Goal: Information Seeking & Learning: Find contact information

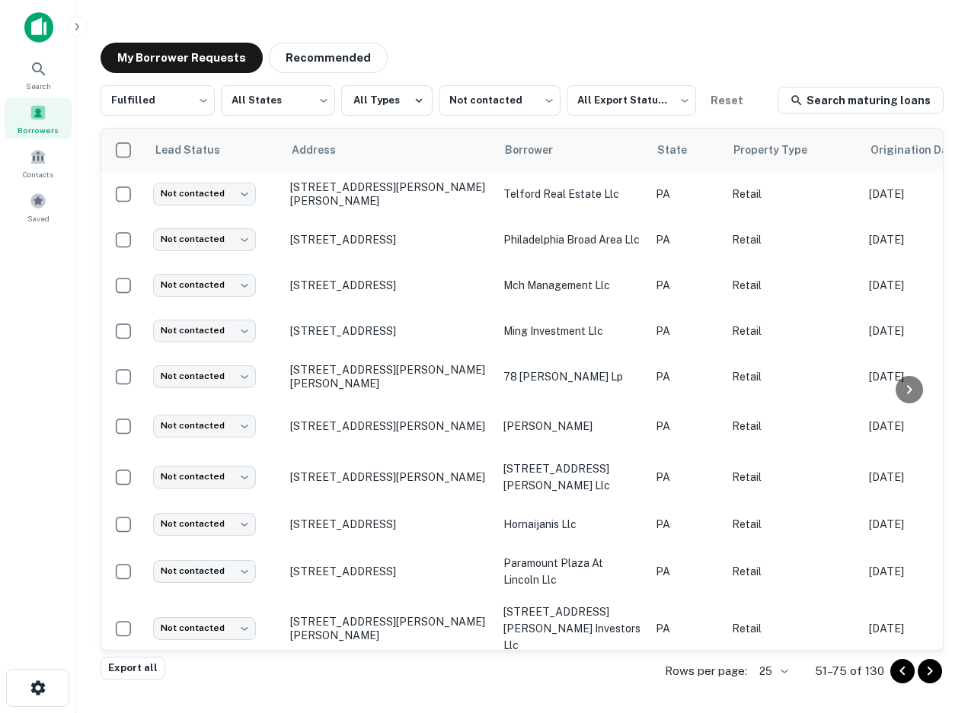
click at [750, 38] on div "My Borrower Requests Recommended Fulfilled ********* ​ All States *** ​ All Typ…" at bounding box center [521, 351] width 867 height 642
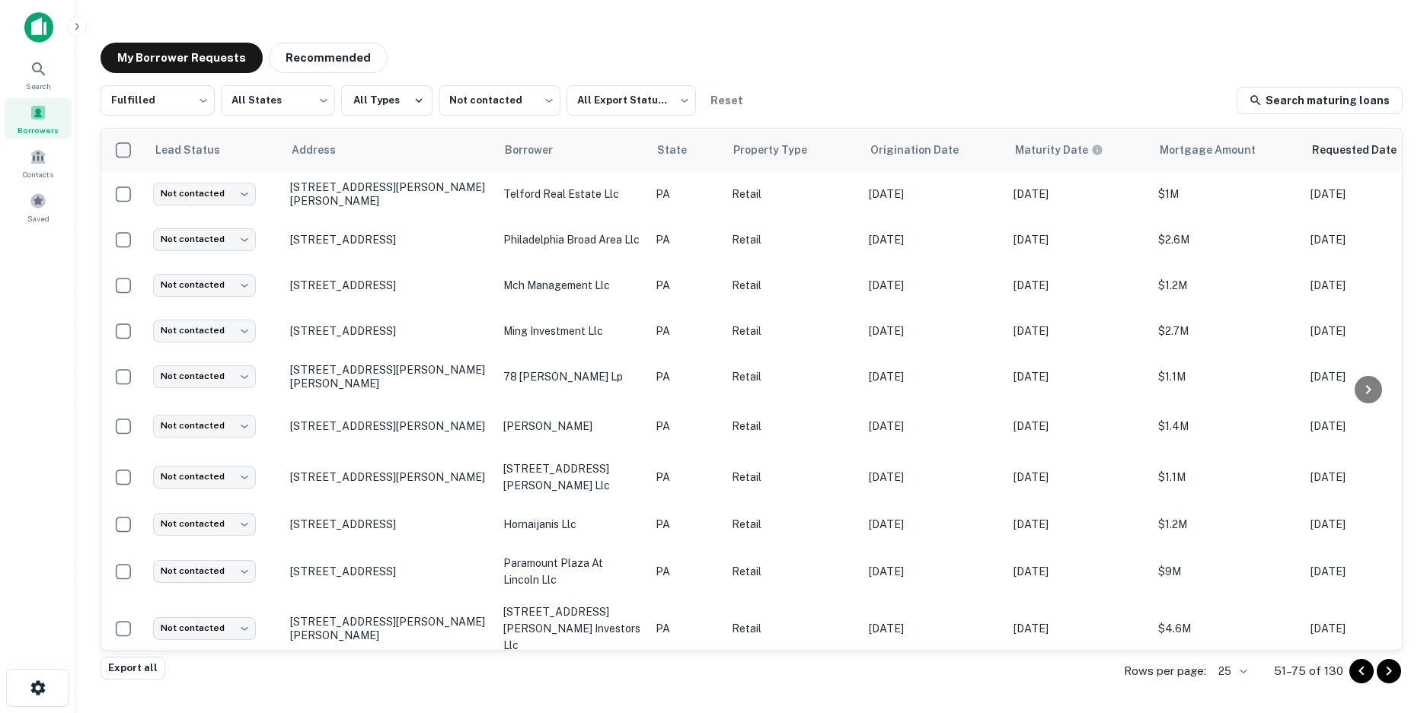
click at [49, 133] on span "Borrowers" at bounding box center [38, 130] width 41 height 12
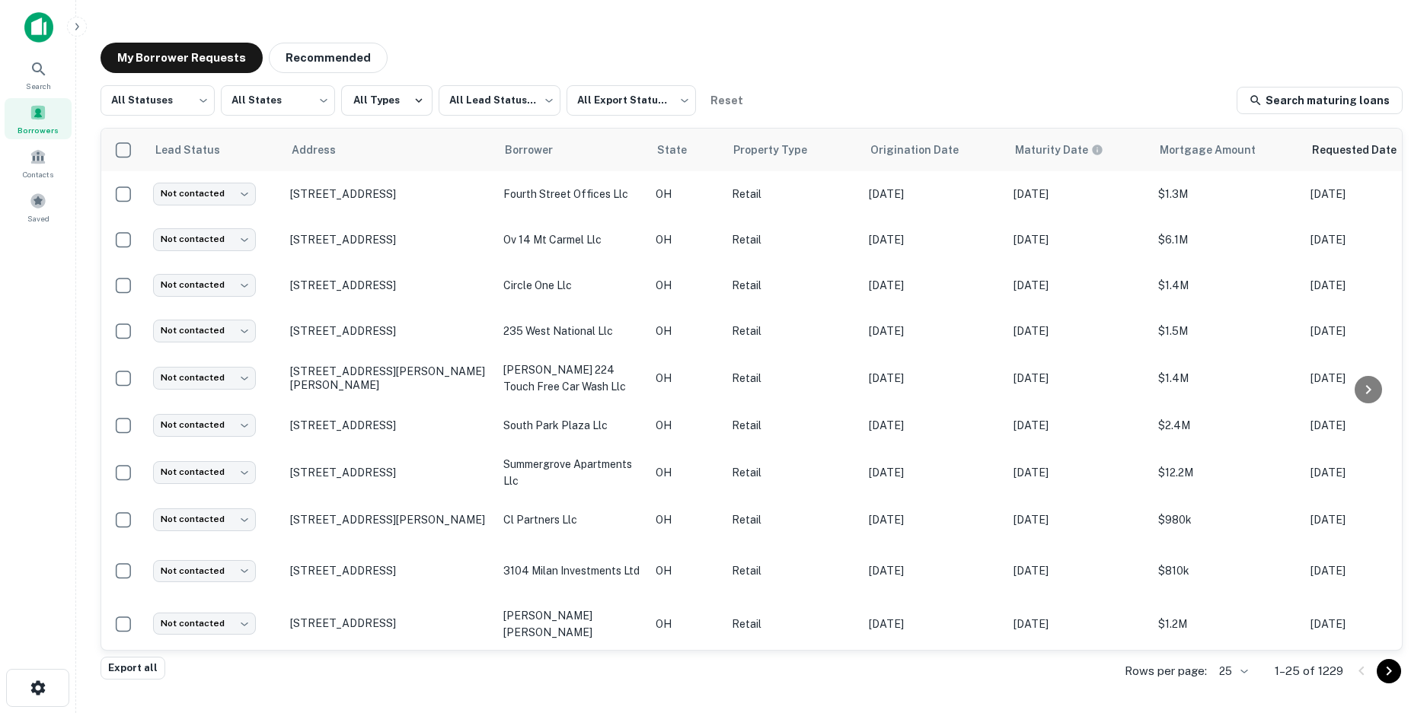
click at [46, 119] on span at bounding box center [38, 112] width 17 height 17
click at [203, 104] on body "Search Borrowers Contacts Saved My Borrower Requests Recommended All Statuses *…" at bounding box center [713, 356] width 1427 height 713
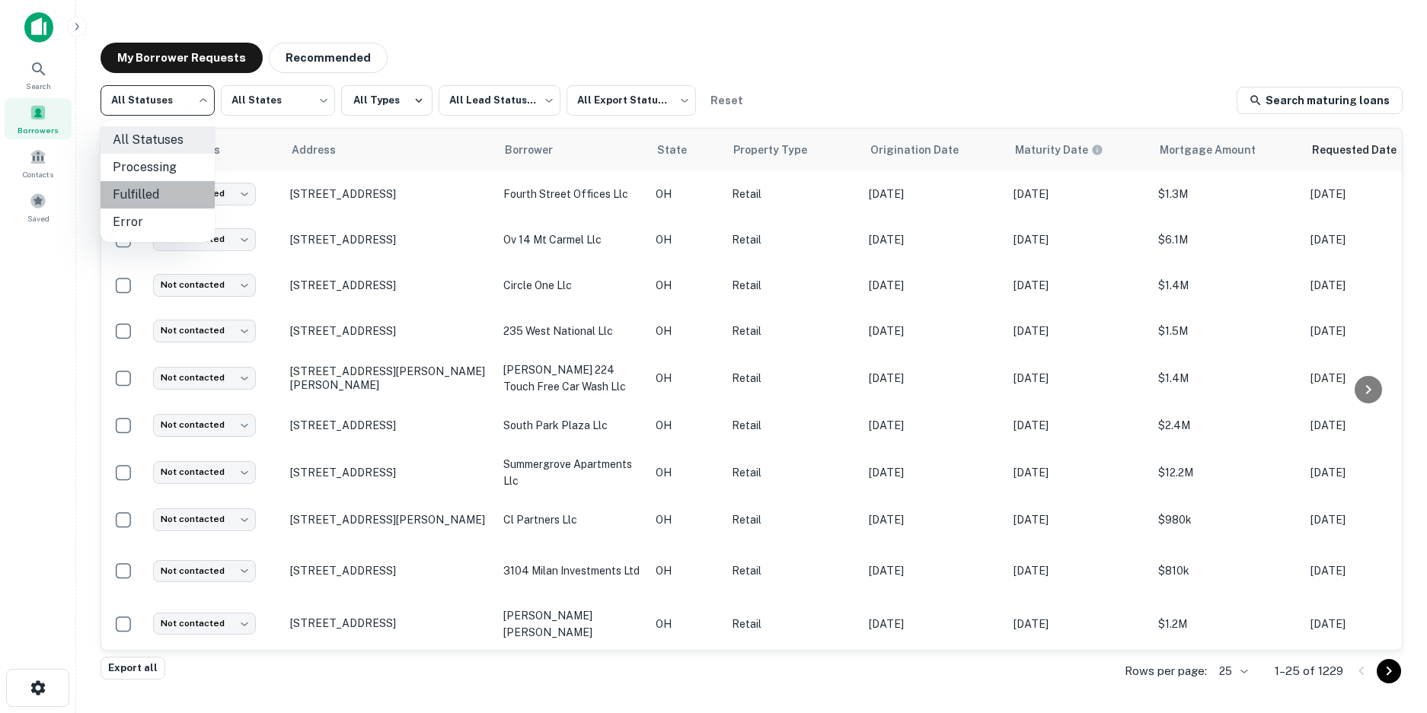
click at [168, 195] on li "Fulfilled" at bounding box center [157, 194] width 114 height 27
type input "*********"
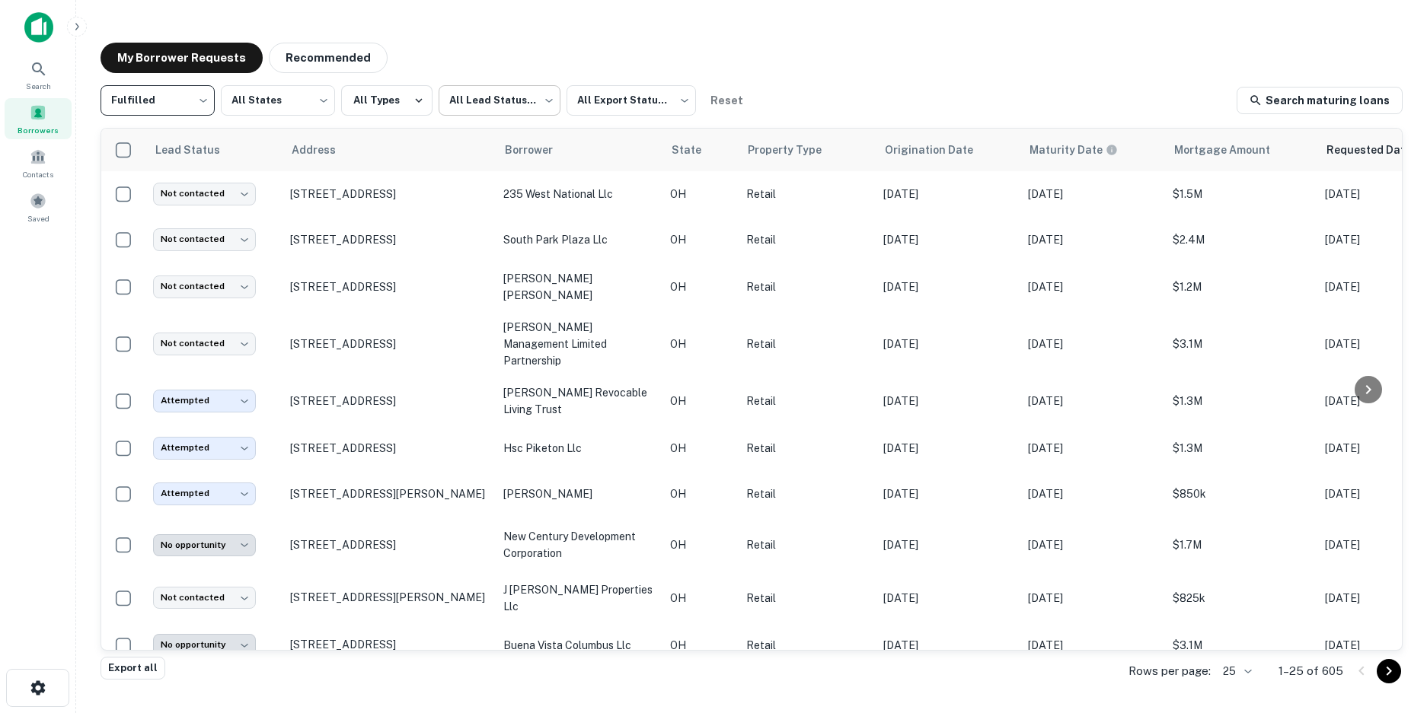
click at [502, 108] on body "Search Borrowers Contacts Saved My Borrower Requests Recommended Fulfilled ****…" at bounding box center [713, 356] width 1427 height 713
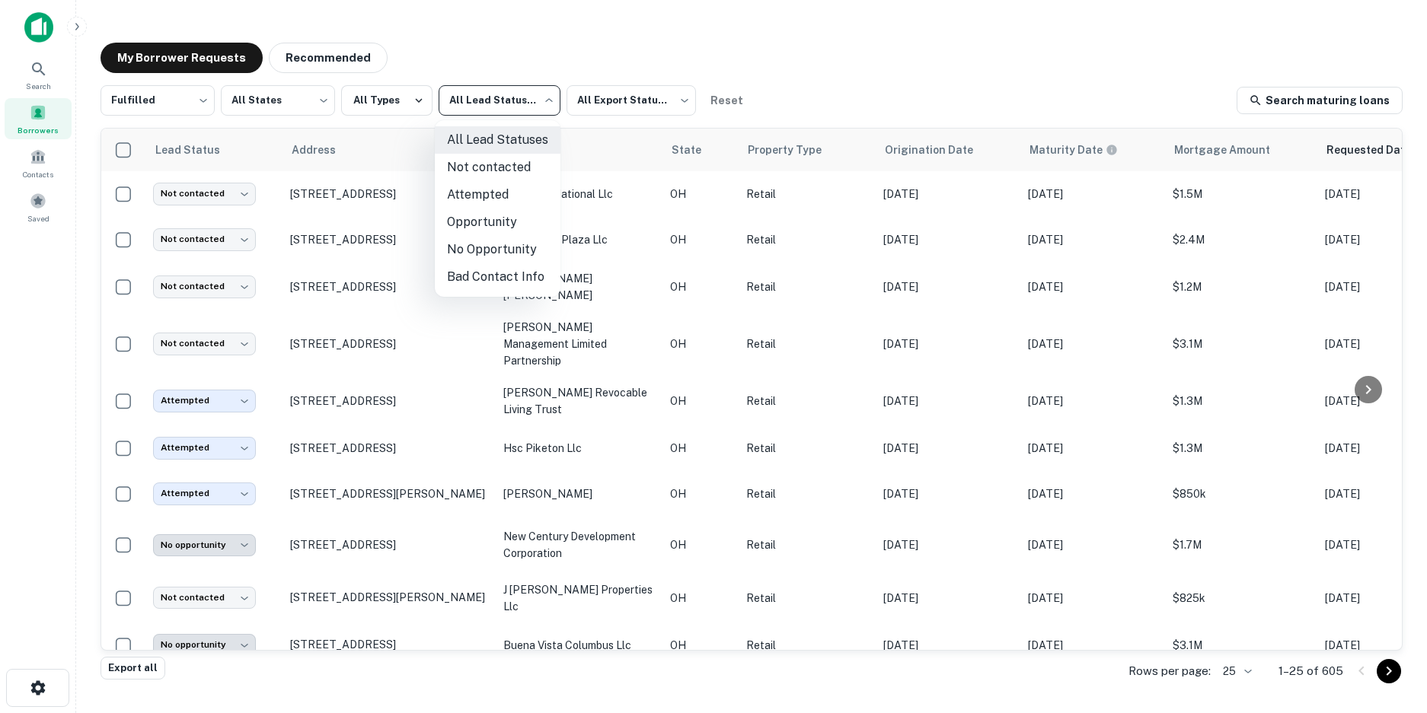
click at [510, 167] on li "Not contacted" at bounding box center [498, 167] width 126 height 27
type input "****"
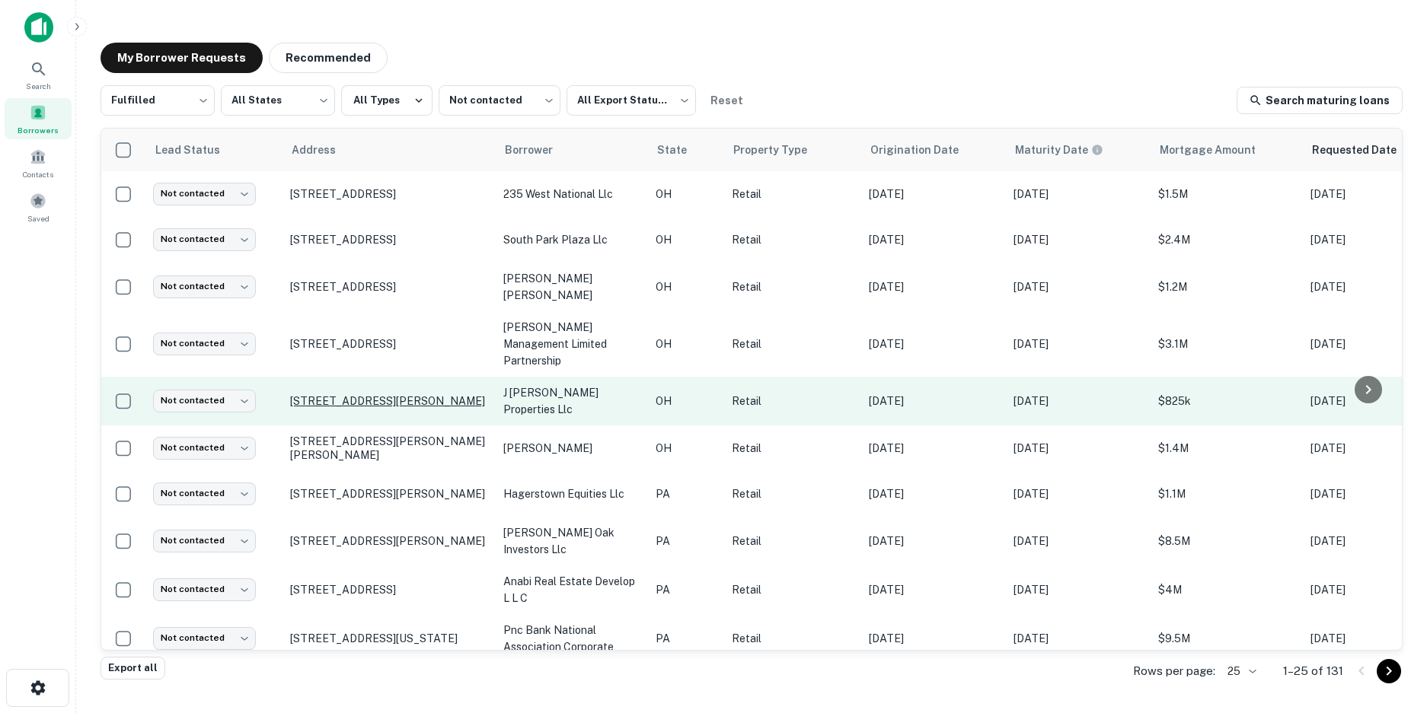
click at [349, 394] on p "2350 W Laskey Rd Toledo, OH 43613" at bounding box center [389, 401] width 198 height 14
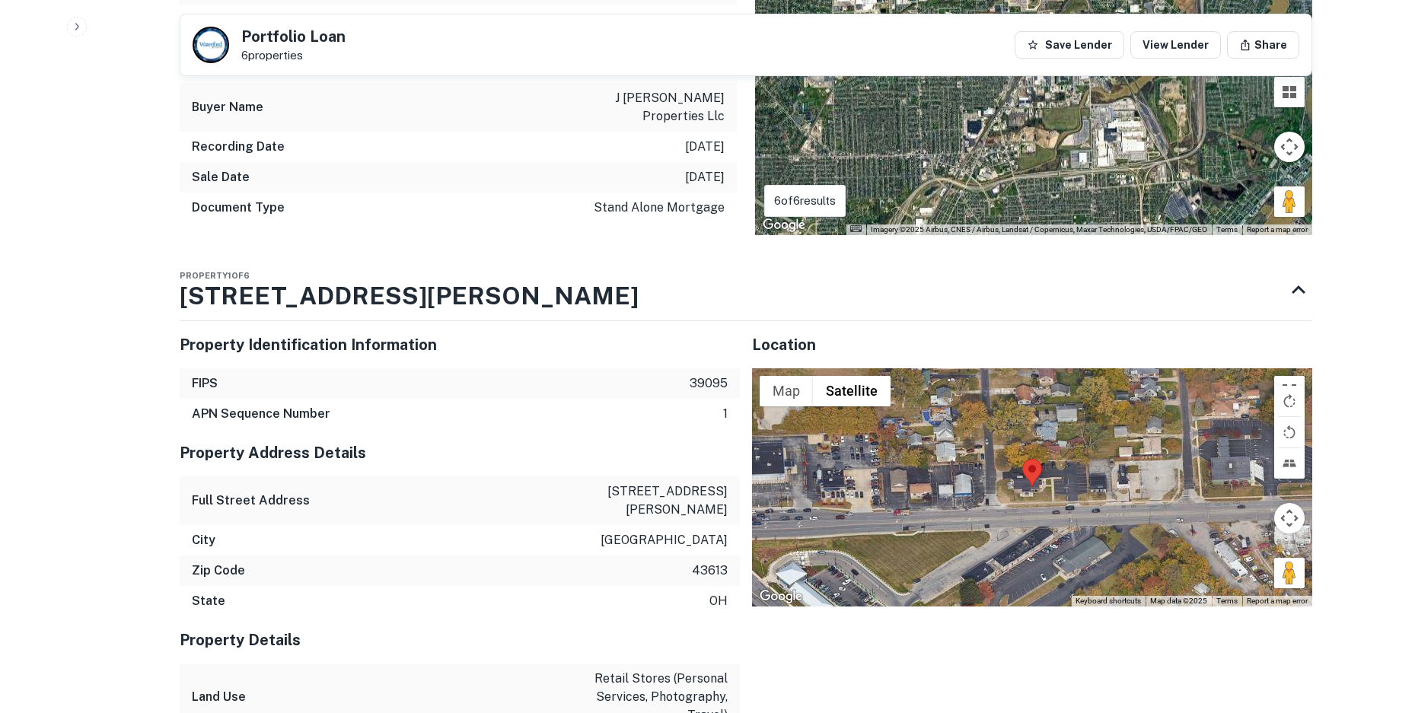
scroll to position [1447, 0]
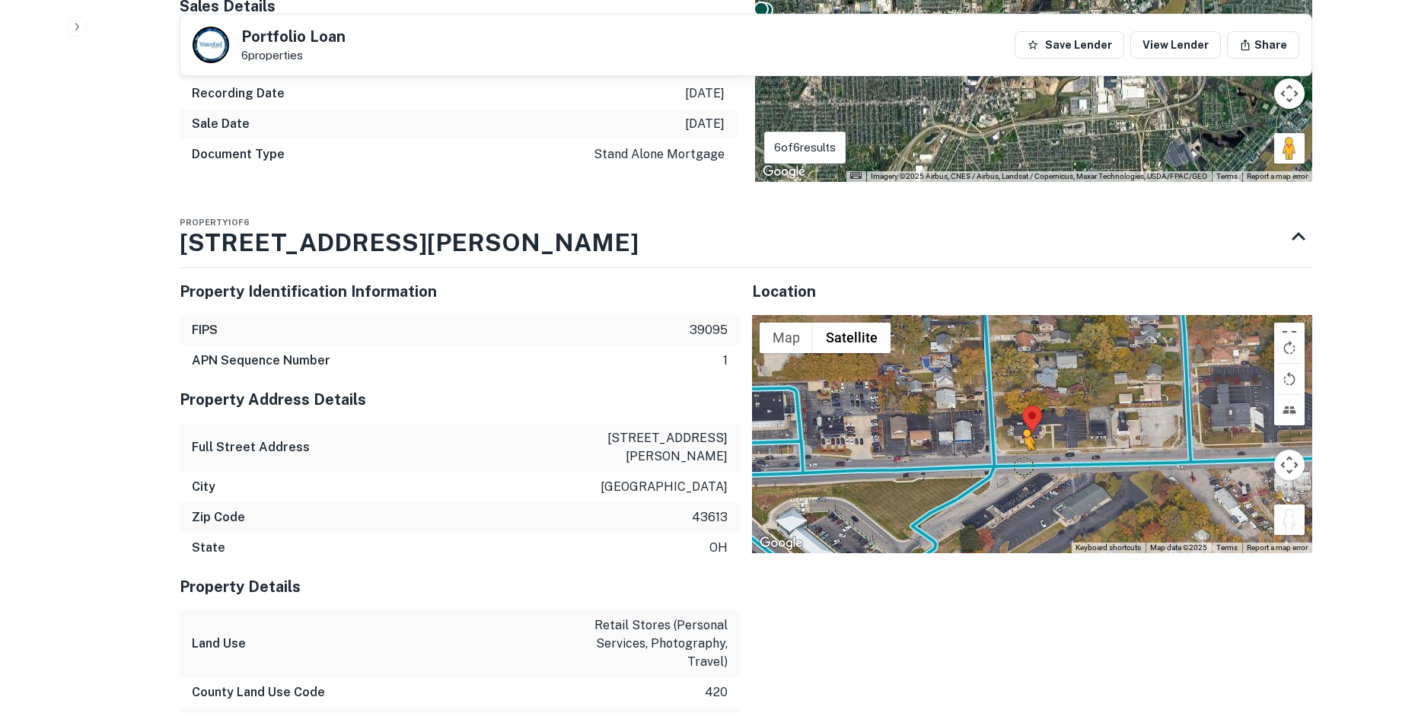
drag, startPoint x: 1289, startPoint y: 477, endPoint x: 1016, endPoint y: 411, distance: 280.5
click at [1016, 411] on div "To activate drag with keyboard, press Alt + Enter. Once in keyboard drag state,…" at bounding box center [1032, 434] width 560 height 238
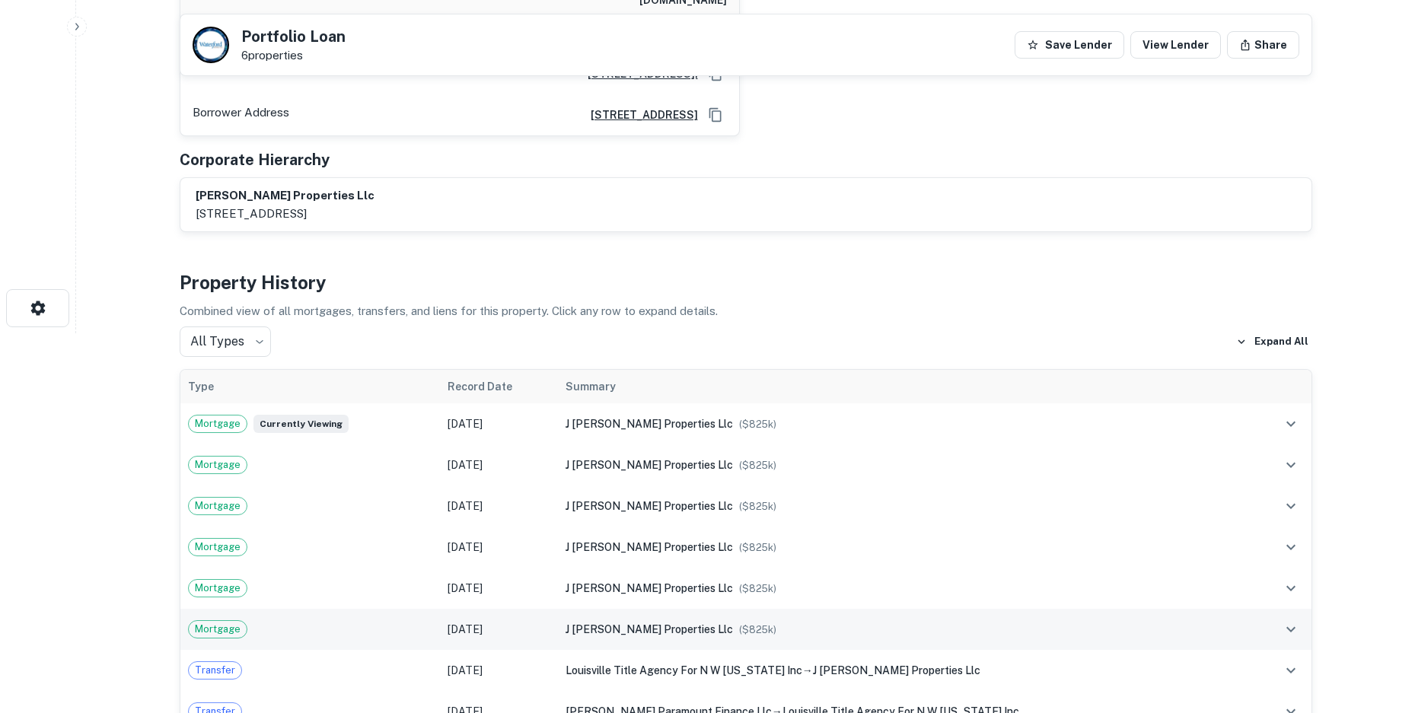
scroll to position [0, 0]
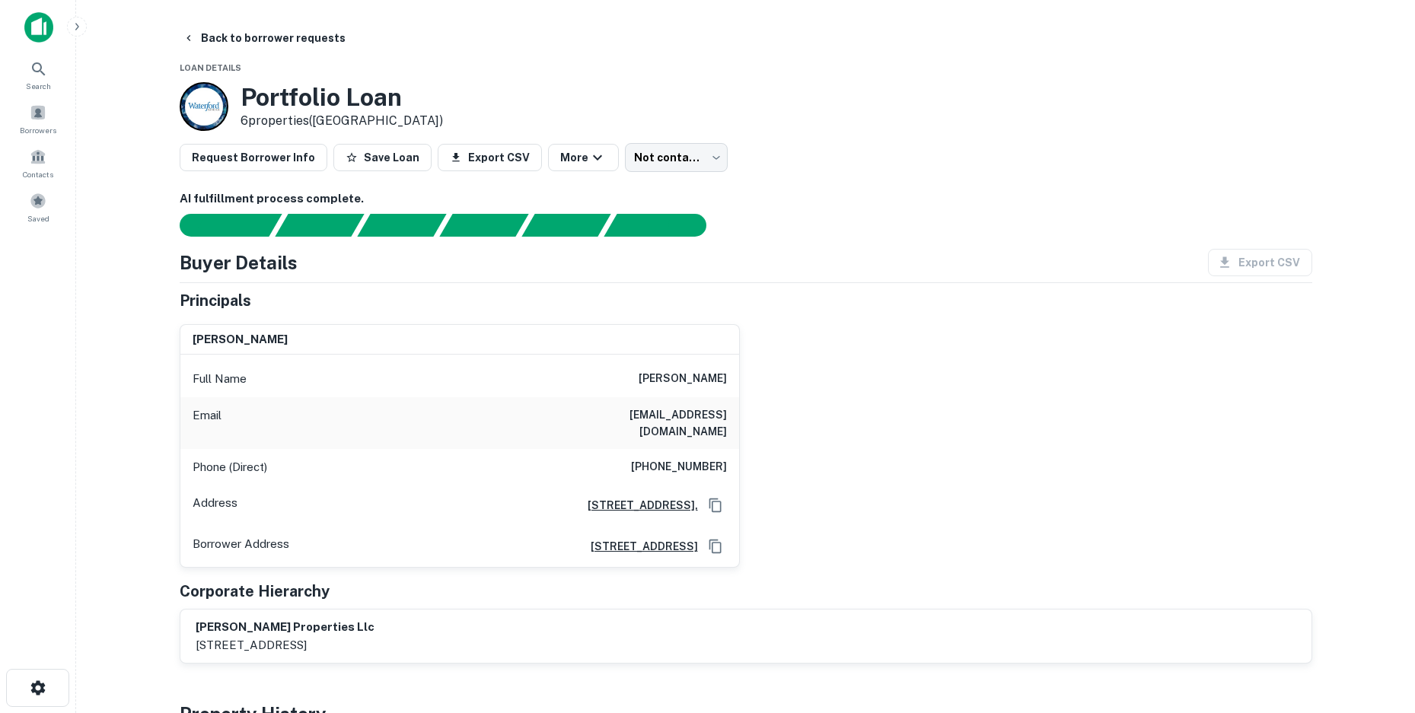
click at [662, 458] on h6 "(419) 425-1128" at bounding box center [679, 467] width 96 height 18
drag, startPoint x: 627, startPoint y: 447, endPoint x: 792, endPoint y: 448, distance: 164.4
click at [792, 448] on div "jennifer d edler Full Name jennifer d edler Email 16edler@gmail.com Phone (Dire…" at bounding box center [739, 440] width 1145 height 257
copy h6 "(419) 425-1128"
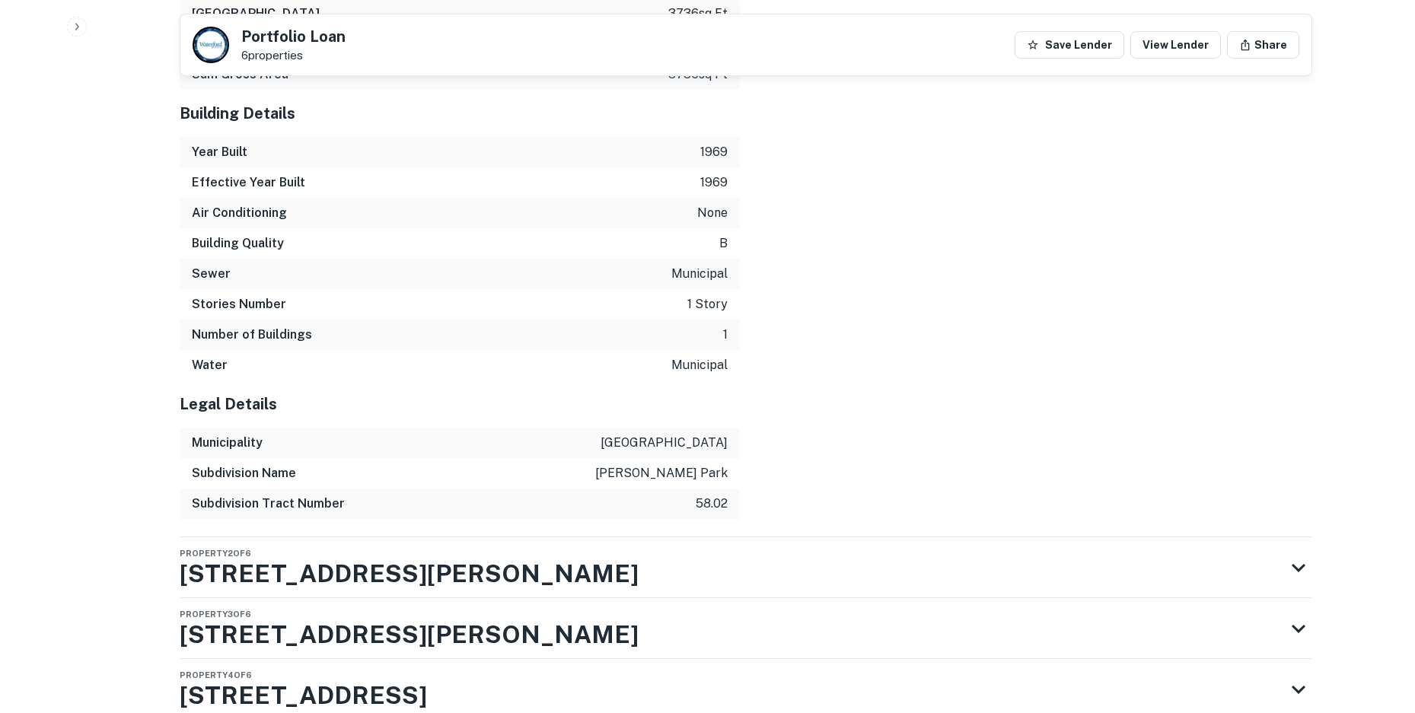
scroll to position [2491, 0]
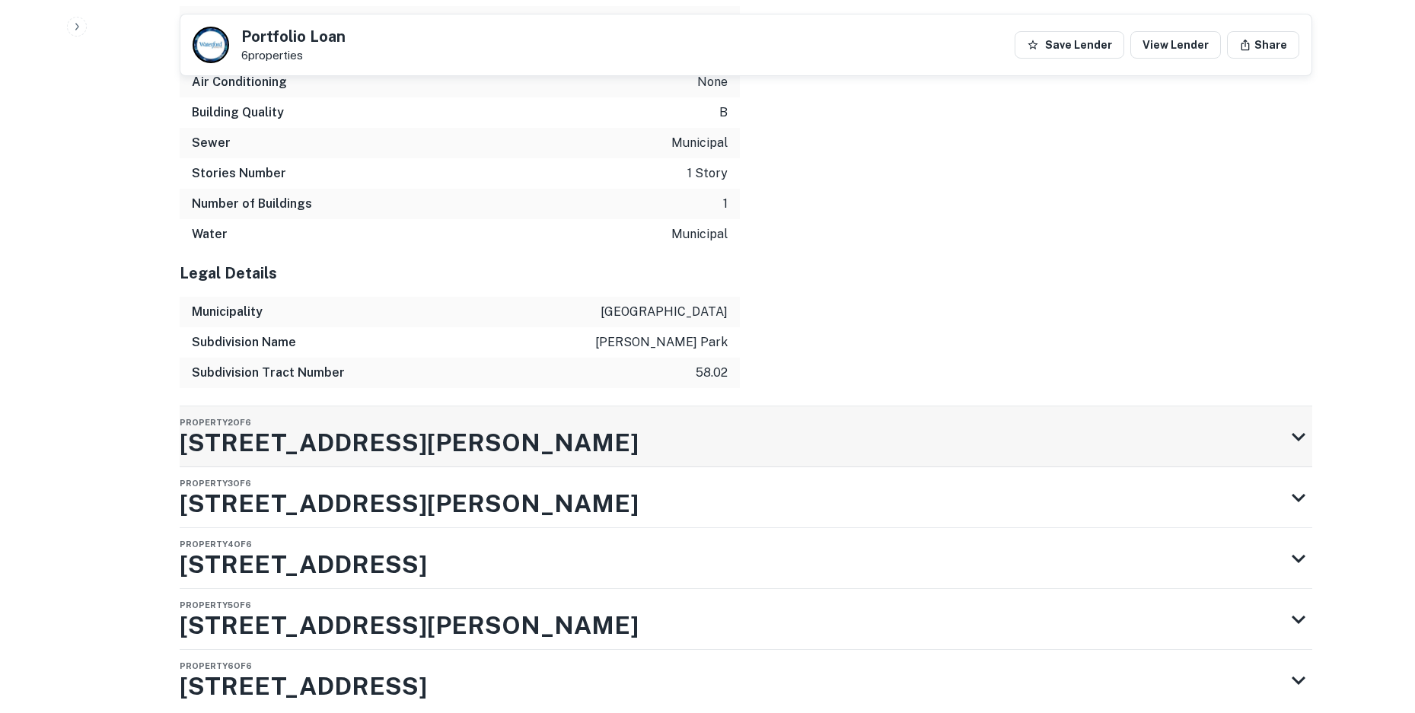
click at [680, 407] on div "Property 2 of 6 2346 W LASKEY RD" at bounding box center [732, 437] width 1105 height 61
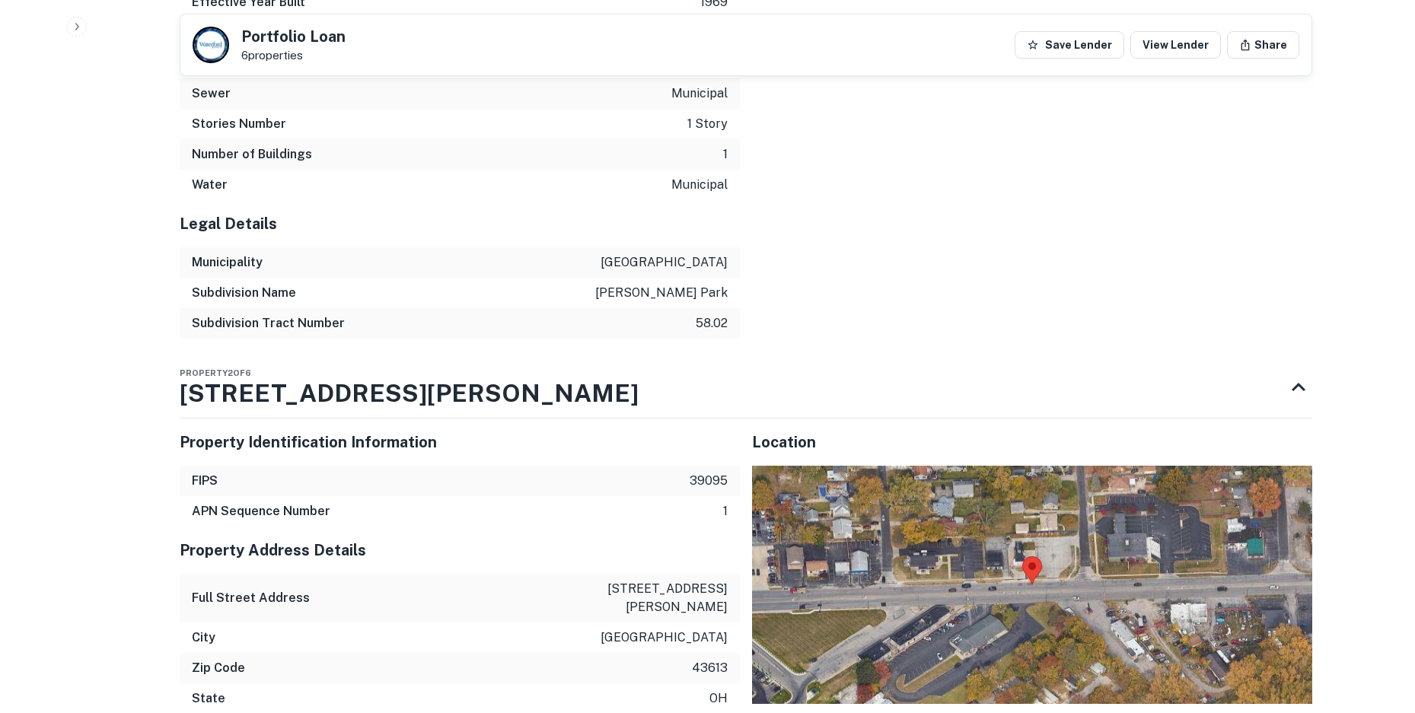
scroll to position [2567, 0]
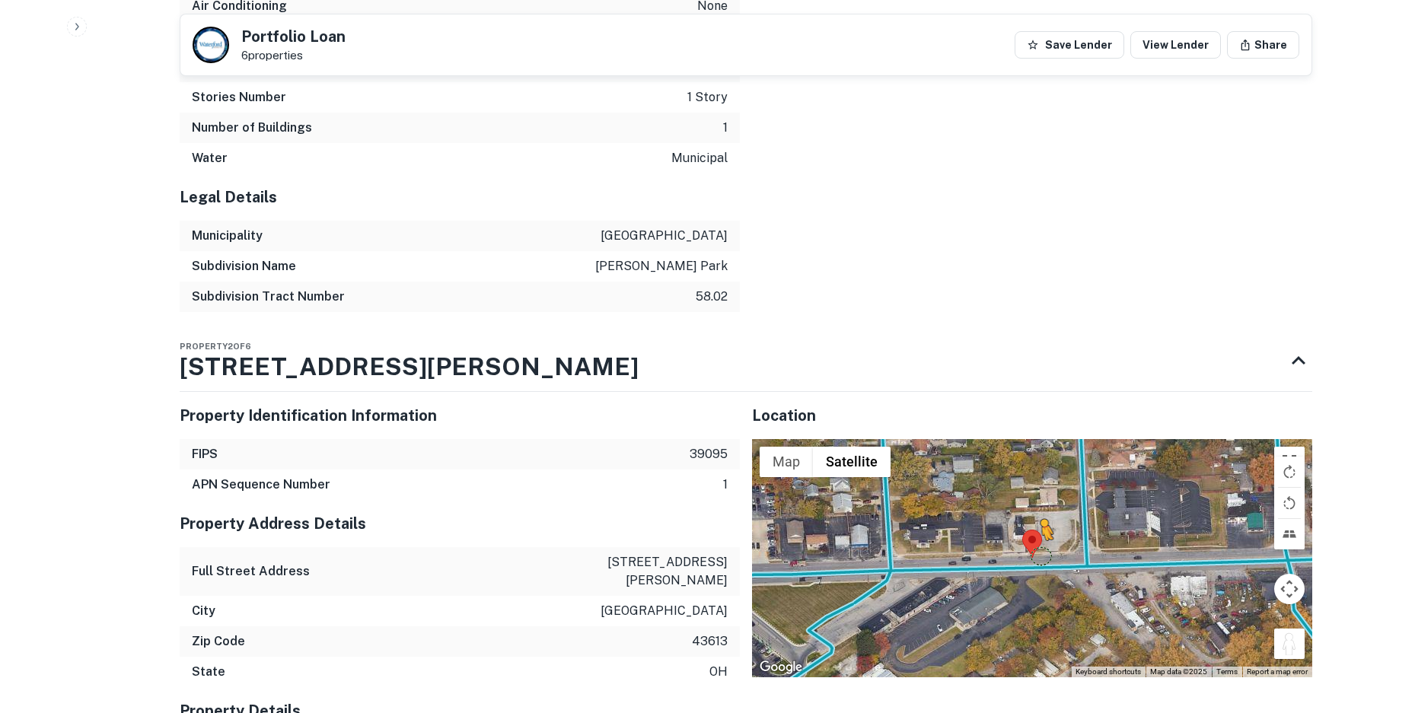
drag, startPoint x: 1284, startPoint y: 573, endPoint x: 1038, endPoint y: 484, distance: 260.6
click at [1038, 484] on div "To activate drag with keyboard, press Alt + Enter. Once in keyboard drag state,…" at bounding box center [1032, 558] width 560 height 238
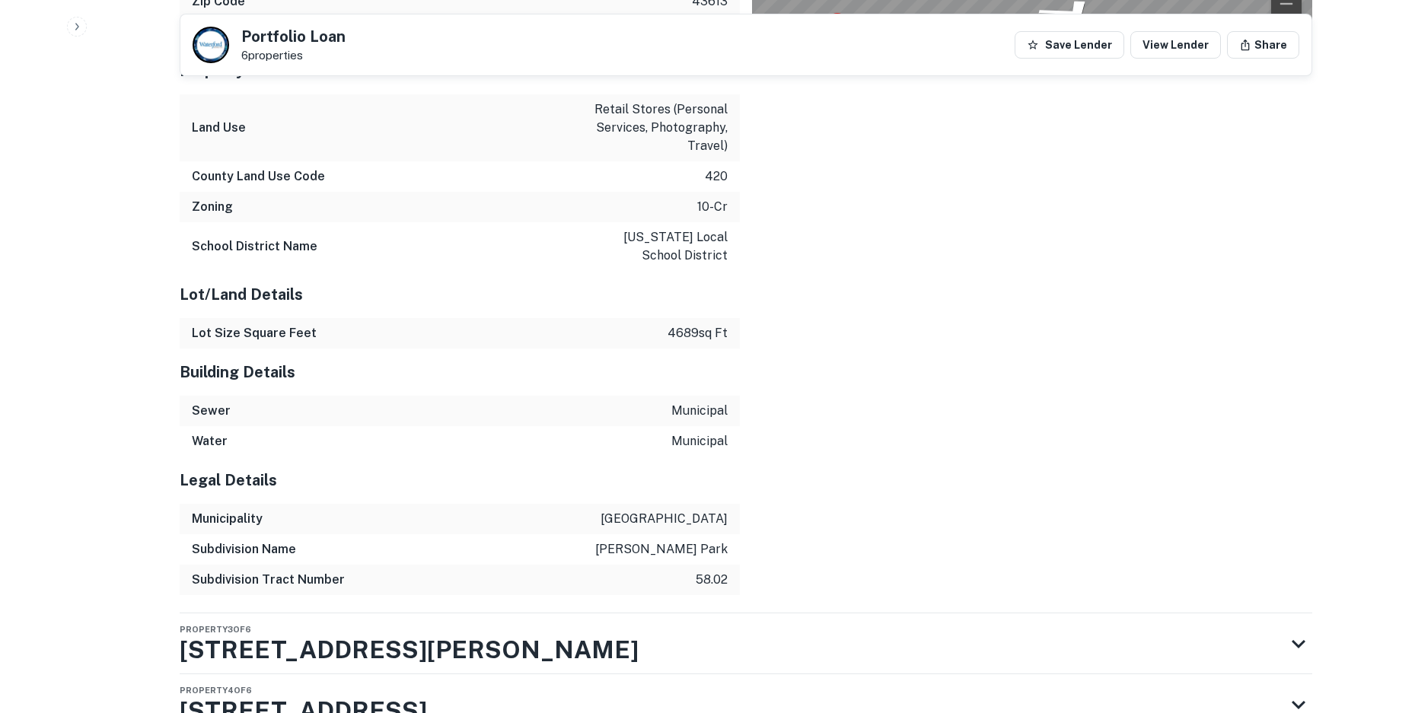
scroll to position [3335, 0]
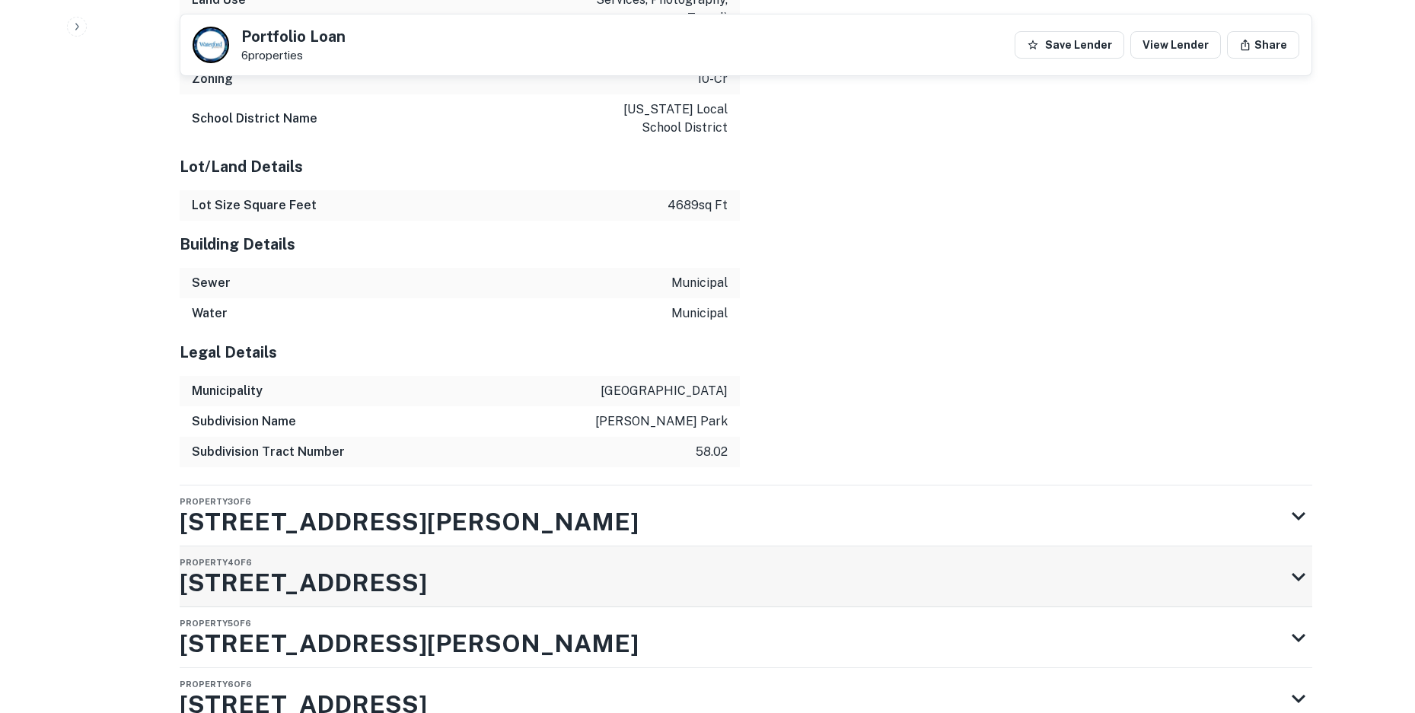
click at [486, 547] on div "Property 4 of 6 5402 N SUMMIT ST" at bounding box center [732, 577] width 1105 height 61
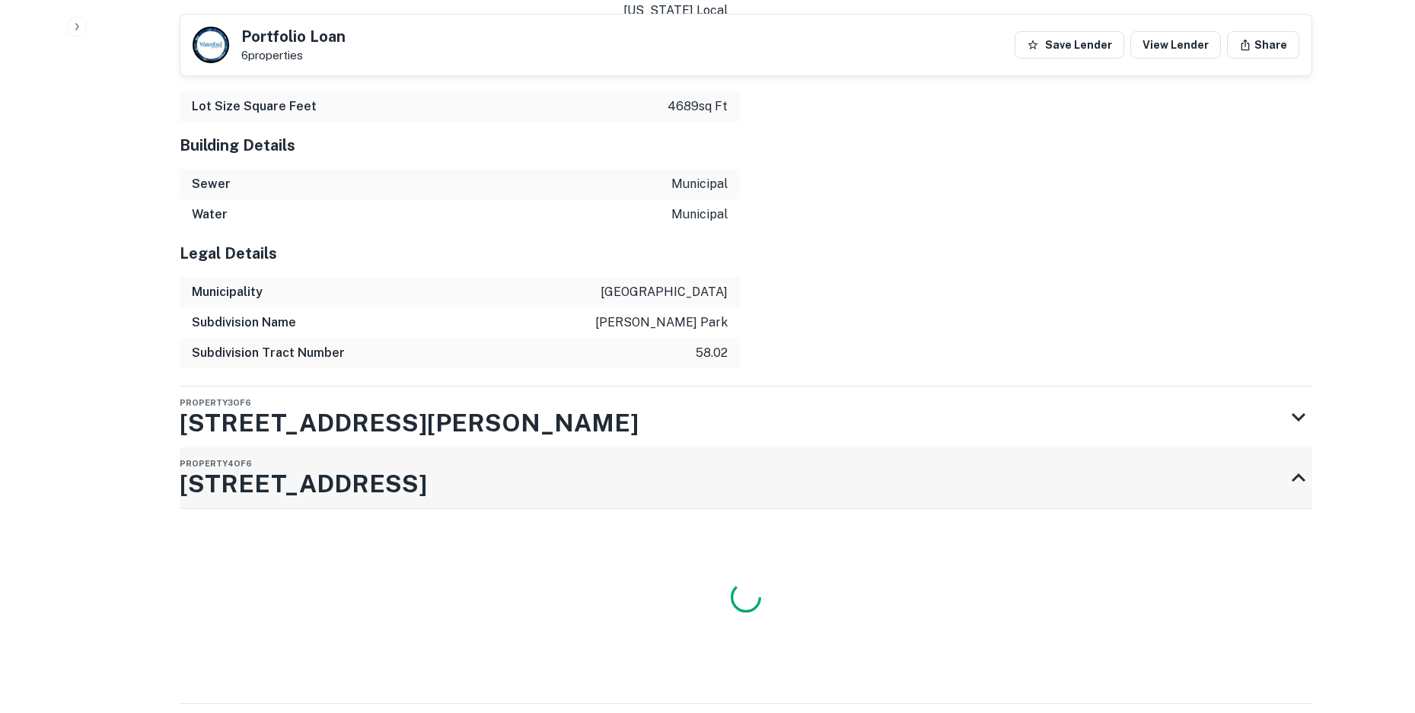
scroll to position [3531, 0]
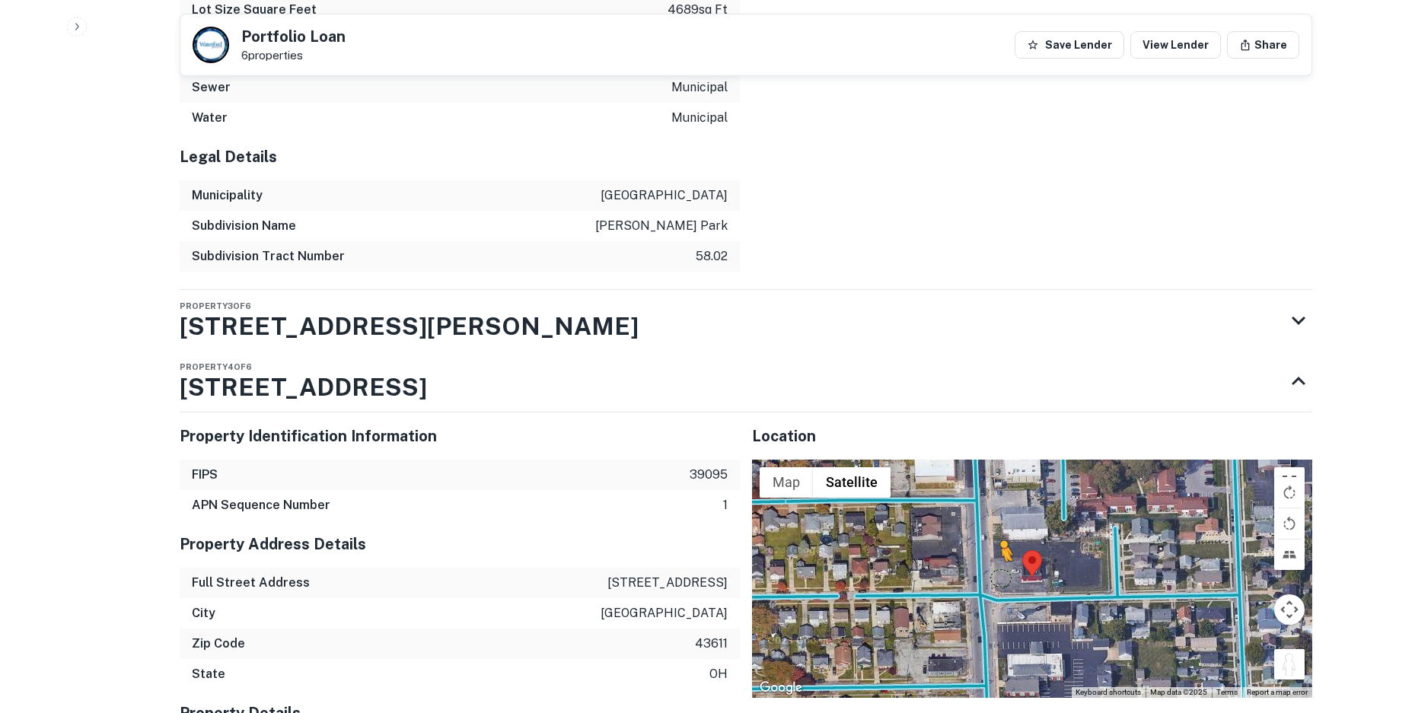
drag, startPoint x: 1289, startPoint y: 579, endPoint x: 993, endPoint y: 490, distance: 309.5
click at [993, 490] on div "To activate drag with keyboard, press Alt + Enter. Once in keyboard drag state,…" at bounding box center [1032, 579] width 560 height 238
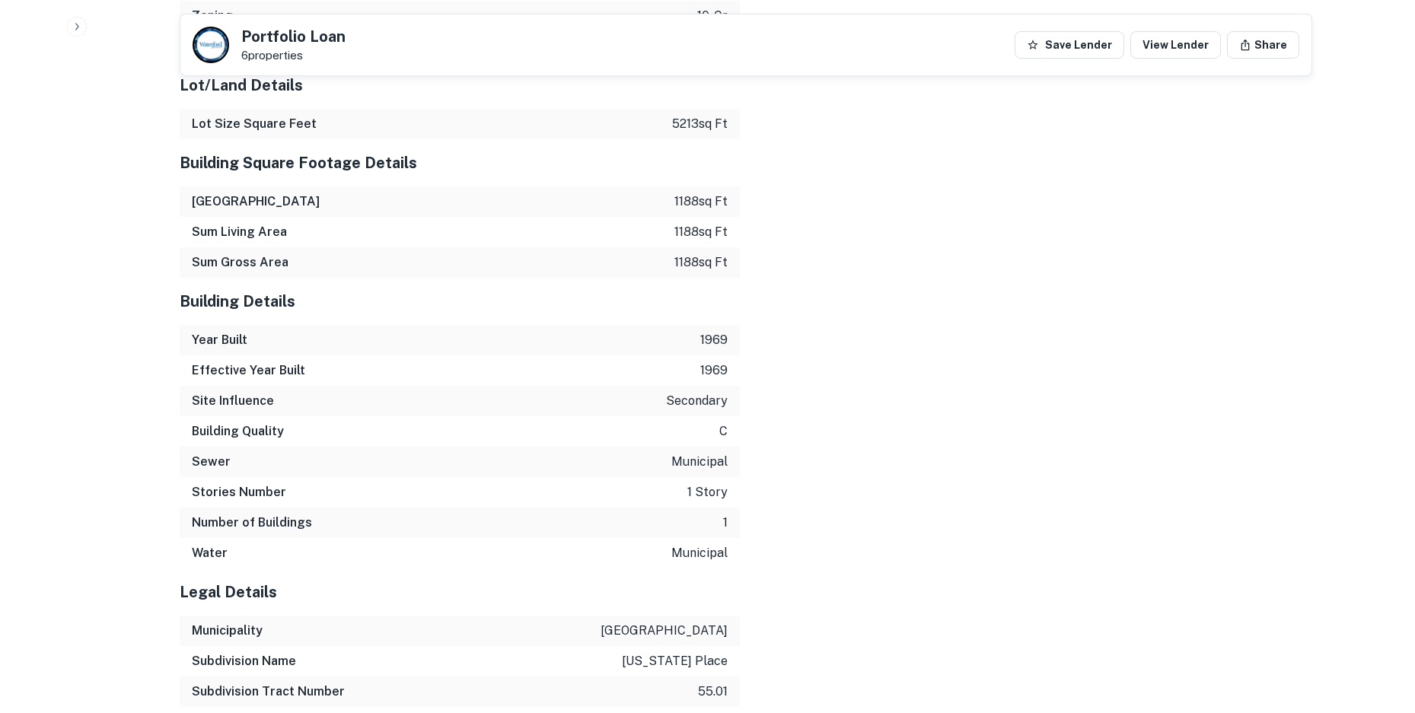
scroll to position [4483, 0]
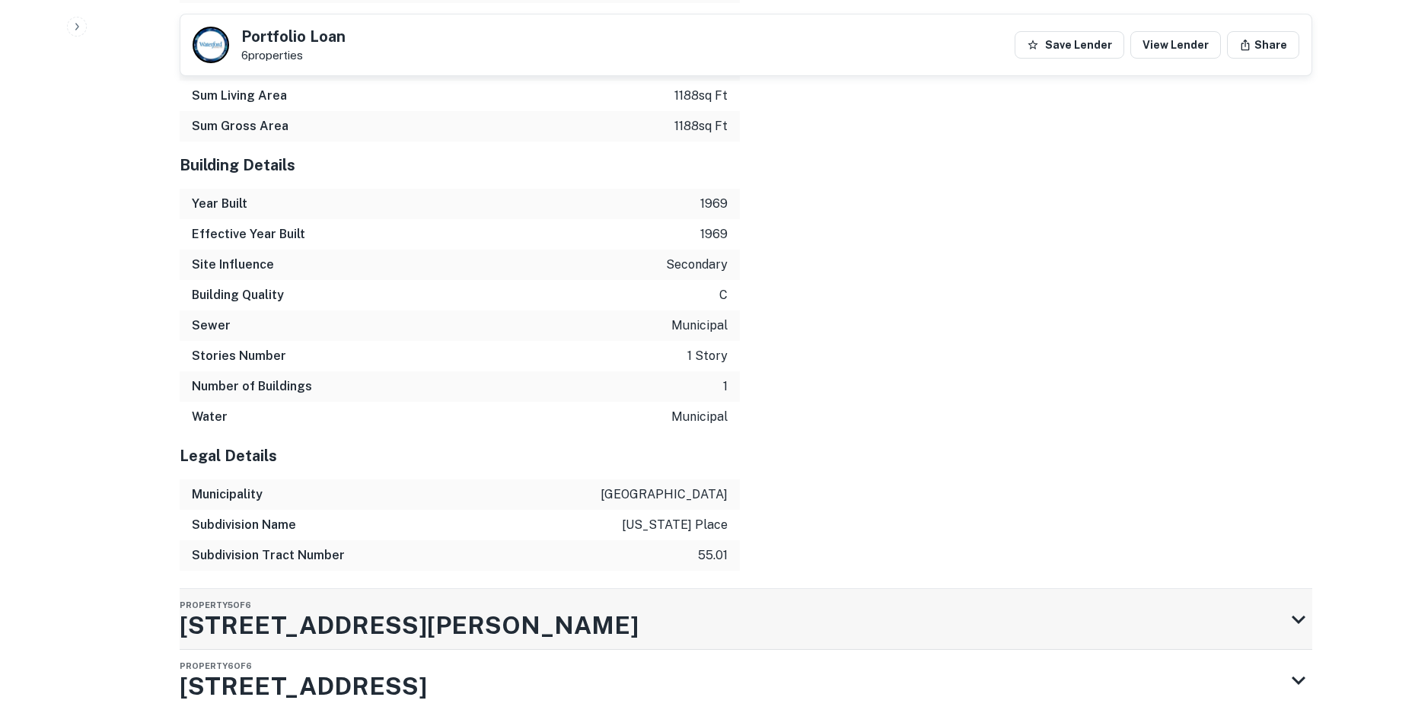
click at [625, 589] on div "Property 5 of 6 2354 W LASKEY RD" at bounding box center [732, 619] width 1105 height 61
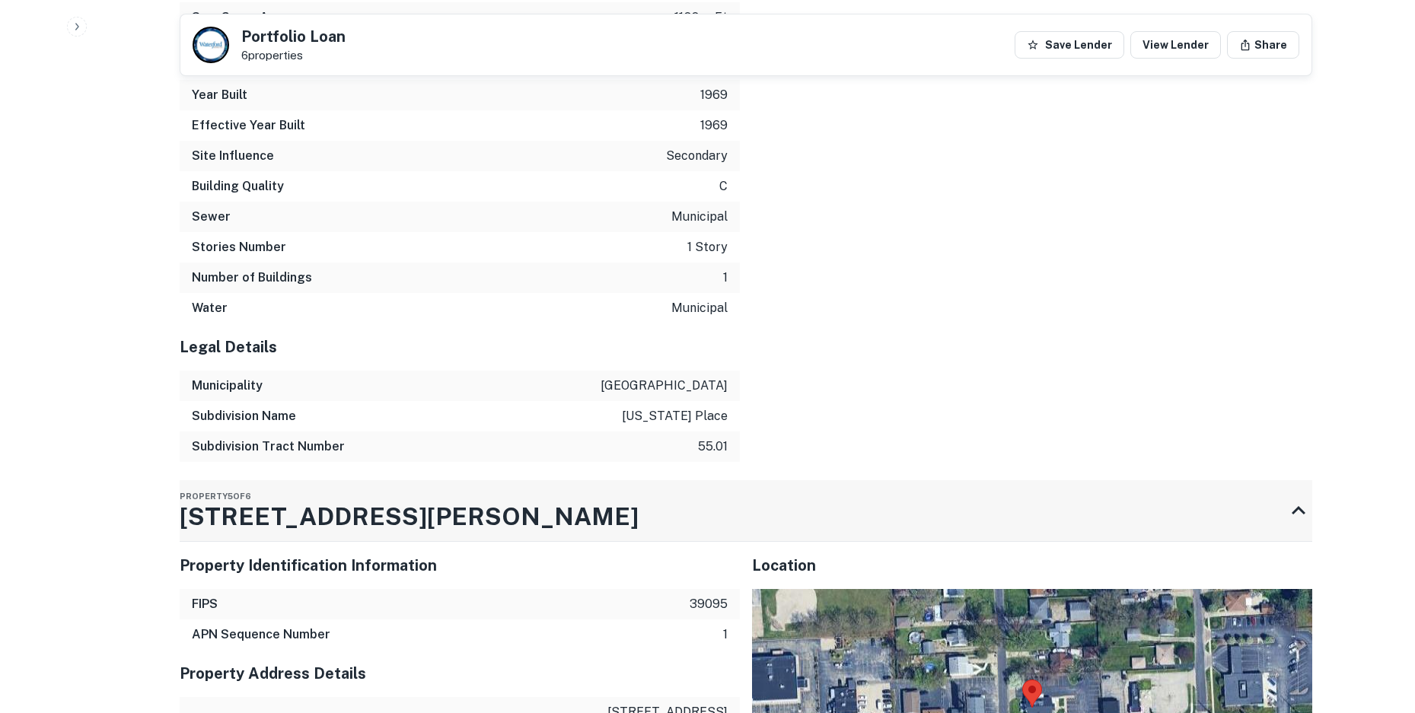
scroll to position [4678, 0]
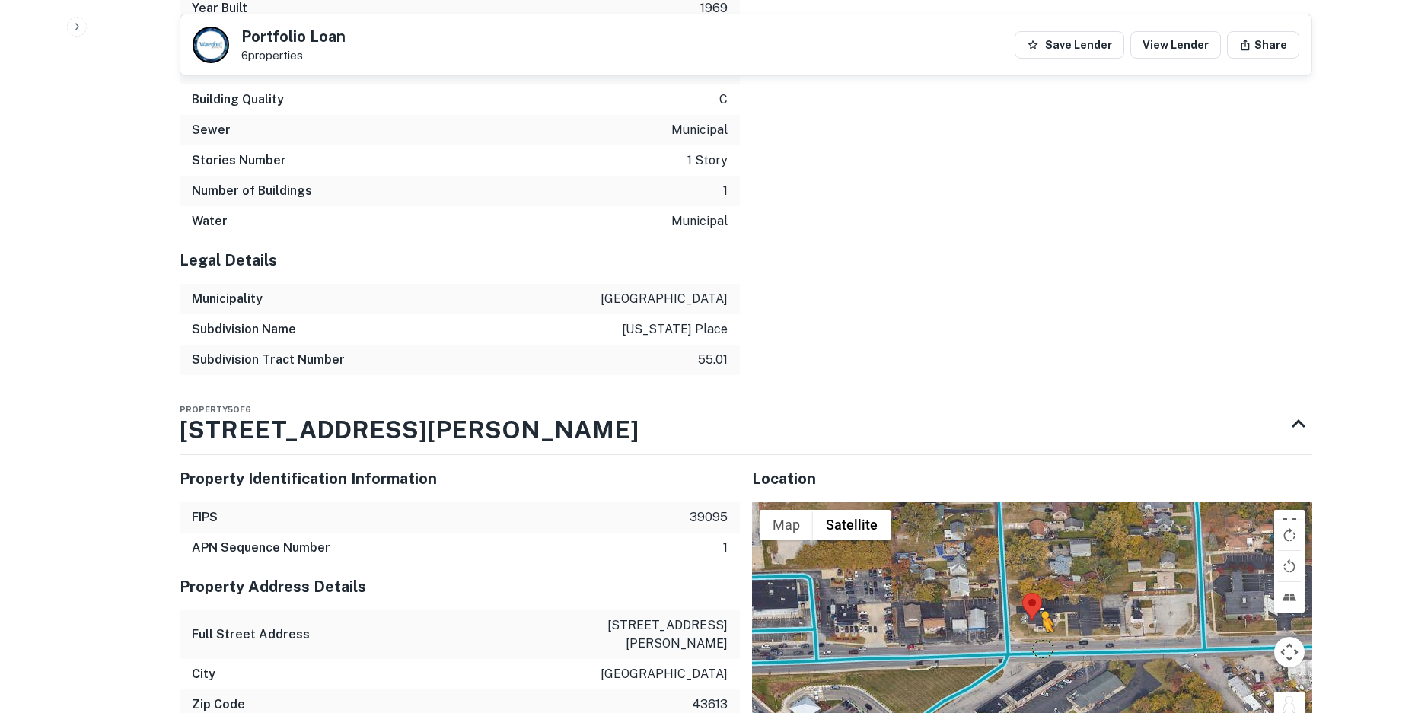
drag, startPoint x: 1293, startPoint y: 642, endPoint x: 1033, endPoint y: 573, distance: 268.5
click at [1034, 574] on div "To activate drag with keyboard, press Alt + Enter. Once in keyboard drag state,…" at bounding box center [1032, 621] width 560 height 238
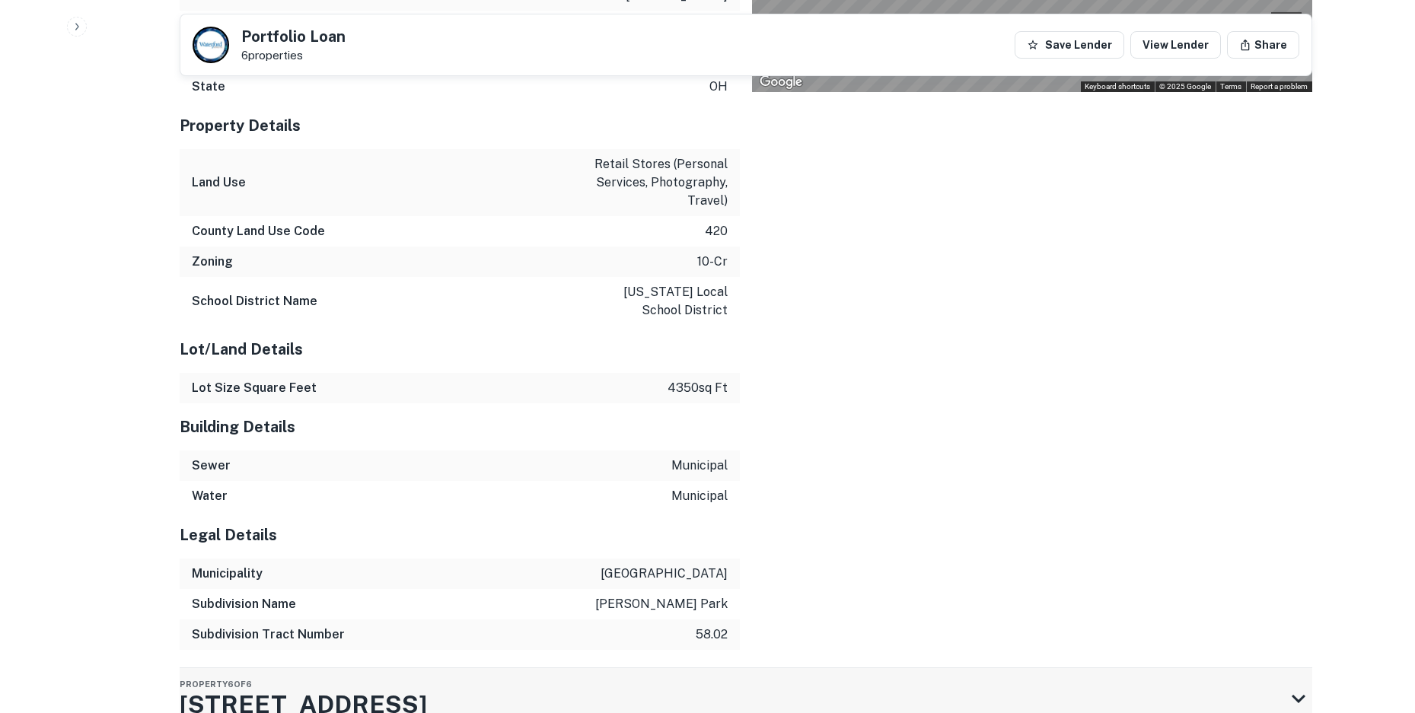
click at [599, 668] on div "Property 6 of 6 5406 N SUMMIT ST" at bounding box center [732, 698] width 1105 height 61
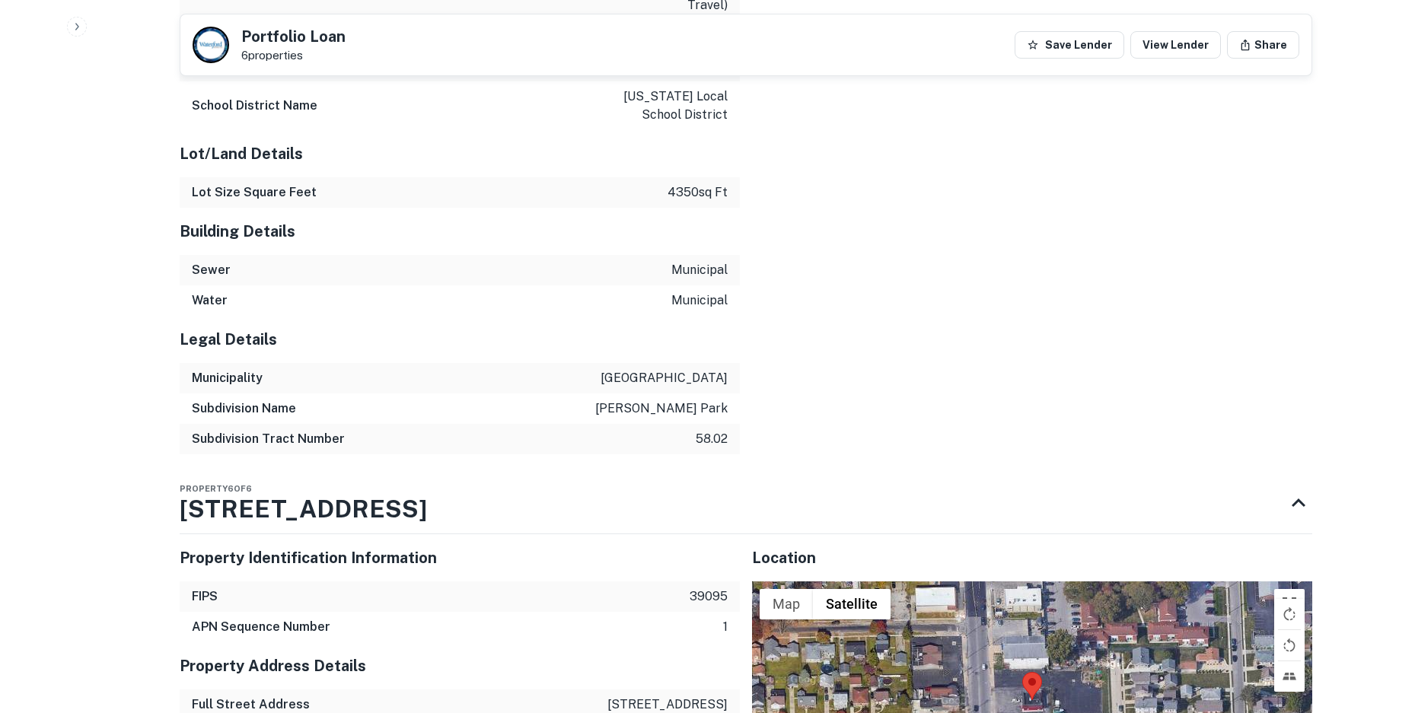
scroll to position [5827, 0]
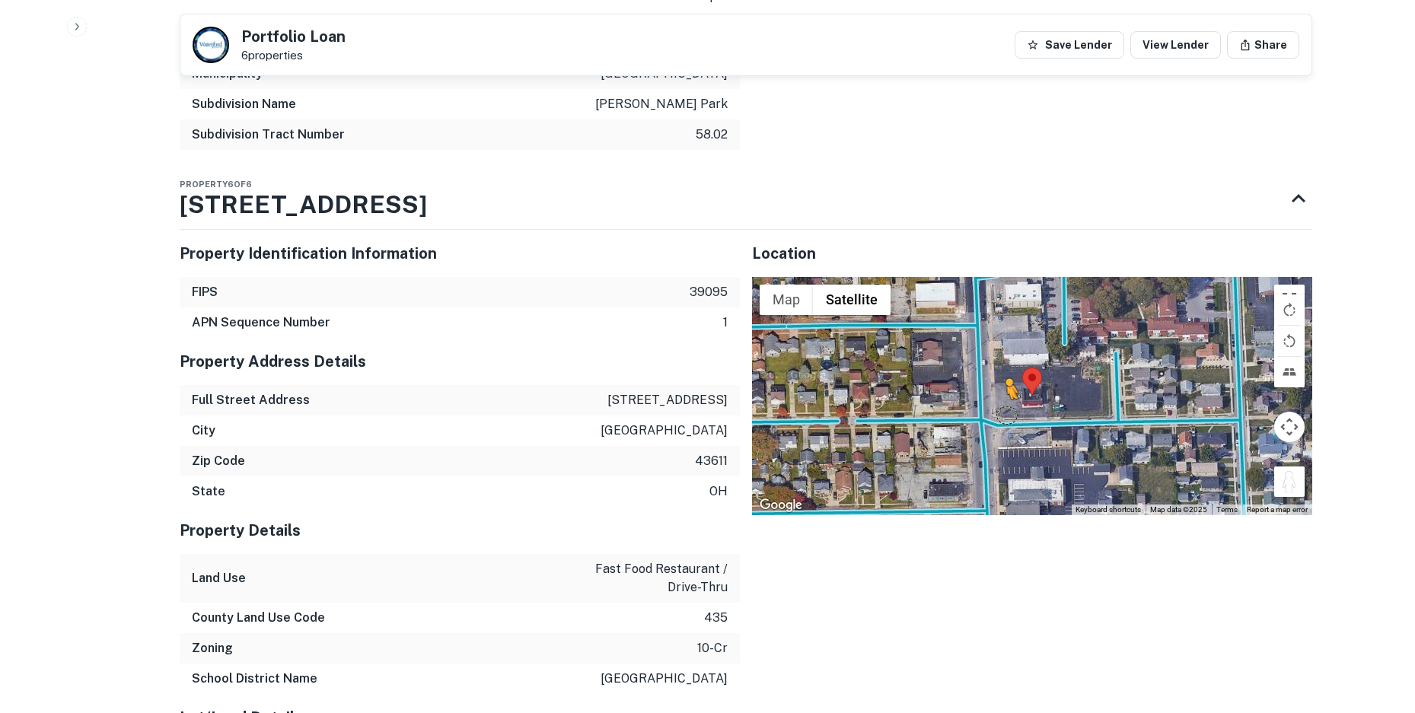
drag, startPoint x: 1302, startPoint y: 391, endPoint x: 998, endPoint y: 322, distance: 311.6
click at [998, 322] on div "To activate drag with keyboard, press Alt + Enter. Once in keyboard drag state,…" at bounding box center [1032, 396] width 560 height 238
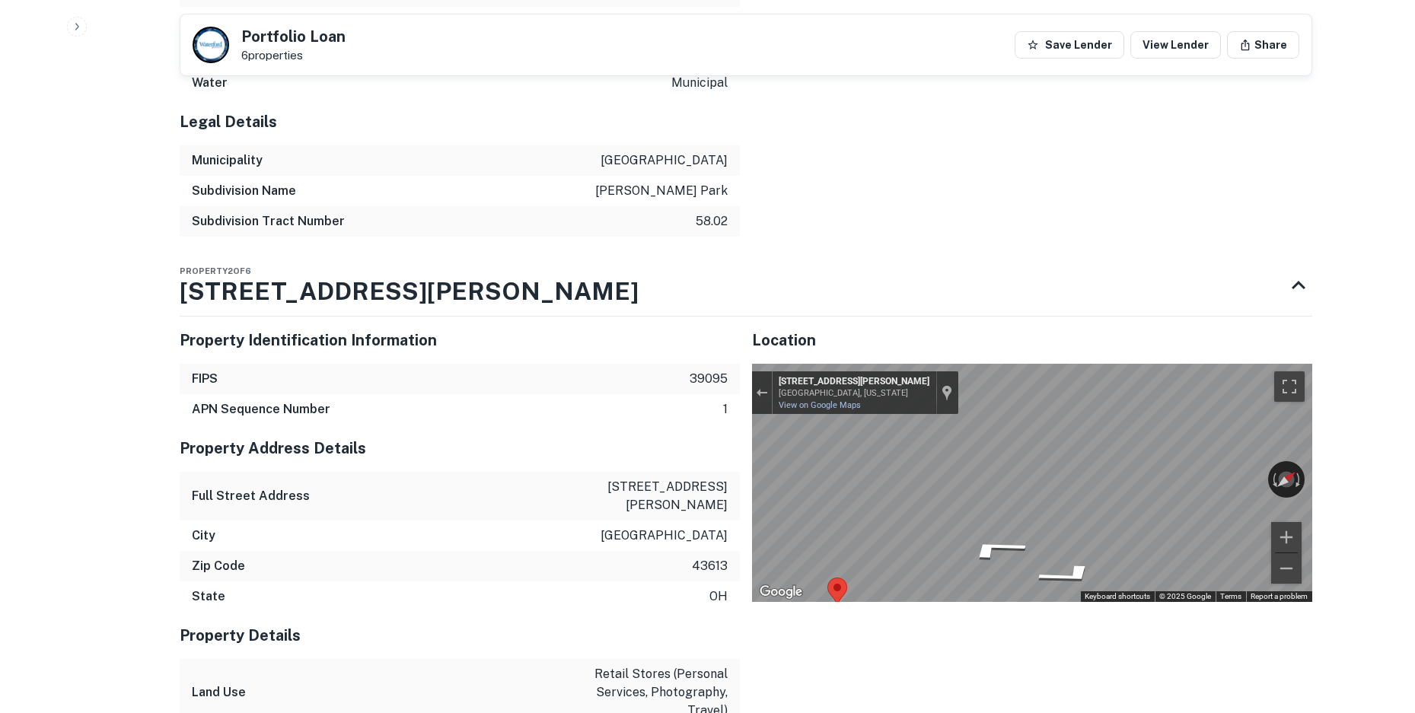
scroll to position [2630, 0]
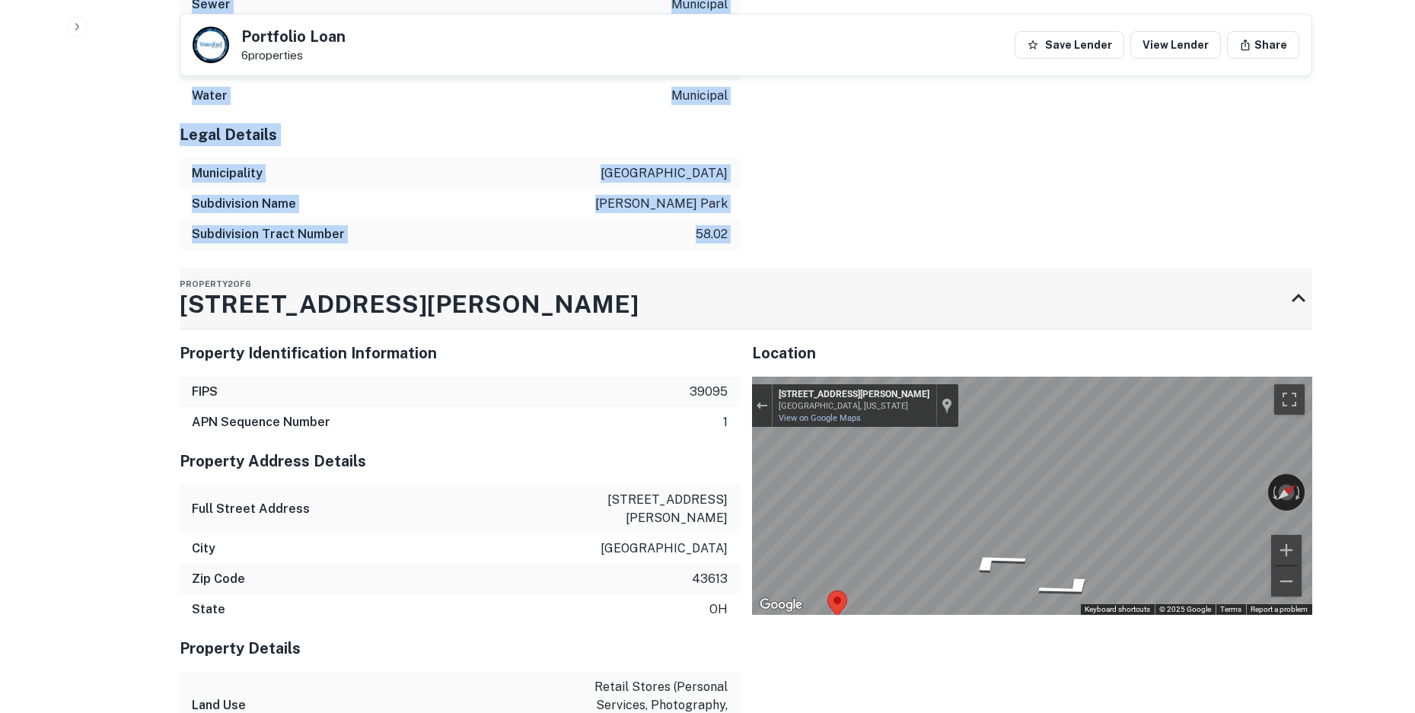
drag, startPoint x: 141, startPoint y: 260, endPoint x: 432, endPoint y: 244, distance: 291.3
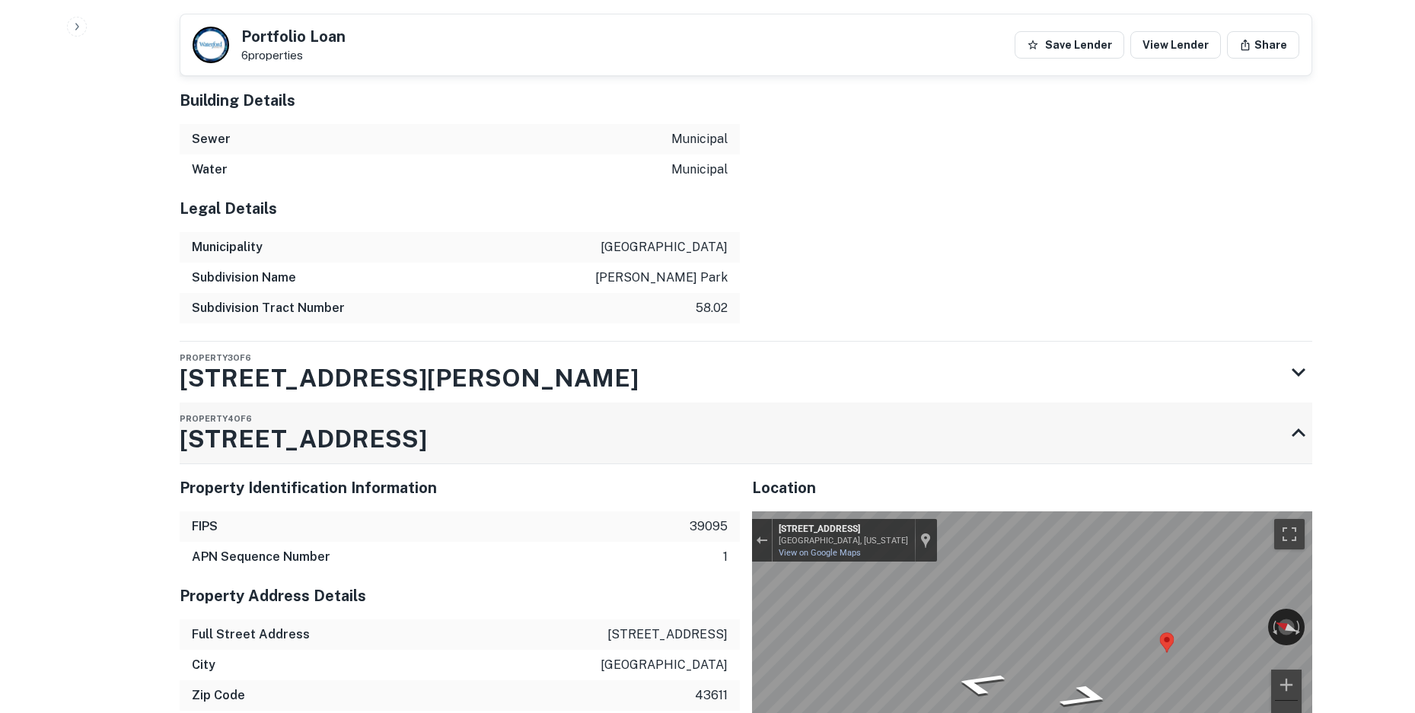
scroll to position [3391, 0]
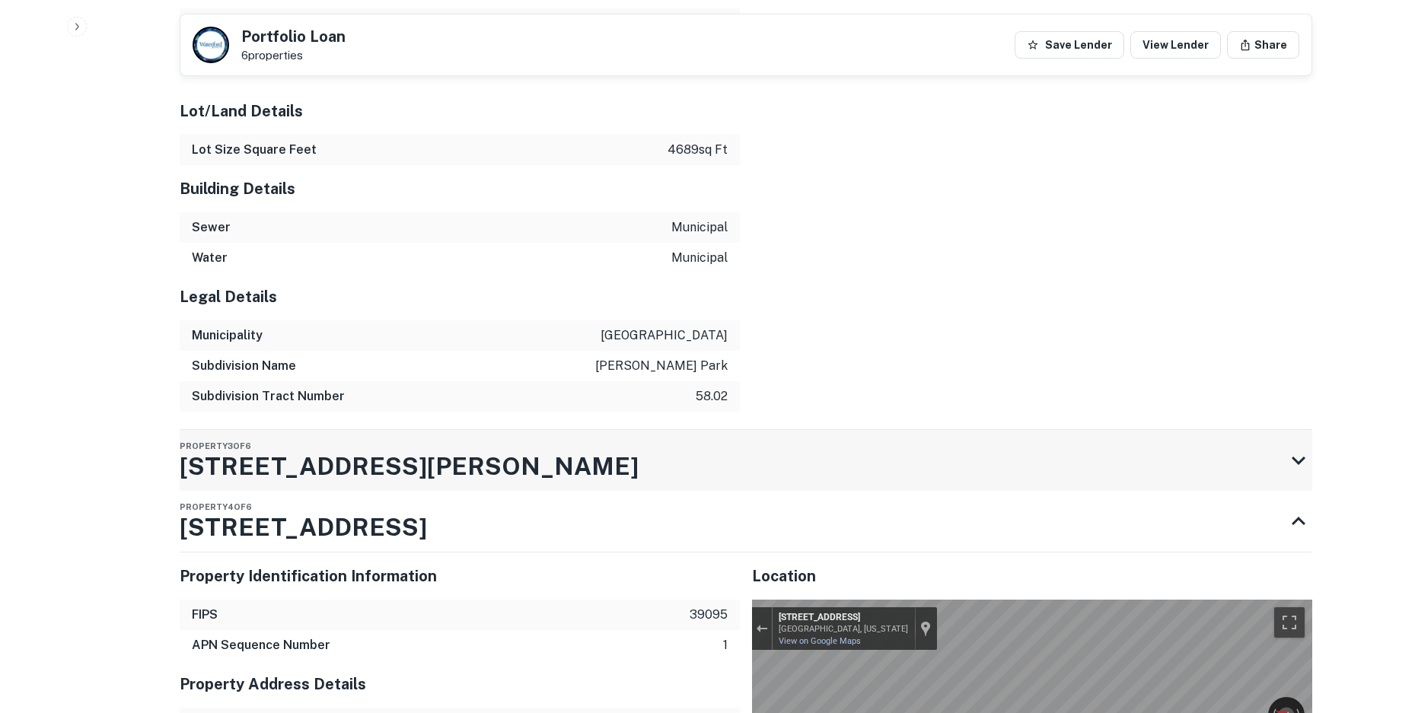
click at [460, 430] on div "Property 3 of 6 2342 W LASKEY RD" at bounding box center [732, 460] width 1105 height 61
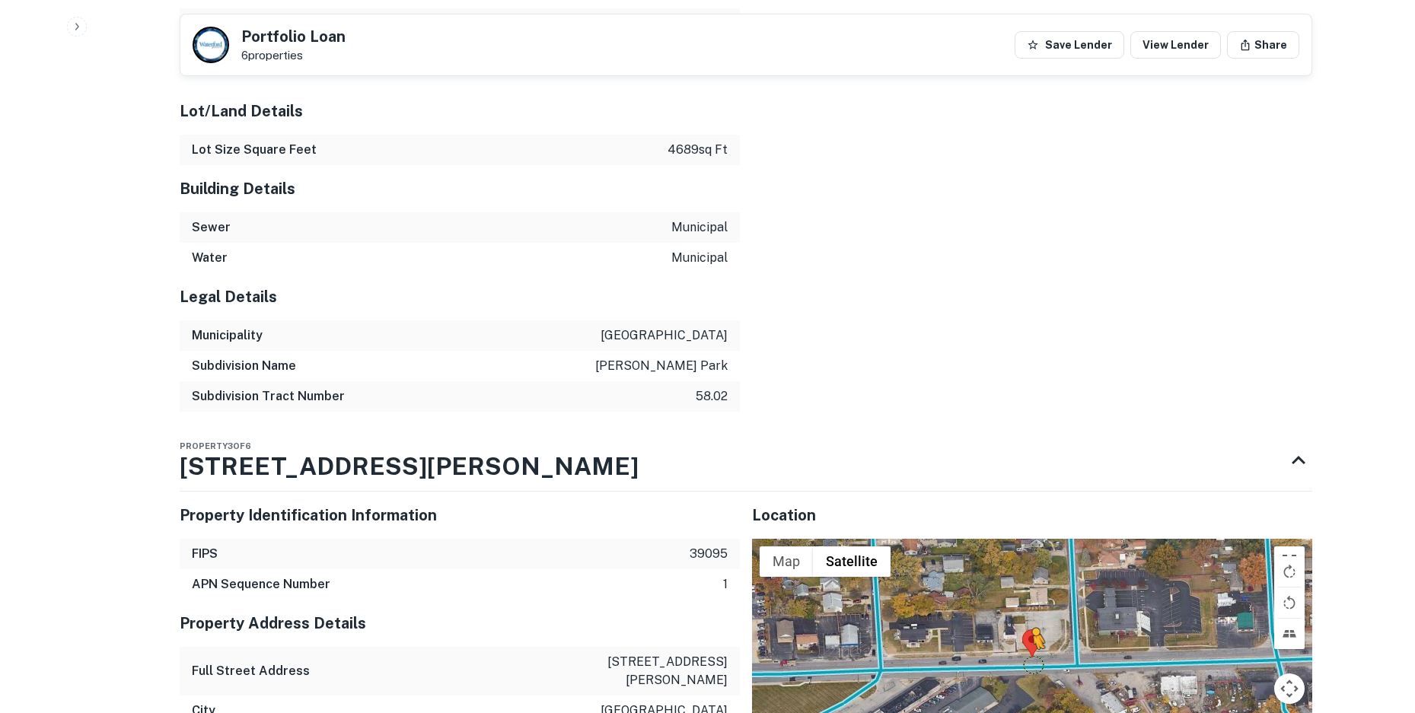
drag, startPoint x: 1221, startPoint y: 619, endPoint x: 1022, endPoint y: 575, distance: 204.3
click at [1022, 575] on div "To activate drag with keyboard, press Alt + Enter. Once in keyboard drag state,…" at bounding box center [1032, 658] width 560 height 238
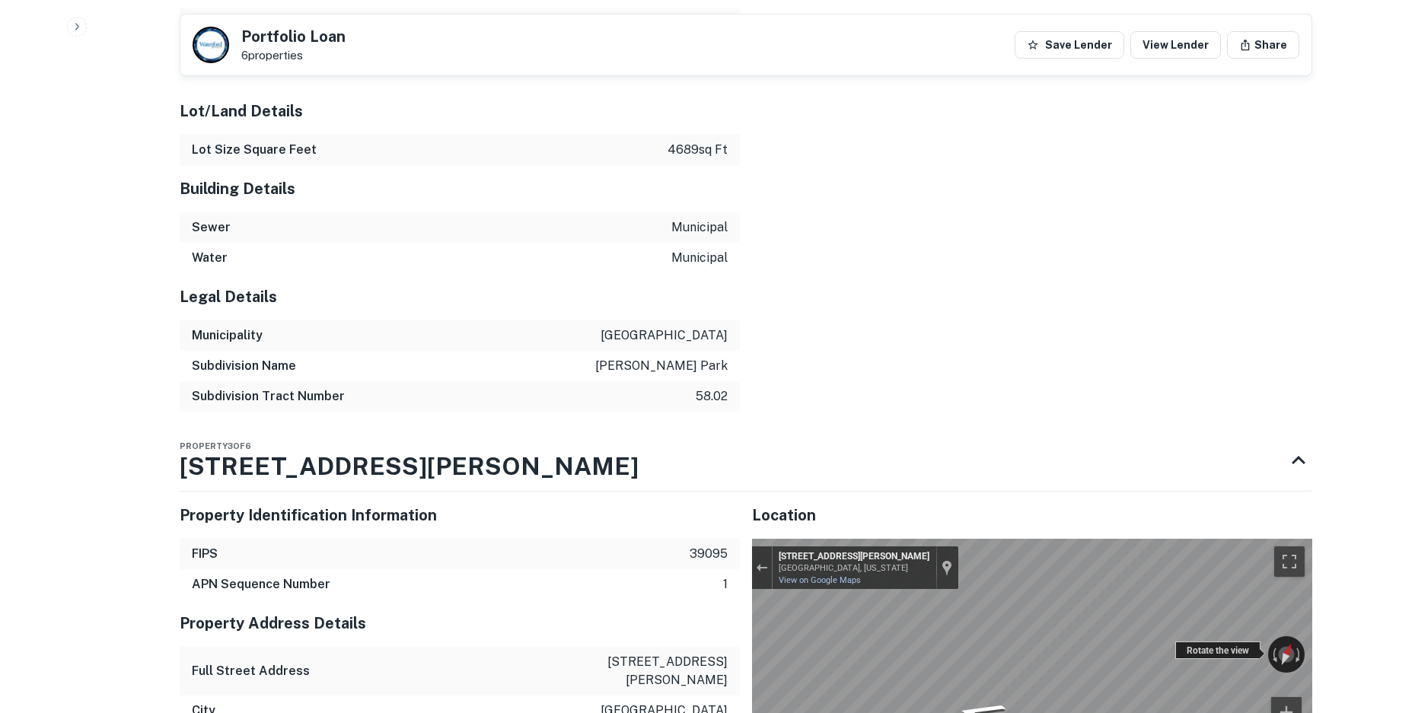
click at [1216, 563] on div "← Move left → Move right ↑ Move up ↓ Move down + Zoom in - Zoom out 2324 W Lask…" at bounding box center [1032, 658] width 560 height 238
drag, startPoint x: 192, startPoint y: 373, endPoint x: 376, endPoint y: 381, distance: 184.4
click at [376, 448] on h3 "2342 W LASKEY RD" at bounding box center [409, 466] width 459 height 37
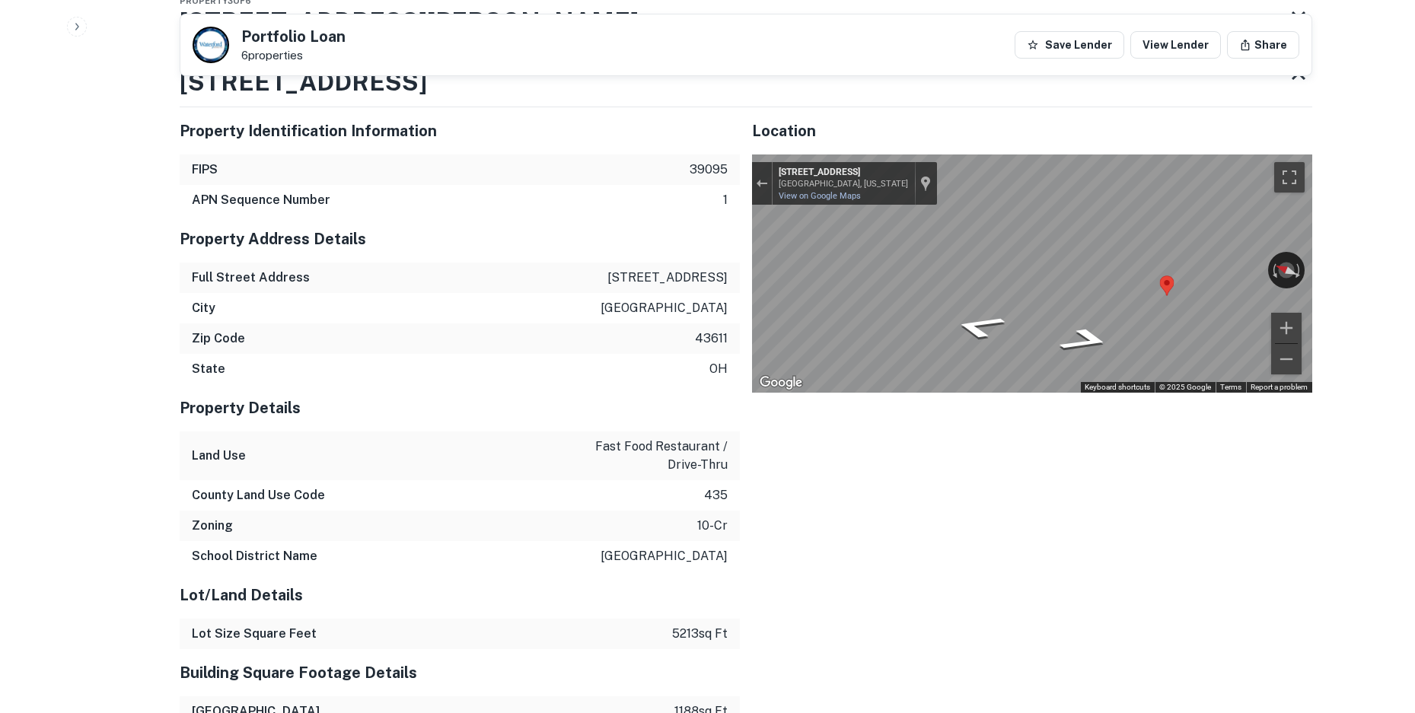
scroll to position [3467, 0]
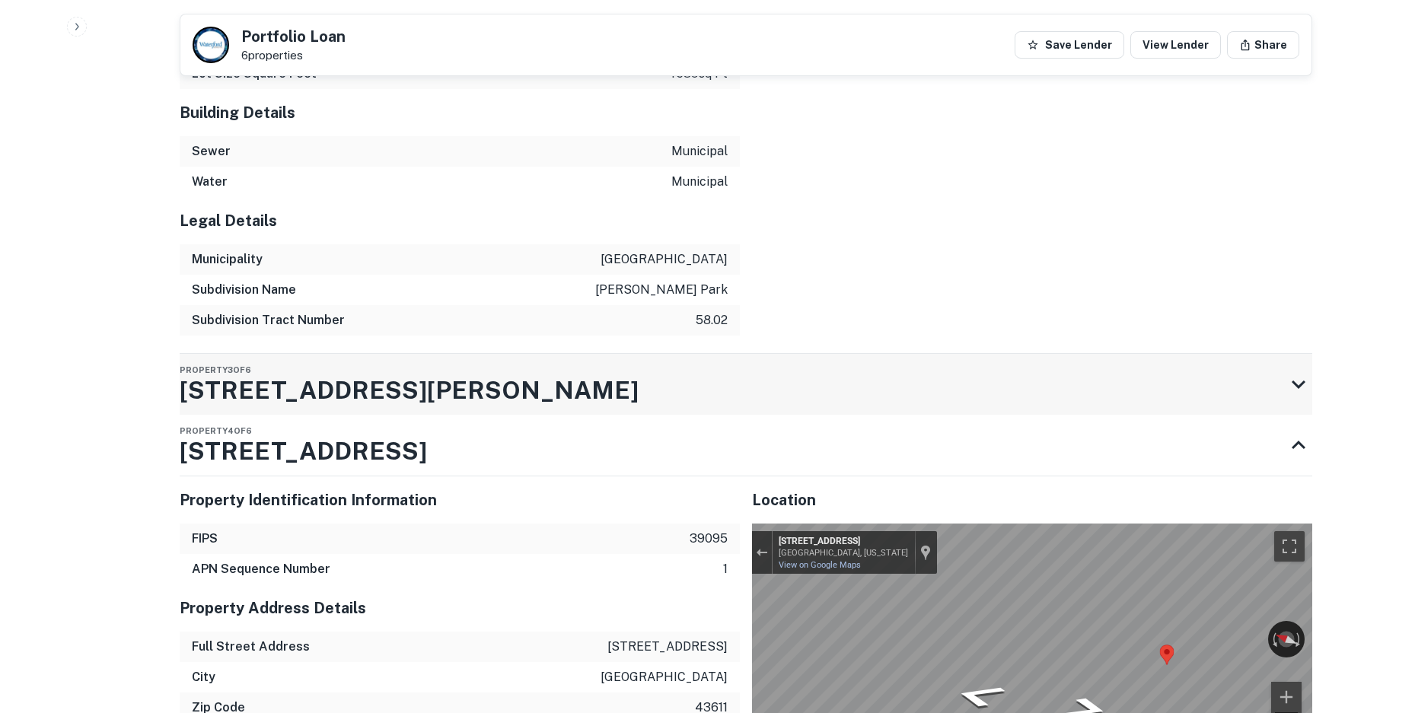
click at [519, 354] on div "Property 3 of 6 2342 W LASKEY RD" at bounding box center [732, 384] width 1105 height 61
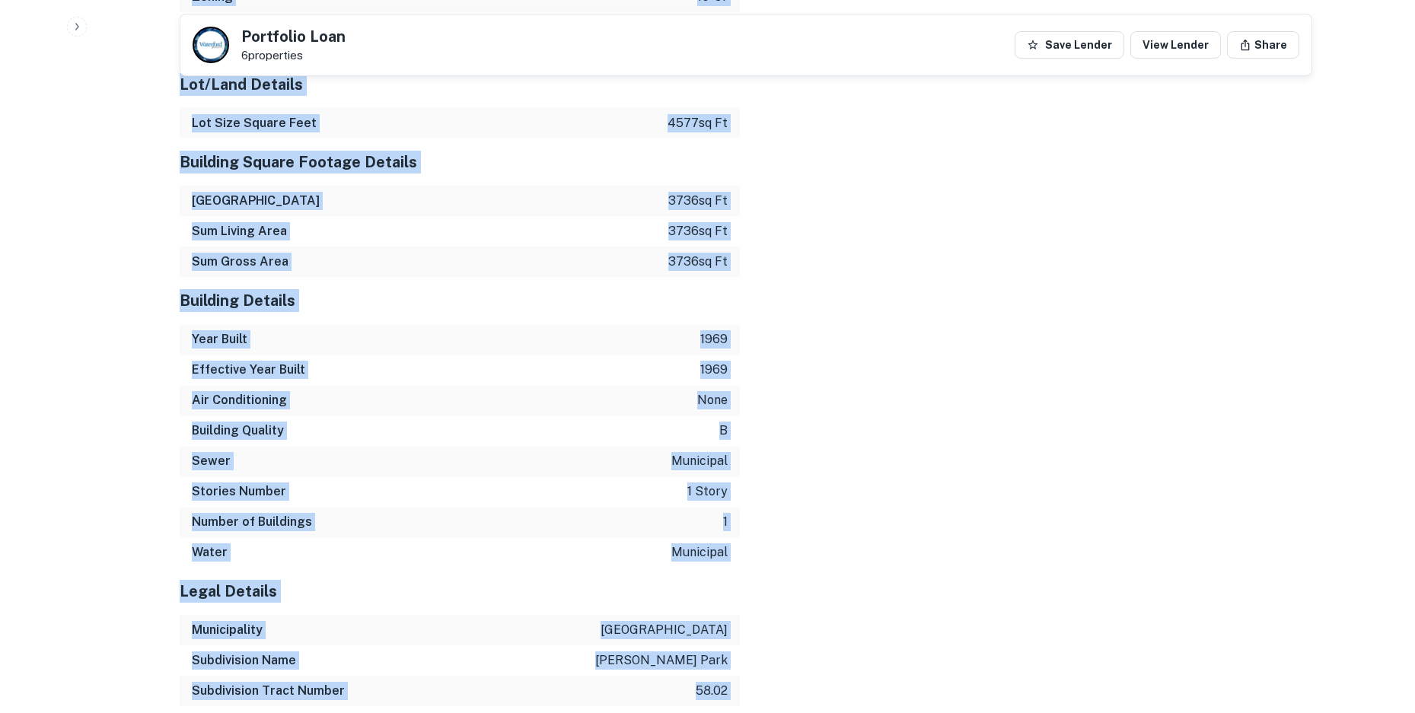
click at [832, 314] on div "Location ← Move left → Move right ↑ Move up ↓ Move down + Zoom in - Zoom out Ho…" at bounding box center [1026, 117] width 573 height 1177
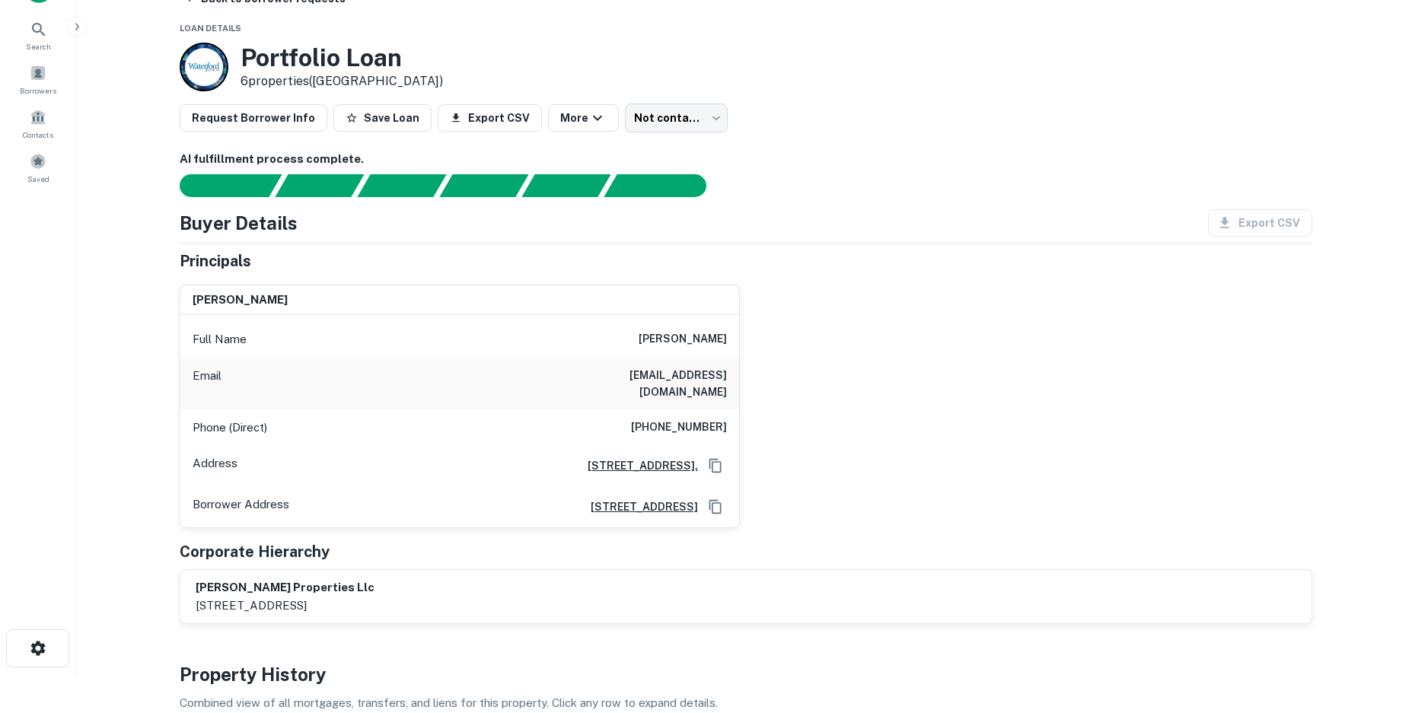
scroll to position [0, 0]
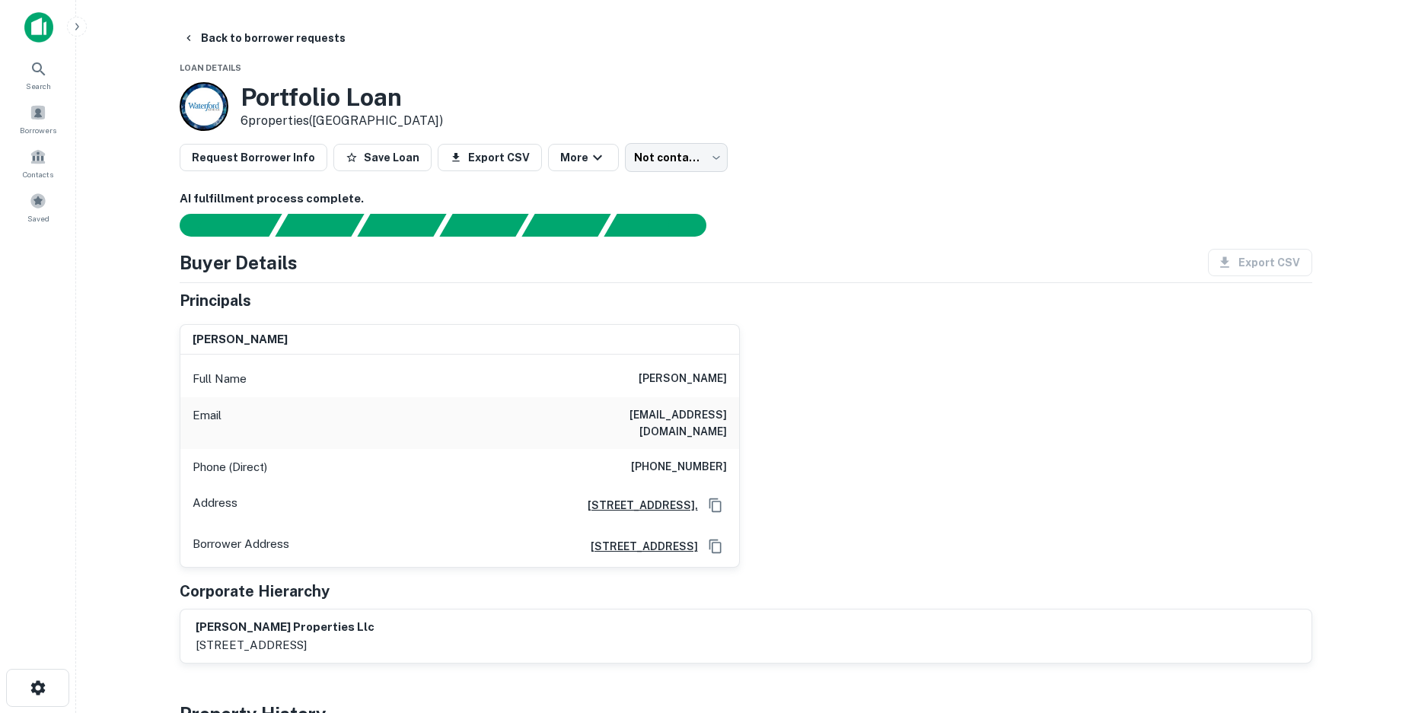
click at [687, 458] on h6 "(419) 425-1128" at bounding box center [679, 467] width 96 height 18
copy h6 "(419) 425-1128"
click at [875, 416] on div "jennifer d edler Full Name jennifer d edler Email 16edler@gmail.com Phone (Dire…" at bounding box center [739, 440] width 1145 height 257
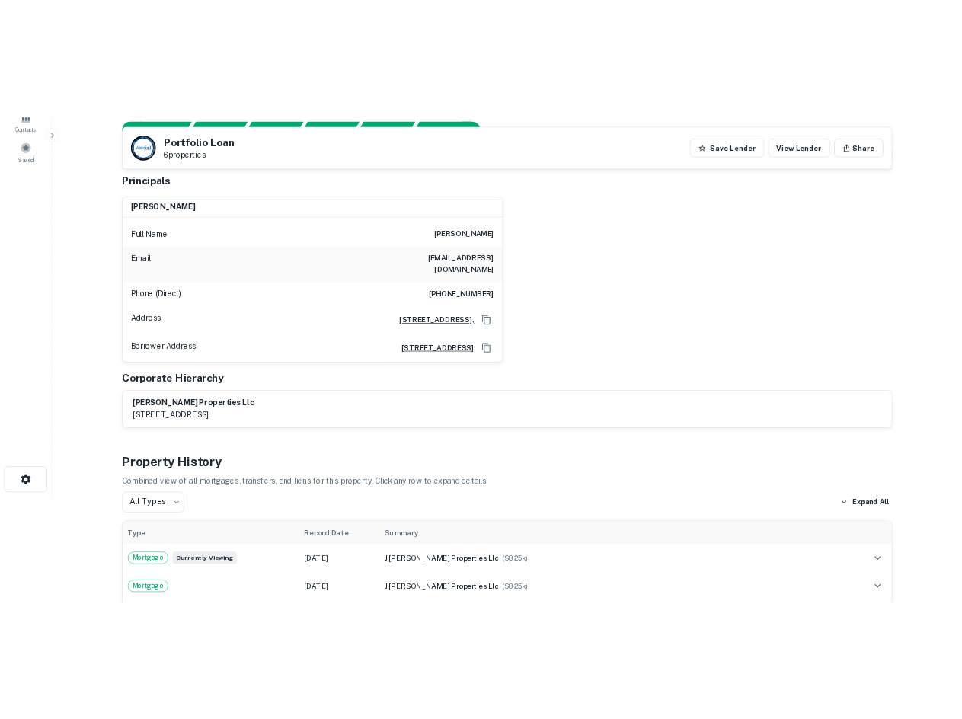
scroll to position [76, 0]
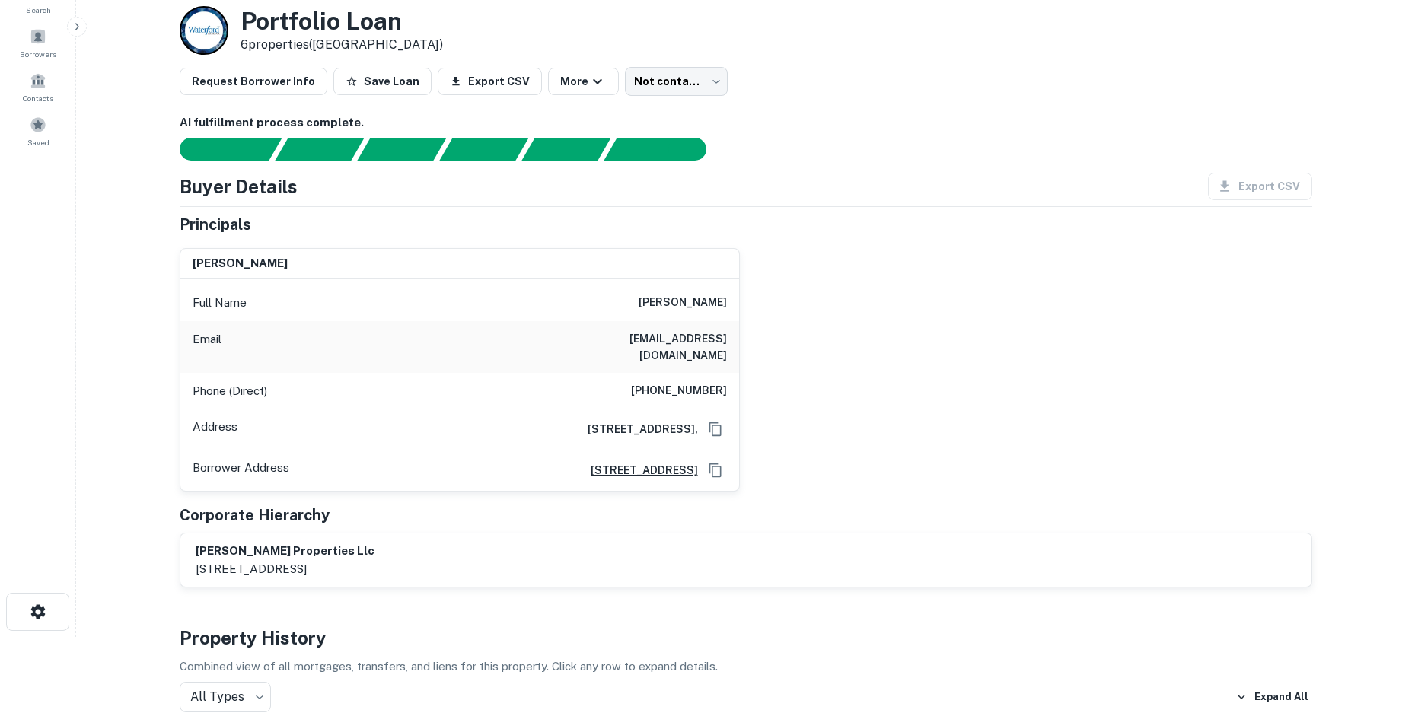
click at [1199, 94] on div "Request Borrower Info Save Loan Export CSV More Not contacted **** ​" at bounding box center [746, 81] width 1133 height 29
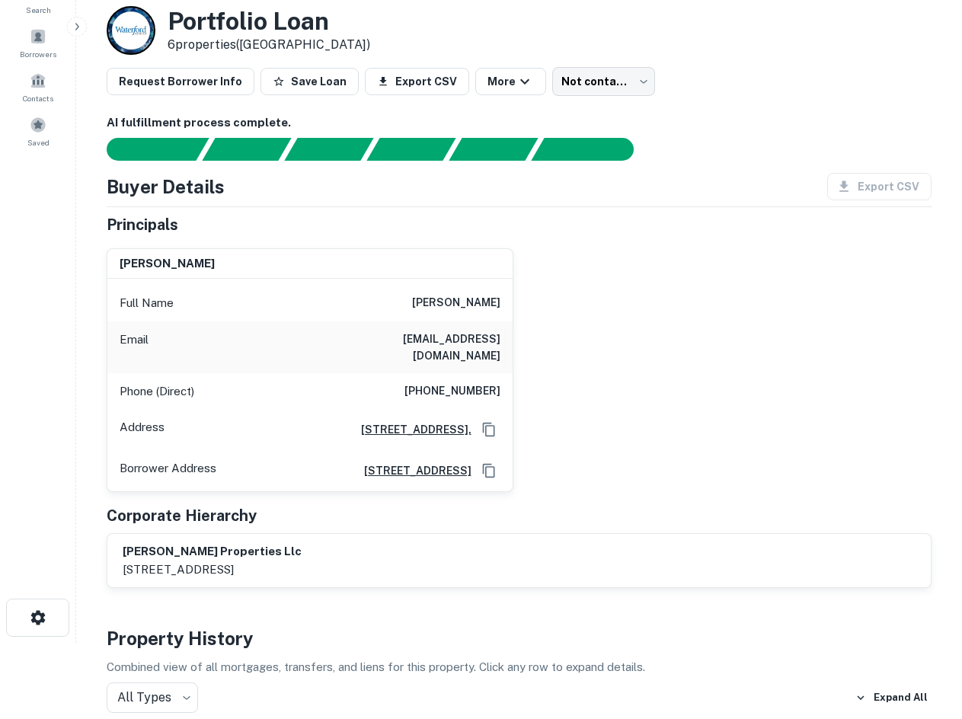
click at [477, 382] on h6 "(419) 425-1128" at bounding box center [452, 391] width 96 height 18
copy h6 "(419) 425-1128"
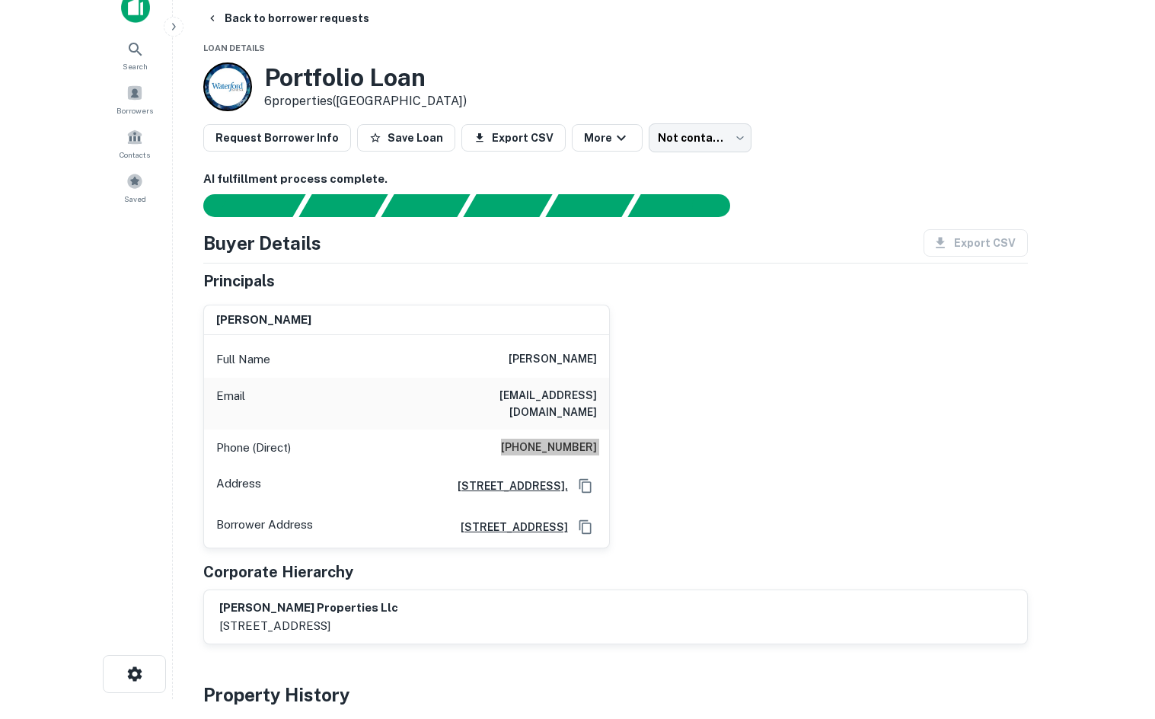
scroll to position [0, 0]
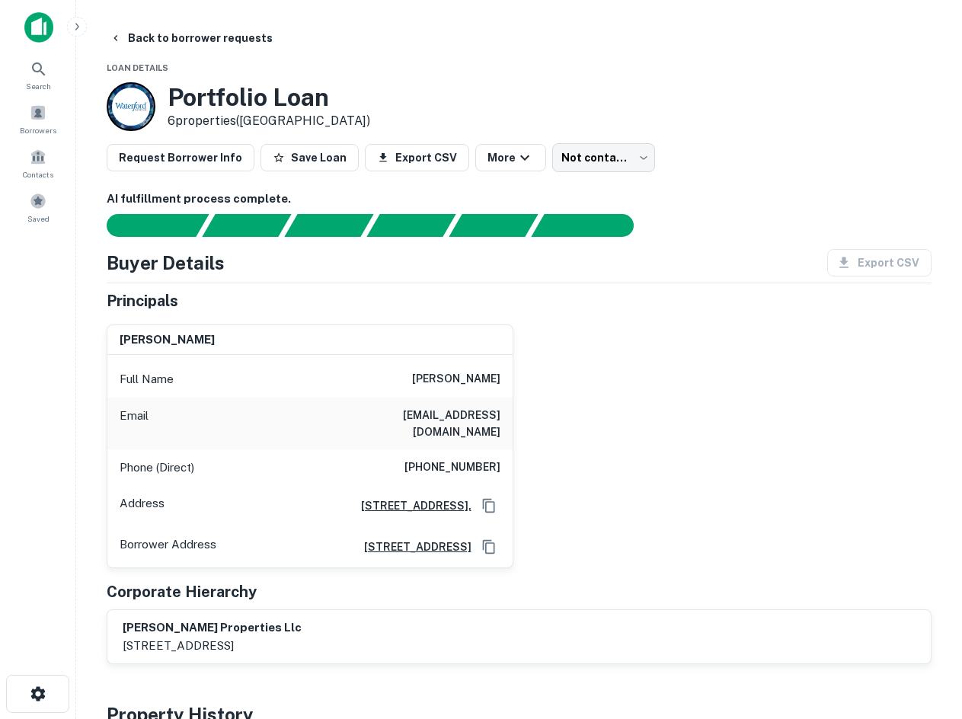
drag, startPoint x: 638, startPoint y: 359, endPoint x: 641, endPoint y: 294, distance: 65.5
click at [641, 359] on div "jennifer d edler Full Name jennifer d edler Email 16edler@gmail.com Phone (Dire…" at bounding box center [512, 440] width 837 height 257
click at [621, 156] on body "Search Borrowers Contacts Saved Back to borrower requests Loan Details Portfoli…" at bounding box center [481, 359] width 962 height 719
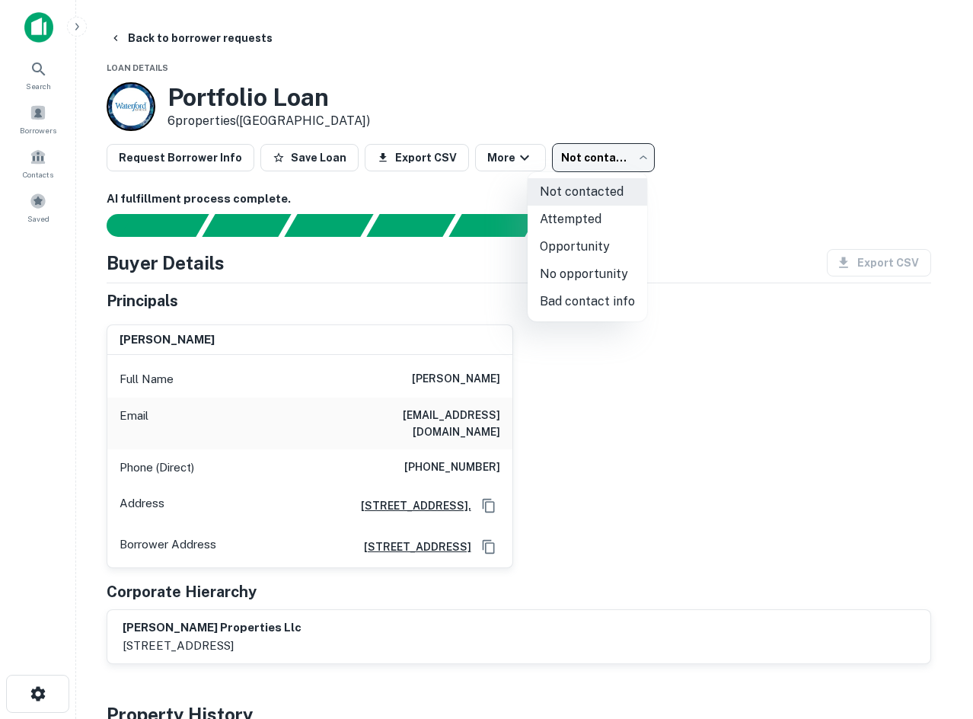
click at [610, 295] on li "Bad contact info" at bounding box center [588, 301] width 120 height 27
type input "**********"
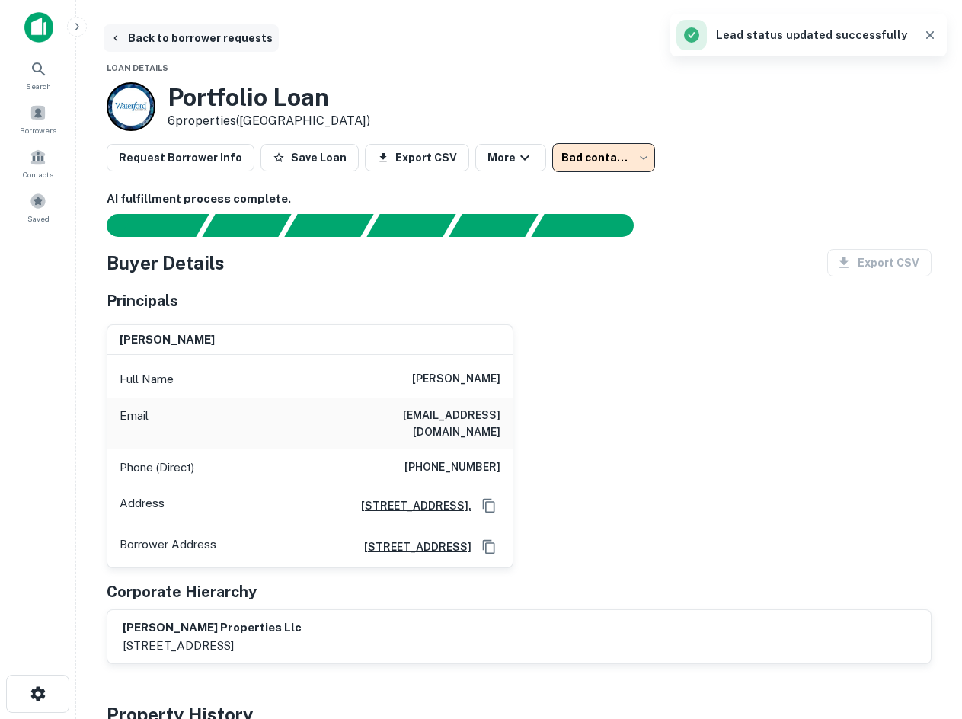
click at [205, 43] on button "Back to borrower requests" at bounding box center [191, 37] width 175 height 27
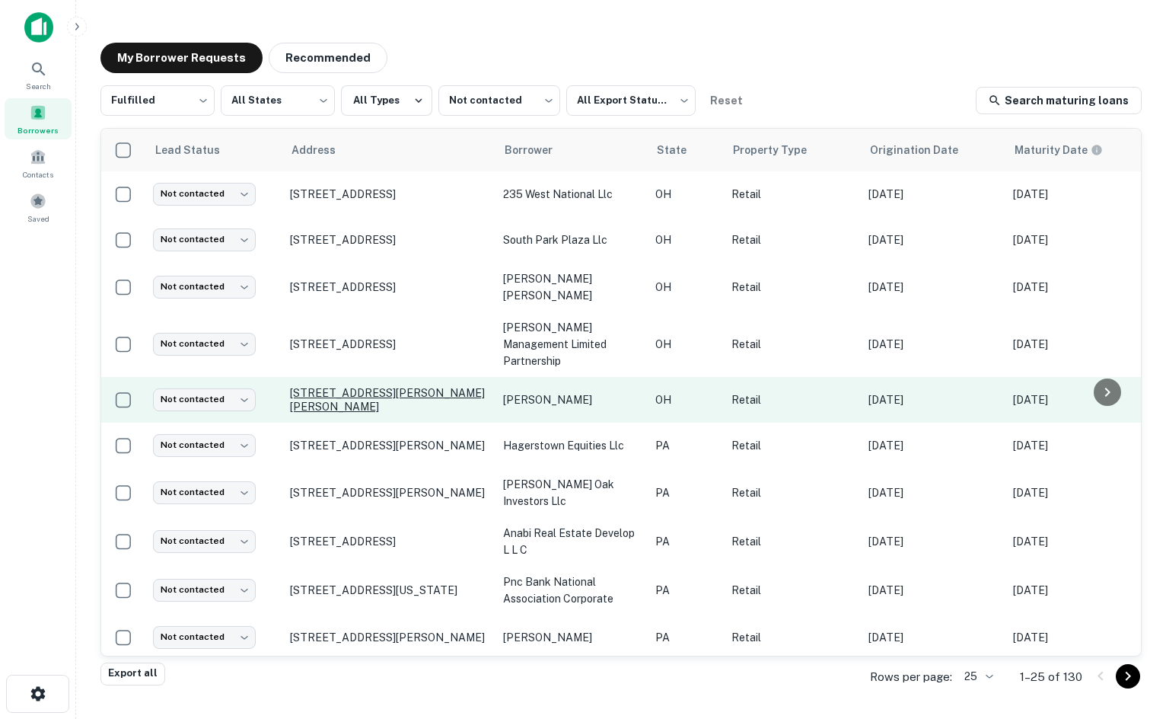
click at [475, 386] on p "1129 Jackson Pike Gallipolis, OH 45631" at bounding box center [389, 399] width 198 height 27
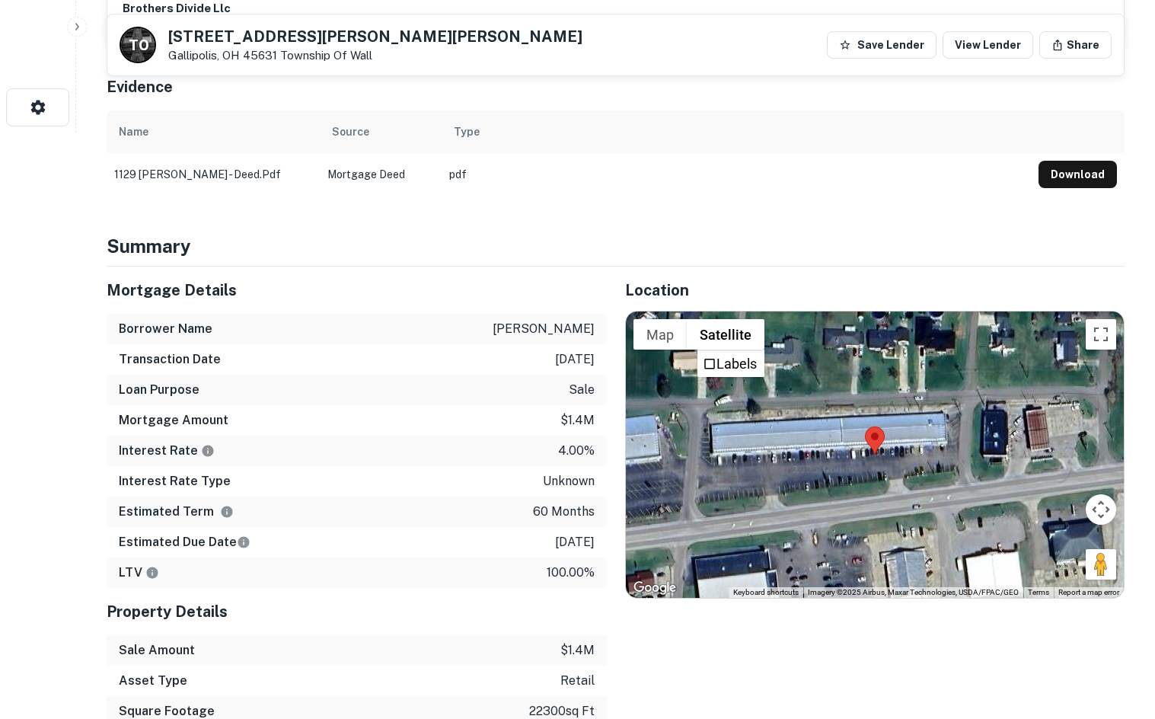
scroll to position [685, 0]
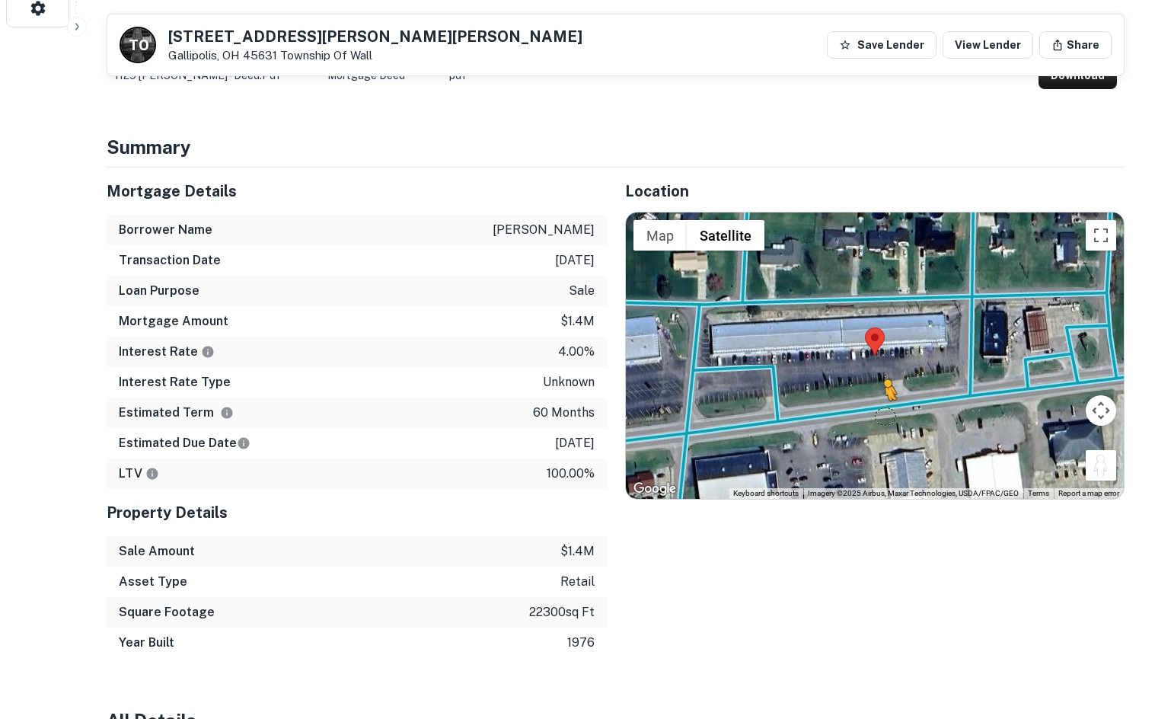
drag, startPoint x: 1102, startPoint y: 471, endPoint x: 872, endPoint y: 396, distance: 241.7
click at [875, 402] on div "To activate drag with keyboard, press Alt + Enter. Once in keyboard drag state,…" at bounding box center [875, 355] width 499 height 286
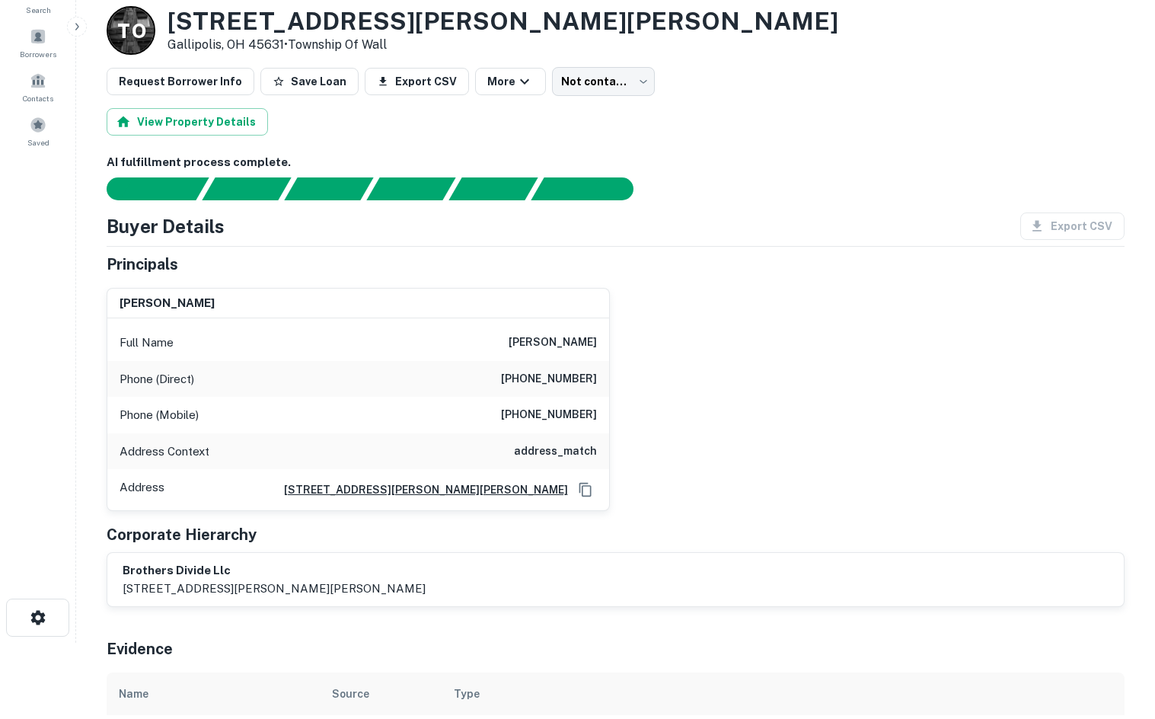
scroll to position [0, 0]
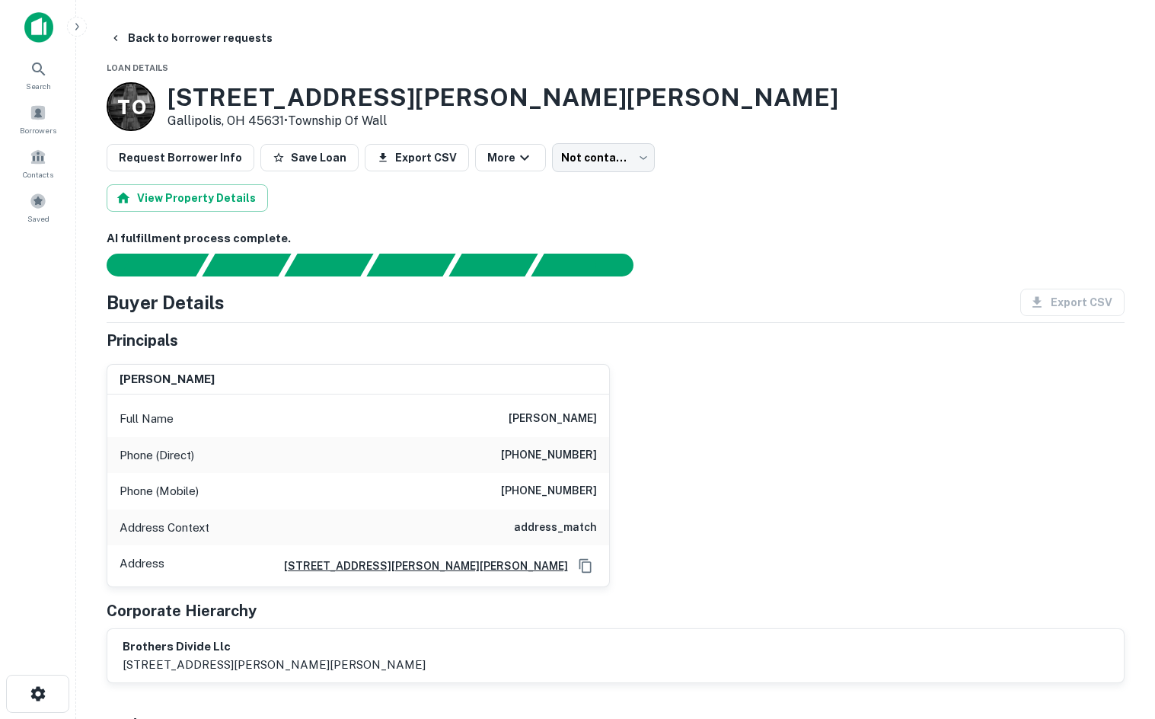
click at [574, 459] on h6 "(740) 339-0200" at bounding box center [549, 455] width 96 height 18
click at [571, 459] on h6 "(740) 339-0200" at bounding box center [549, 455] width 96 height 18
click at [570, 460] on h6 "(740) 339-0200" at bounding box center [549, 455] width 96 height 18
click at [557, 448] on h6 "(740) 339-0200" at bounding box center [549, 455] width 96 height 18
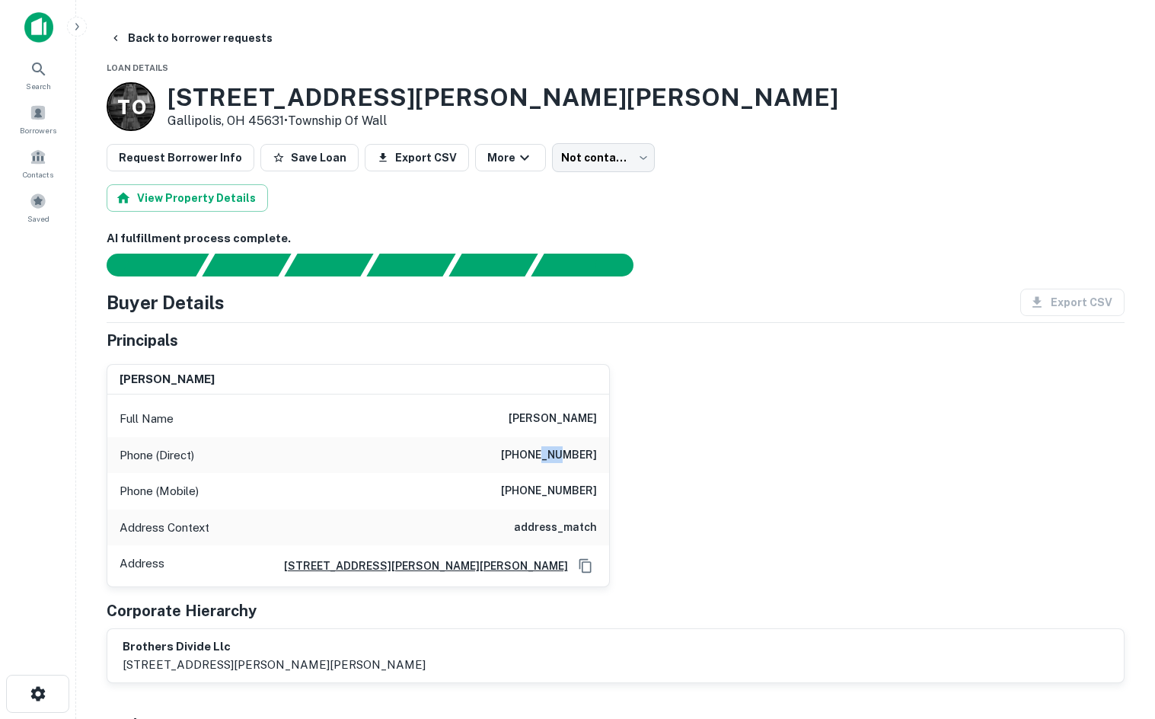
click at [557, 448] on h6 "(740) 339-0200" at bounding box center [549, 455] width 96 height 18
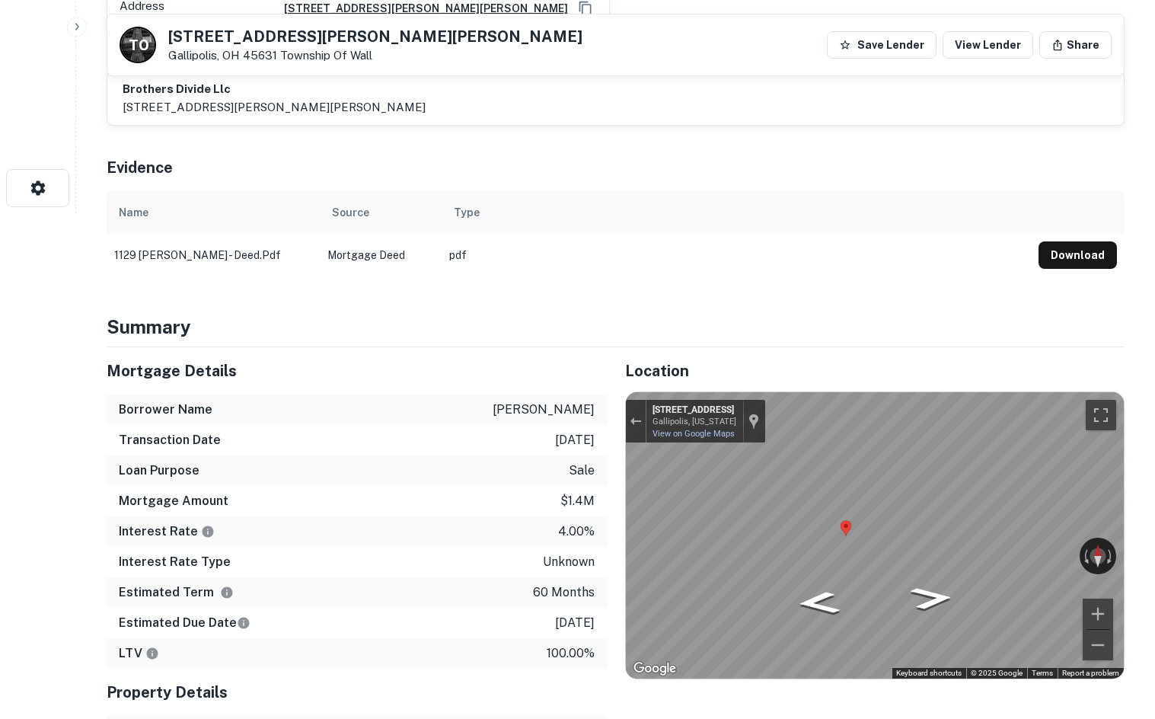
scroll to position [533, 0]
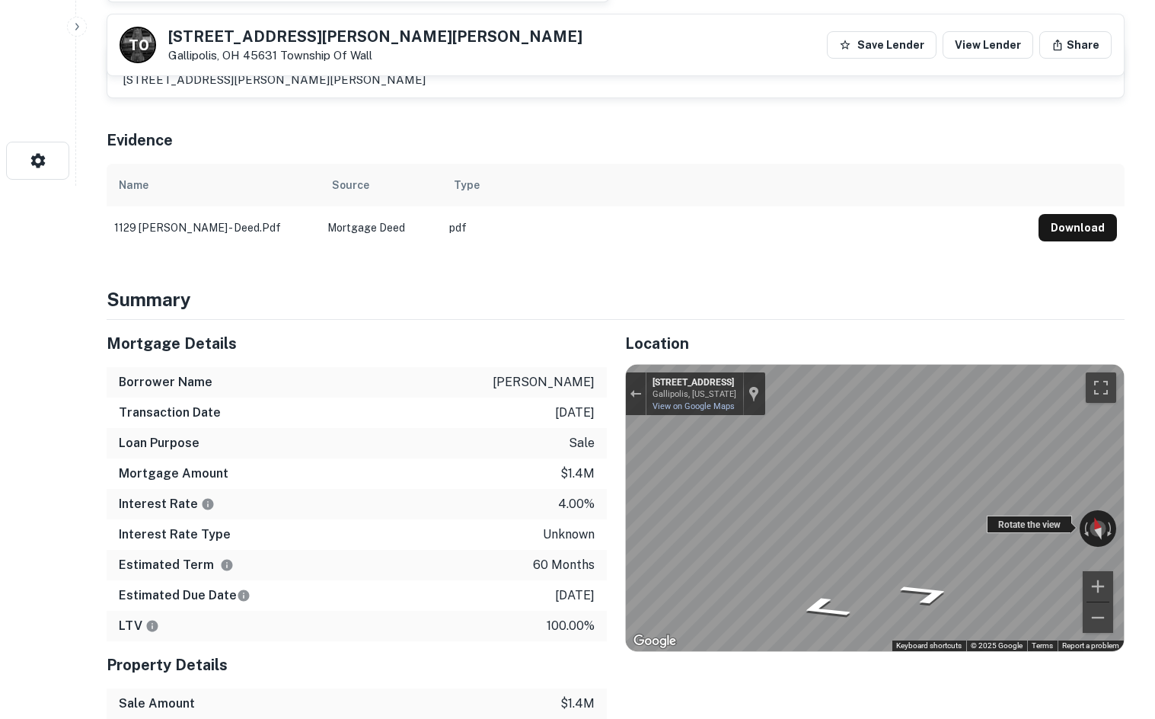
click at [987, 529] on div "← Move left → Move right ↑ Move up ↓ Move down + Zoom in - Zoom out 1069 County…" at bounding box center [875, 508] width 499 height 286
click at [1000, 528] on div "← Move left → Move right ↑ Move up ↓ Move down + Zoom in - Zoom out 1069 County…" at bounding box center [875, 508] width 499 height 286
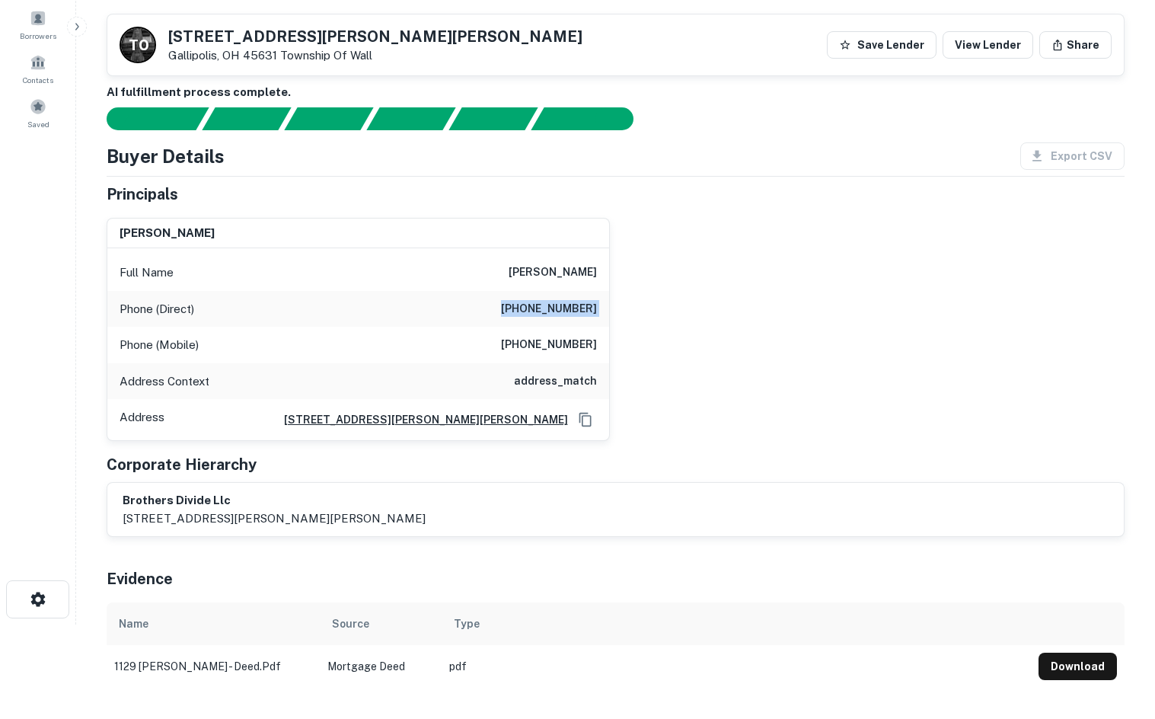
scroll to position [305, 0]
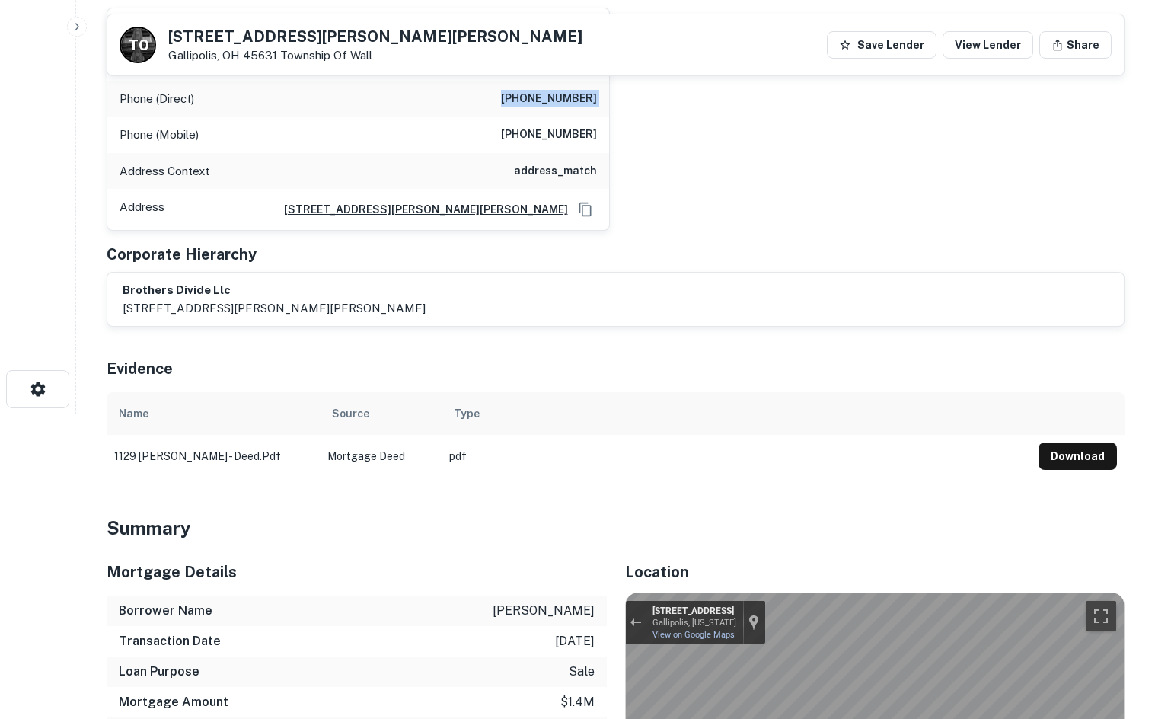
click at [742, 107] on div "richard k rose Full Name richard k rose Phone (Direct) (740) 339-0200 Phone (Mo…" at bounding box center [609, 113] width 1030 height 236
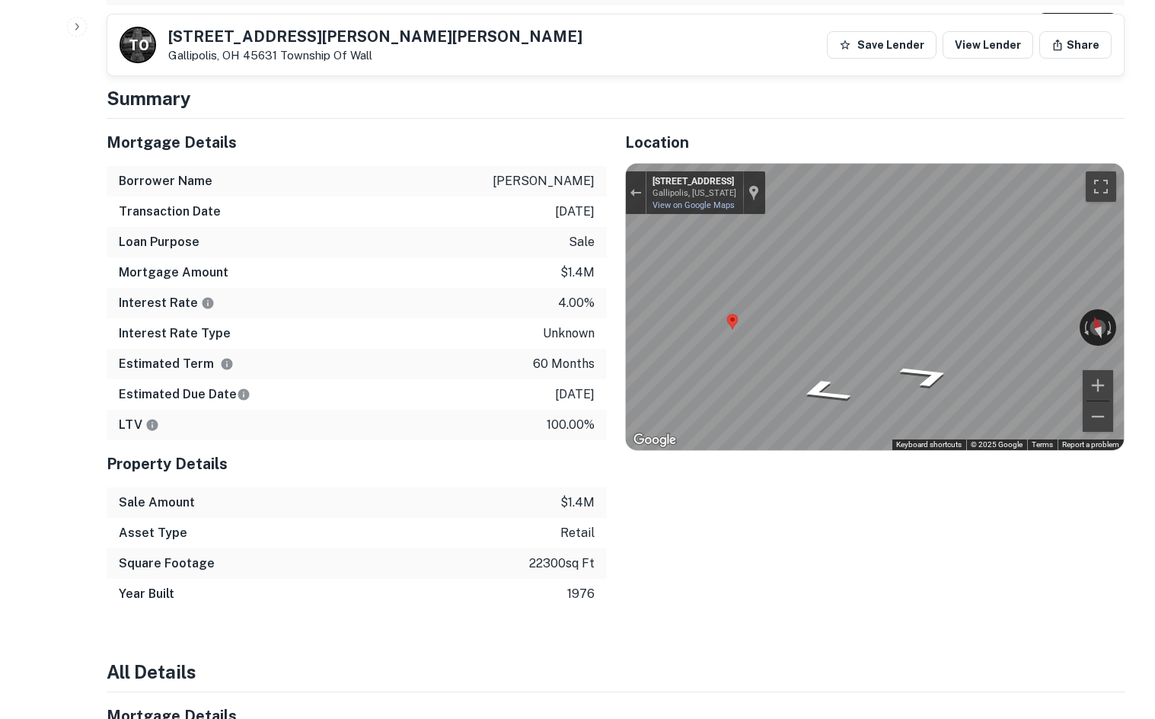
scroll to position [761, 0]
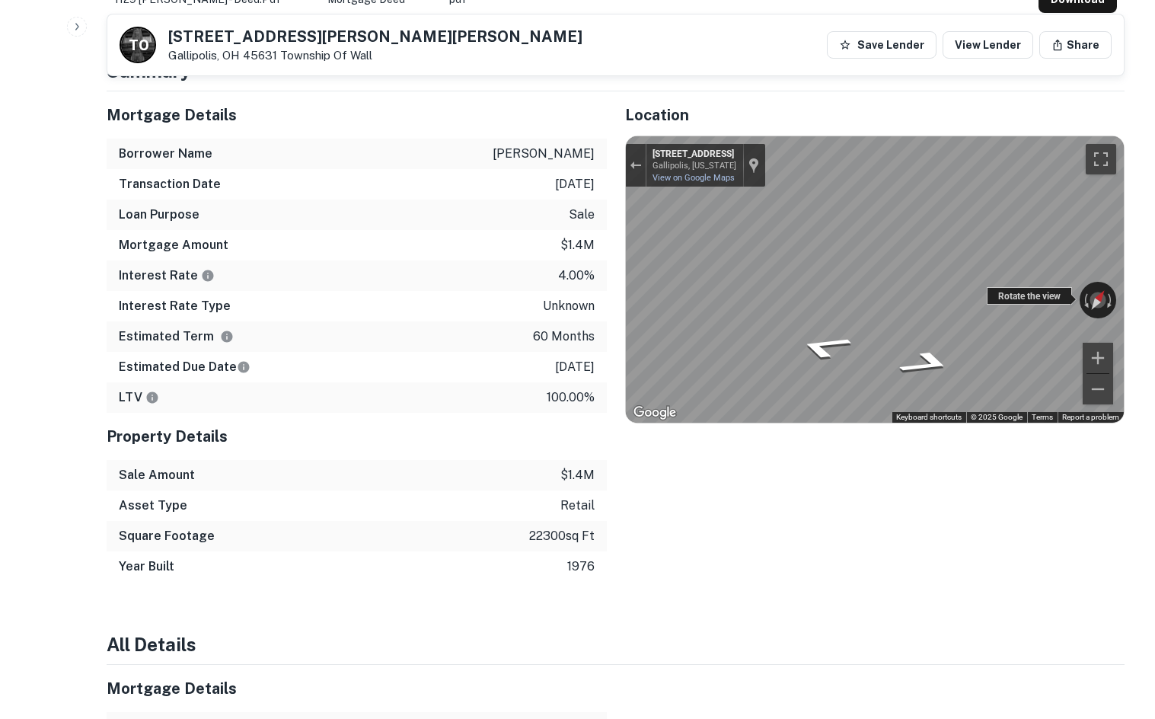
click at [1042, 305] on div "← Move left → Move right ↑ Move up ↓ Move down + Zoom in - Zoom out 1069 County…" at bounding box center [875, 279] width 499 height 286
click at [1038, 299] on div "← Move left → Move right ↑ Move up ↓ Move down + Zoom in - Zoom out 1069 County…" at bounding box center [875, 279] width 499 height 286
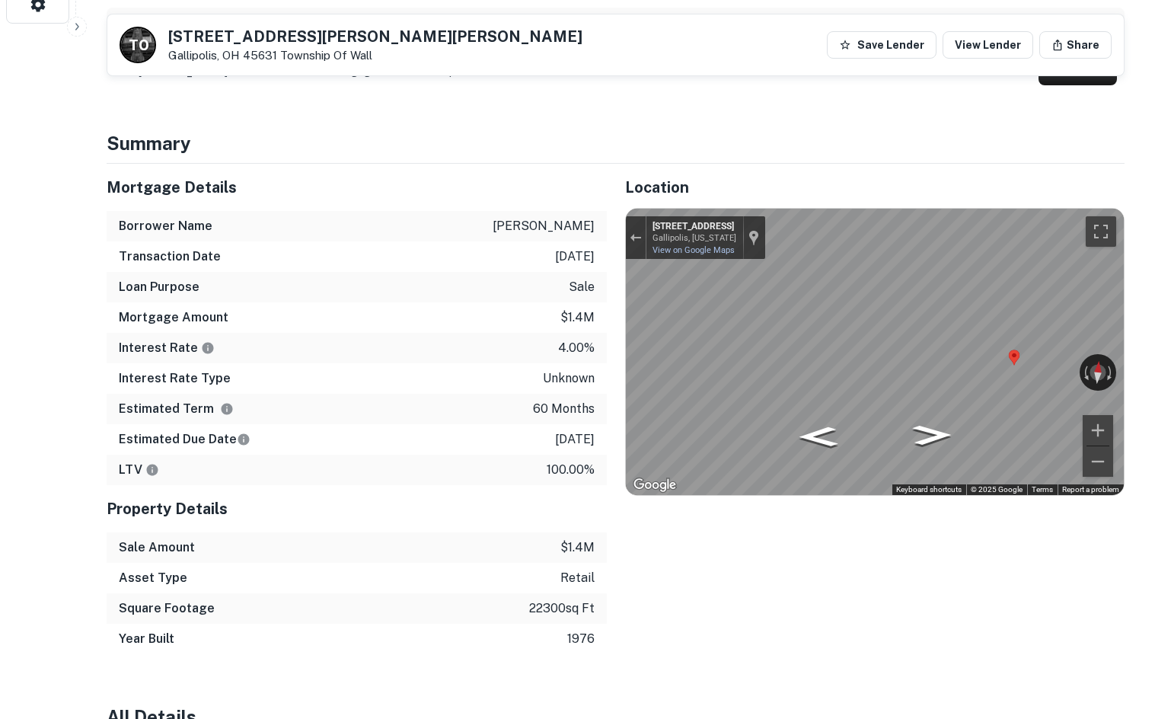
scroll to position [609, 0]
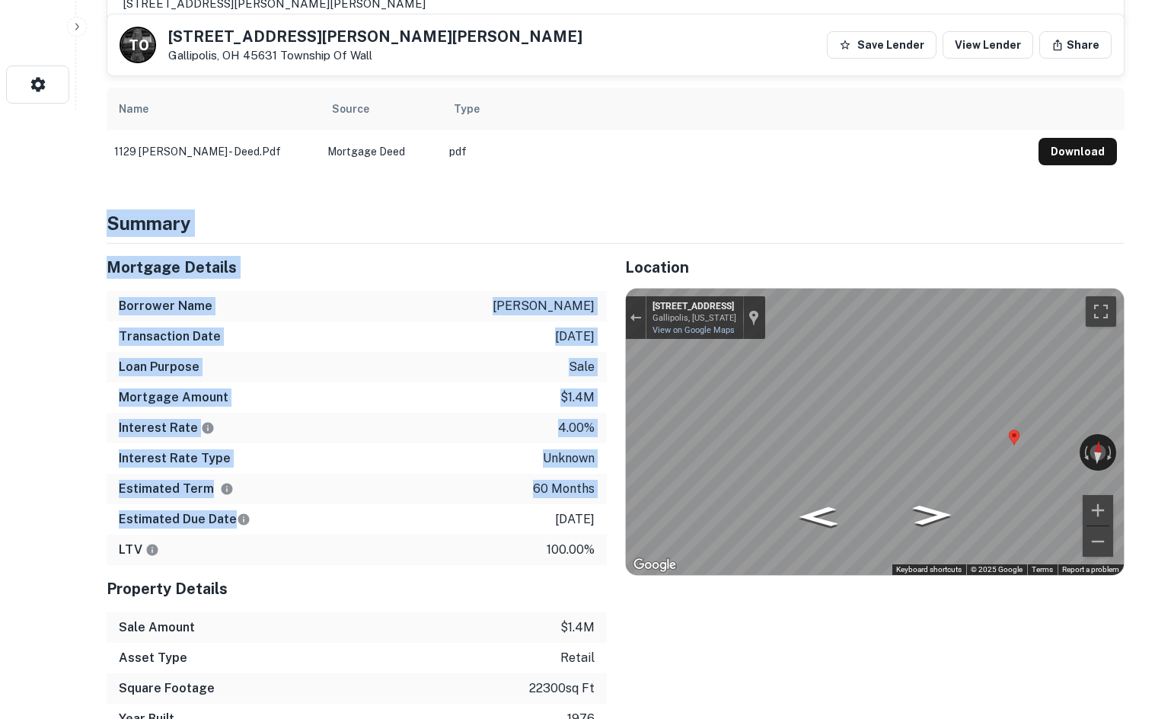
drag, startPoint x: 97, startPoint y: 213, endPoint x: 407, endPoint y: 527, distance: 440.9
click at [407, 527] on div "Estimated Due Date 2/11/2026" at bounding box center [357, 519] width 500 height 30
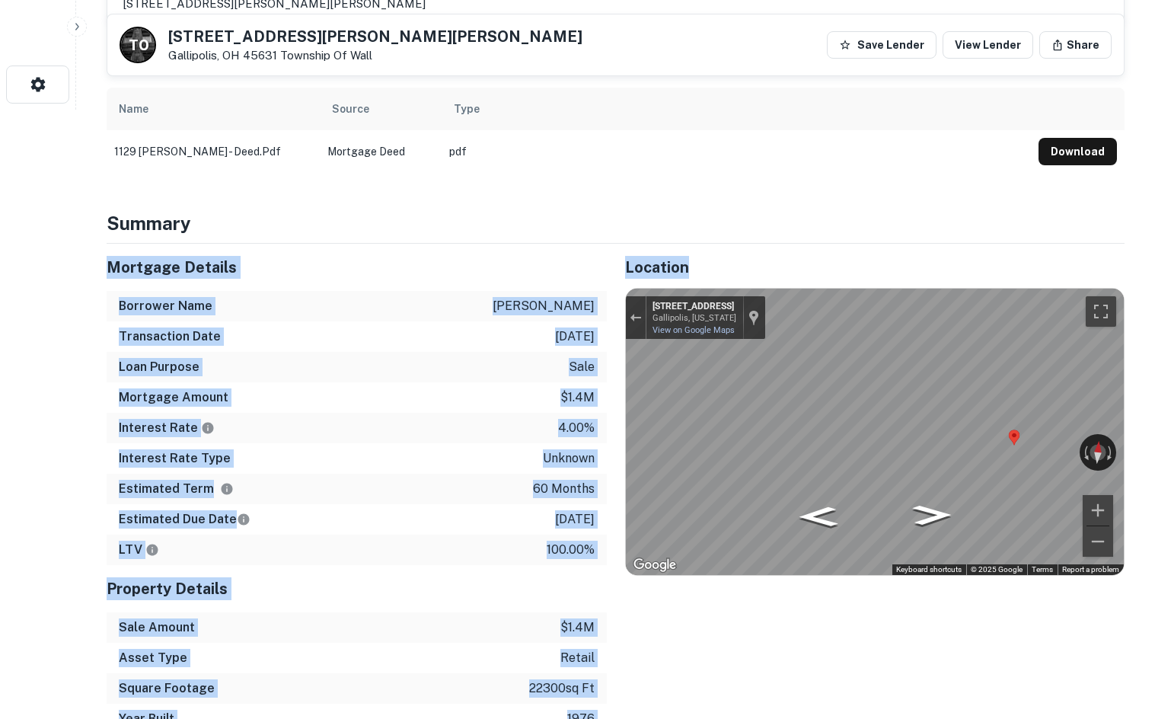
drag, startPoint x: 601, startPoint y: 572, endPoint x: 254, endPoint y: 217, distance: 495.8
click at [154, 284] on div "Mortgage Details" at bounding box center [357, 267] width 500 height 47
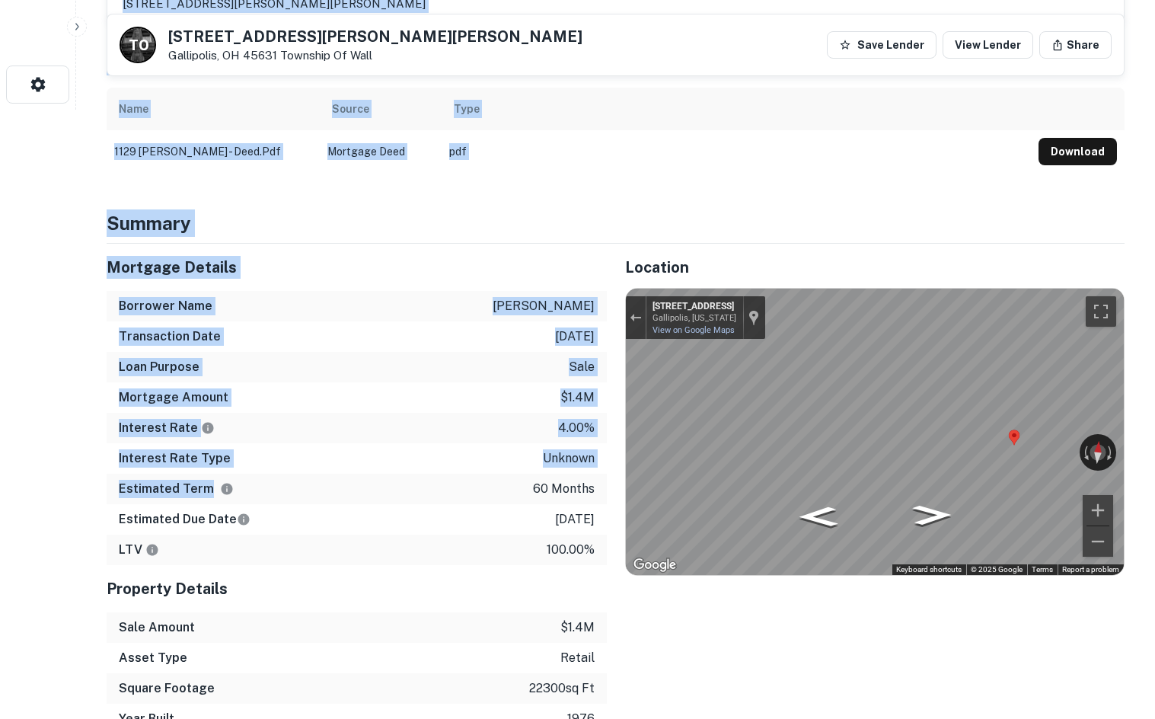
drag, startPoint x: 80, startPoint y: 213, endPoint x: 332, endPoint y: 515, distance: 393.5
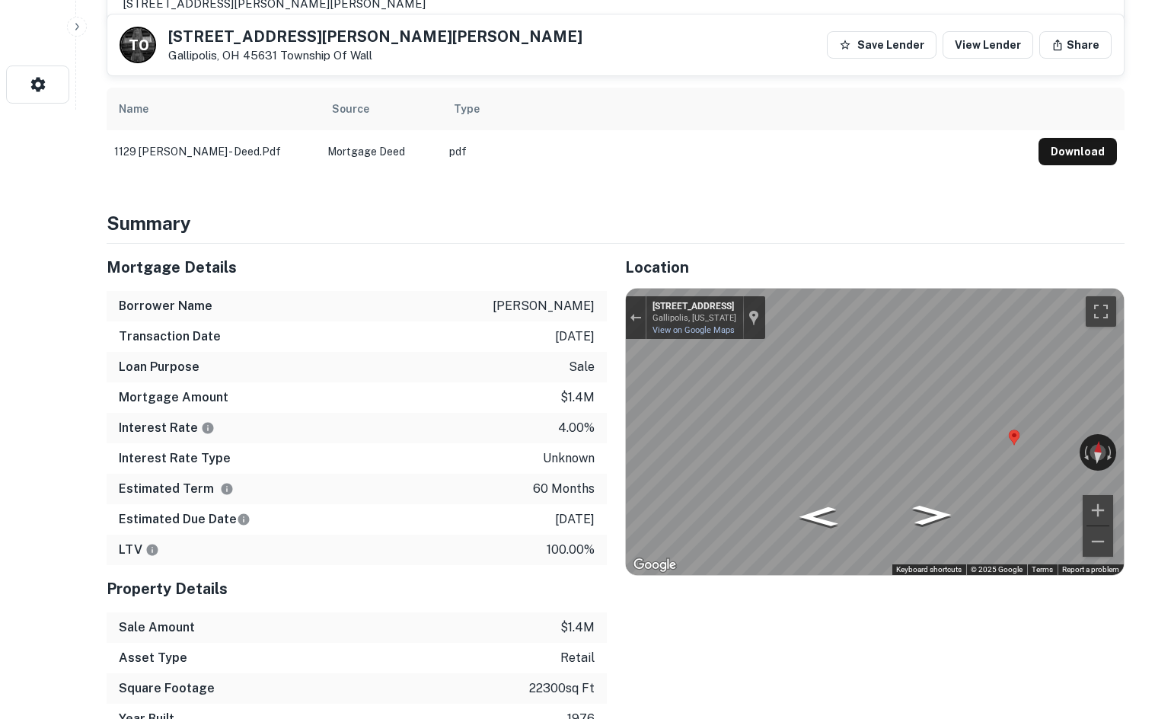
click at [332, 504] on div "Estimated Term 60 months" at bounding box center [357, 489] width 500 height 30
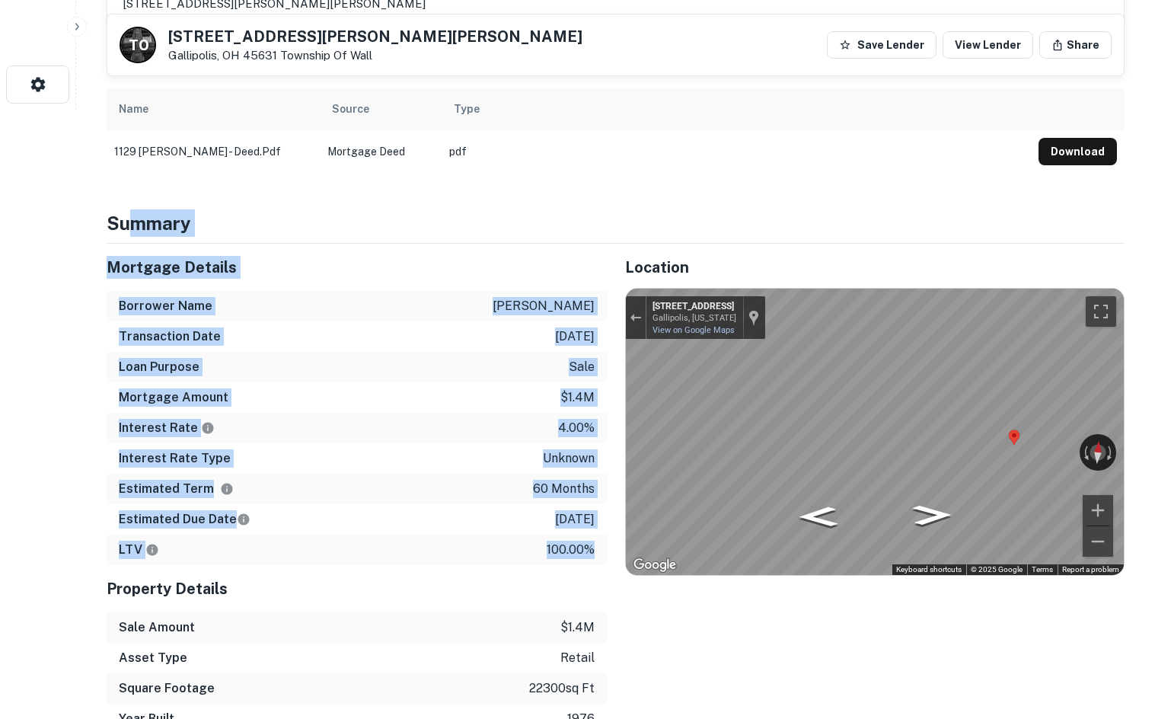
drag, startPoint x: 589, startPoint y: 578, endPoint x: 137, endPoint y: 211, distance: 582.4
click at [137, 211] on h4 "Summary" at bounding box center [616, 222] width 1018 height 27
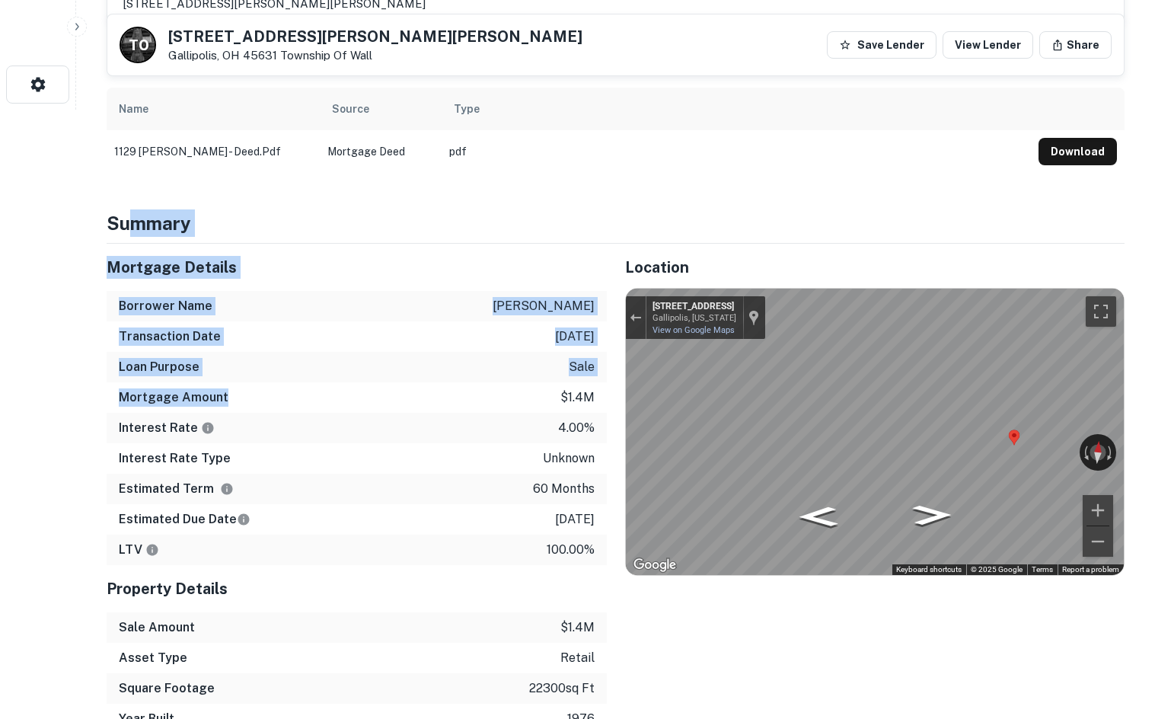
drag, startPoint x: 129, startPoint y: 207, endPoint x: 347, endPoint y: 435, distance: 315.0
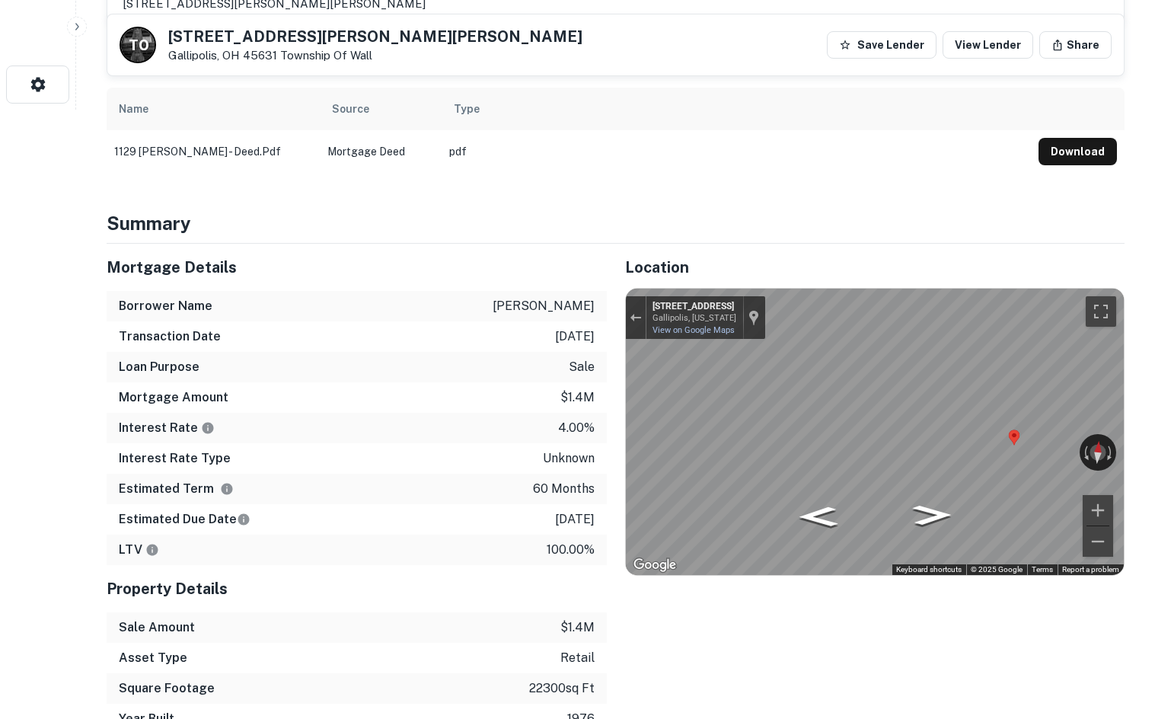
click at [356, 436] on div "Interest Rate 4.00%" at bounding box center [357, 428] width 500 height 30
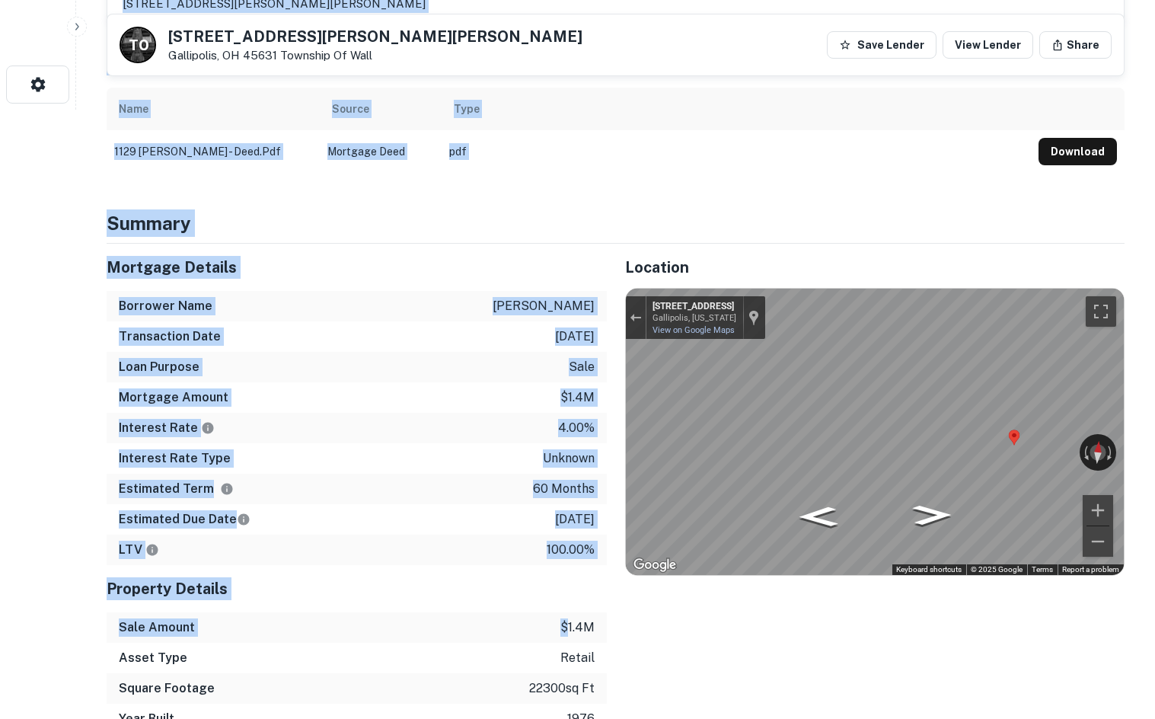
drag, startPoint x: 277, startPoint y: 336, endPoint x: 568, endPoint y: 649, distance: 427.2
click at [568, 636] on p "$1.4m" at bounding box center [577, 627] width 34 height 18
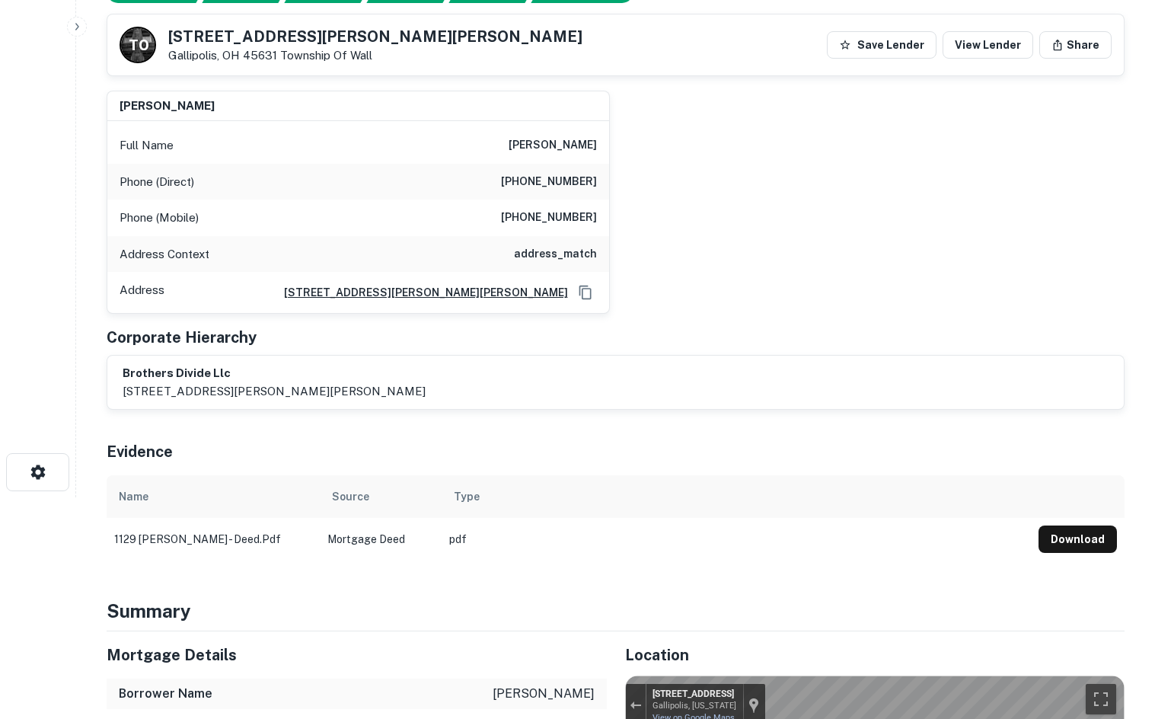
scroll to position [0, 0]
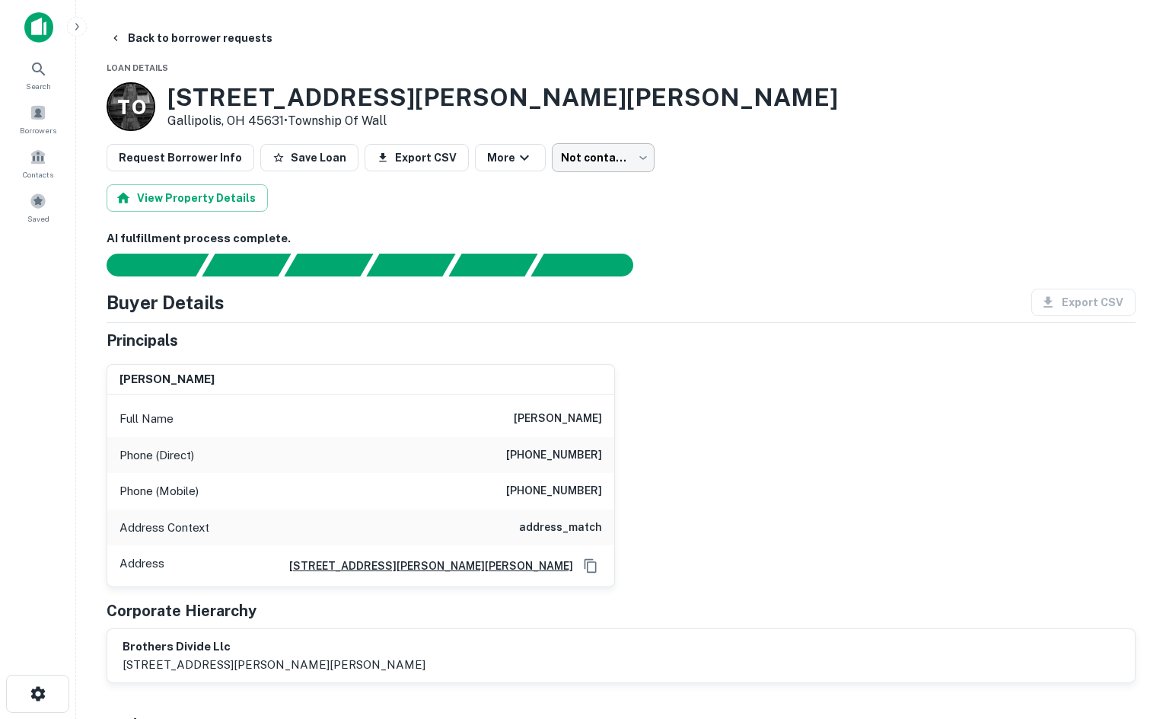
click at [592, 152] on body "Search Borrowers Contacts Saved Back to borrower requests Loan Details T O 1129…" at bounding box center [583, 359] width 1166 height 719
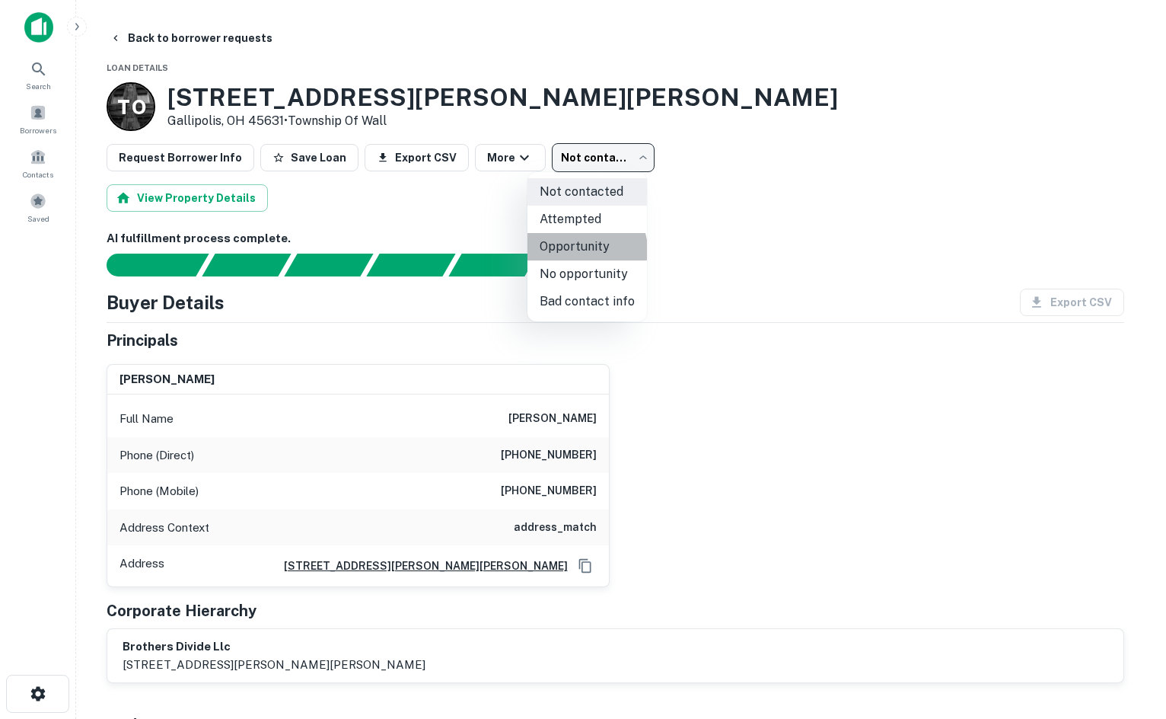
click at [586, 250] on li "Opportunity" at bounding box center [588, 246] width 120 height 27
type input "**********"
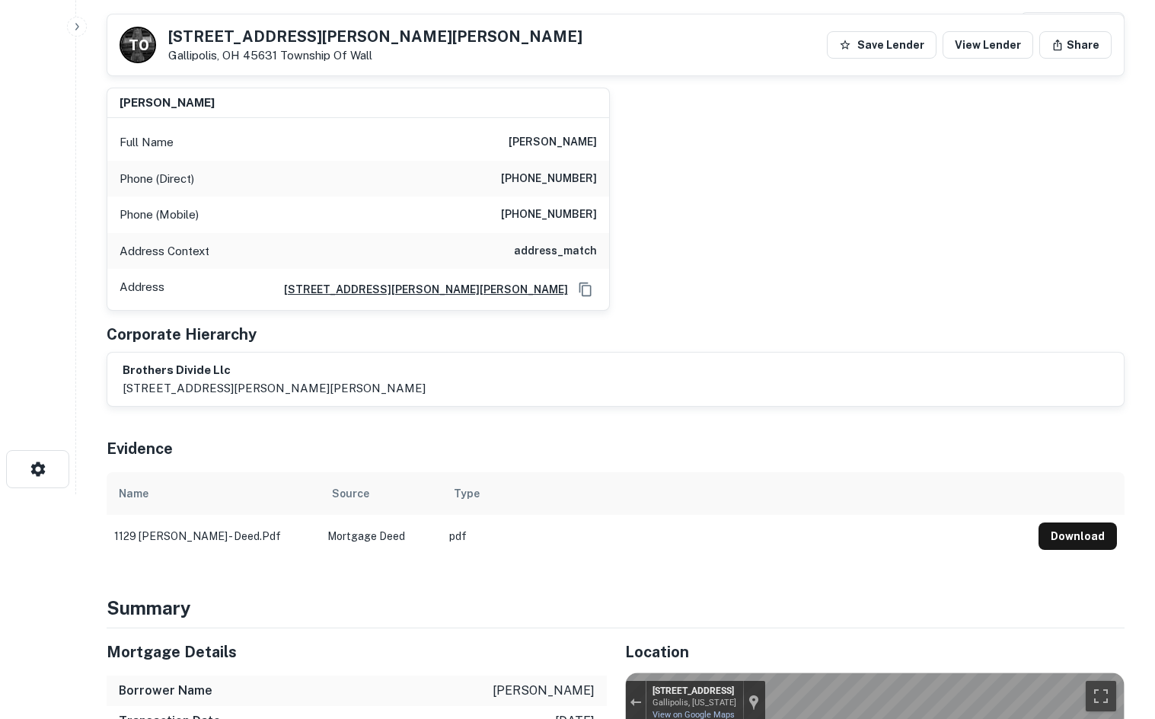
scroll to position [228, 0]
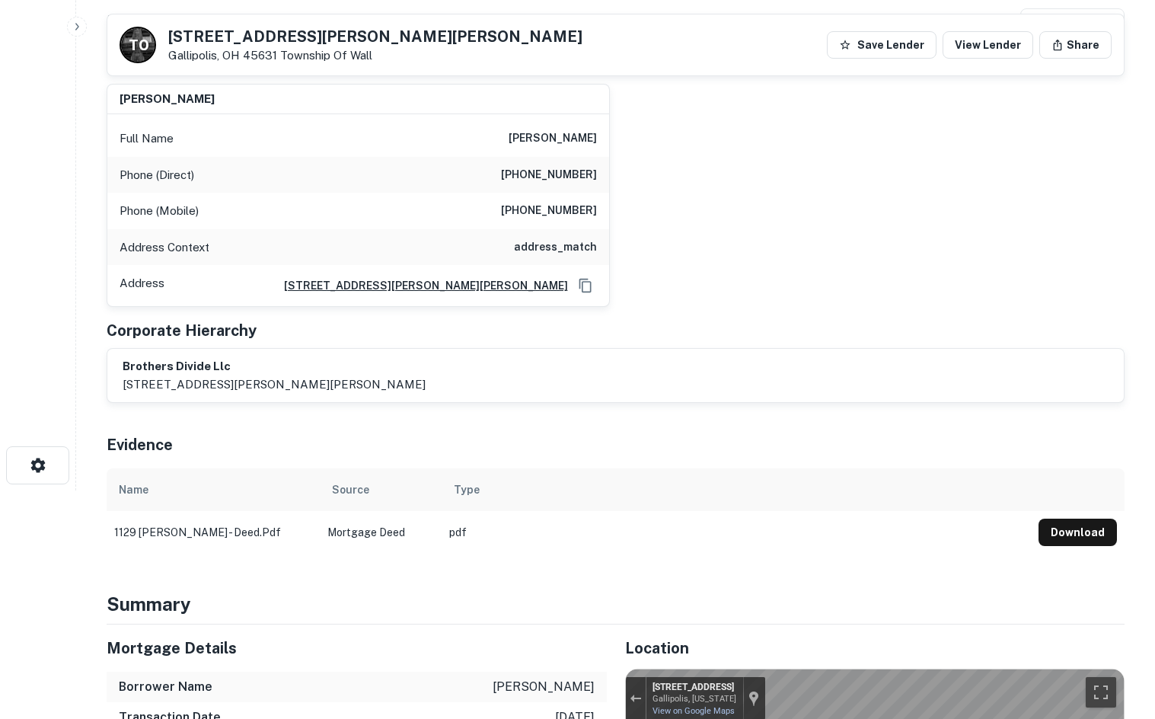
click at [422, 282] on h6 "1122 Jackson Pike, Galliplolis, Oh, 45631" at bounding box center [420, 285] width 296 height 17
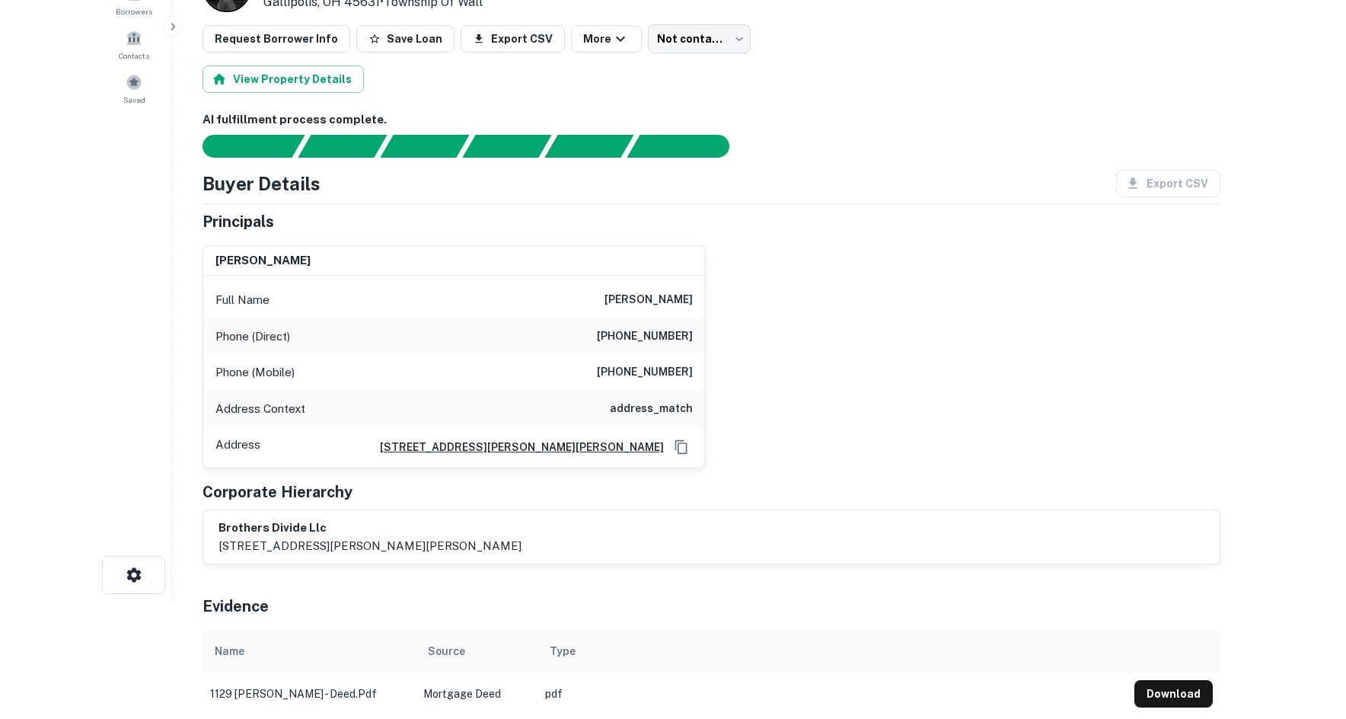
scroll to position [0, 0]
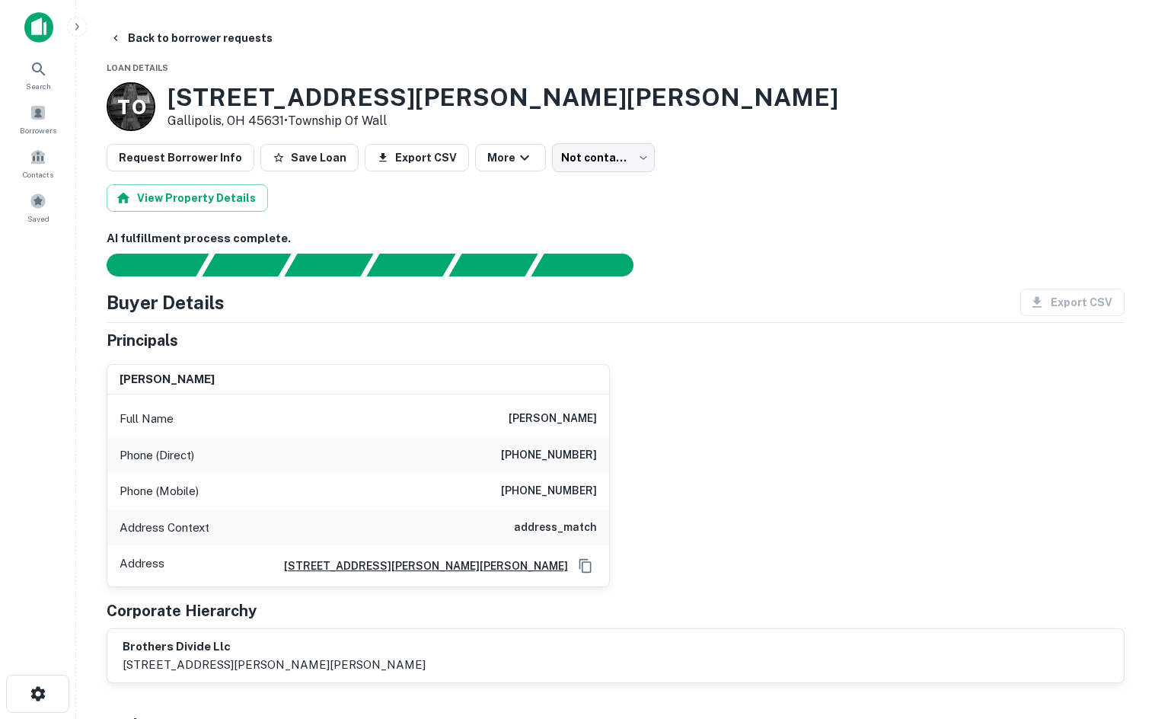
click at [635, 166] on body "Search Borrowers Contacts Saved Back to borrower requests Loan Details T O 1129…" at bounding box center [577, 359] width 1155 height 719
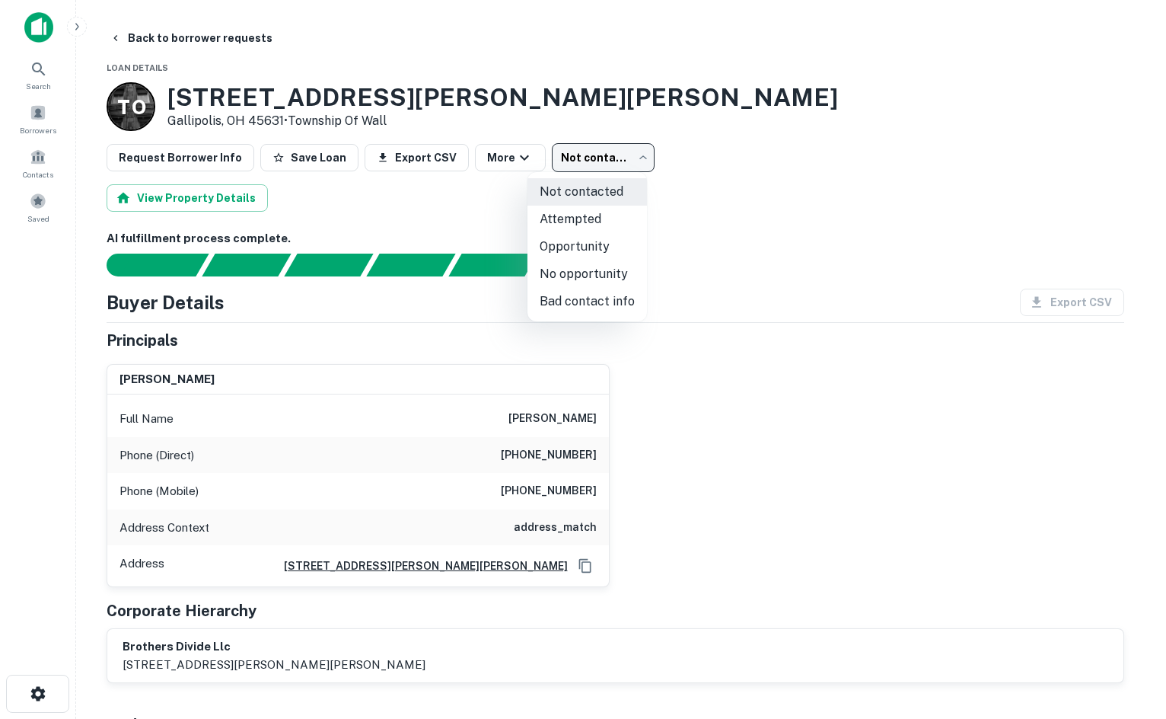
click at [600, 241] on li "Opportunity" at bounding box center [588, 246] width 120 height 27
type input "**********"
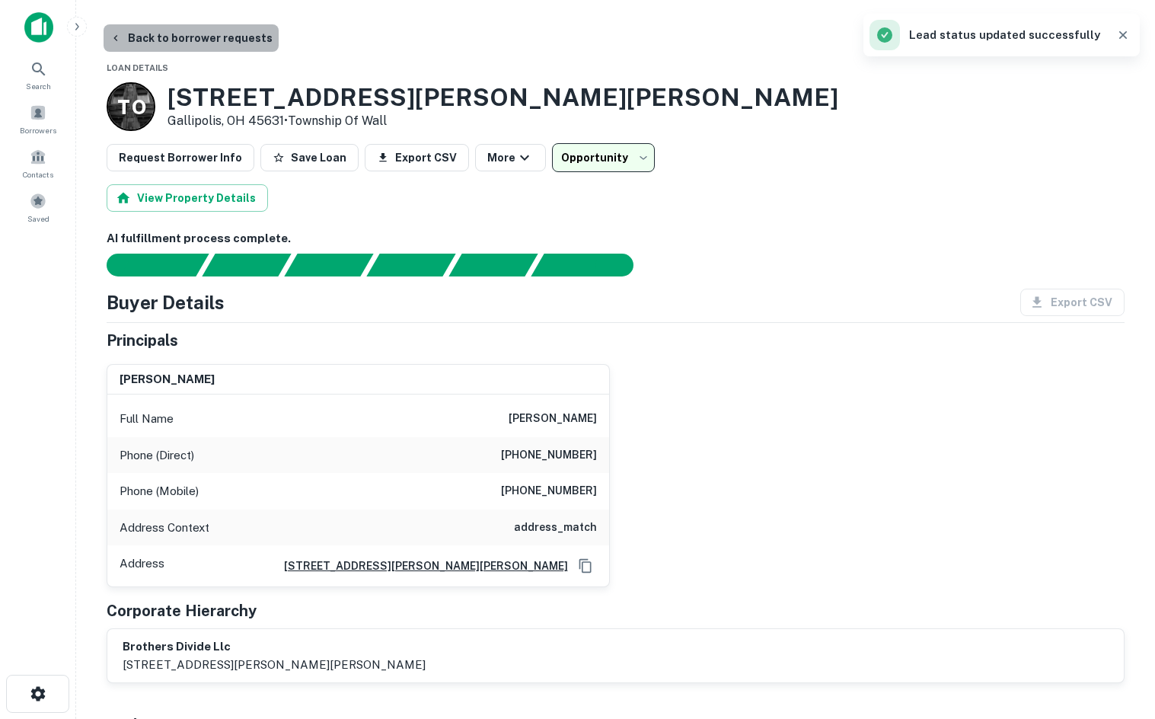
click at [253, 42] on button "Back to borrower requests" at bounding box center [191, 37] width 175 height 27
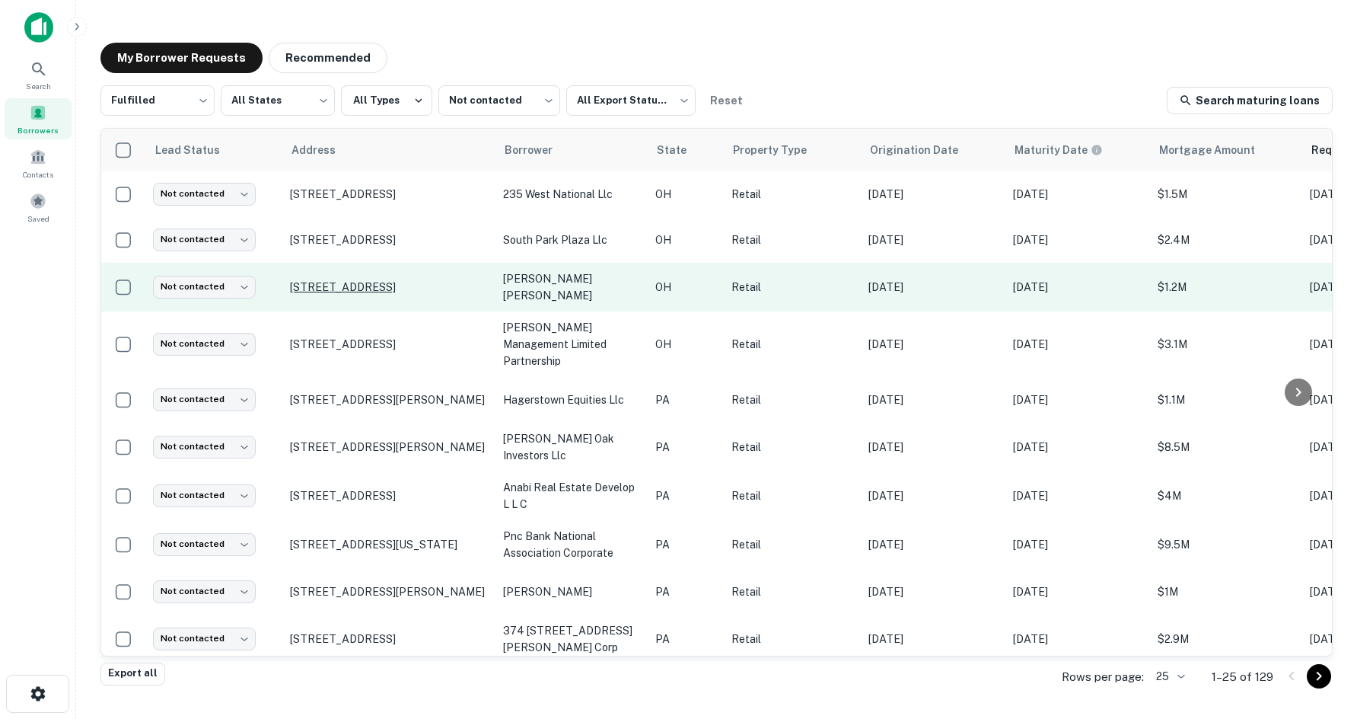
click at [424, 280] on p "3069 State Route 3 Loudonville, OH 44842" at bounding box center [389, 287] width 198 height 14
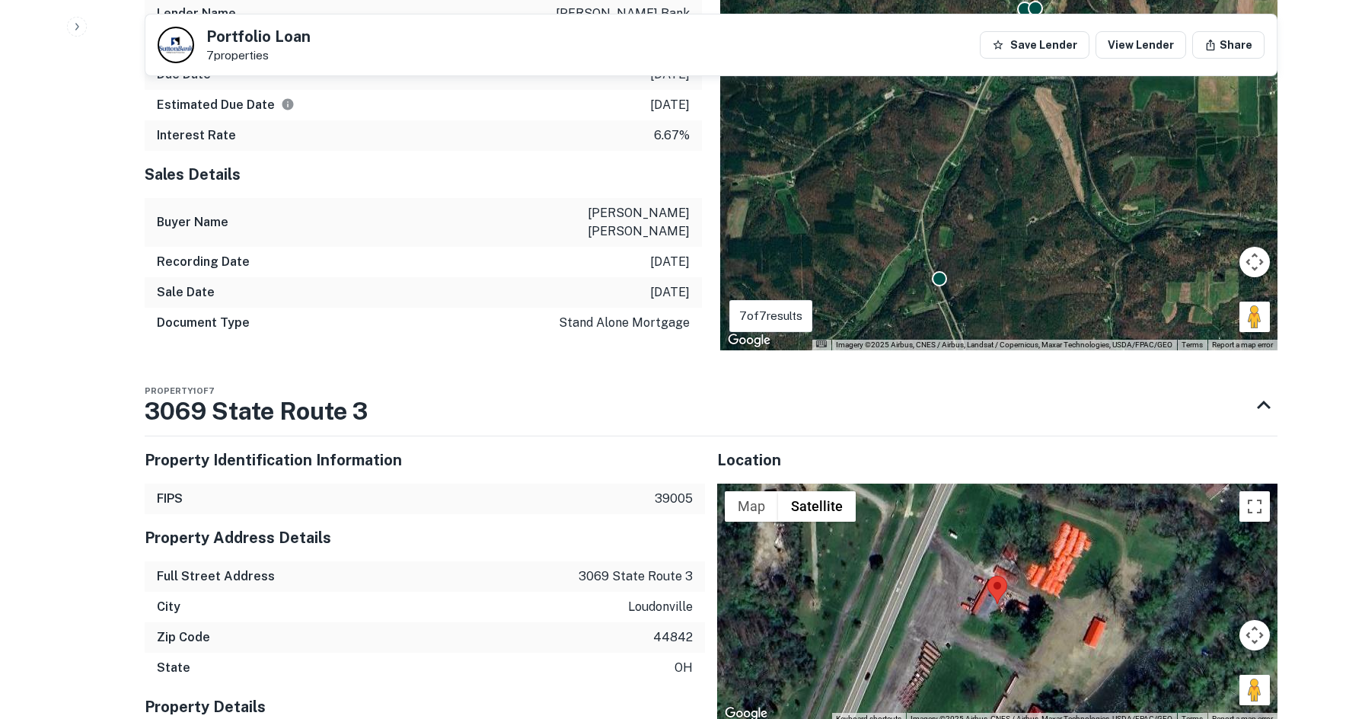
scroll to position [1675, 0]
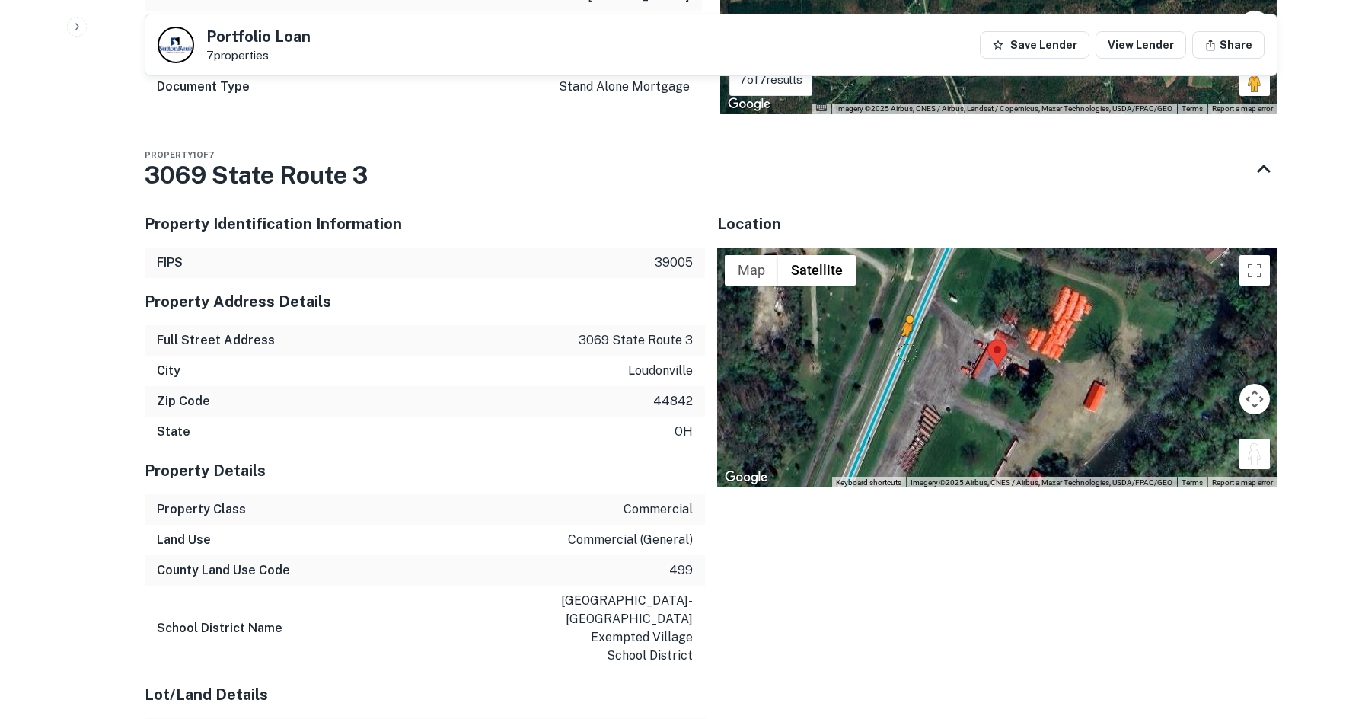
drag, startPoint x: 1262, startPoint y: 418, endPoint x: 902, endPoint y: 311, distance: 375.0
click at [902, 311] on div "To activate drag with keyboard, press Alt + Enter. Once in keyboard drag state,…" at bounding box center [997, 367] width 560 height 241
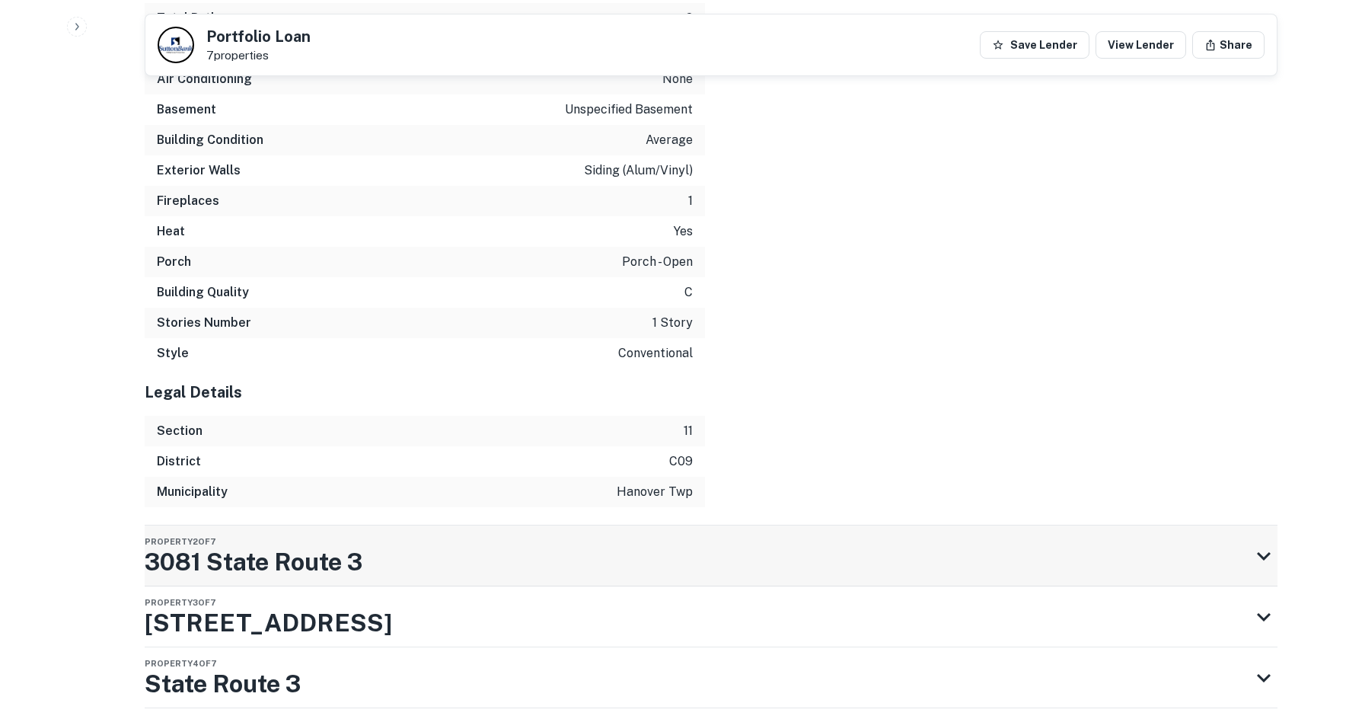
scroll to position [3010, 0]
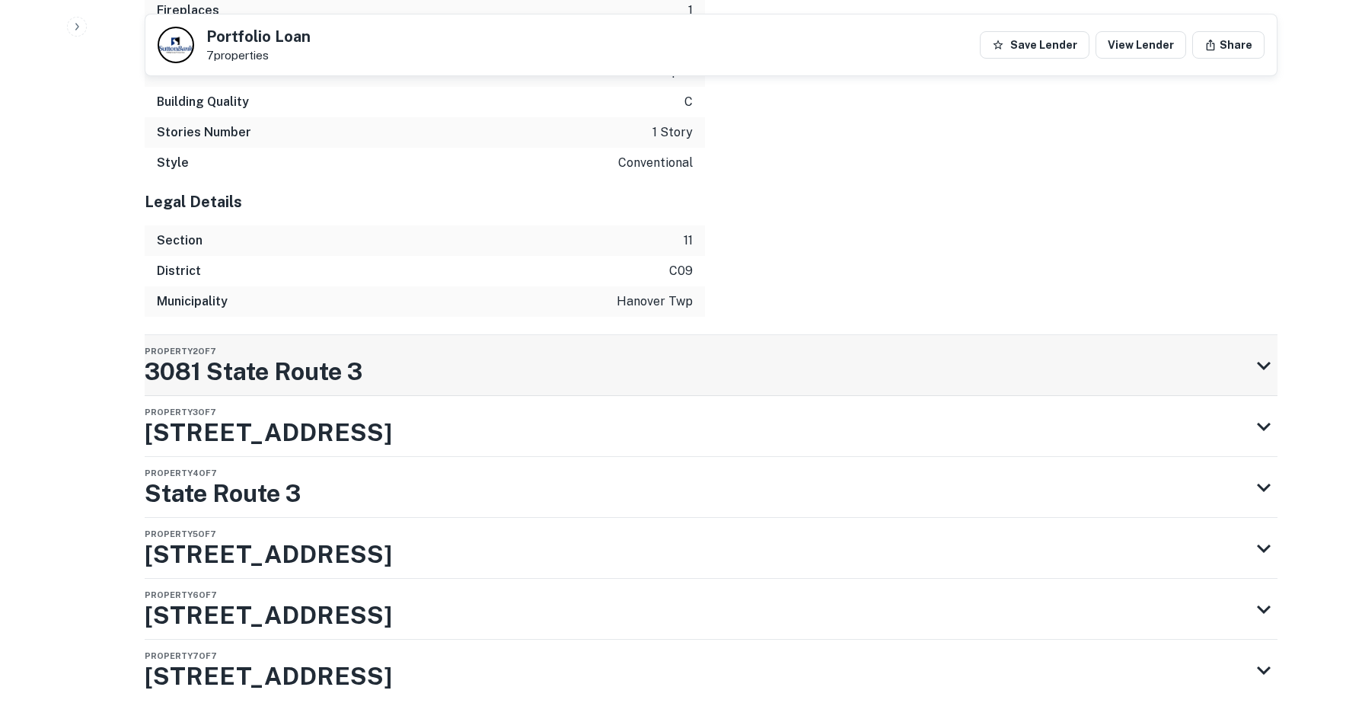
click at [627, 335] on div "Property 2 of 7 3081 State Route 3" at bounding box center [697, 365] width 1105 height 61
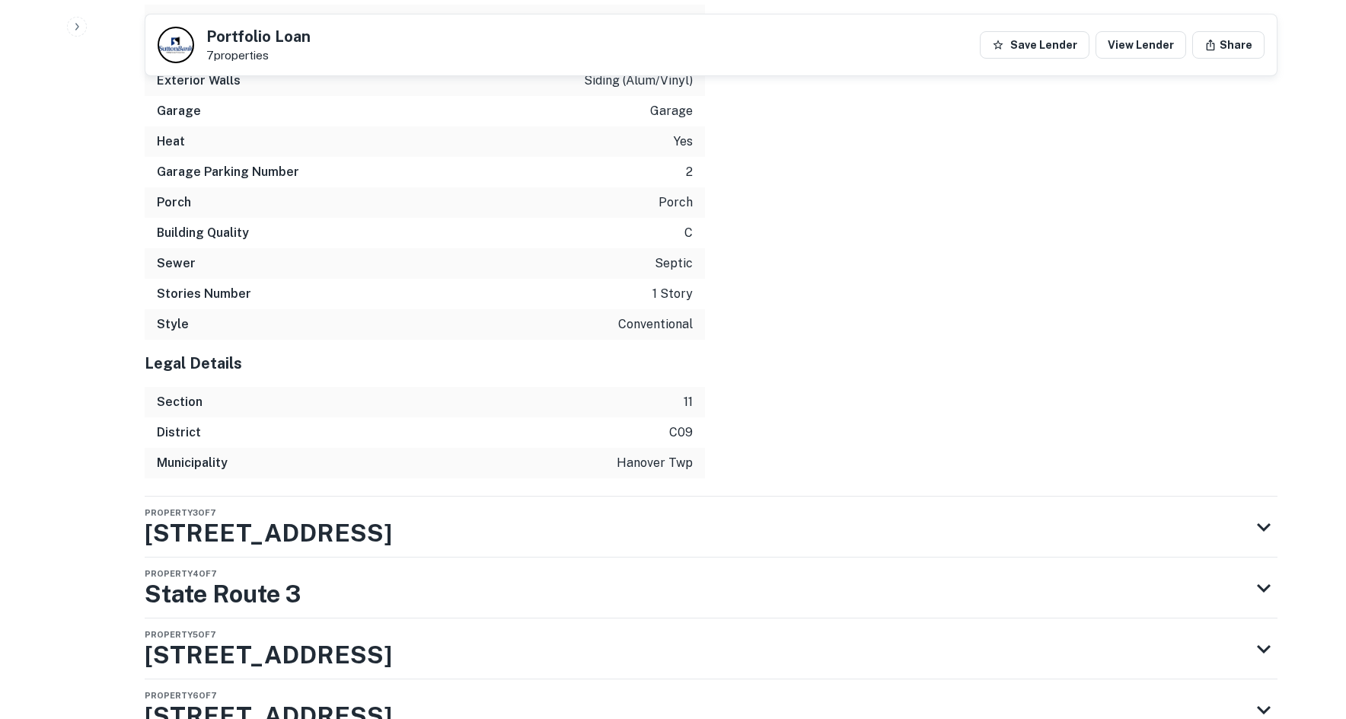
scroll to position [4461, 0]
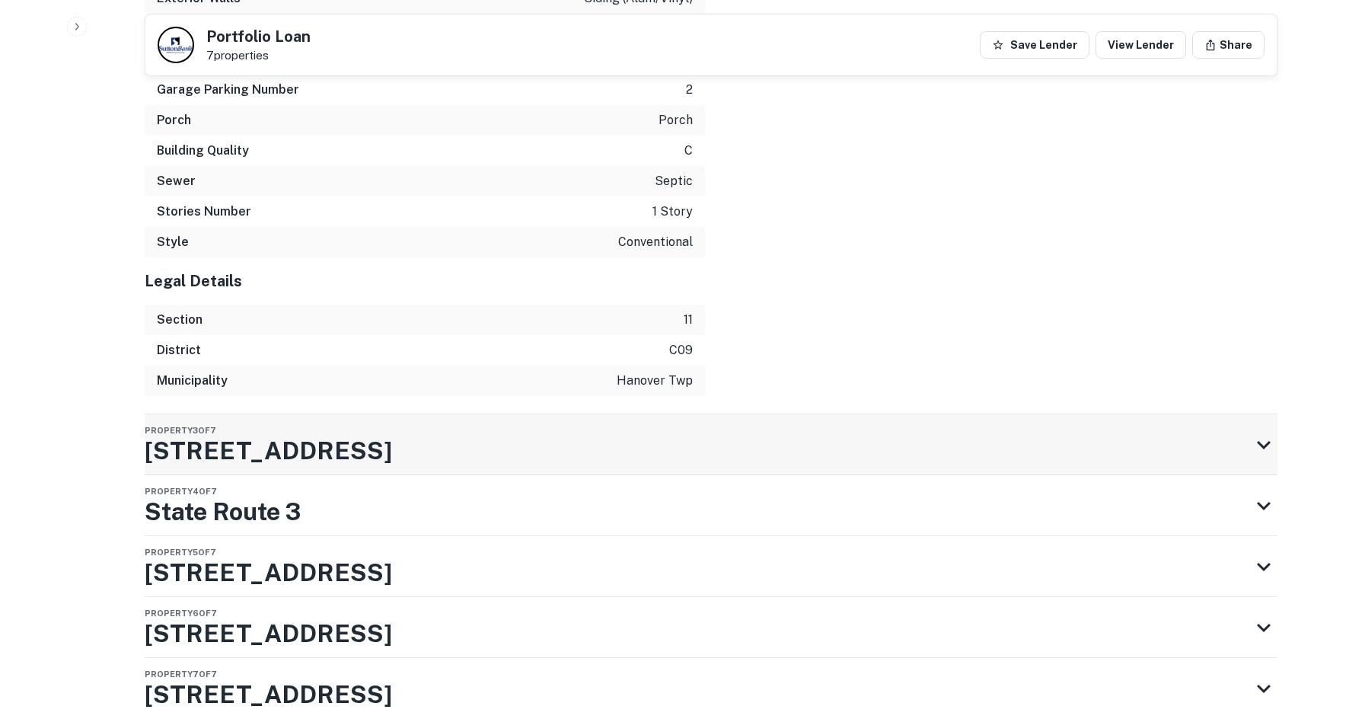
click at [815, 414] on div "Property 3 of 7 3042 County Road 3175" at bounding box center [697, 444] width 1105 height 61
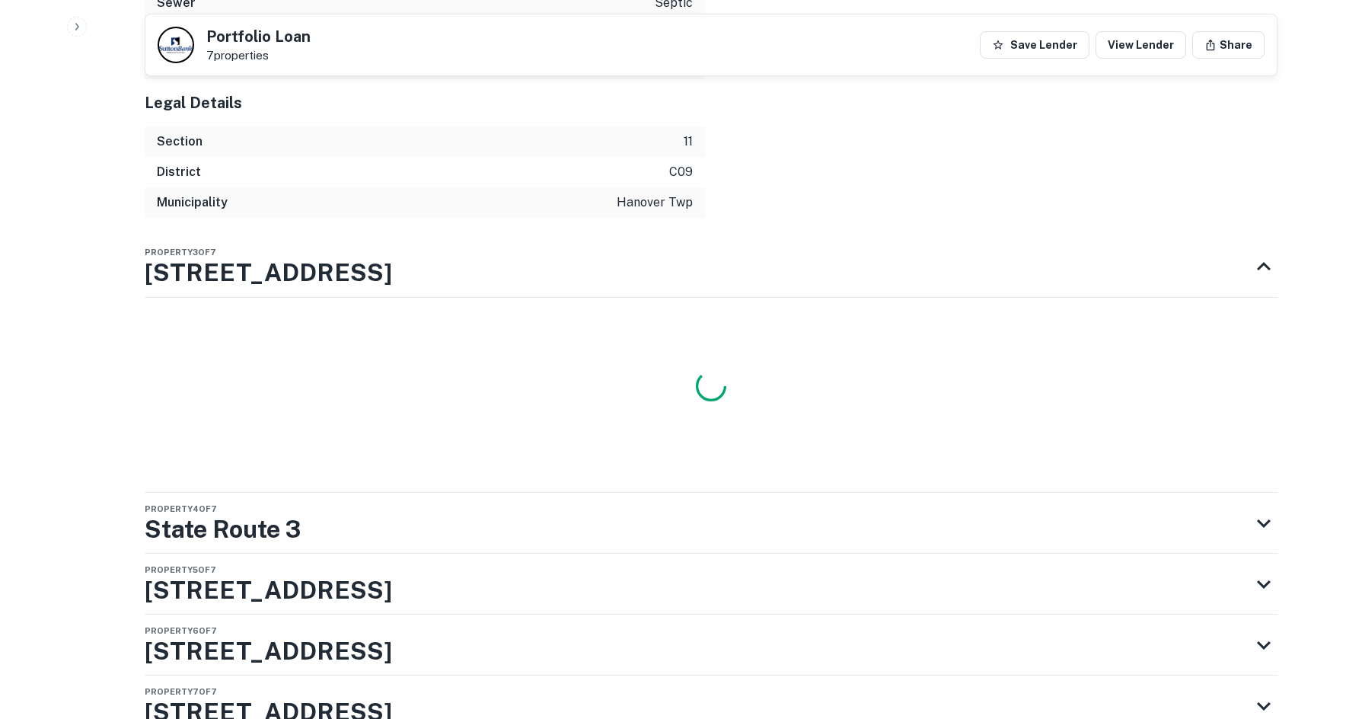
scroll to position [4657, 0]
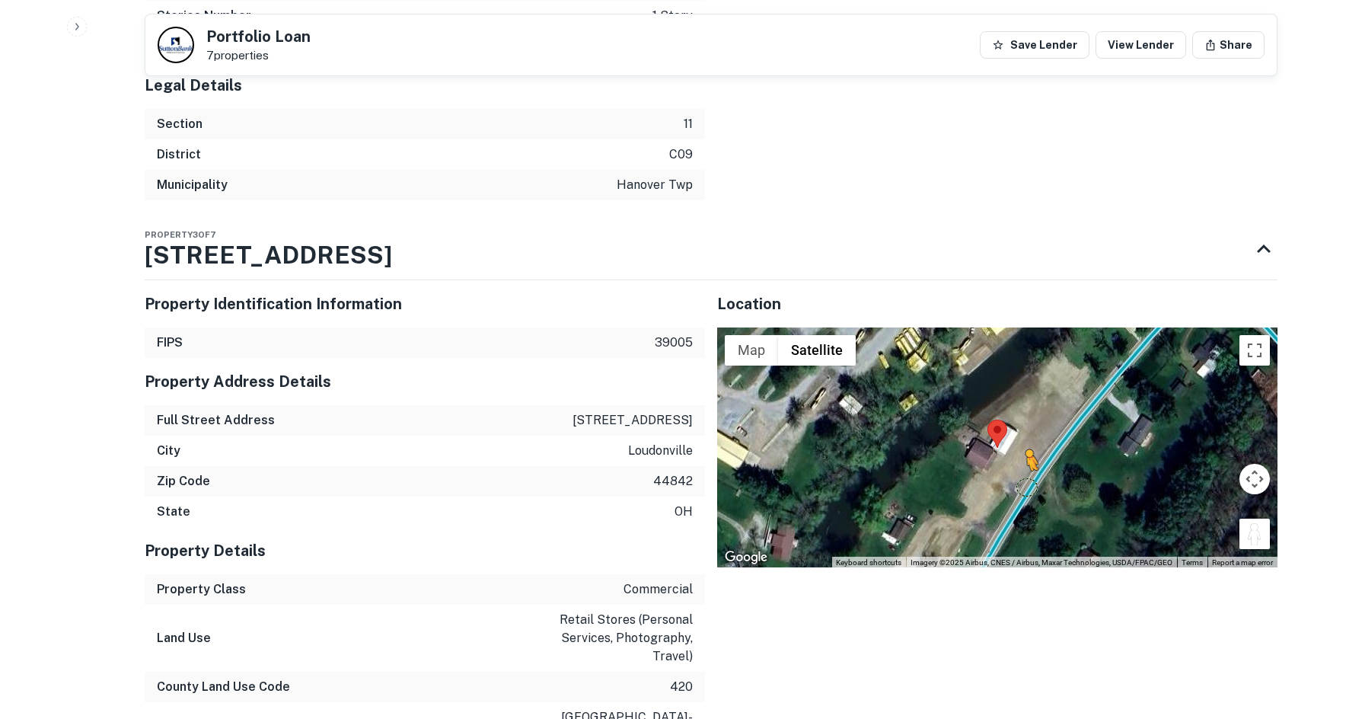
drag, startPoint x: 1258, startPoint y: 458, endPoint x: 1026, endPoint y: 412, distance: 236.7
click at [1026, 412] on div "To activate drag with keyboard, press Alt + Enter. Once in keyboard drag state,…" at bounding box center [997, 447] width 560 height 241
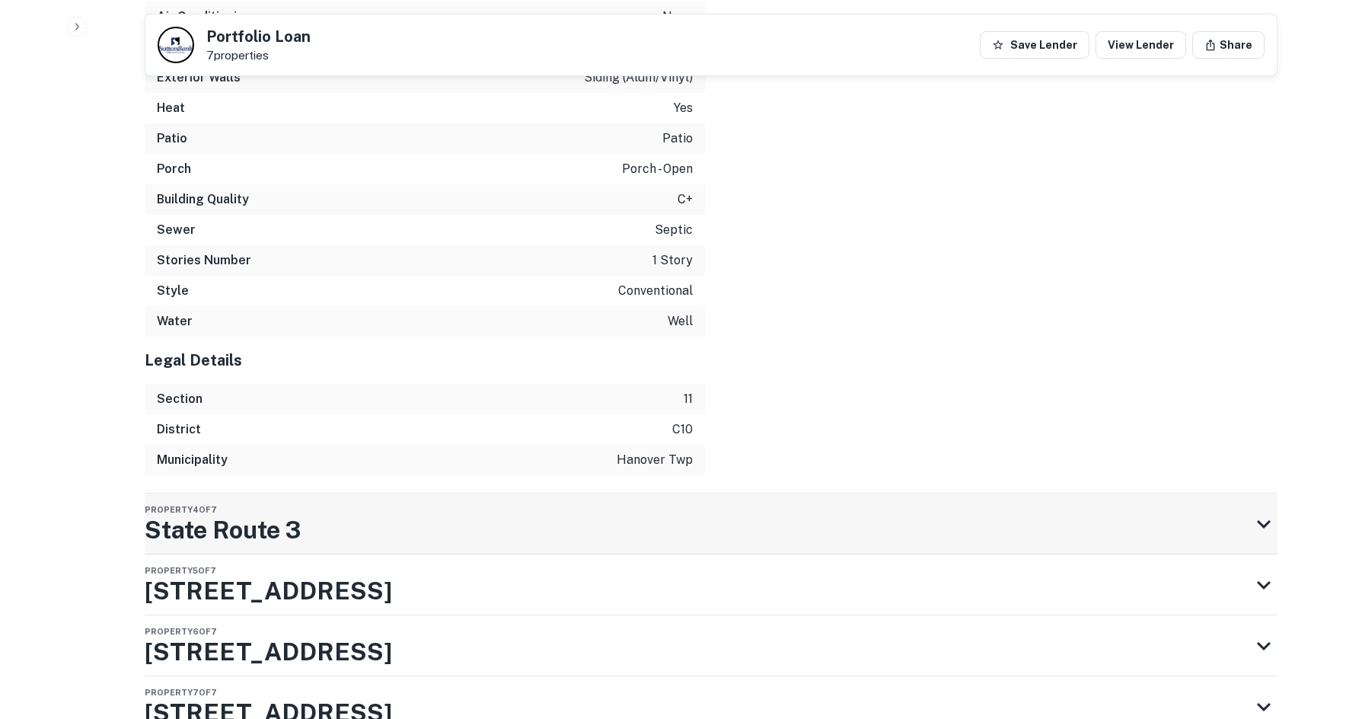
click at [622, 493] on div "Property 4 of 7 State Route 3" at bounding box center [697, 523] width 1105 height 61
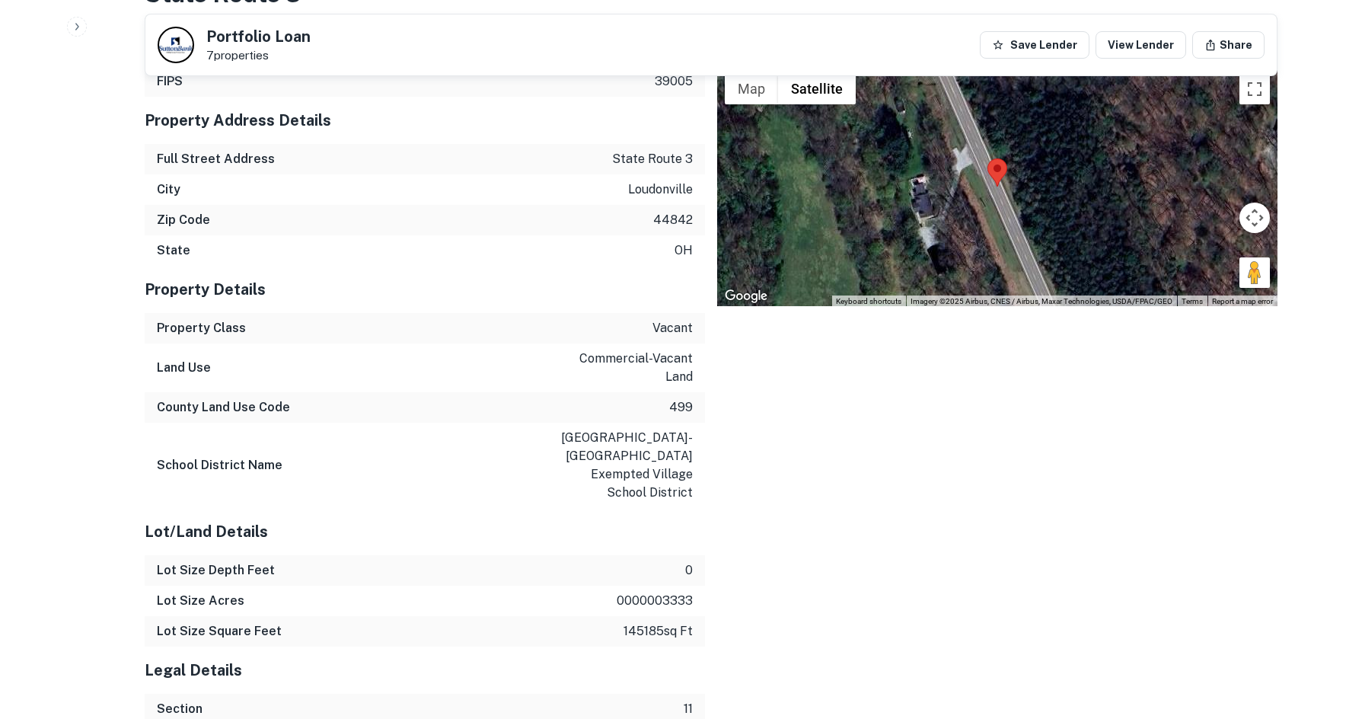
scroll to position [6716, 0]
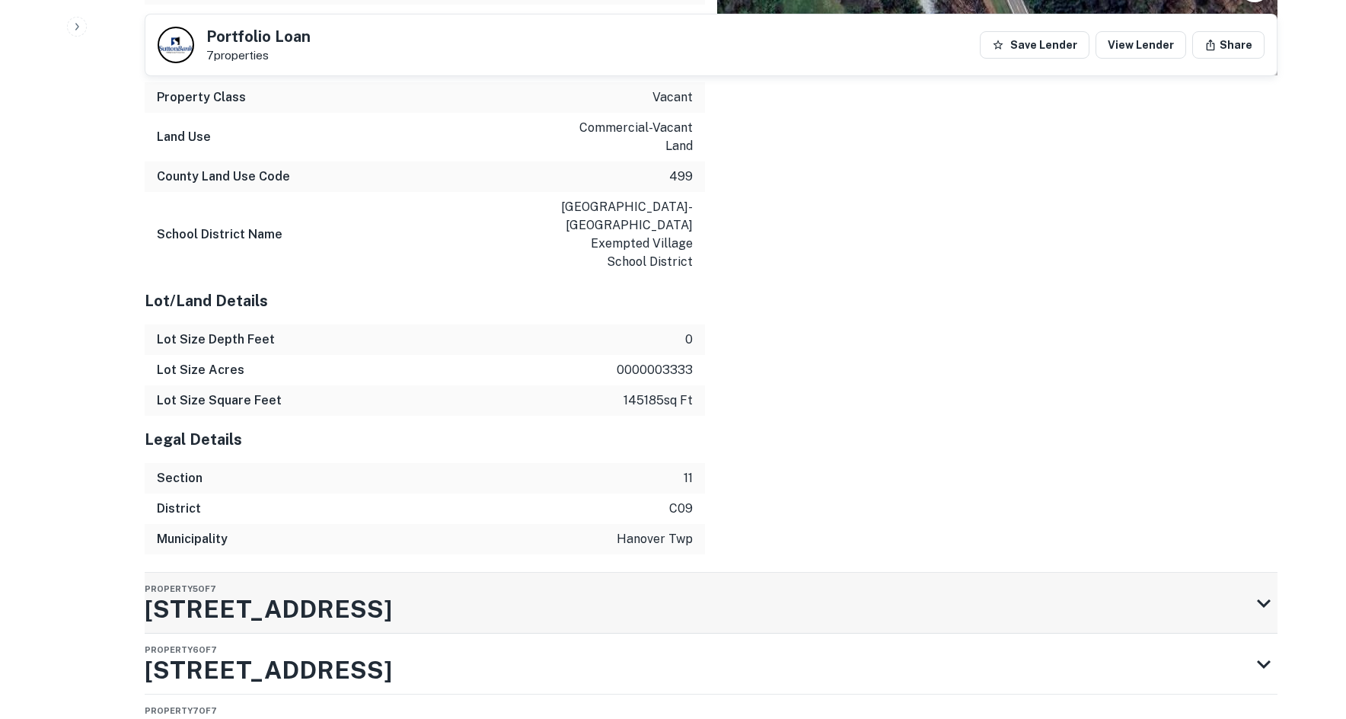
click at [749, 573] on div "Property 5 of 7 3055 County Road 3175" at bounding box center [697, 603] width 1105 height 61
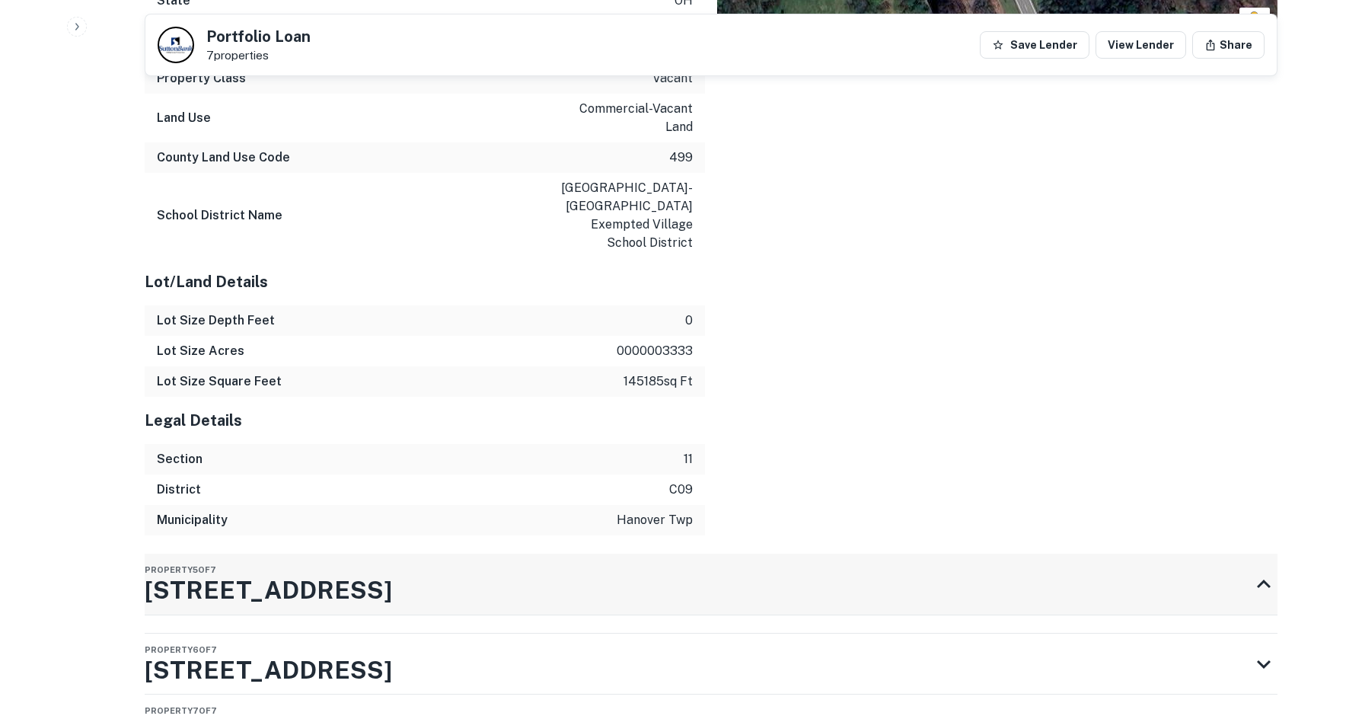
click at [753, 553] on div "Property 5 of 7 3055 County Road 3175" at bounding box center [697, 583] width 1105 height 61
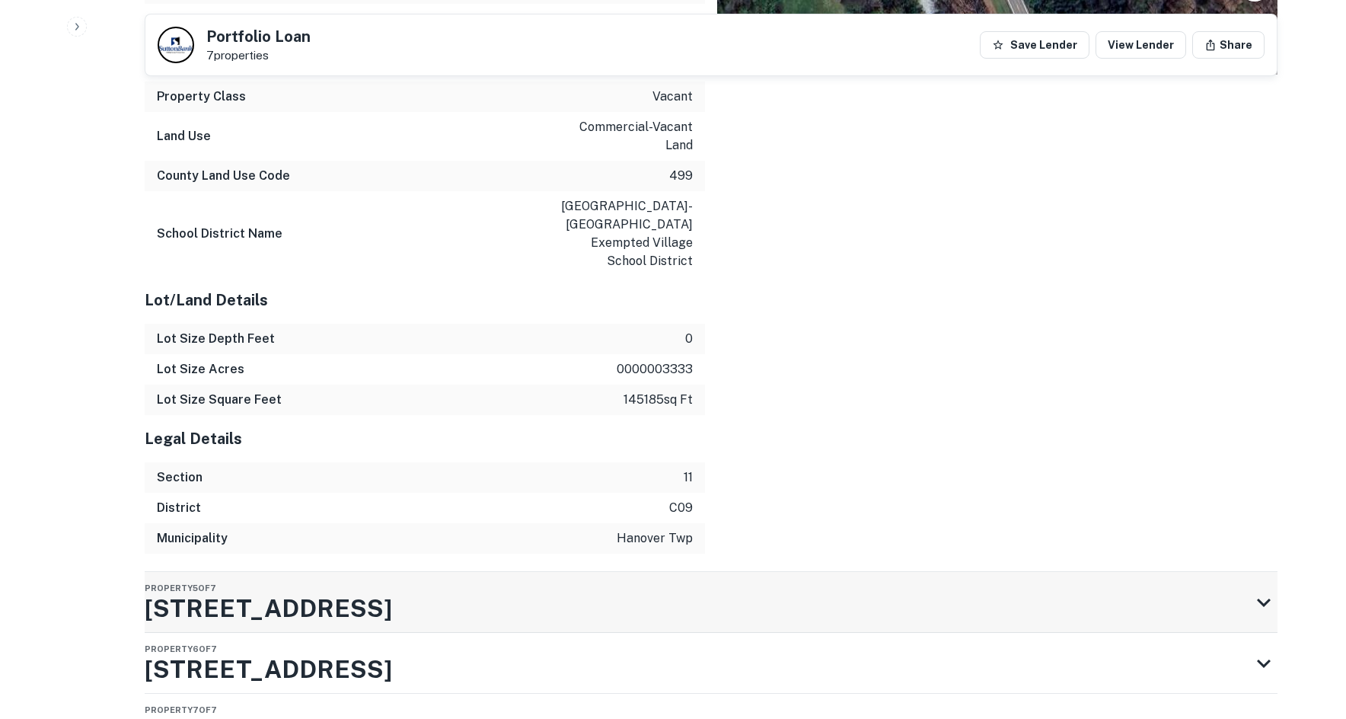
scroll to position [6716, 0]
click at [757, 633] on div "Property 6 of 7 3064 County Road 3175" at bounding box center [697, 663] width 1105 height 61
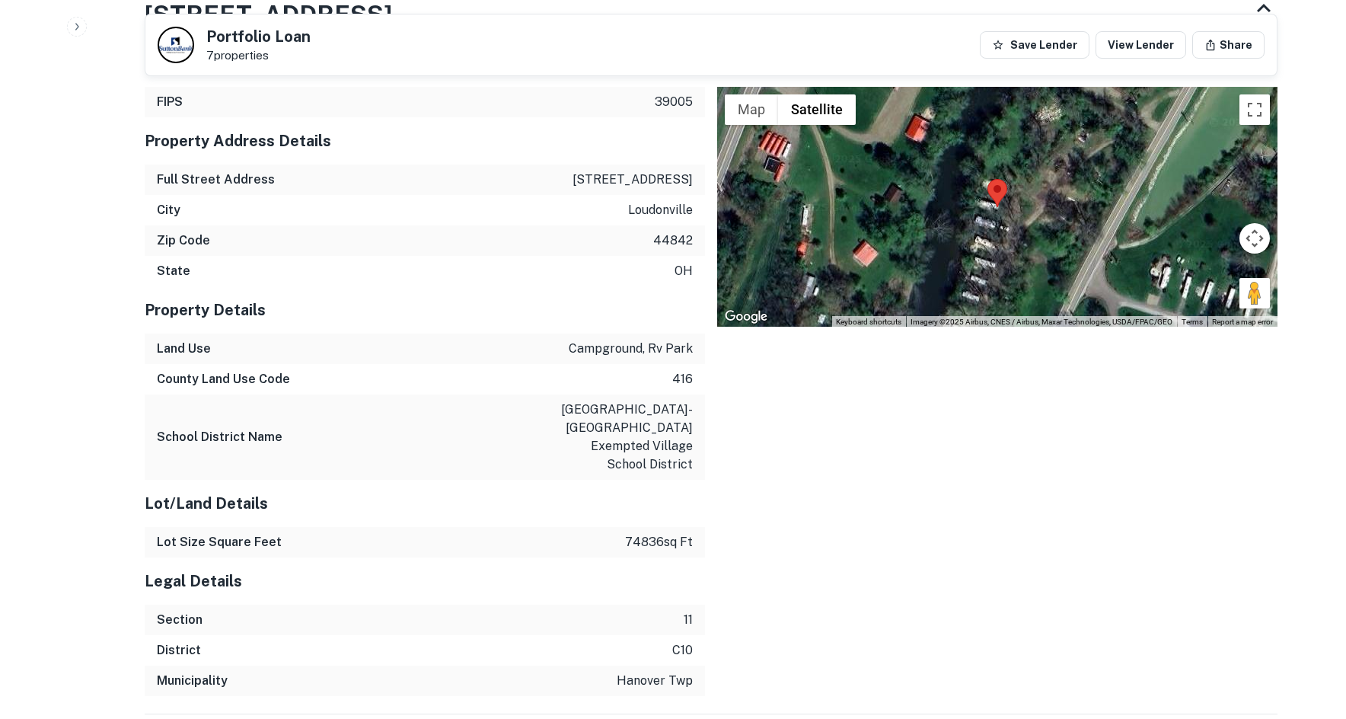
scroll to position [7373, 0]
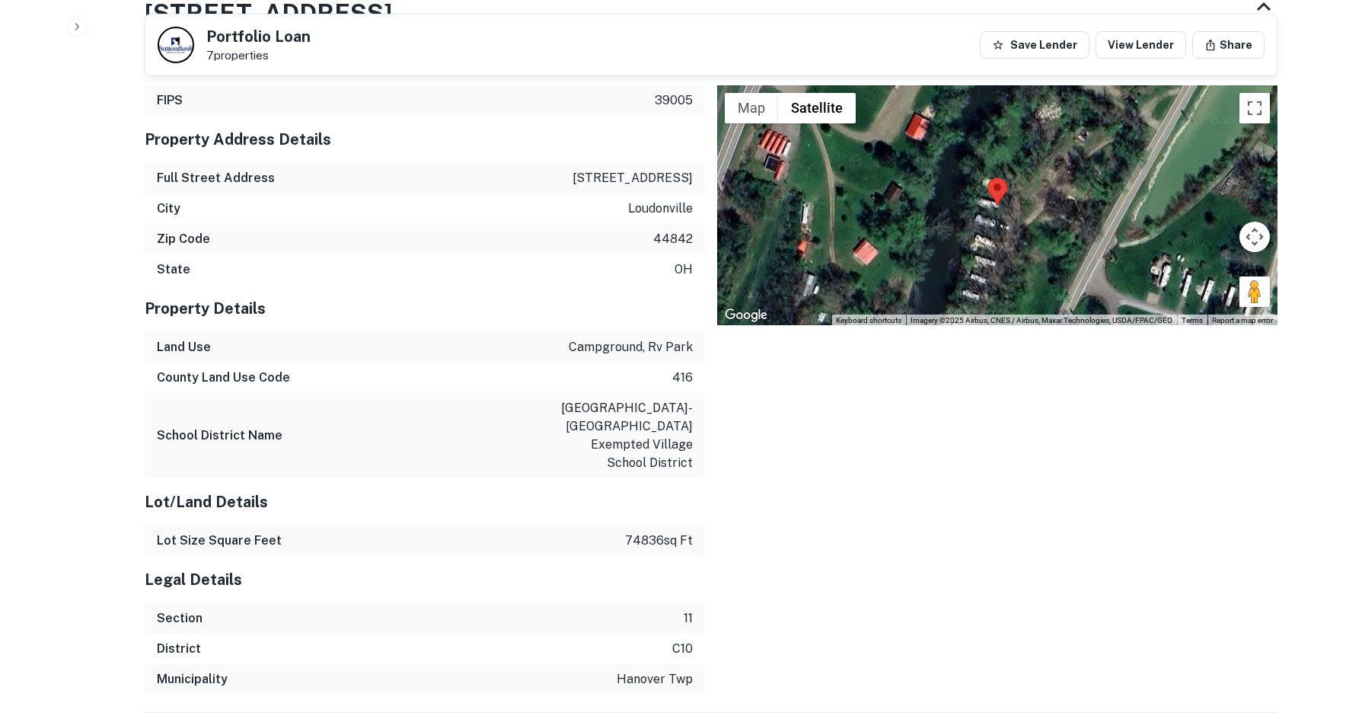
drag, startPoint x: 527, startPoint y: 667, endPoint x: 517, endPoint y: 649, distance: 20.8
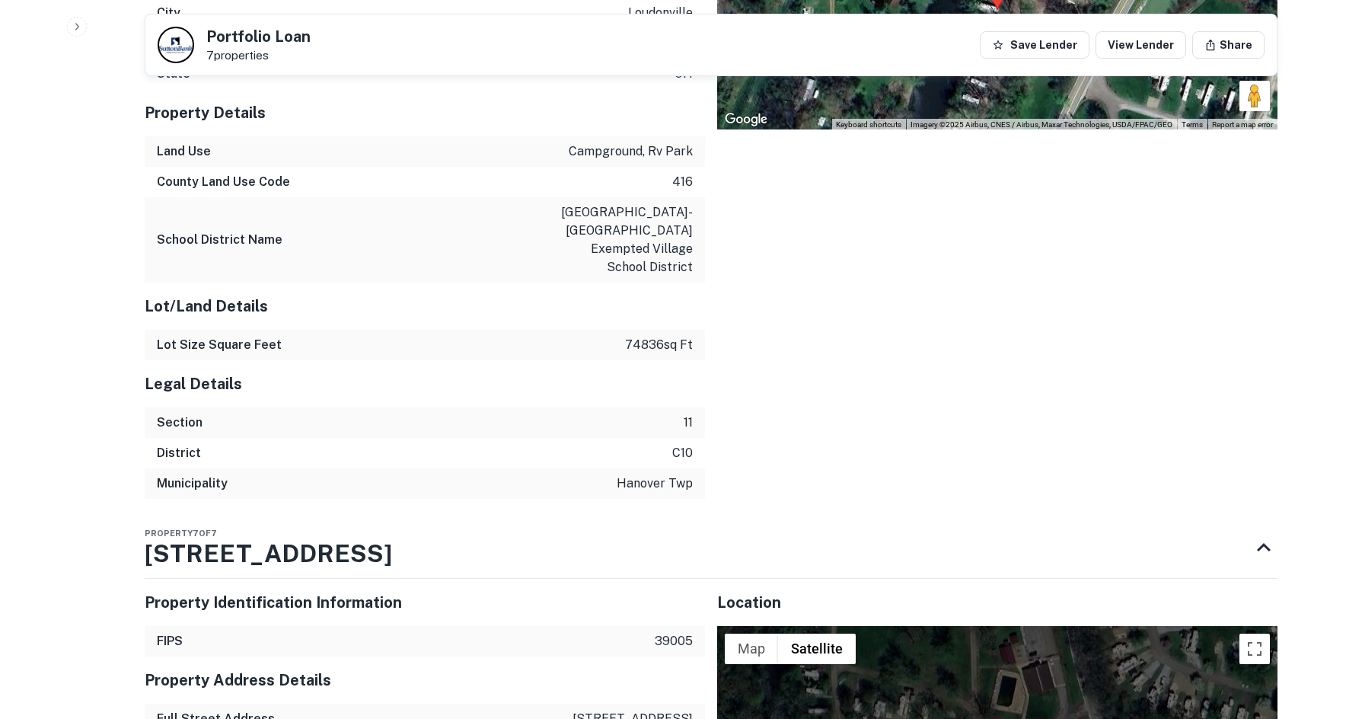
scroll to position [7950, 0]
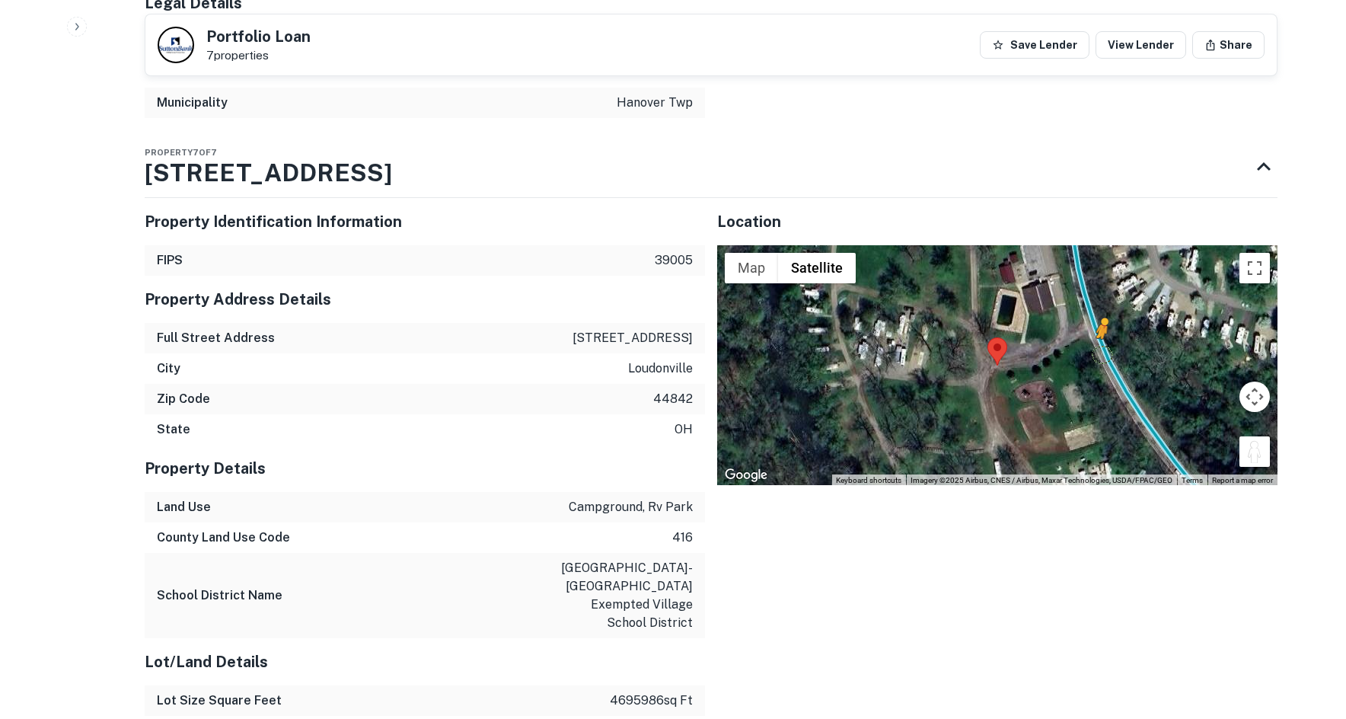
drag, startPoint x: 1245, startPoint y: 321, endPoint x: 1118, endPoint y: 161, distance: 203.8
click at [1113, 245] on div "To activate drag with keyboard, press Alt + Enter. Once in keyboard drag state,…" at bounding box center [997, 365] width 560 height 241
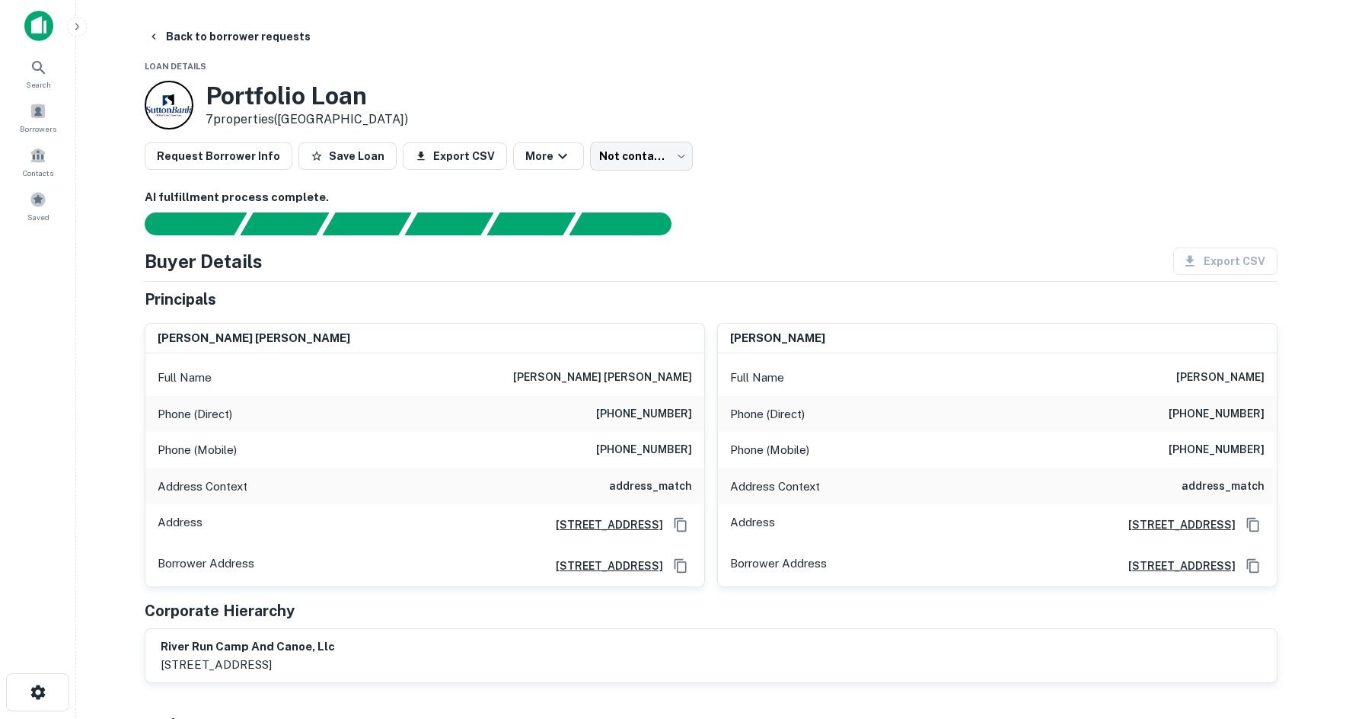
scroll to position [0, 0]
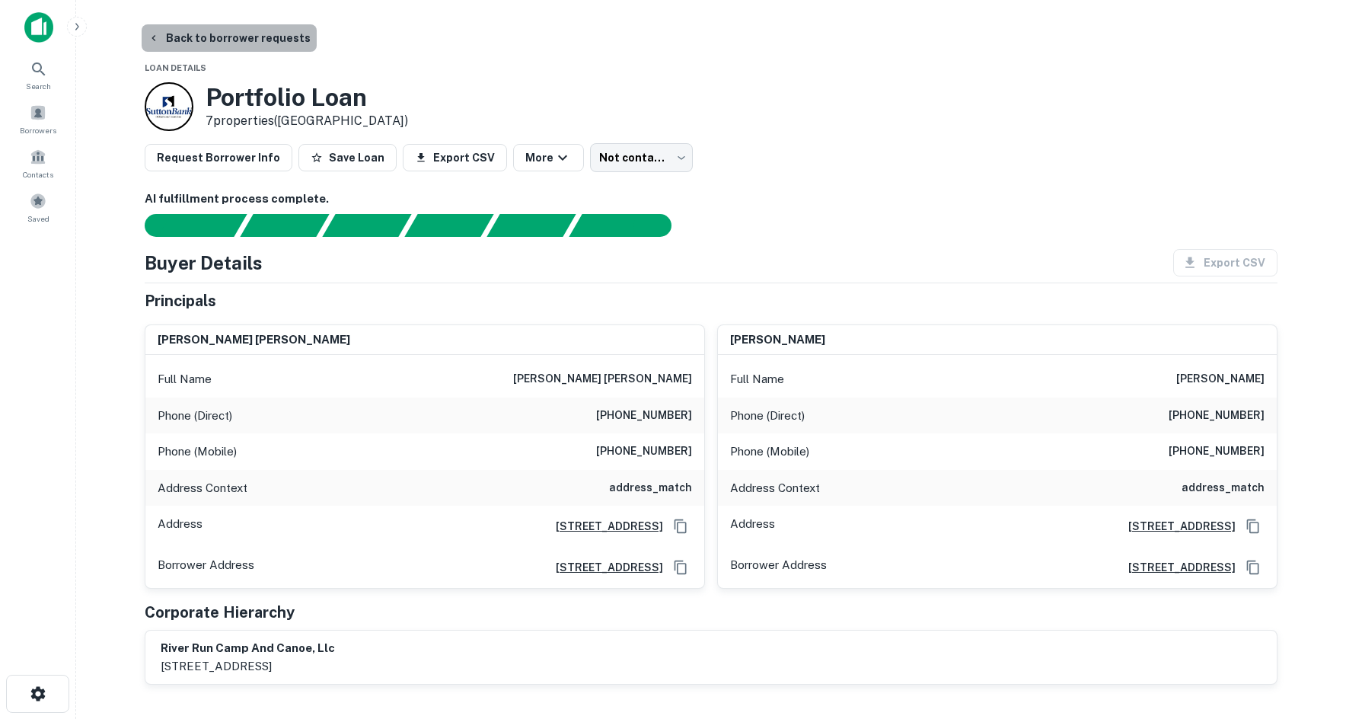
click at [230, 29] on button "Back to borrower requests" at bounding box center [229, 37] width 175 height 27
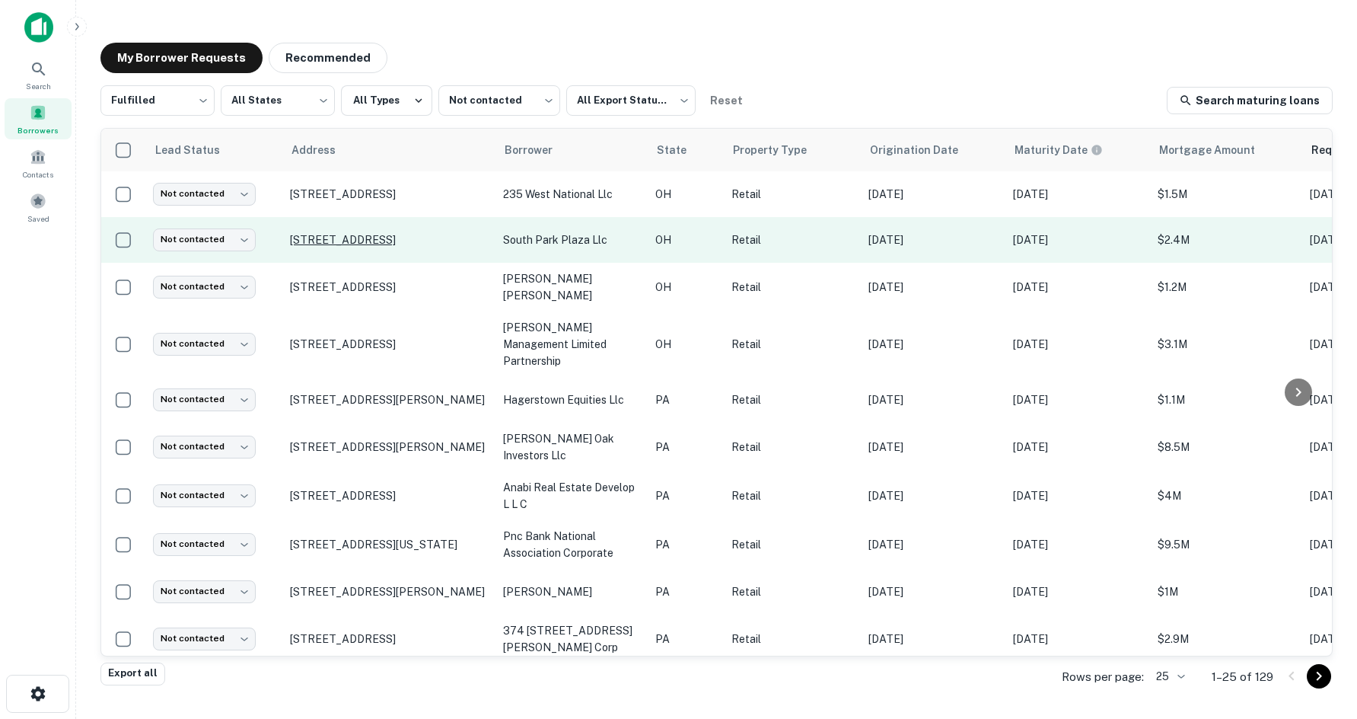
click at [386, 245] on p "6853 W 130th St Cleveland, OH 44130" at bounding box center [389, 240] width 198 height 14
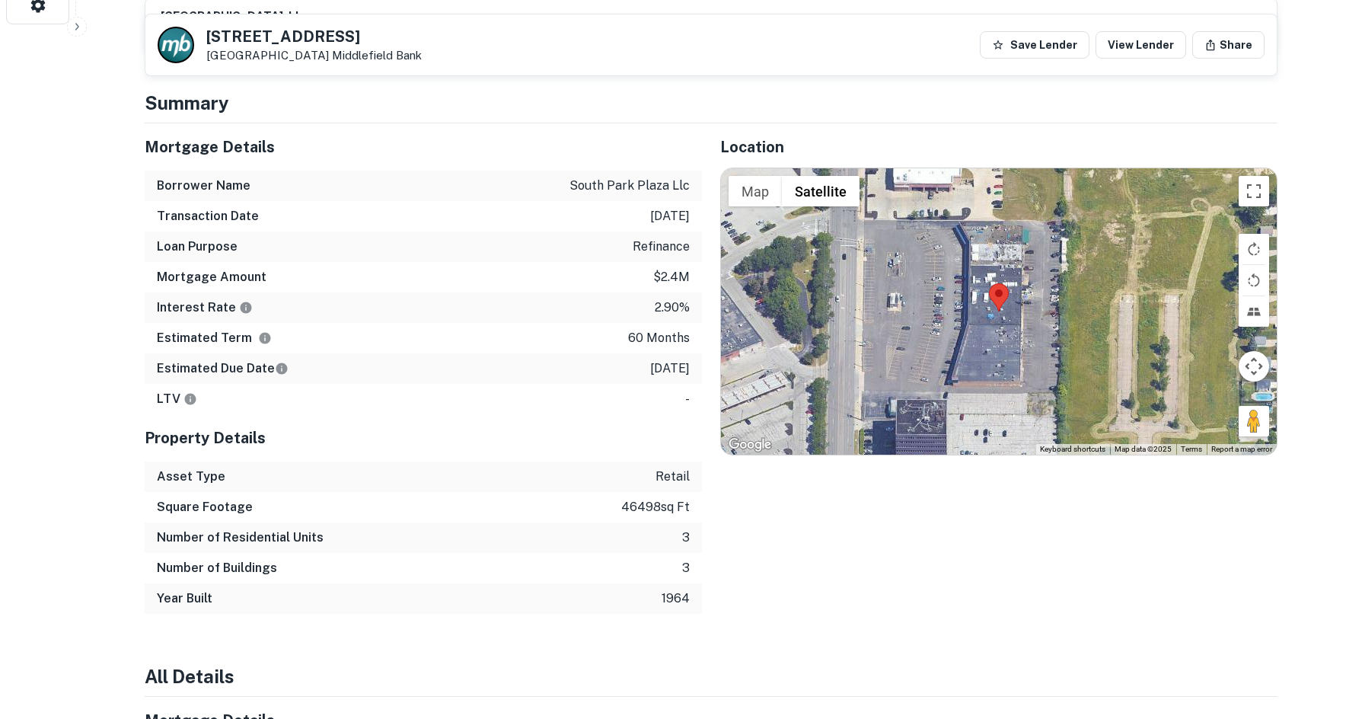
scroll to position [685, 0]
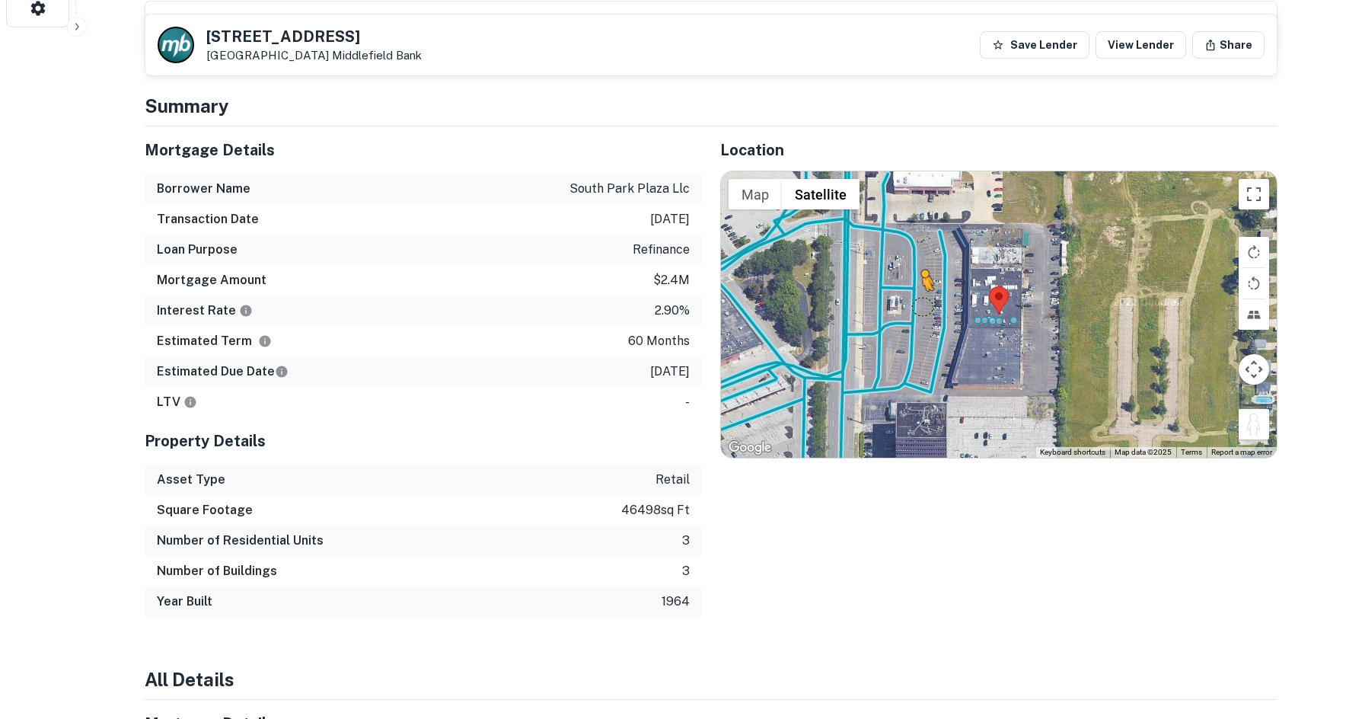
drag, startPoint x: 1245, startPoint y: 404, endPoint x: 921, endPoint y: 270, distance: 350.5
click at [921, 270] on div "To activate drag with keyboard, press Alt + Enter. Once in keyboard drag state,…" at bounding box center [999, 314] width 556 height 286
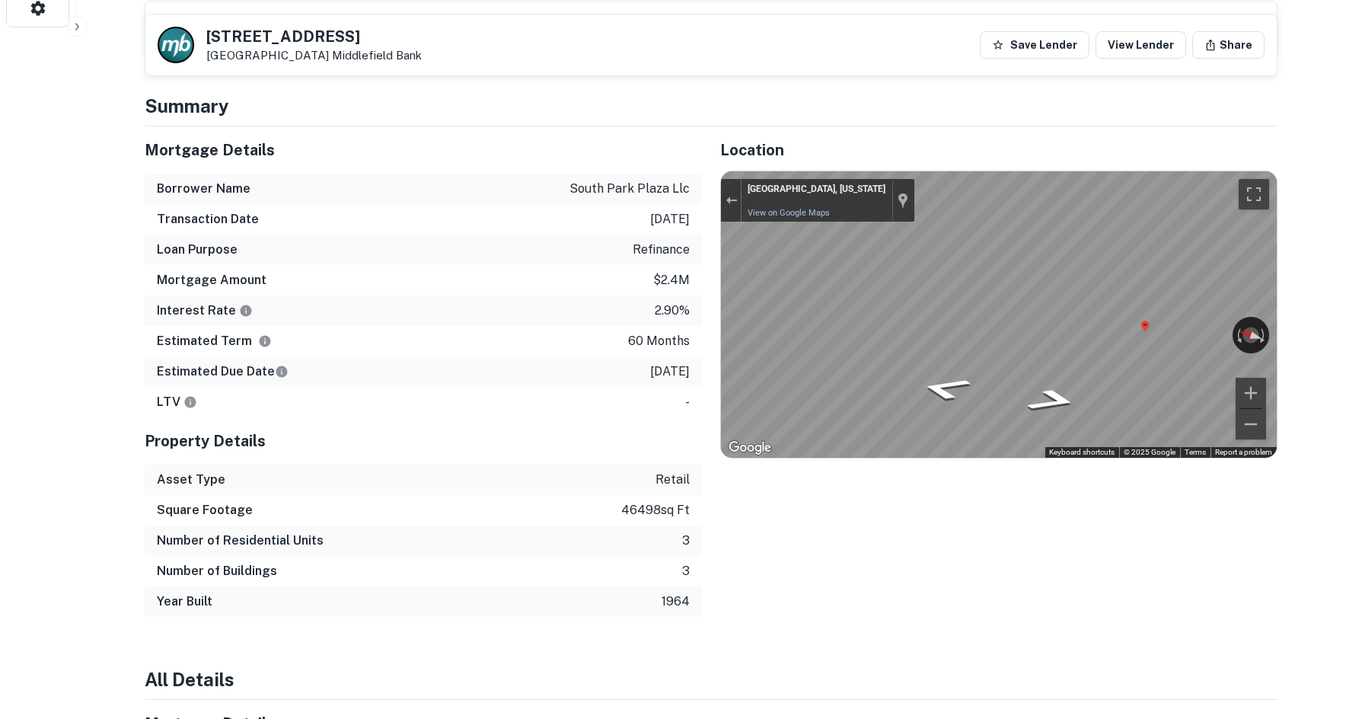
click at [715, 284] on div "Location ← Move left → Move right ↑ Move up ↓ Move down + Zoom in - Zoom out Ho…" at bounding box center [990, 371] width 576 height 490
click at [543, 301] on div "Mortgage Details Borrower Name south park plaza llc Transaction Date 6/22/2021 …" at bounding box center [701, 371] width 1151 height 490
click at [766, 291] on div "← Move left → Move right ↑ Move up ↓ Move down + Zoom in - Zoom out Parma Heigh…" at bounding box center [999, 314] width 556 height 286
click at [879, 302] on div "← Move left → Move right ↑ Move up ↓ Move down + Zoom in - Zoom out Parma Heigh…" at bounding box center [999, 314] width 556 height 286
drag, startPoint x: 1160, startPoint y: 306, endPoint x: 575, endPoint y: 285, distance: 585.1
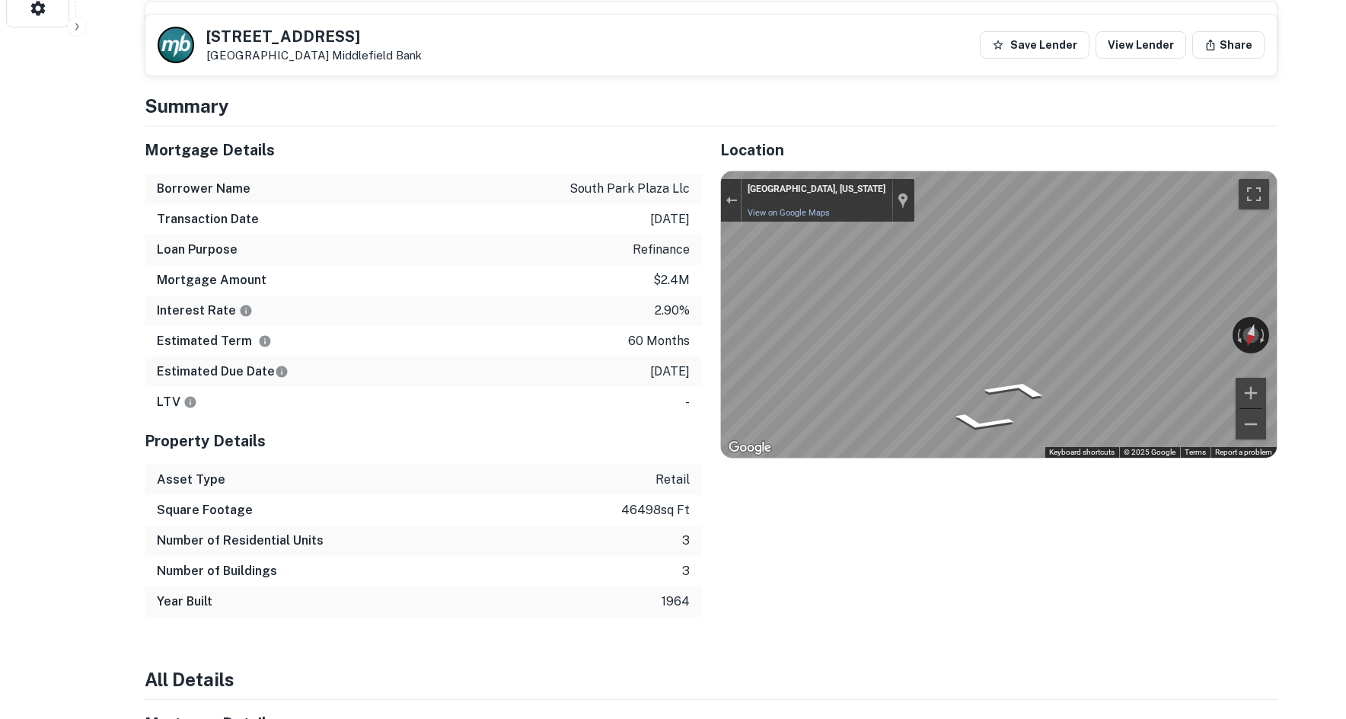
click at [575, 285] on div "Mortgage Details Borrower Name south park plaza llc Transaction Date 6/22/2021 …" at bounding box center [701, 371] width 1151 height 490
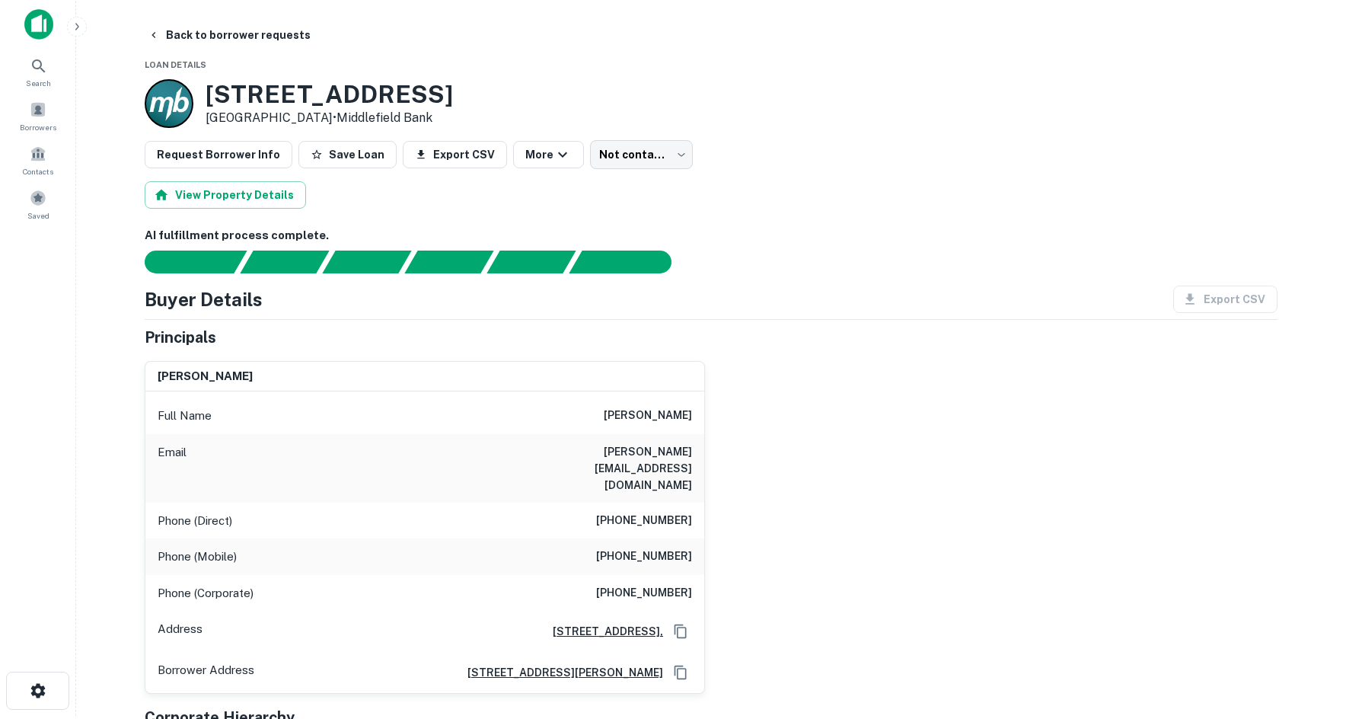
scroll to position [0, 0]
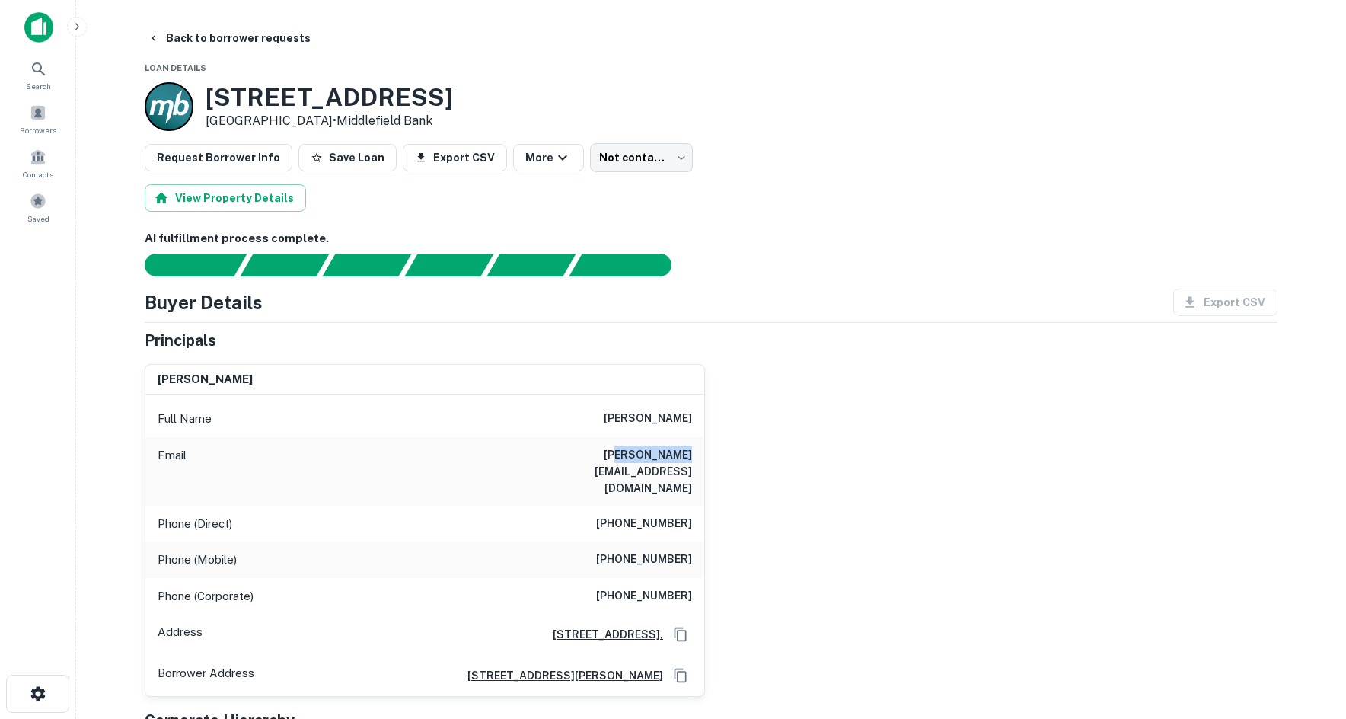
drag, startPoint x: 603, startPoint y: 455, endPoint x: 668, endPoint y: 461, distance: 65.0
click at [668, 461] on h6 "bob@rgnietoco.com" at bounding box center [600, 471] width 183 height 50
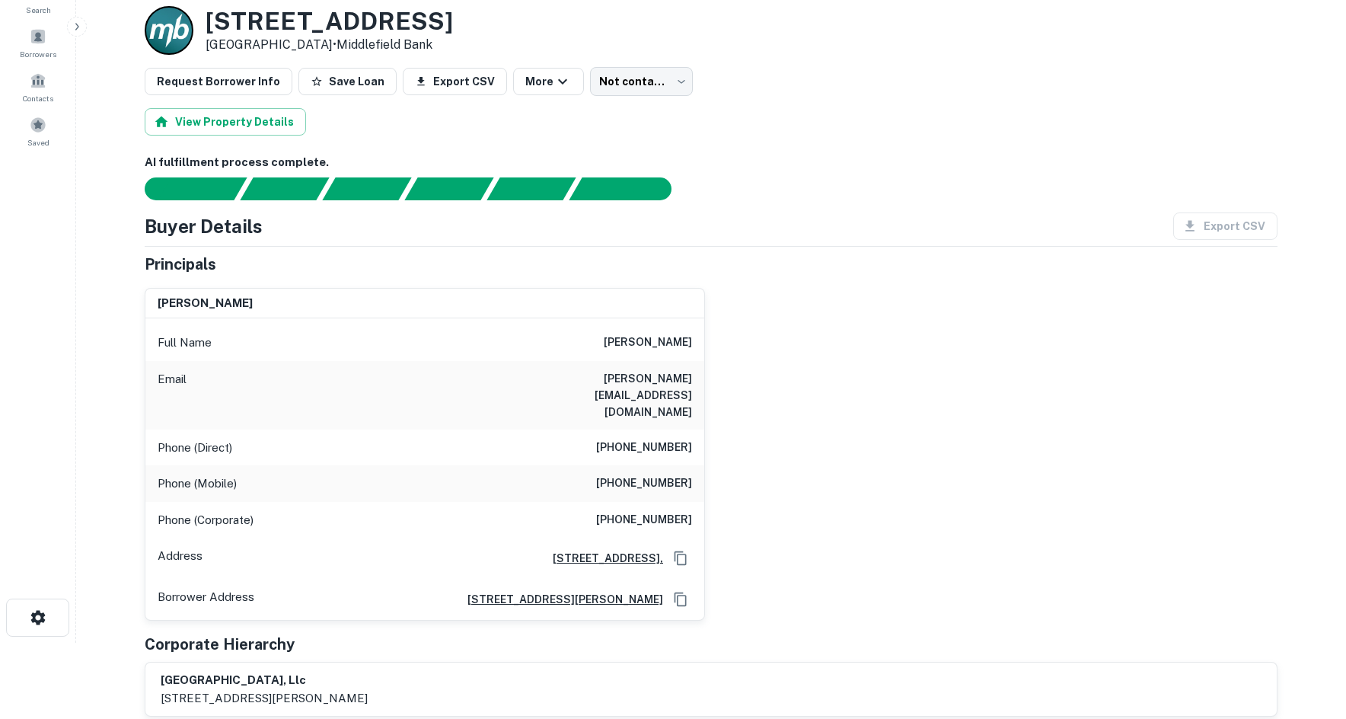
click at [629, 439] on h6 "(330) 952-2508" at bounding box center [644, 448] width 96 height 18
copy h6 "(330) 952-2508"
click at [151, 299] on div "robert nieto" at bounding box center [424, 304] width 559 height 30
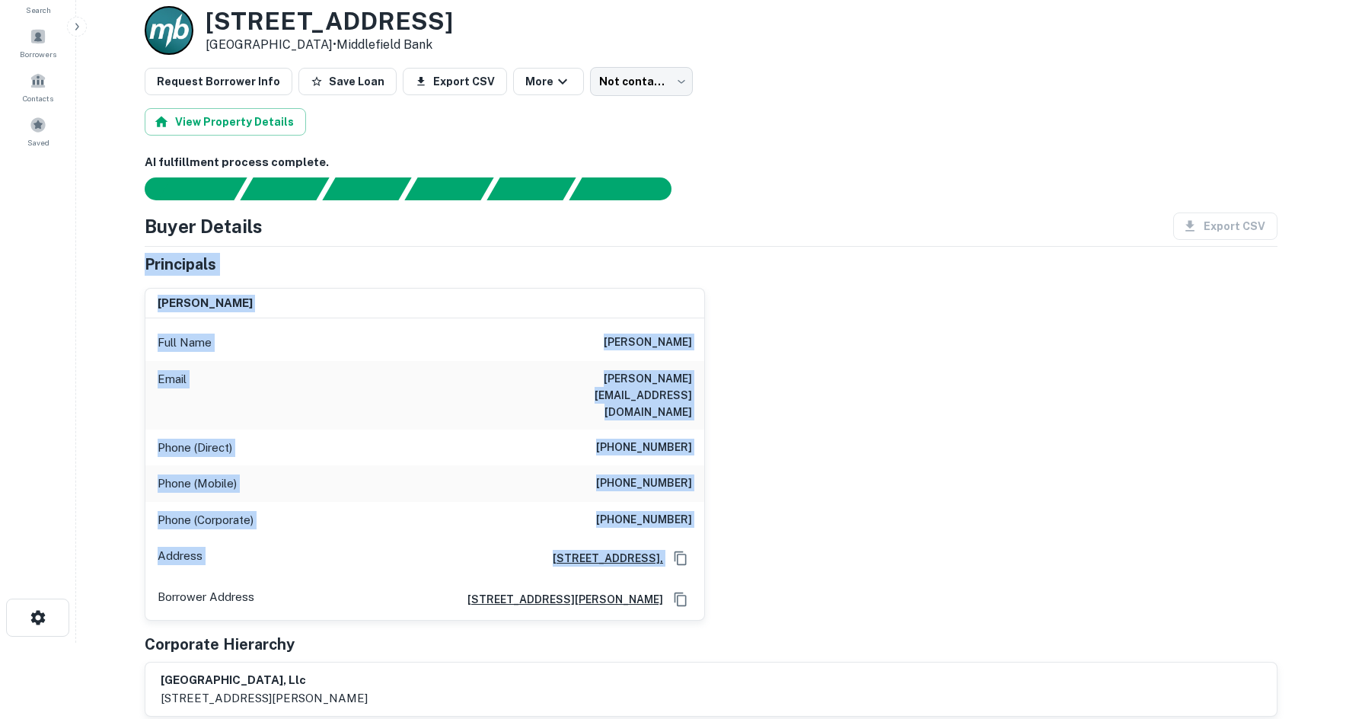
drag, startPoint x: 144, startPoint y: 254, endPoint x: 792, endPoint y: 544, distance: 710.2
click at [857, 485] on div "robert nieto Full Name robert nieto Email bob@rgnietoco.com Phone (Direct) (330…" at bounding box center [704, 449] width 1145 height 346
drag, startPoint x: 732, startPoint y: 470, endPoint x: 107, endPoint y: 300, distance: 647.0
click at [107, 300] on main "Back to borrower requests Loan Details 6853 W 130th St Cleveland, OH 44130 • Mi…" at bounding box center [711, 283] width 1270 height 719
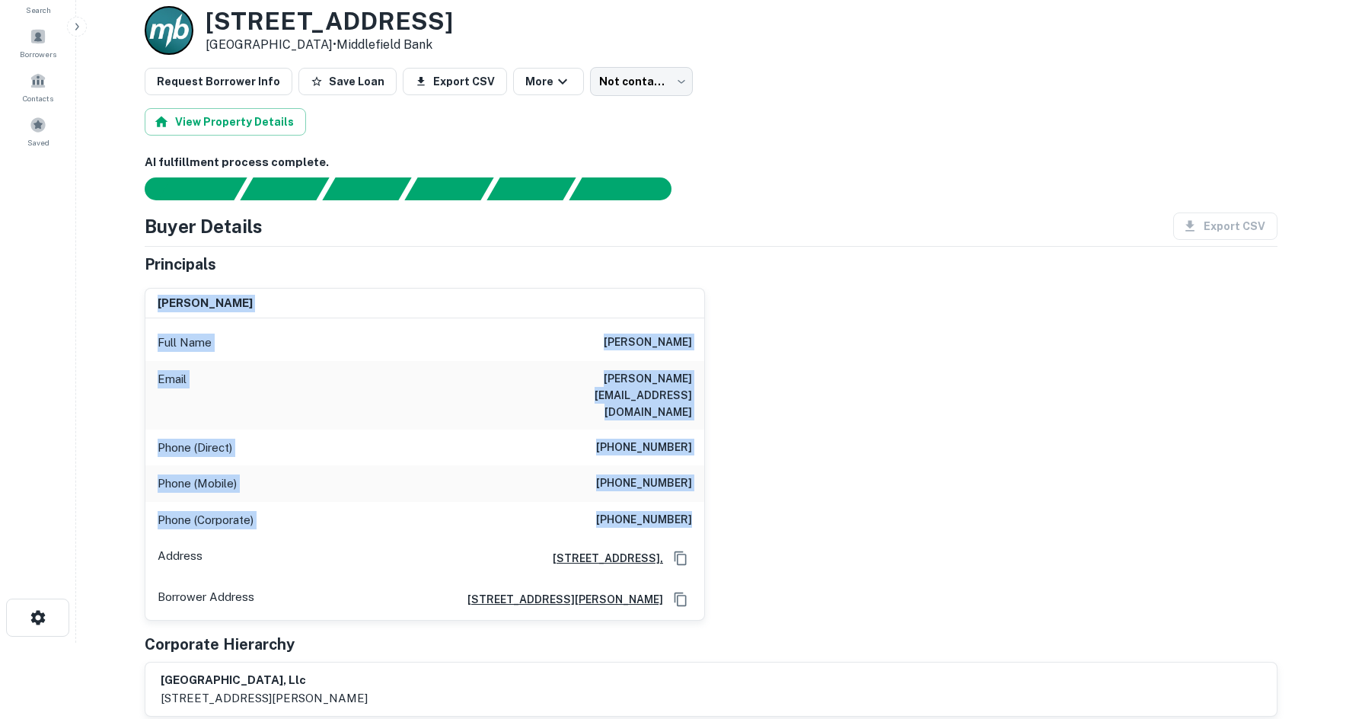
click at [107, 278] on main "Back to borrower requests Loan Details 6853 W 130th St Cleveland, OH 44130 • Mi…" at bounding box center [711, 283] width 1270 height 719
drag, startPoint x: 120, startPoint y: 267, endPoint x: 793, endPoint y: 471, distance: 703.0
click at [793, 471] on main "Back to borrower requests Loan Details 6853 W 130th St Cleveland, OH 44130 • Mi…" at bounding box center [711, 283] width 1270 height 719
click at [793, 471] on div "robert nieto Full Name robert nieto Email bob@rgnietoco.com Phone (Direct) (330…" at bounding box center [704, 449] width 1145 height 346
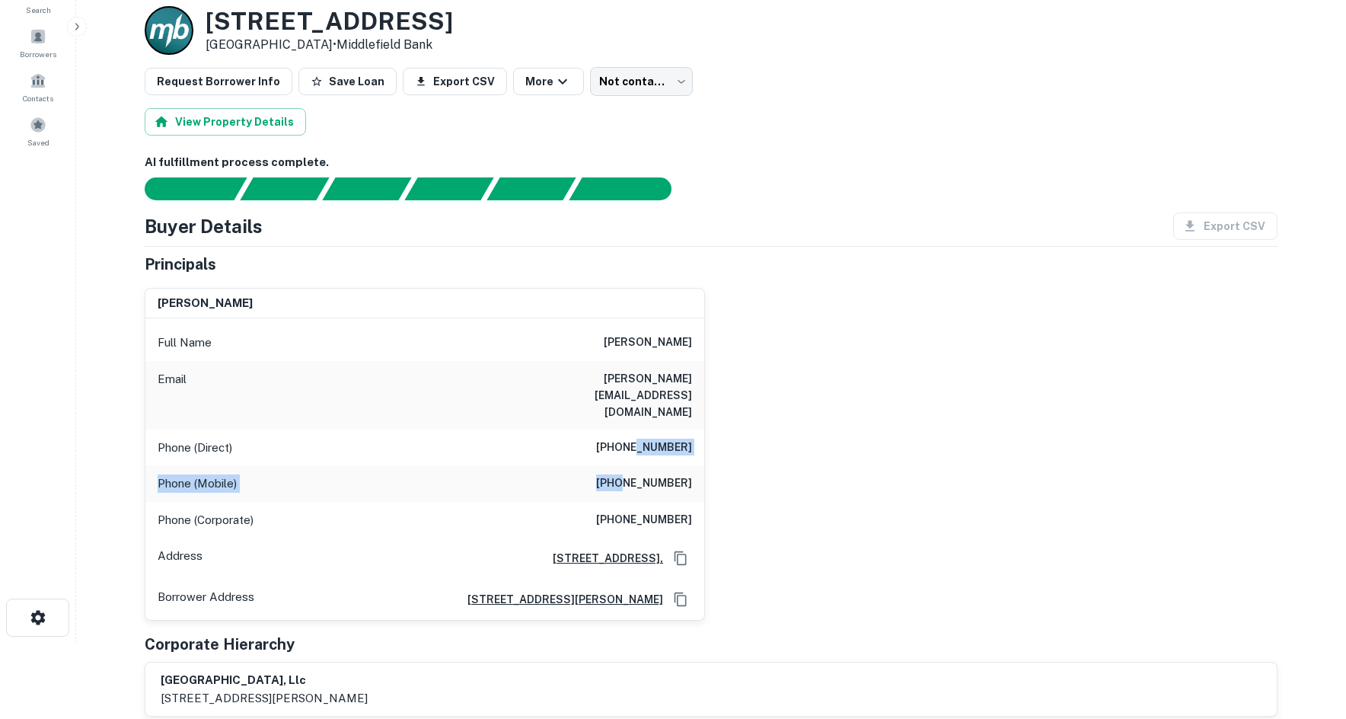
click at [640, 433] on div "Full Name robert nieto Email bob@rgnietoco.com Phone (Direct) (330) 952-2508 Ph…" at bounding box center [424, 468] width 559 height 301
click at [646, 429] on div "Phone (Direct) (330) 952-2508" at bounding box center [424, 447] width 559 height 37
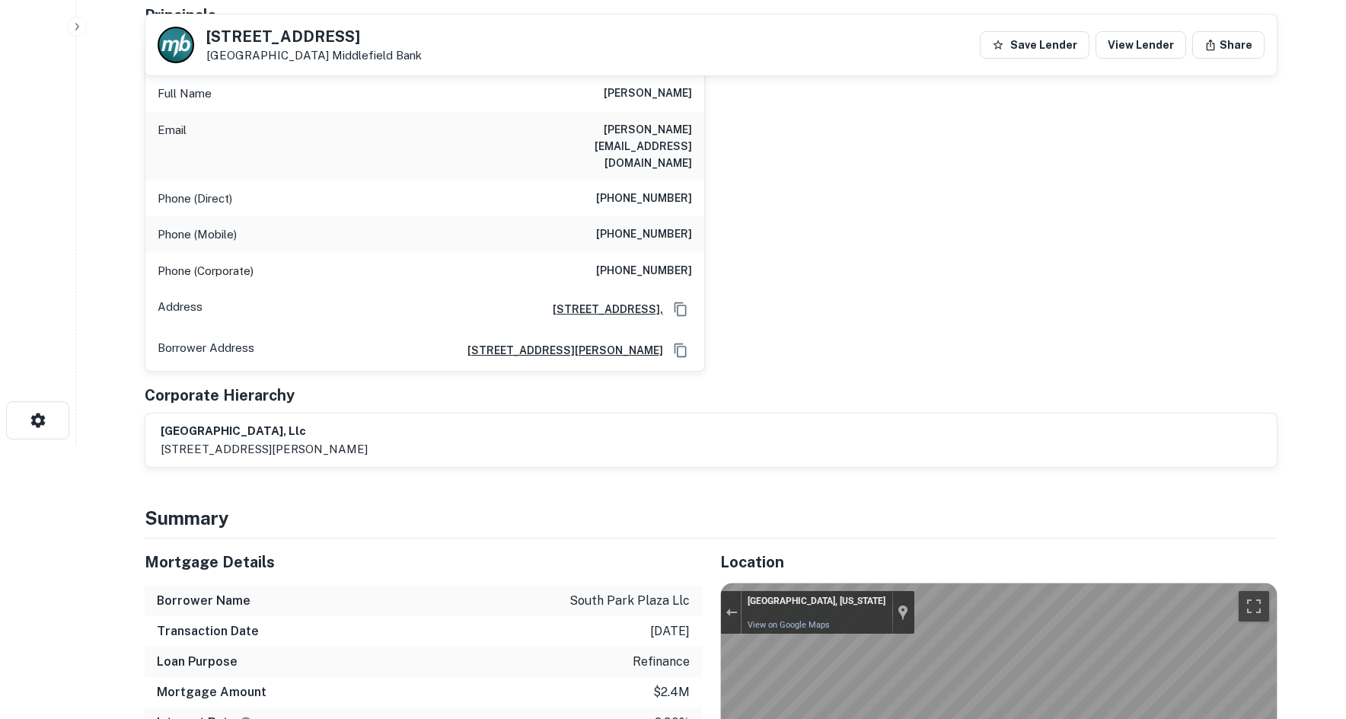
scroll to position [0, 0]
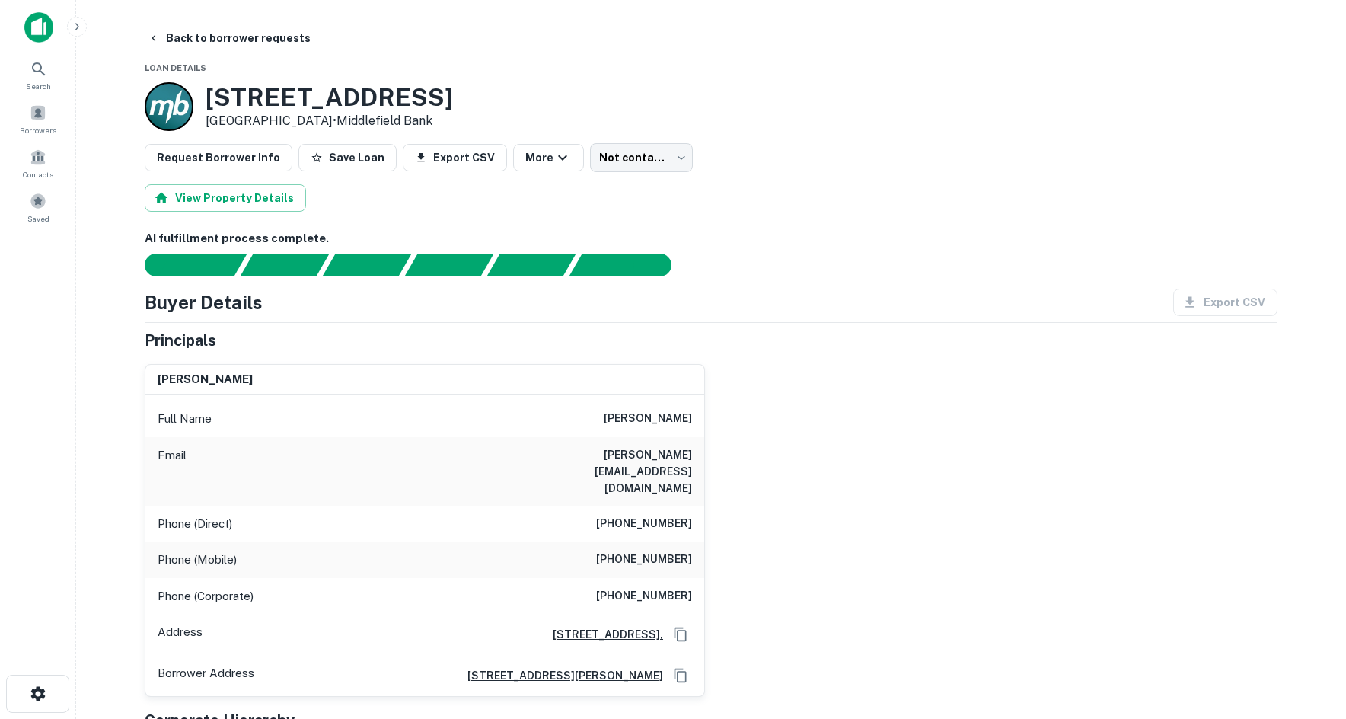
drag, startPoint x: 630, startPoint y: 486, endPoint x: 651, endPoint y: 528, distance: 47.0
click at [630, 515] on h6 "(330) 952-2508" at bounding box center [644, 524] width 96 height 18
click at [658, 541] on div "Phone (Mobile) (440) 376-1103" at bounding box center [424, 559] width 559 height 37
click at [662, 550] on h6 "(440) 376-1103" at bounding box center [644, 559] width 96 height 18
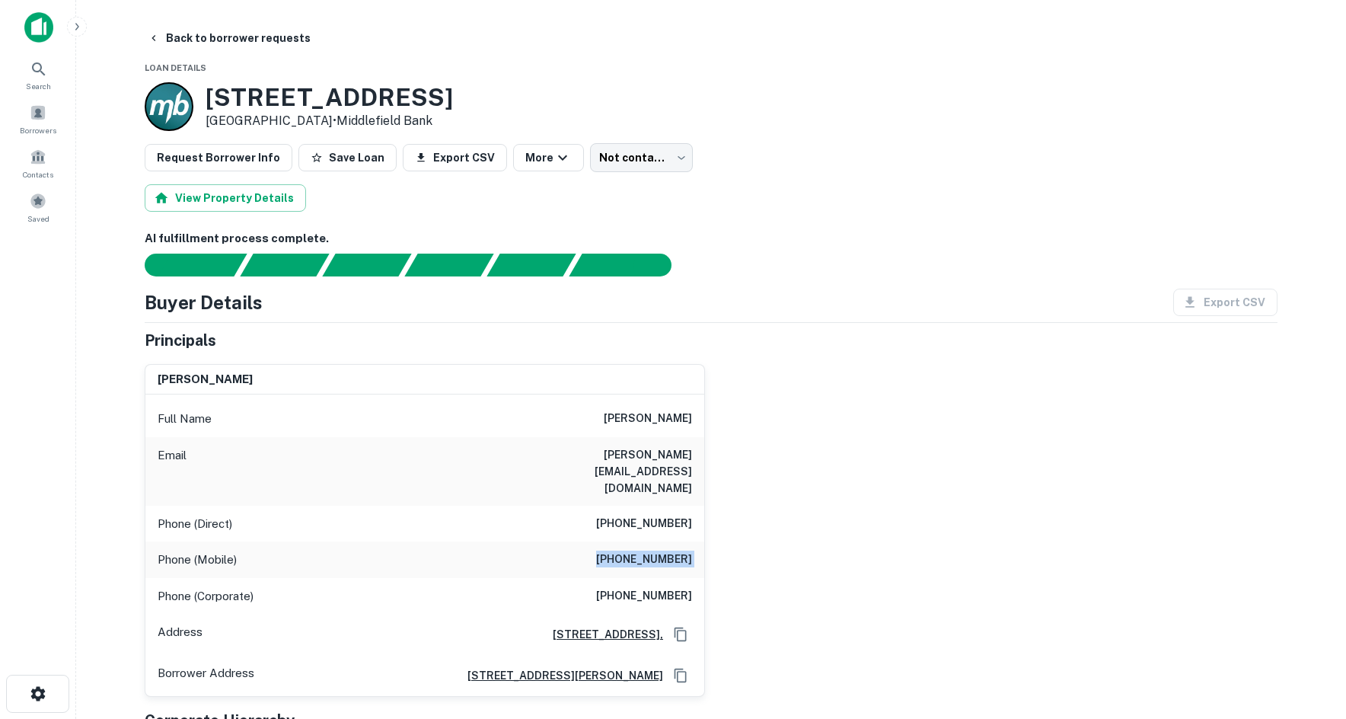
click at [662, 550] on h6 "(440) 376-1103" at bounding box center [644, 559] width 96 height 18
copy h6 "(440) 376-1103"
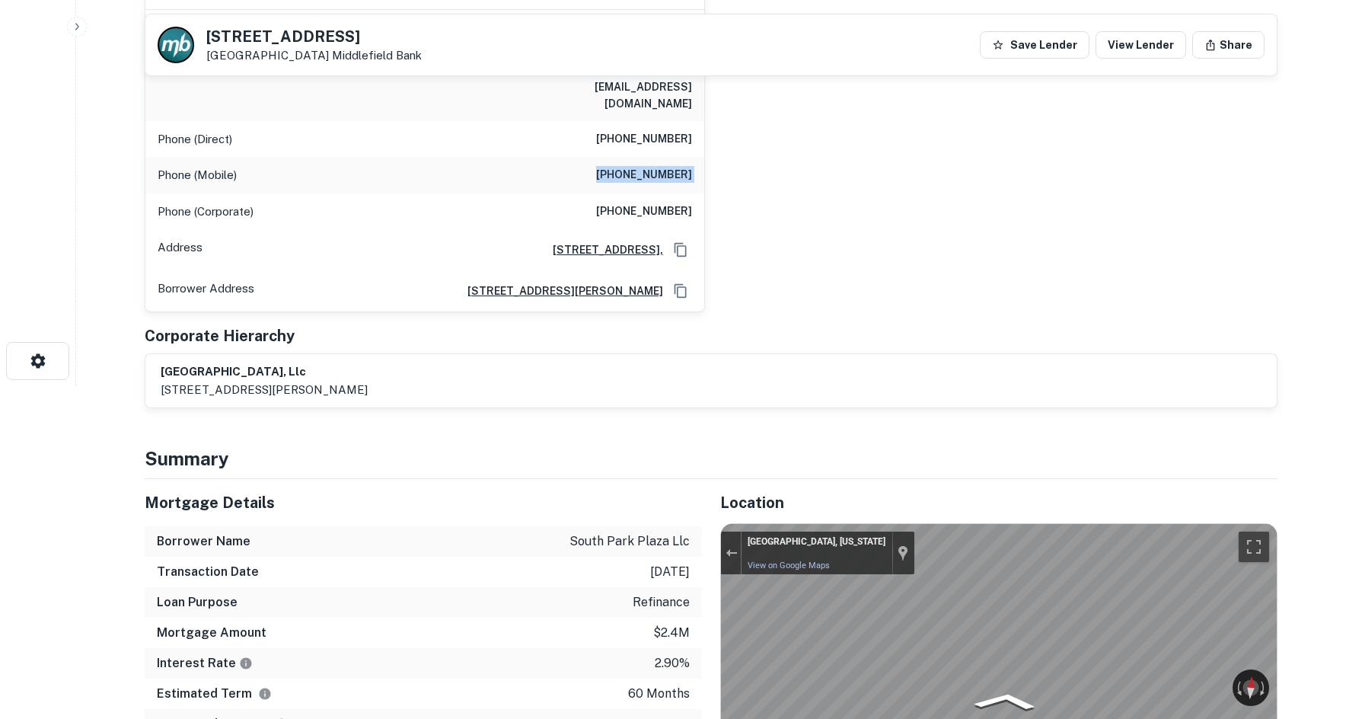
scroll to position [152, 0]
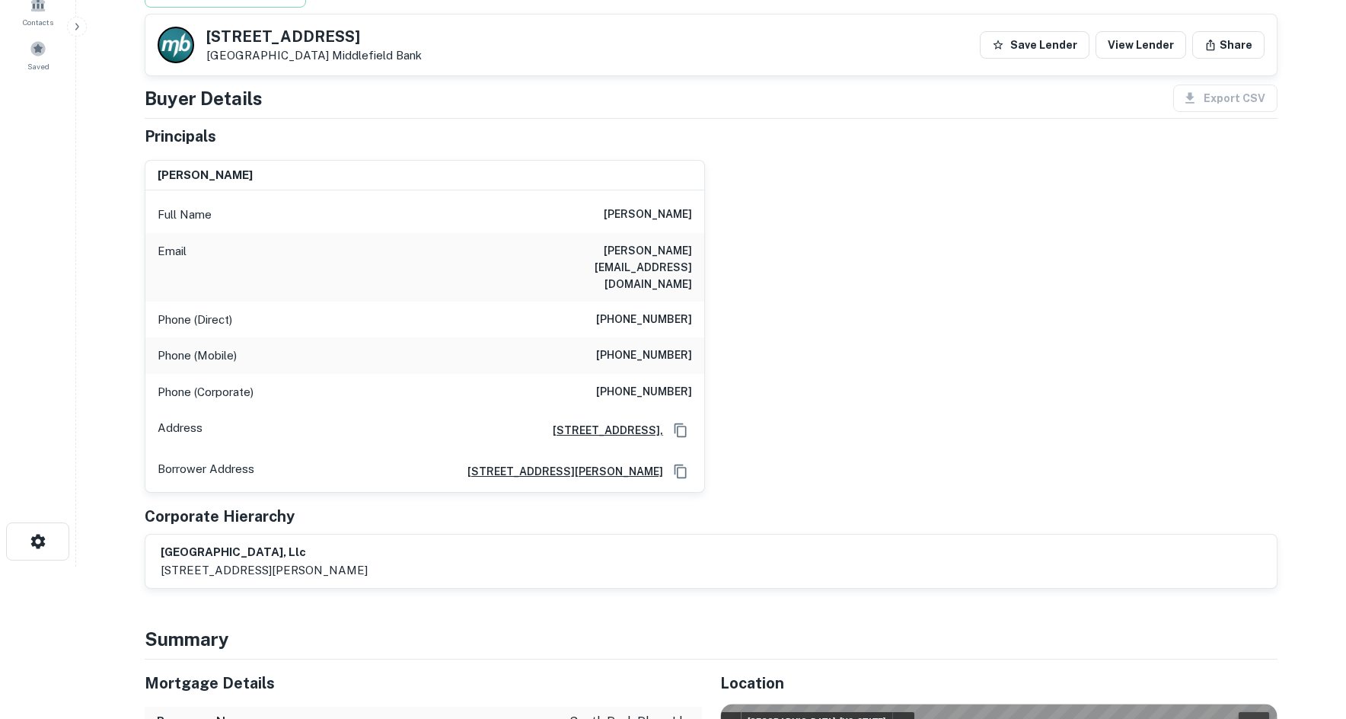
drag, startPoint x: 971, startPoint y: 262, endPoint x: 966, endPoint y: 268, distance: 8.1
click at [971, 262] on div "robert nieto Full Name robert nieto Email bob@rgnietoco.com Phone (Direct) (330…" at bounding box center [704, 321] width 1145 height 346
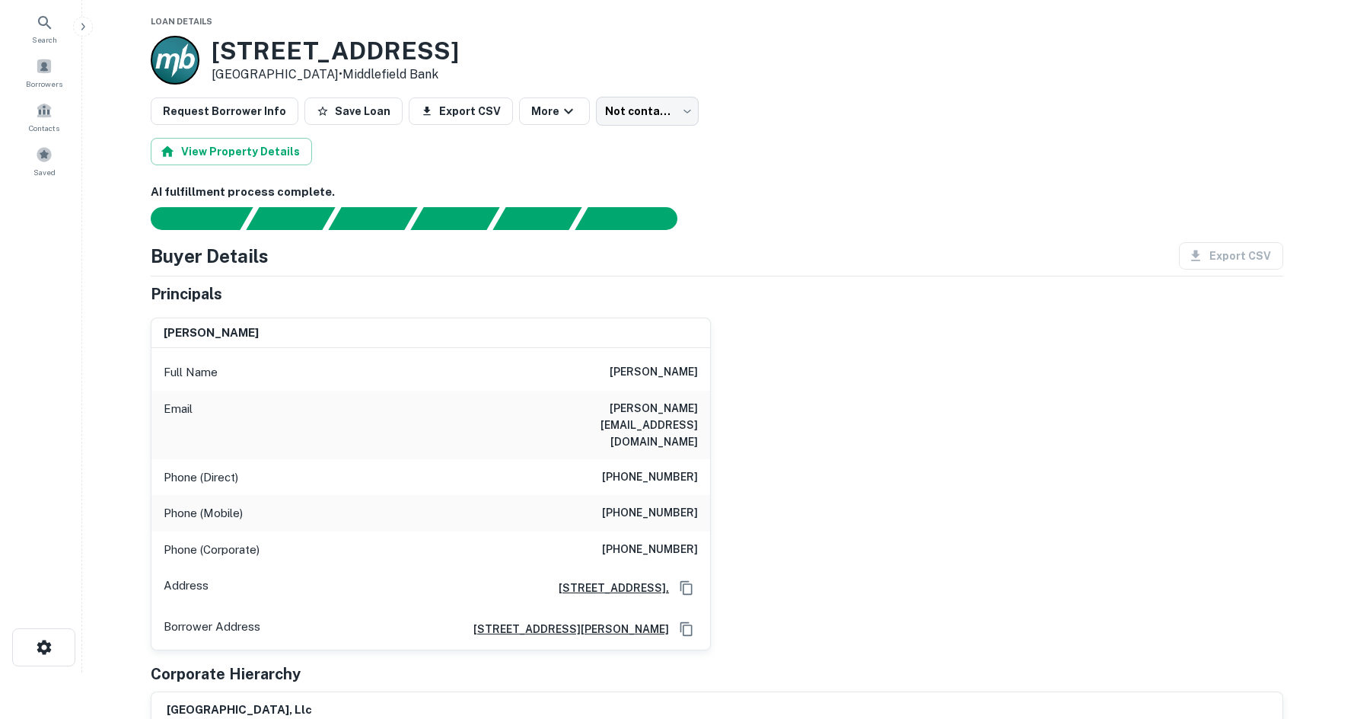
scroll to position [0, 0]
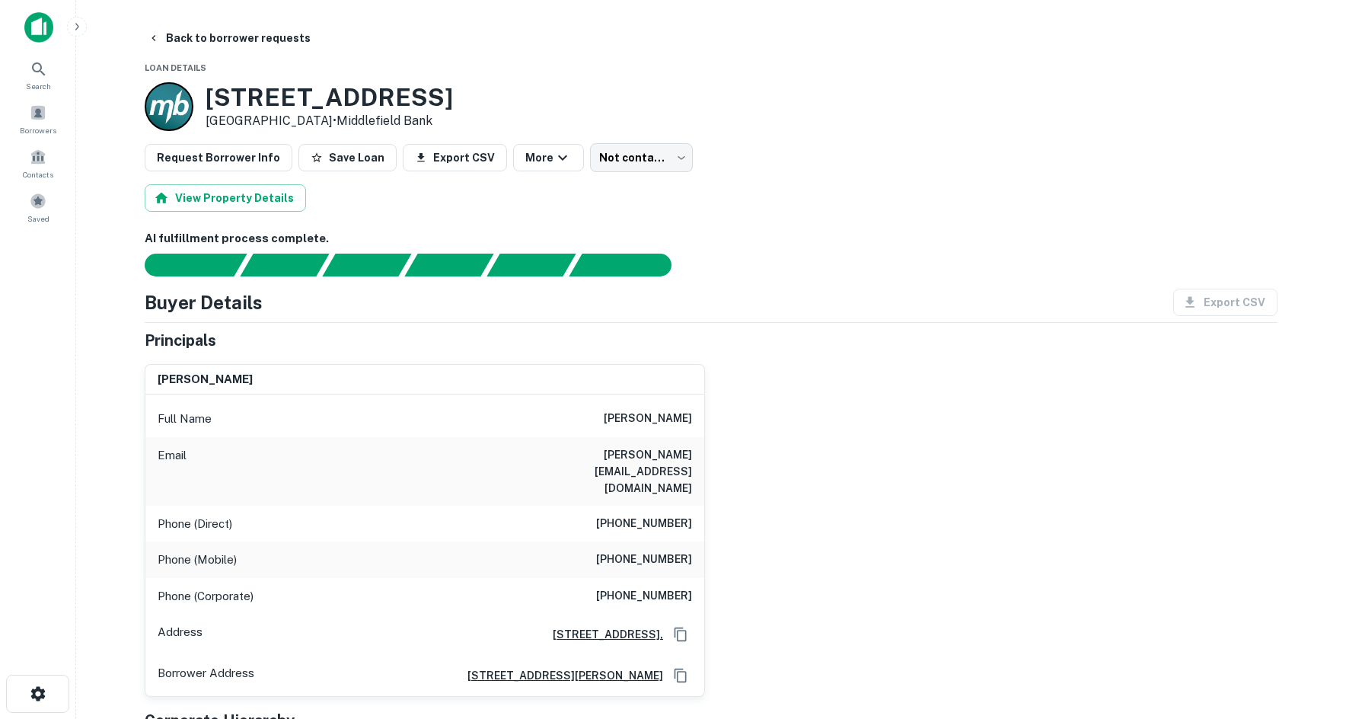
click at [570, 171] on div "Request Borrower Info Save Loan Export CSV More Not contacted **** ​" at bounding box center [711, 157] width 1133 height 29
click at [626, 146] on body "Search Borrowers Contacts Saved Back to borrower requests Loan Details 6853 W 1…" at bounding box center [673, 359] width 1346 height 719
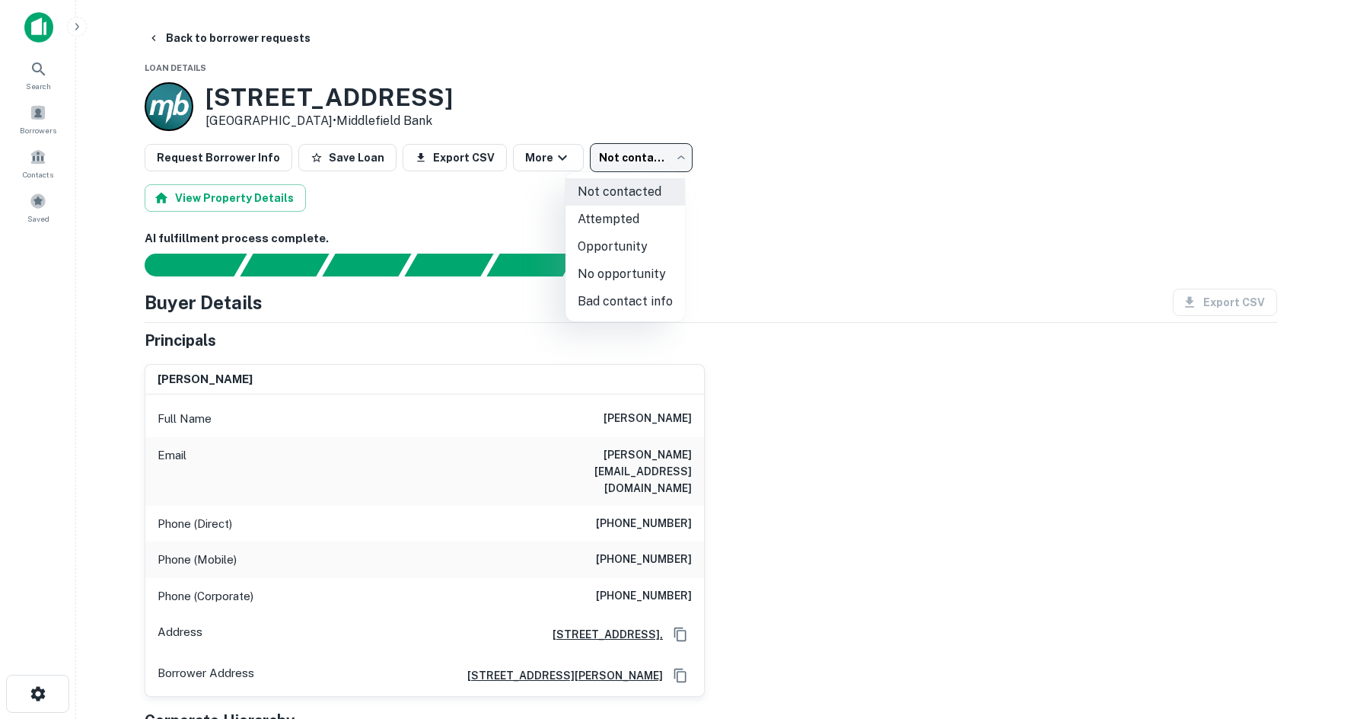
click at [660, 248] on li "Opportunity" at bounding box center [626, 246] width 120 height 27
type input "**********"
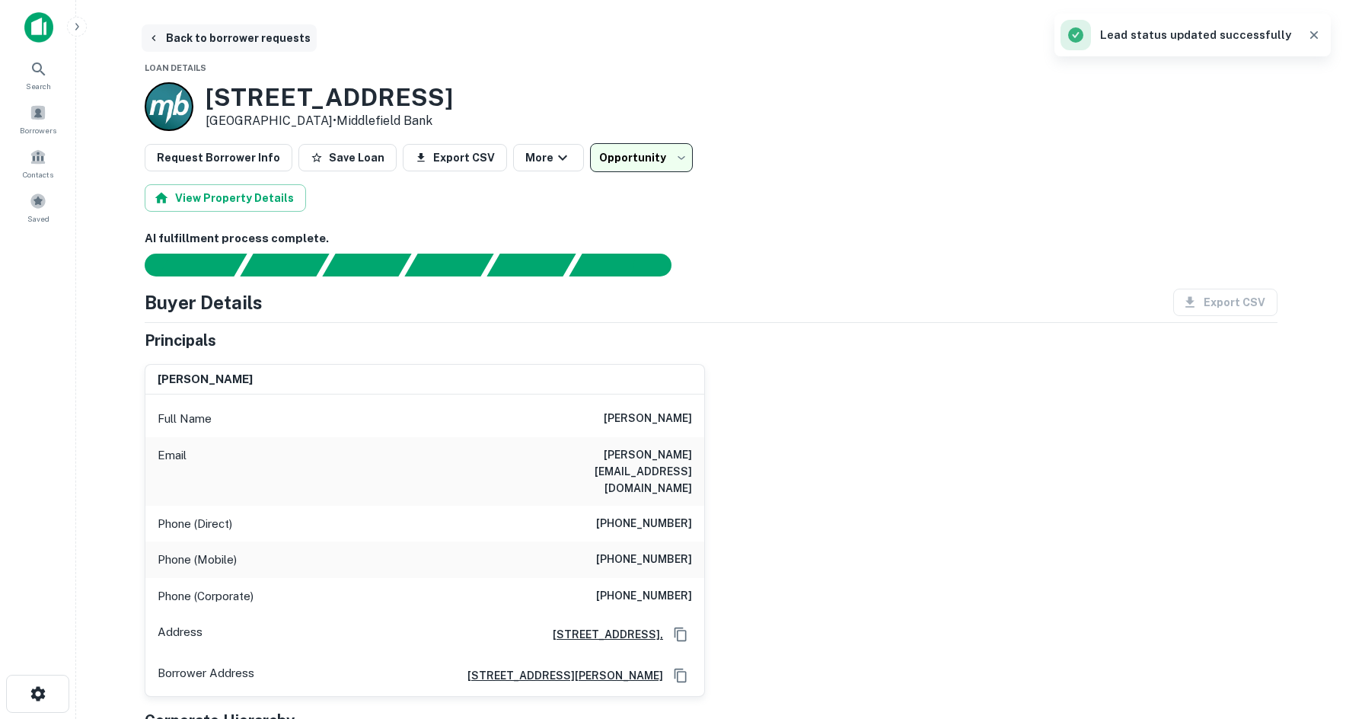
click at [221, 34] on button "Back to borrower requests" at bounding box center [229, 37] width 175 height 27
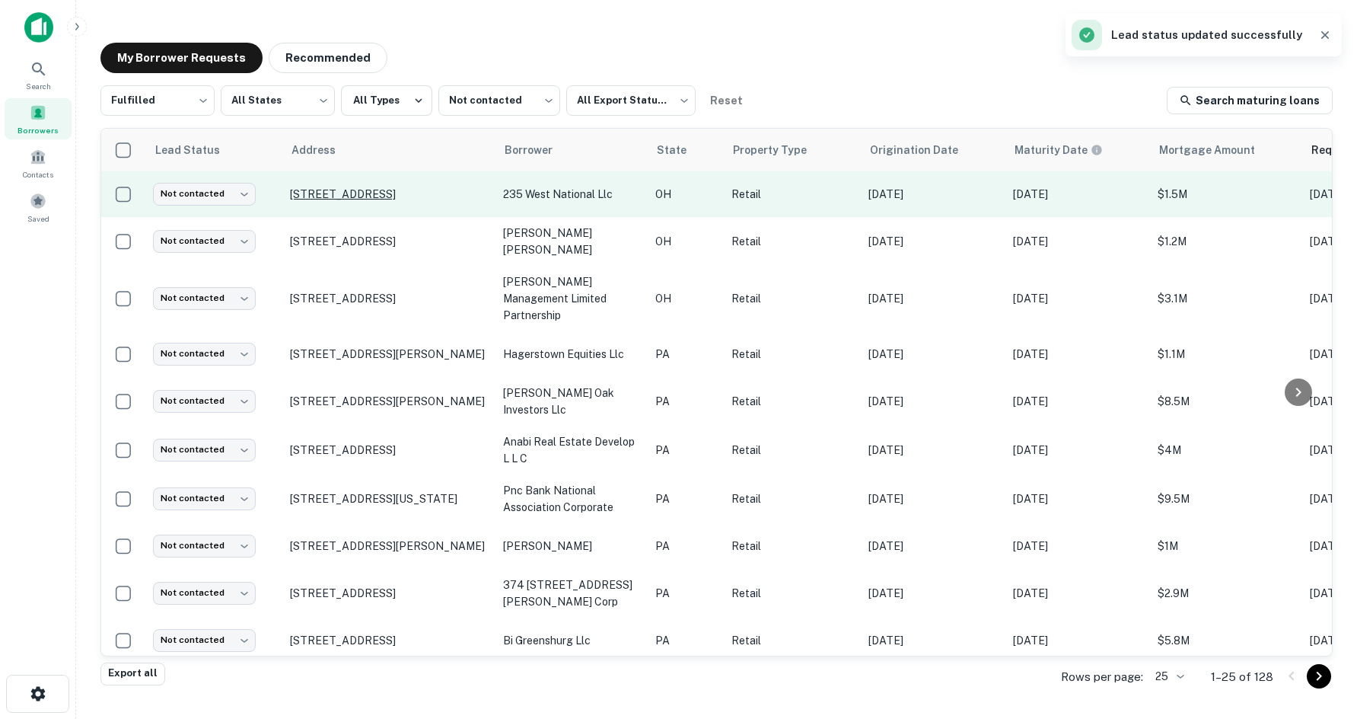
click at [442, 195] on p "235 W National Rd Vandalia, OH 45377" at bounding box center [389, 194] width 198 height 14
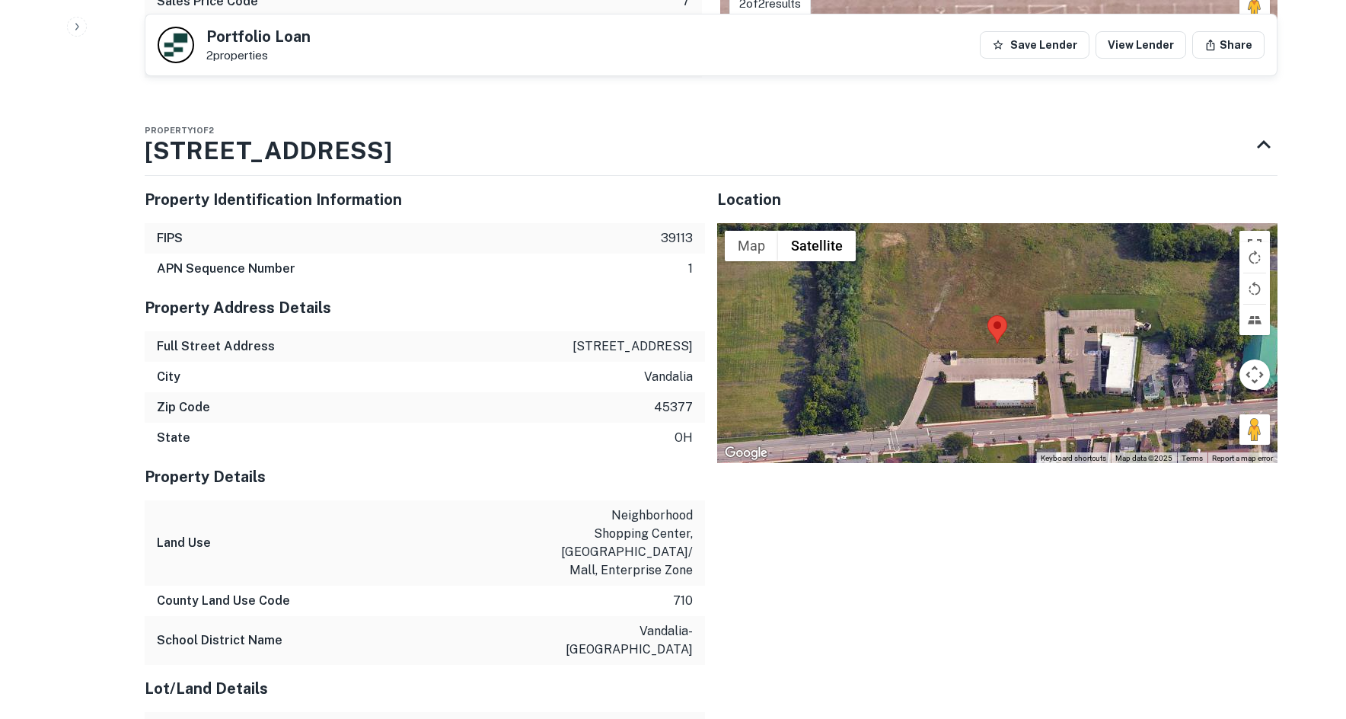
scroll to position [1675, 0]
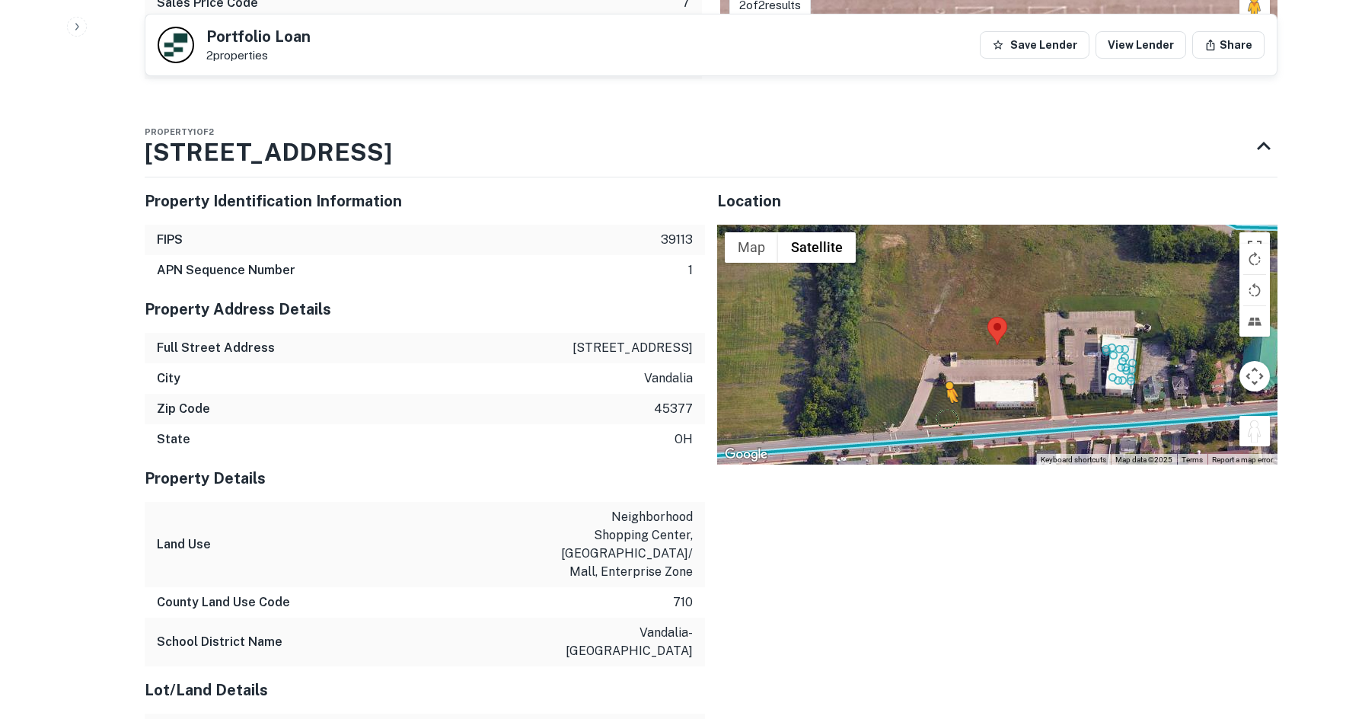
drag, startPoint x: 1252, startPoint y: 425, endPoint x: 942, endPoint y: 404, distance: 311.3
click at [942, 404] on div "To activate drag with keyboard, press Alt + Enter. Once in keyboard drag state,…" at bounding box center [997, 345] width 560 height 241
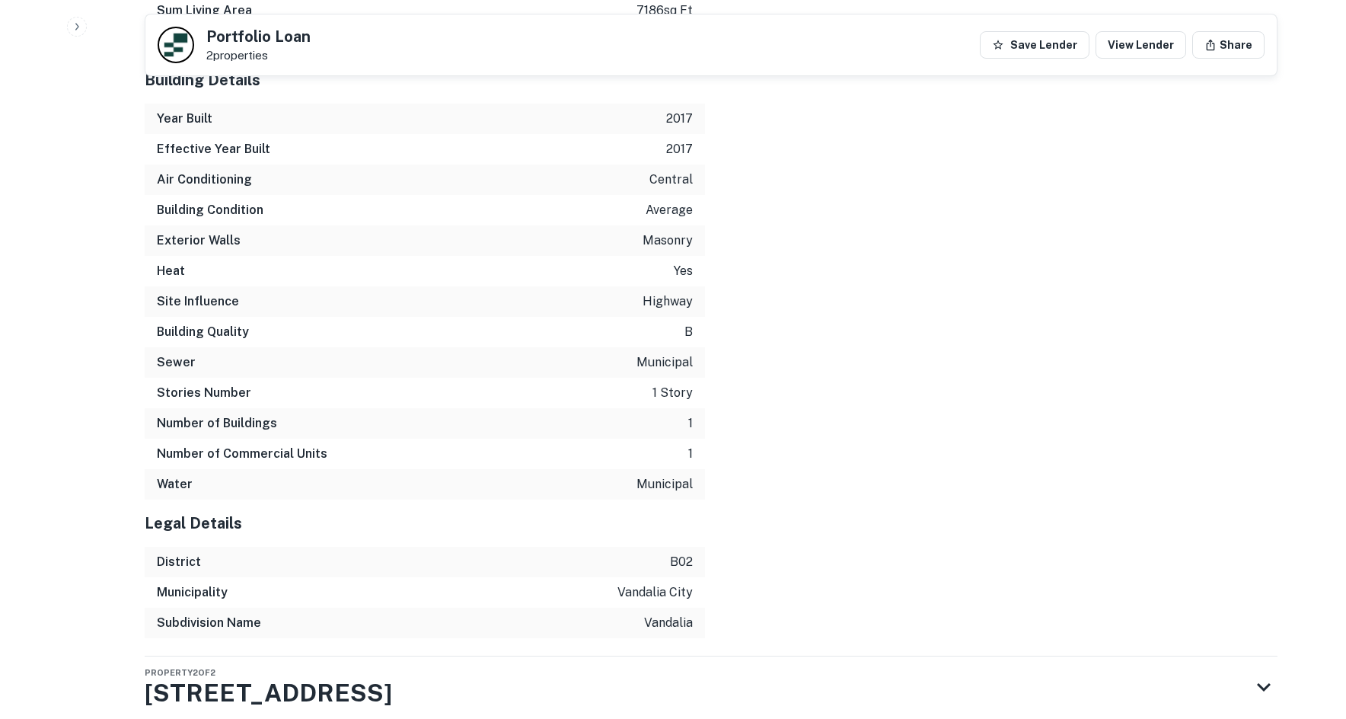
scroll to position [2554, 0]
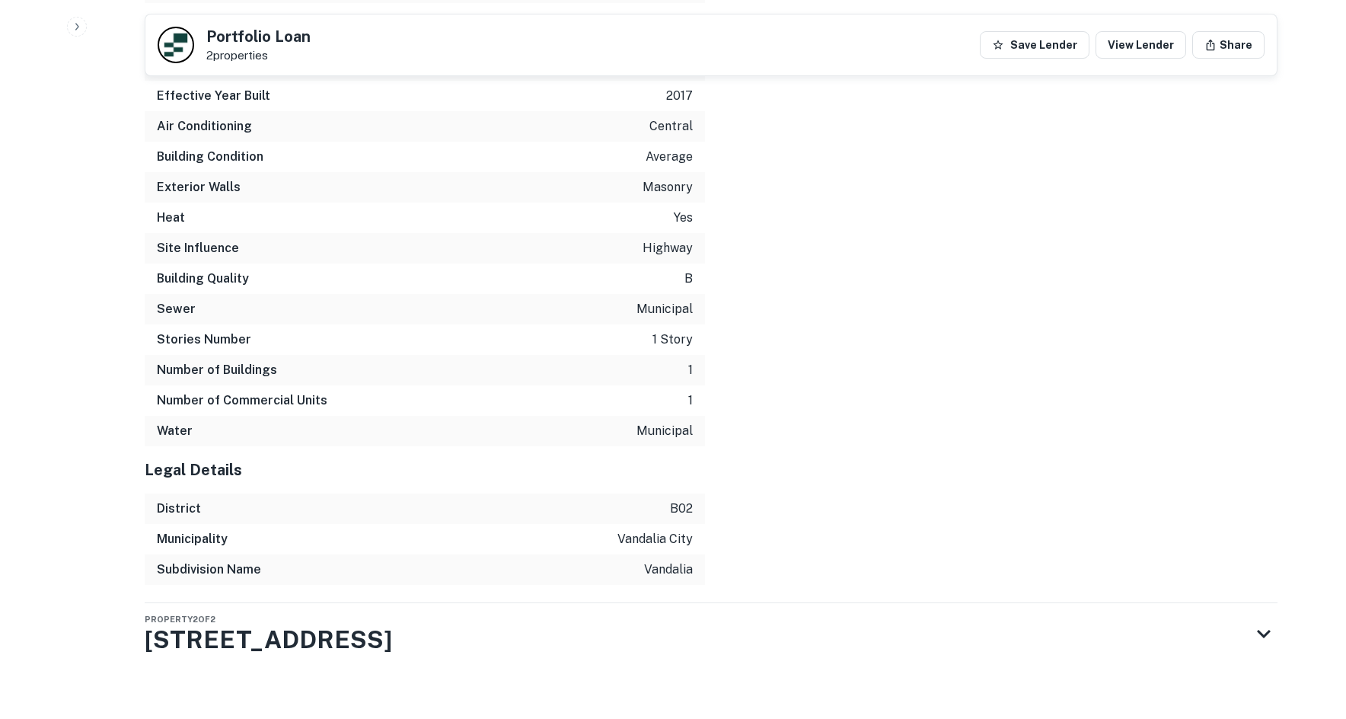
click at [338, 621] on h3 "235 W NATIONAL RD" at bounding box center [268, 639] width 247 height 37
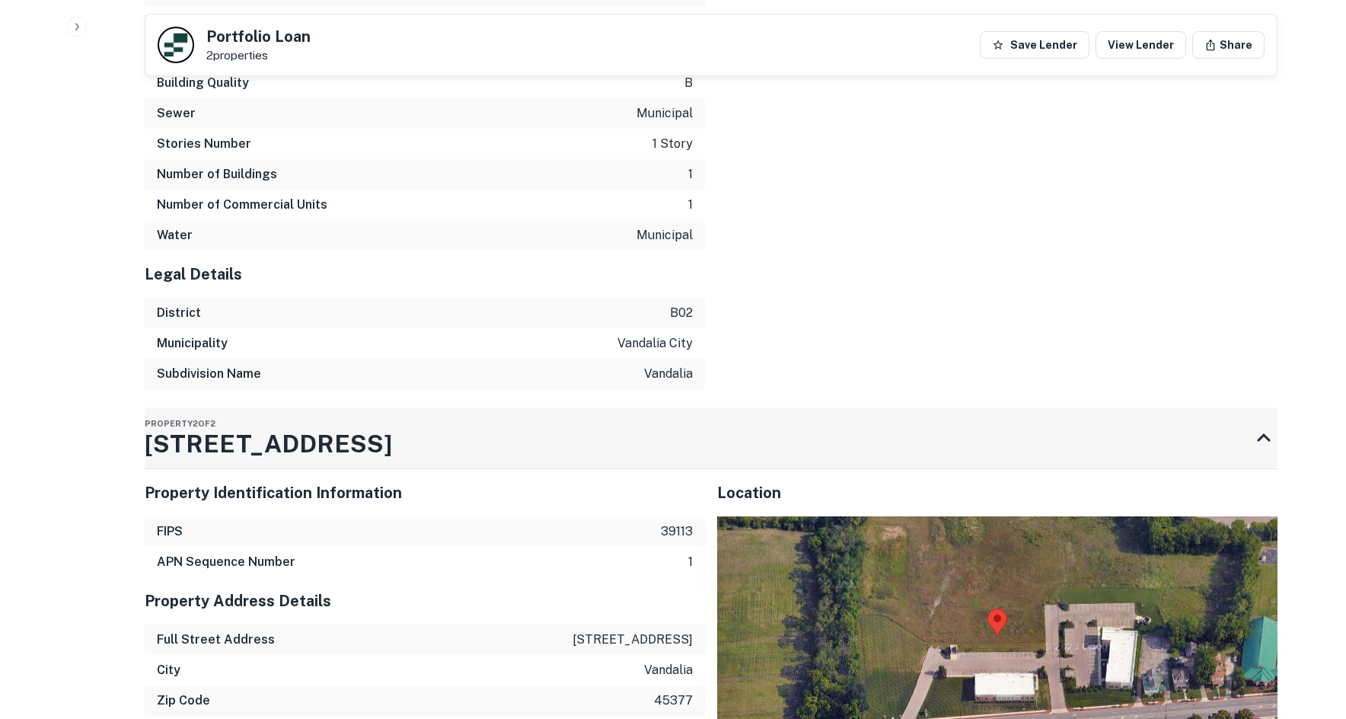
scroll to position [3207, 0]
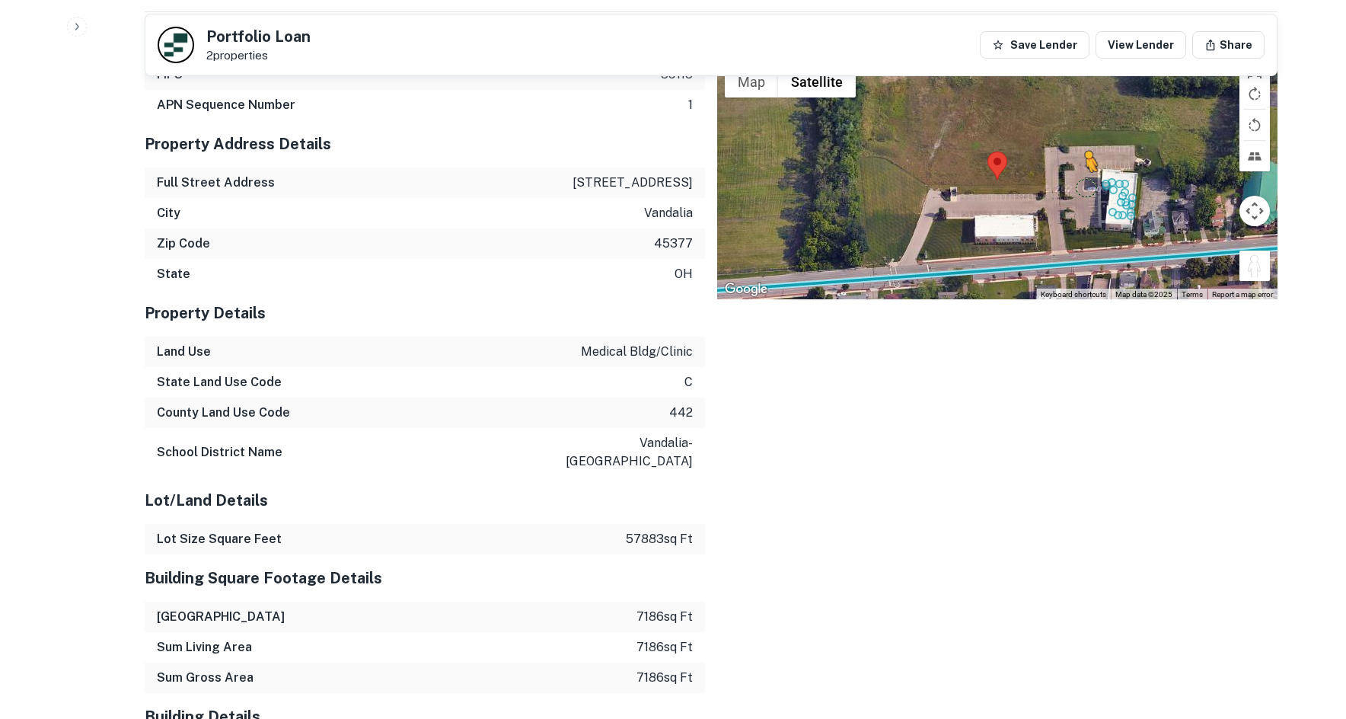
drag, startPoint x: 1250, startPoint y: 256, endPoint x: 1045, endPoint y: 209, distance: 210.7
click at [1045, 209] on div "To activate drag with keyboard, press Alt + Enter. Once in keyboard drag state,…" at bounding box center [997, 179] width 560 height 241
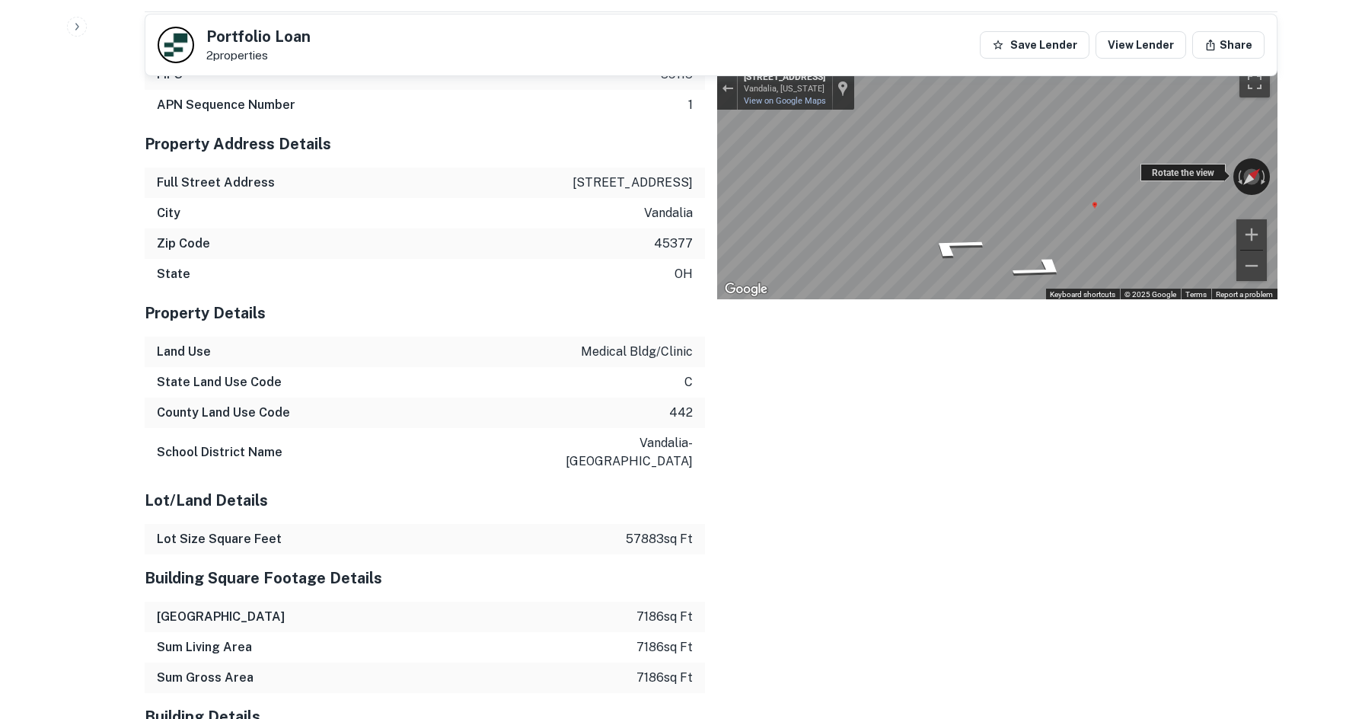
click at [1198, 157] on div "← Move left → Move right ↑ Move up ↓ Move down + Zoom in - Zoom out 216 W Natio…" at bounding box center [997, 179] width 560 height 241
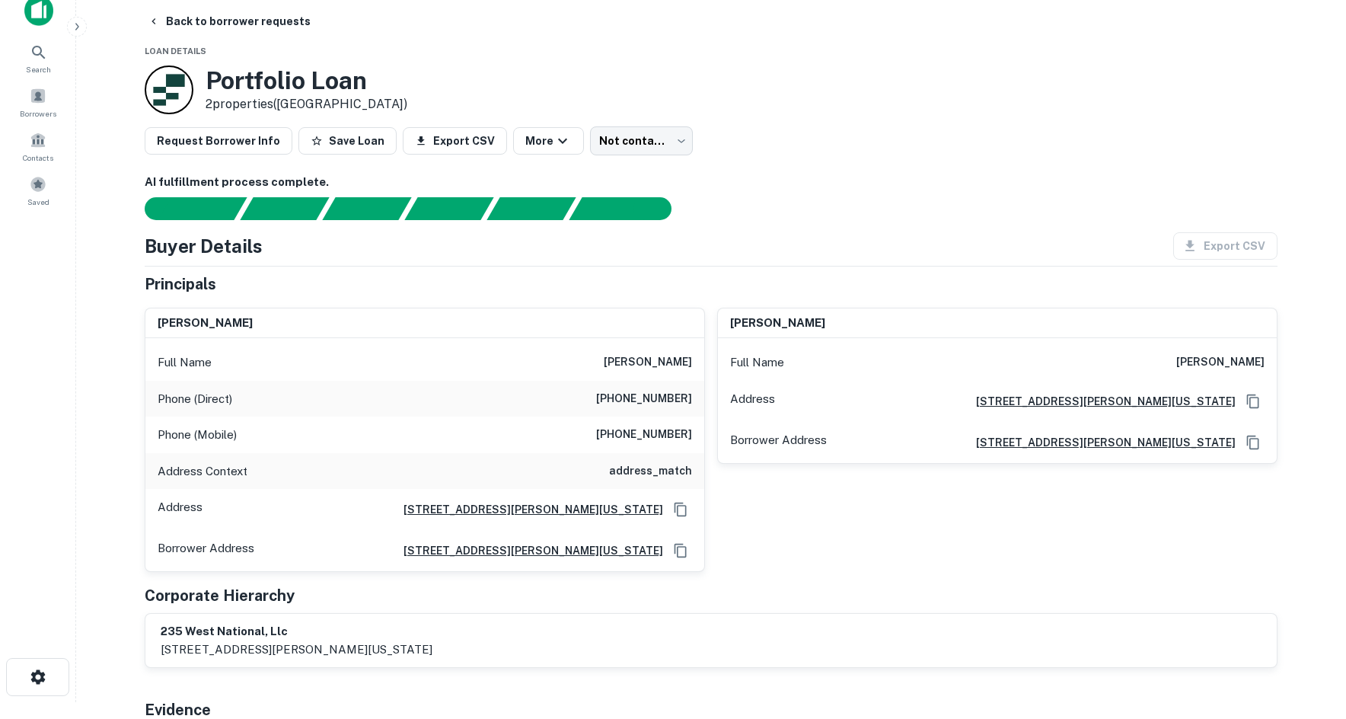
scroll to position [0, 0]
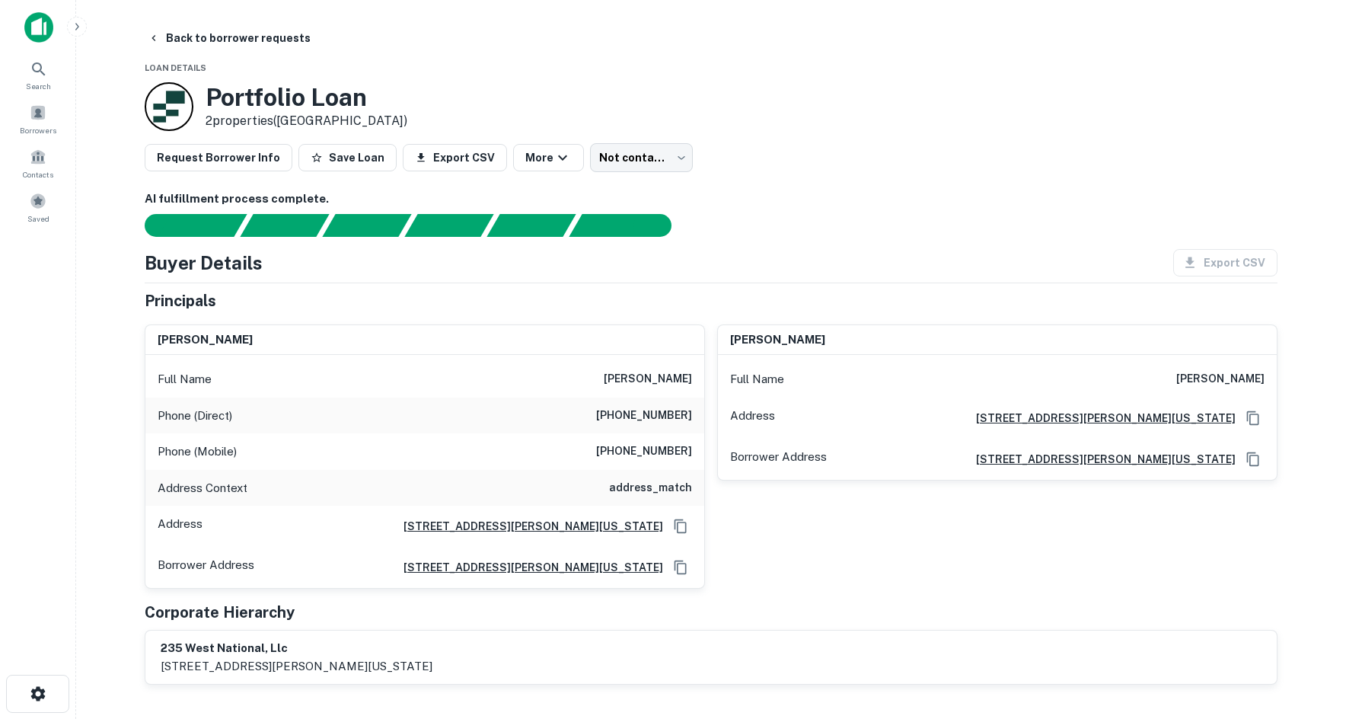
click at [665, 420] on h6 "(216) 391-2567" at bounding box center [644, 416] width 96 height 18
copy h6 "(216) 391-2567"
click at [662, 455] on h6 "(614) 440-9590" at bounding box center [644, 451] width 96 height 18
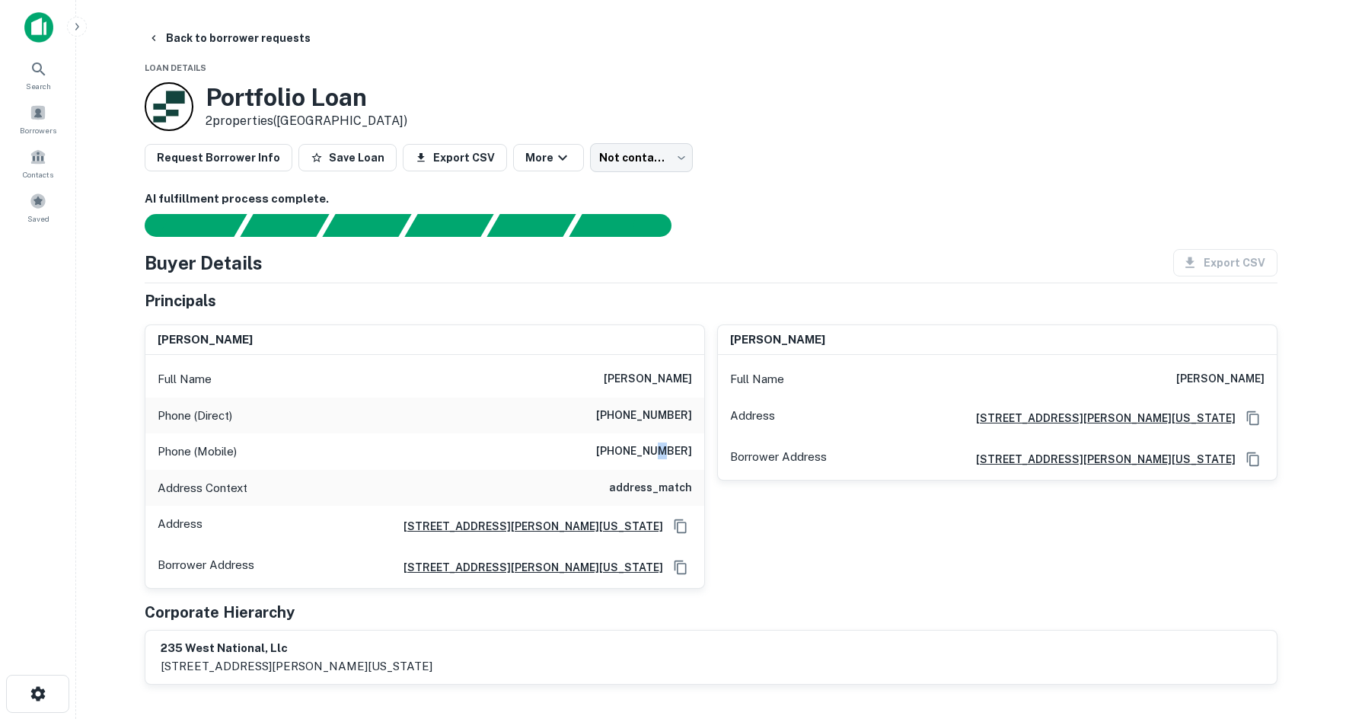
click at [662, 455] on h6 "(614) 440-9590" at bounding box center [644, 451] width 96 height 18
copy h6 "(614) 440-9590"
click at [613, 444] on h6 "(614) 440-9590" at bounding box center [644, 451] width 96 height 18
click at [378, 474] on div "Address Context address_match" at bounding box center [424, 488] width 559 height 37
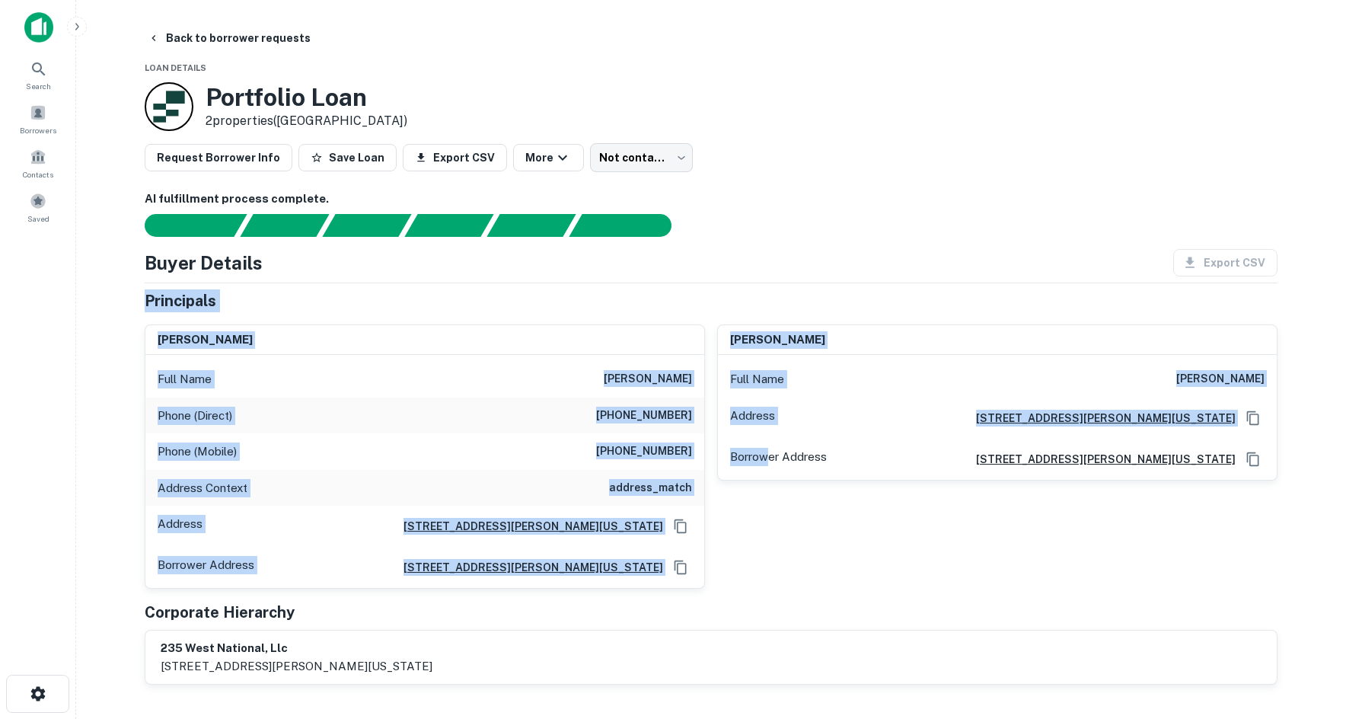
drag, startPoint x: 142, startPoint y: 301, endPoint x: 768, endPoint y: 501, distance: 656.8
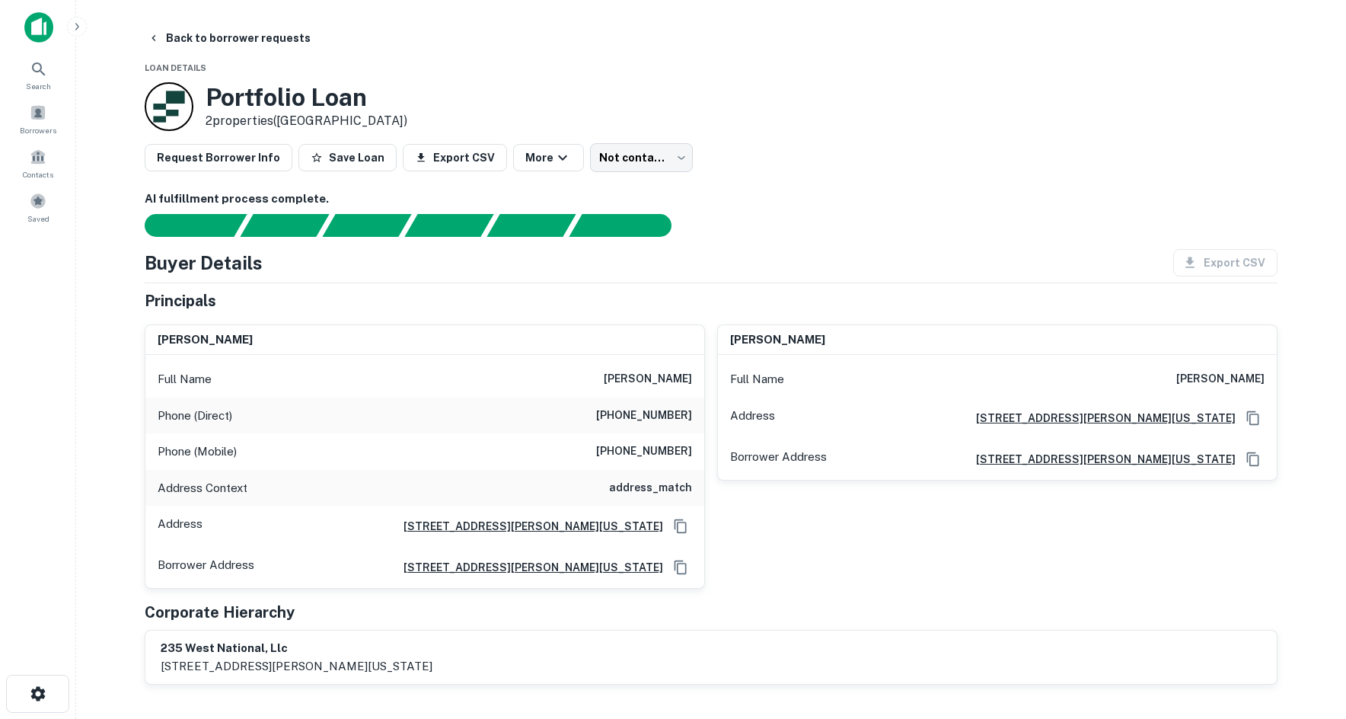
click at [841, 542] on div "joshua vidor Full Name joshua vidor Address 4119 Meadow Knoll Rd, Delaware, OH …" at bounding box center [991, 450] width 573 height 277
click at [617, 151] on body "Search Borrowers Contacts Saved Back to borrower requests Loan Details Portfoli…" at bounding box center [673, 359] width 1346 height 719
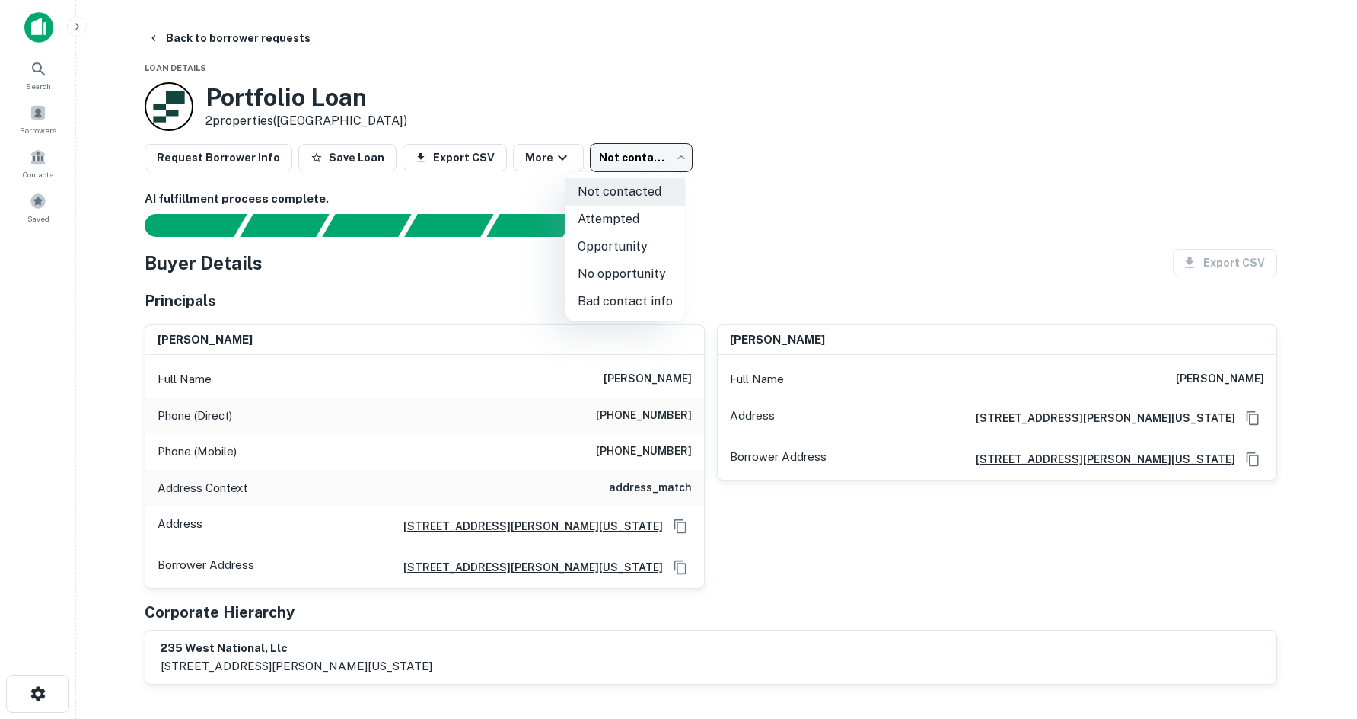
click at [632, 228] on li "Attempted" at bounding box center [626, 219] width 120 height 27
type input "*********"
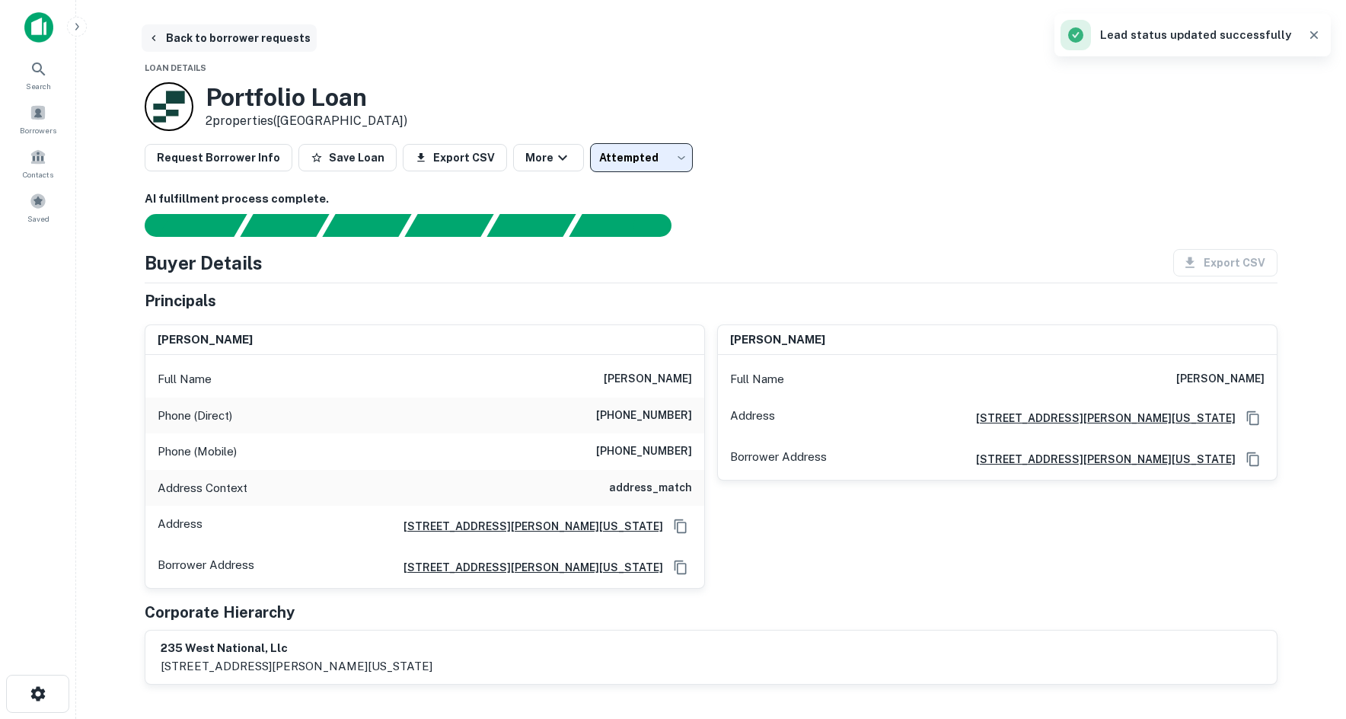
click at [248, 42] on button "Back to borrower requests" at bounding box center [229, 37] width 175 height 27
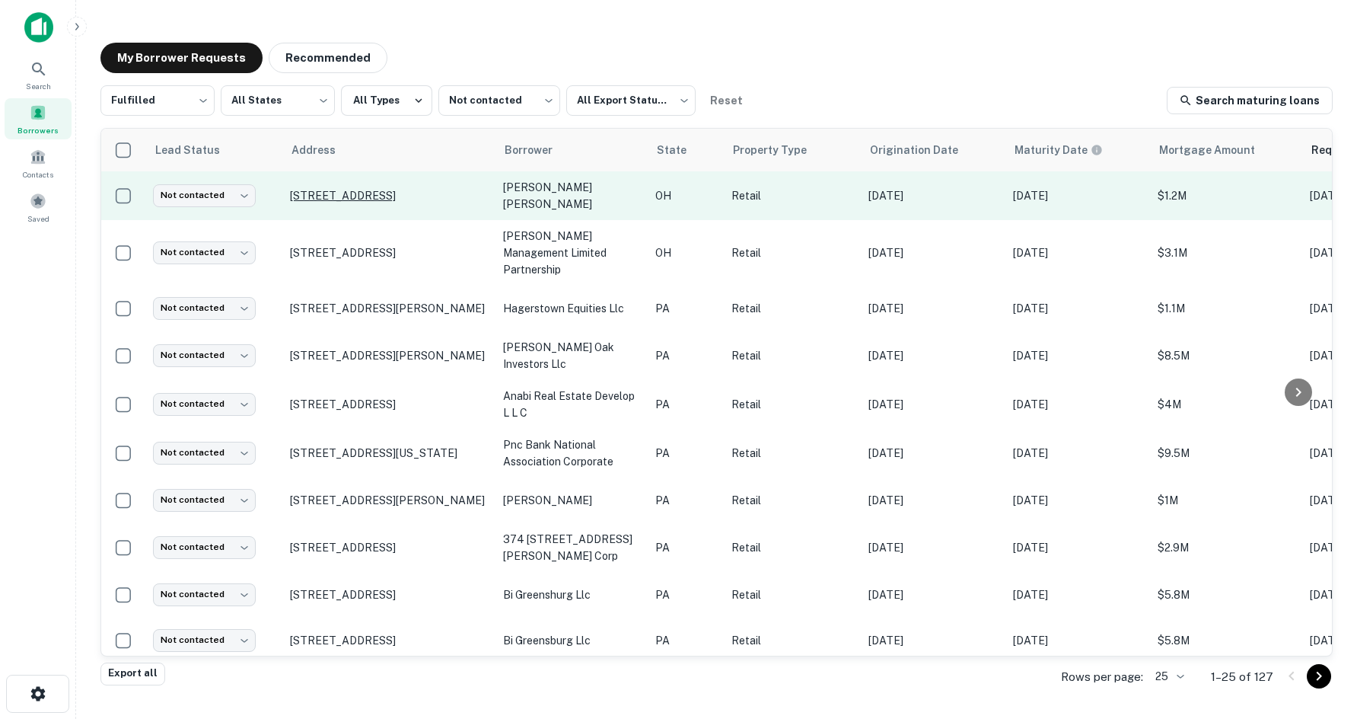
click at [459, 203] on p "3069 State Route 3 Loudonville, OH 44842" at bounding box center [389, 196] width 198 height 14
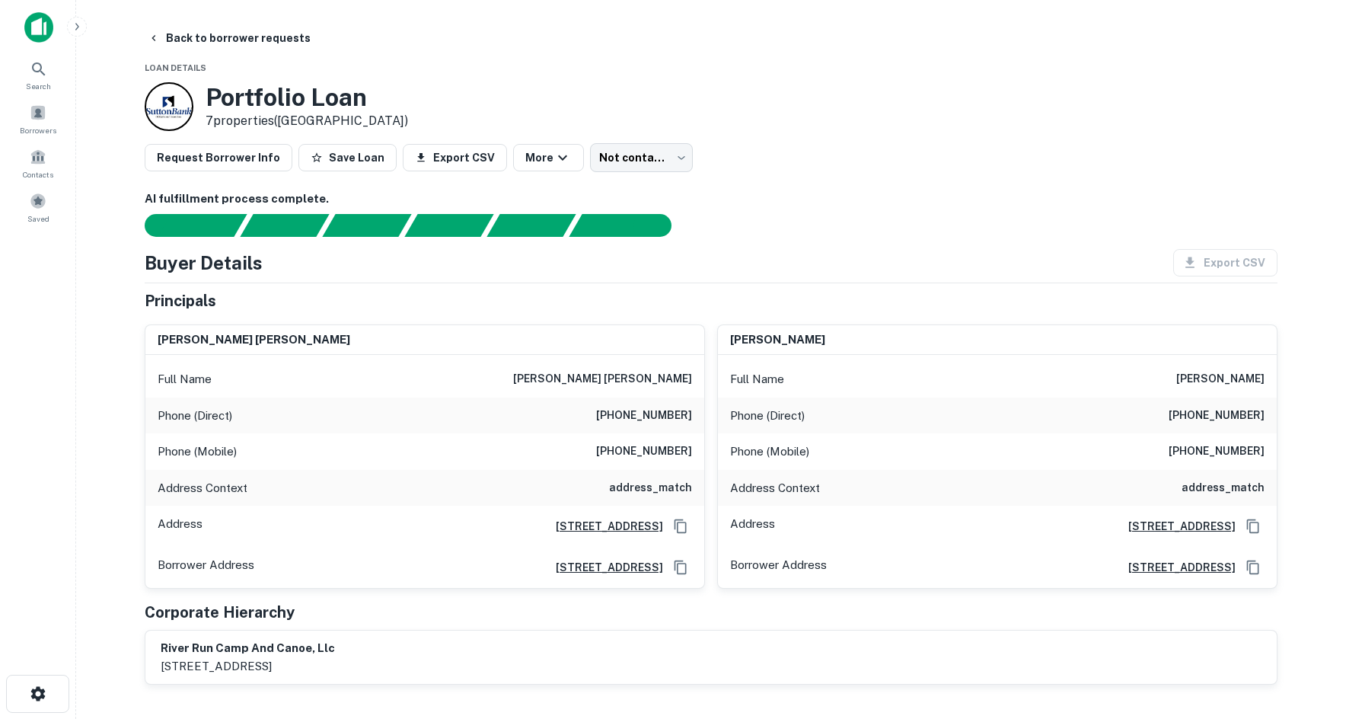
click at [650, 419] on h6 "(419) 994-5018" at bounding box center [644, 416] width 96 height 18
copy h6 "(419) 994-5018"
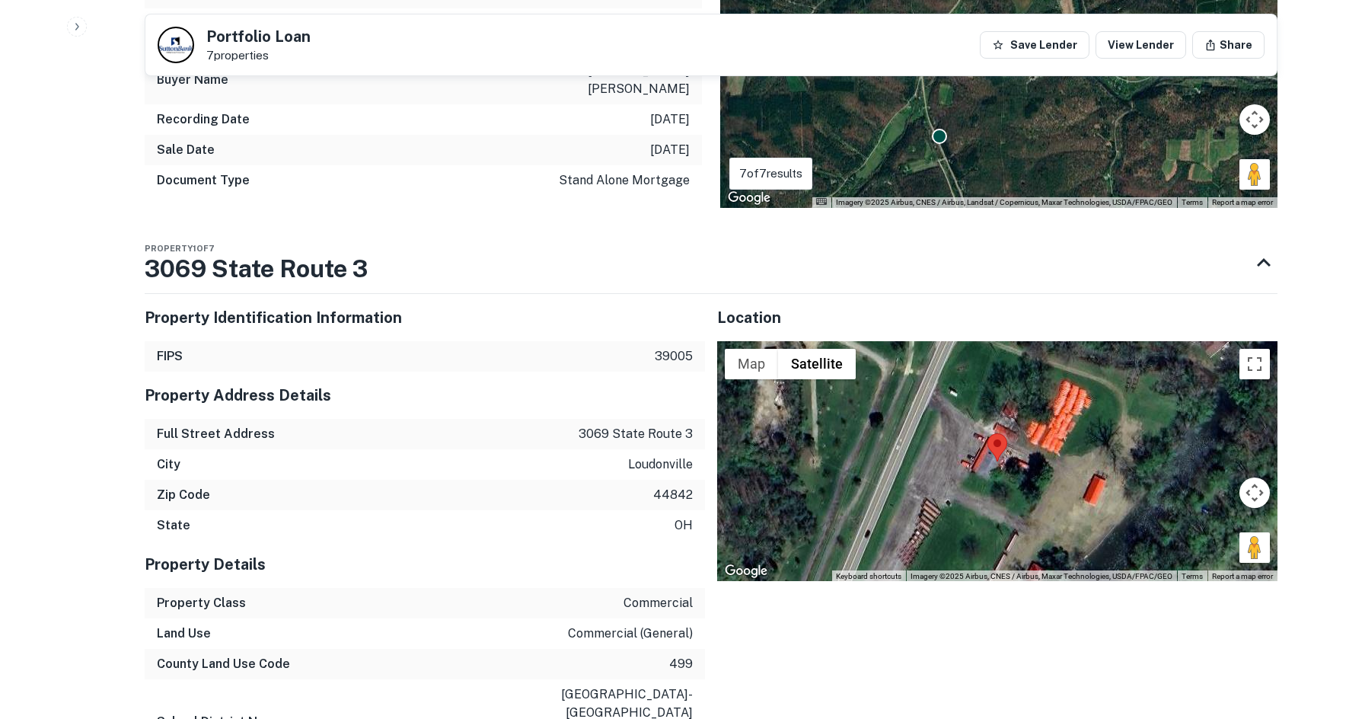
scroll to position [1751, 0]
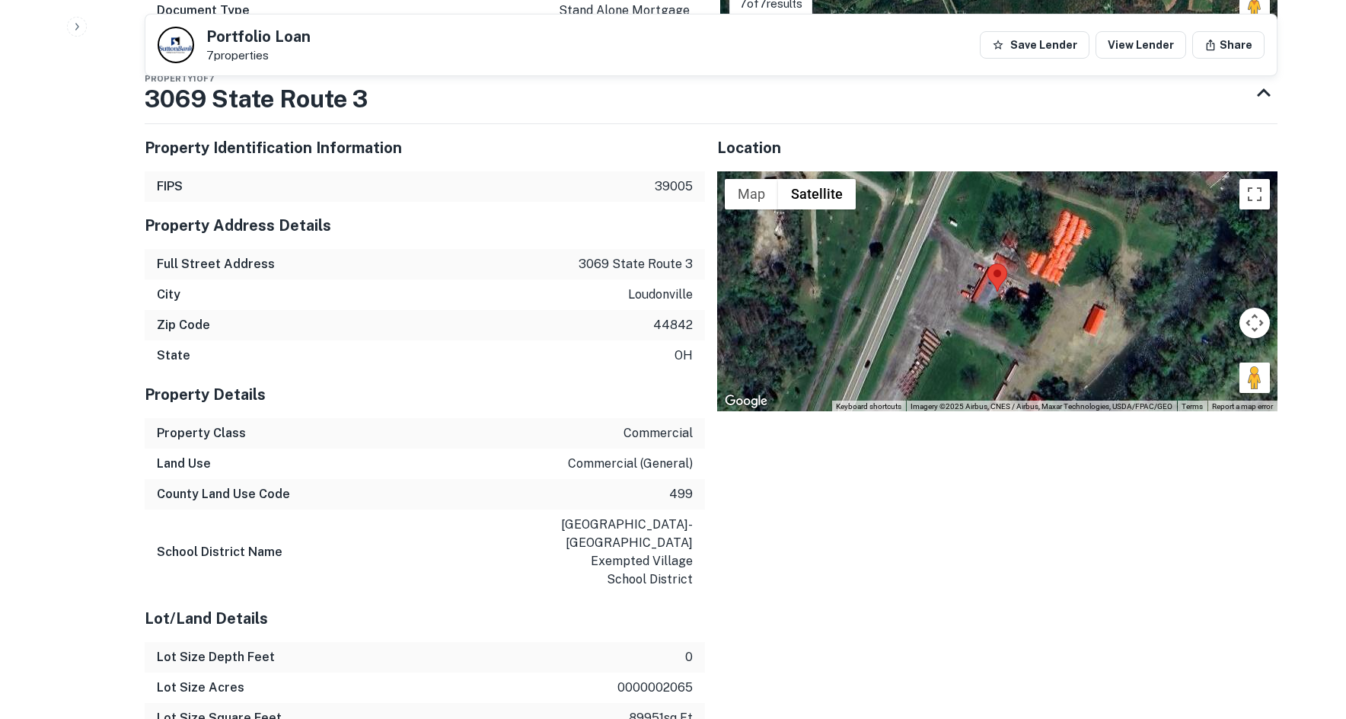
drag, startPoint x: 1251, startPoint y: 345, endPoint x: 977, endPoint y: 236, distance: 294.9
click at [977, 236] on div "Map Terrain Satellite Labels Keyboard shortcuts Map Data Imagery ©2025 Airbus, …" at bounding box center [997, 291] width 560 height 241
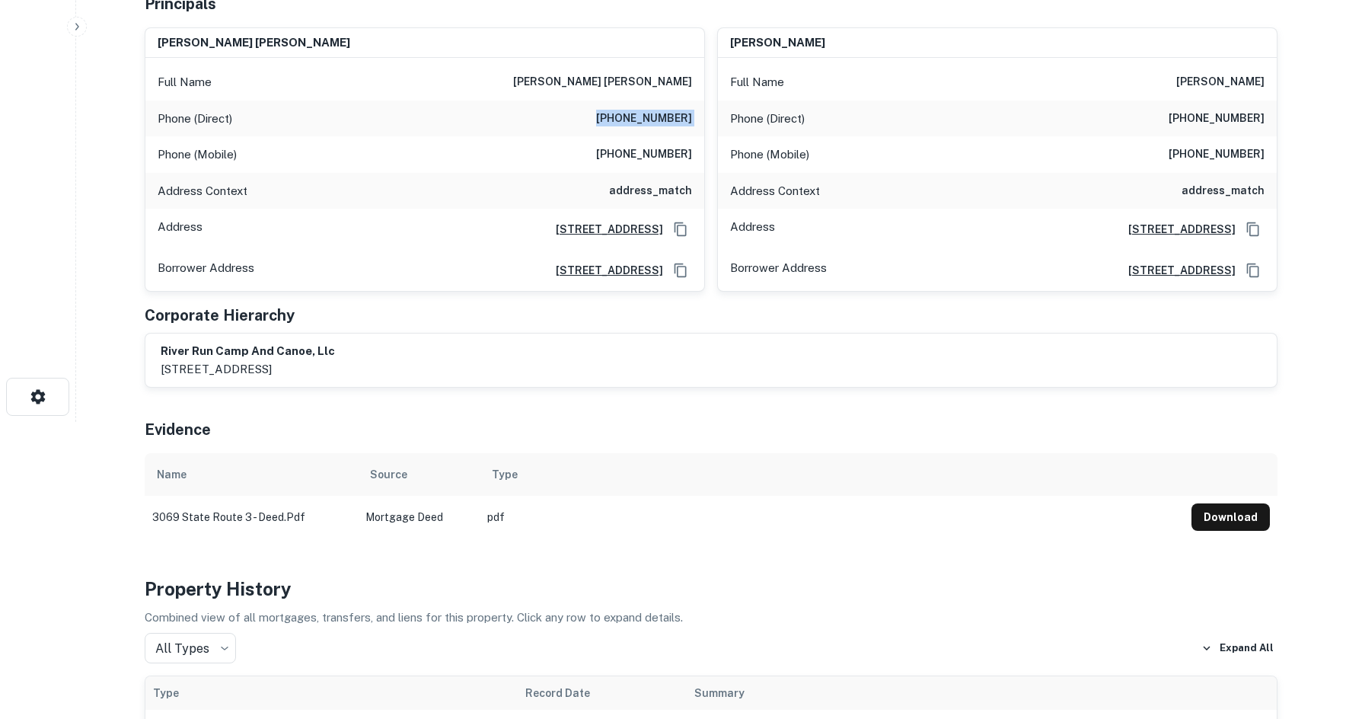
scroll to position [0, 0]
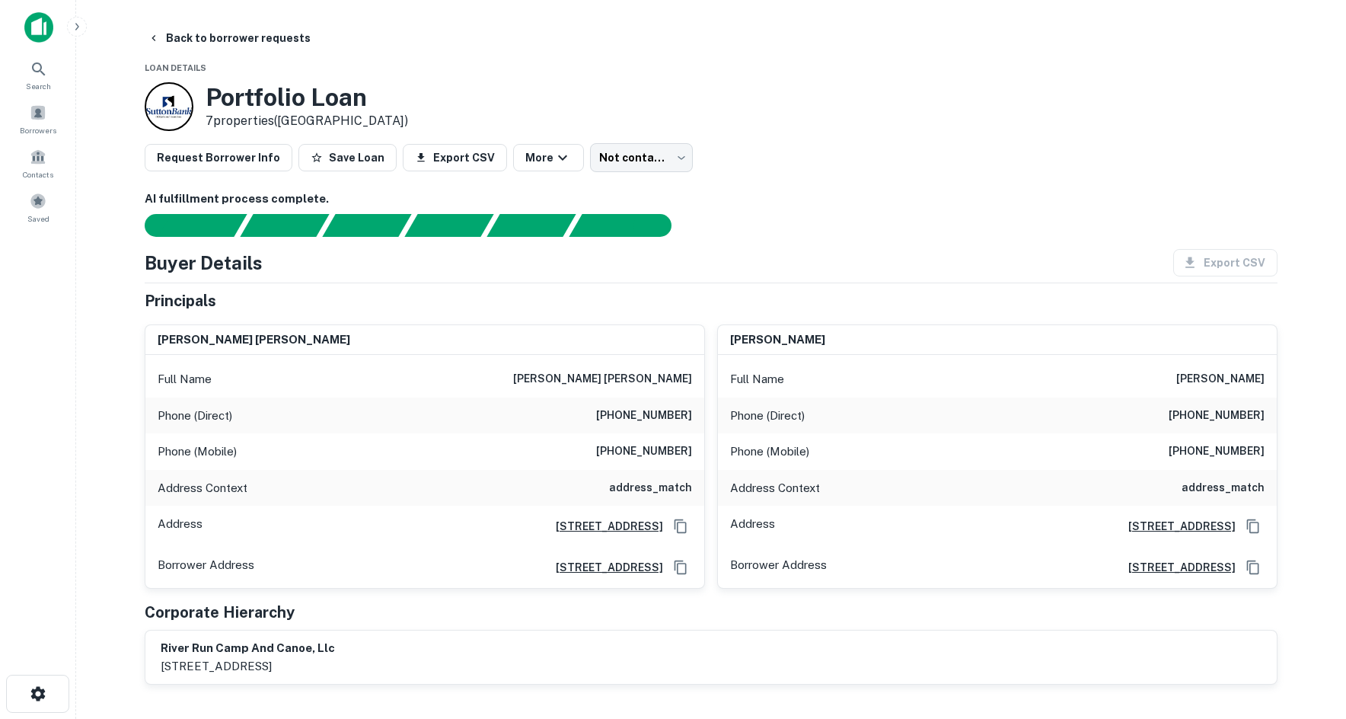
click at [652, 442] on h6 "(419) 268-4444" at bounding box center [644, 451] width 96 height 18
copy h6 "(419) 268-4444"
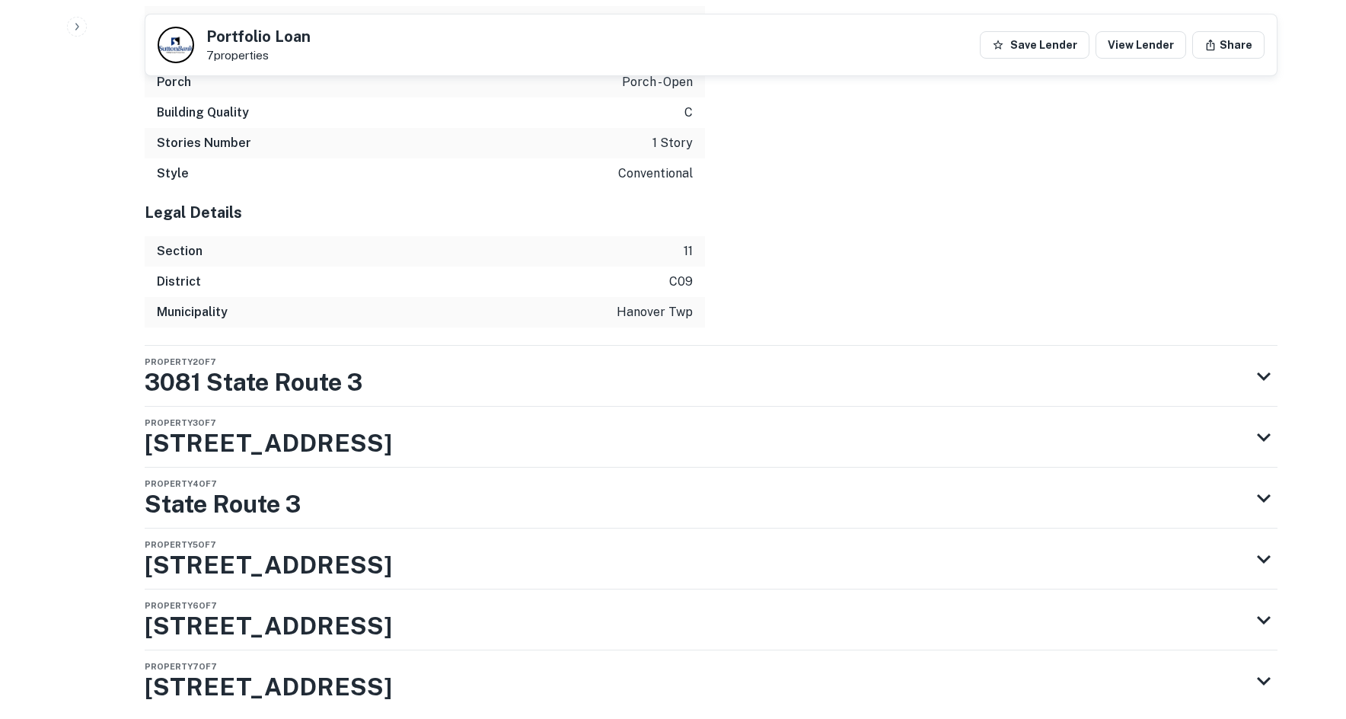
scroll to position [3010, 0]
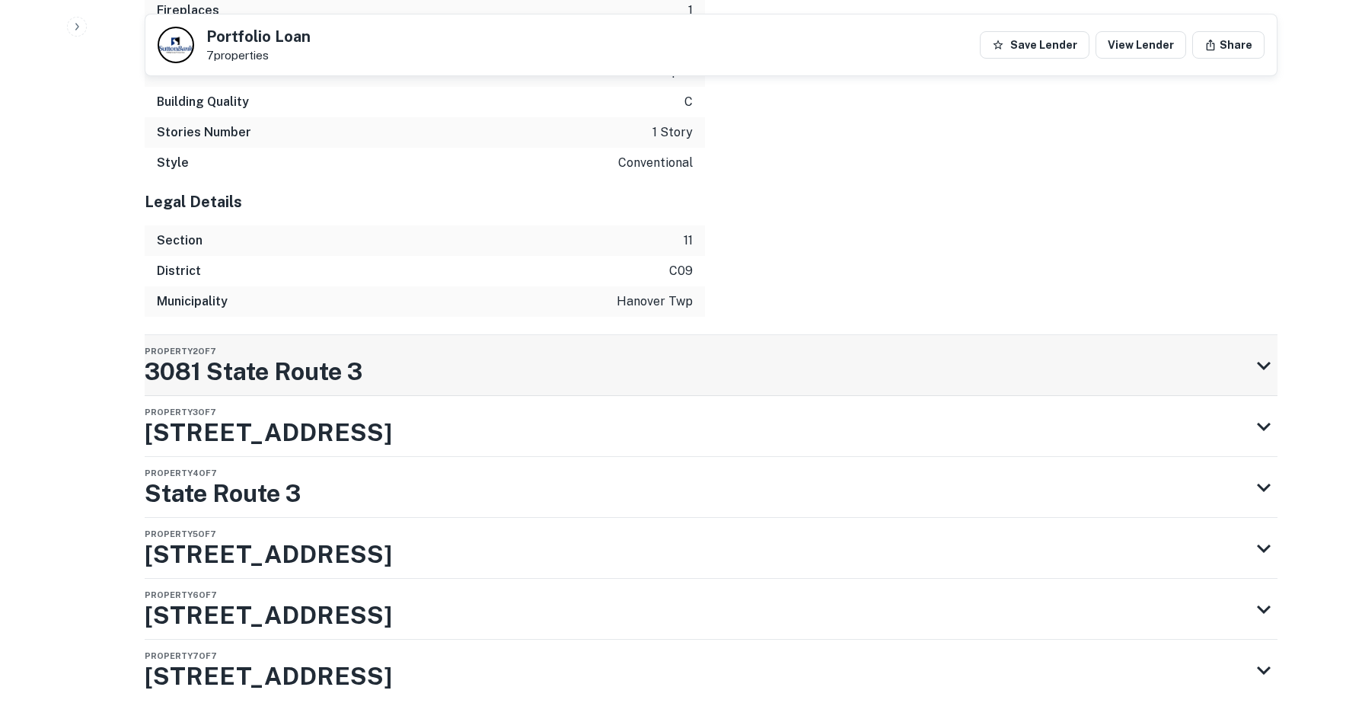
click at [461, 335] on div "Property 2 of 7 3081 State Route 3" at bounding box center [697, 365] width 1105 height 61
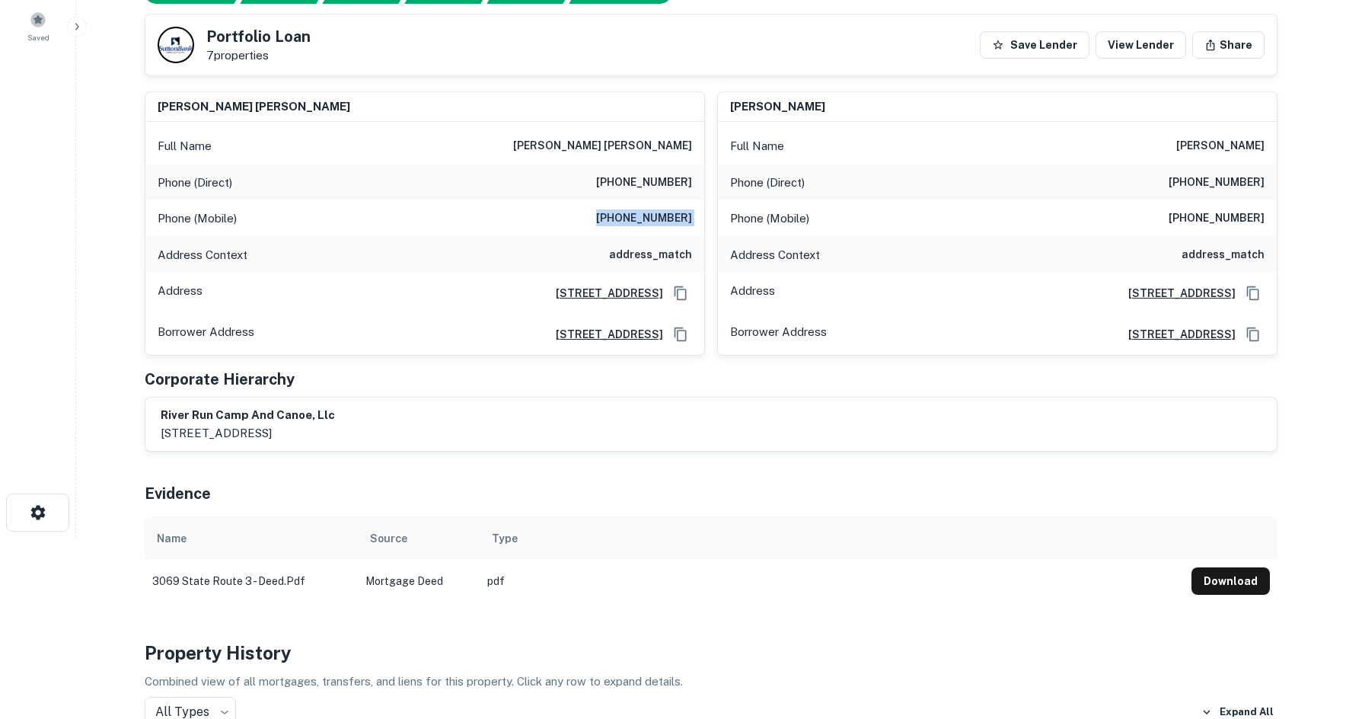
scroll to position [0, 0]
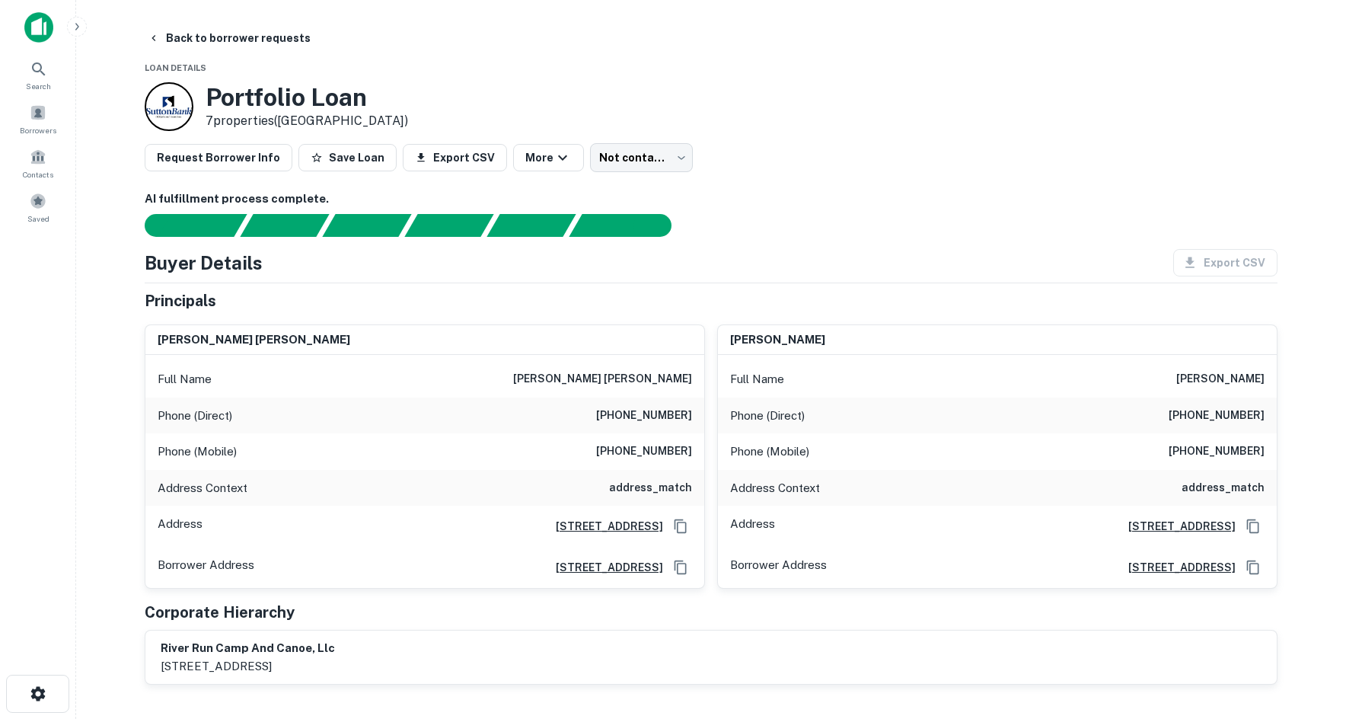
click at [681, 152] on div "Request Borrower Info Save Loan Export CSV More Not contacted **** ​" at bounding box center [711, 157] width 1133 height 29
click at [571, 168] on div "Request Borrower Info Save Loan Export CSV More Not contacted **** ​" at bounding box center [711, 157] width 1133 height 29
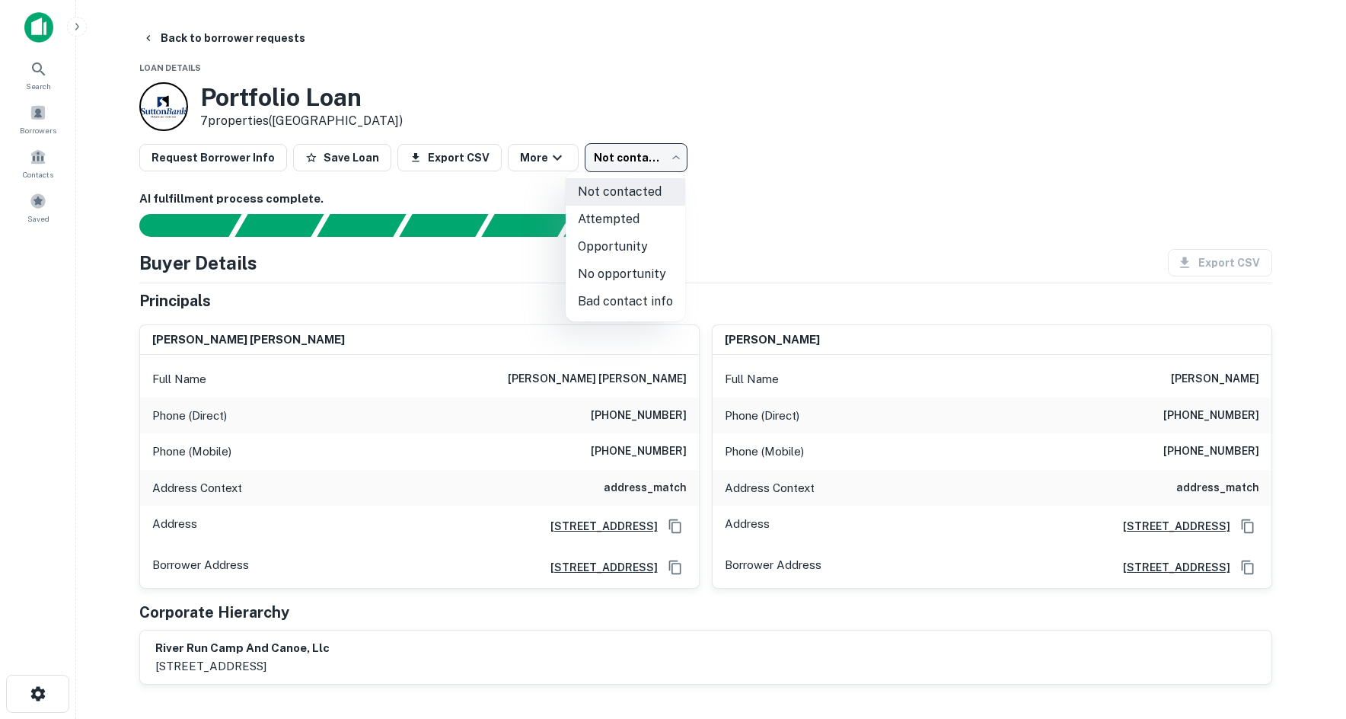
click at [619, 164] on body "Search Borrowers Contacts Saved Back to borrower requests Loan Details Portfoli…" at bounding box center [673, 359] width 1346 height 719
click at [635, 292] on li "Bad contact info" at bounding box center [626, 301] width 120 height 27
type input "**********"
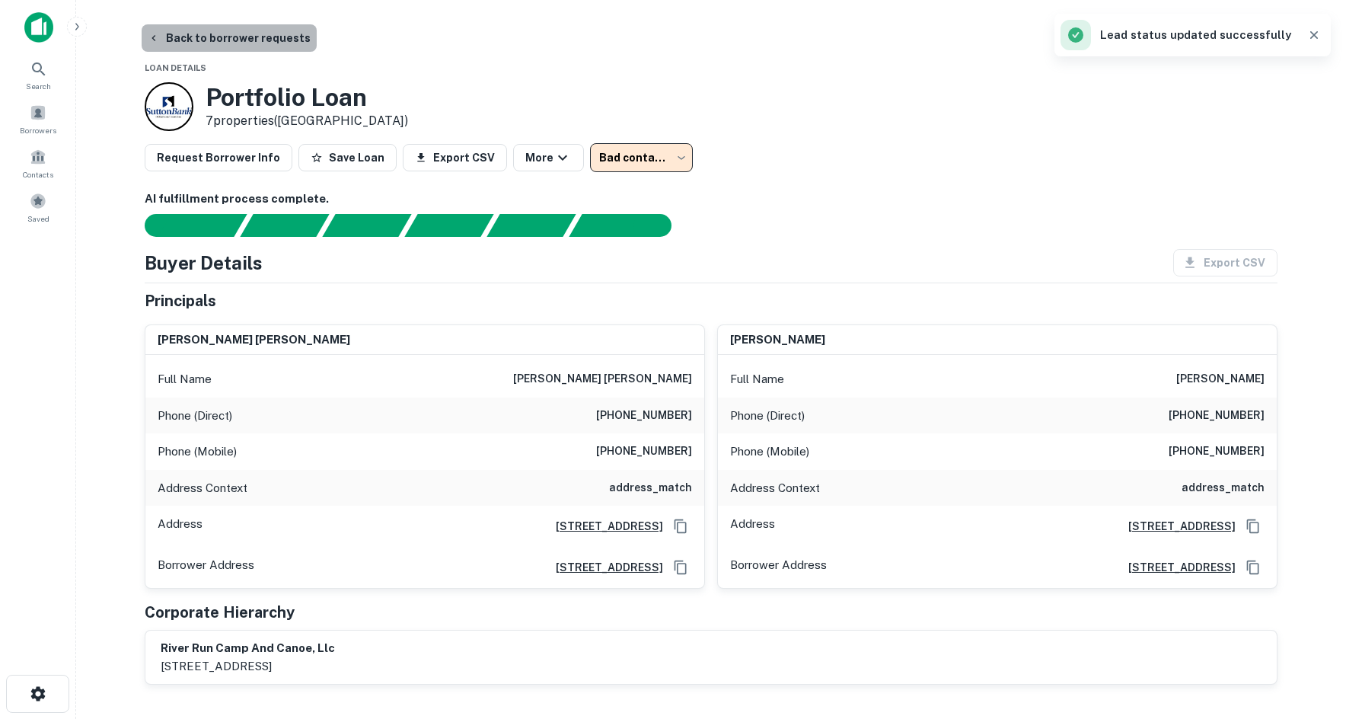
click at [271, 35] on button "Back to borrower requests" at bounding box center [229, 37] width 175 height 27
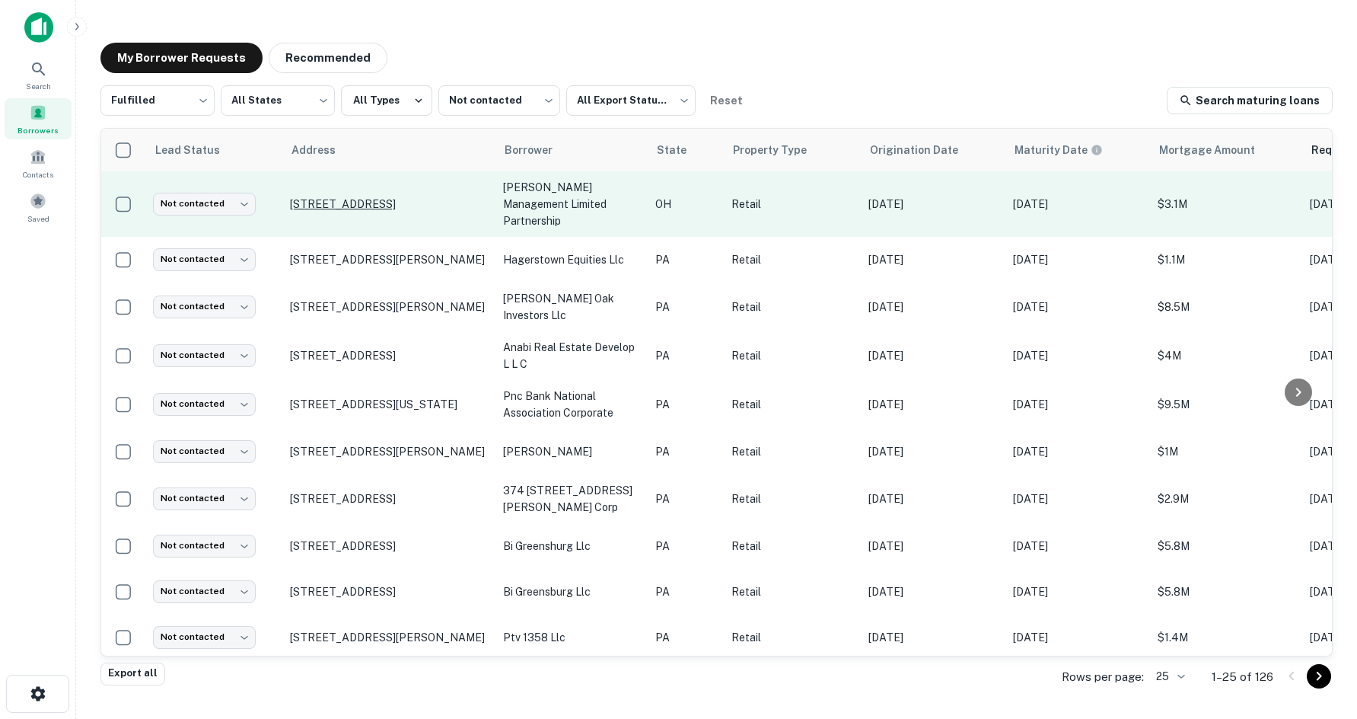
click at [442, 201] on p "3657 Maple Ave Zanesville, OH 43701" at bounding box center [389, 204] width 198 height 14
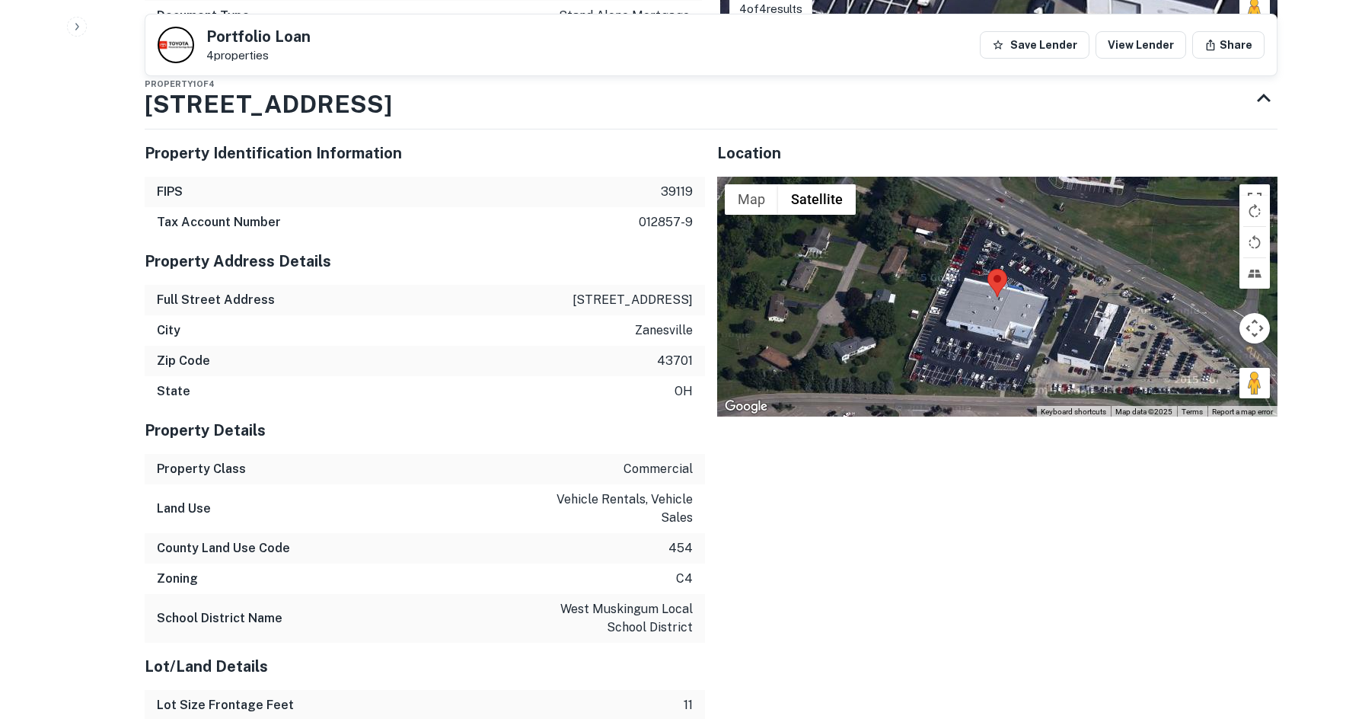
scroll to position [1370, 0]
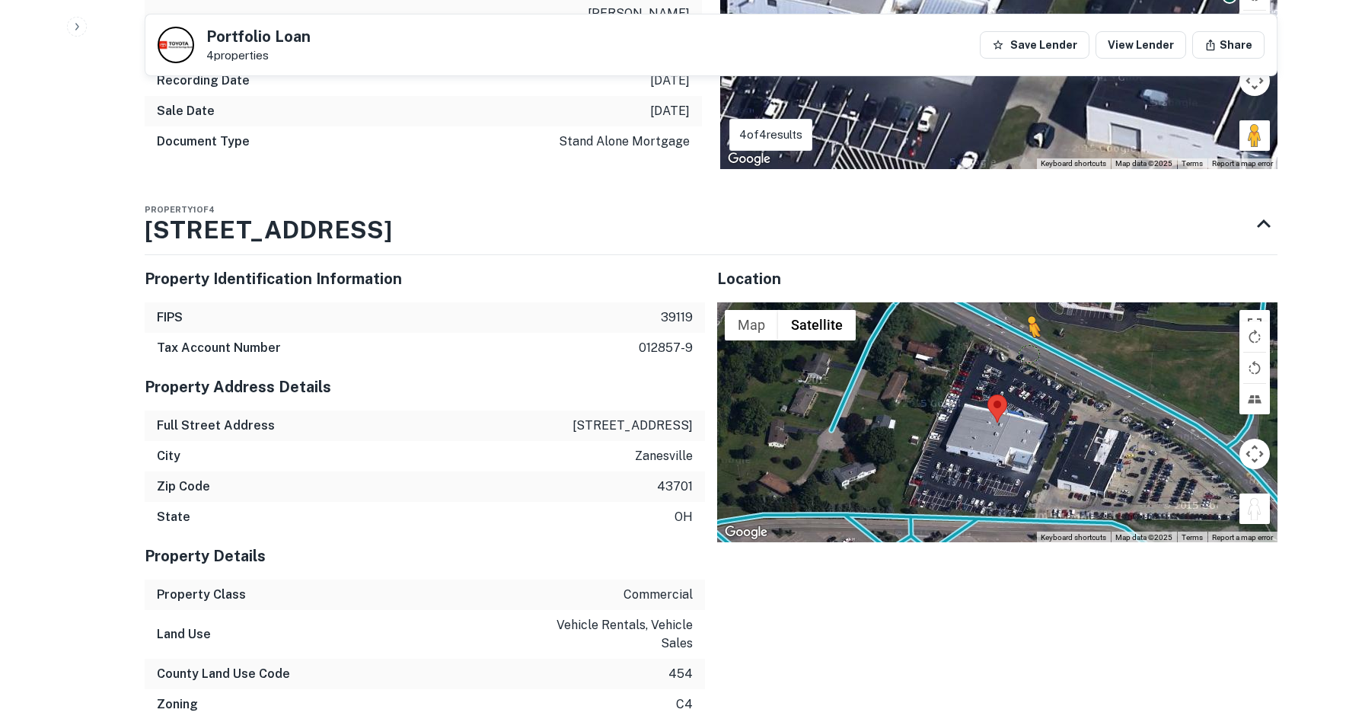
drag, startPoint x: 1262, startPoint y: 472, endPoint x: 1026, endPoint y: 311, distance: 286.1
click at [1026, 311] on div "To activate drag with keyboard, press Alt + Enter. Once in keyboard drag state,…" at bounding box center [997, 422] width 560 height 241
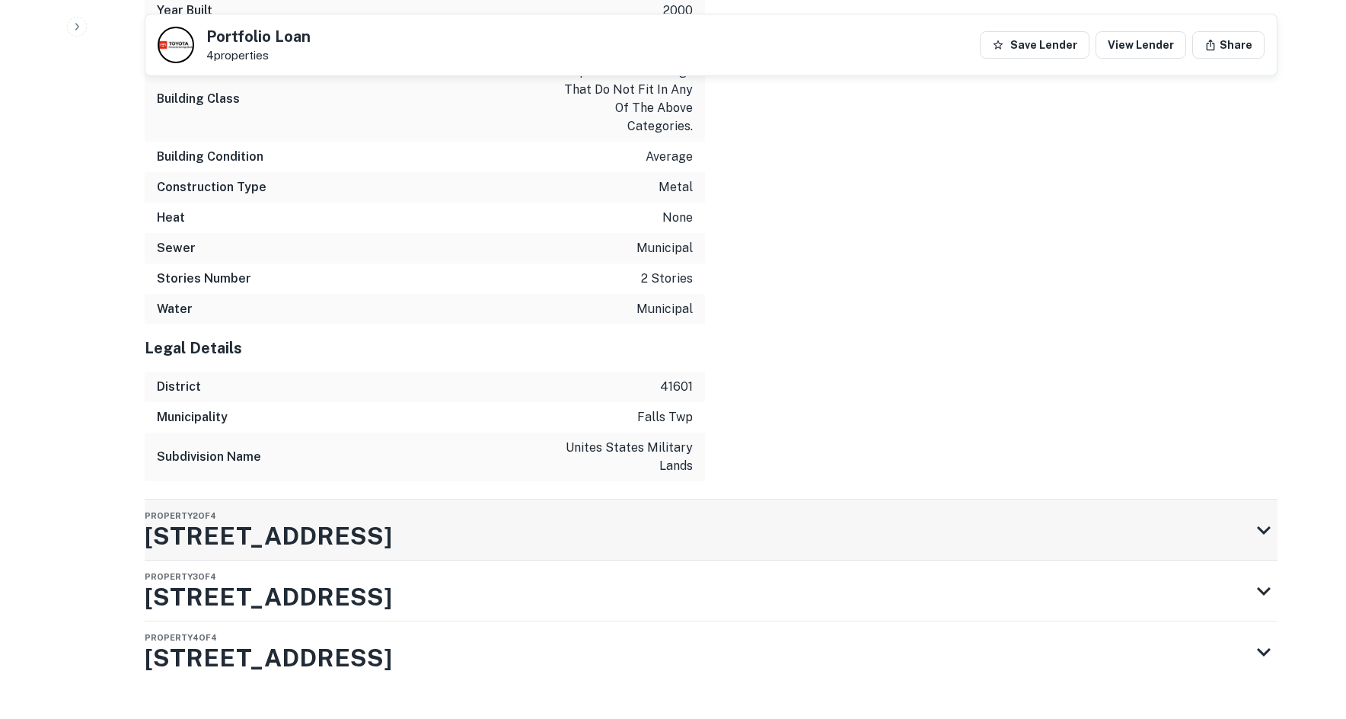
click at [471, 499] on div "Property 2 of 4 3657 Frazeysburg Rd" at bounding box center [697, 529] width 1105 height 61
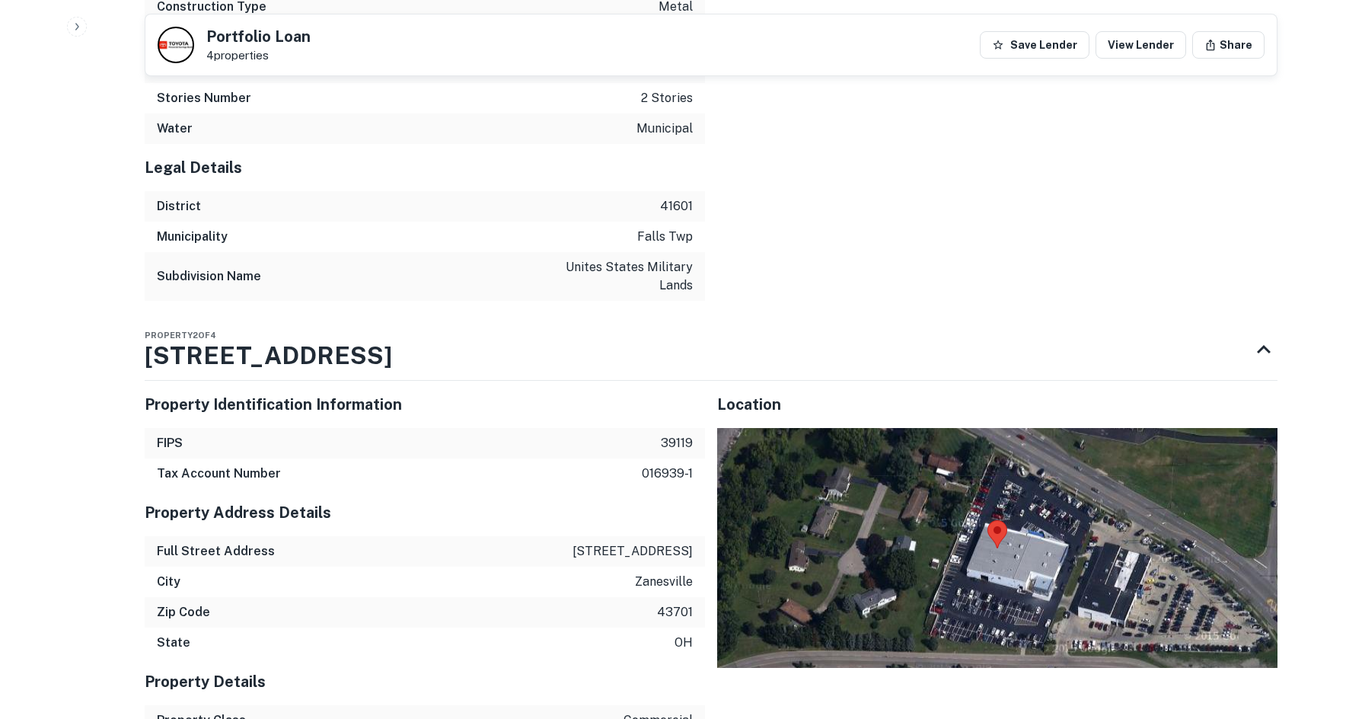
scroll to position [2924, 0]
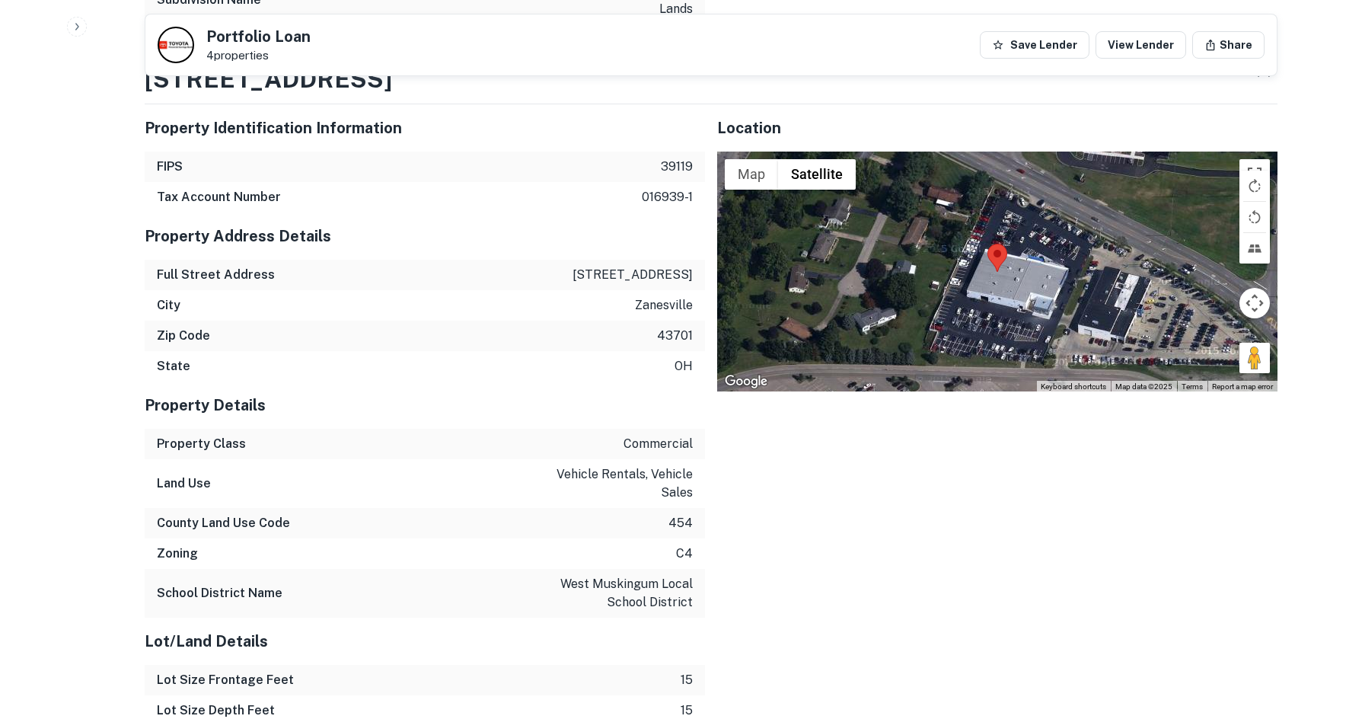
drag, startPoint x: 1244, startPoint y: 314, endPoint x: 1134, endPoint y: 211, distance: 150.8
click at [1122, 187] on div "Map Terrain Satellite Labels Keyboard shortcuts Map Data Map data ©2025 Map dat…" at bounding box center [997, 272] width 560 height 241
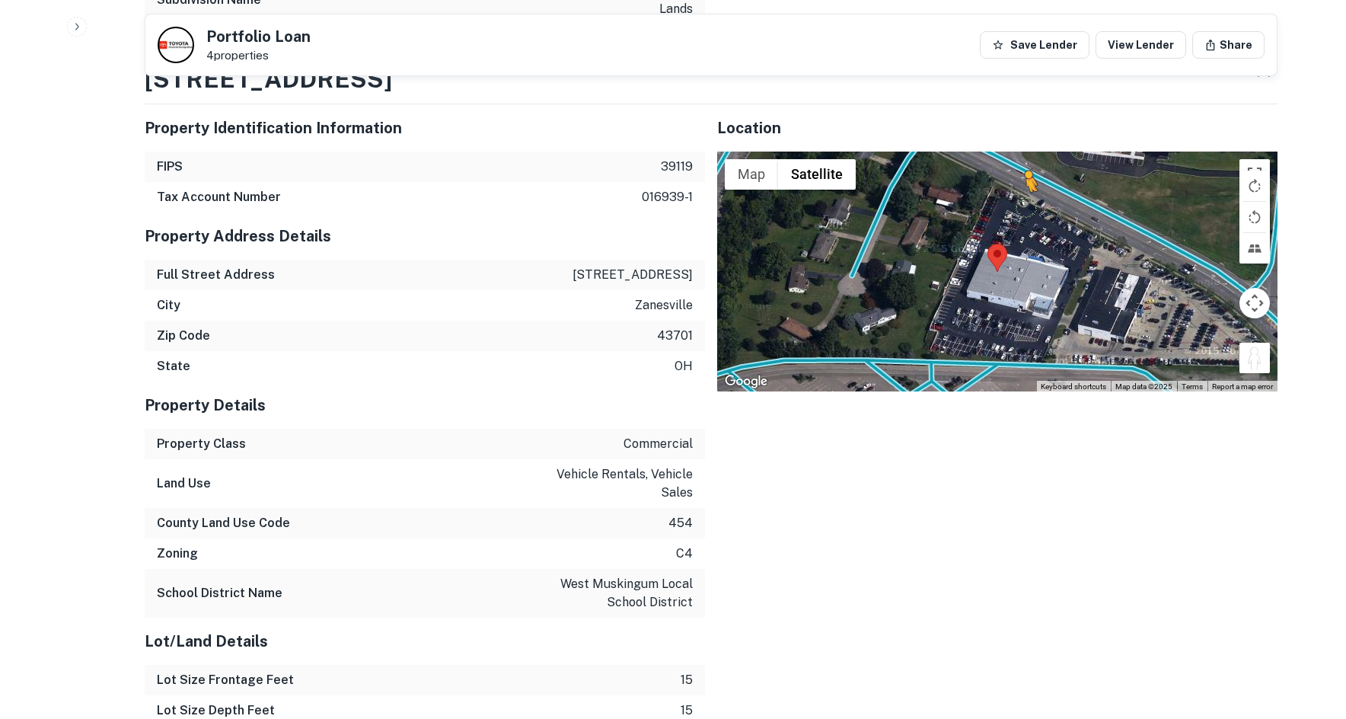
drag, startPoint x: 1253, startPoint y: 322, endPoint x: 1024, endPoint y: 167, distance: 276.4
click at [1024, 167] on div "To activate drag with keyboard, press Alt + Enter. Once in keyboard drag state,…" at bounding box center [997, 272] width 560 height 241
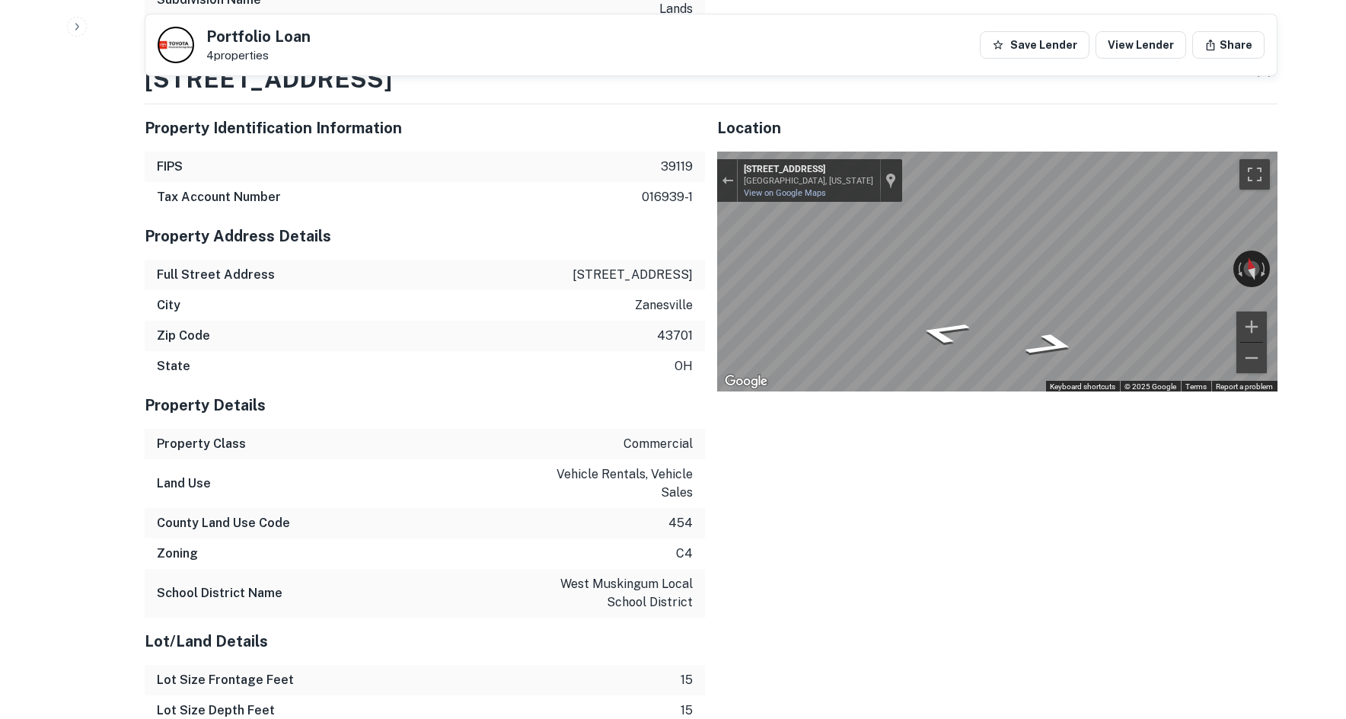
click at [599, 251] on div "Property Identification Information FIPS 39119 Tax Account Number 016939-1 Prop…" at bounding box center [704, 562] width 1145 height 941
click at [704, 225] on div "Property Identification Information FIPS 39119 Tax Account Number 016939-1 Prop…" at bounding box center [704, 562] width 1145 height 941
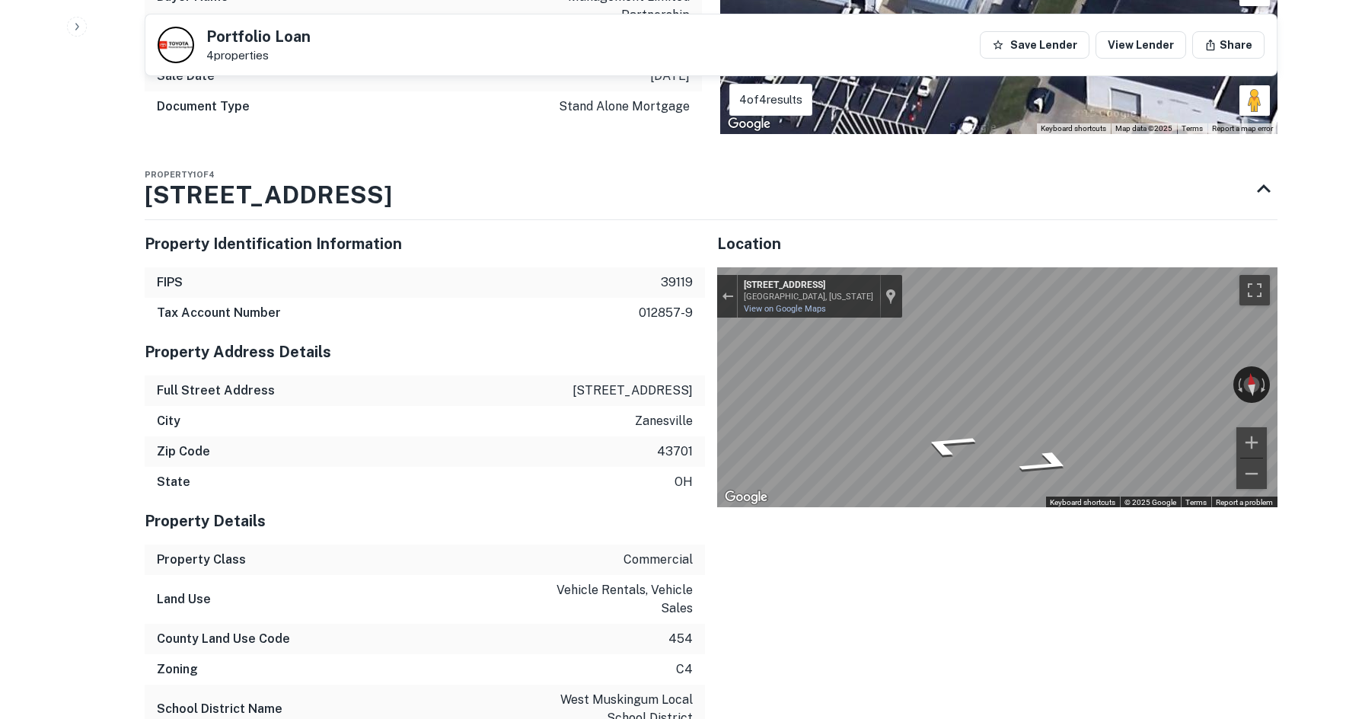
scroll to position [1402, 0]
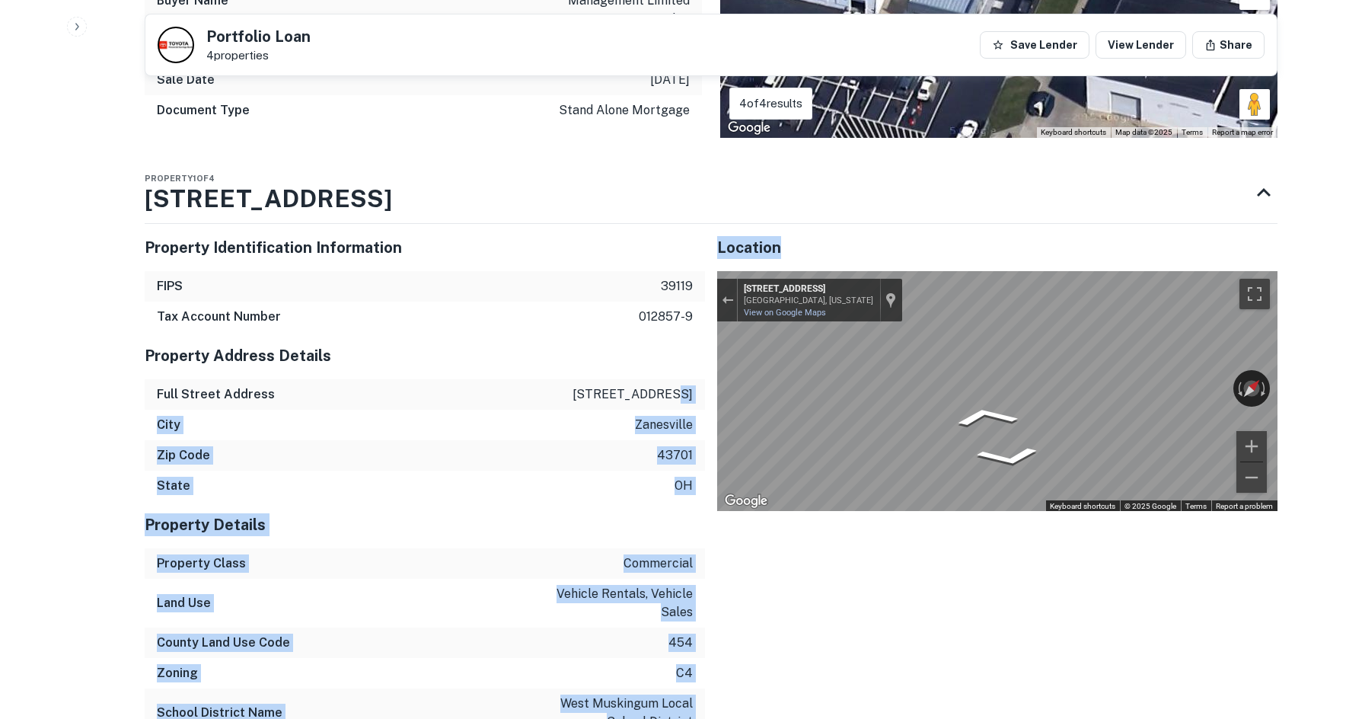
drag, startPoint x: 703, startPoint y: 353, endPoint x: 1254, endPoint y: 359, distance: 550.5
click at [1254, 359] on div "← Move left → Move right ↑ Move up ↓ Move down + Zoom in - Zoom out 3640 Maple …" at bounding box center [997, 391] width 560 height 241
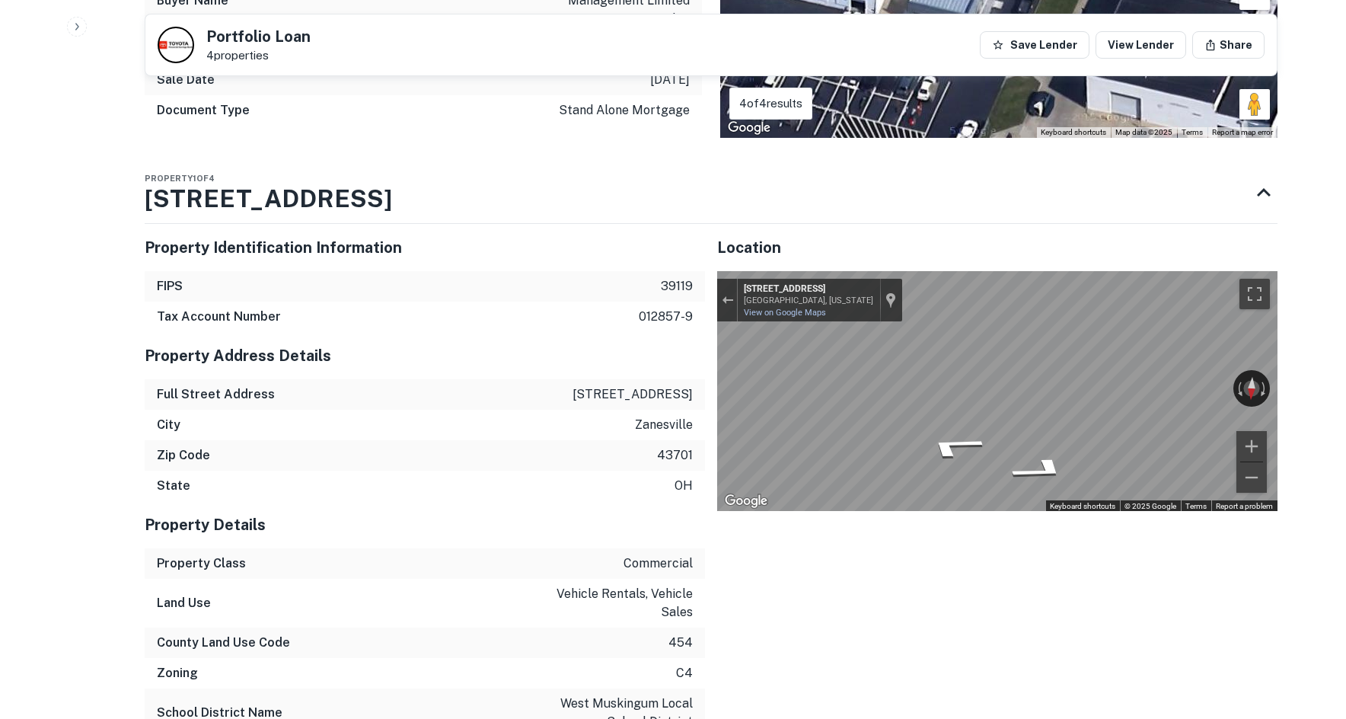
click at [515, 336] on div "Property Address Details" at bounding box center [425, 355] width 560 height 47
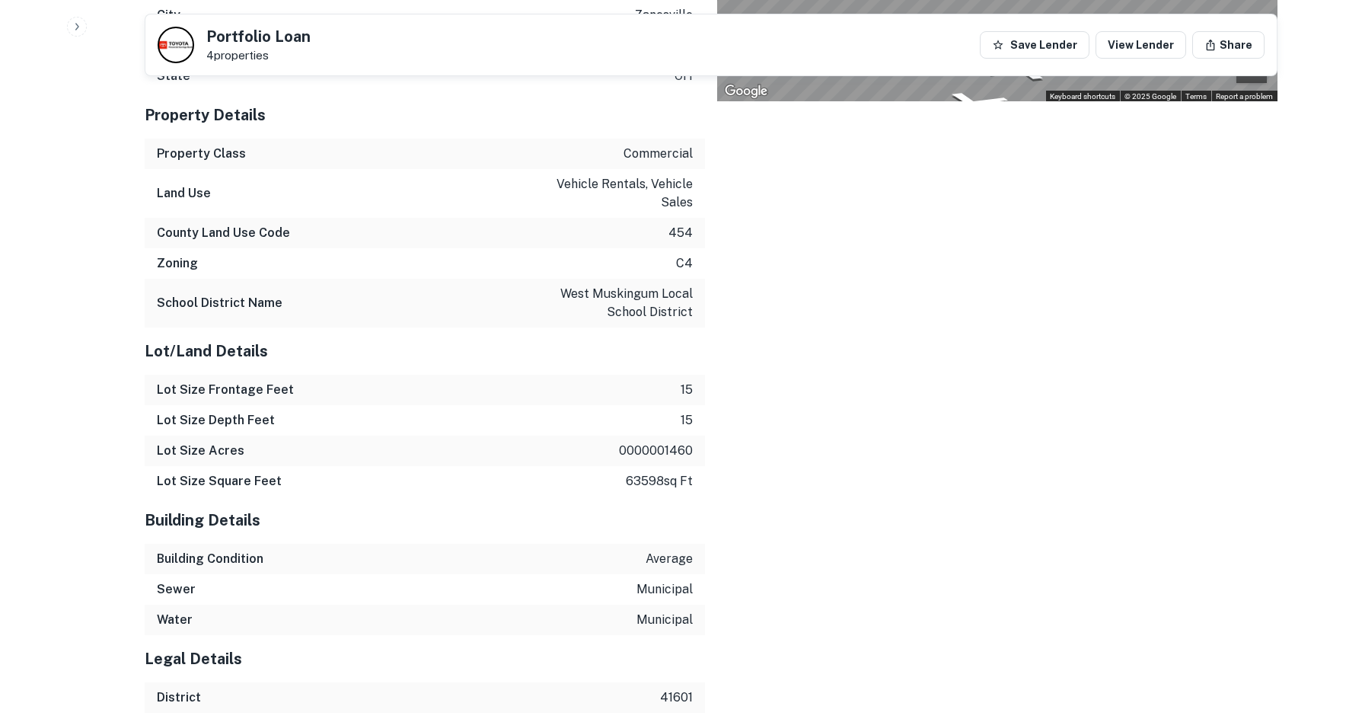
scroll to position [3415, 0]
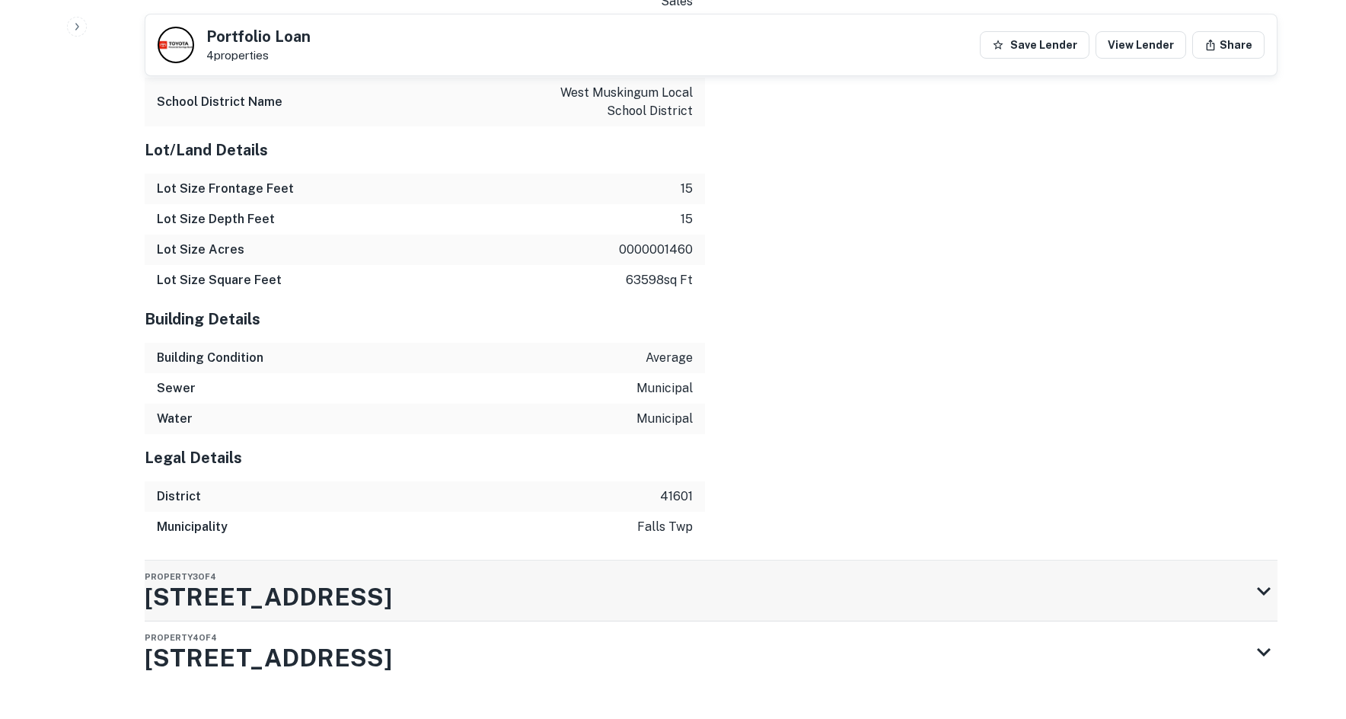
click at [507, 560] on div "Property 3 of 4 3625 Maple Ave" at bounding box center [697, 590] width 1105 height 61
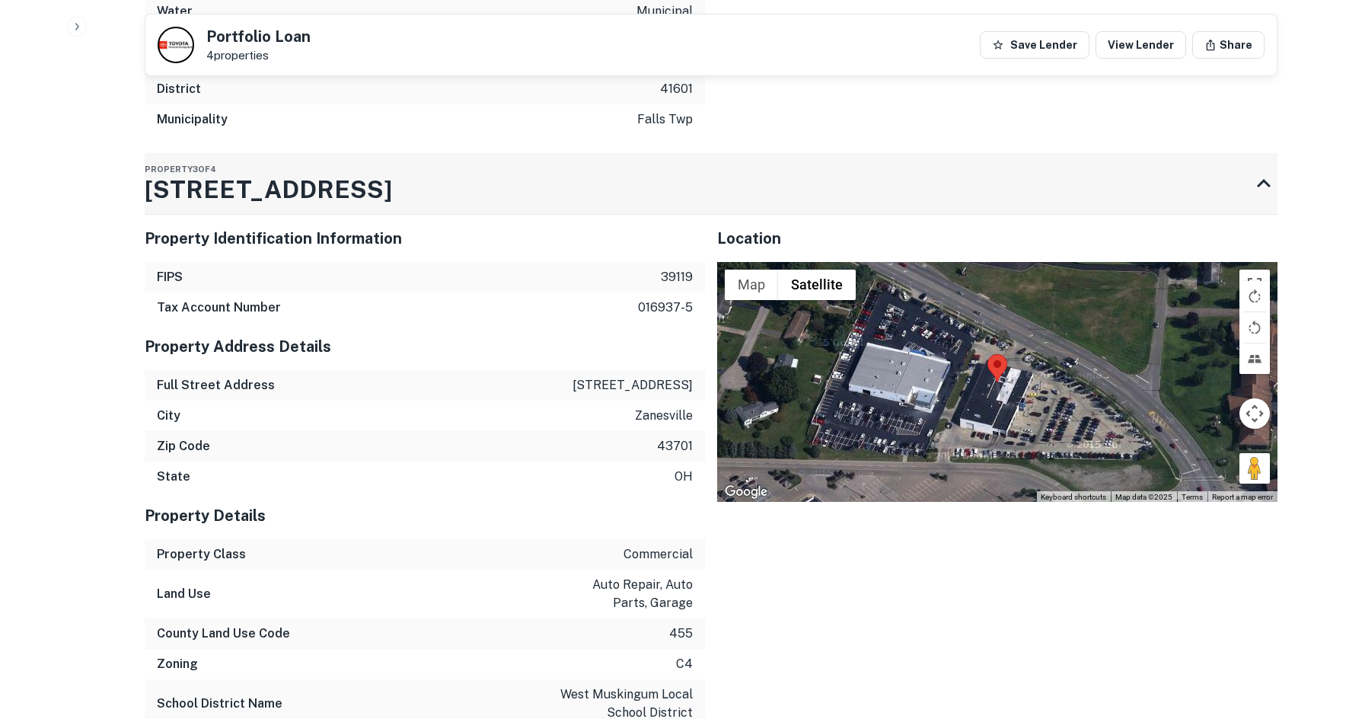
scroll to position [3916, 0]
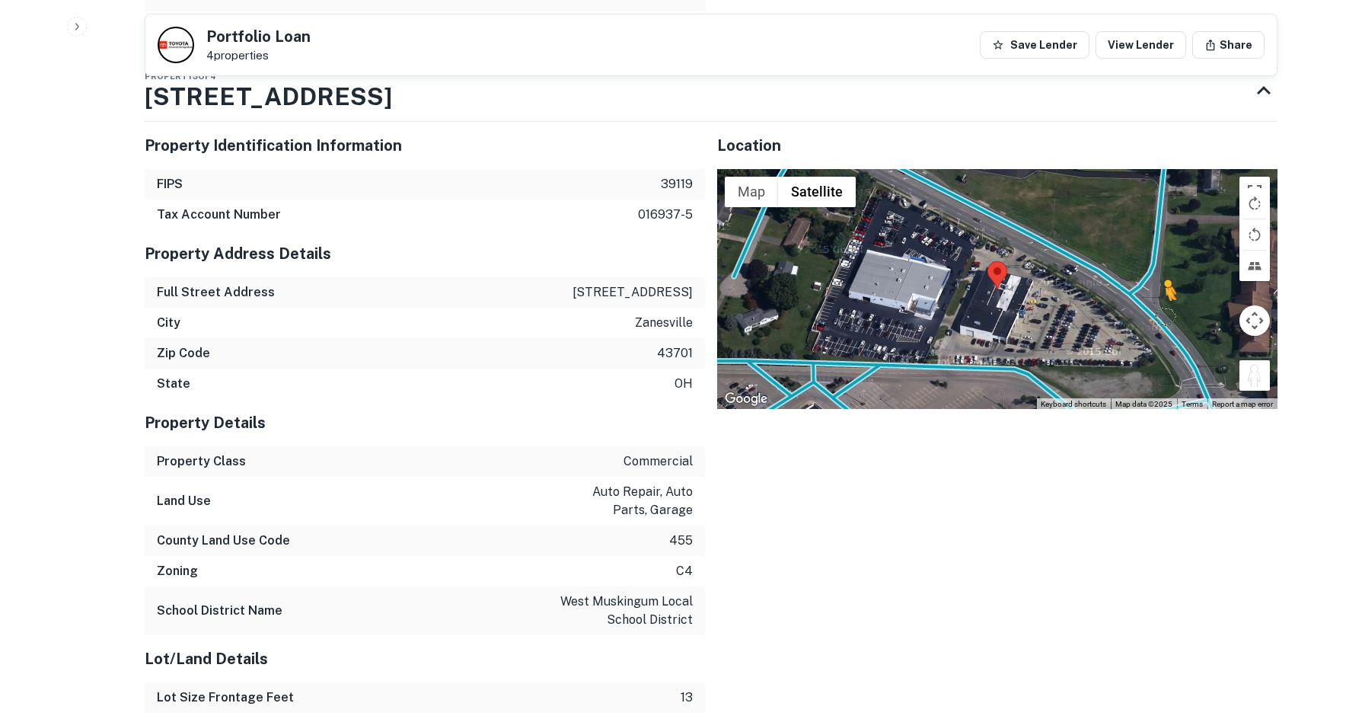
drag, startPoint x: 1258, startPoint y: 333, endPoint x: 1139, endPoint y: 268, distance: 135.3
click at [1139, 268] on div "To activate drag with keyboard, press Alt + Enter. Once in keyboard drag state,…" at bounding box center [997, 289] width 560 height 241
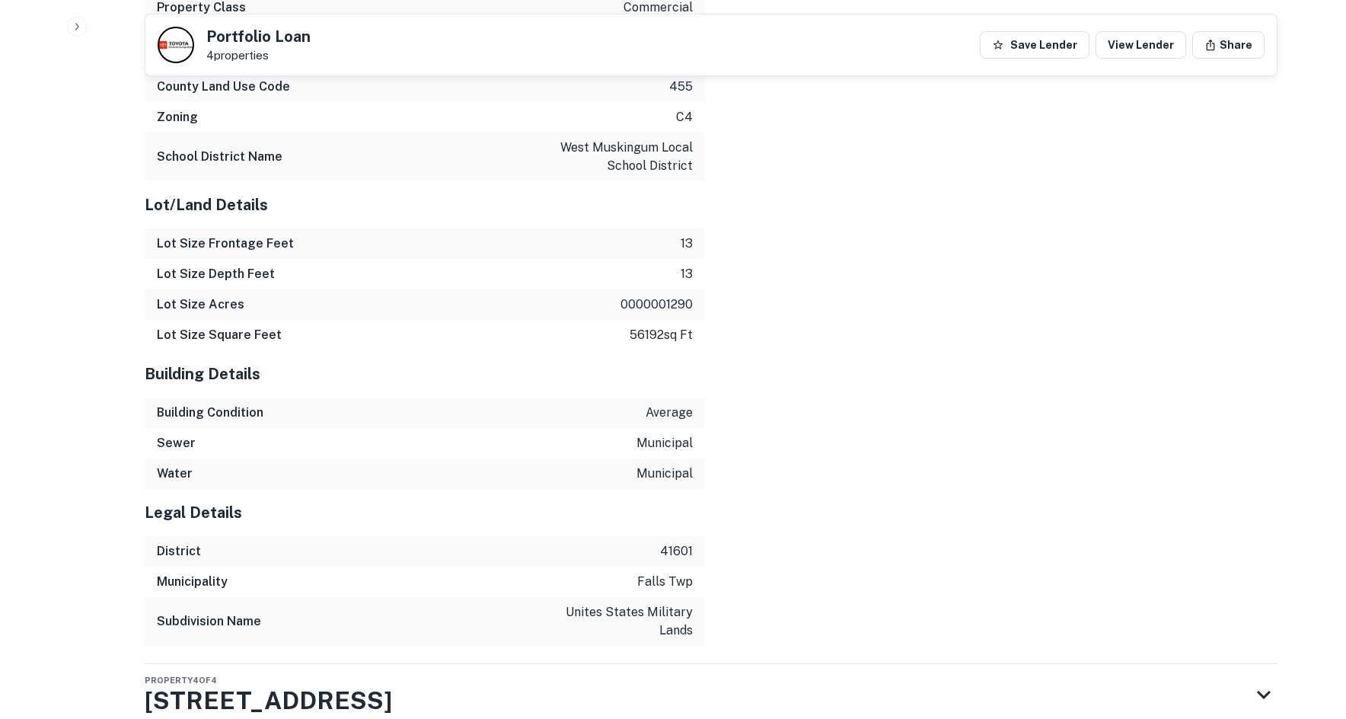
scroll to position [4412, 0]
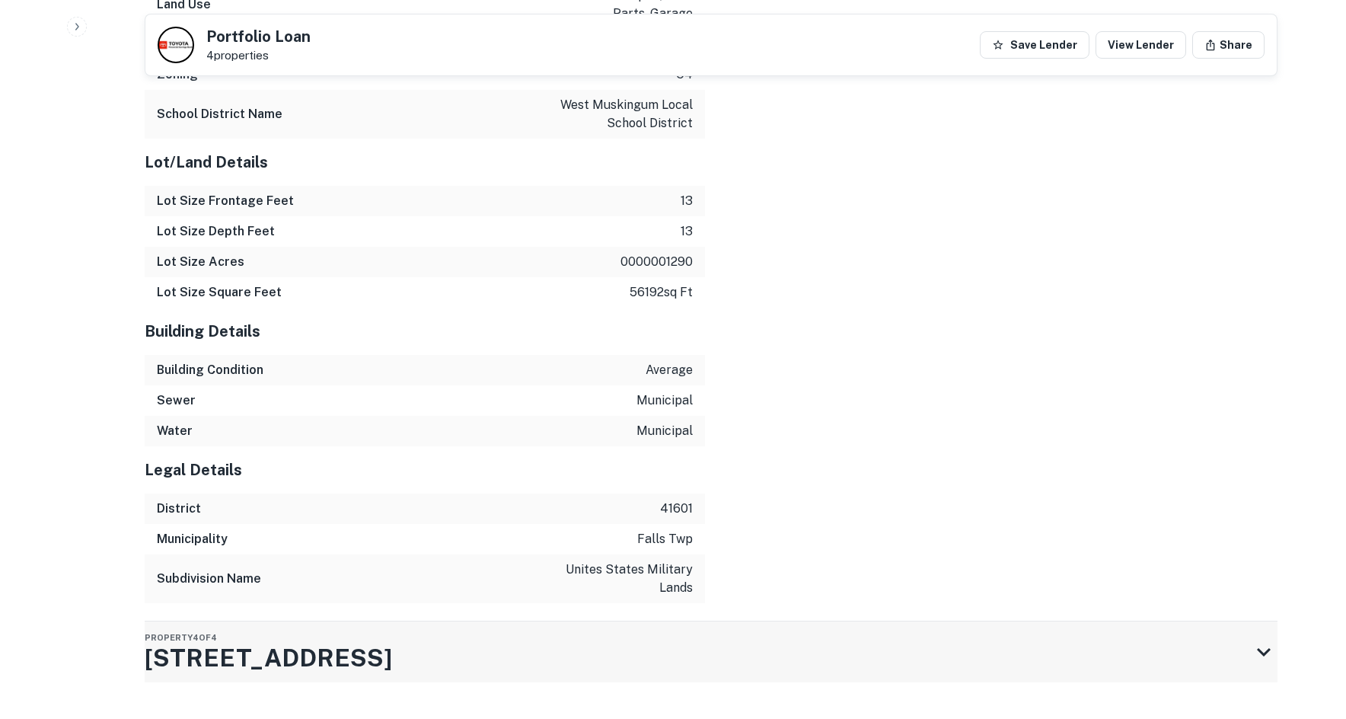
click at [537, 621] on div "Property 4 of 4 3625 Frazeysburg Rd" at bounding box center [697, 651] width 1105 height 61
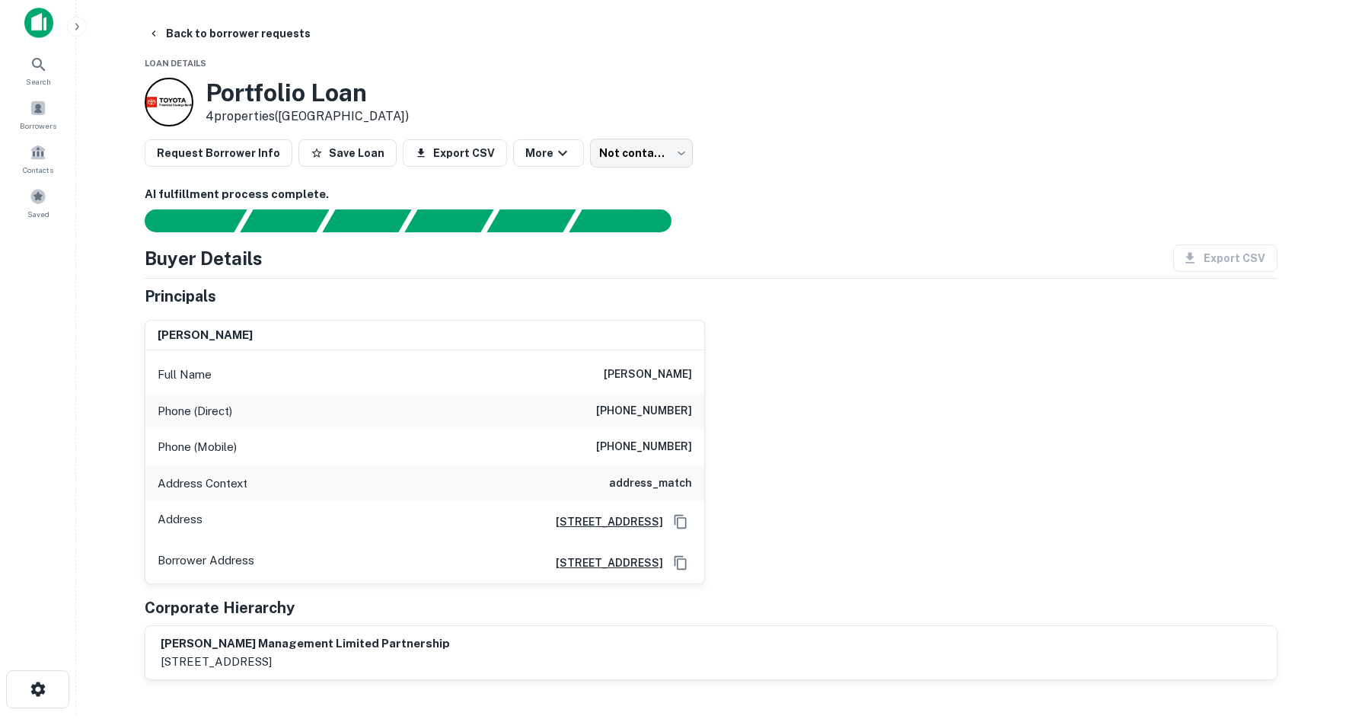
scroll to position [0, 0]
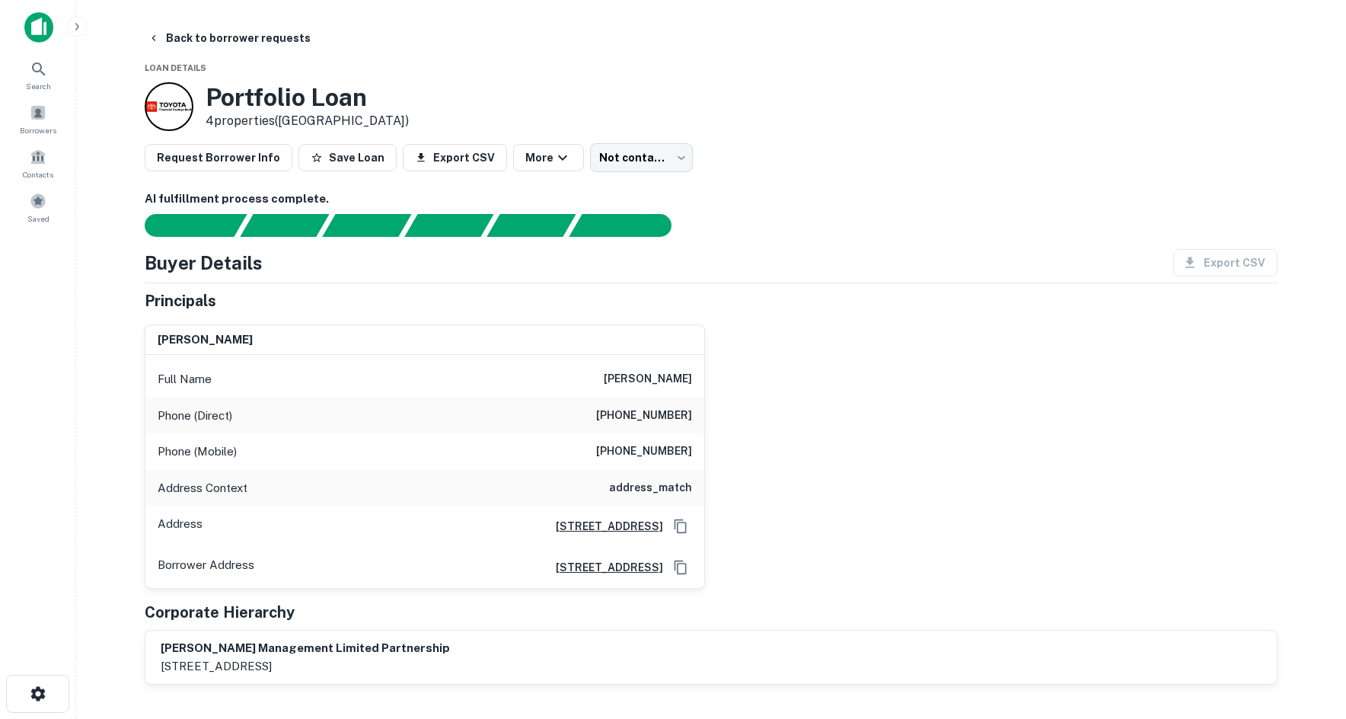
click at [659, 430] on div "Phone (Direct) (330) 856-4076" at bounding box center [424, 415] width 559 height 37
copy h6 "(330) 856-4076"
click at [657, 443] on h6 "(330) 727-5009" at bounding box center [644, 451] width 96 height 18
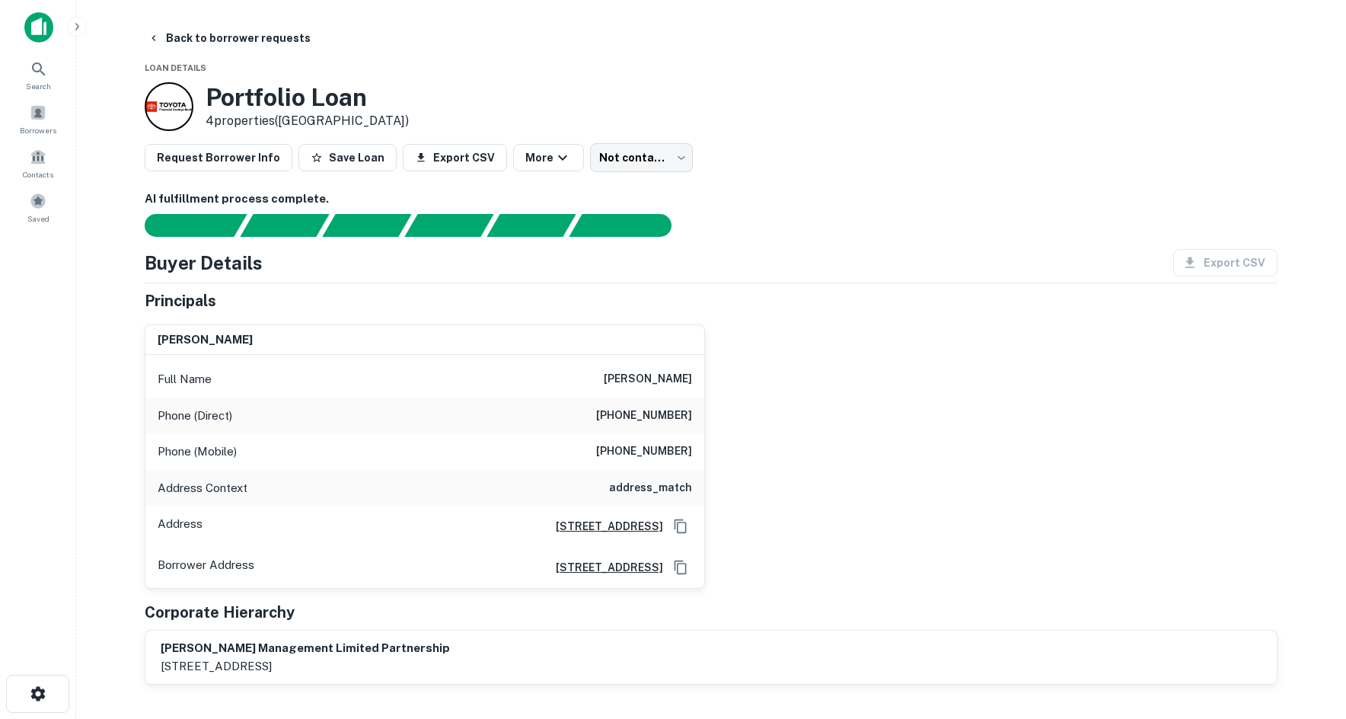
click at [656, 448] on h6 "(330) 727-5009" at bounding box center [644, 451] width 96 height 18
click at [642, 126] on div "Portfolio Loan 4 properties (OH)" at bounding box center [711, 106] width 1133 height 49
click at [636, 165] on body "Search Borrowers Contacts Saved Back to borrower requests Loan Details Portfoli…" at bounding box center [678, 359] width 1357 height 719
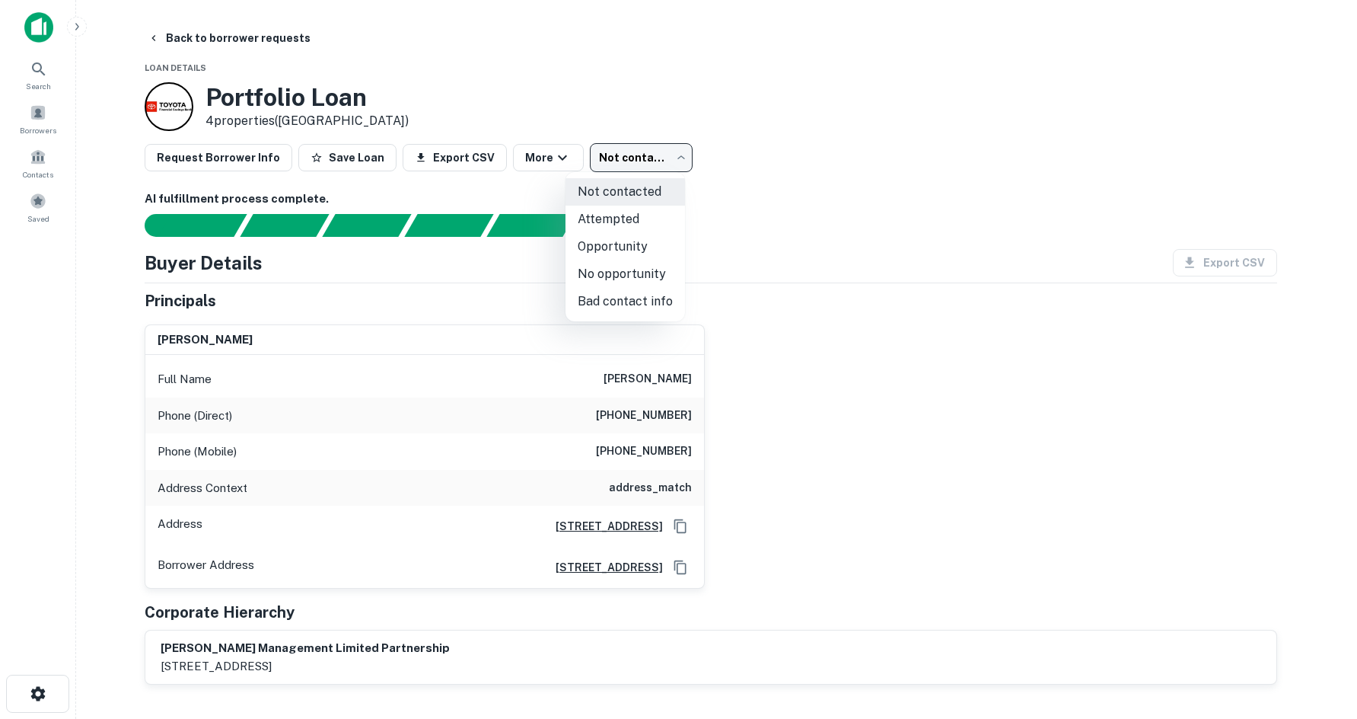
click at [637, 215] on li "Attempted" at bounding box center [626, 219] width 120 height 27
type input "*********"
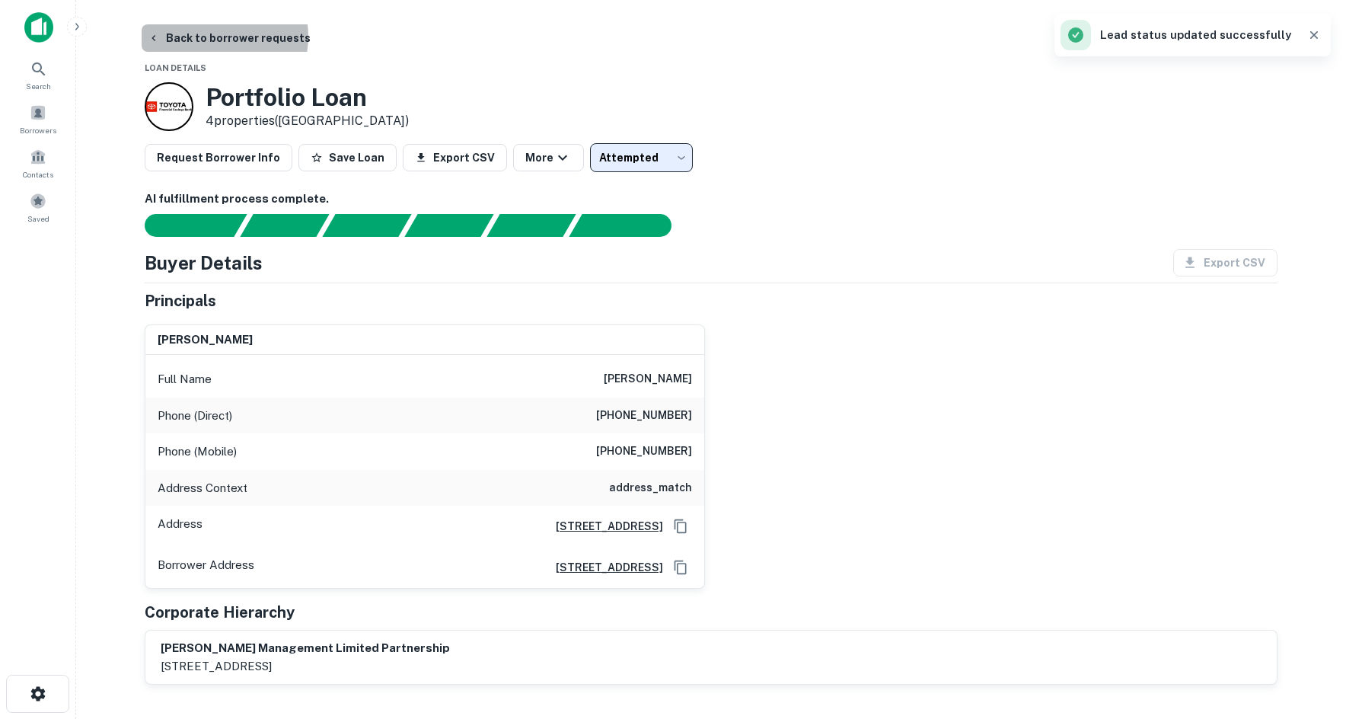
drag, startPoint x: 216, startPoint y: 37, endPoint x: 96, endPoint y: 32, distance: 120.4
click at [216, 37] on button "Back to borrower requests" at bounding box center [229, 37] width 175 height 27
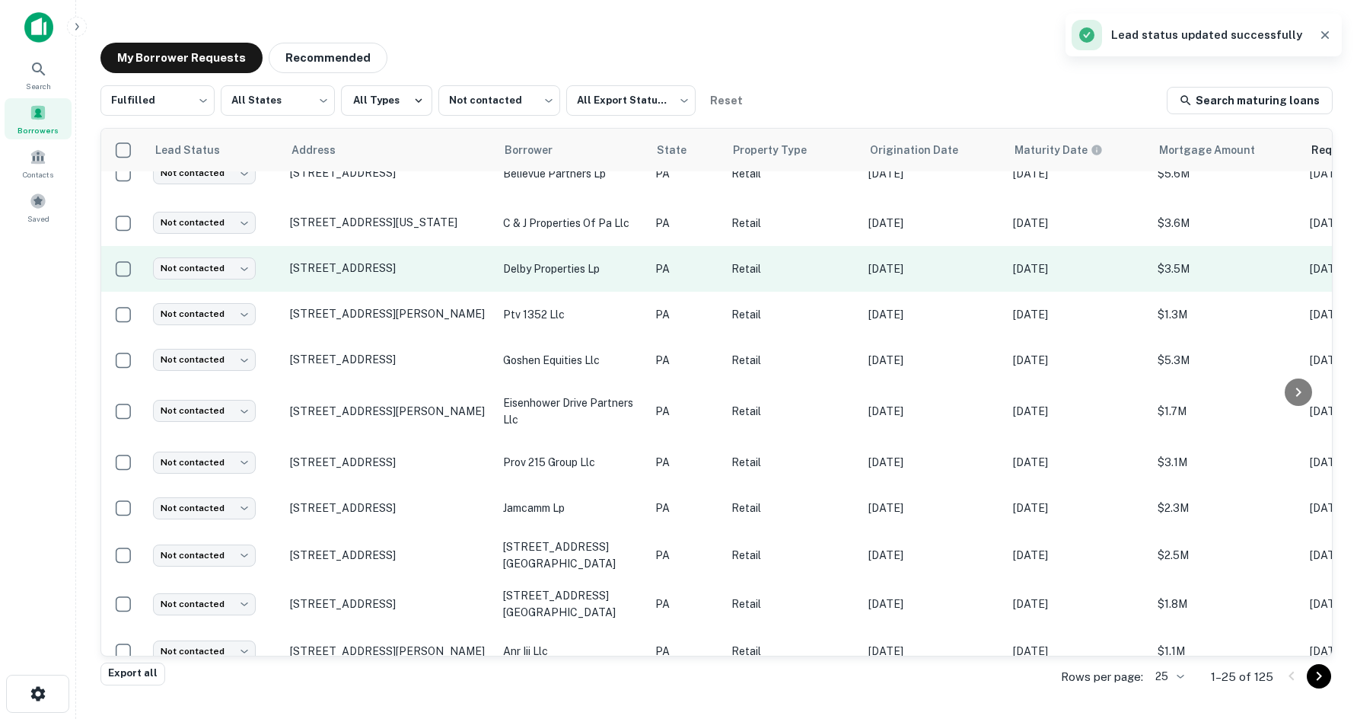
scroll to position [732, 0]
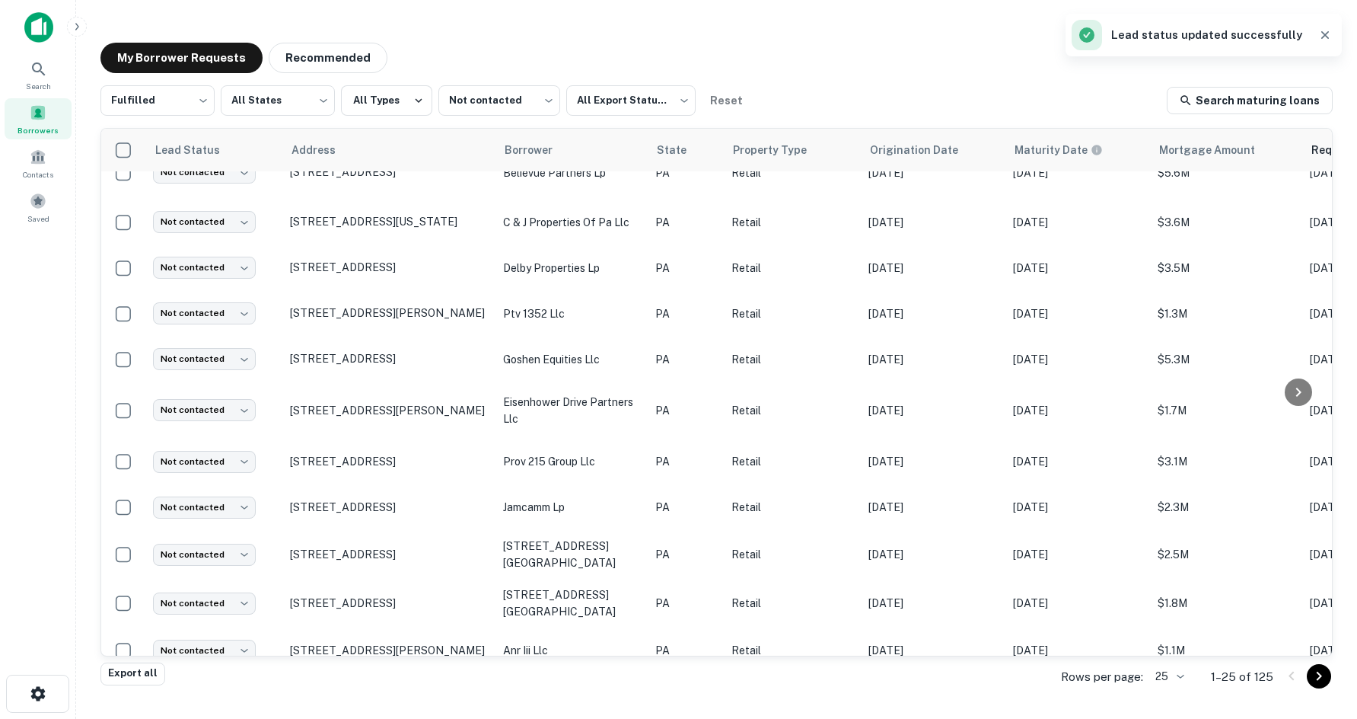
click at [1319, 675] on icon "Go to next page" at bounding box center [1319, 676] width 18 height 18
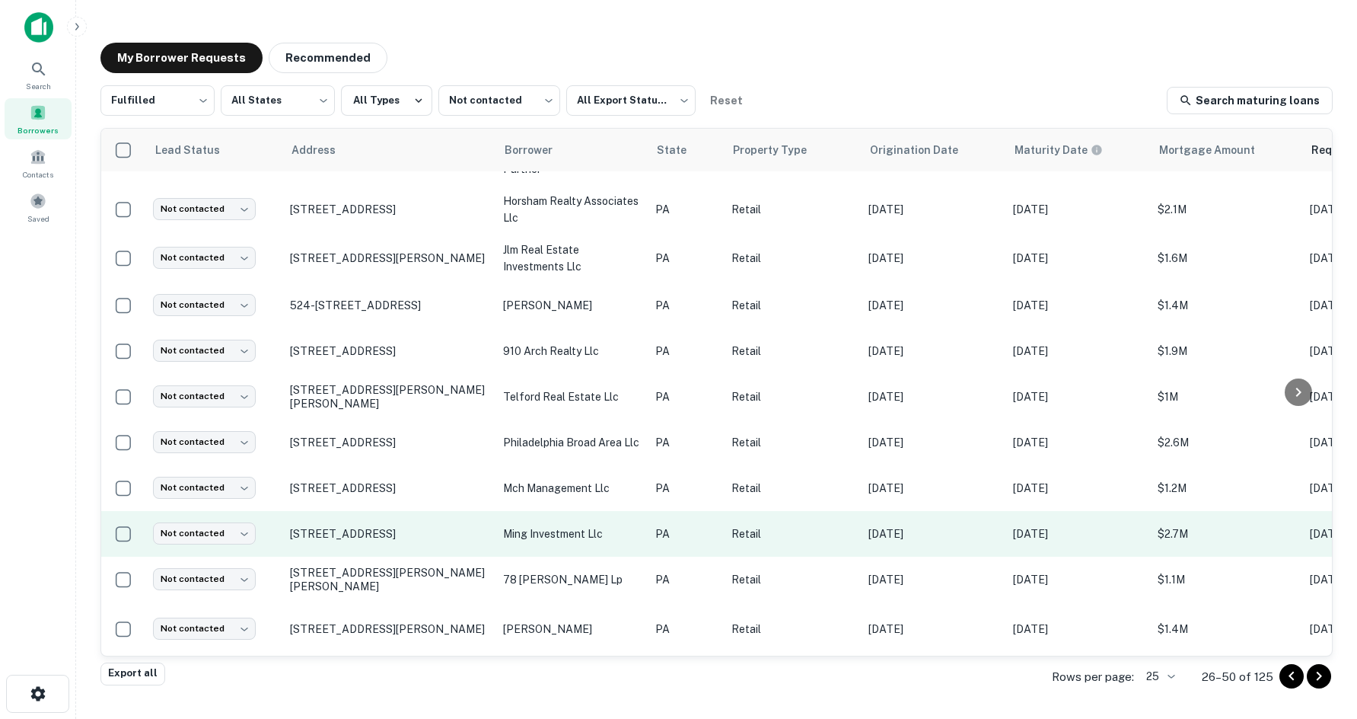
scroll to position [762, 0]
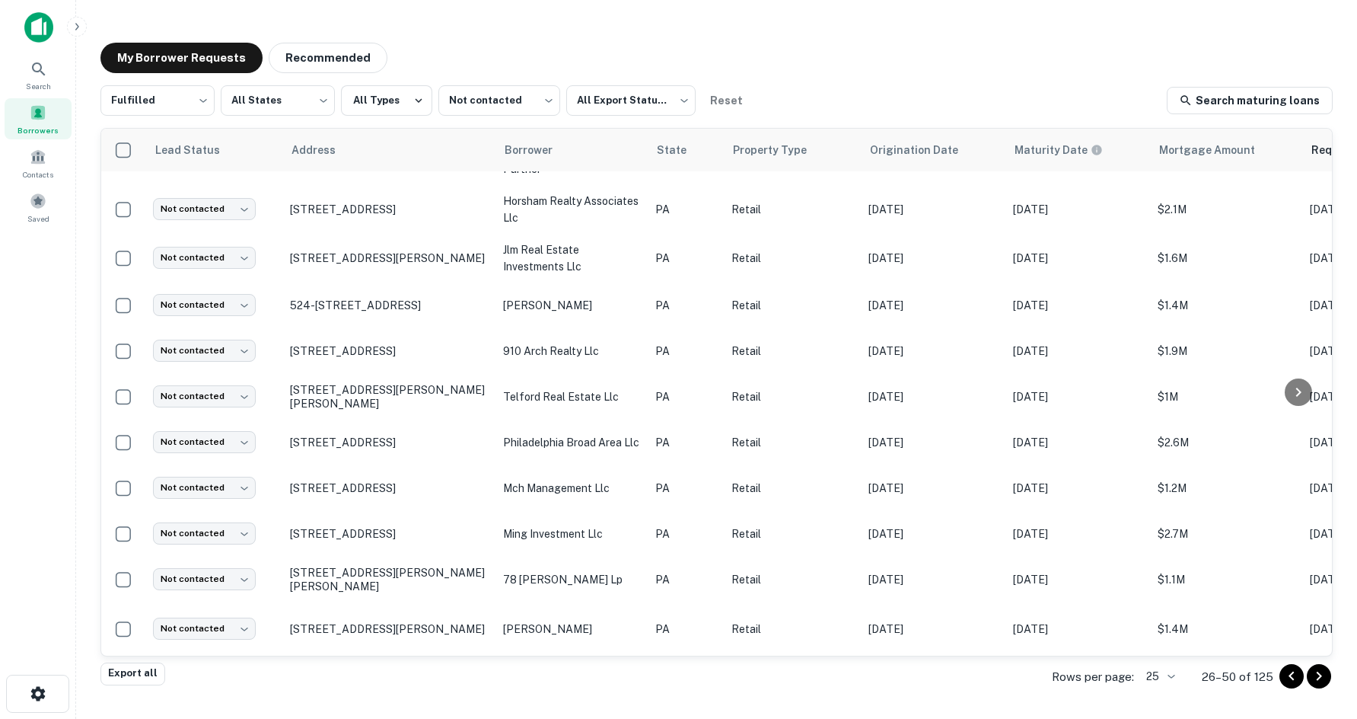
click at [1329, 675] on button "Go to next page" at bounding box center [1319, 676] width 24 height 24
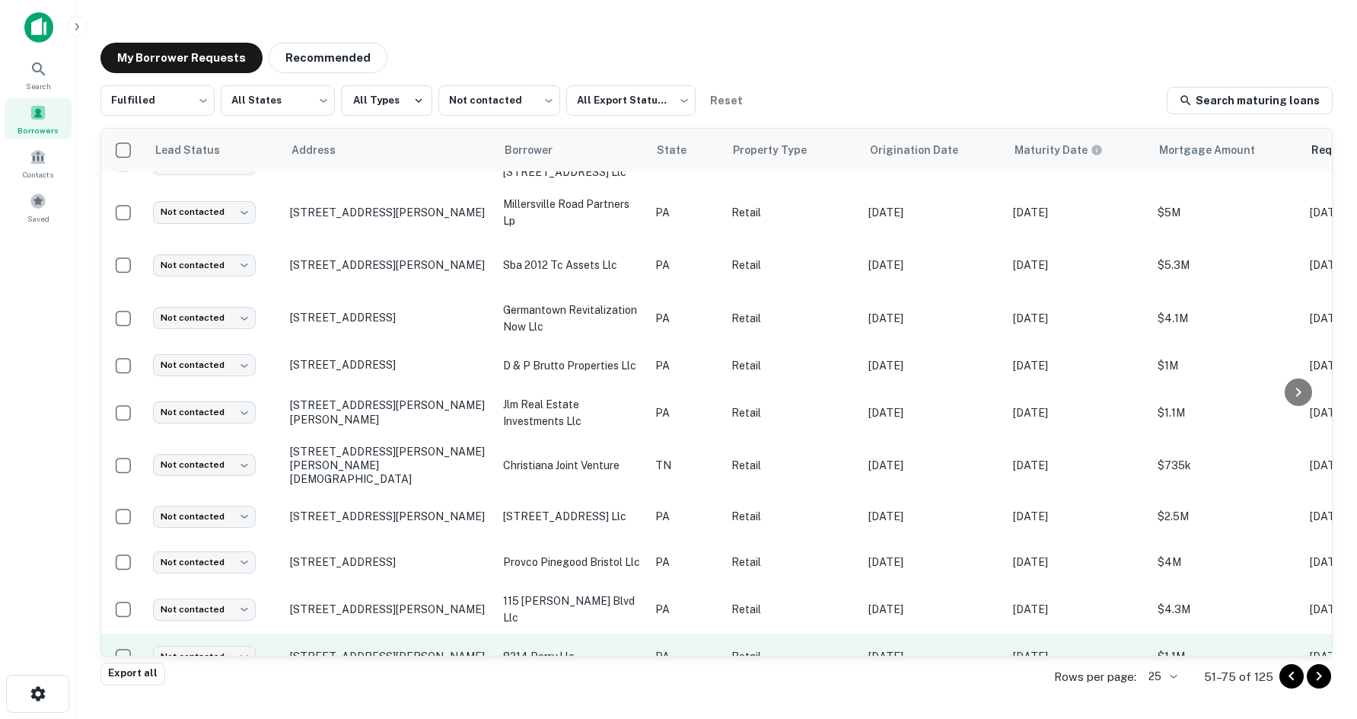
scroll to position [716, 0]
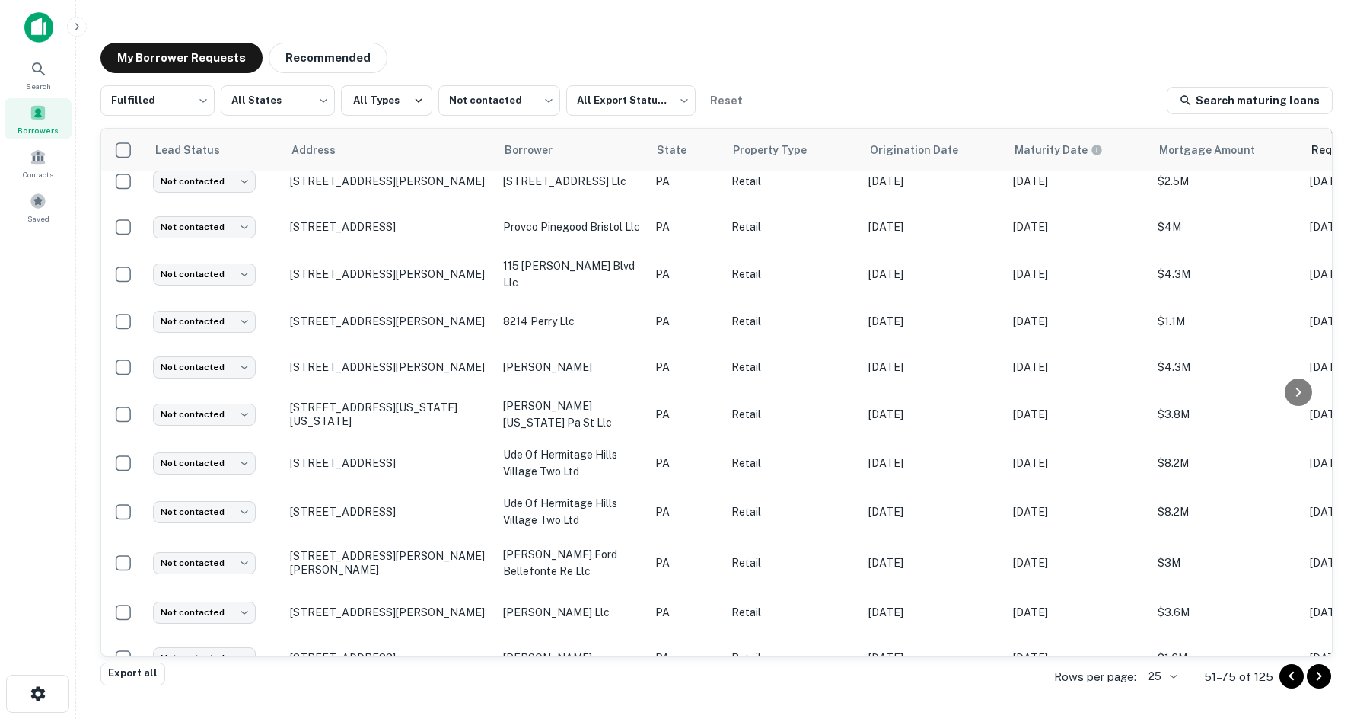
click at [1332, 689] on div "Rows per page: 25 ** 51–75 of 125" at bounding box center [1184, 676] width 297 height 41
click at [1320, 681] on icon "Go to next page" at bounding box center [1319, 676] width 18 height 18
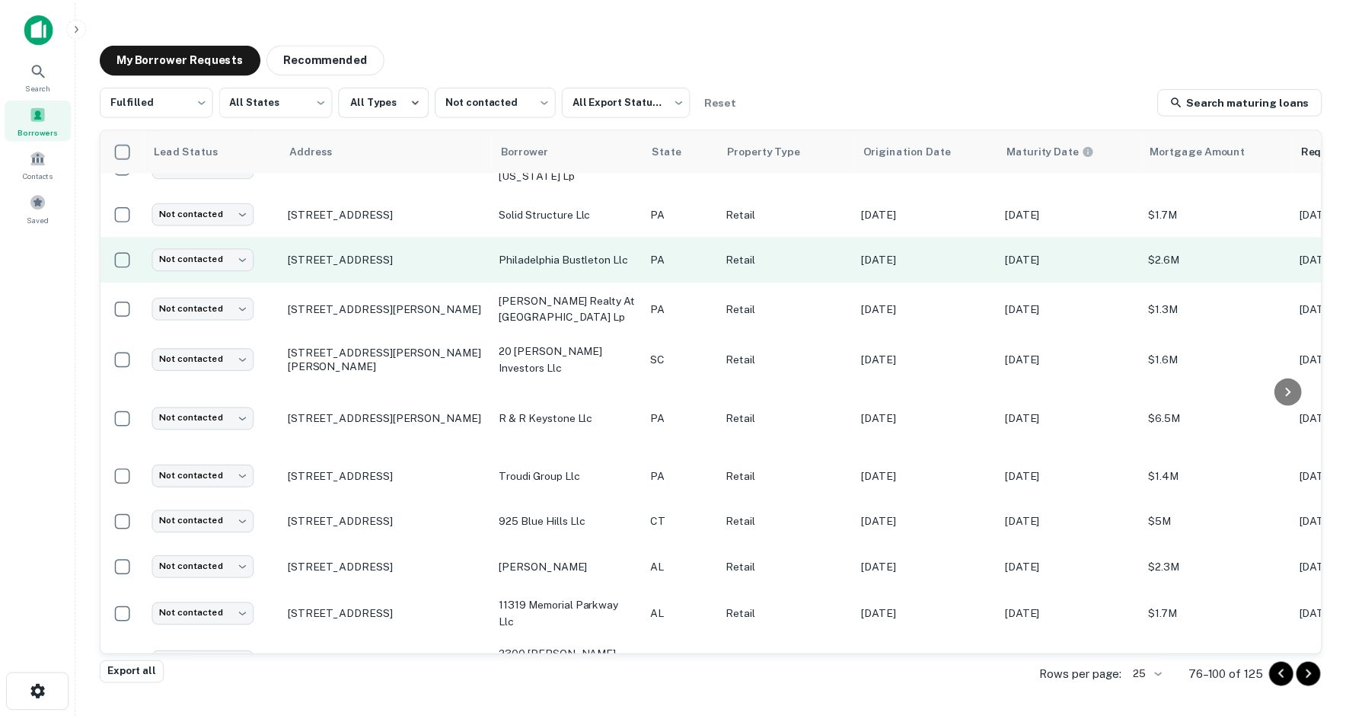
scroll to position [228, 0]
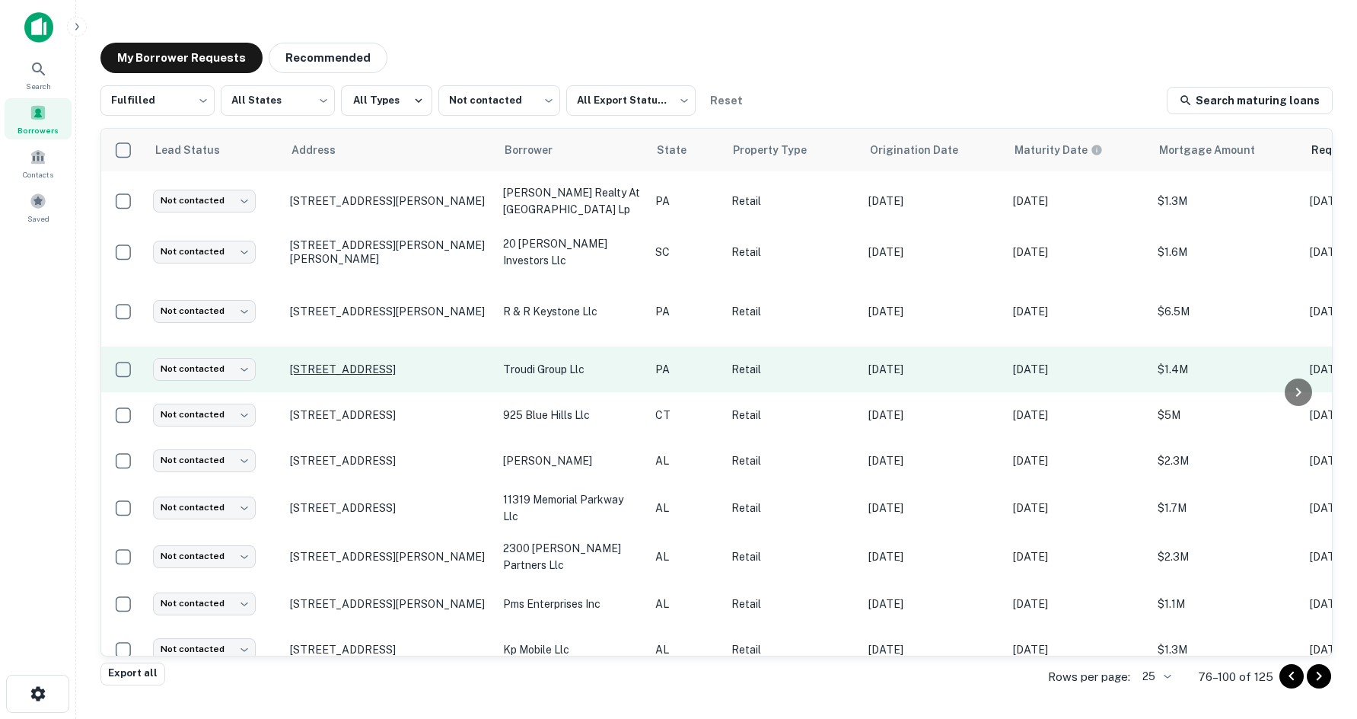
click at [415, 365] on p "602 Skippack Pike Blue Bell, PA 19422" at bounding box center [389, 369] width 198 height 14
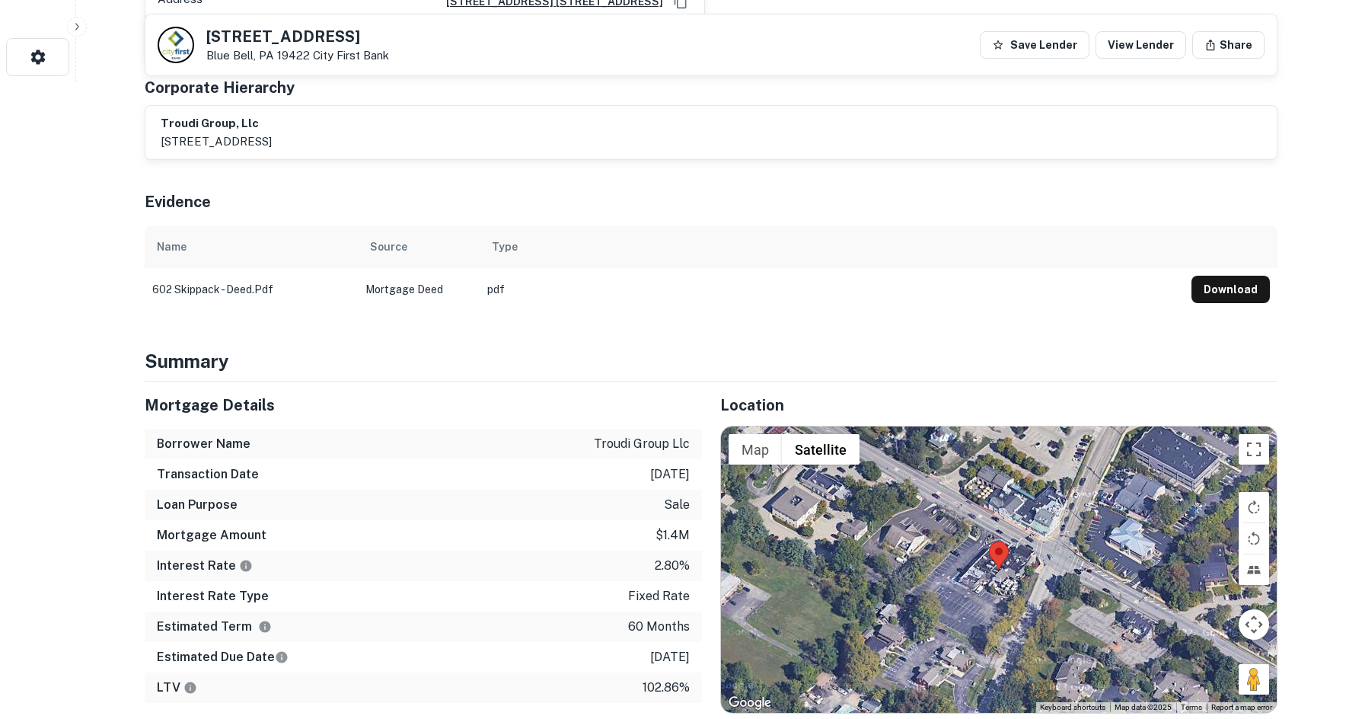
scroll to position [837, 0]
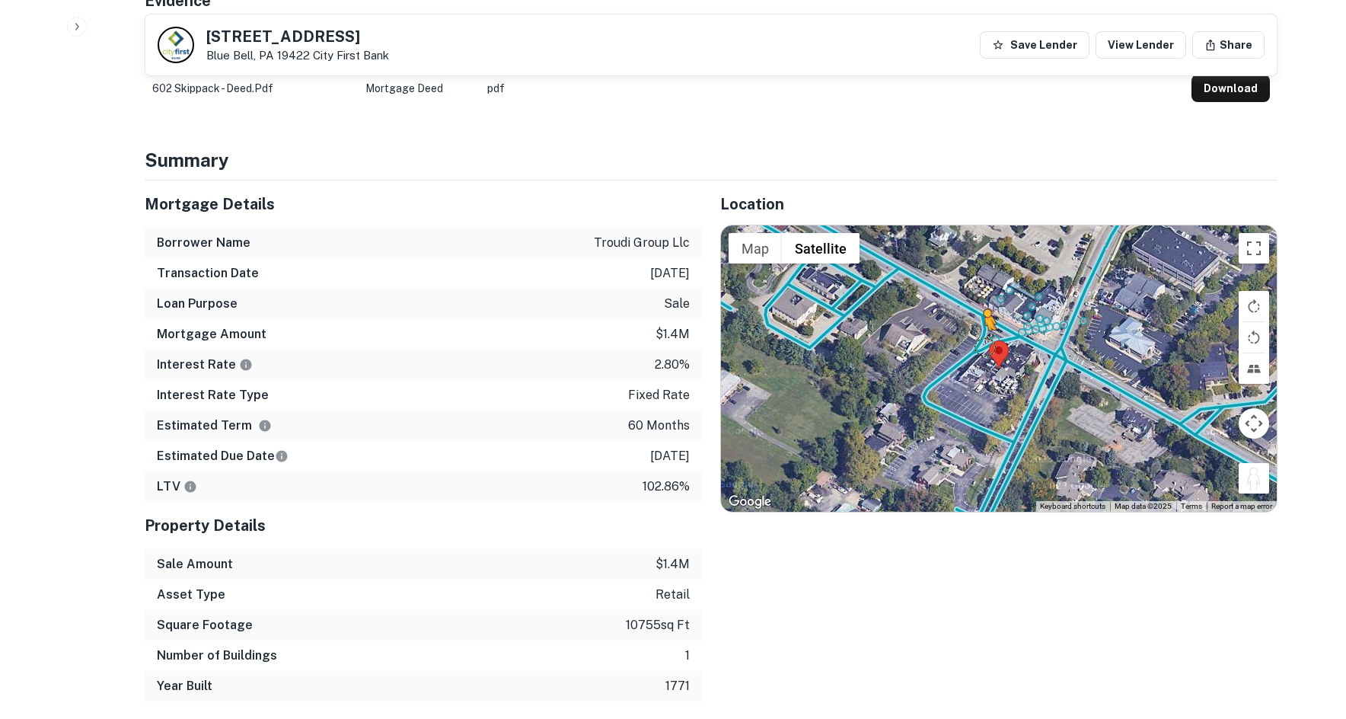
drag, startPoint x: 1256, startPoint y: 464, endPoint x: 975, endPoint y: 321, distance: 315.6
click at [975, 321] on div "To activate drag with keyboard, press Alt + Enter. Once in keyboard drag state,…" at bounding box center [999, 368] width 556 height 286
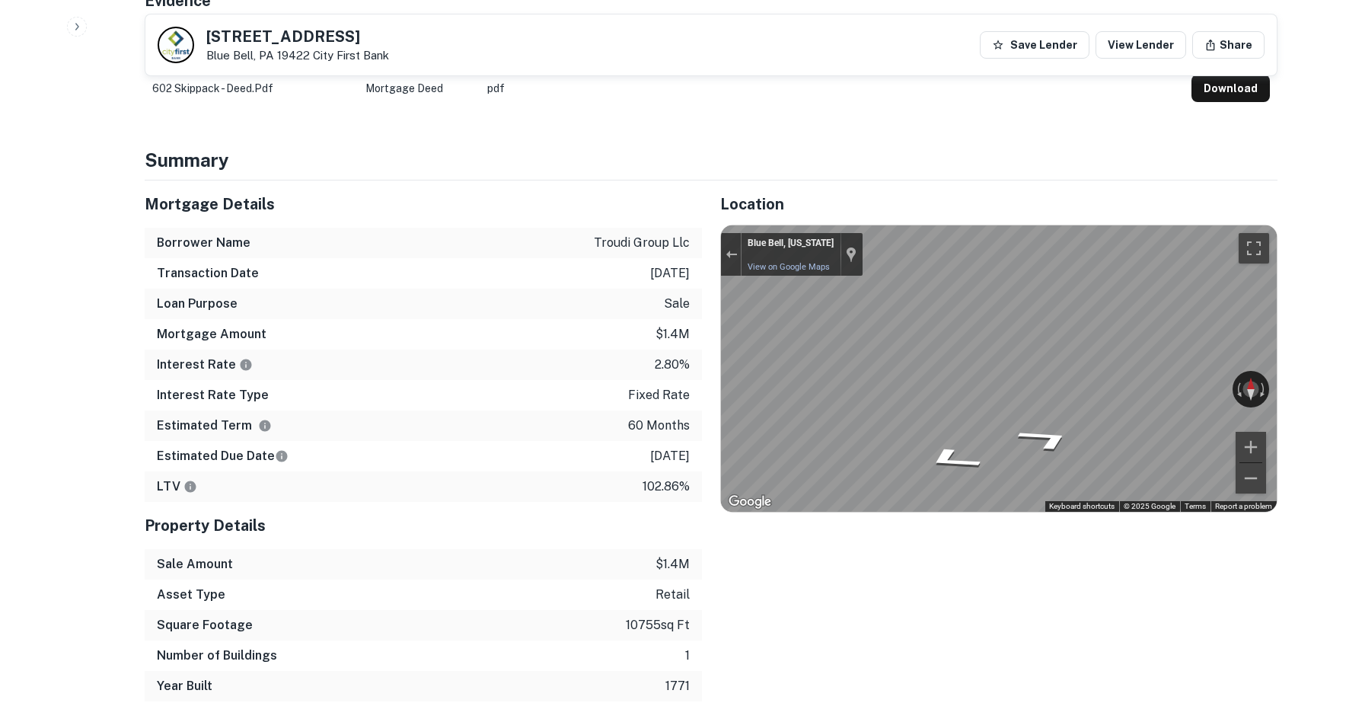
click at [710, 344] on div "Location ← Move left → Move right ↑ Move up ↓ Move down + Zoom in - Zoom out Ho…" at bounding box center [990, 440] width 576 height 521
click at [681, 338] on div "Mortgage Details Borrower Name troudi group llc Transaction Date 12/14/2020 Loa…" at bounding box center [701, 440] width 1151 height 521
click at [641, 377] on div "Mortgage Details Borrower Name troudi group llc Transaction Date 12/14/2020 Loa…" at bounding box center [701, 440] width 1151 height 521
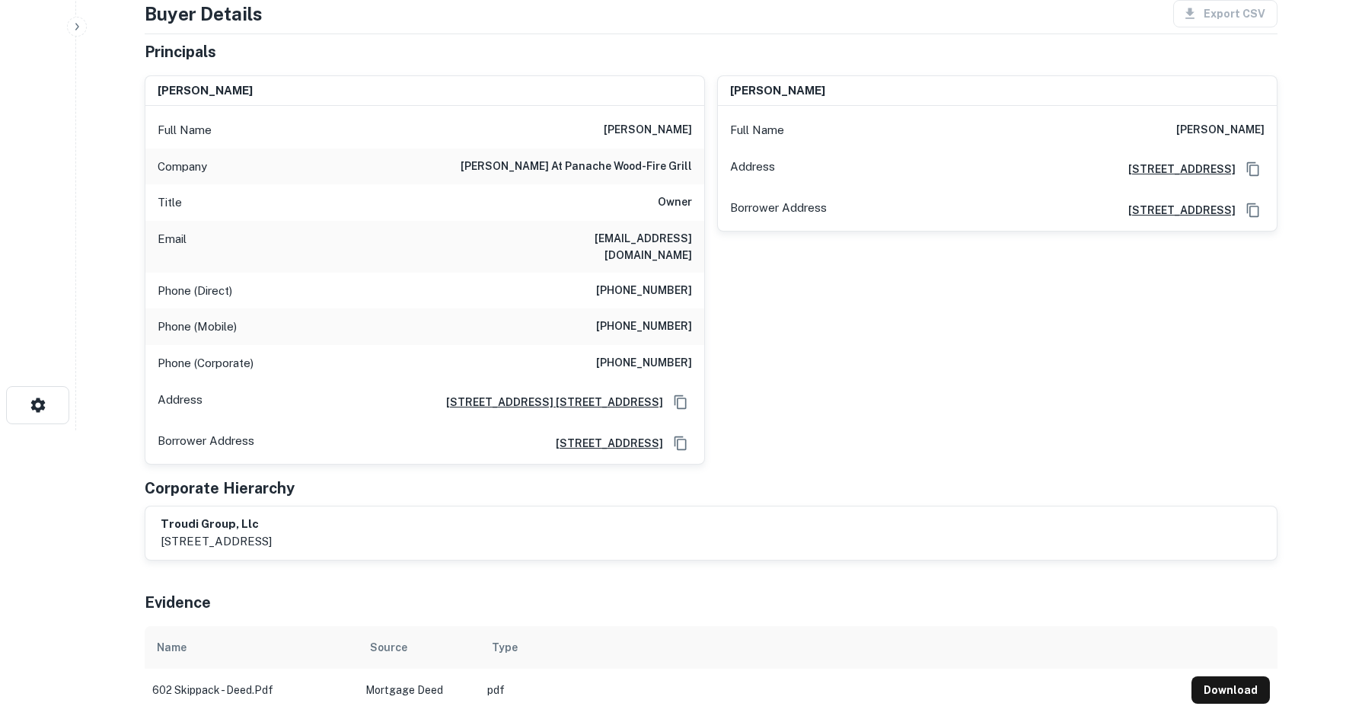
scroll to position [0, 0]
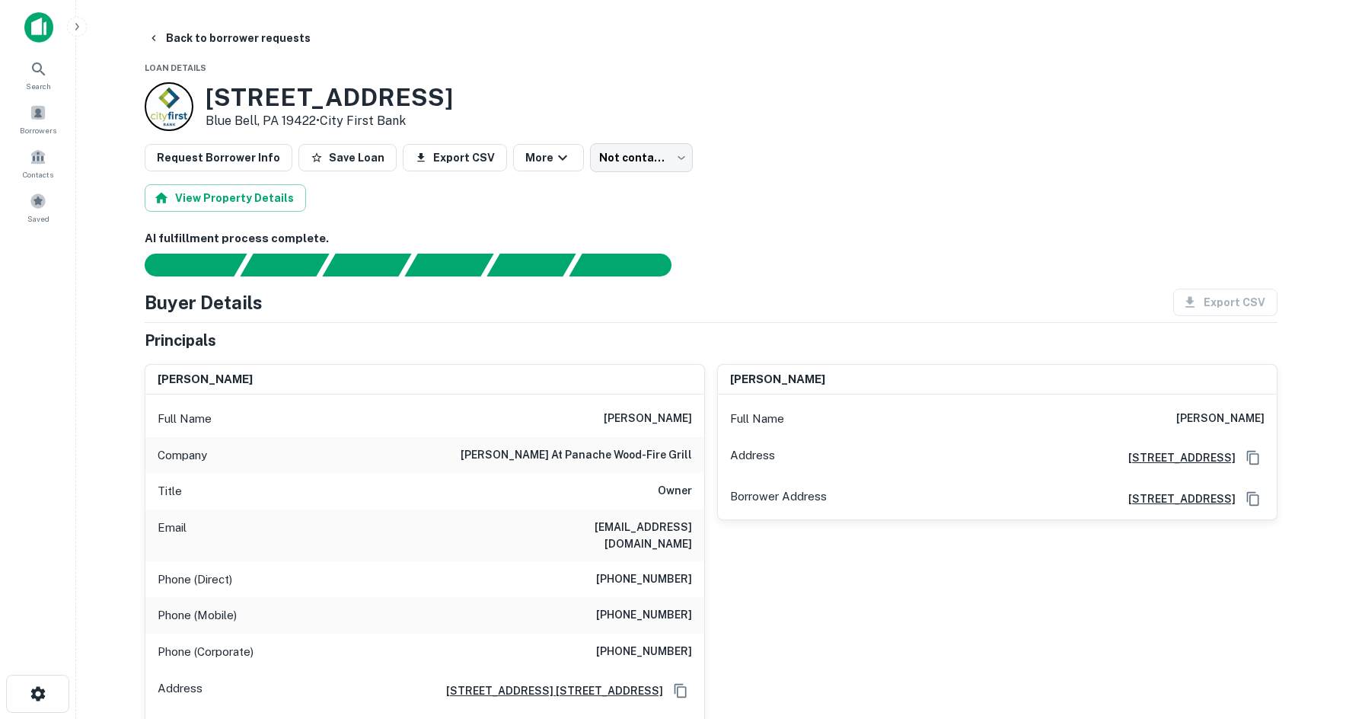
click at [659, 570] on h6 "(215) 441-4977" at bounding box center [644, 579] width 96 height 18
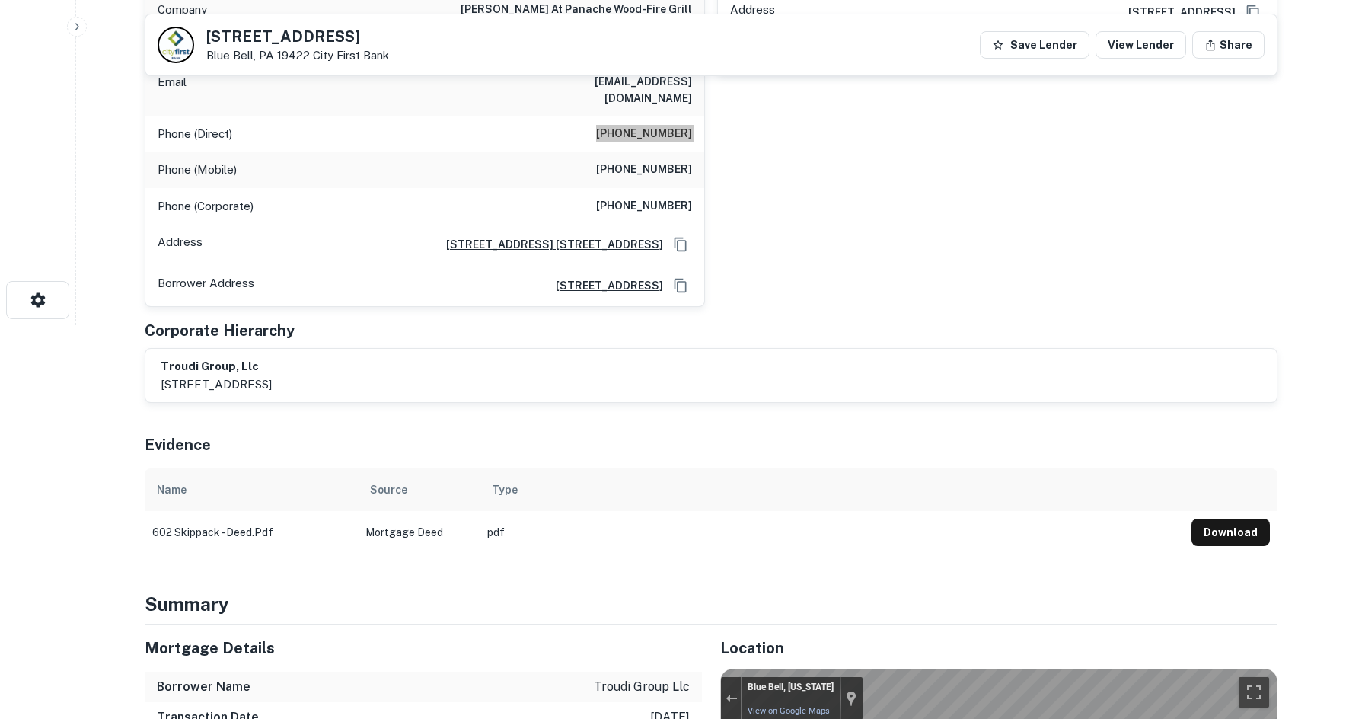
scroll to position [152, 0]
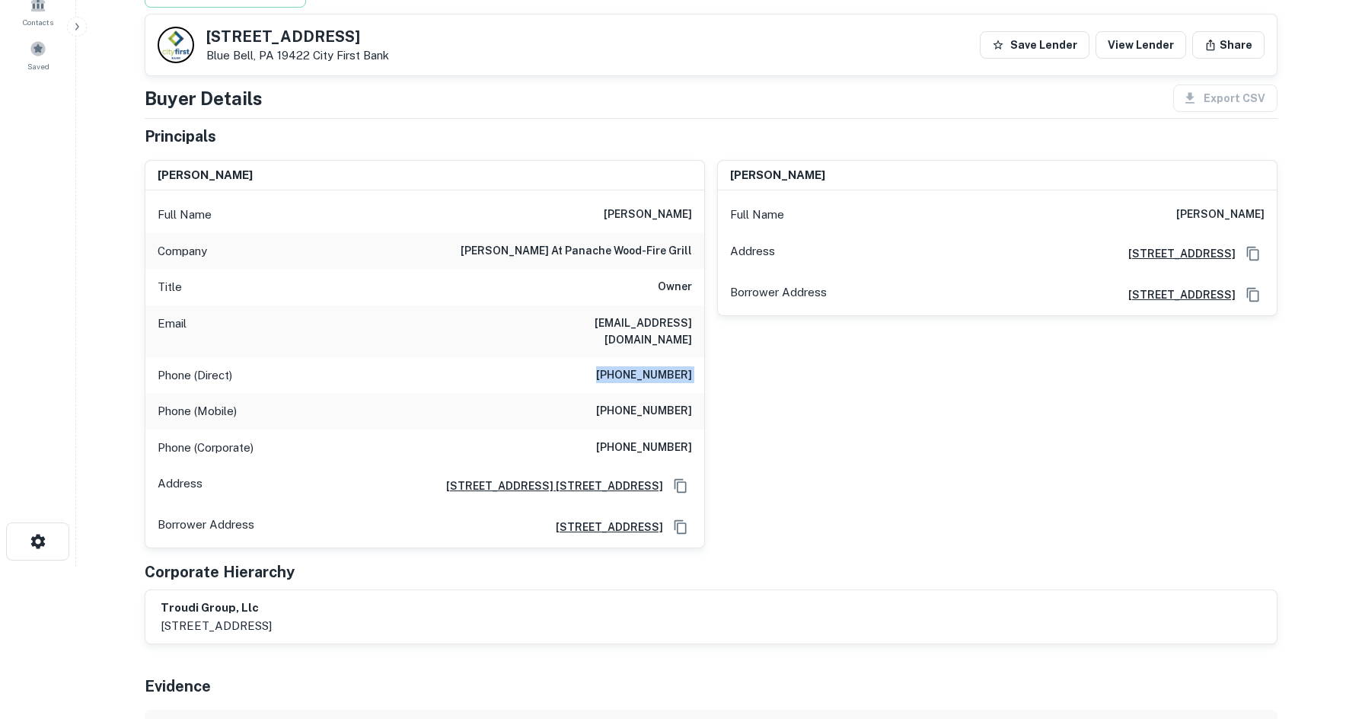
click at [656, 393] on div "Phone (Mobile) (215) 919-9285" at bounding box center [424, 411] width 559 height 37
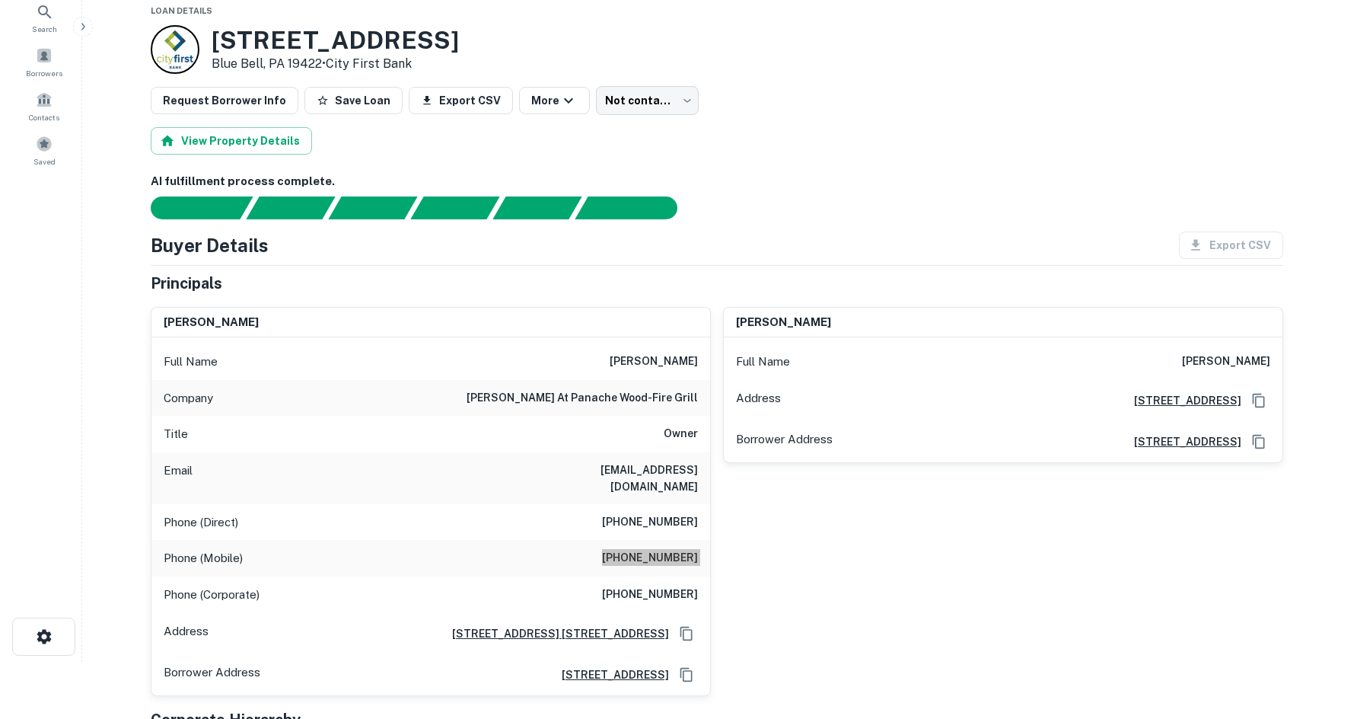
scroll to position [0, 0]
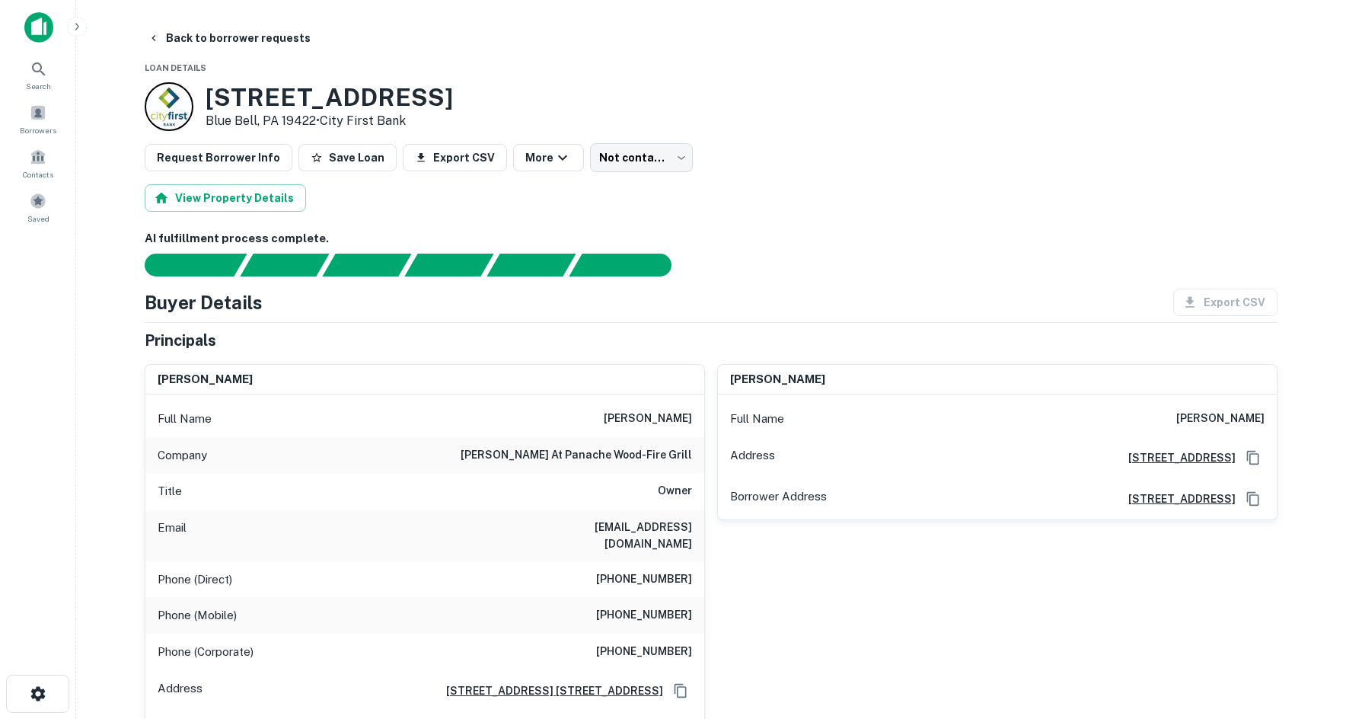
drag, startPoint x: 687, startPoint y: 155, endPoint x: 678, endPoint y: 155, distance: 9.1
click at [687, 155] on div "Request Borrower Info Save Loan Export CSV More Not contacted **** ​" at bounding box center [711, 157] width 1133 height 29
click at [648, 155] on body "Search Borrowers Contacts Saved Back to borrower requests Loan Details 602 Skip…" at bounding box center [678, 359] width 1357 height 719
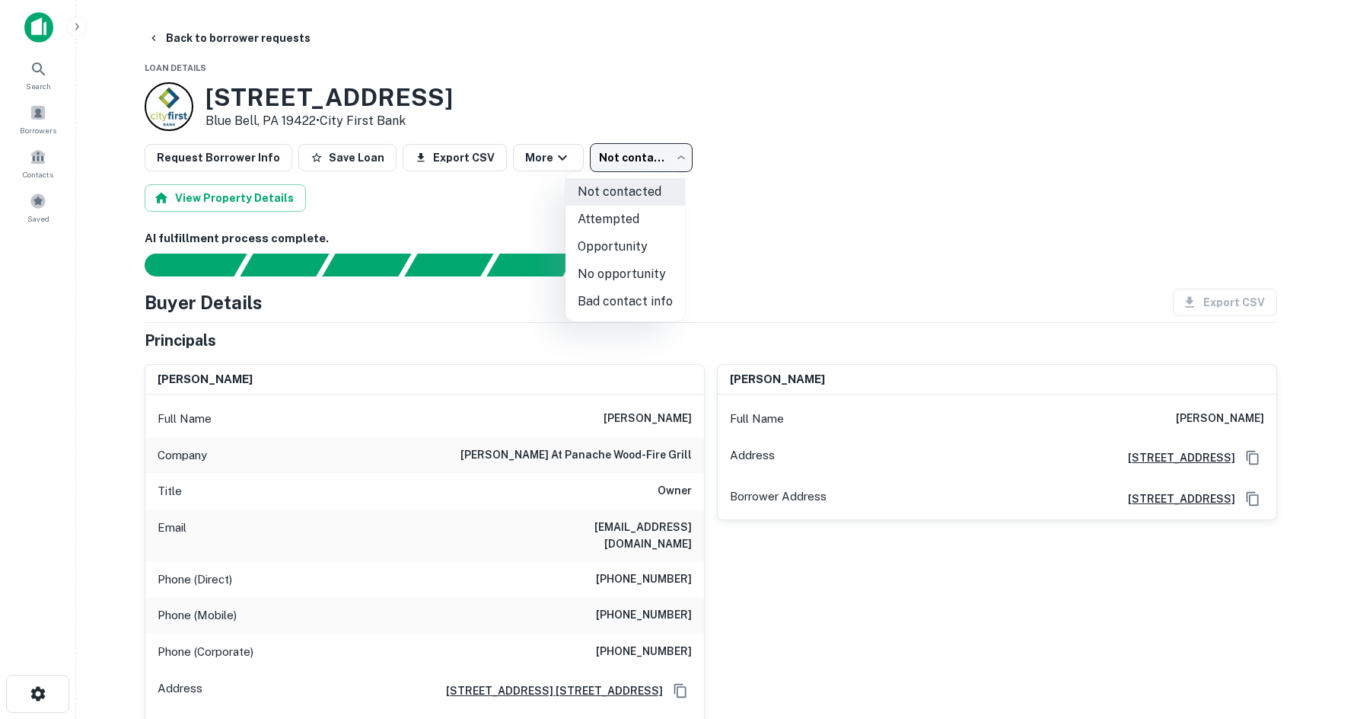
click at [620, 233] on li "Opportunity" at bounding box center [626, 246] width 120 height 27
click at [644, 161] on body "**********" at bounding box center [678, 359] width 1357 height 719
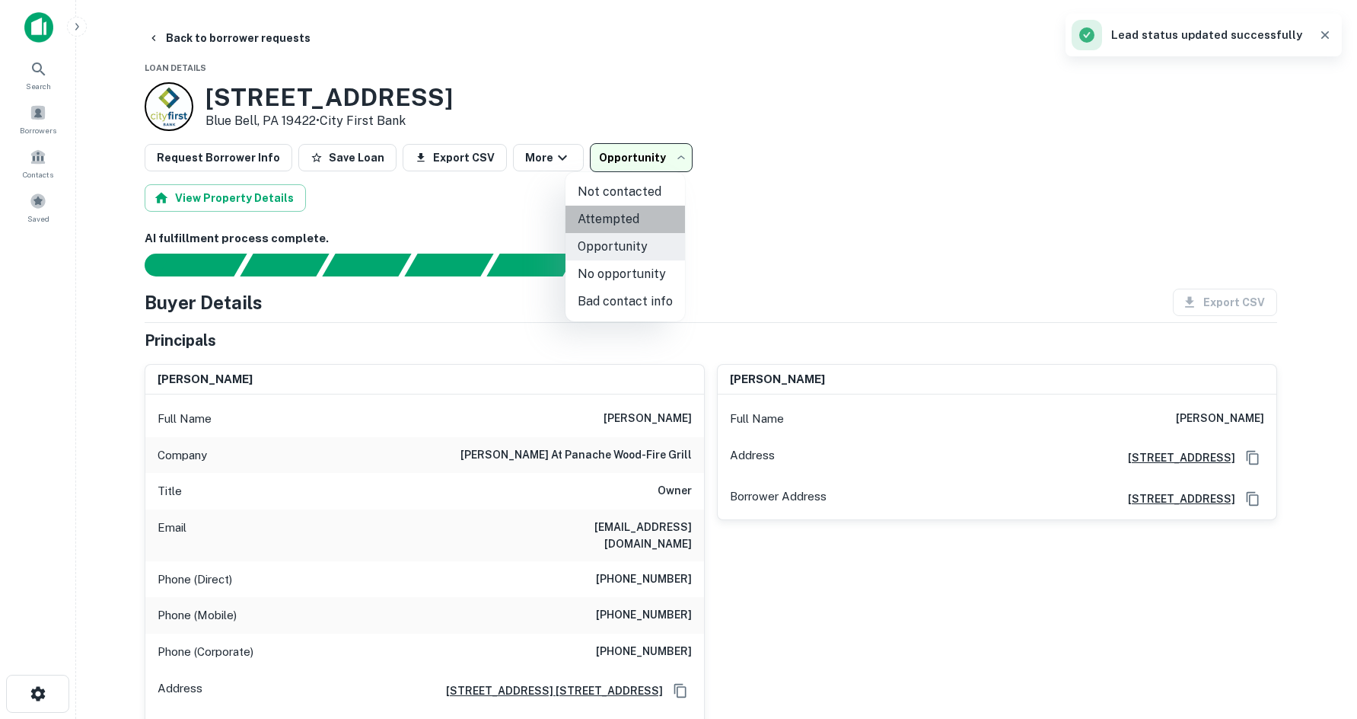
click at [633, 224] on li "Attempted" at bounding box center [626, 219] width 120 height 27
type input "*********"
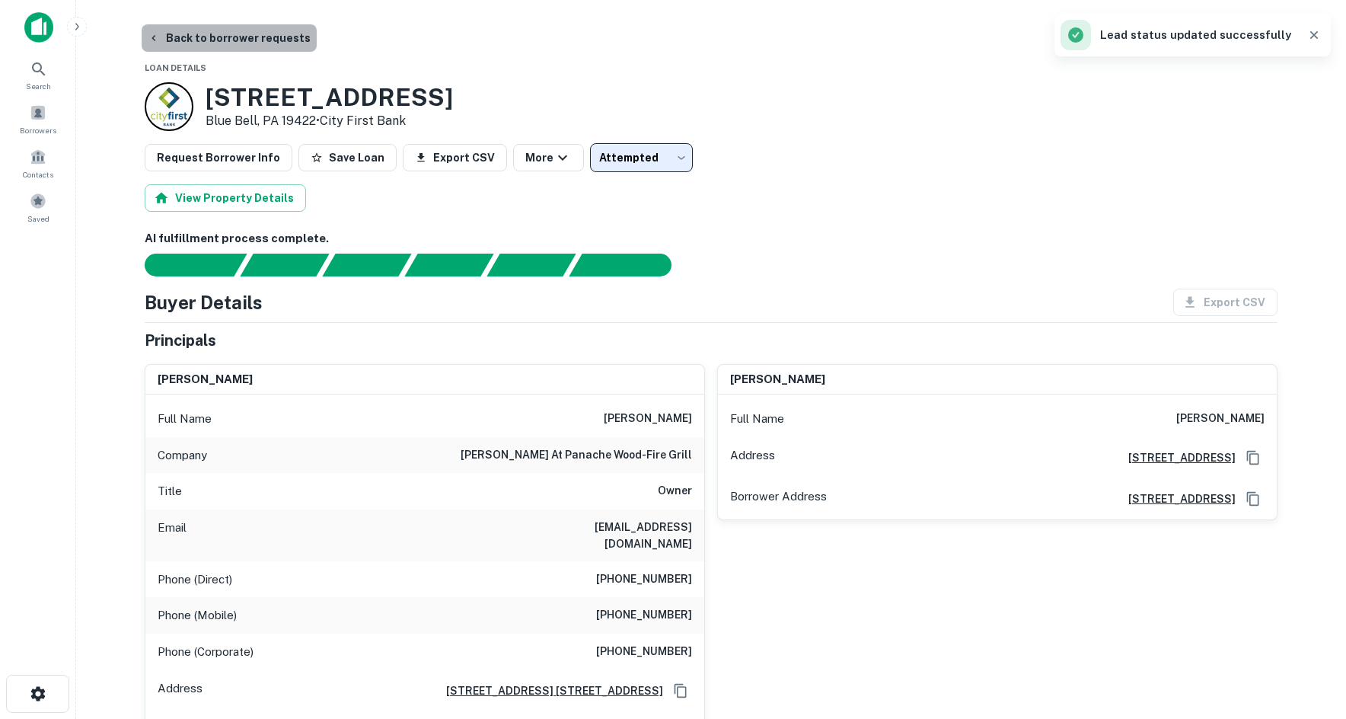
click at [284, 40] on button "Back to borrower requests" at bounding box center [229, 37] width 175 height 27
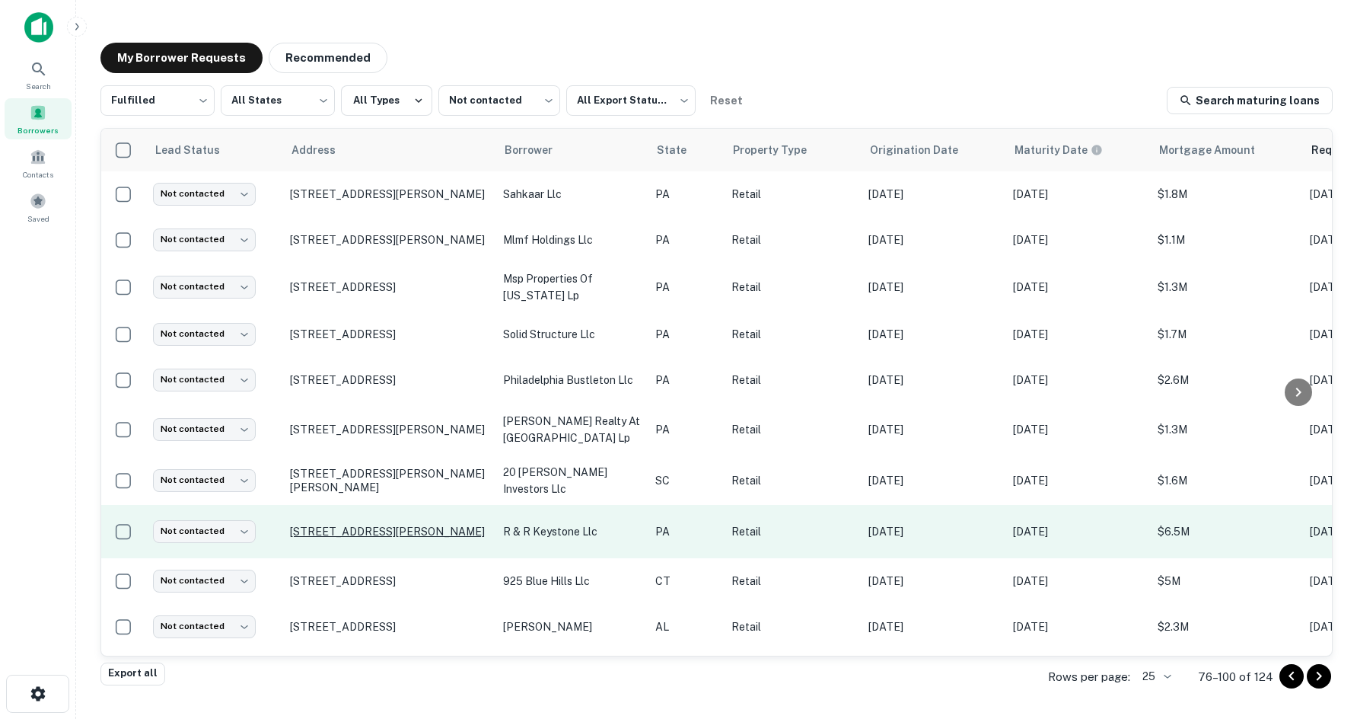
click at [395, 536] on p "[STREET_ADDRESS][PERSON_NAME]" at bounding box center [389, 532] width 198 height 14
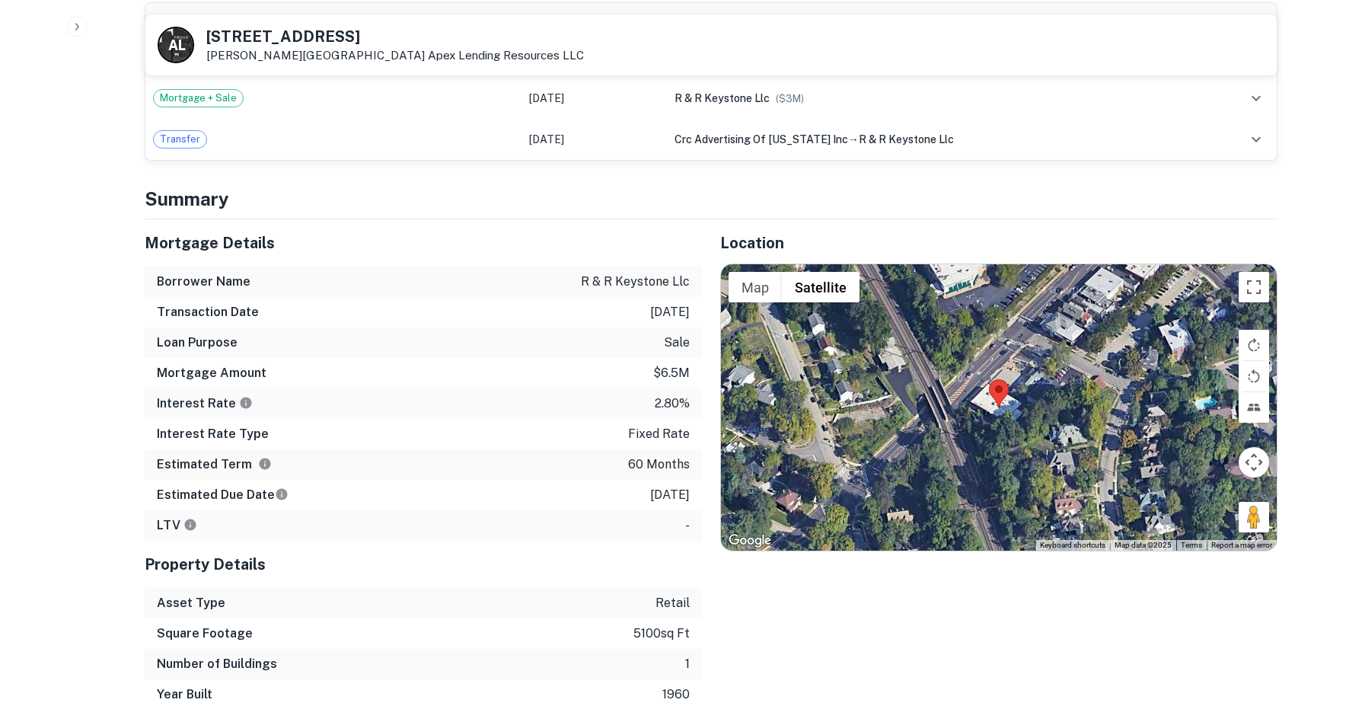
scroll to position [1523, 0]
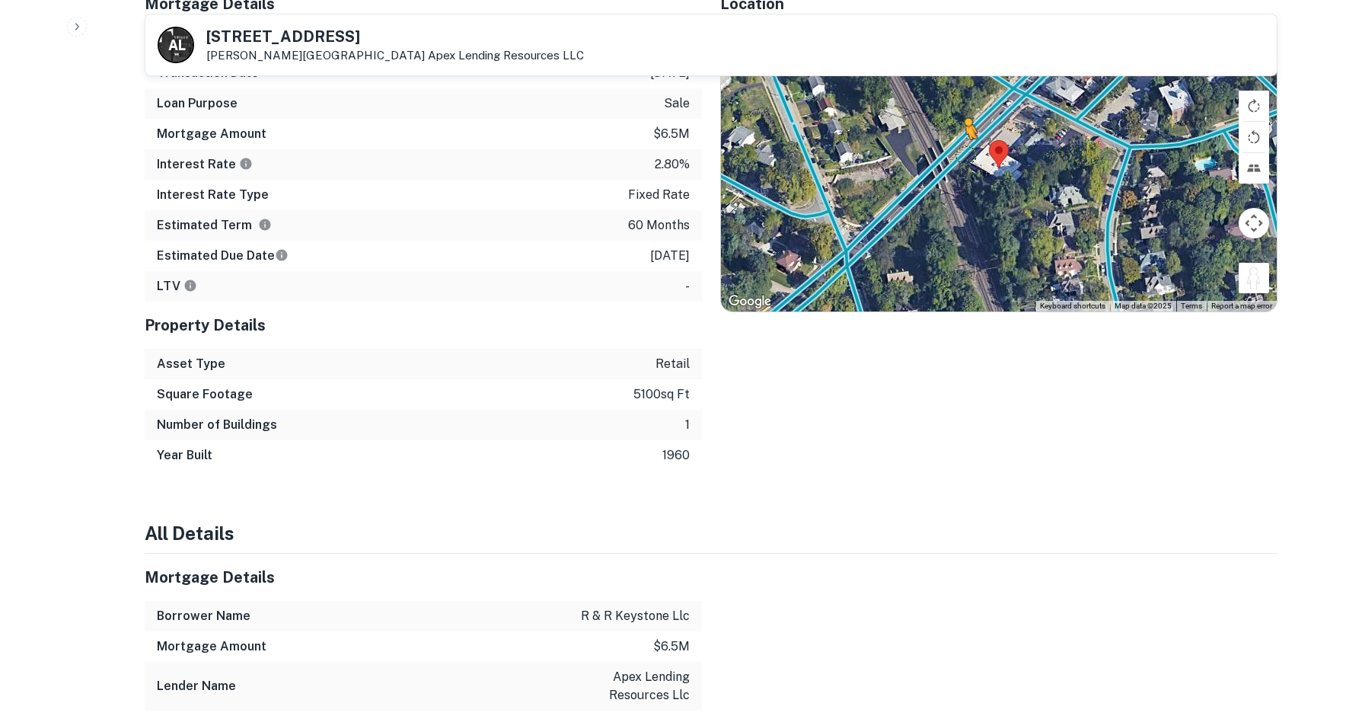
drag, startPoint x: 1252, startPoint y: 289, endPoint x: 965, endPoint y: 153, distance: 317.4
click at [965, 153] on div "To activate drag with keyboard, press Alt + Enter. Once in keyboard drag state,…" at bounding box center [999, 168] width 556 height 286
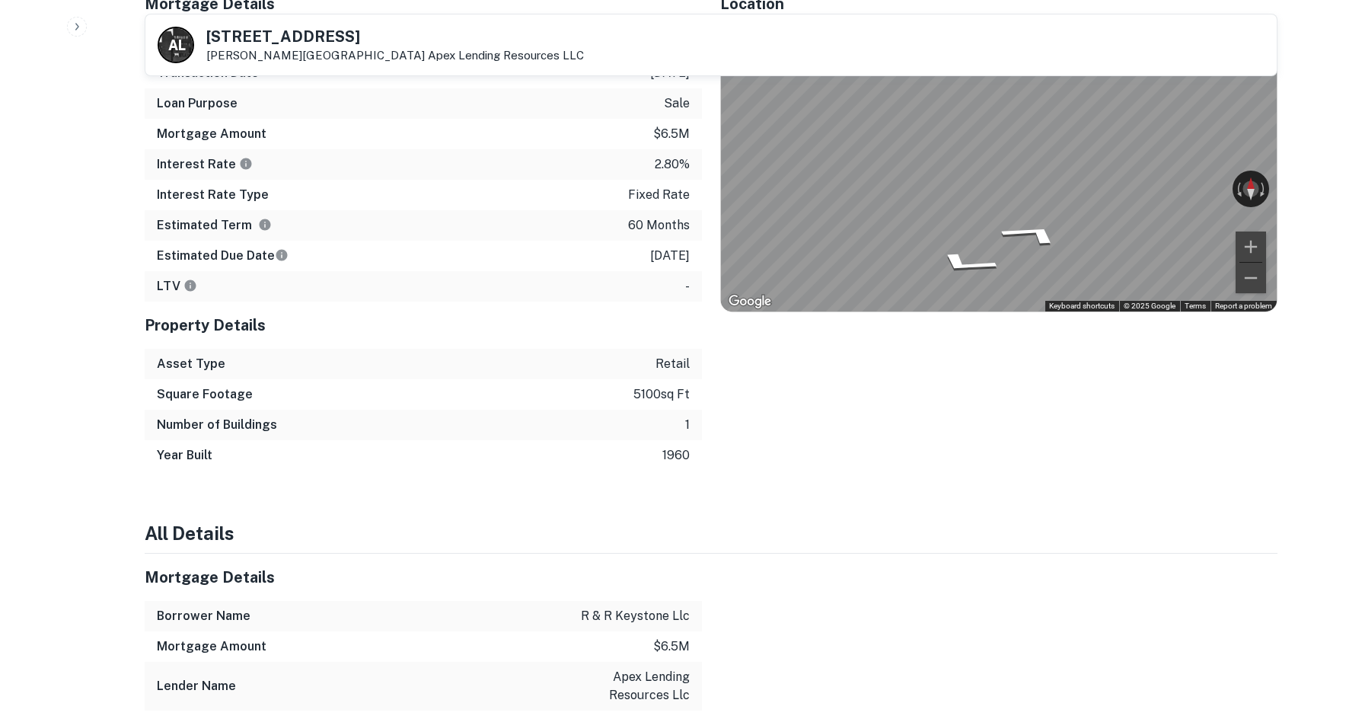
click at [572, 172] on div "Mortgage Details Borrower Name r & r keystone llc Transaction Date 1/18/2021 Lo…" at bounding box center [701, 225] width 1151 height 490
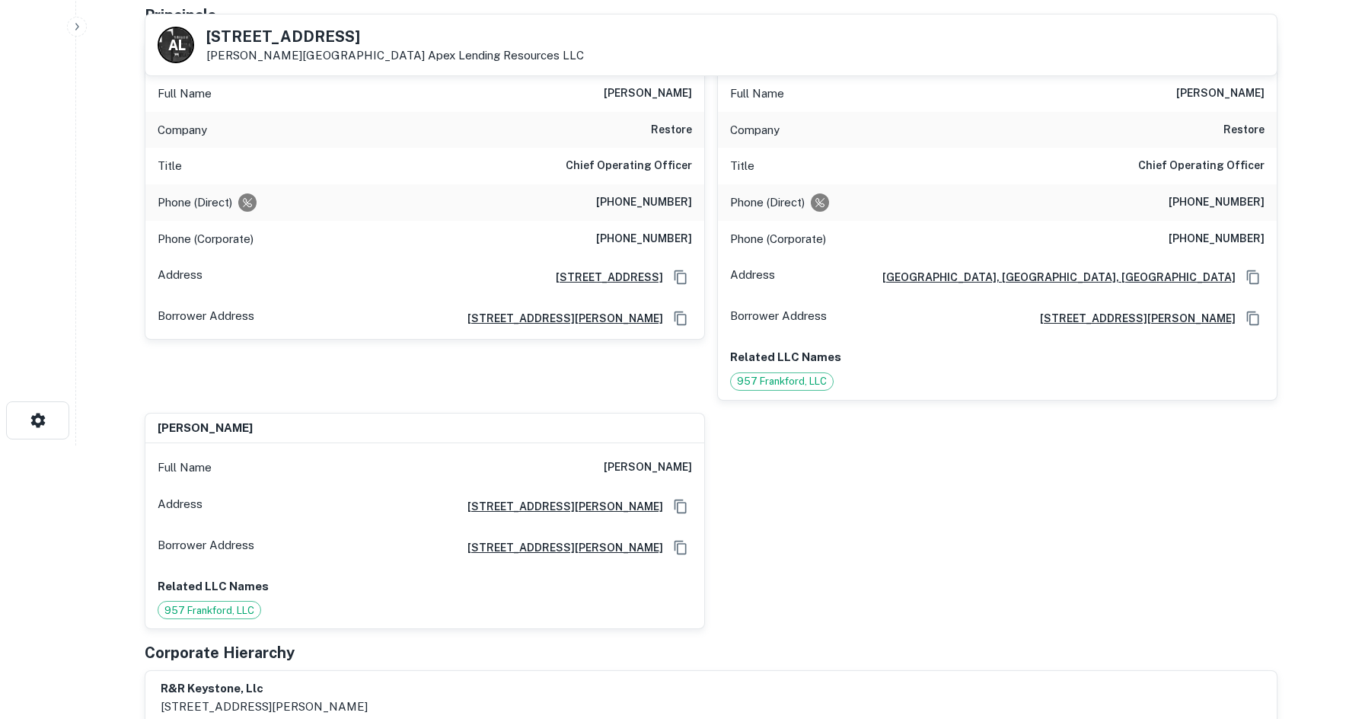
scroll to position [228, 0]
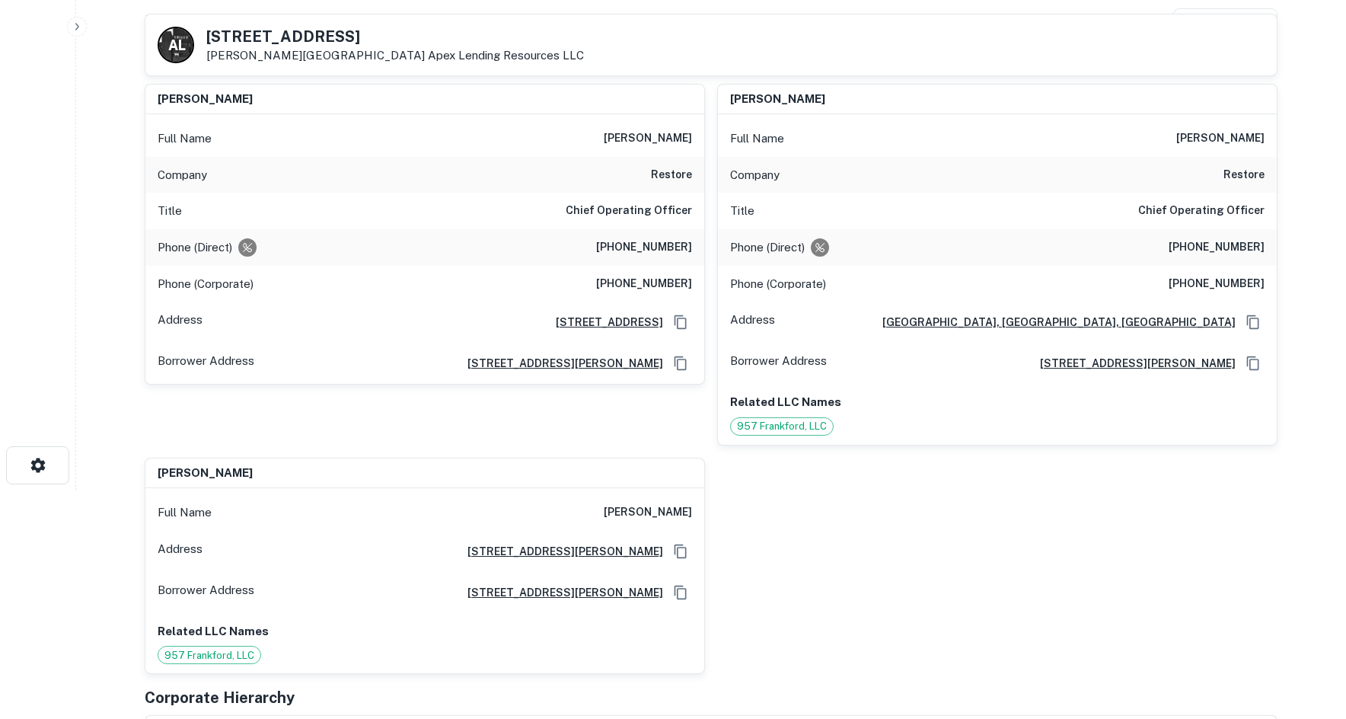
click at [665, 251] on h6 "[PHONE_NUMBER]" at bounding box center [644, 247] width 96 height 18
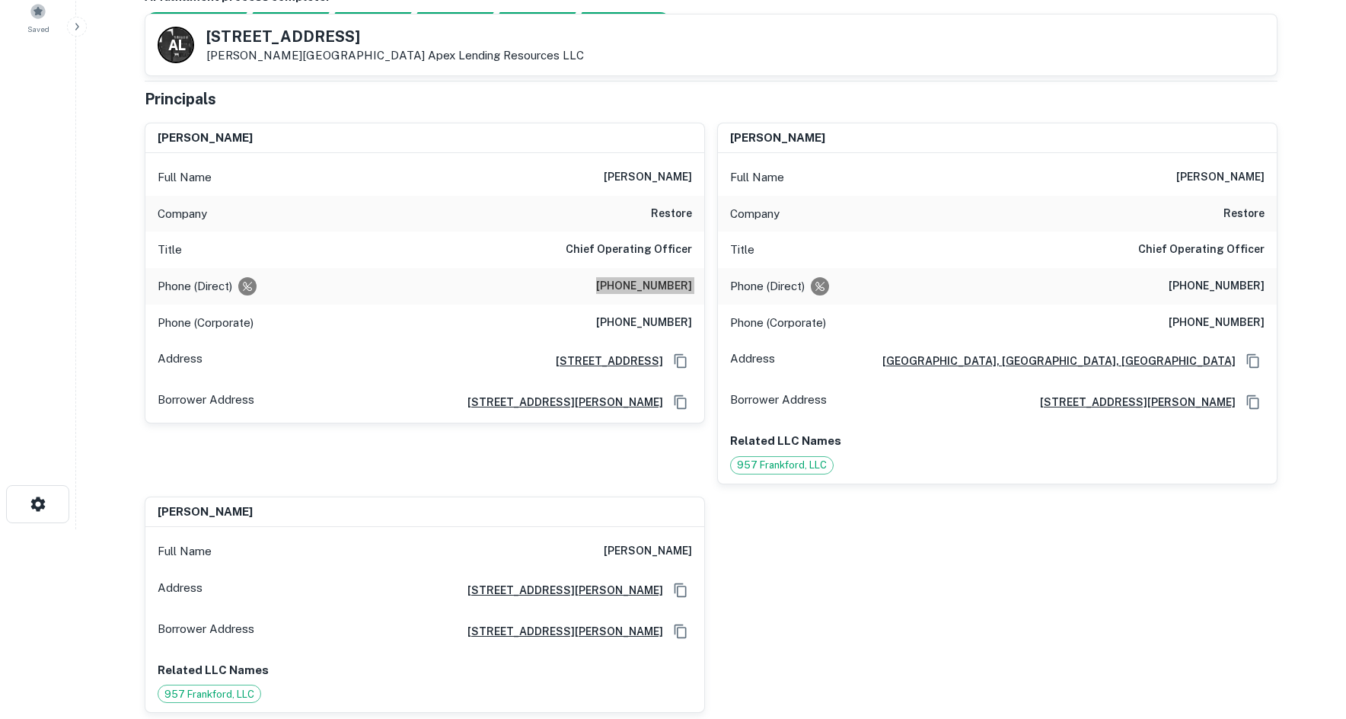
scroll to position [152, 0]
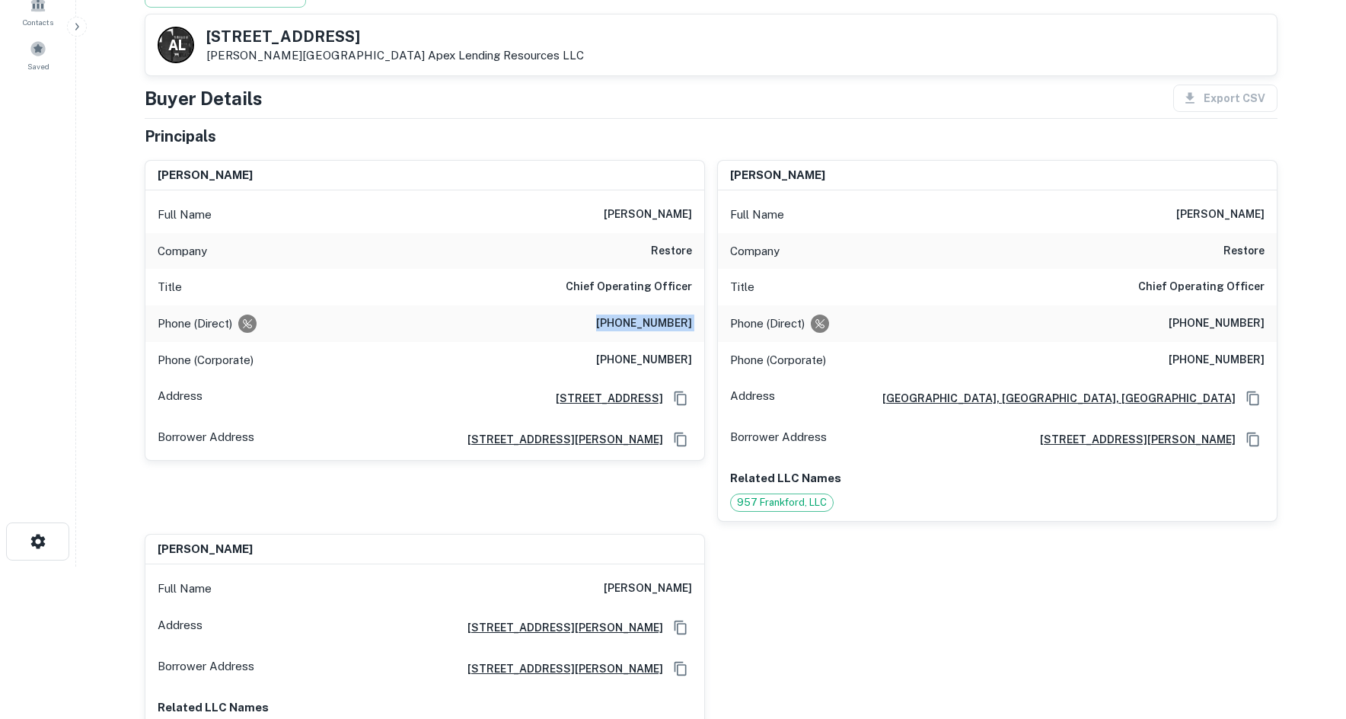
click at [628, 381] on div "Address 957 Frankford Ave, Philadelphia, PA 19027" at bounding box center [424, 398] width 559 height 41
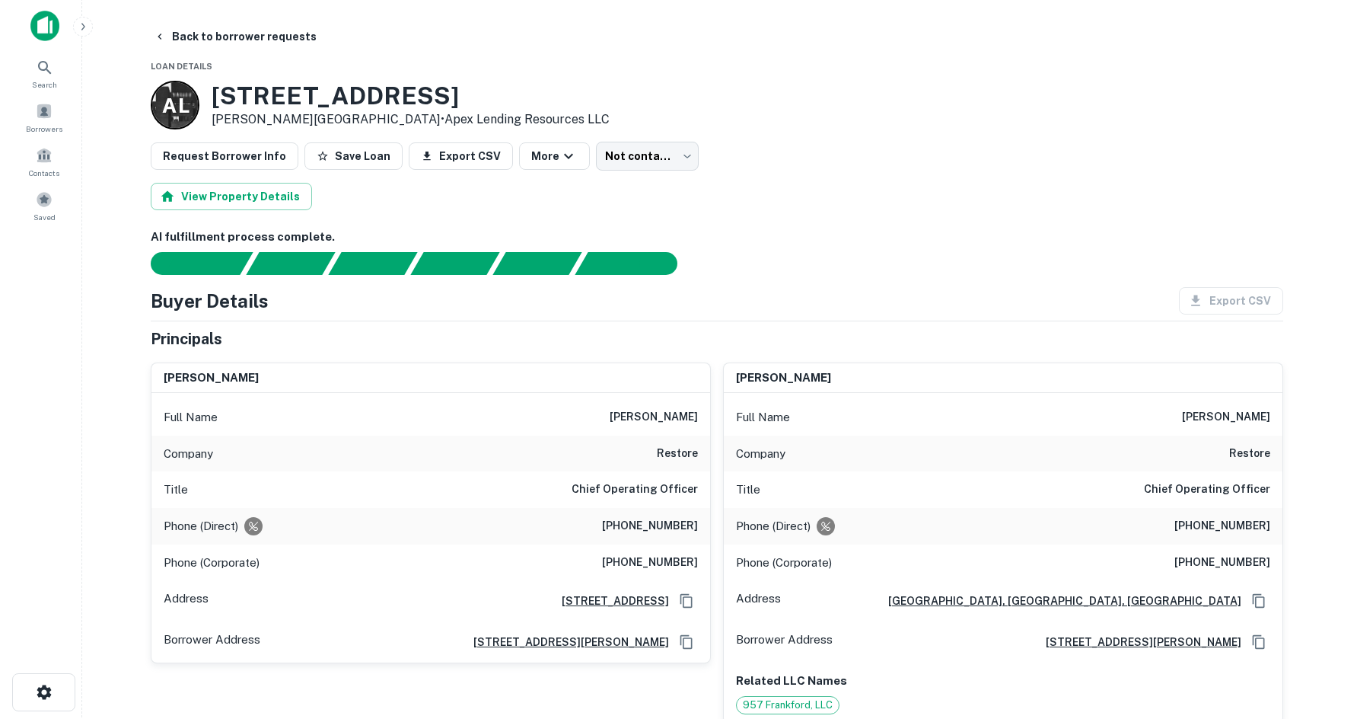
scroll to position [0, 0]
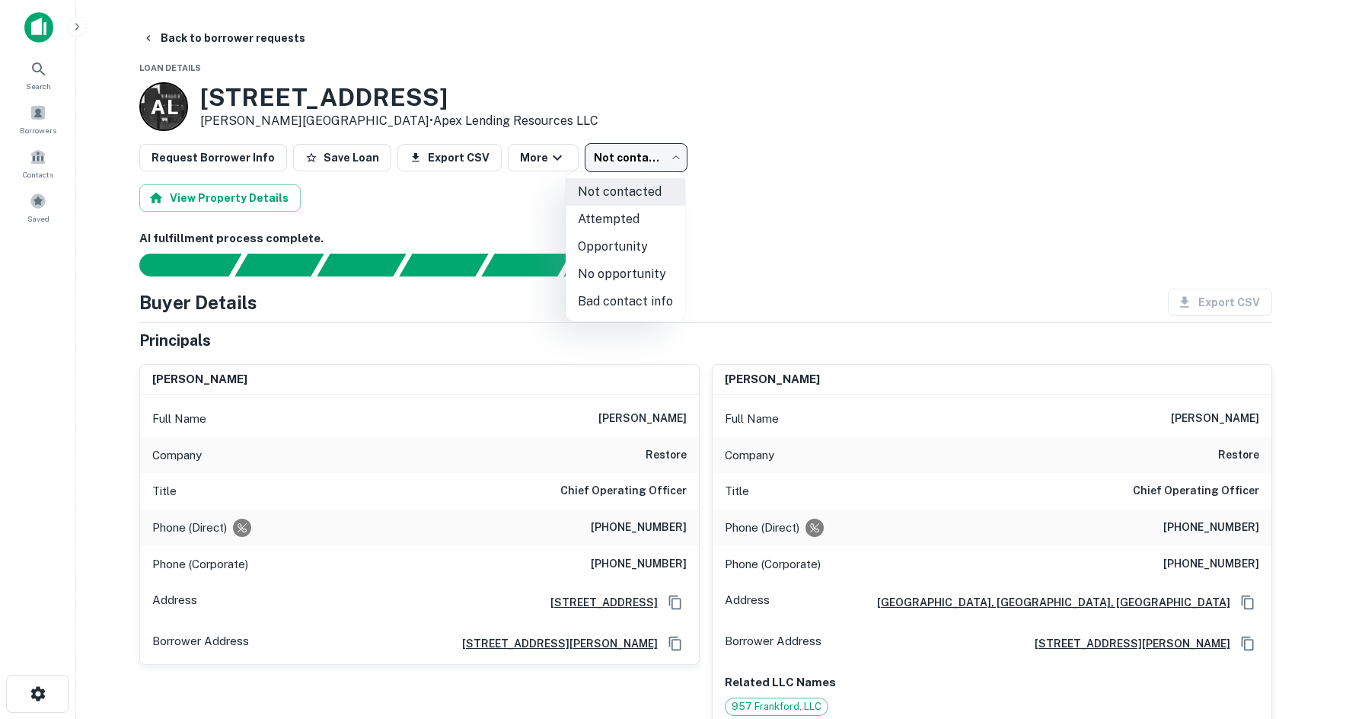
click at [662, 165] on body "Search Borrowers Contacts Saved Back to borrower requests Loan Details A L 8003…" at bounding box center [673, 359] width 1346 height 719
click at [279, 50] on div at bounding box center [678, 359] width 1357 height 719
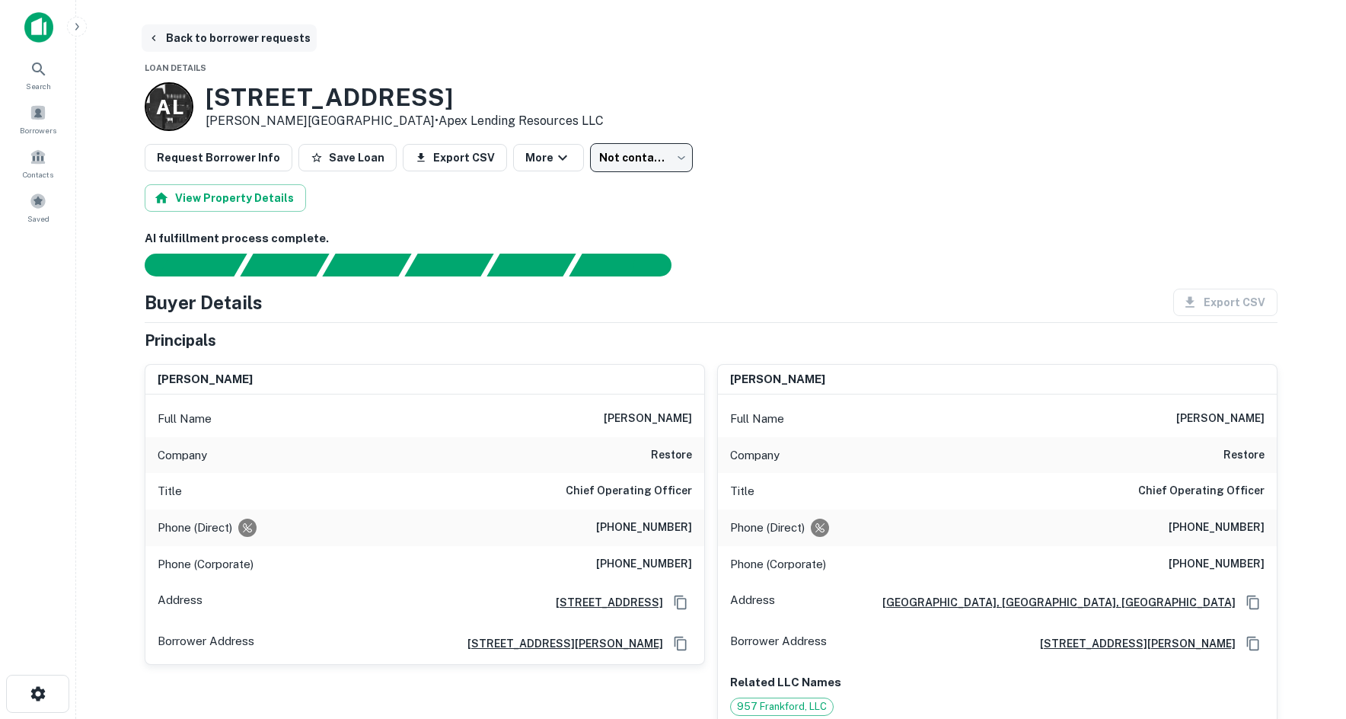
click at [276, 31] on button "Back to borrower requests" at bounding box center [229, 37] width 175 height 27
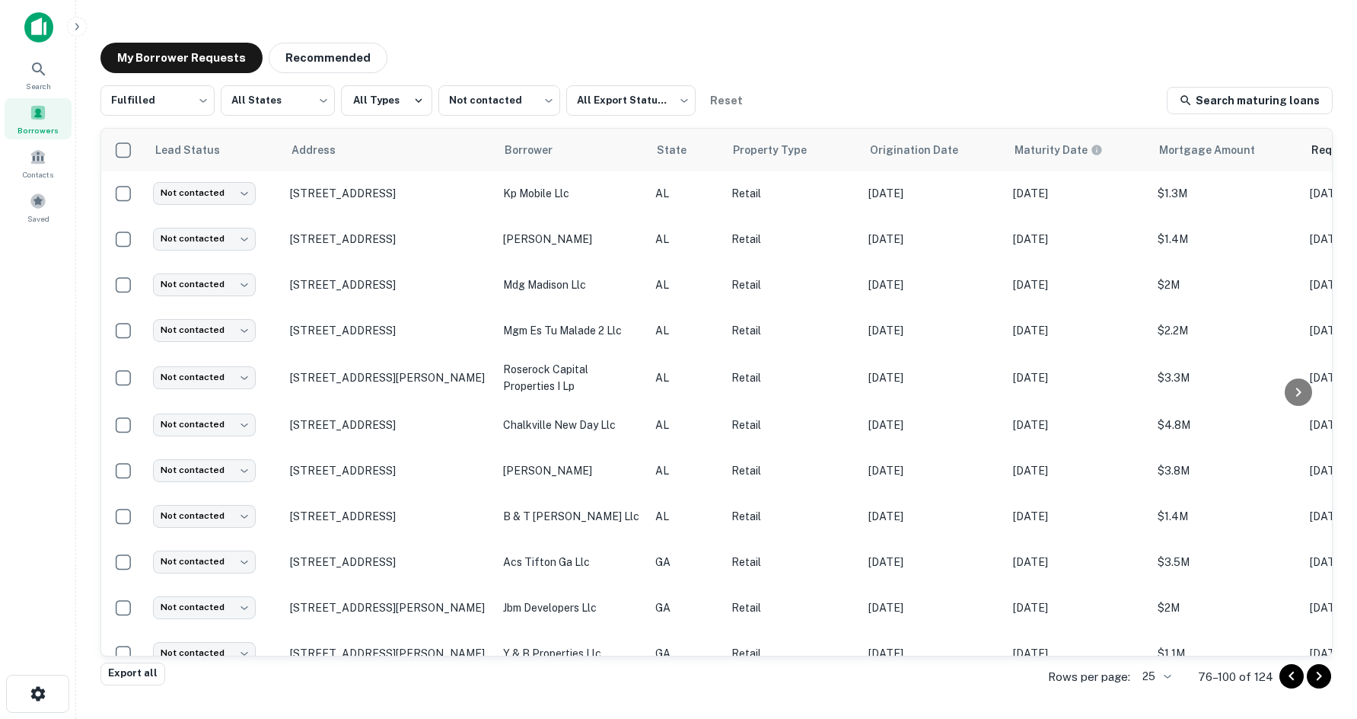
scroll to position [710, 0]
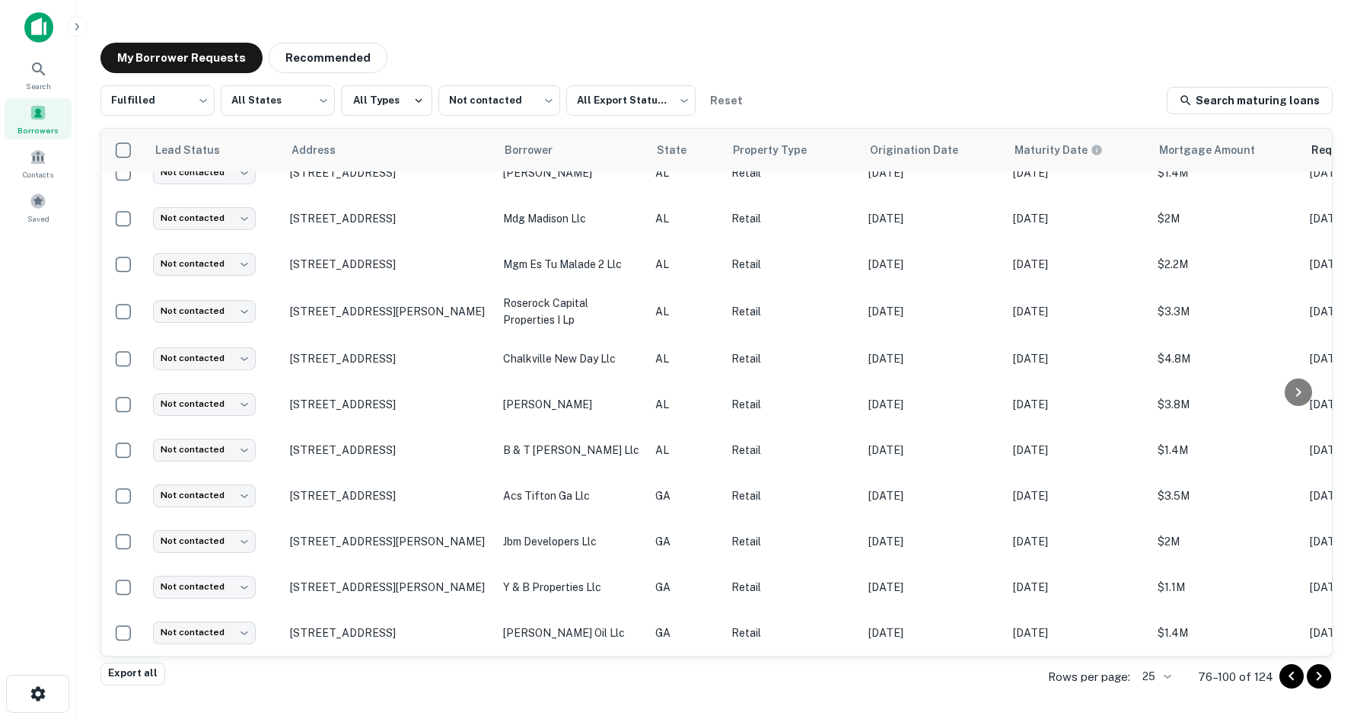
drag, startPoint x: 1326, startPoint y: 679, endPoint x: 1319, endPoint y: 672, distance: 10.2
click at [1326, 679] on icon "Go to next page" at bounding box center [1319, 676] width 18 height 18
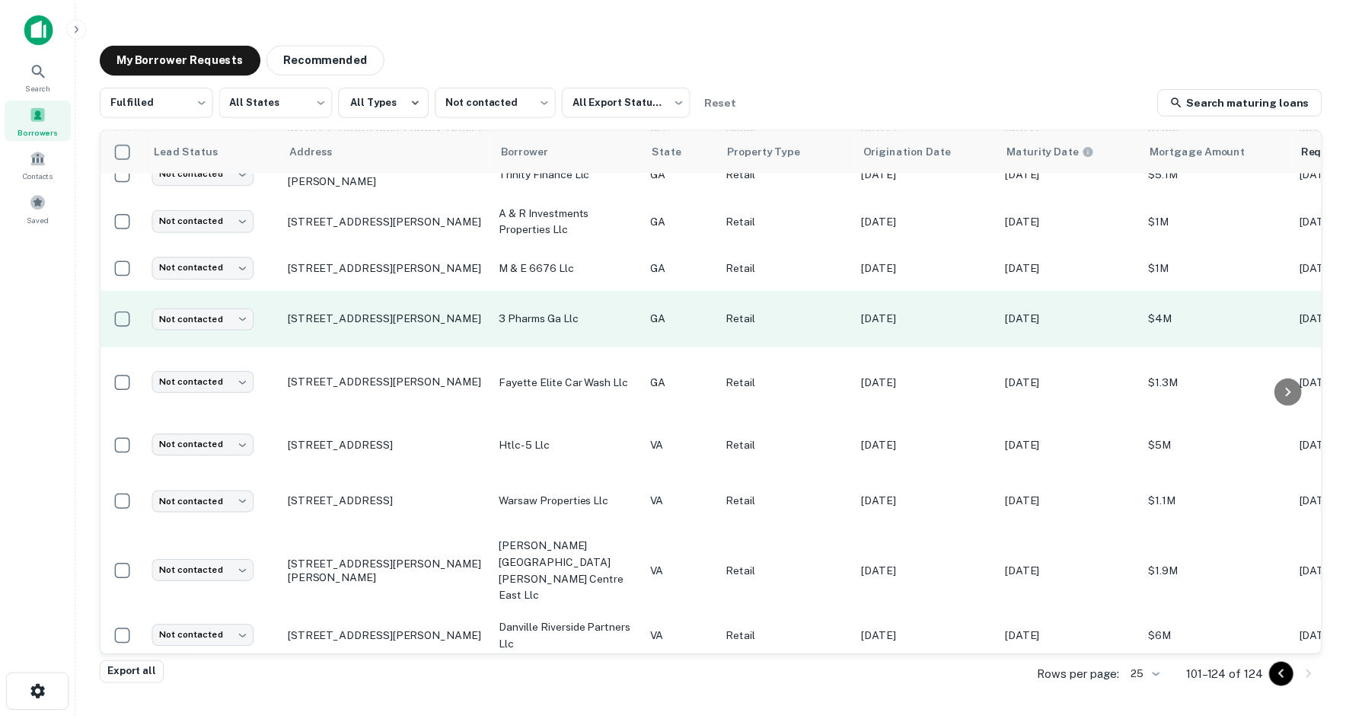
scroll to position [73, 0]
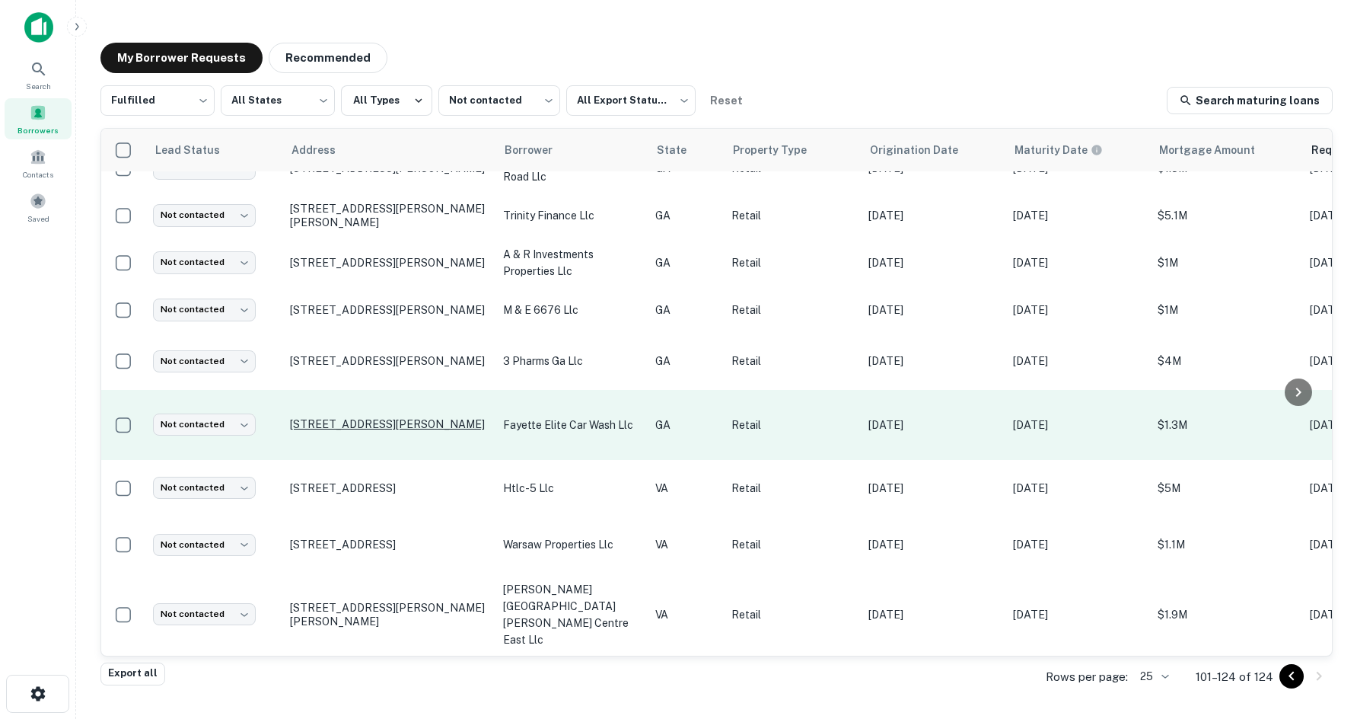
click at [368, 424] on p "272 Glynn St N Fayetteville, GA 30214" at bounding box center [389, 424] width 198 height 14
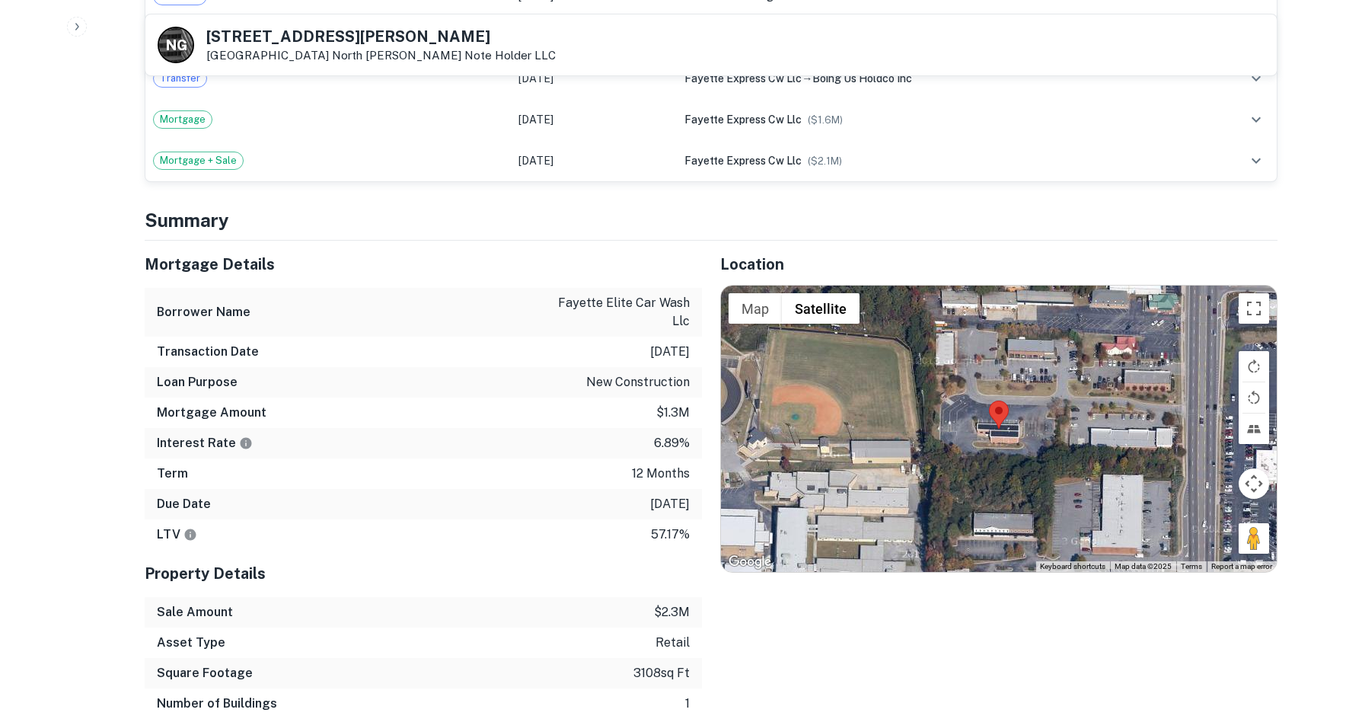
scroll to position [1066, 0]
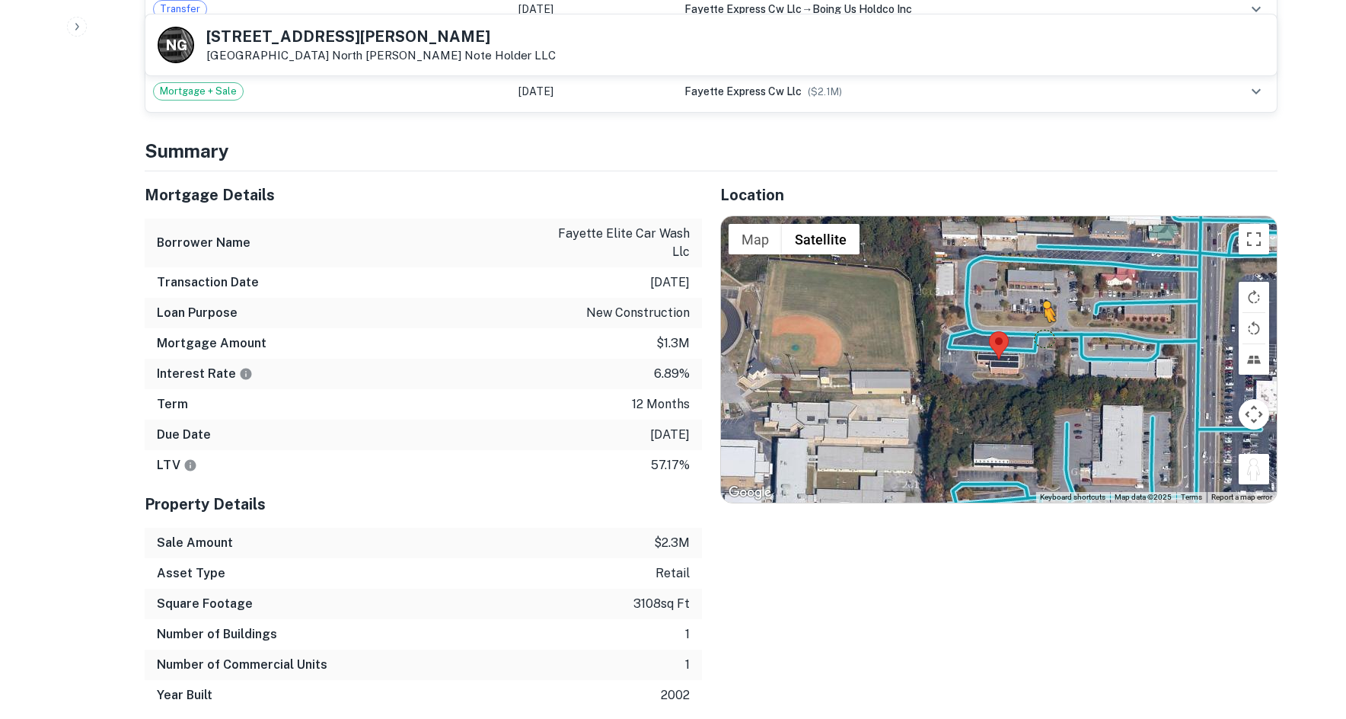
drag, startPoint x: 1250, startPoint y: 457, endPoint x: 1041, endPoint y: 317, distance: 251.9
click at [1041, 317] on div "To activate drag with keyboard, press Alt + Enter. Once in keyboard drag state,…" at bounding box center [999, 359] width 556 height 286
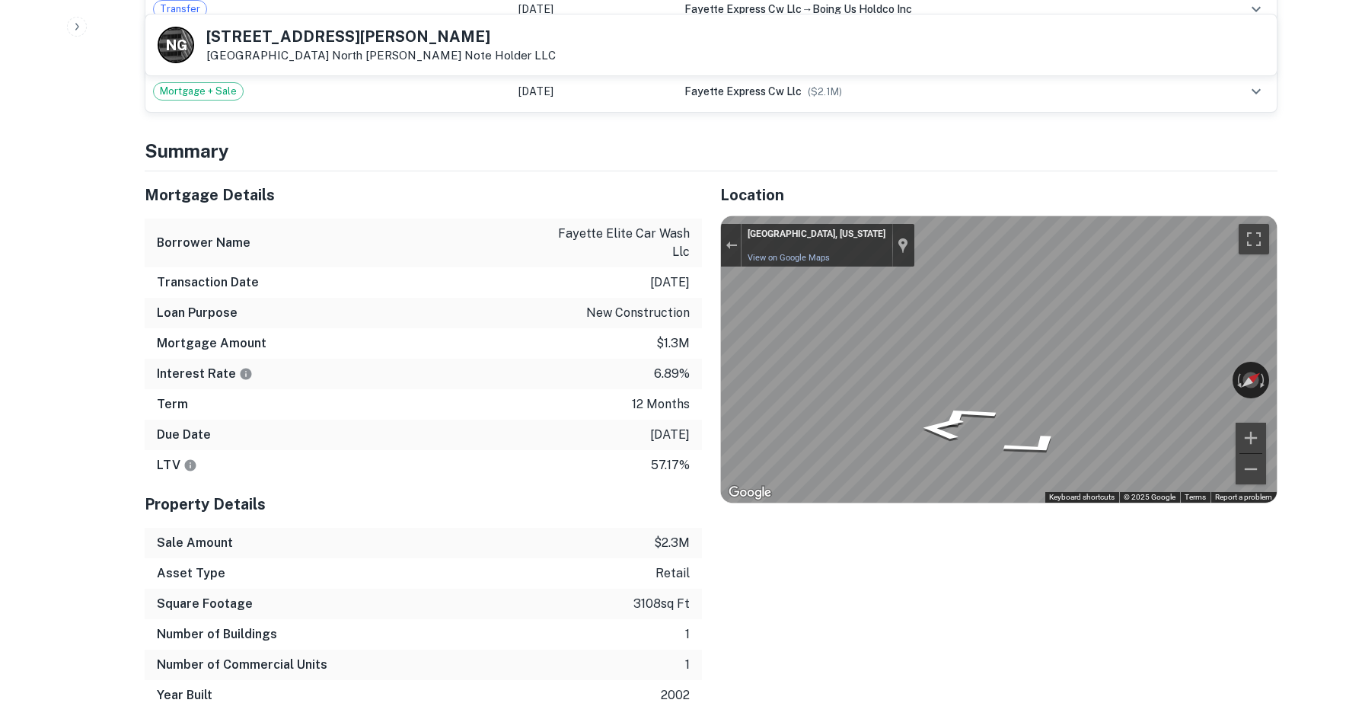
click at [1246, 431] on div "← Move left → Move right ↑ Move up ↓ Move down + Zoom in - Zoom out Fayettevill…" at bounding box center [999, 359] width 556 height 286
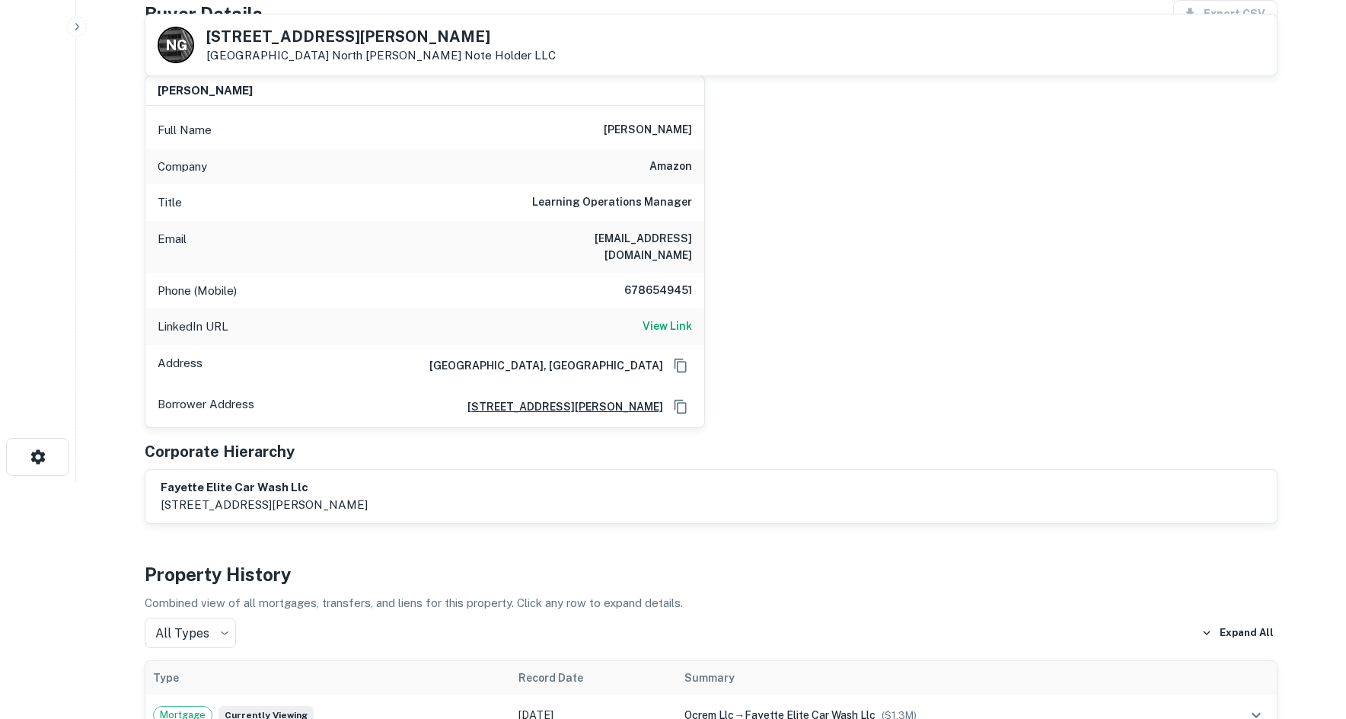
scroll to position [228, 0]
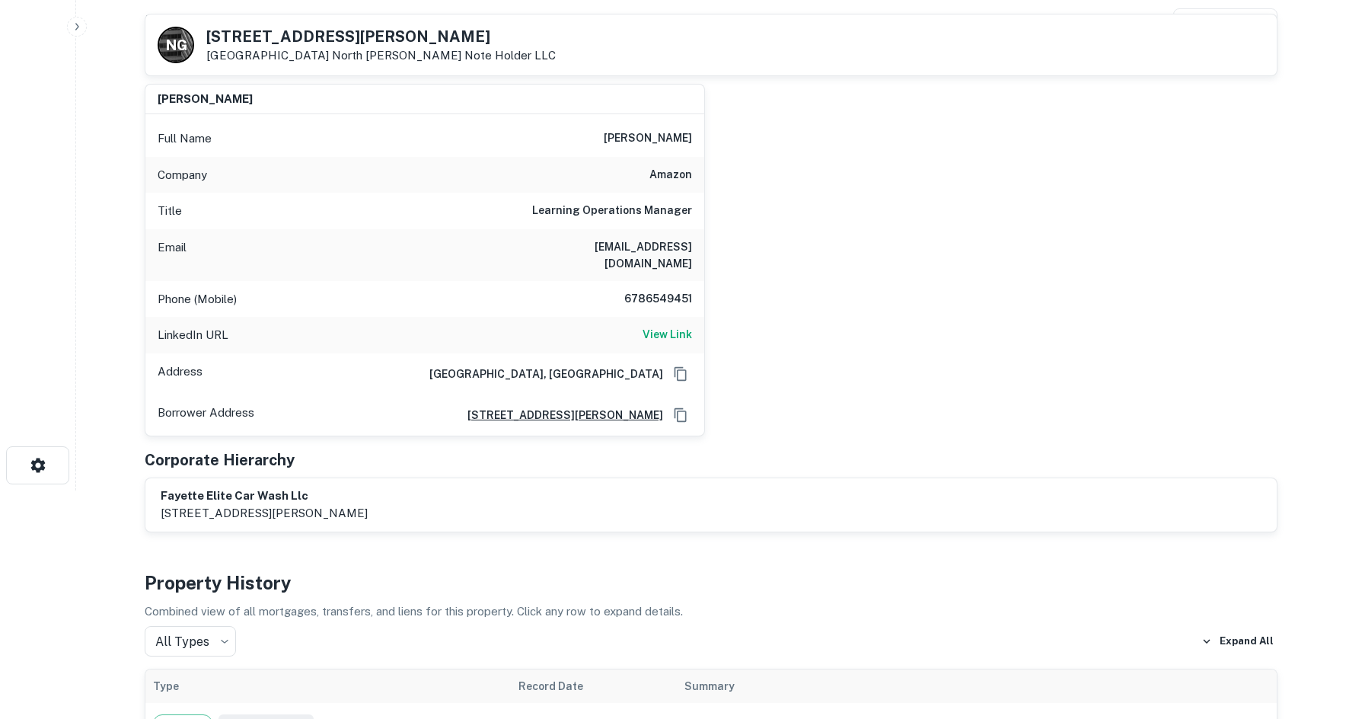
click at [655, 290] on h6 "6786549451" at bounding box center [646, 299] width 91 height 18
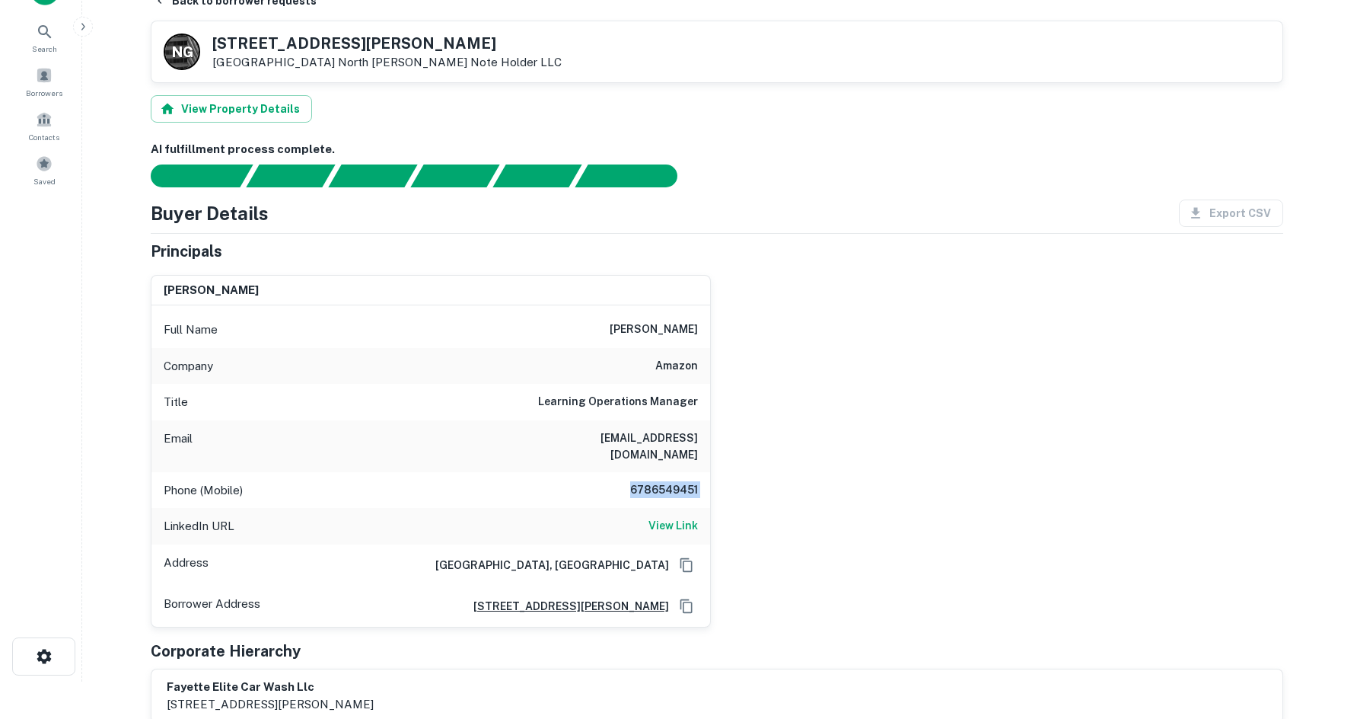
scroll to position [0, 0]
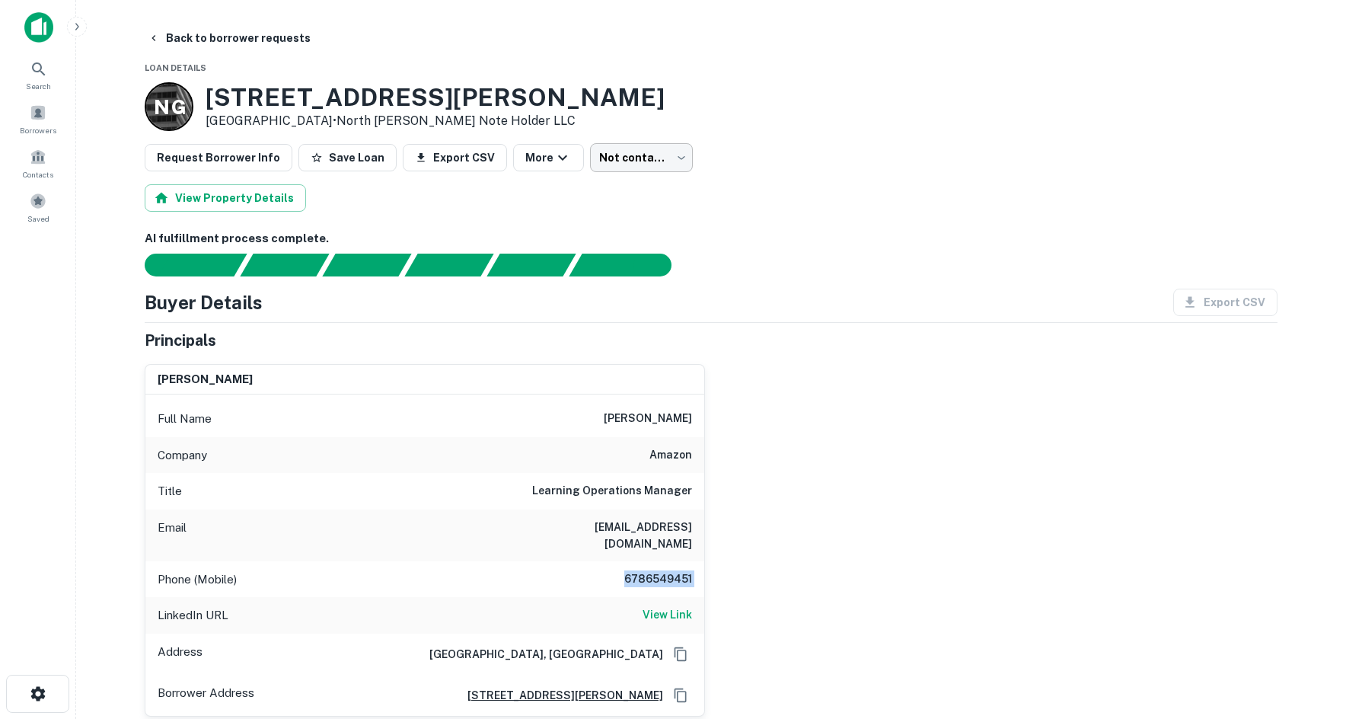
click at [664, 167] on body "Search Borrowers Contacts Saved Back to borrower requests Loan Details N G 272 …" at bounding box center [673, 359] width 1346 height 719
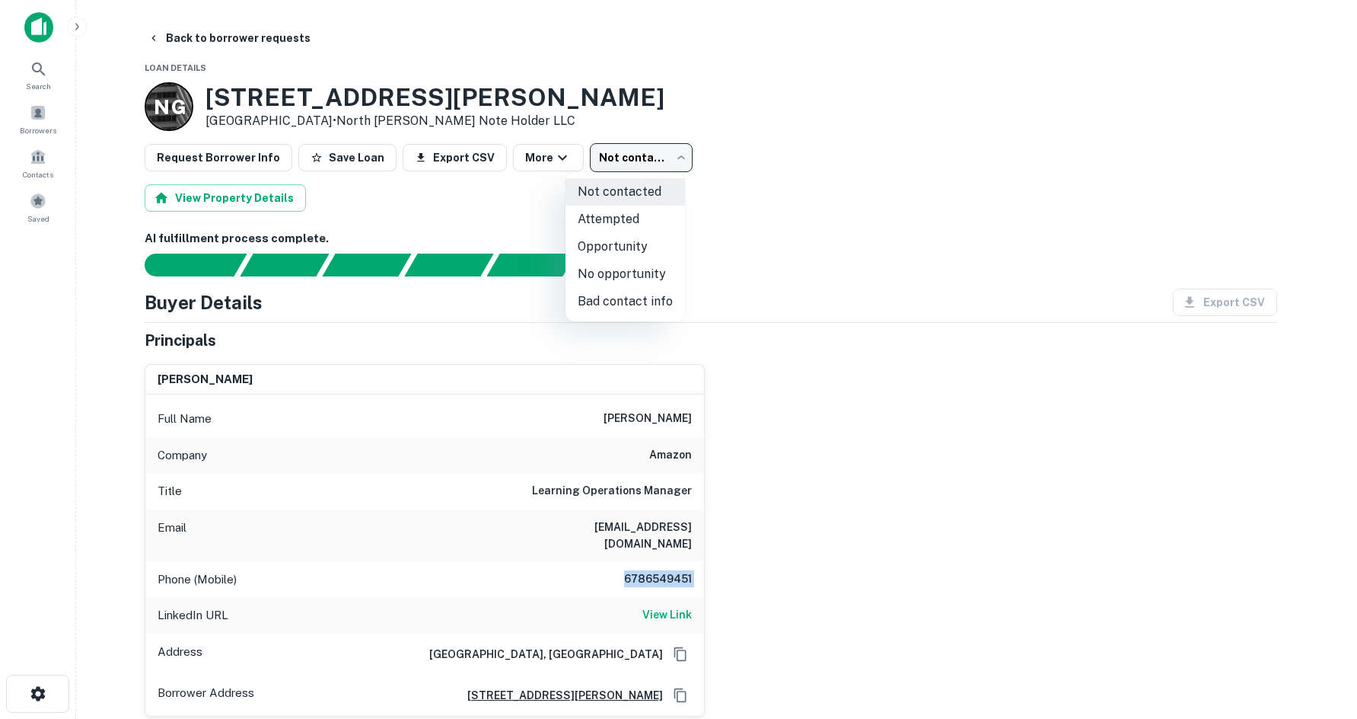
click at [643, 225] on li "Attempted" at bounding box center [626, 219] width 120 height 27
type input "*********"
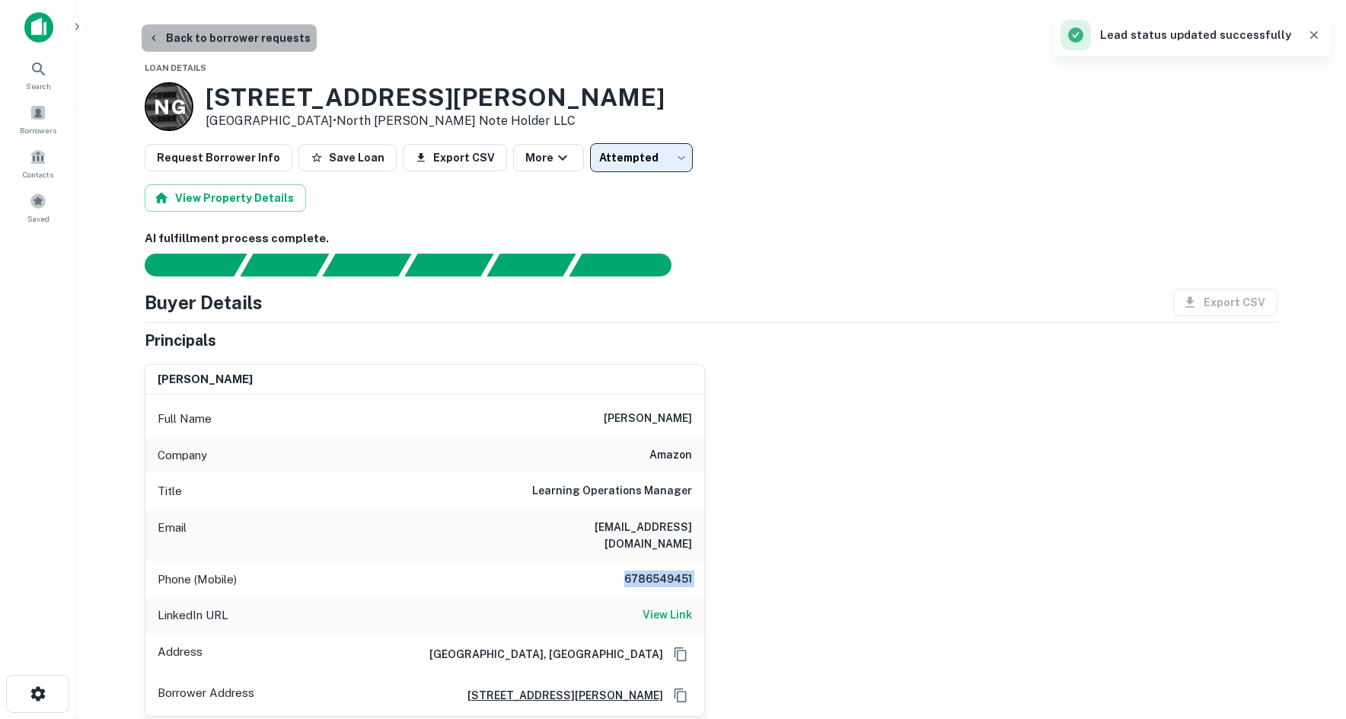
click at [274, 40] on button "Back to borrower requests" at bounding box center [229, 37] width 175 height 27
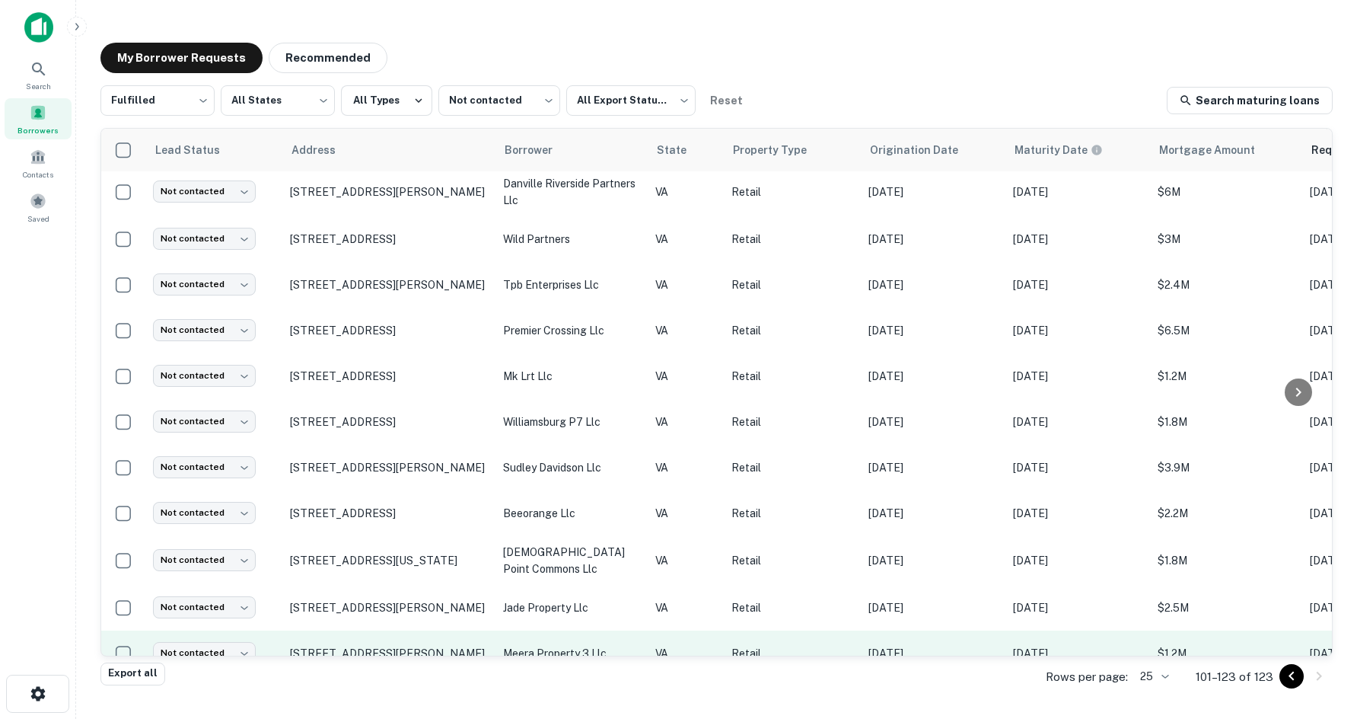
scroll to position [612, 0]
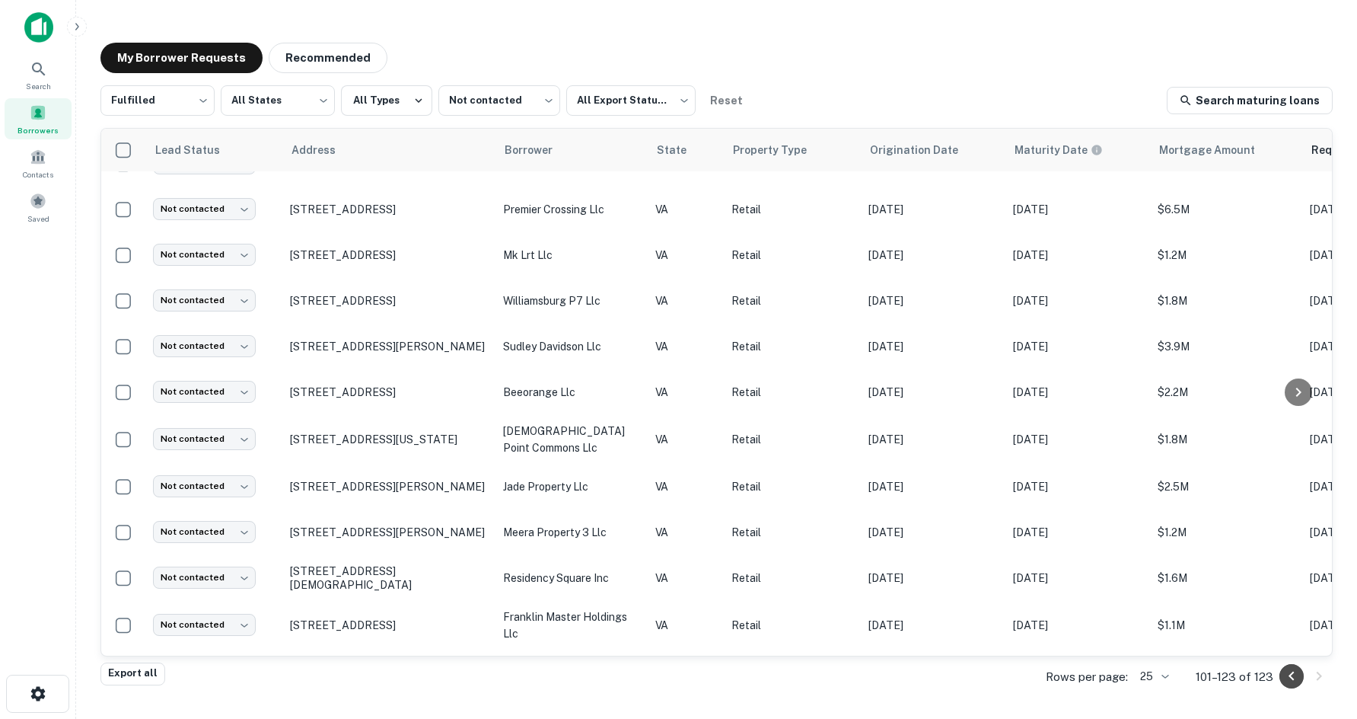
click at [1289, 675] on icon "Go to previous page" at bounding box center [1292, 676] width 18 height 18
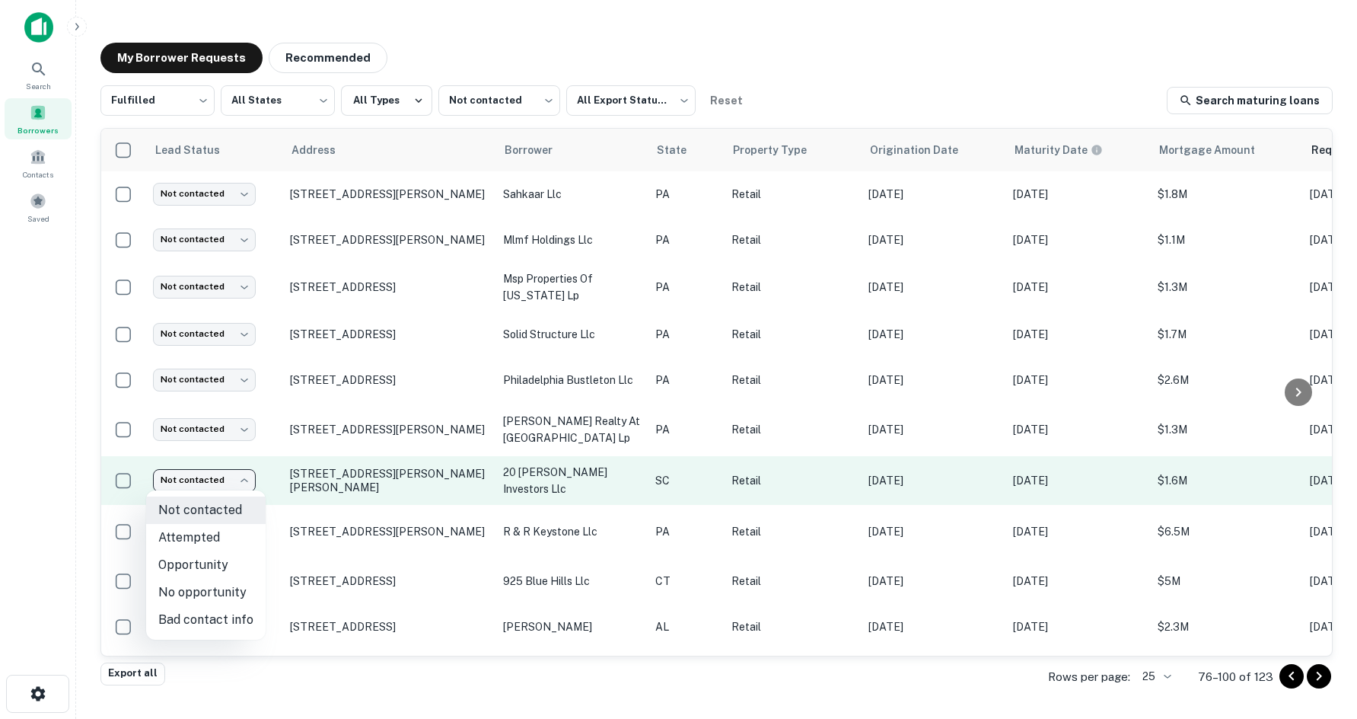
click at [183, 488] on body "Search Borrowers Contacts Saved My Borrower Requests Recommended Fulfilled ****…" at bounding box center [678, 359] width 1357 height 719
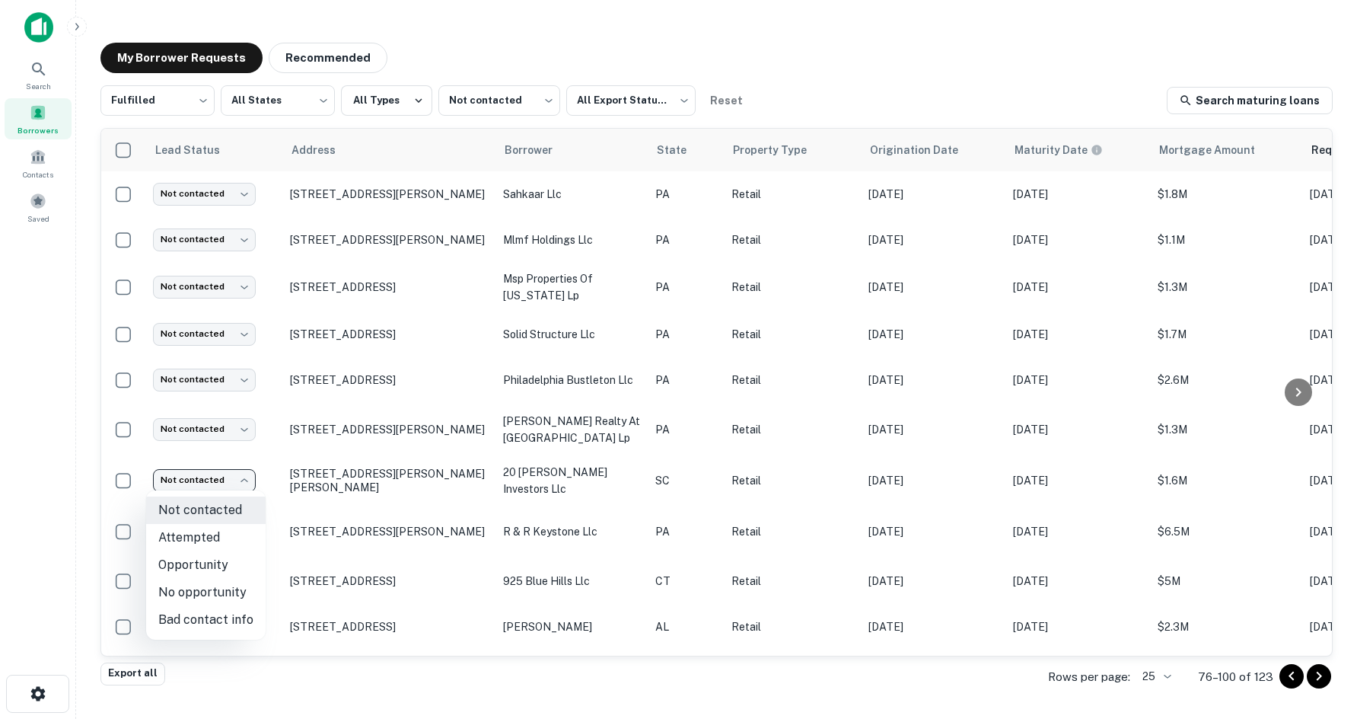
click at [230, 596] on li "No opportunity" at bounding box center [206, 592] width 120 height 27
type input "**********"
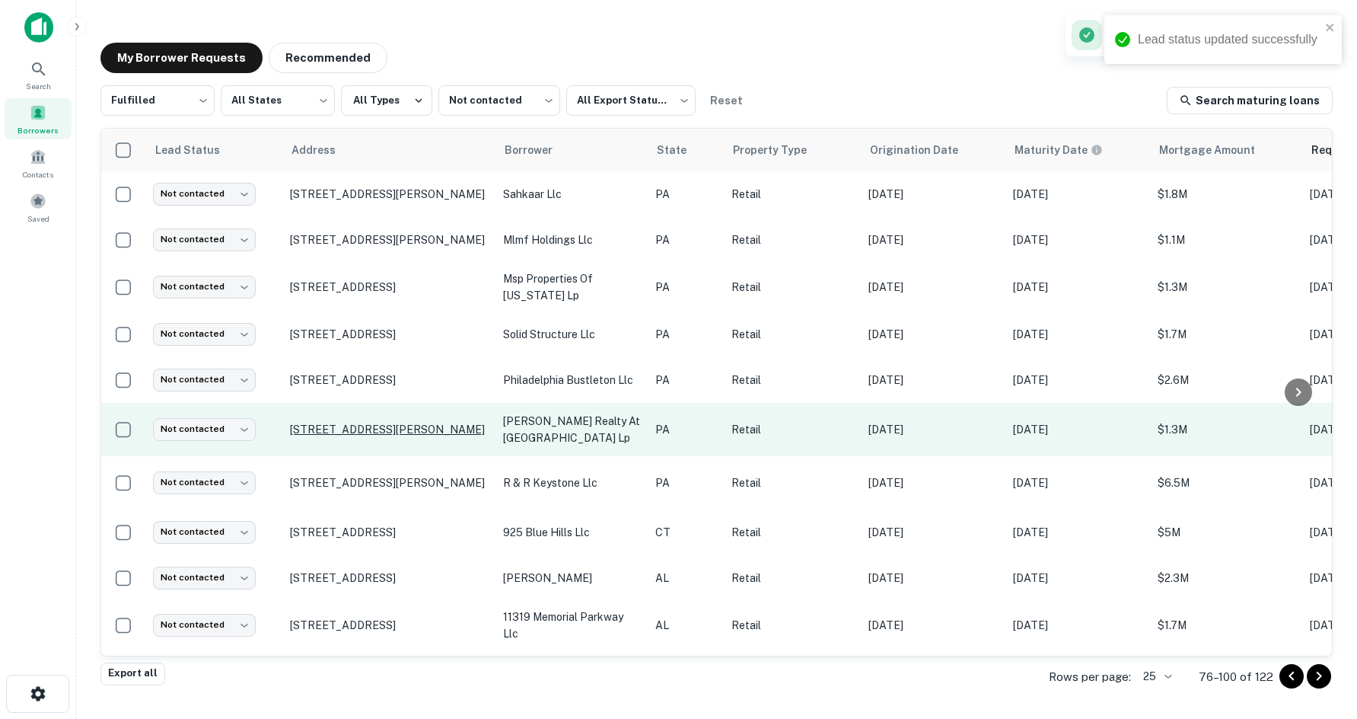
click at [352, 423] on p "9933 Shaner Blvd Huntingdon, PA 16652" at bounding box center [389, 430] width 198 height 14
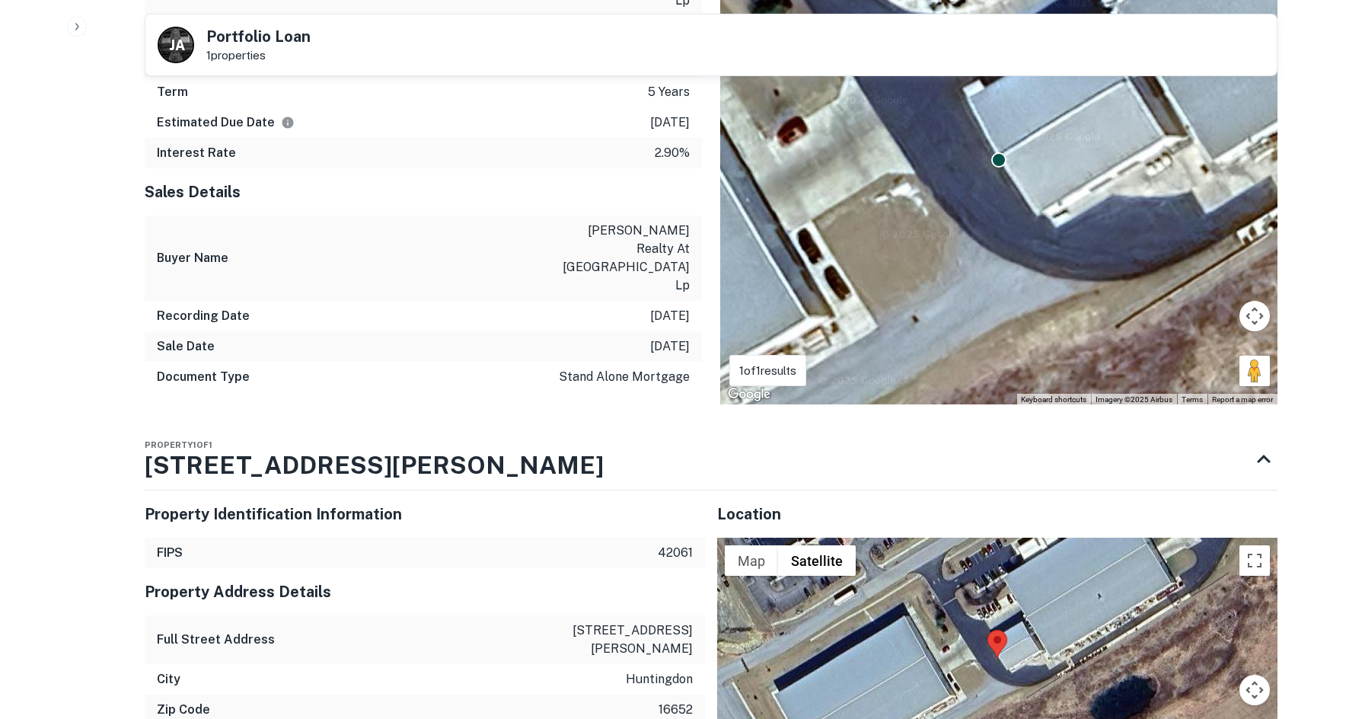
scroll to position [1523, 0]
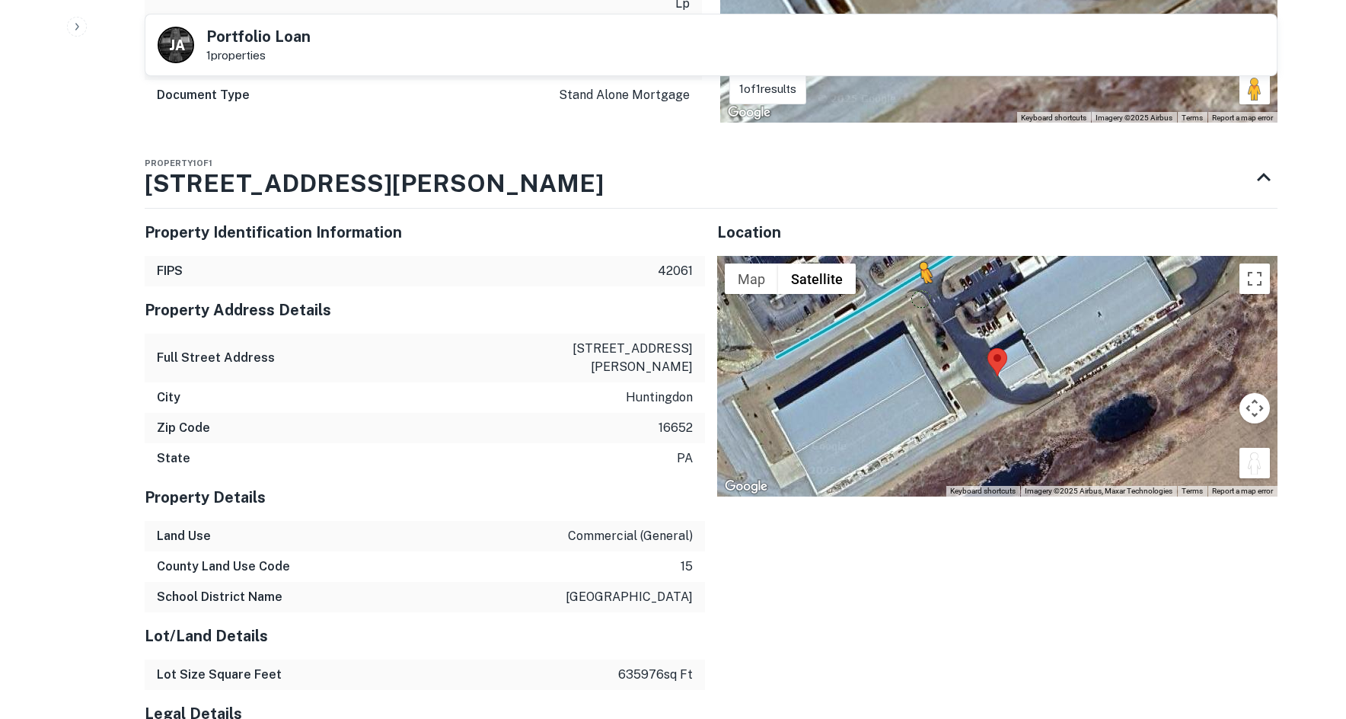
drag, startPoint x: 1211, startPoint y: 366, endPoint x: 917, endPoint y: 225, distance: 326.2
click at [917, 256] on div "To activate drag with keyboard, press Alt + Enter. Once in keyboard drag state,…" at bounding box center [997, 376] width 560 height 241
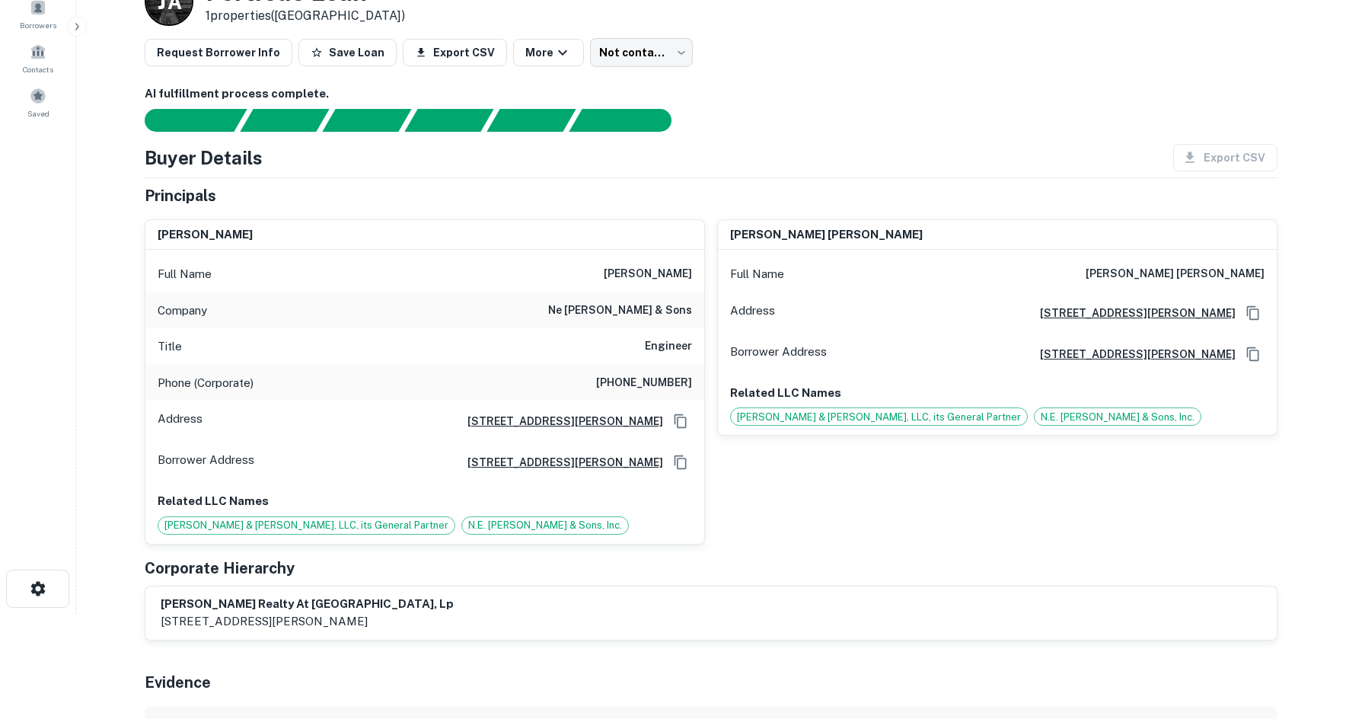
scroll to position [0, 0]
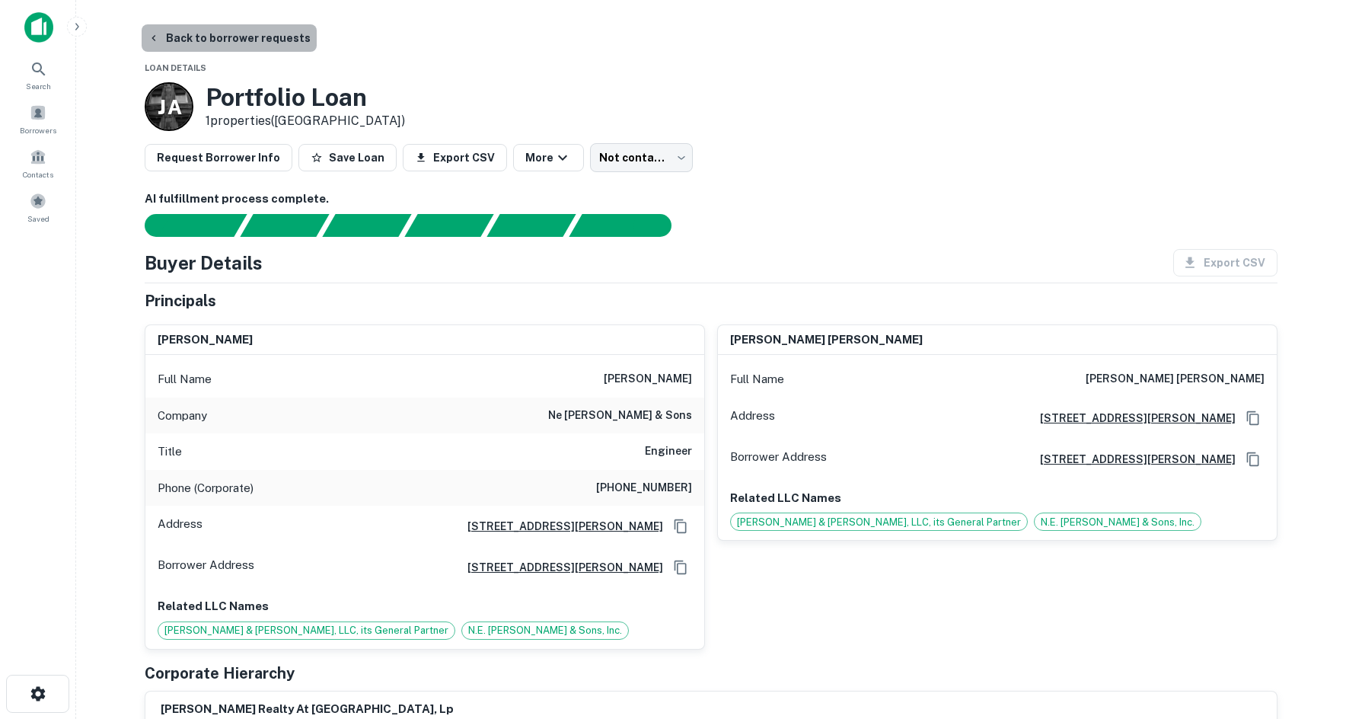
click at [249, 40] on button "Back to borrower requests" at bounding box center [229, 37] width 175 height 27
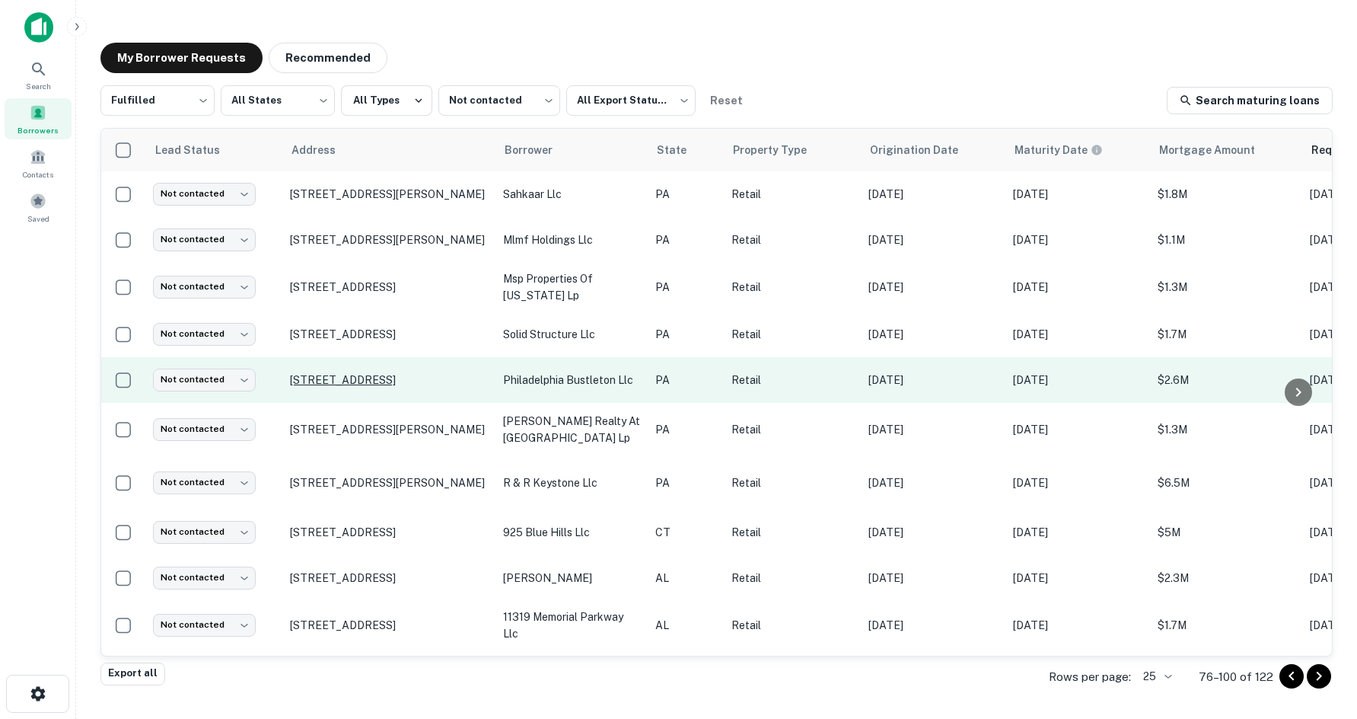
click at [405, 375] on p "10970 Bustleton Ave Philadelphia, PA 19116" at bounding box center [389, 380] width 198 height 14
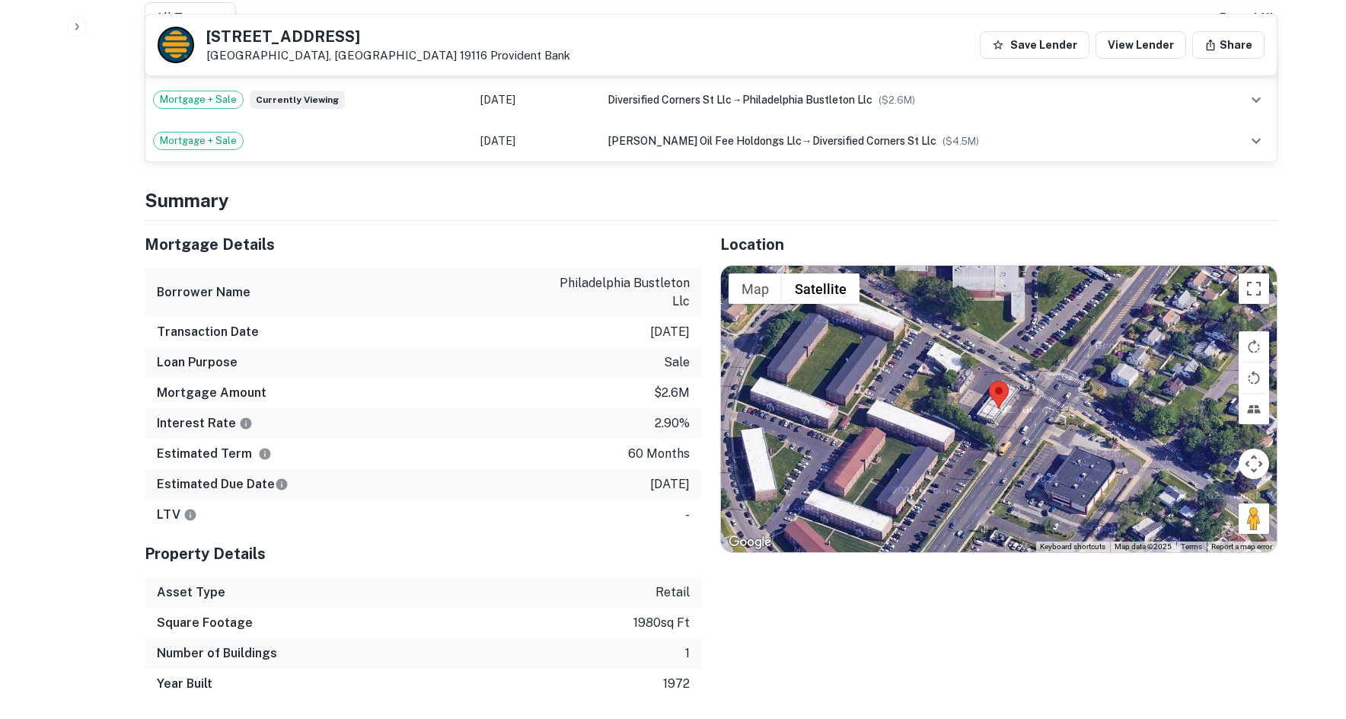
scroll to position [1142, 0]
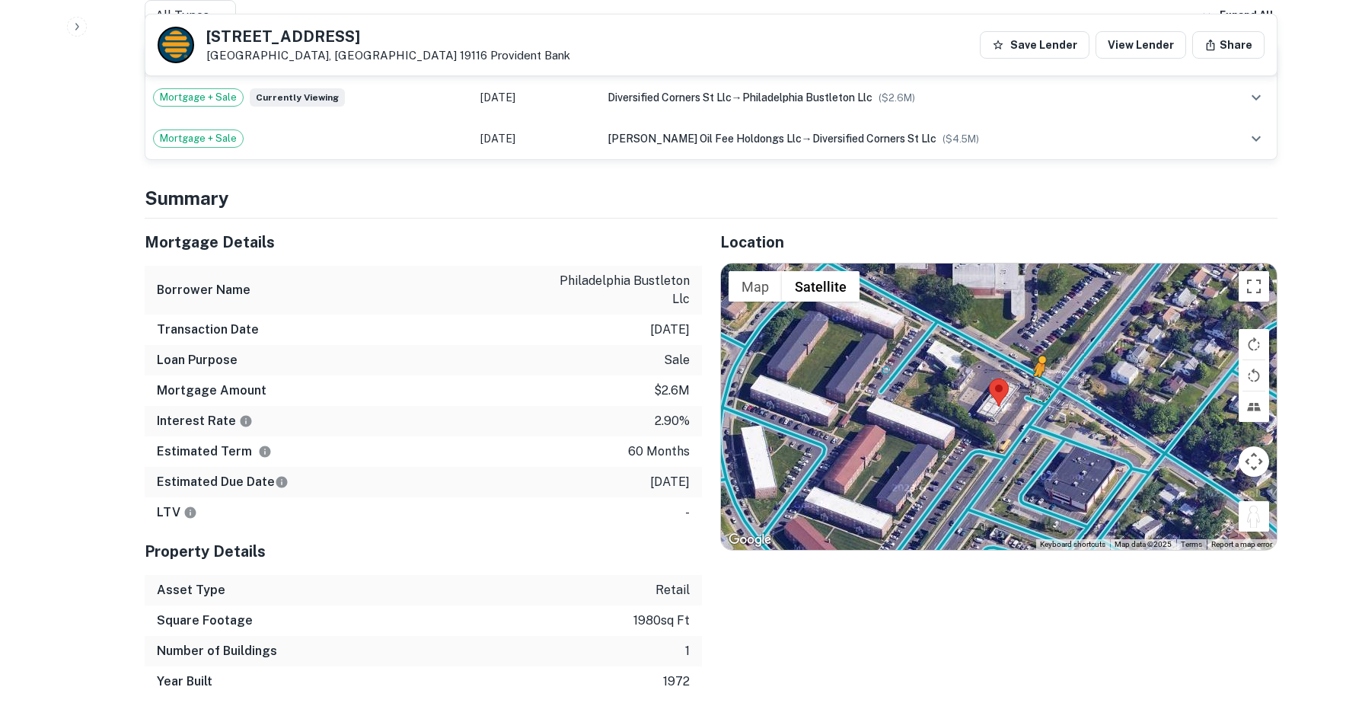
drag, startPoint x: 1250, startPoint y: 502, endPoint x: 1035, endPoint y: 365, distance: 254.7
click at [1035, 365] on div "To activate drag with keyboard, press Alt + Enter. Once in keyboard drag state,…" at bounding box center [999, 406] width 556 height 286
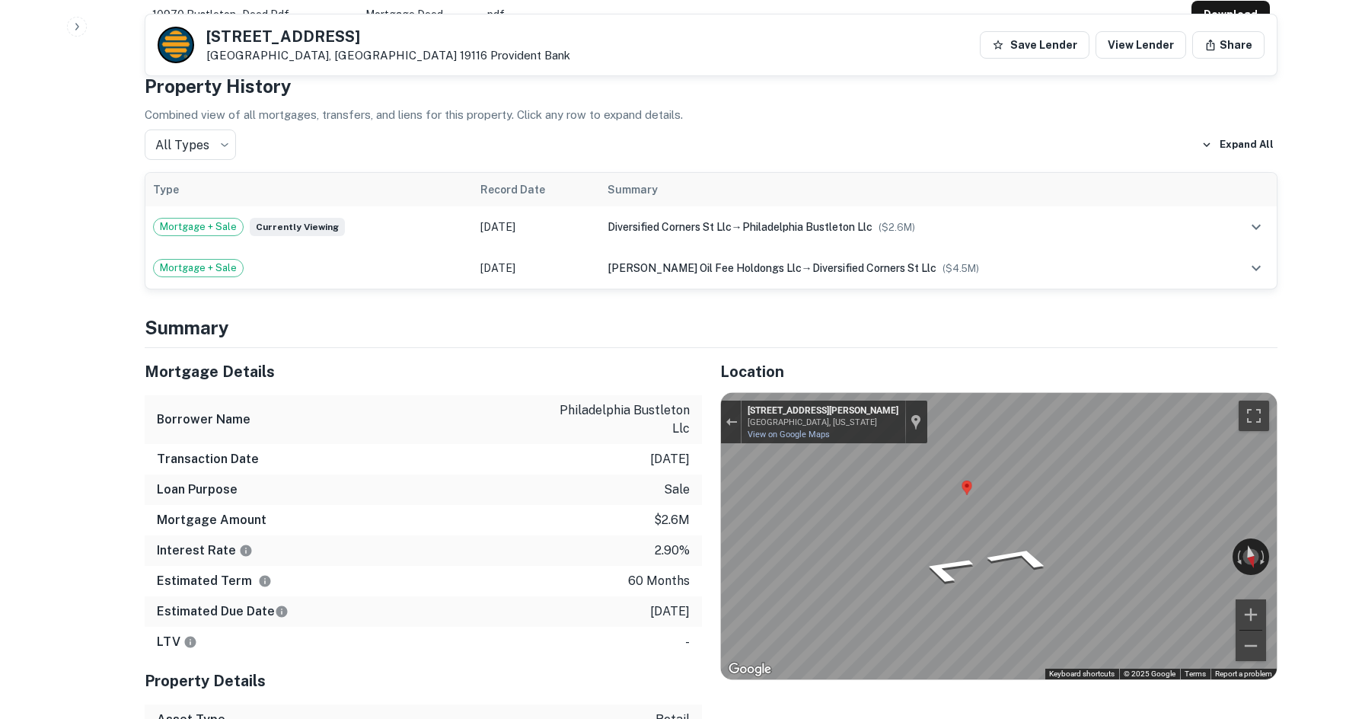
scroll to position [761, 0]
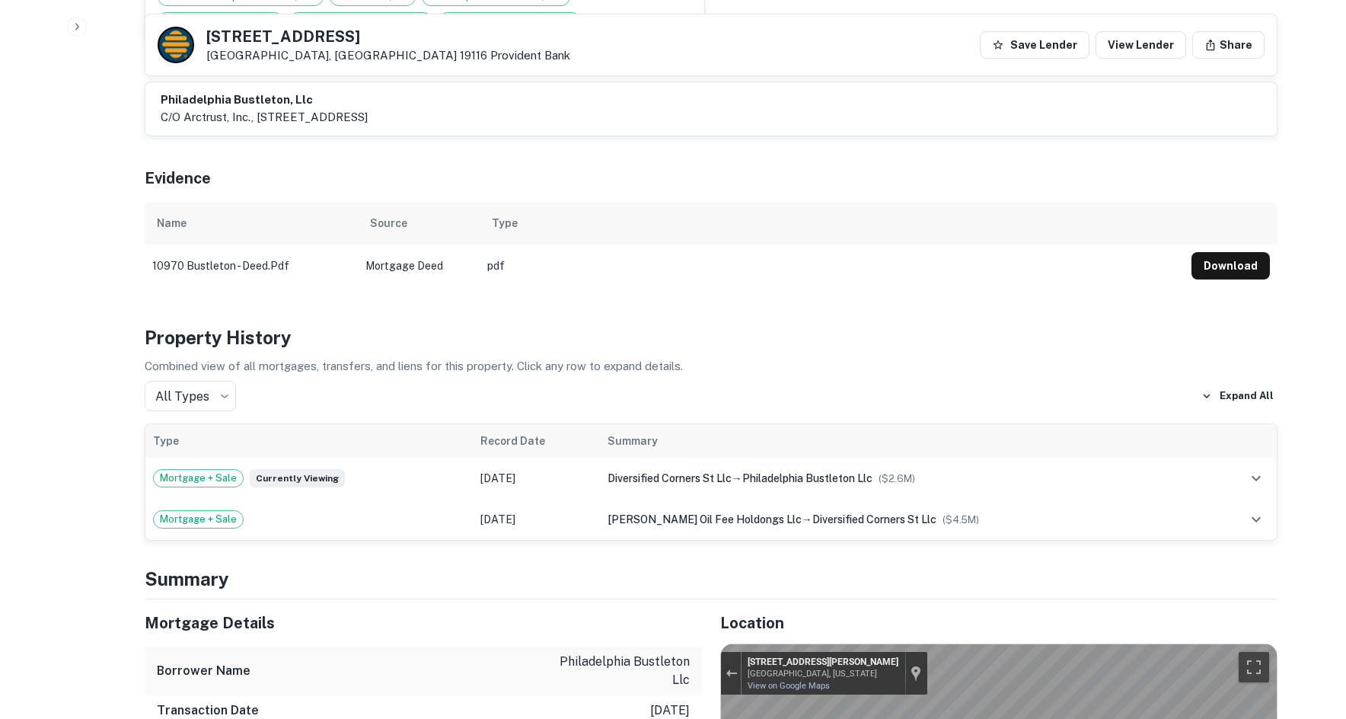
click at [1183, 357] on p "Combined view of all mortgages, transfers, and liens for this property. Click a…" at bounding box center [711, 366] width 1133 height 18
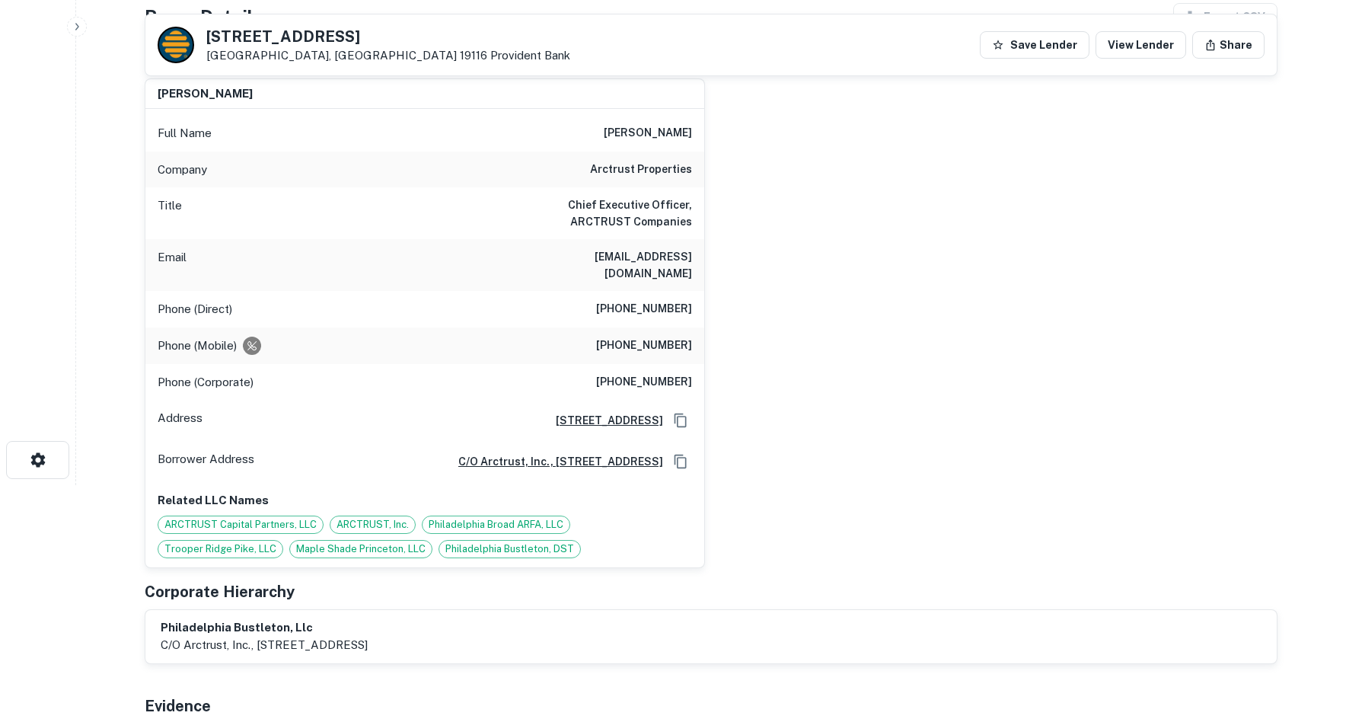
scroll to position [228, 0]
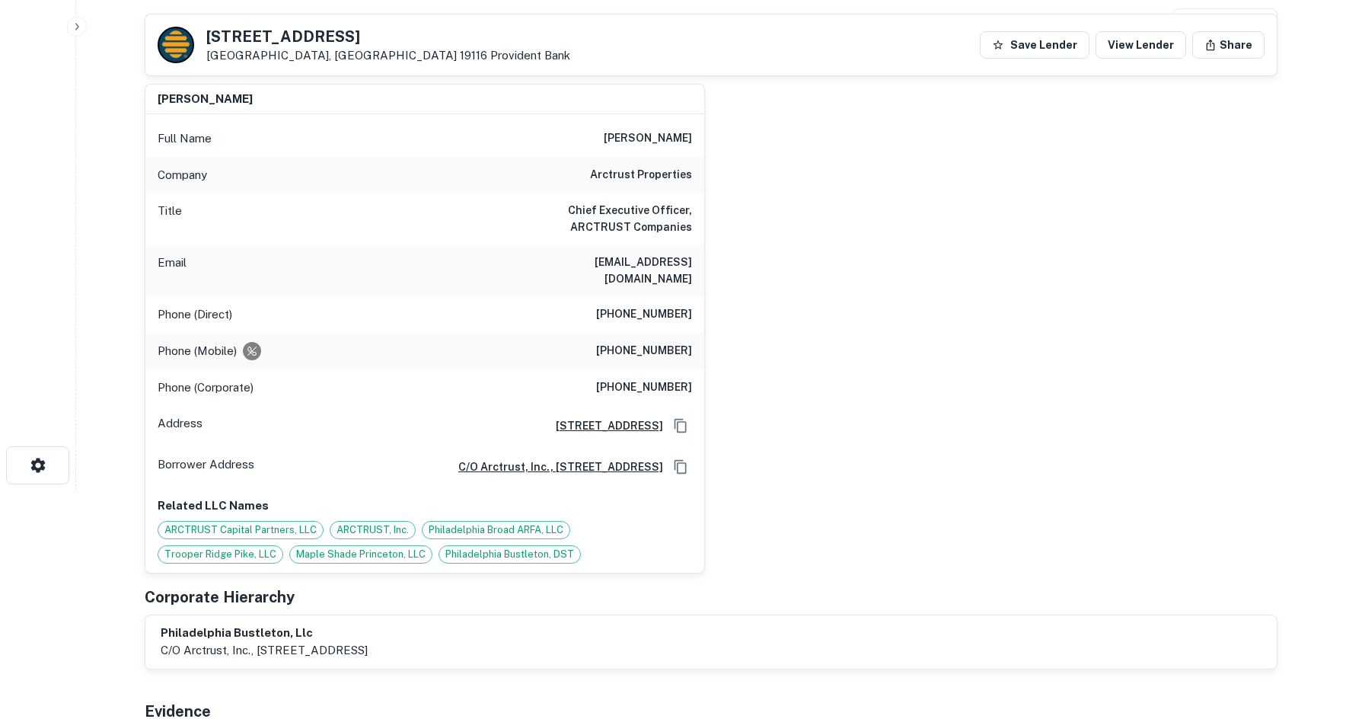
click at [665, 305] on h6 "(973) 249-1919" at bounding box center [644, 314] width 96 height 18
drag, startPoint x: 582, startPoint y: 166, endPoint x: 738, endPoint y: 184, distance: 157.1
click at [738, 184] on div "gary s. baumann Full Name gary s. baumann Company arctrust properties Title Chi…" at bounding box center [704, 323] width 1145 height 502
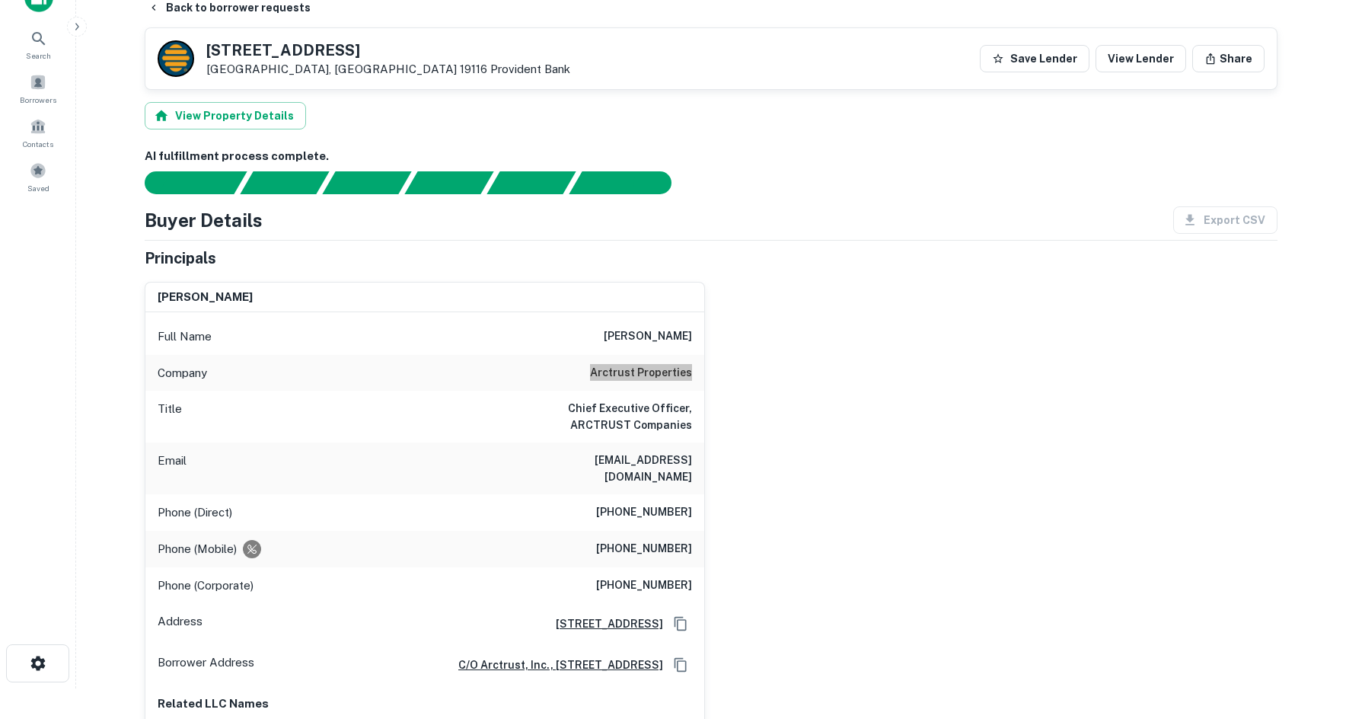
scroll to position [0, 0]
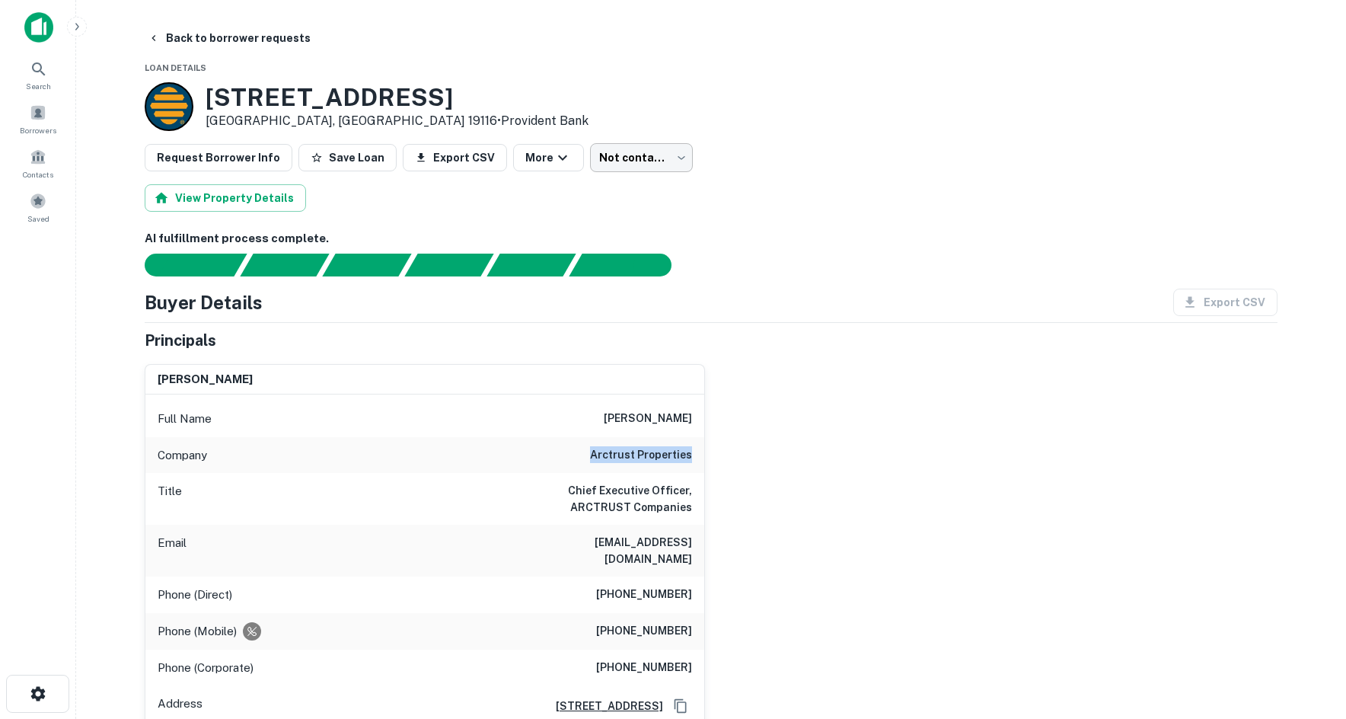
click at [630, 148] on body "Search Borrowers Contacts Saved Back to borrower requests Loan Details 10970 Bu…" at bounding box center [673, 359] width 1346 height 719
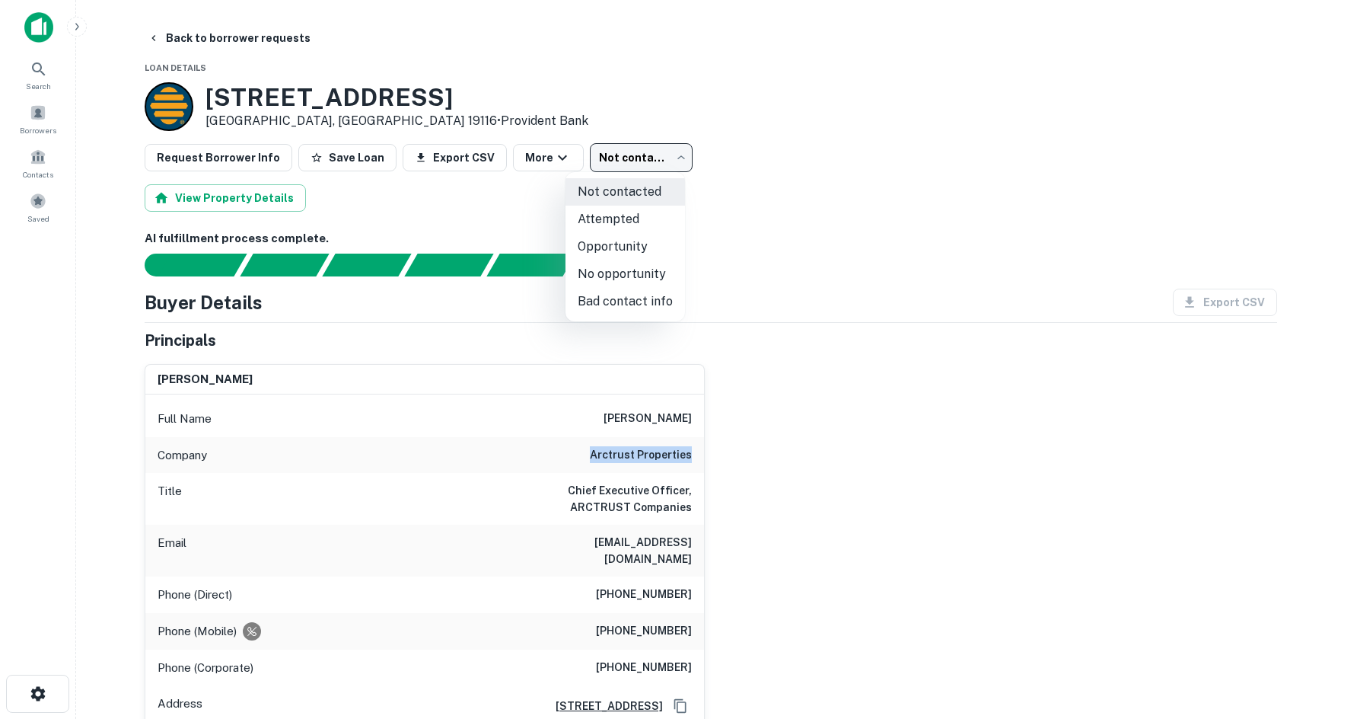
click at [639, 210] on li "Attempted" at bounding box center [626, 219] width 120 height 27
type input "*********"
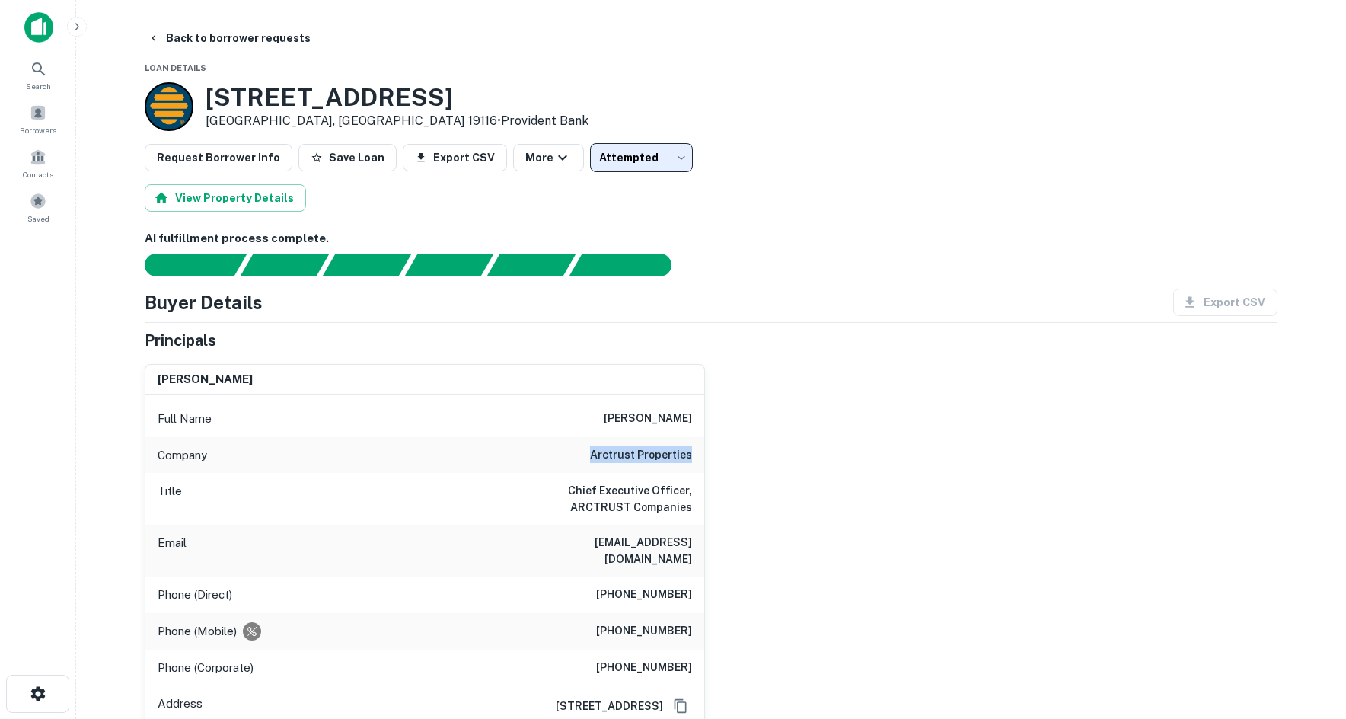
click at [727, 235] on h6 "AI fulfillment process complete." at bounding box center [711, 239] width 1133 height 18
click at [214, 33] on button "Back to borrower requests" at bounding box center [229, 37] width 175 height 27
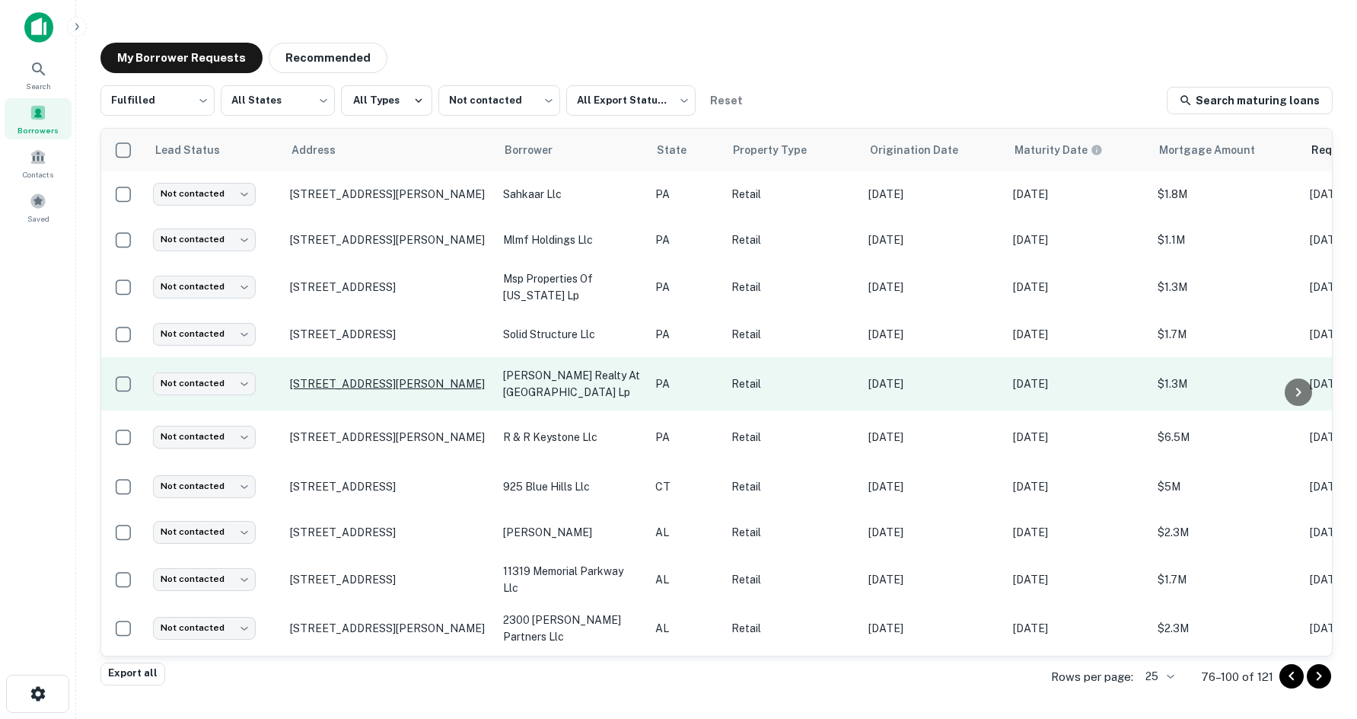
click at [407, 377] on p "9933 Shaner Blvd Huntingdon, PA 16652" at bounding box center [389, 384] width 198 height 14
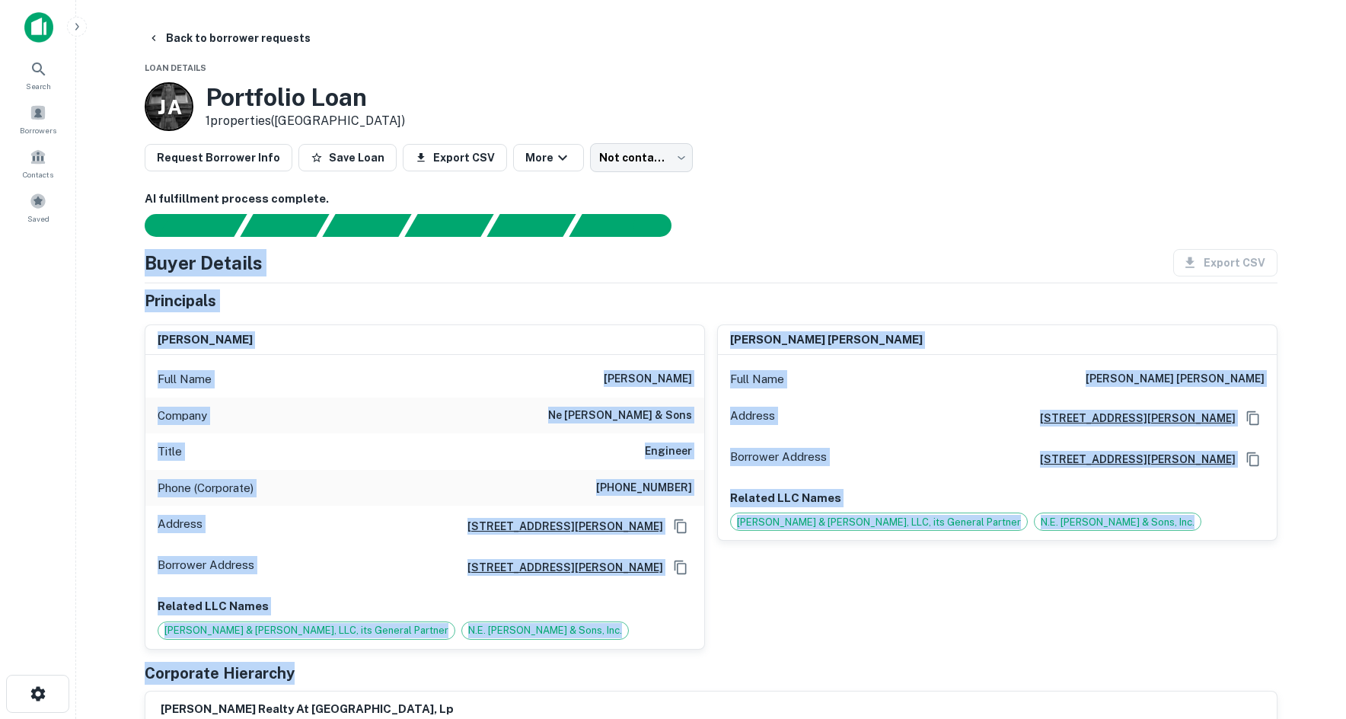
drag, startPoint x: 138, startPoint y: 265, endPoint x: 871, endPoint y: 653, distance: 829.6
click at [871, 653] on div "Principals rob reihart Full Name rob reihart Company ne reihart & sons Title En…" at bounding box center [711, 517] width 1133 height 456
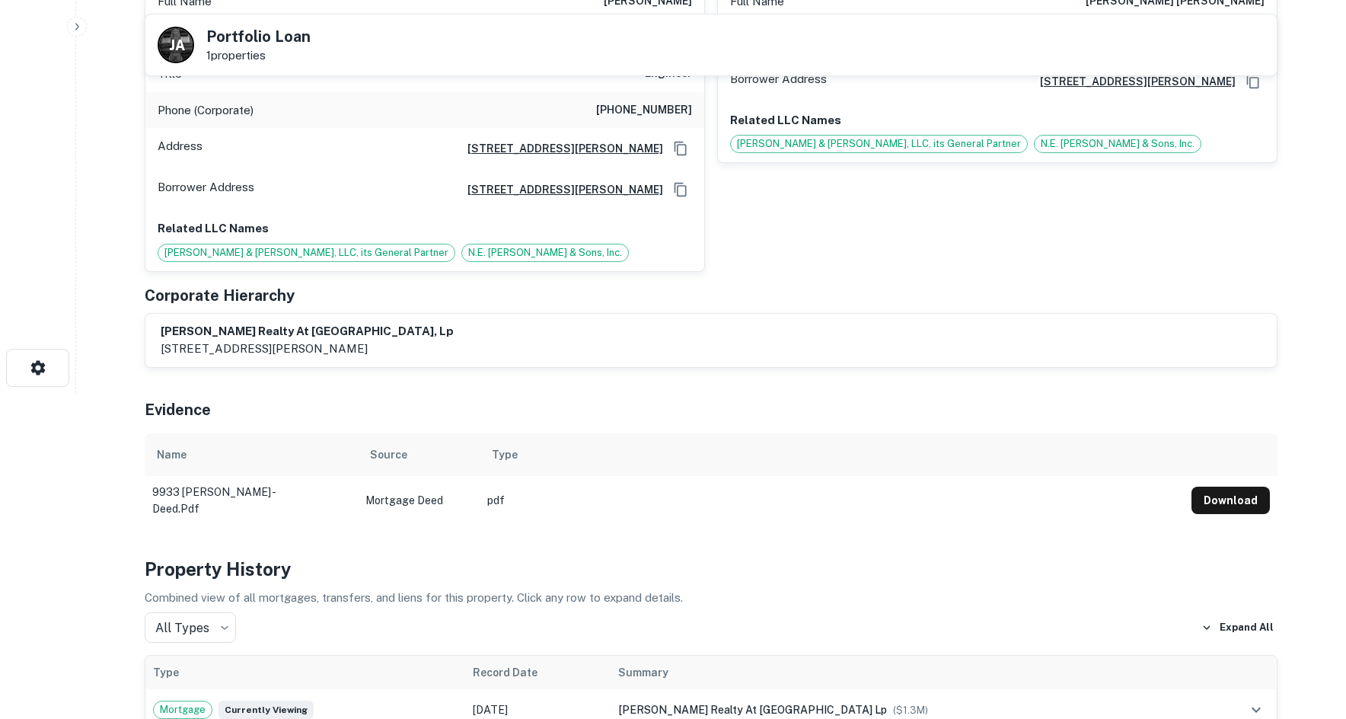
scroll to position [152, 0]
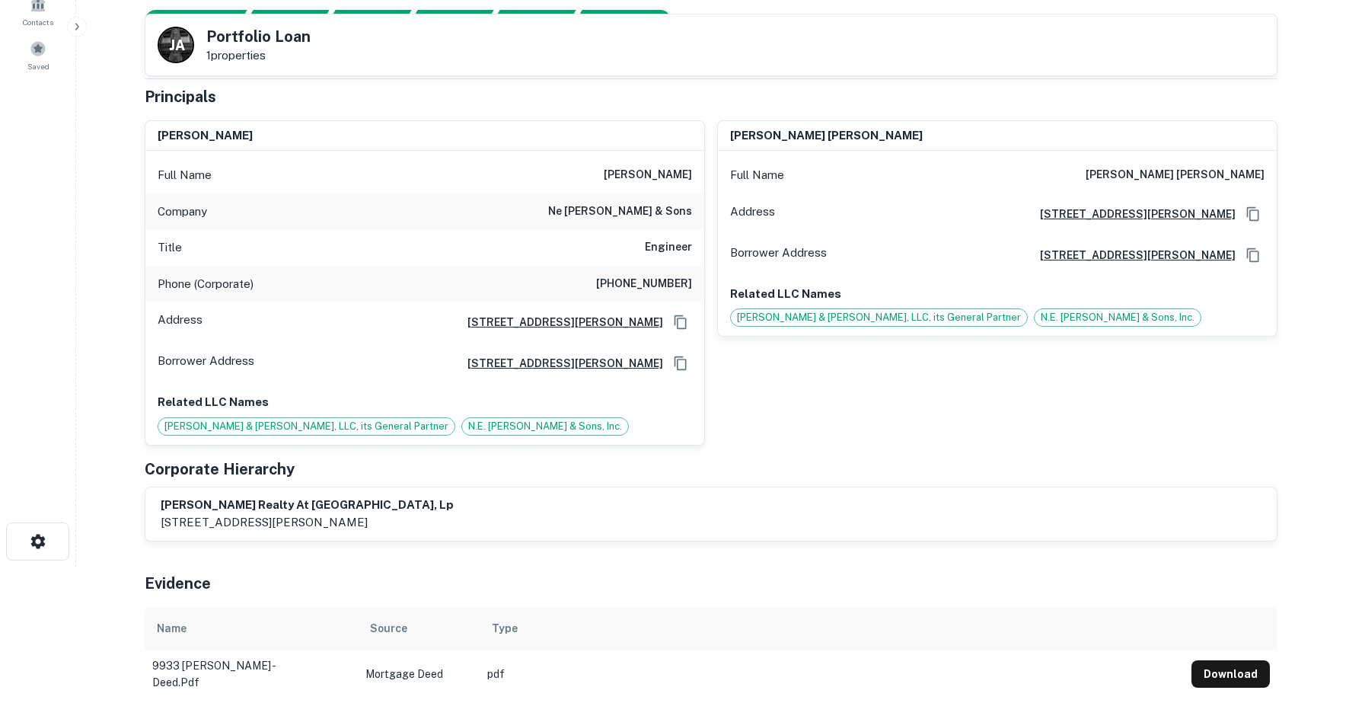
click at [646, 207] on h6 "ne reihart & sons" at bounding box center [620, 212] width 144 height 18
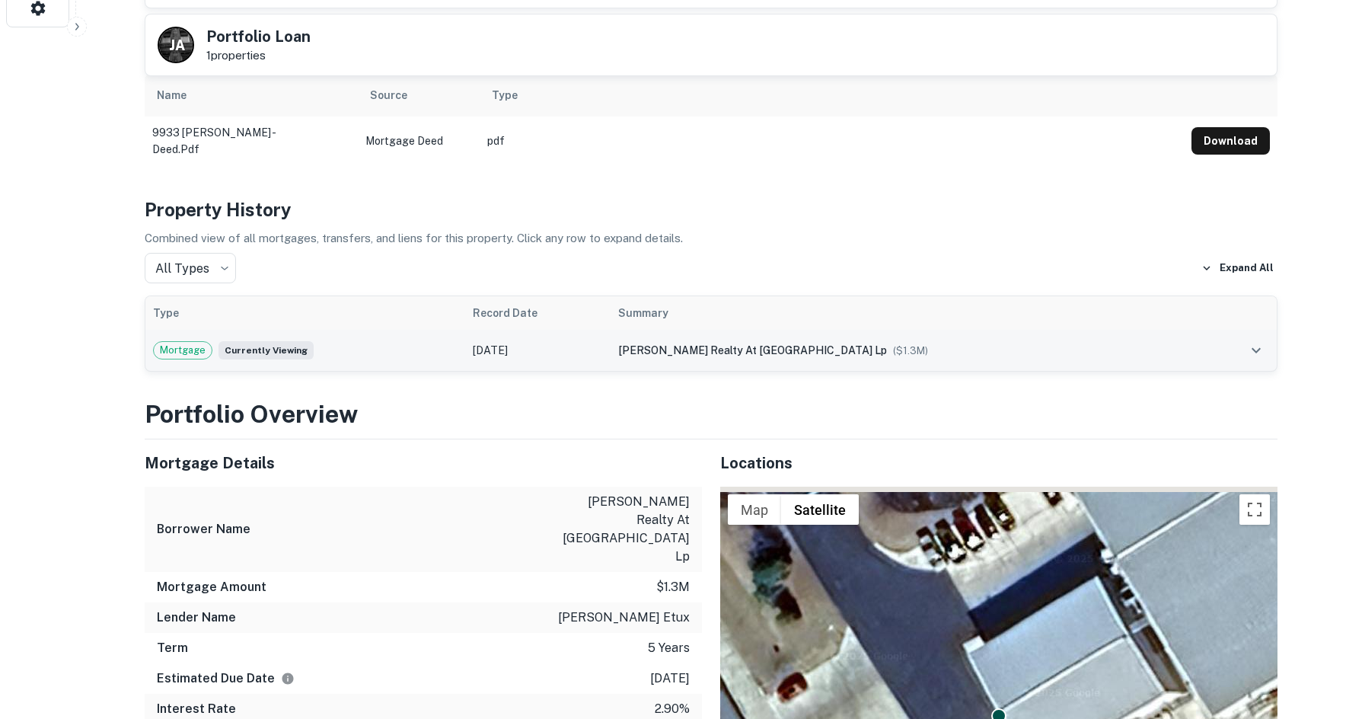
scroll to position [990, 0]
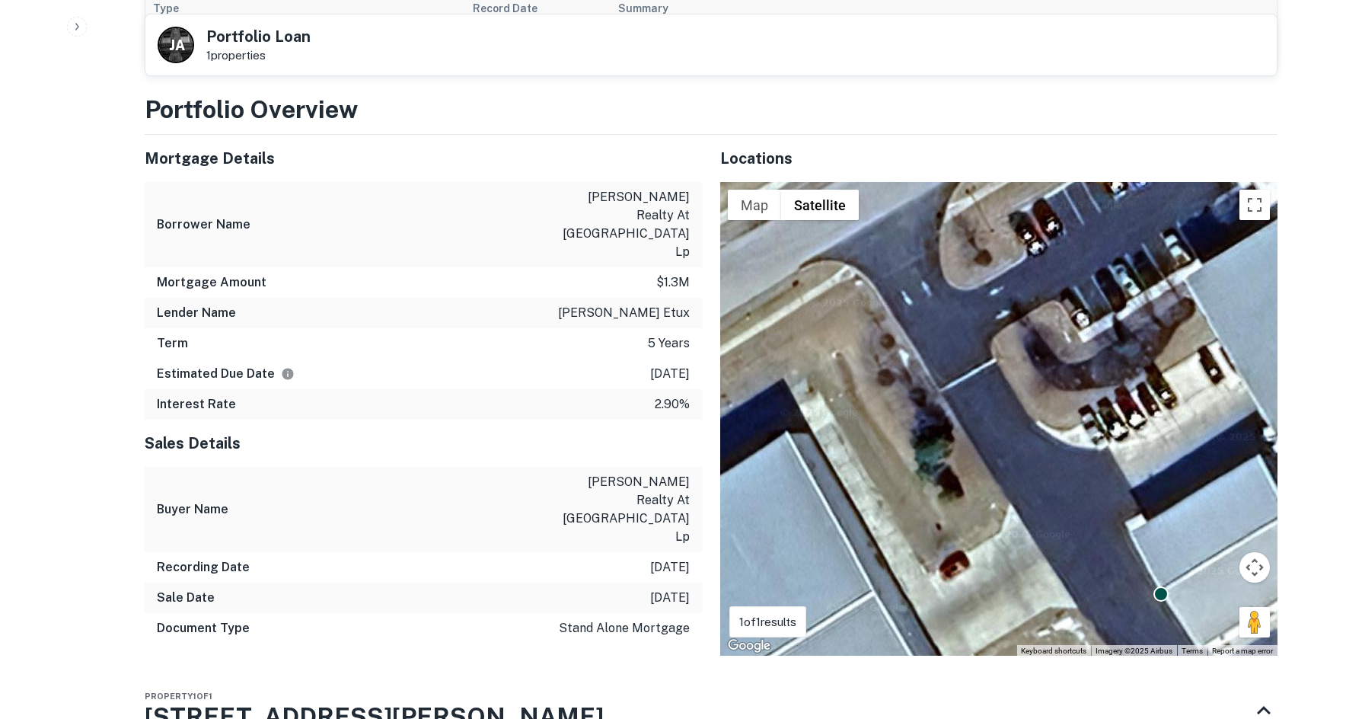
drag, startPoint x: 925, startPoint y: 366, endPoint x: 1104, endPoint y: 599, distance: 293.7
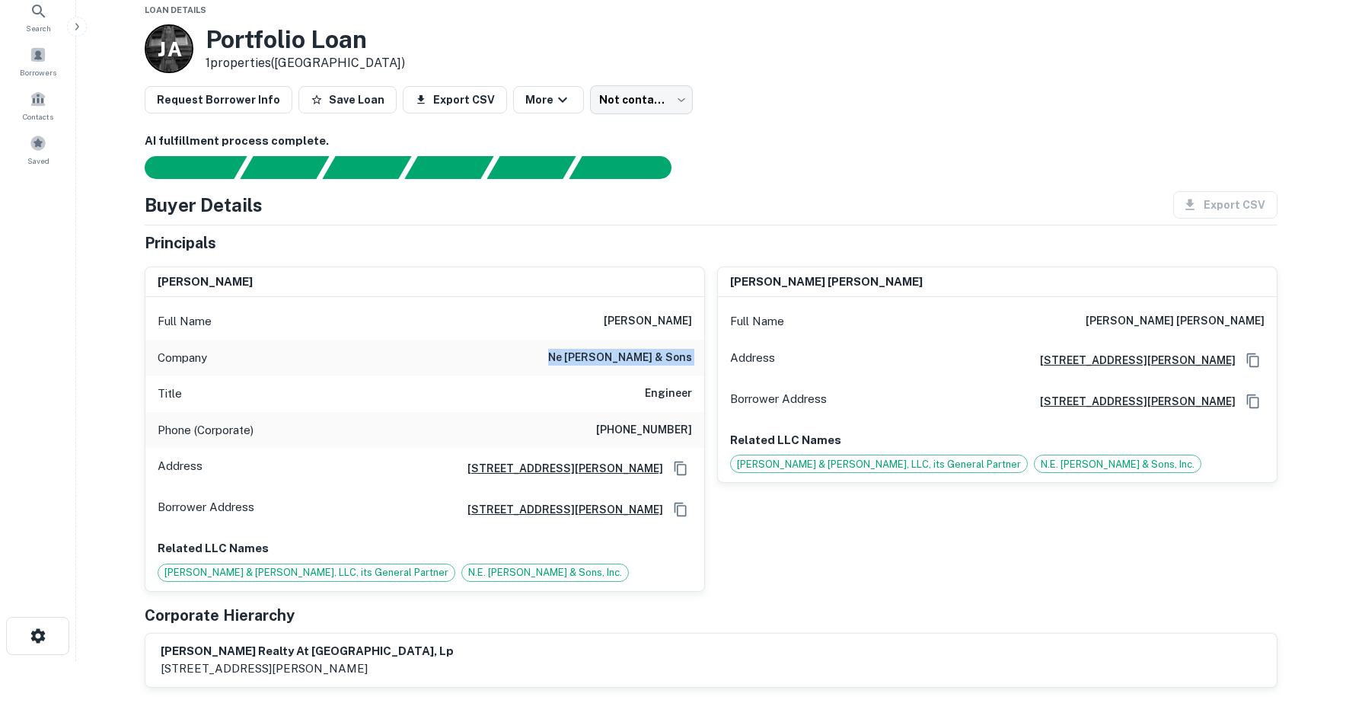
scroll to position [0, 0]
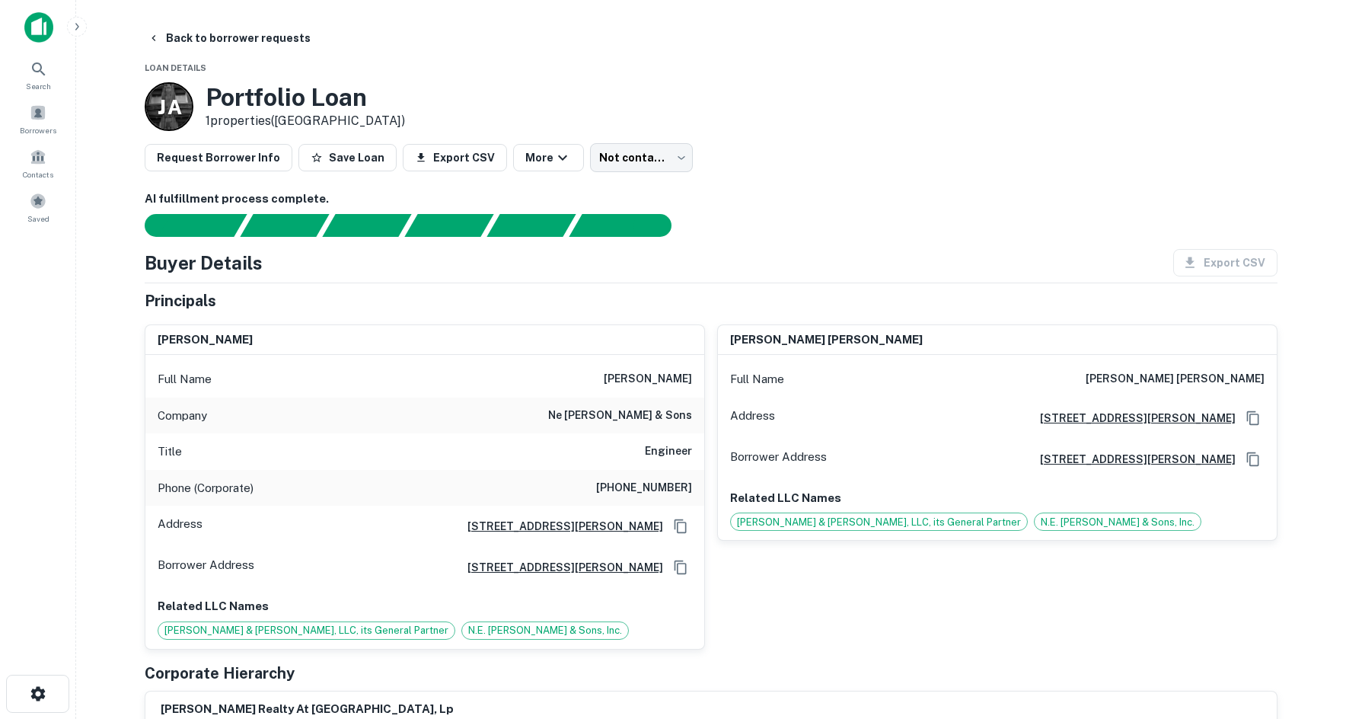
click at [184, 21] on main "Back to borrower requests Loan Details J A Portfolio Loan 1 properties (PA) Req…" at bounding box center [711, 359] width 1270 height 719
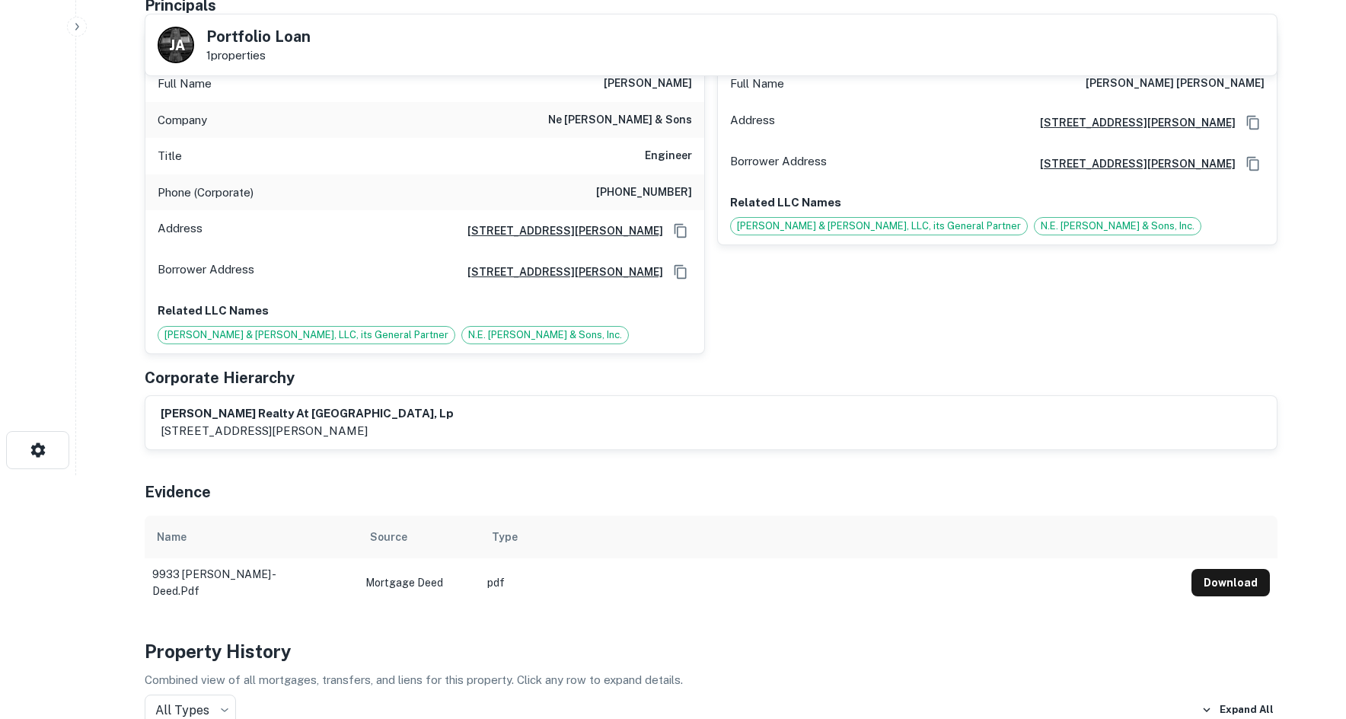
scroll to position [152, 0]
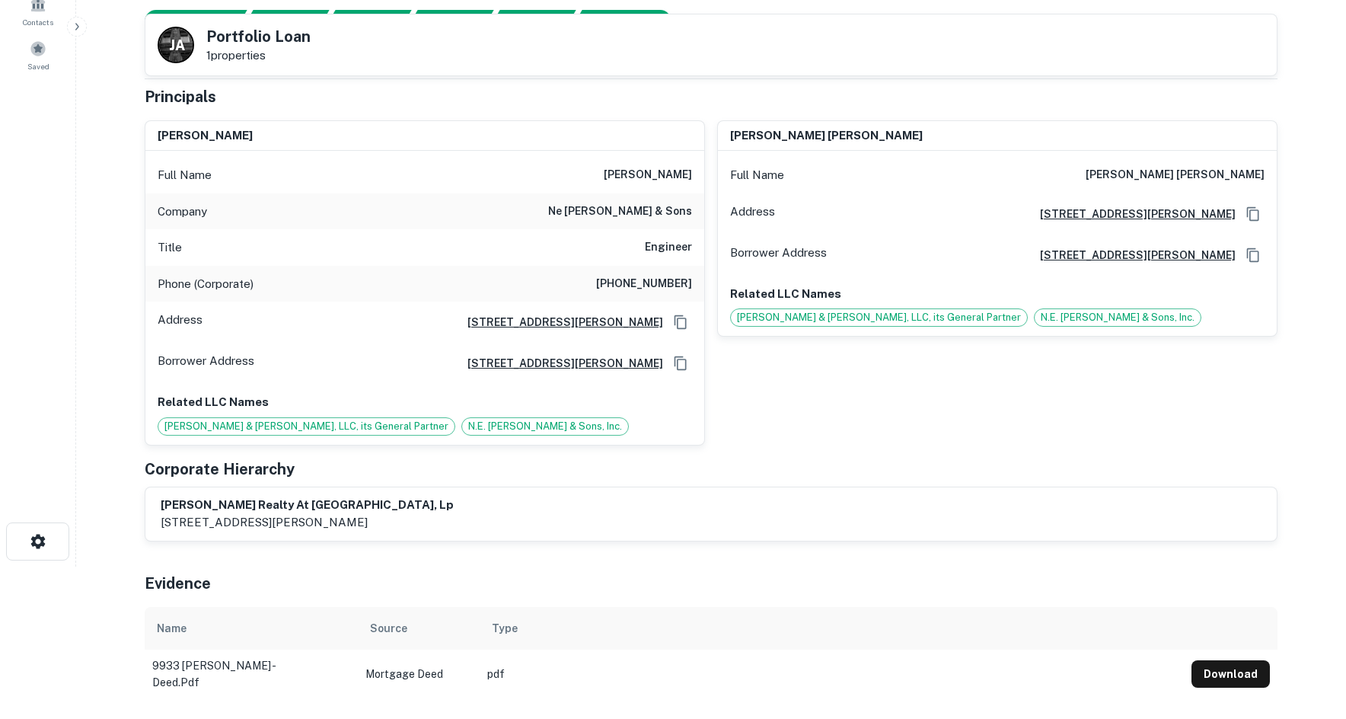
click at [665, 199] on div "Company ne reihart & sons" at bounding box center [424, 211] width 559 height 37
click at [662, 276] on h6 "(814) 643-0451" at bounding box center [644, 284] width 96 height 18
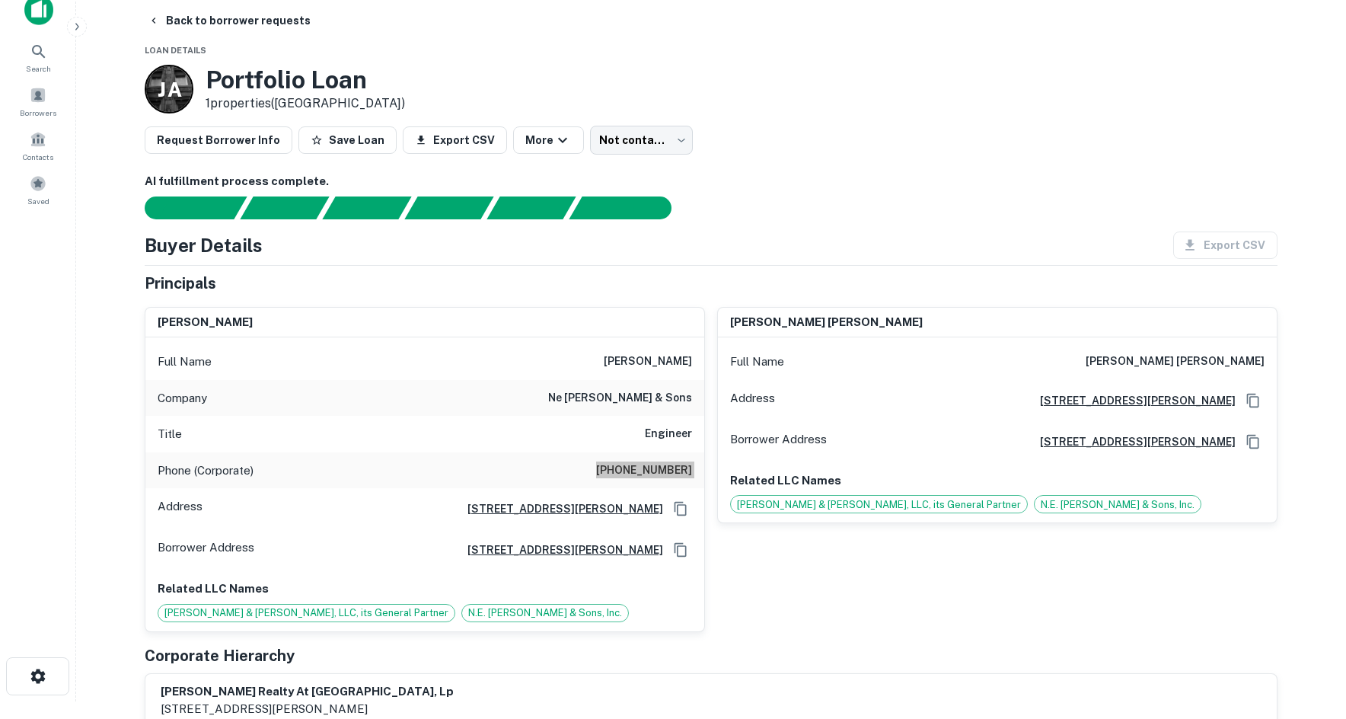
scroll to position [0, 0]
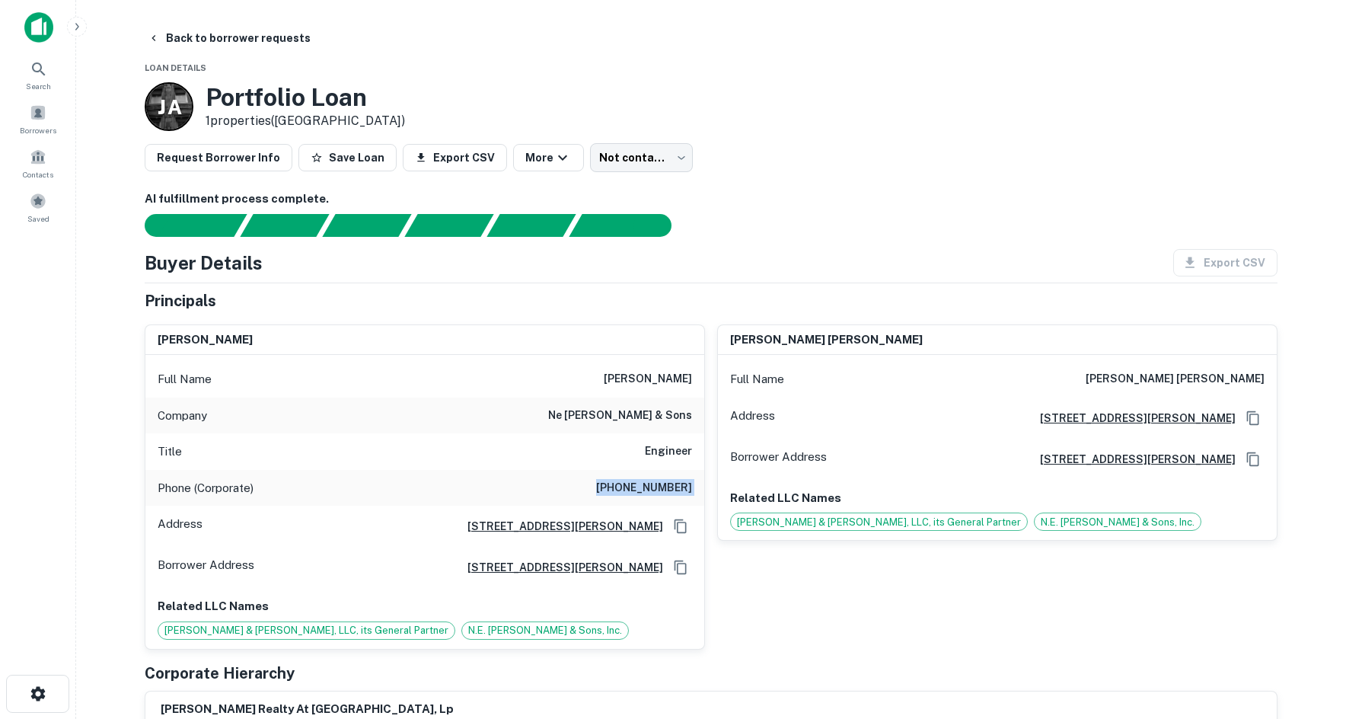
click at [624, 413] on h6 "ne reihart & sons" at bounding box center [620, 416] width 144 height 18
click at [626, 165] on body "Search Borrowers Contacts Saved Back to borrower requests Loan Details J A Port…" at bounding box center [673, 359] width 1346 height 719
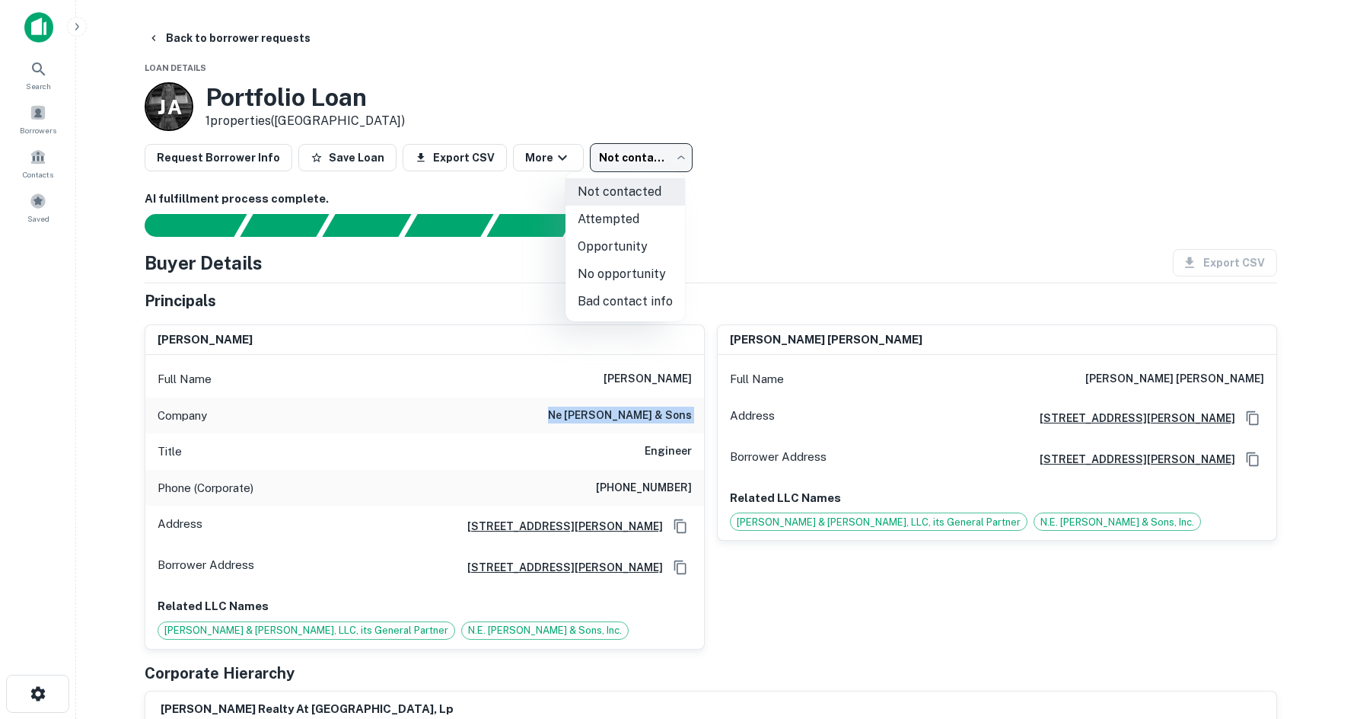
click at [620, 210] on li "Attempted" at bounding box center [626, 219] width 120 height 27
type input "*********"
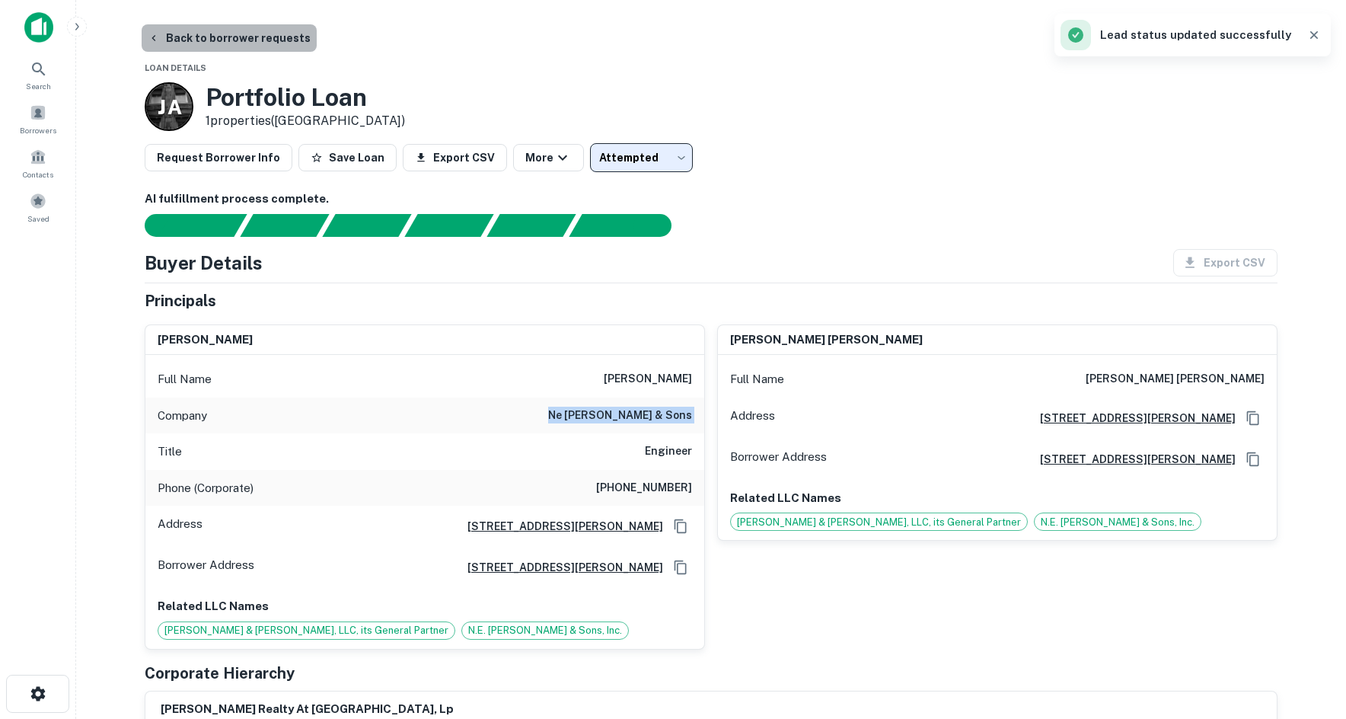
click at [239, 33] on button "Back to borrower requests" at bounding box center [229, 37] width 175 height 27
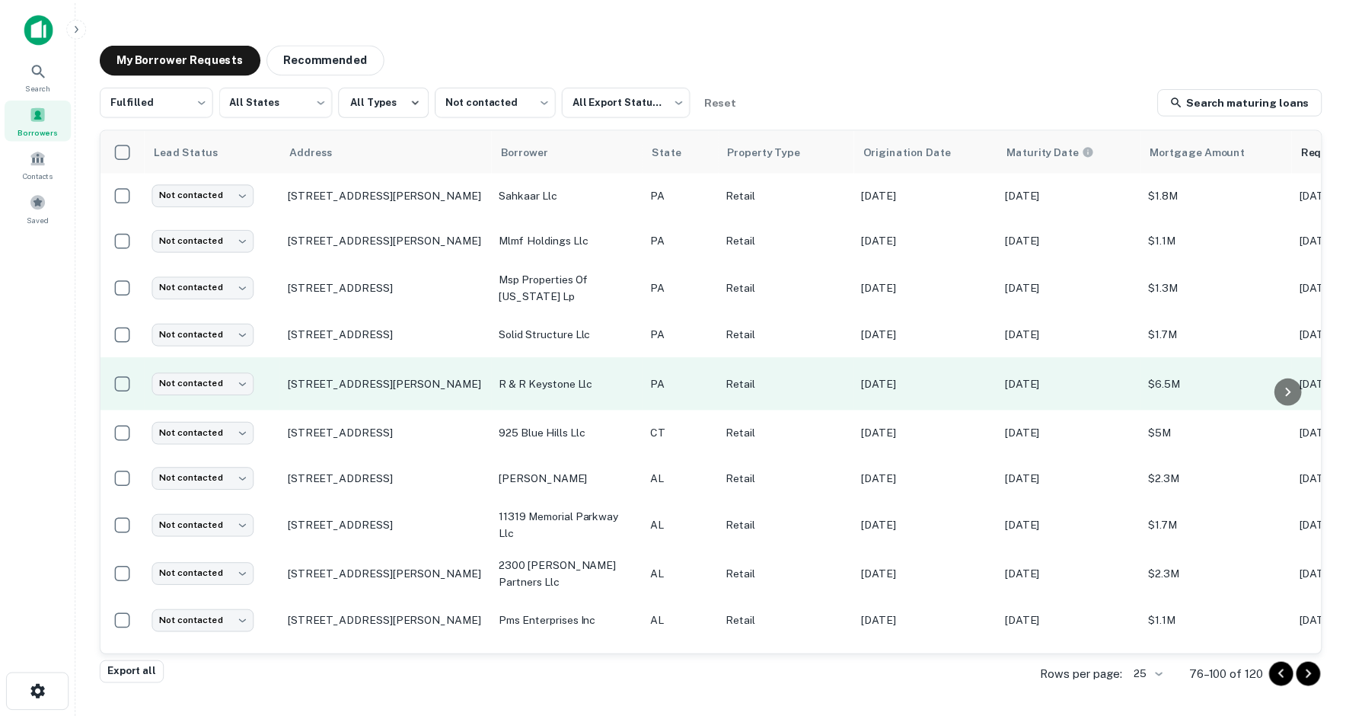
scroll to position [76, 0]
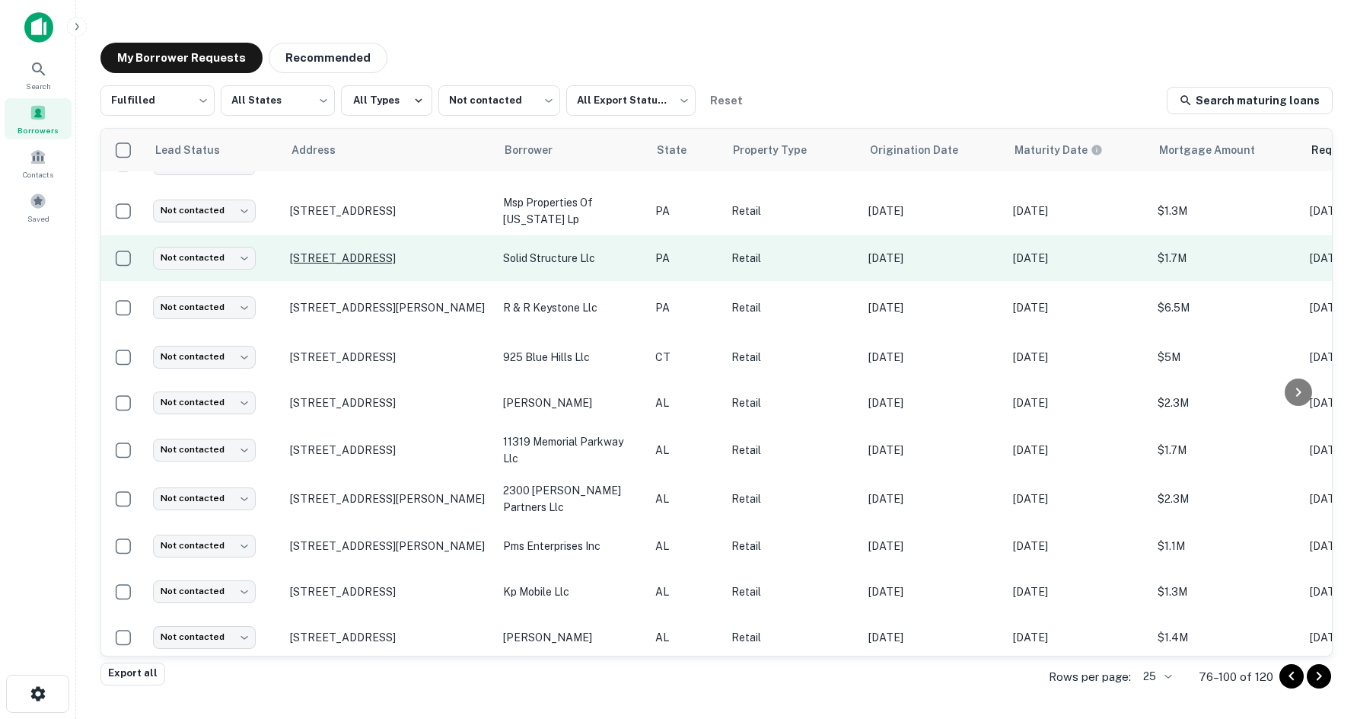
click at [343, 260] on p "260 Veterans Way Warminster, PA 18974" at bounding box center [389, 258] width 198 height 14
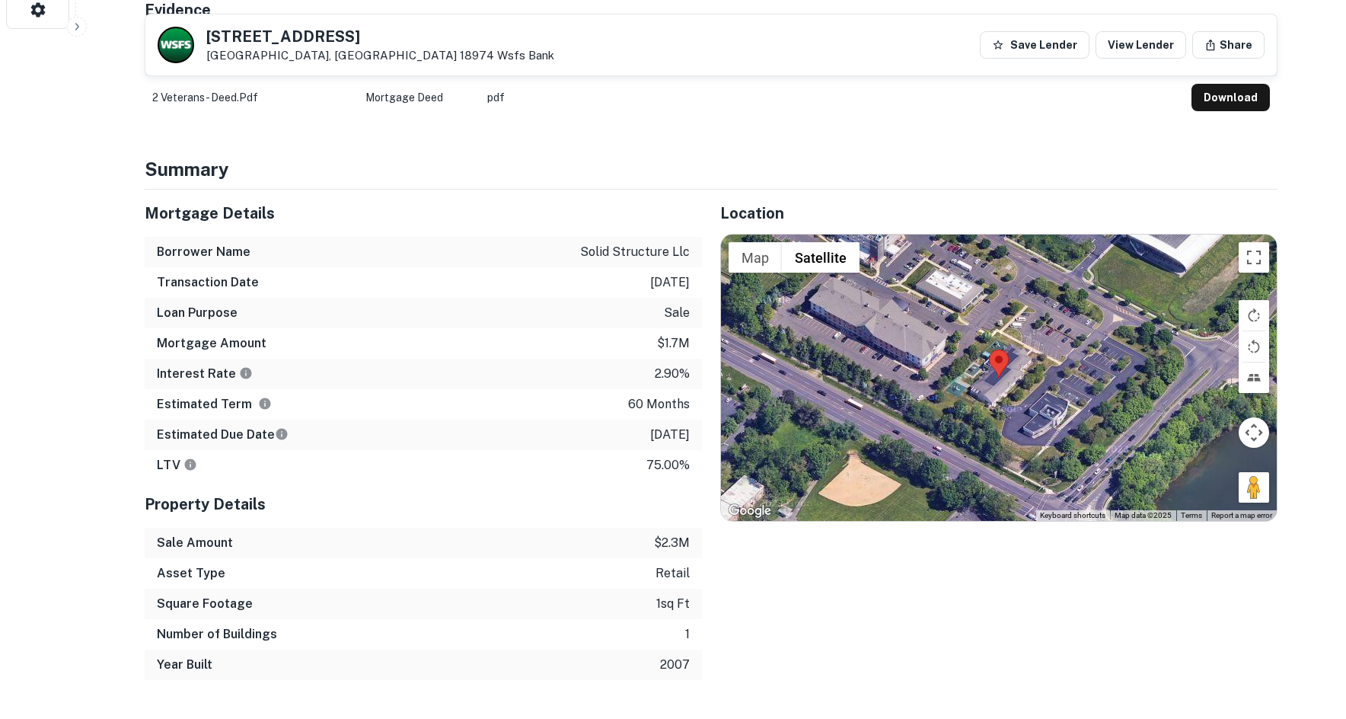
scroll to position [685, 0]
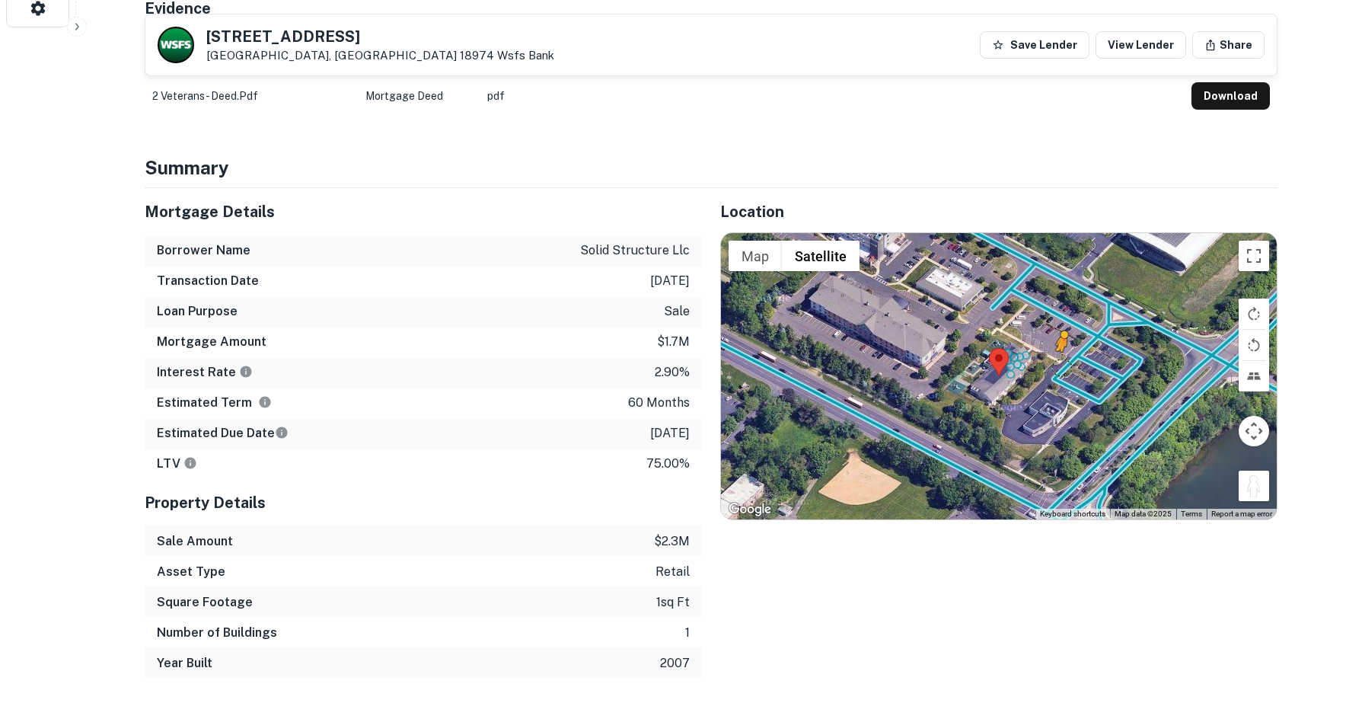
drag, startPoint x: 1240, startPoint y: 464, endPoint x: 1062, endPoint y: 348, distance: 212.4
click at [1062, 348] on div "To activate drag with keyboard, press Alt + Enter. Once in keyboard drag state,…" at bounding box center [999, 376] width 556 height 286
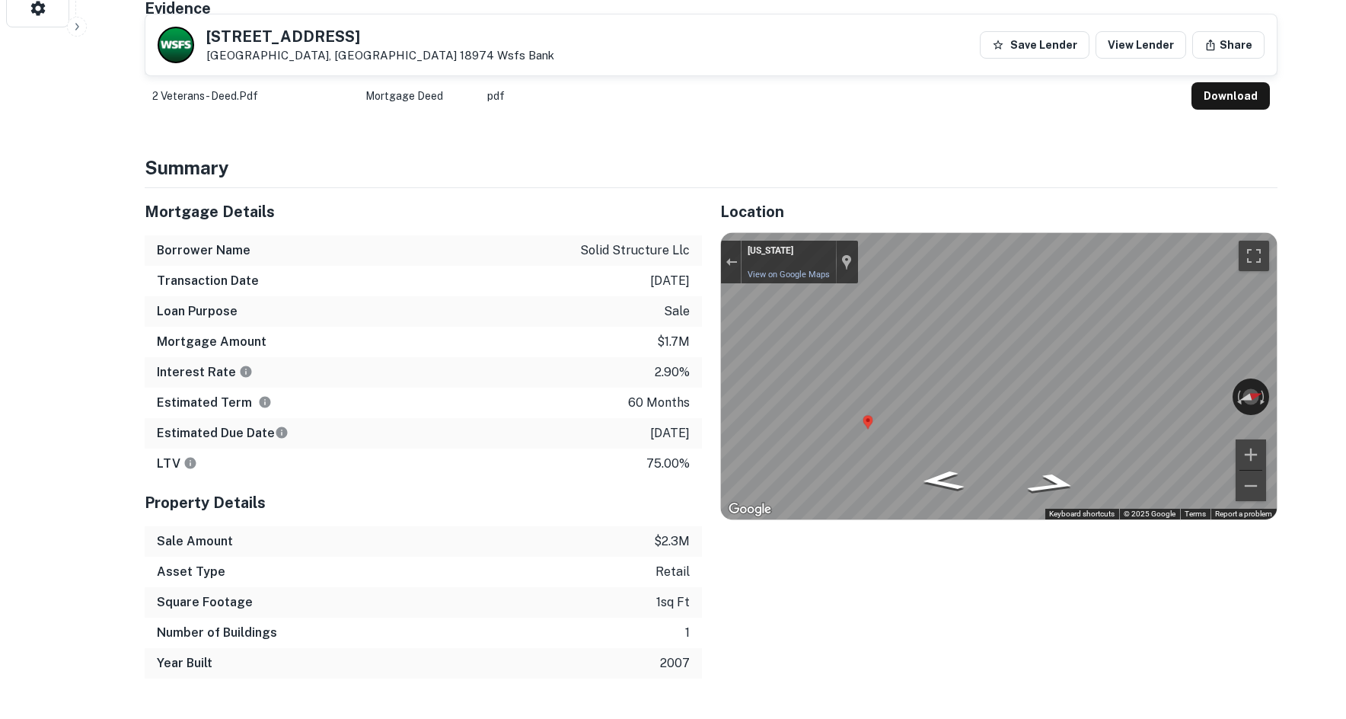
click at [943, 487] on icon "Go Southeast" at bounding box center [943, 500] width 86 height 27
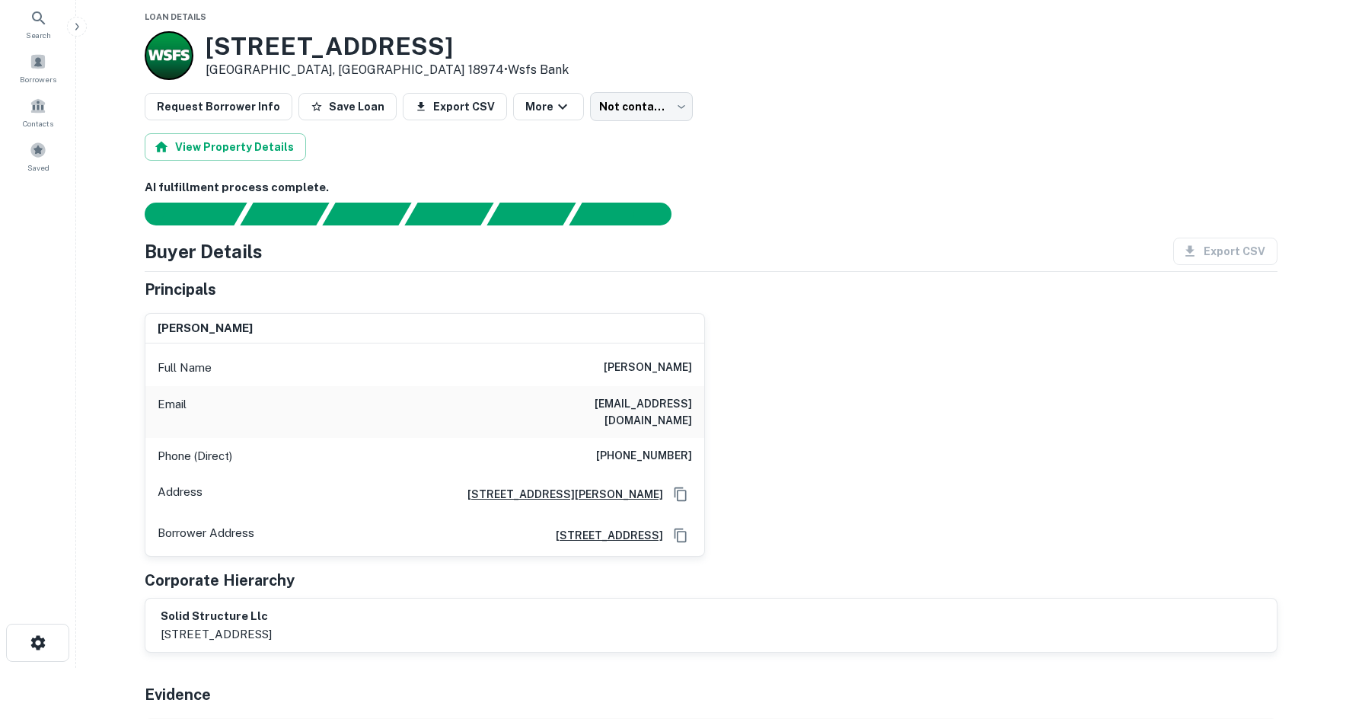
scroll to position [0, 0]
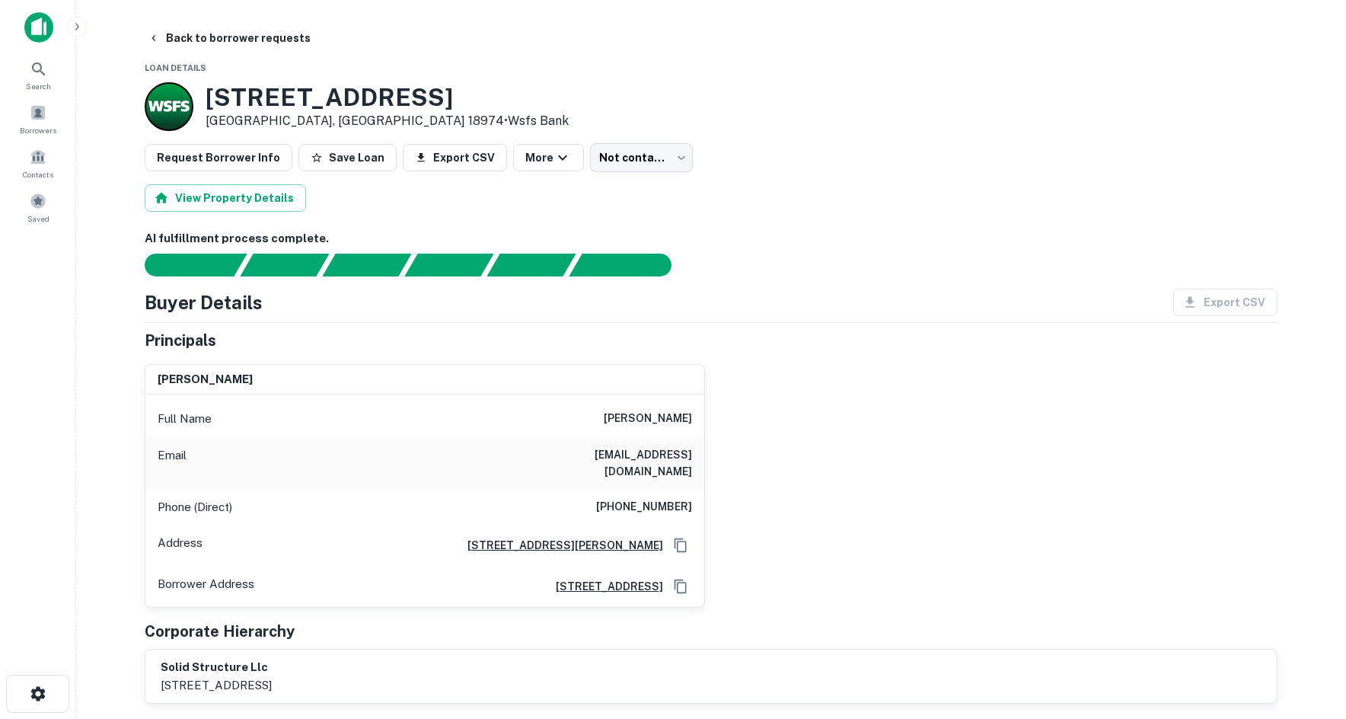
click at [633, 456] on h6 "marialittig@netscape.net" at bounding box center [600, 462] width 183 height 33
click at [635, 498] on h6 "(215) 964-7539" at bounding box center [644, 507] width 96 height 18
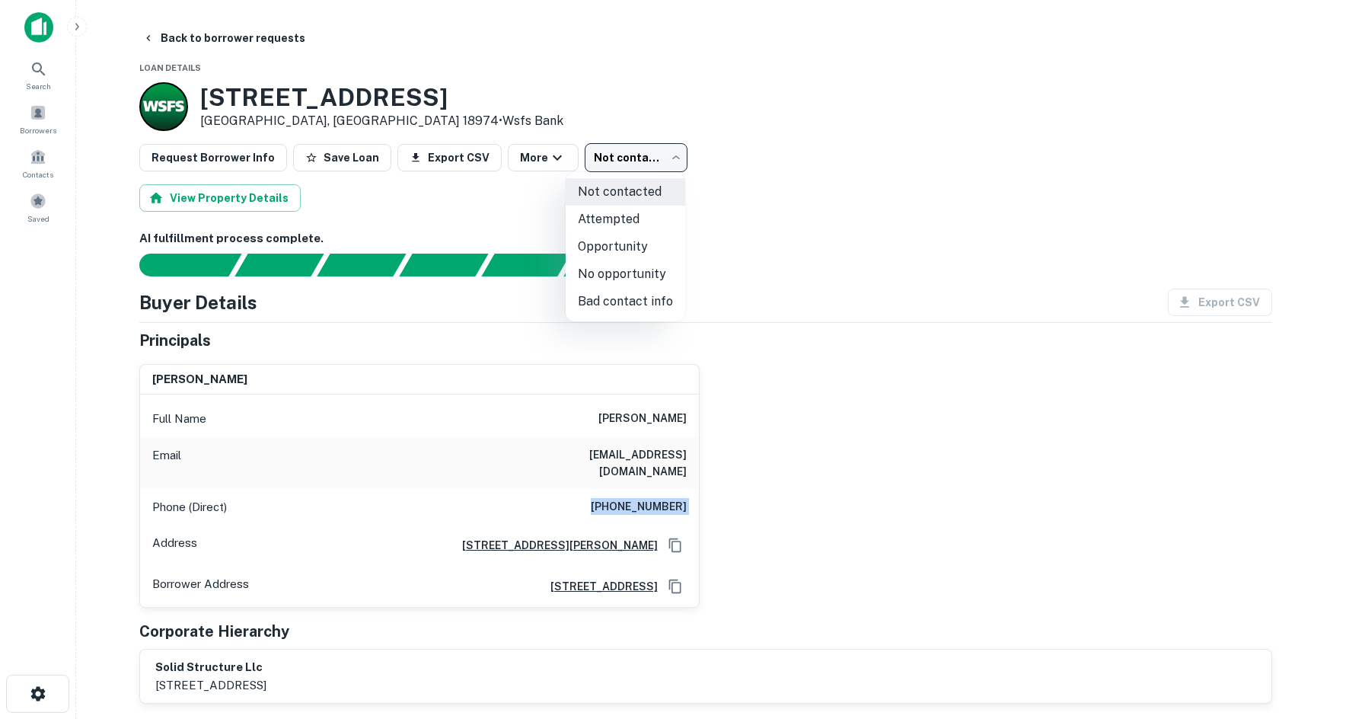
click at [645, 160] on body "Search Borrowers Contacts Saved Back to borrower requests Loan Details 260 Vete…" at bounding box center [673, 359] width 1346 height 719
click at [625, 217] on li "Attempted" at bounding box center [626, 219] width 120 height 27
type input "*********"
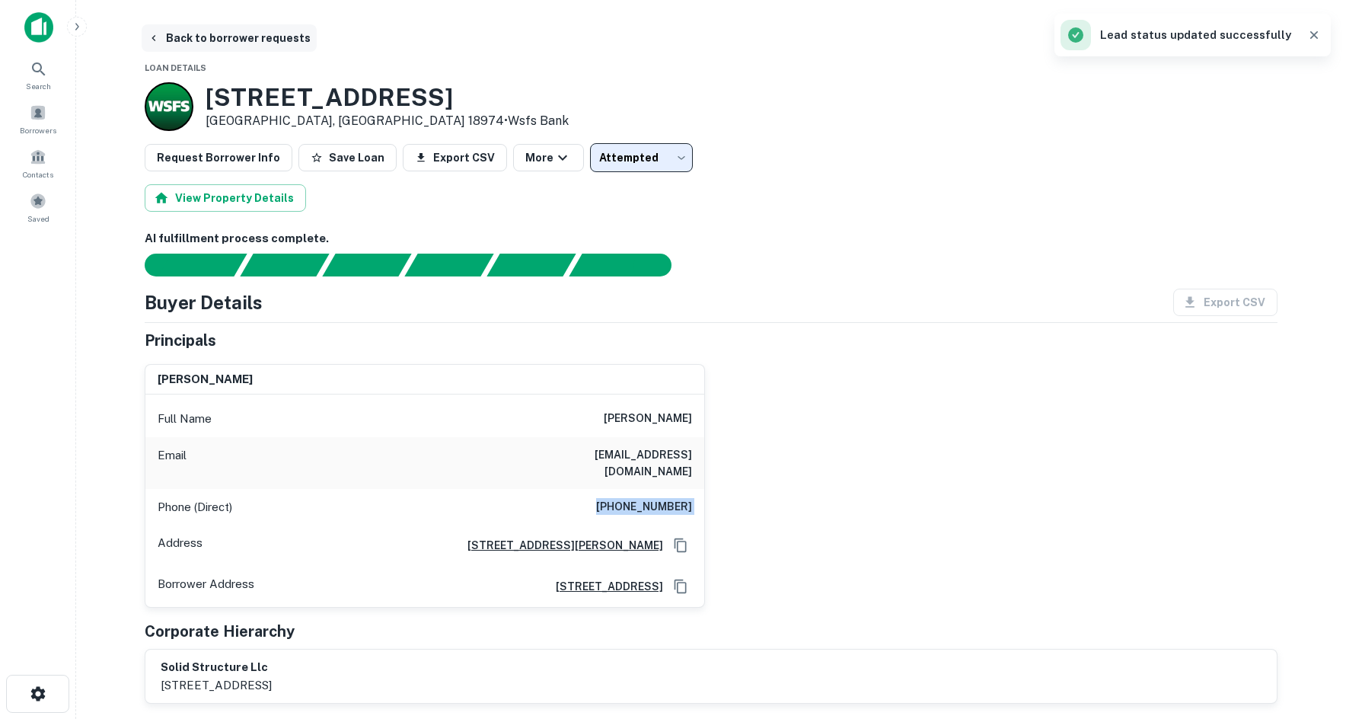
click at [230, 37] on button "Back to borrower requests" at bounding box center [229, 37] width 175 height 27
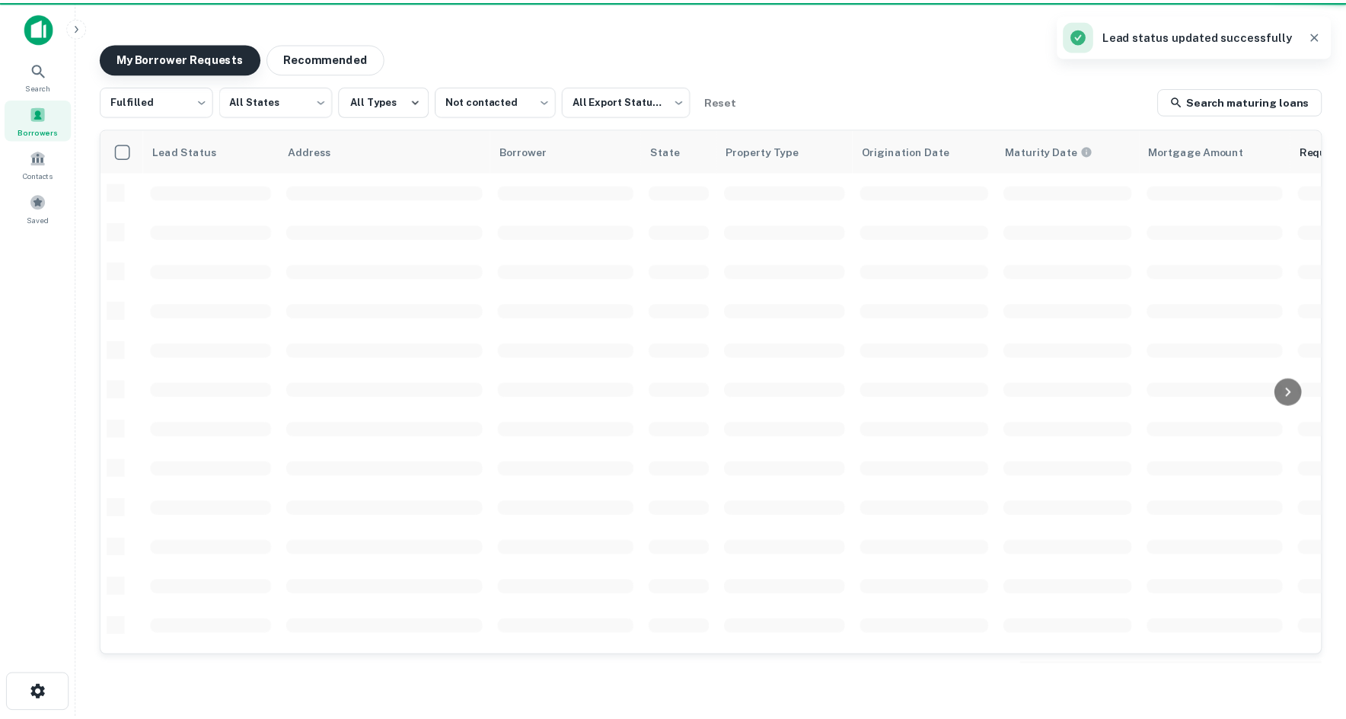
scroll to position [76, 0]
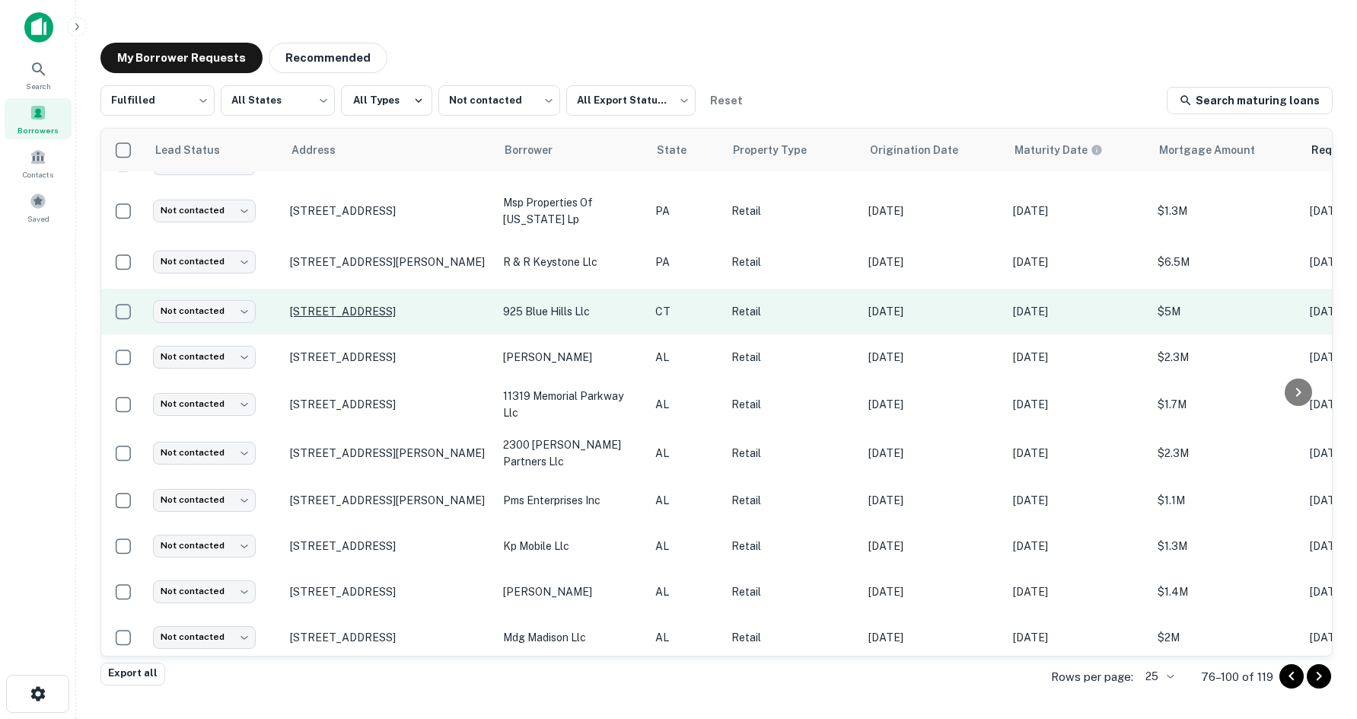
click at [420, 318] on p "925 Blue Hills Ave Bloomfield, CT 06002" at bounding box center [389, 312] width 198 height 14
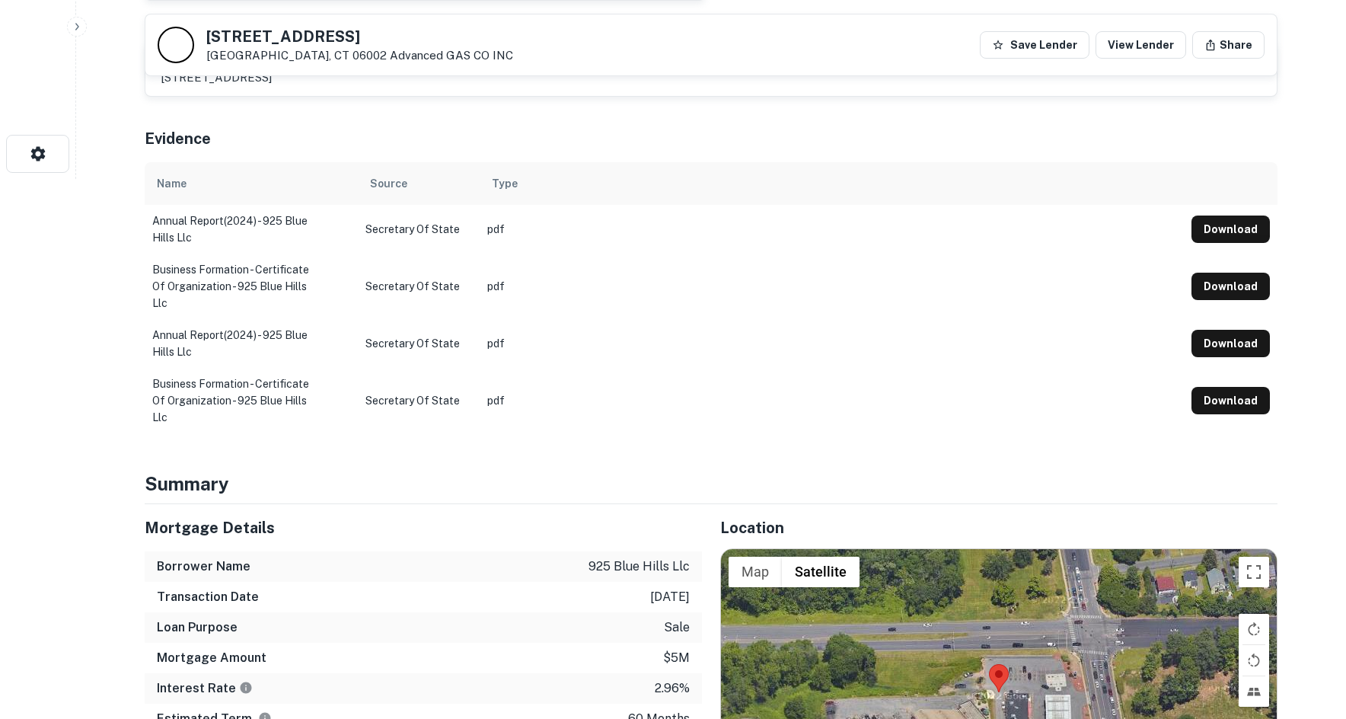
scroll to position [837, 0]
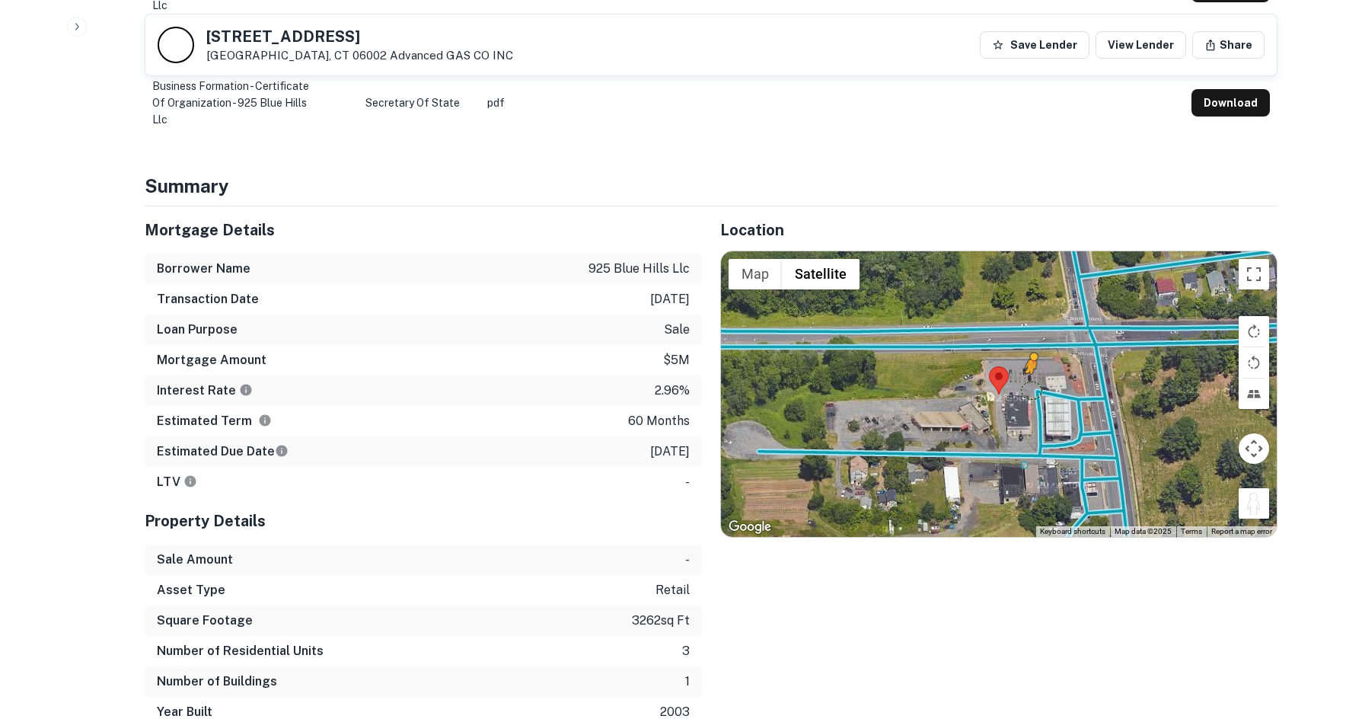
drag, startPoint x: 1258, startPoint y: 505, endPoint x: 1022, endPoint y: 377, distance: 268.4
click at [1022, 377] on div "To activate drag with keyboard, press Alt + Enter. Once in keyboard drag state,…" at bounding box center [999, 394] width 556 height 286
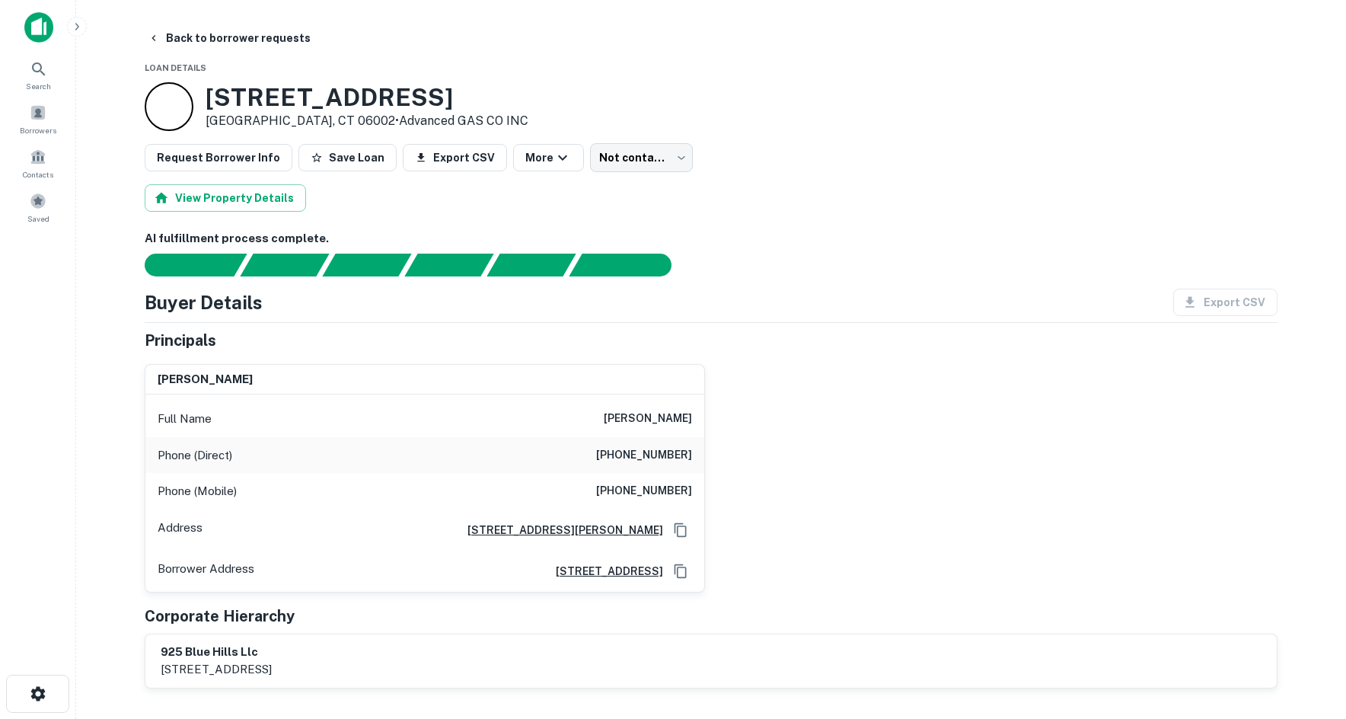
click at [689, 443] on div "Phone (Direct) [PHONE_NUMBER]" at bounding box center [424, 455] width 559 height 37
click at [684, 446] on h6 "[PHONE_NUMBER]" at bounding box center [644, 455] width 96 height 18
copy h6 "[PHONE_NUMBER]"
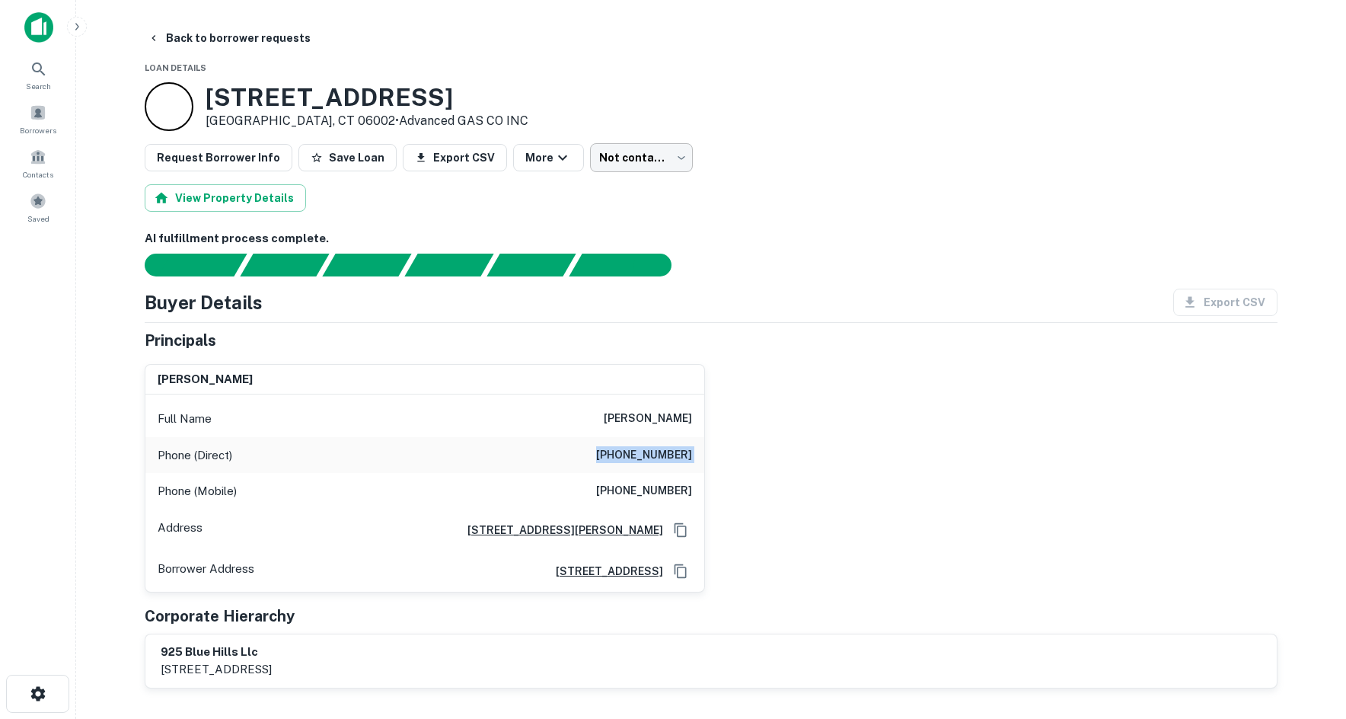
click at [657, 152] on body "Search Borrowers Contacts Saved Back to borrower requests Loan Details [STREET_…" at bounding box center [673, 359] width 1346 height 719
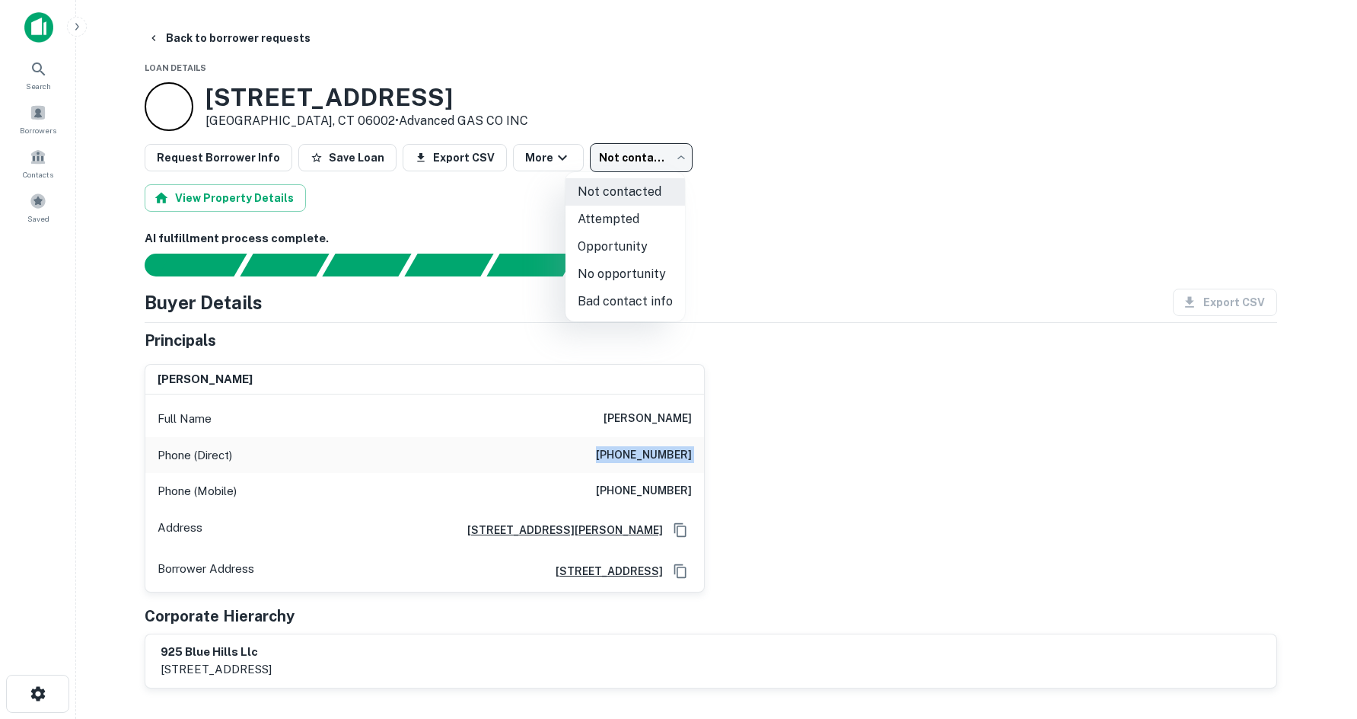
click at [628, 209] on li "Attempted" at bounding box center [626, 219] width 120 height 27
type input "*********"
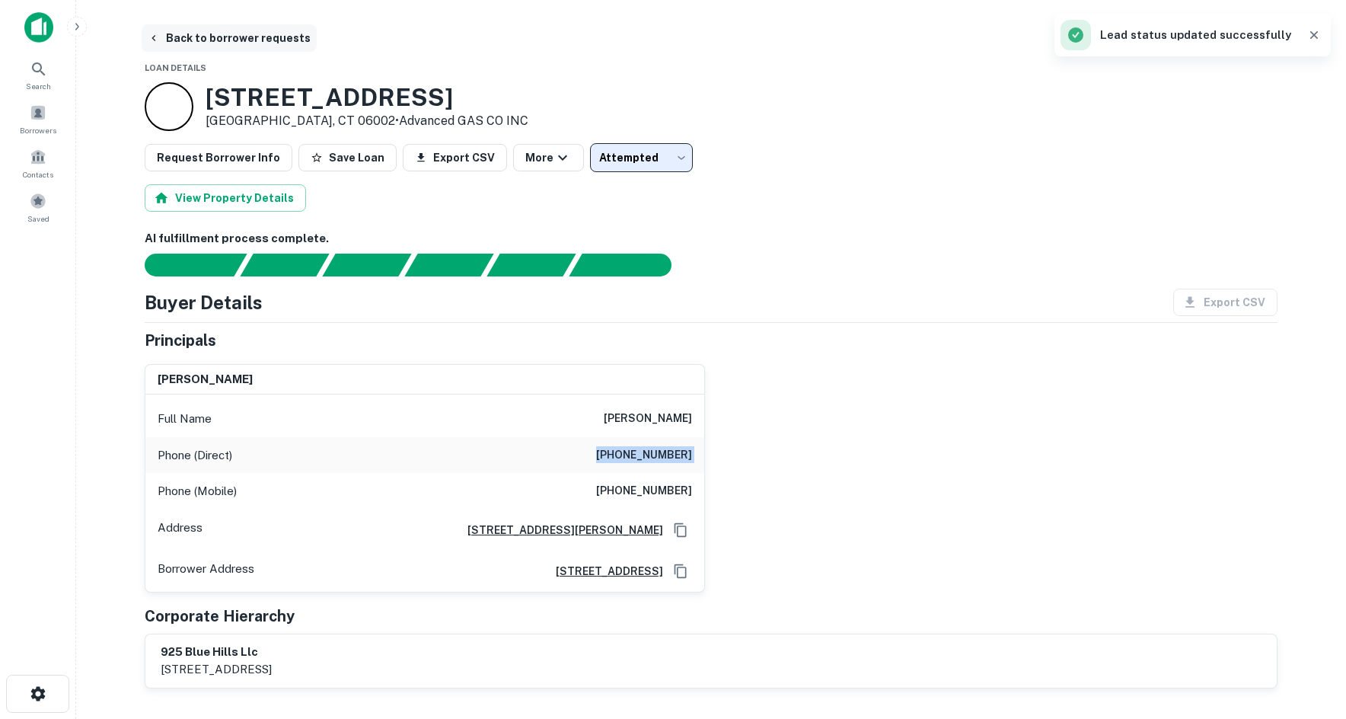
click at [231, 25] on button "Back to borrower requests" at bounding box center [229, 37] width 175 height 27
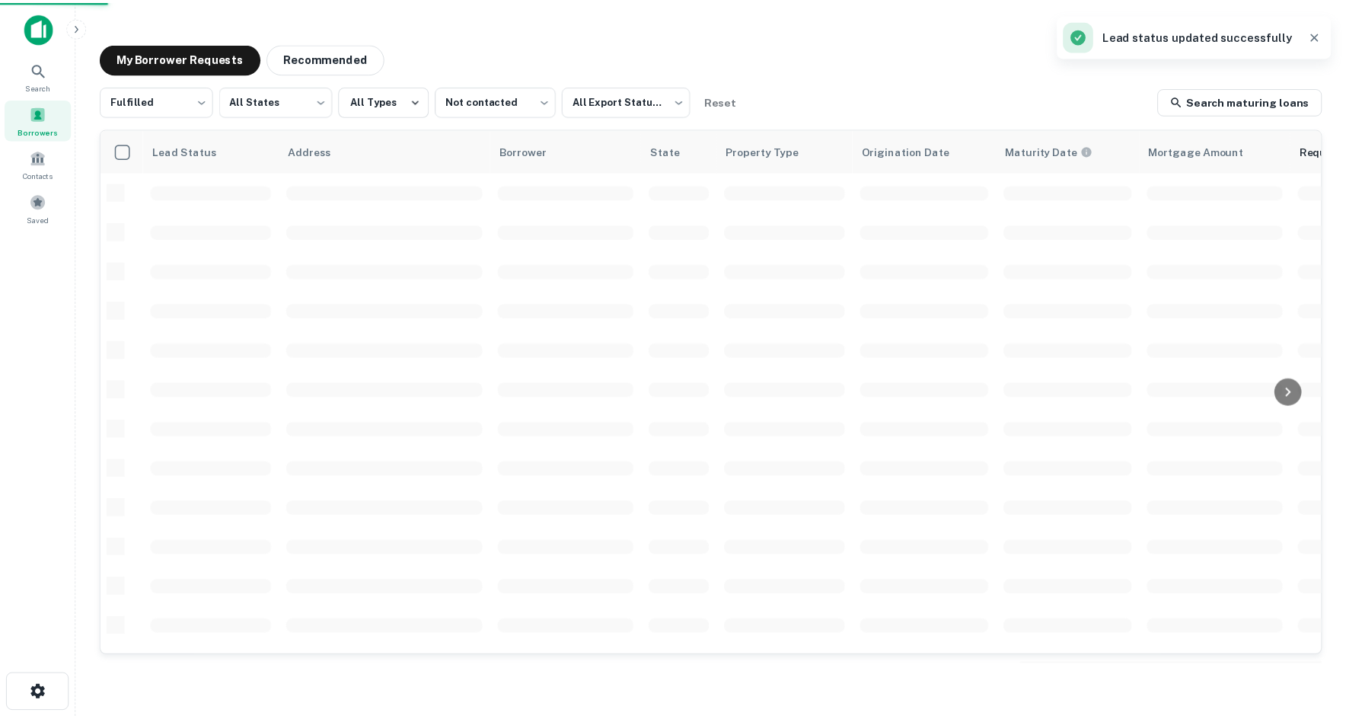
scroll to position [76, 0]
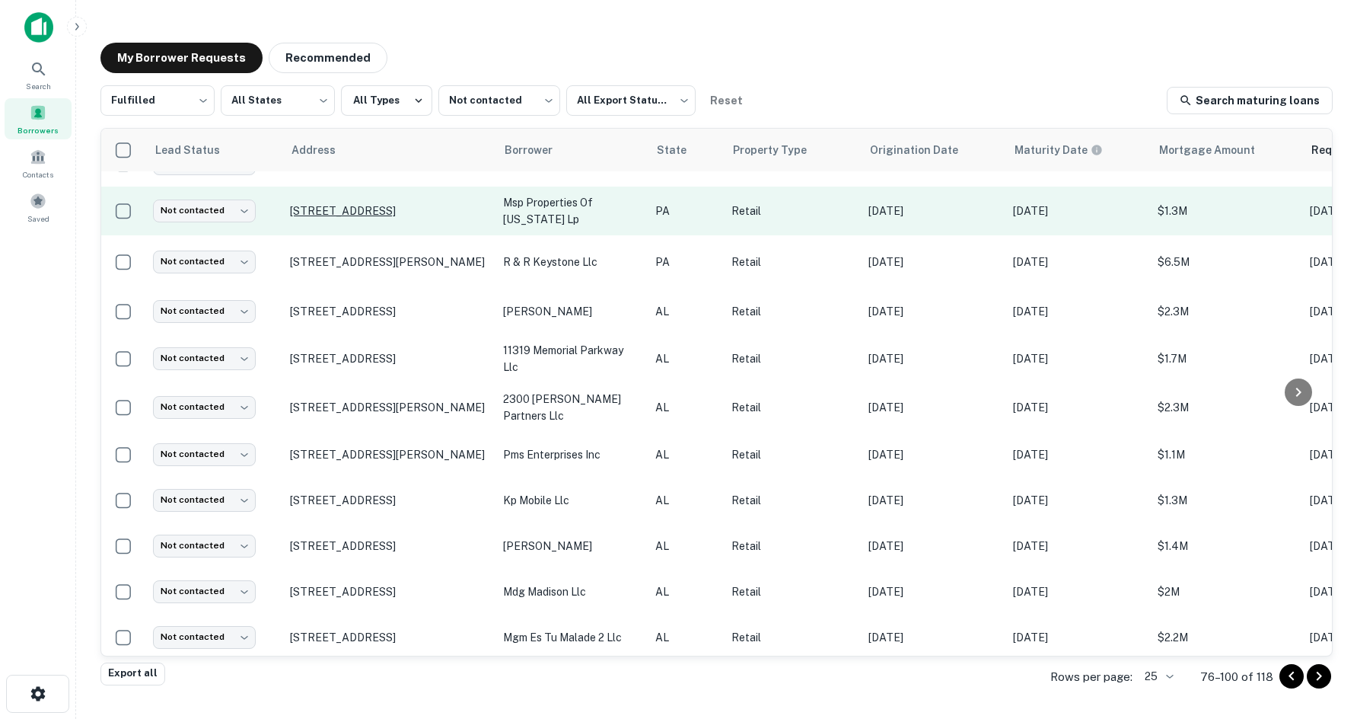
click at [384, 215] on p "[STREET_ADDRESS]" at bounding box center [389, 211] width 198 height 14
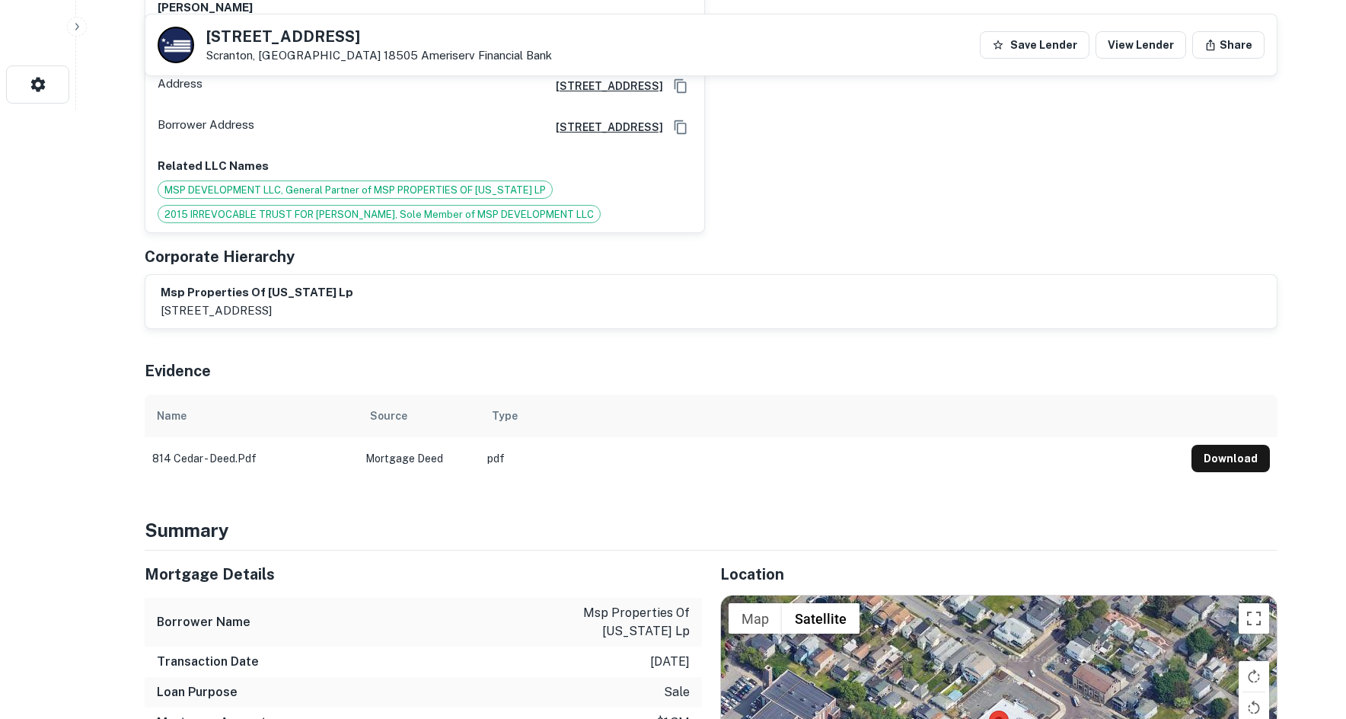
scroll to position [914, 0]
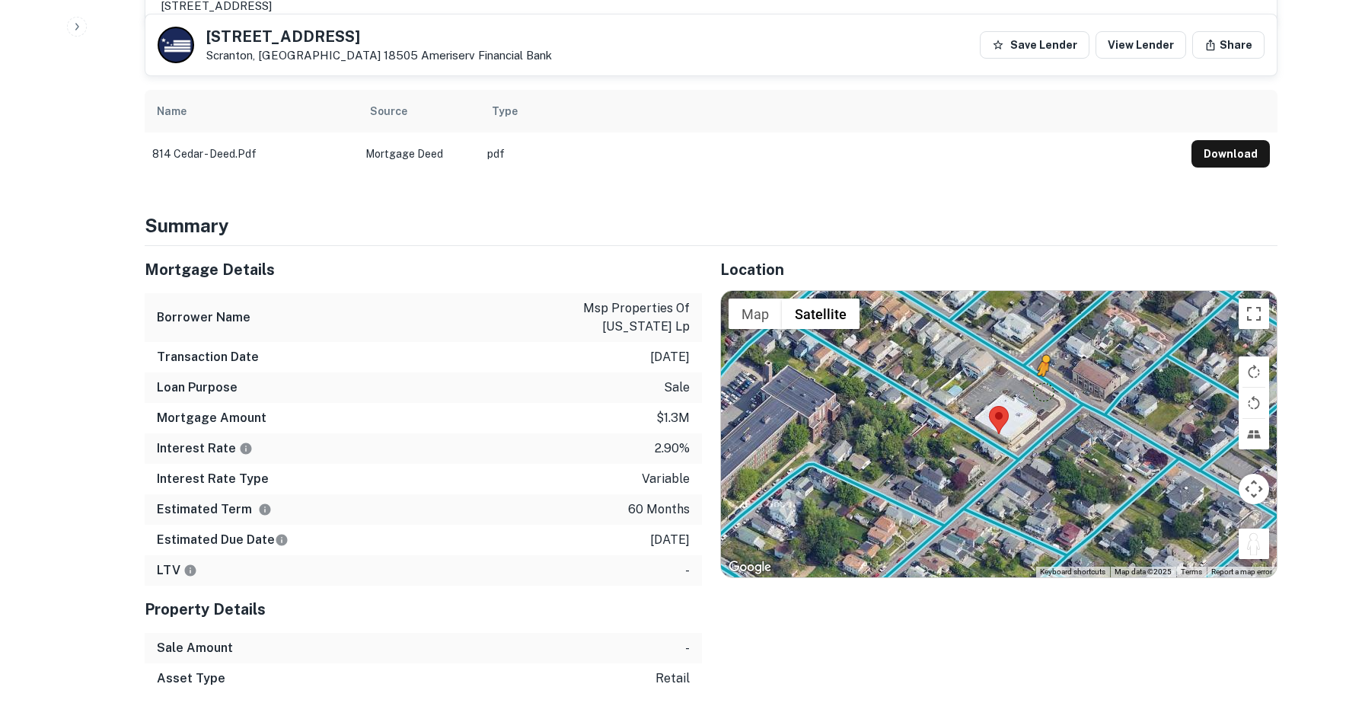
drag, startPoint x: 1253, startPoint y: 535, endPoint x: 1038, endPoint y: 385, distance: 261.9
click at [1038, 385] on div "To activate drag with keyboard, press Alt + Enter. Once in keyboard drag state,…" at bounding box center [999, 434] width 556 height 286
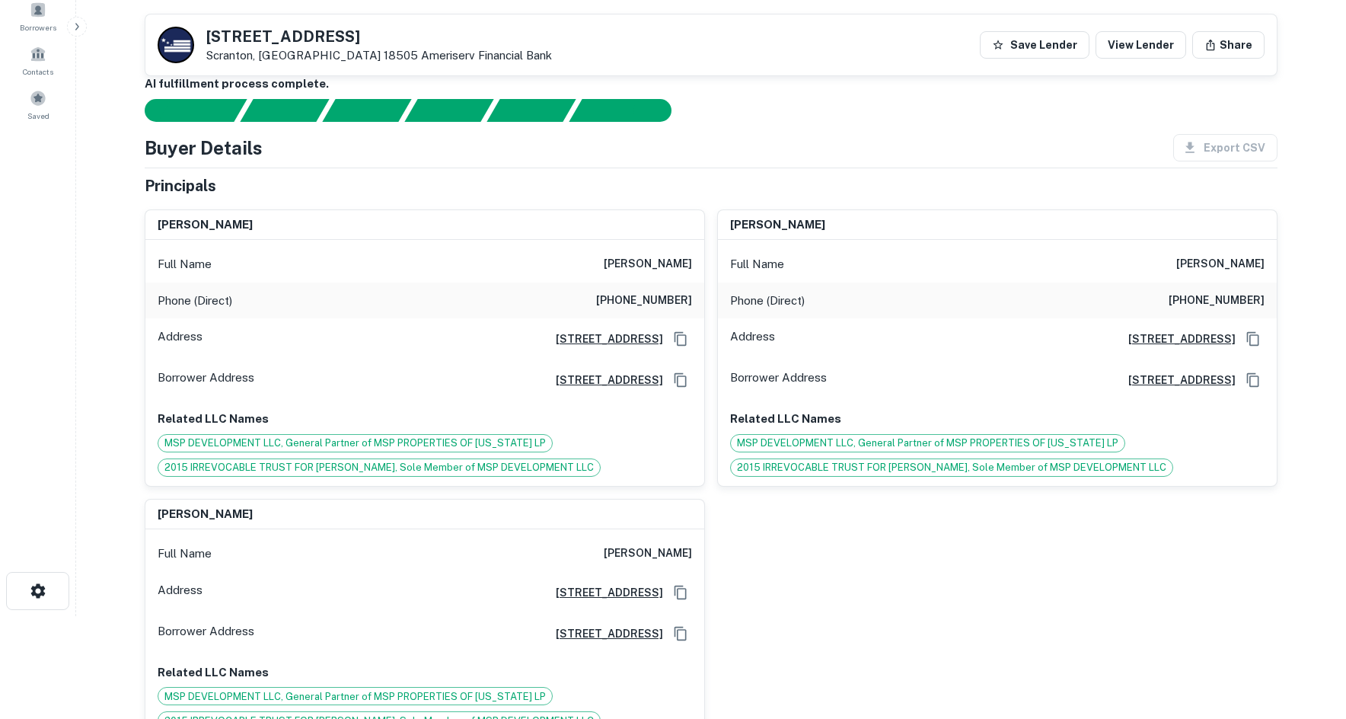
scroll to position [0, 0]
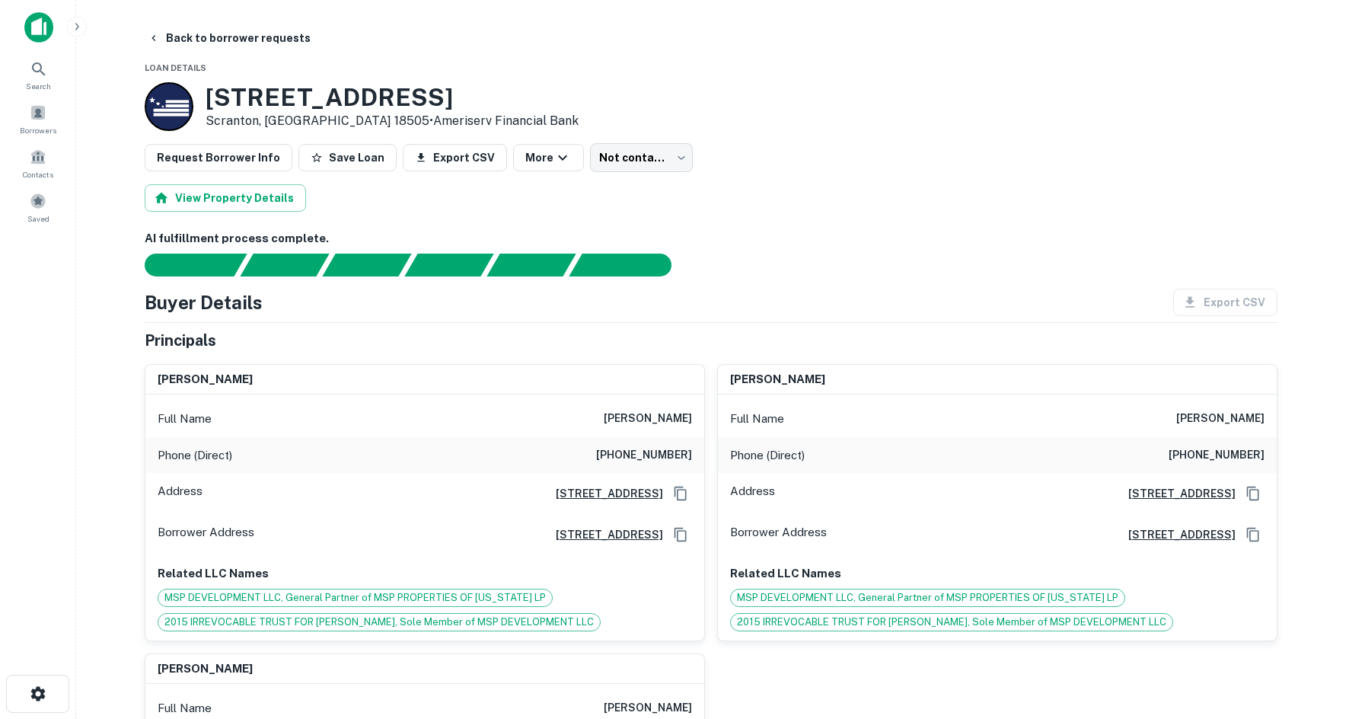
click at [693, 459] on div "Phone (Direct) [PHONE_NUMBER]" at bounding box center [424, 455] width 559 height 37
click at [693, 458] on div "Phone (Direct) [PHONE_NUMBER]" at bounding box center [424, 455] width 559 height 37
copy h6 "[PHONE_NUMBER]"
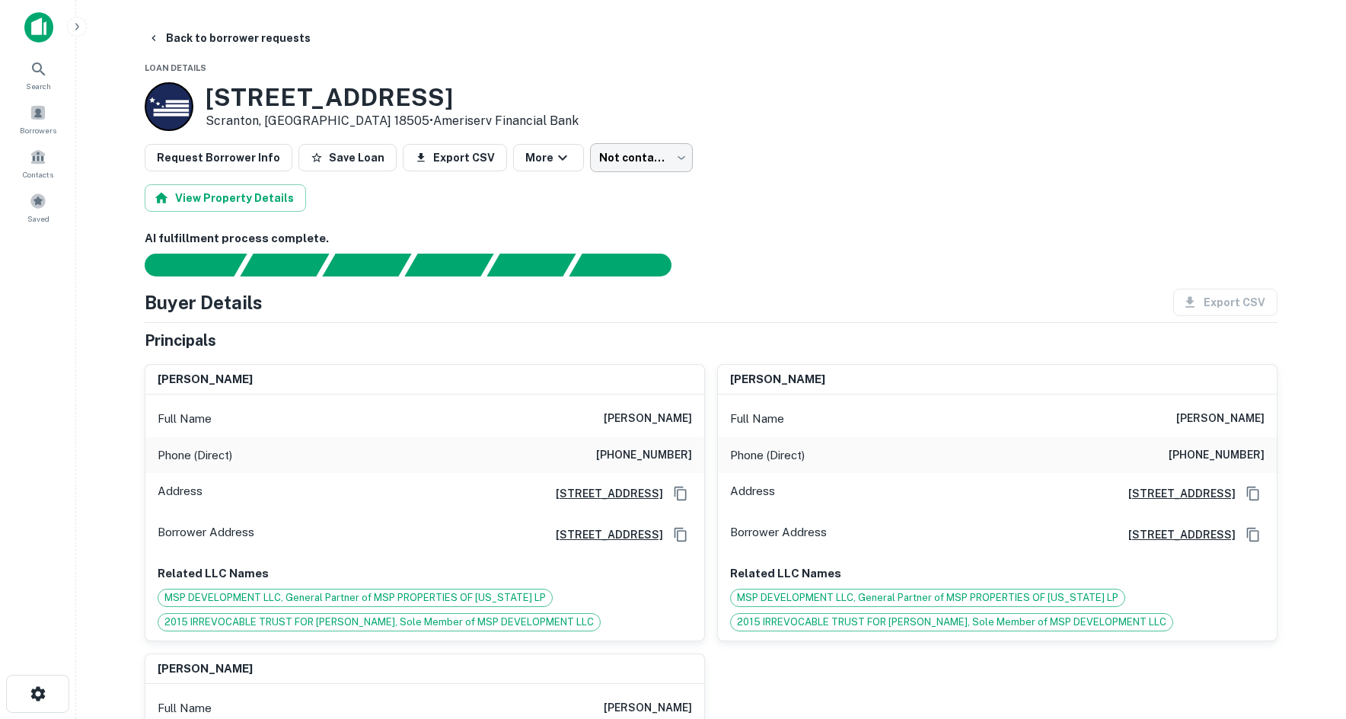
click at [635, 160] on body "Search Borrowers Contacts Saved Back to borrower requests Loan Details [STREET_…" at bounding box center [673, 359] width 1346 height 719
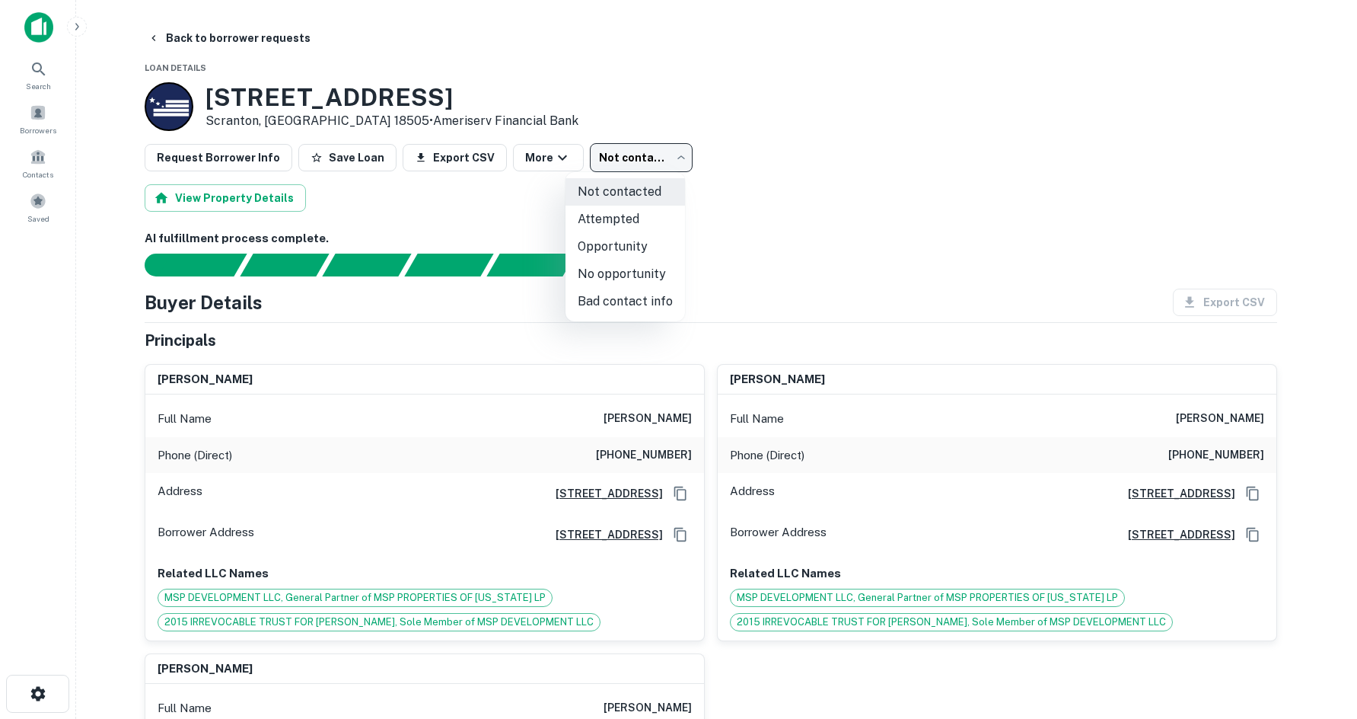
click at [632, 220] on li "Attempted" at bounding box center [626, 219] width 120 height 27
type input "*********"
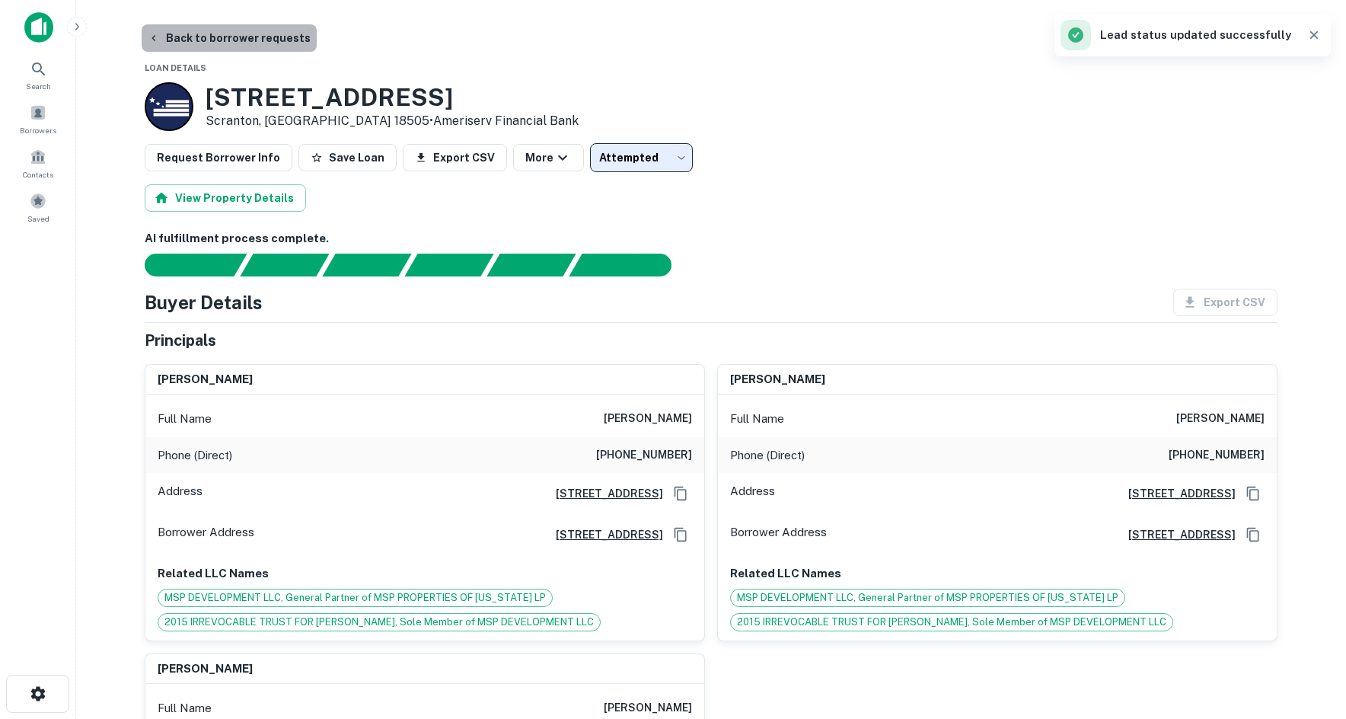
click at [249, 41] on button "Back to borrower requests" at bounding box center [229, 37] width 175 height 27
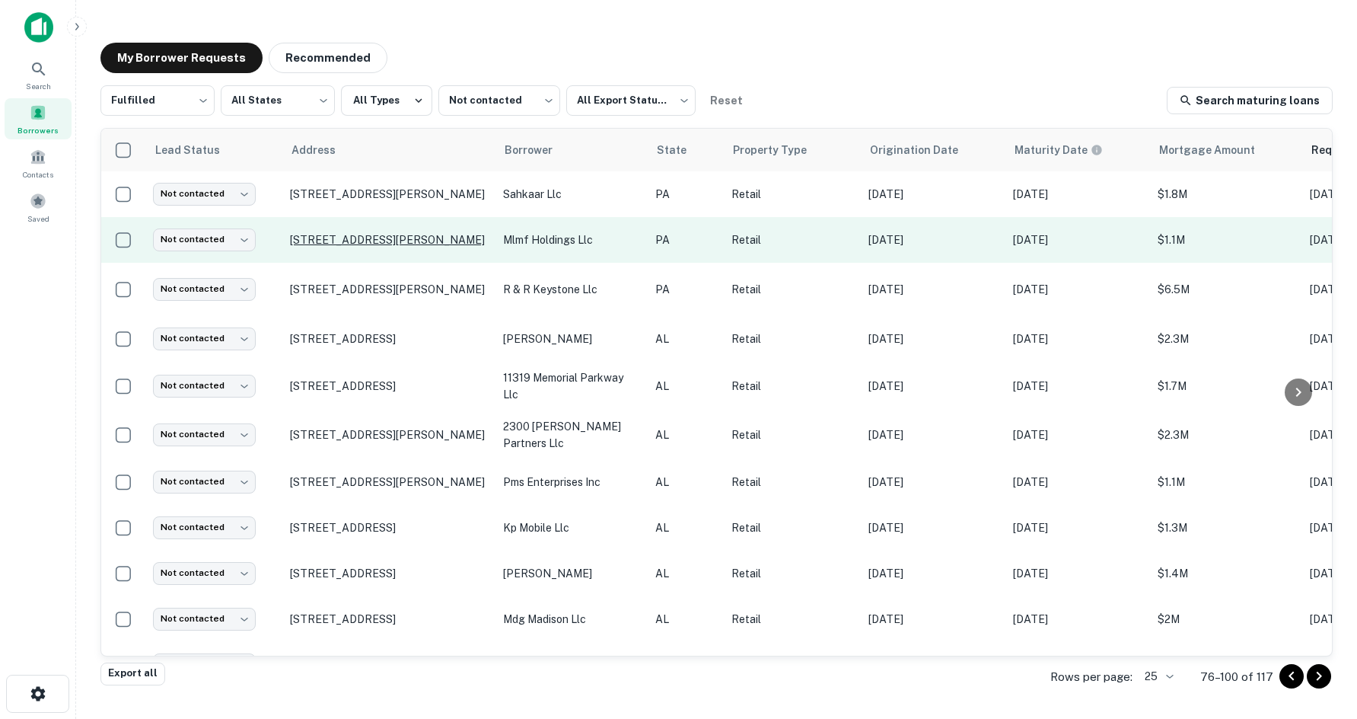
click at [423, 241] on p "[STREET_ADDRESS][PERSON_NAME]" at bounding box center [389, 240] width 198 height 14
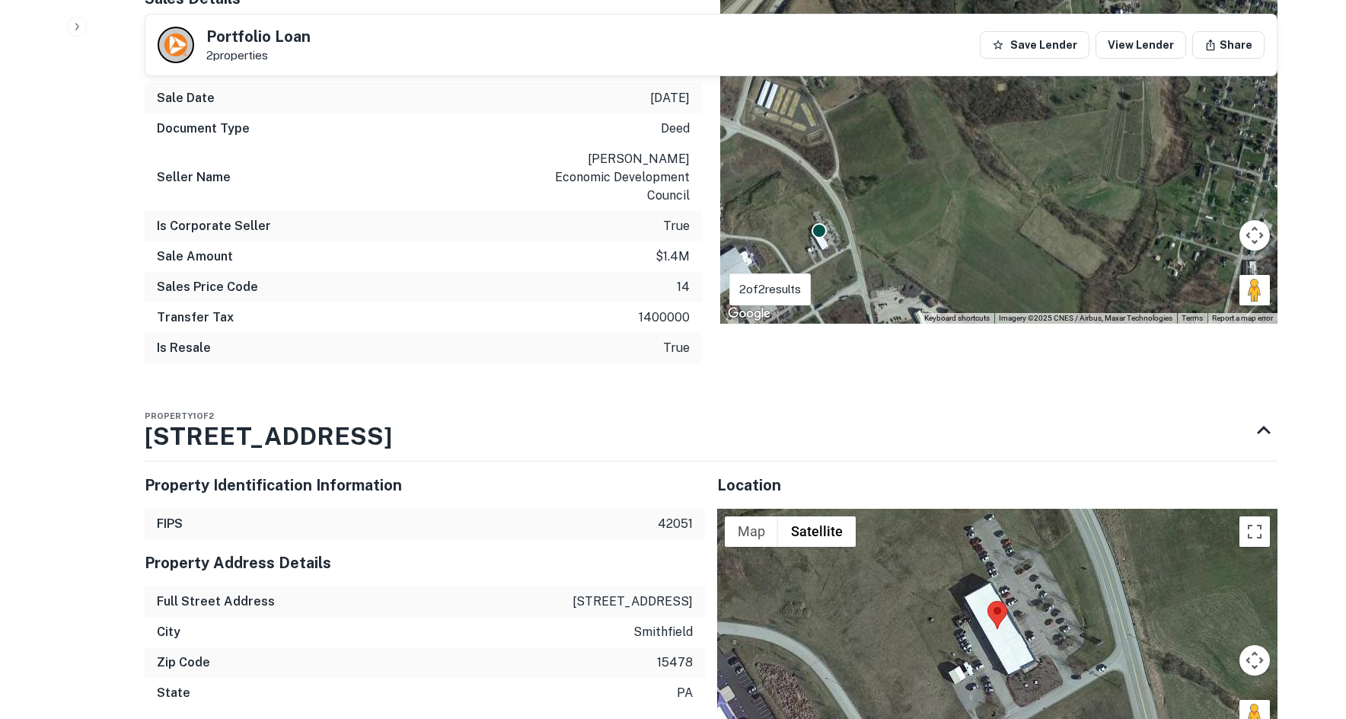
scroll to position [1751, 0]
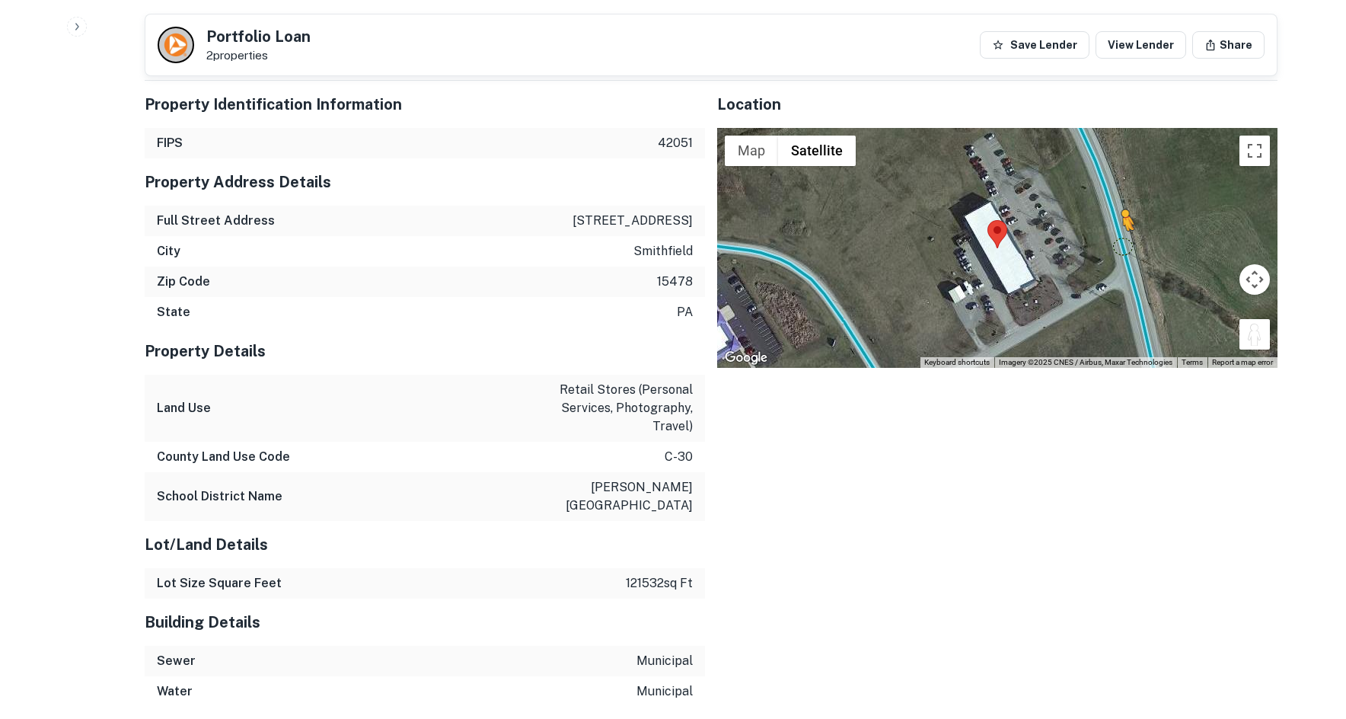
drag, startPoint x: 1262, startPoint y: 312, endPoint x: 1121, endPoint y: 207, distance: 175.7
click at [1121, 207] on div "To activate drag with keyboard, press Alt + Enter. Once in keyboard drag state,…" at bounding box center [997, 248] width 560 height 241
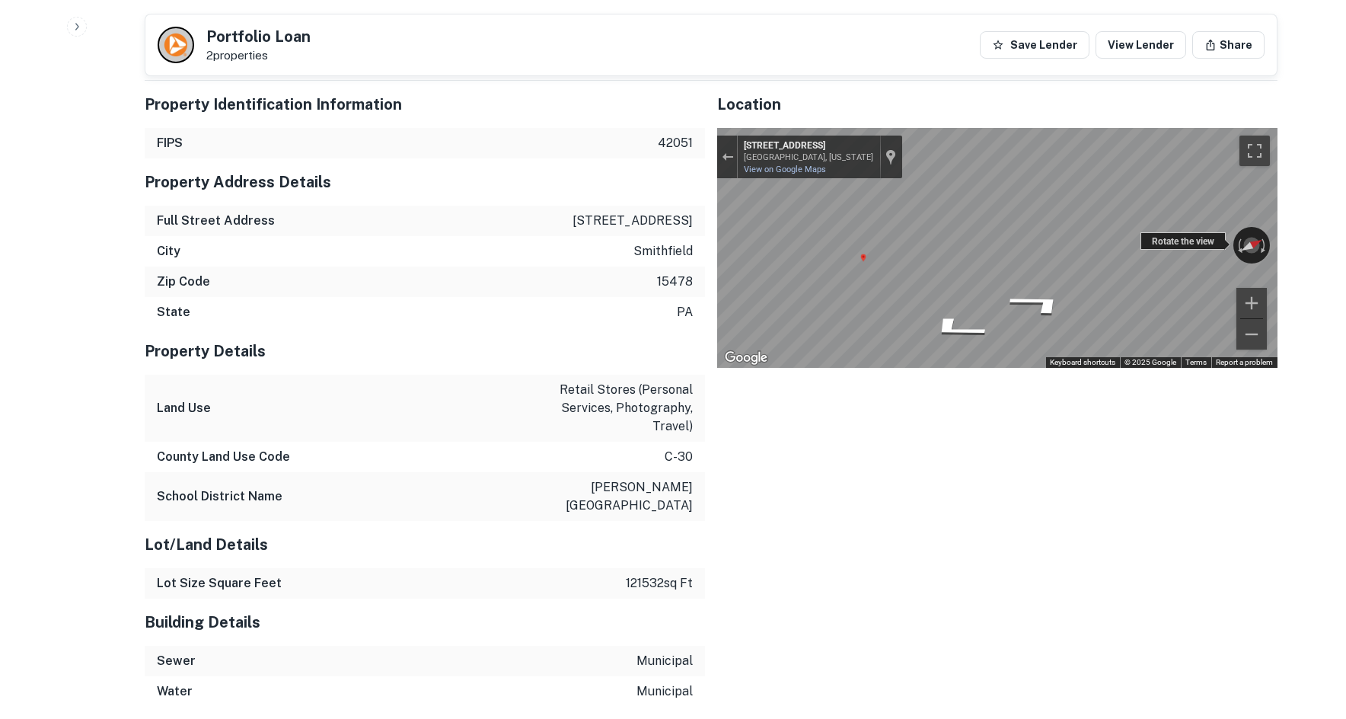
click at [1221, 208] on div "← Move left → Move right ↑ Move up ↓ Move down + Zoom in - Zoom out [STREET_ADD…" at bounding box center [997, 248] width 560 height 241
click at [934, 291] on icon "Go South, Big 6 Road" at bounding box center [942, 308] width 90 height 34
click at [1016, 284] on icon "Go North, Big 6 Road" at bounding box center [1036, 302] width 113 height 36
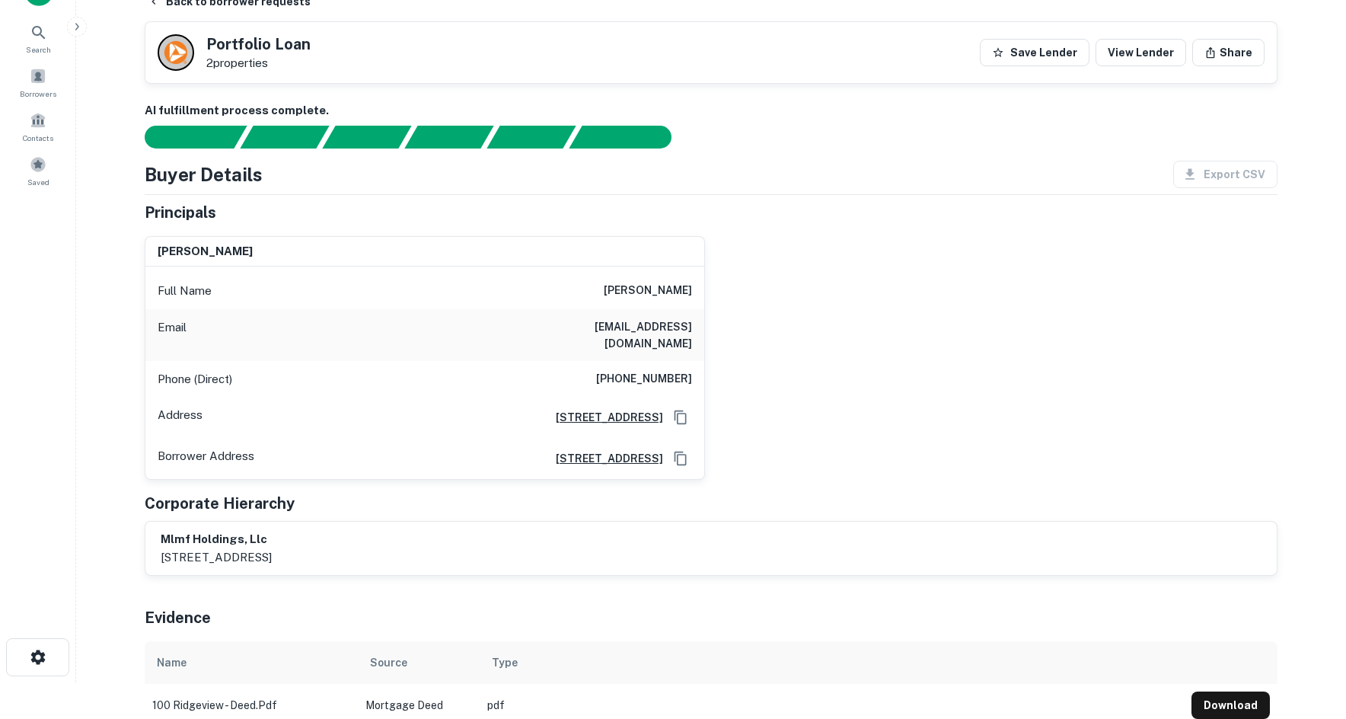
scroll to position [0, 0]
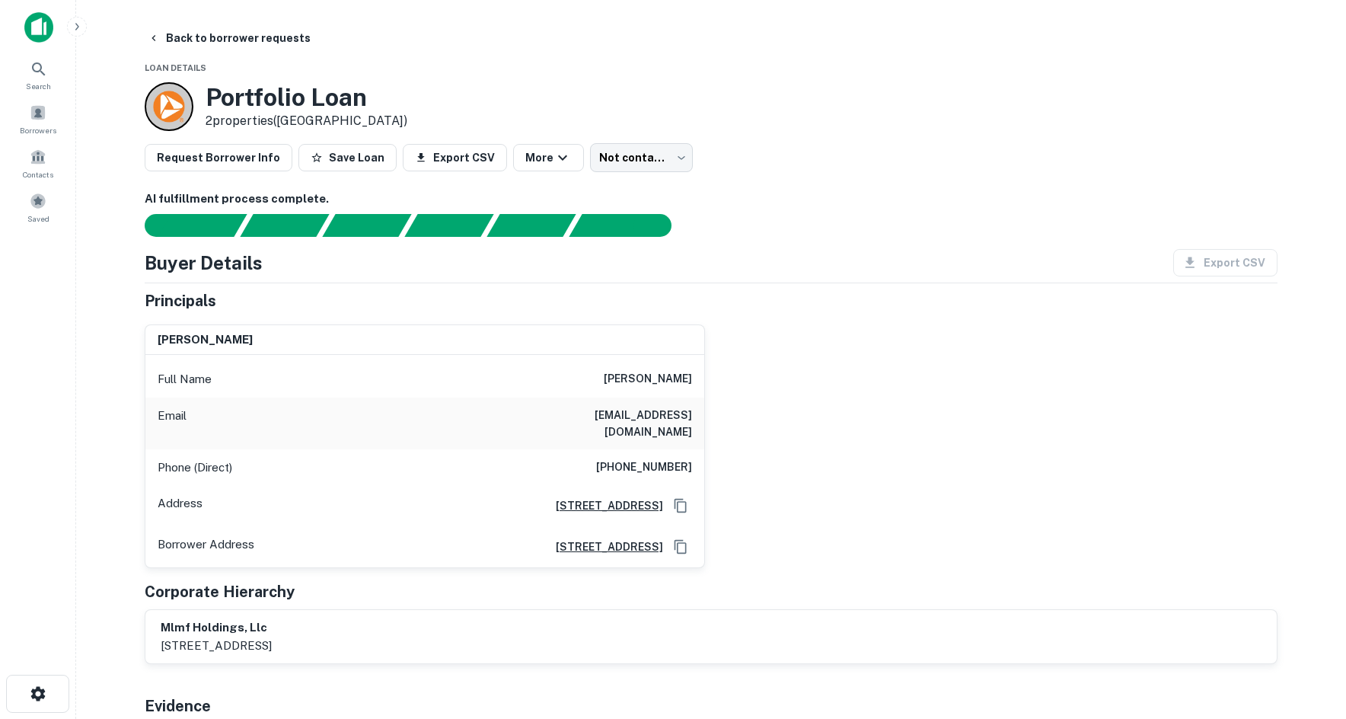
click at [691, 458] on h6 "[PHONE_NUMBER]" at bounding box center [644, 467] width 96 height 18
copy h6 "[PHONE_NUMBER]"
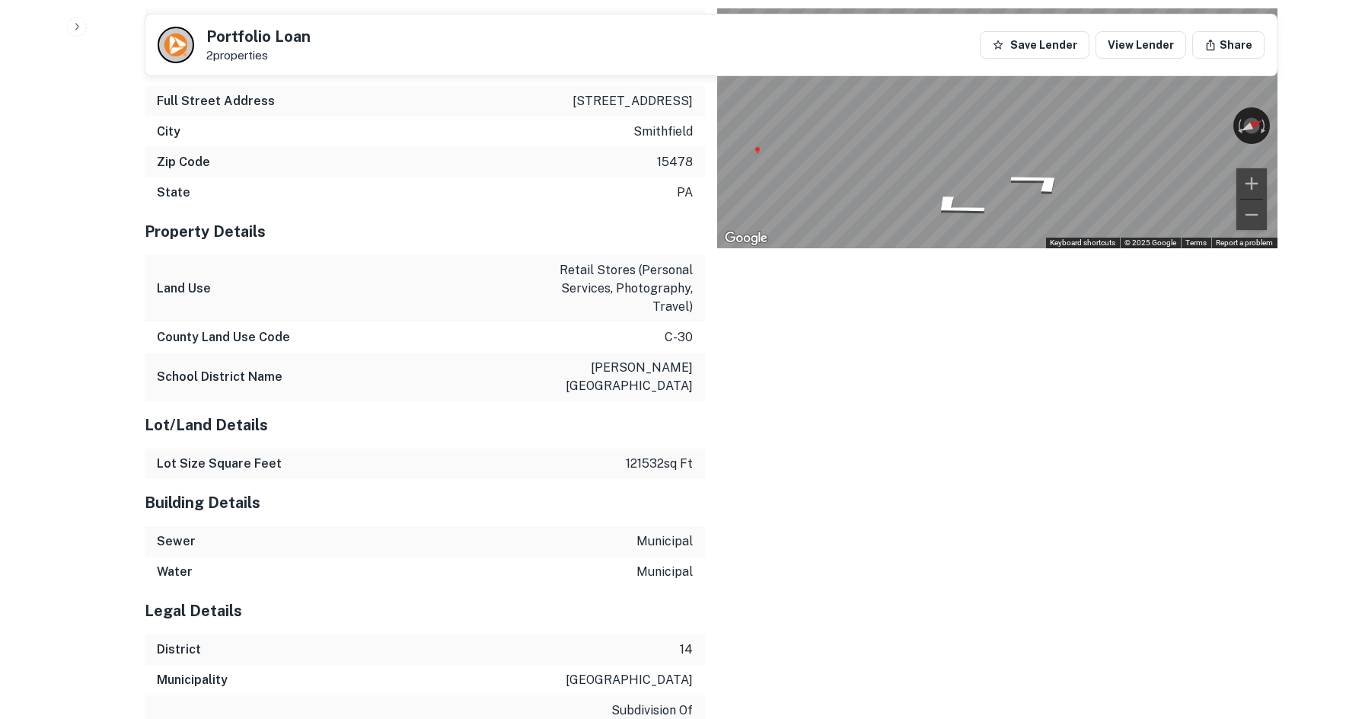
scroll to position [2014, 0]
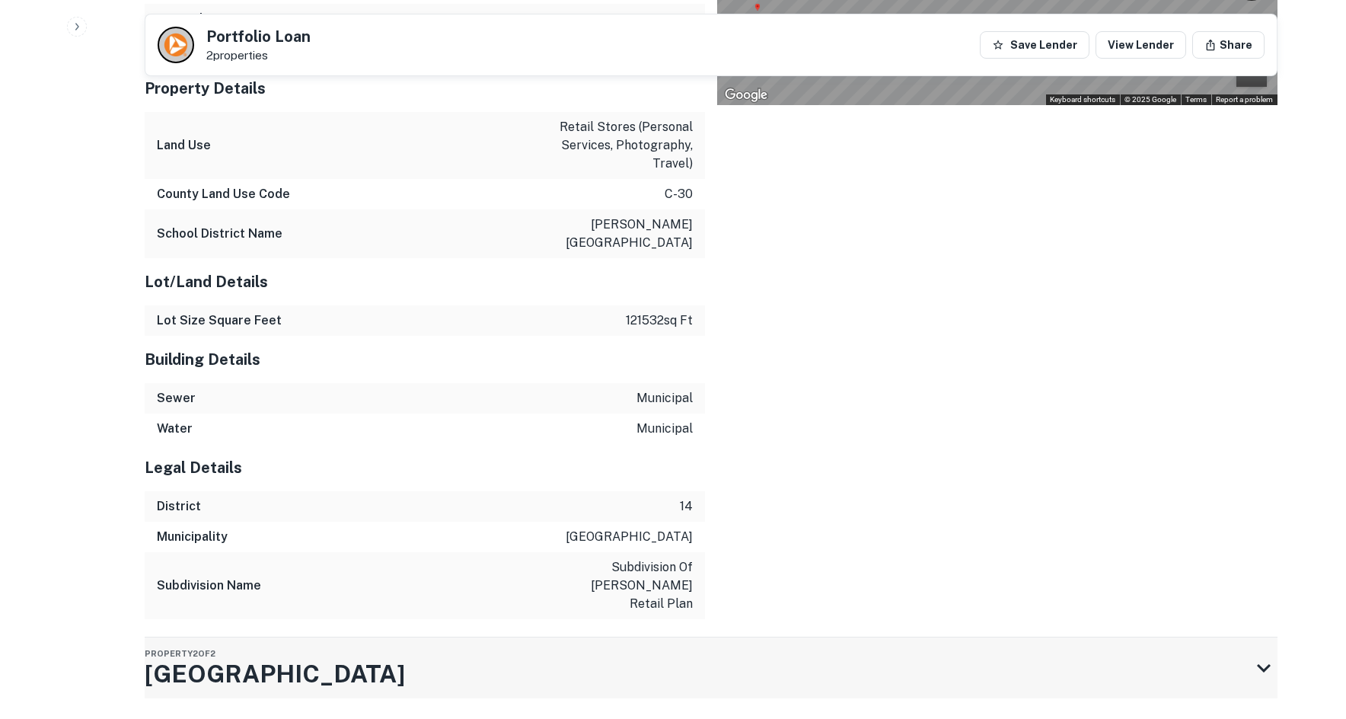
drag, startPoint x: 346, startPoint y: 635, endPoint x: 349, endPoint y: 621, distance: 13.9
click at [346, 656] on h3 "[GEOGRAPHIC_DATA]" at bounding box center [275, 674] width 260 height 37
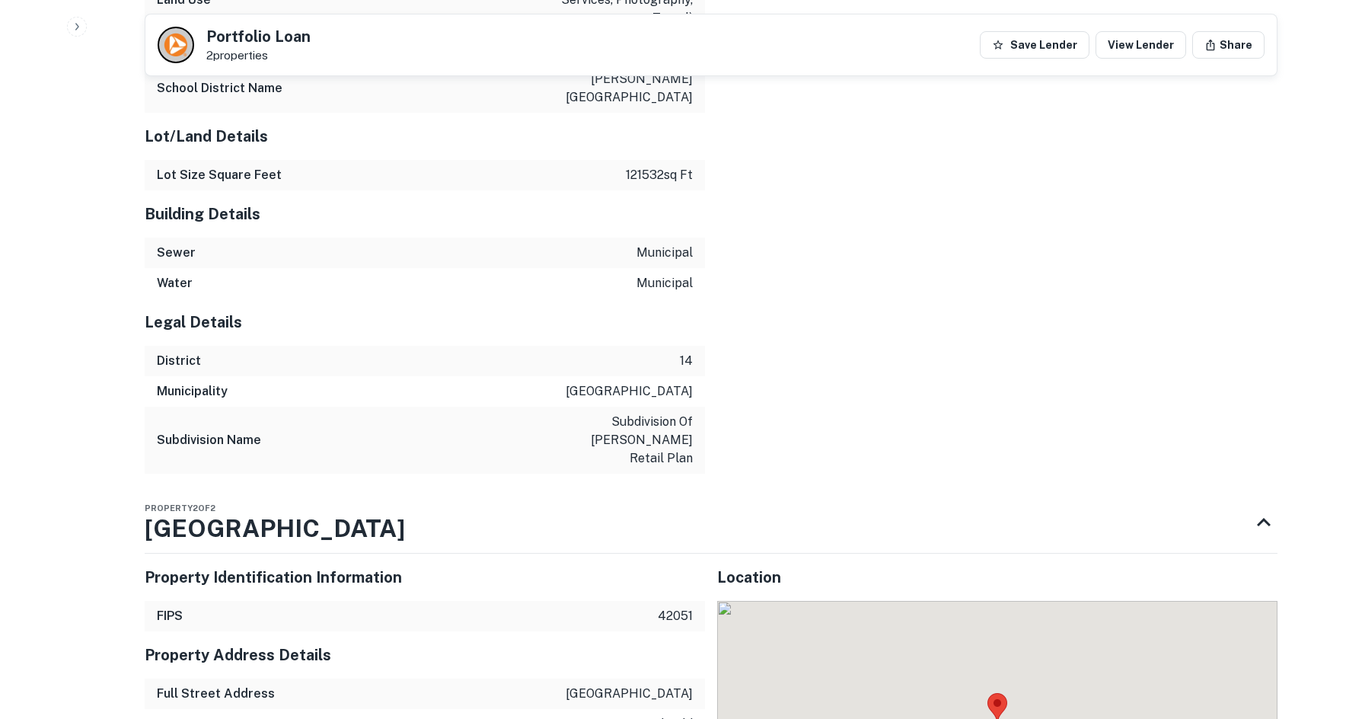
scroll to position [2438, 0]
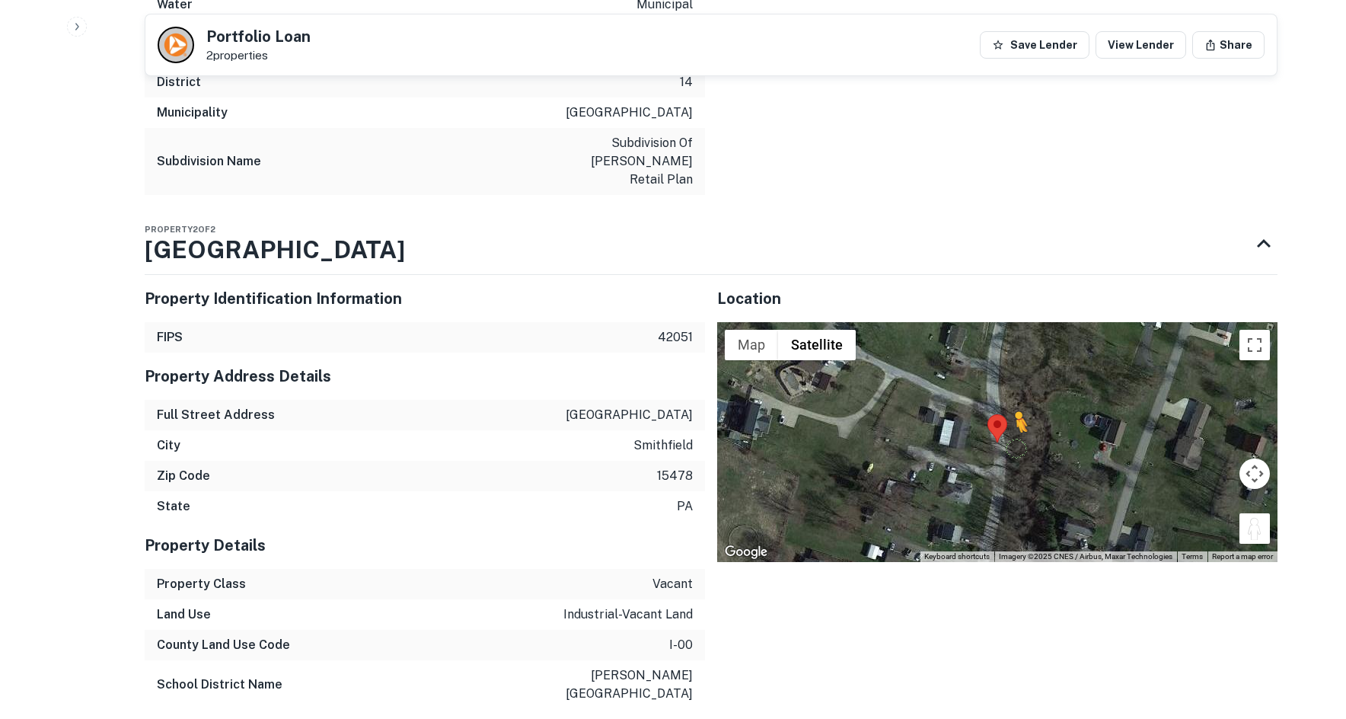
drag, startPoint x: 1251, startPoint y: 472, endPoint x: 1003, endPoint y: 393, distance: 259.8
click at [1006, 394] on div "To activate drag with keyboard, press Alt + Enter. Once in keyboard drag state,…" at bounding box center [997, 442] width 560 height 241
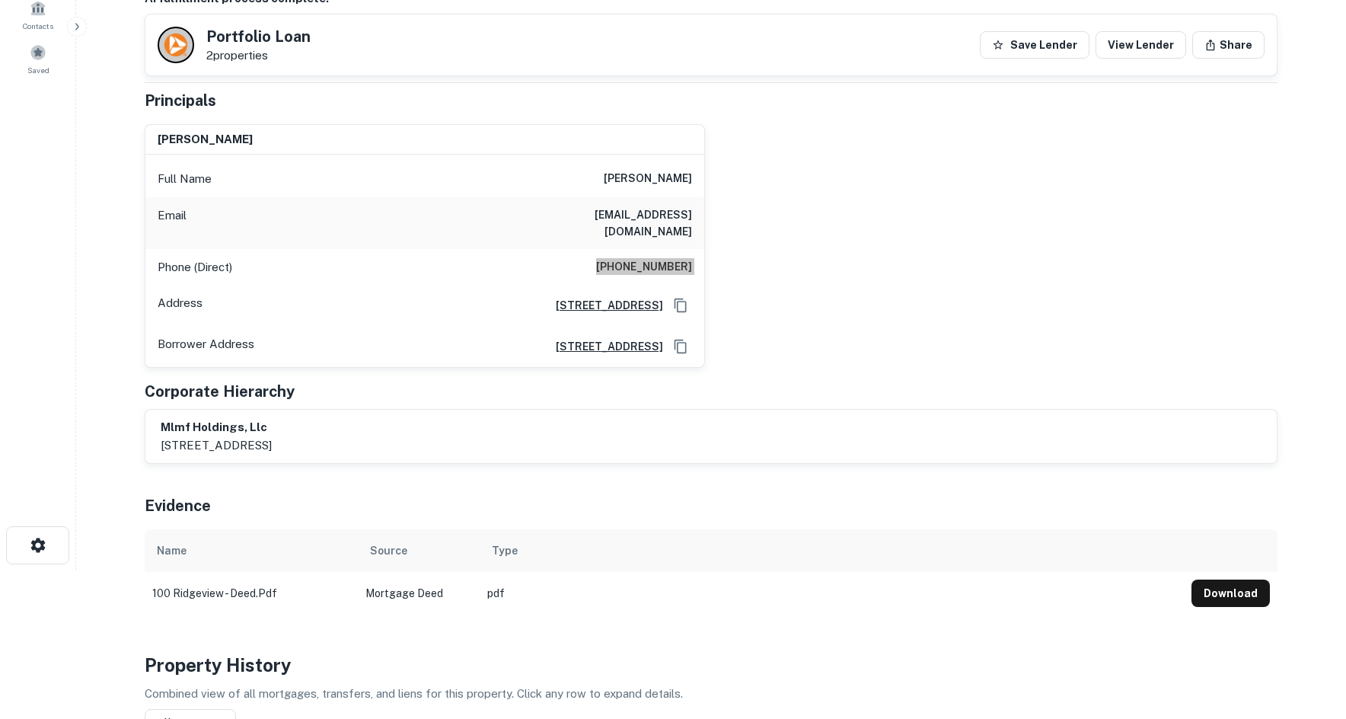
scroll to position [2, 0]
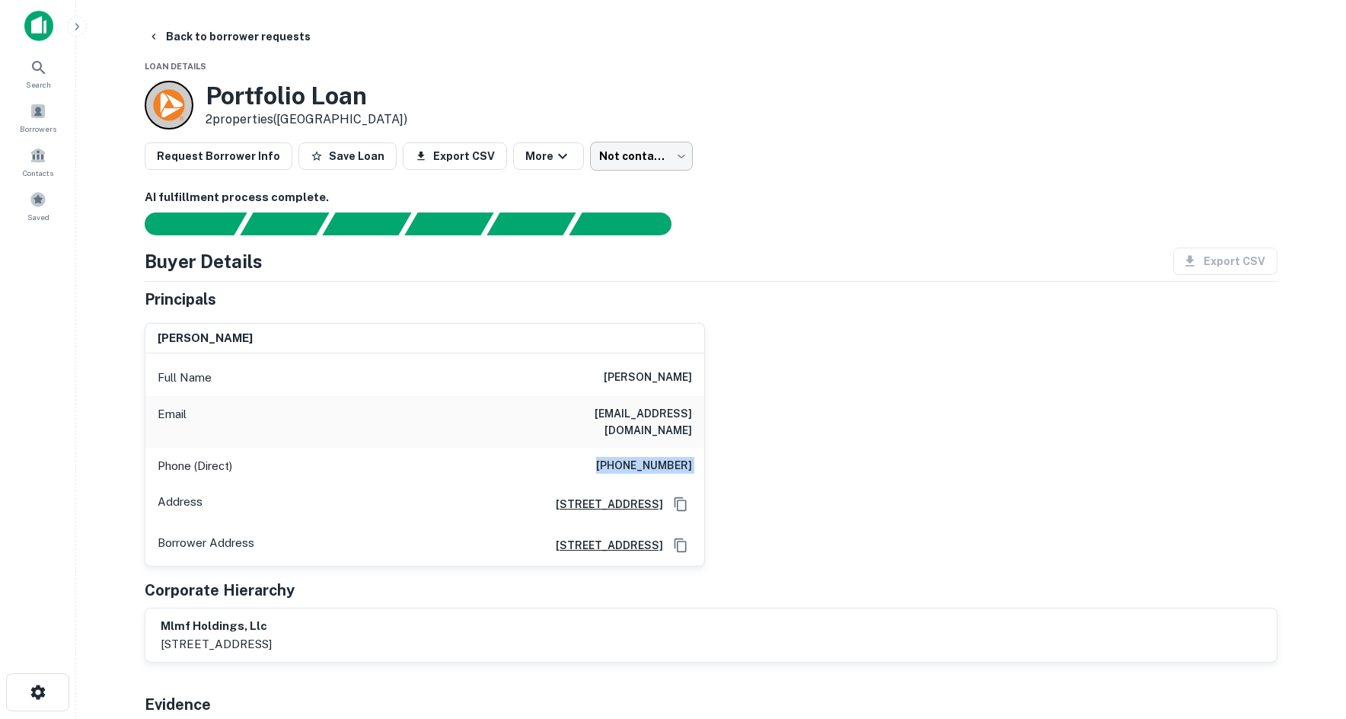
click at [616, 152] on body "Search Borrowers Contacts Saved Back to borrower requests Loan Details Portfoli…" at bounding box center [673, 357] width 1346 height 719
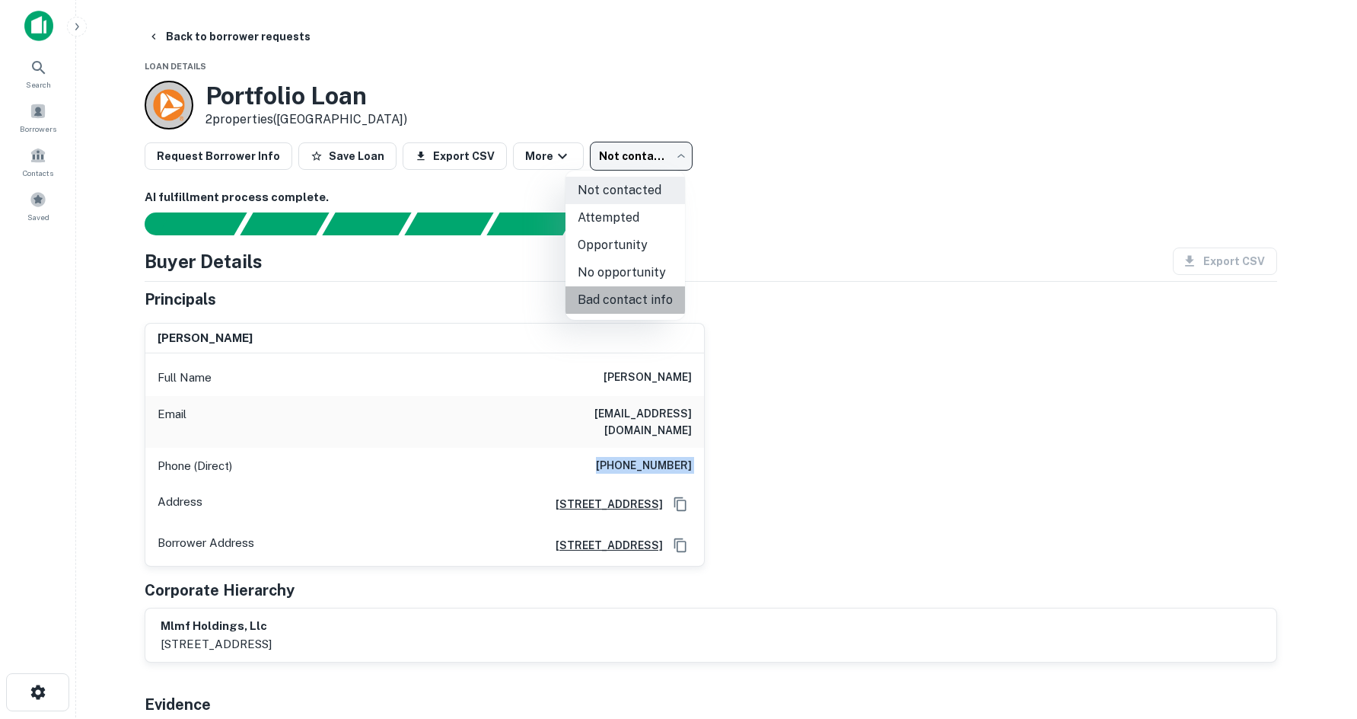
click at [658, 301] on li "Bad contact info" at bounding box center [626, 299] width 120 height 27
type input "**********"
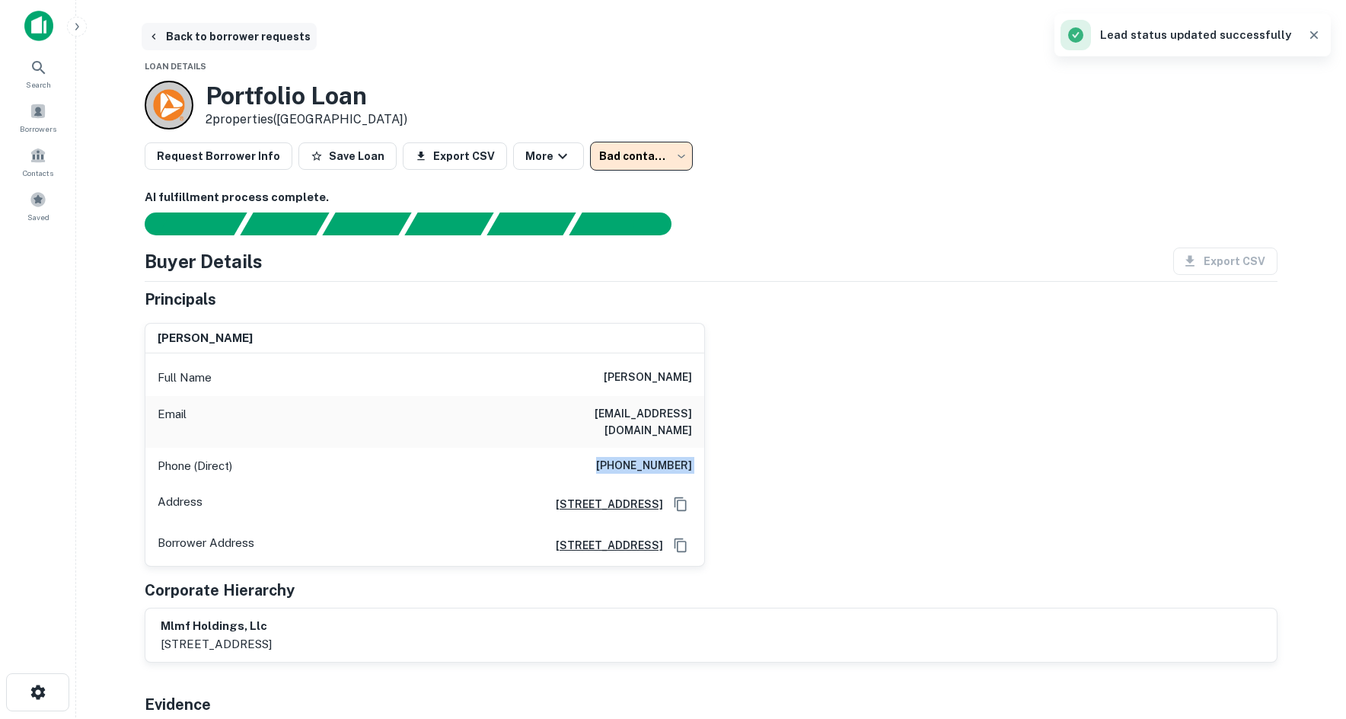
click at [225, 36] on button "Back to borrower requests" at bounding box center [229, 36] width 175 height 27
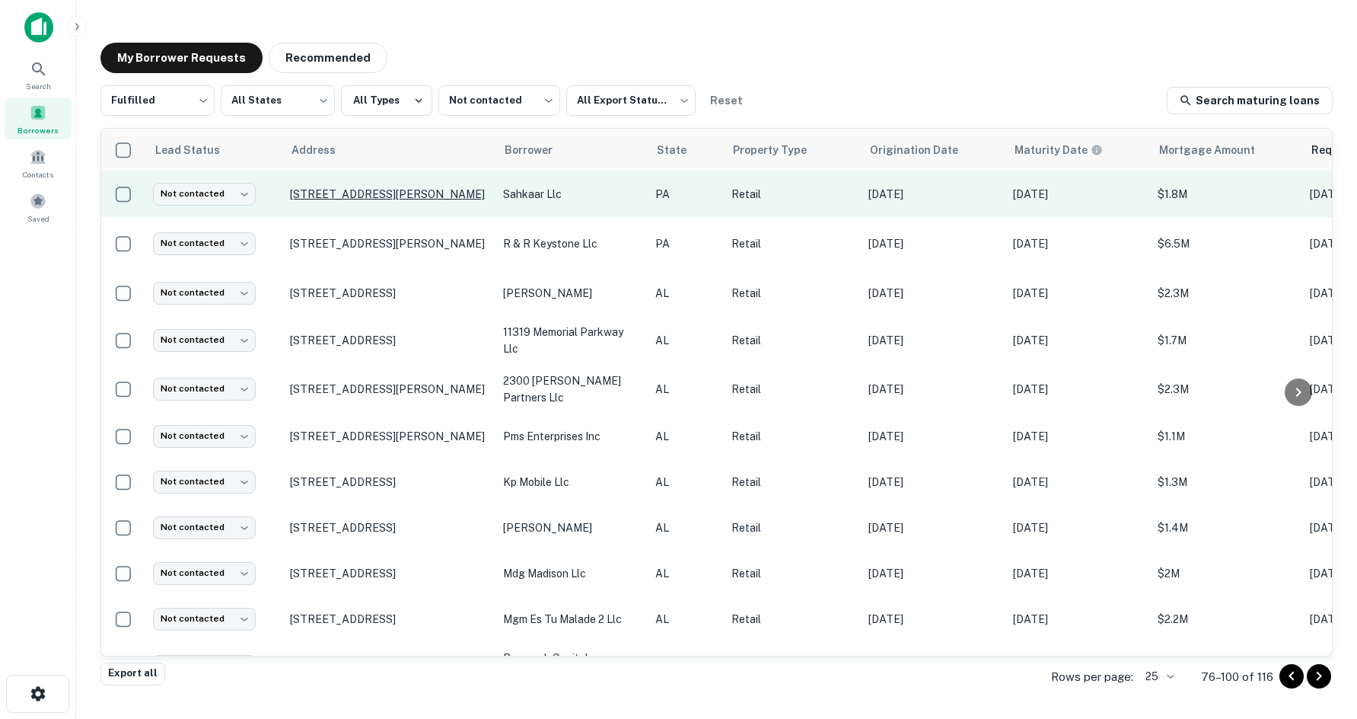
click at [370, 187] on p "[STREET_ADDRESS][PERSON_NAME]" at bounding box center [389, 194] width 198 height 14
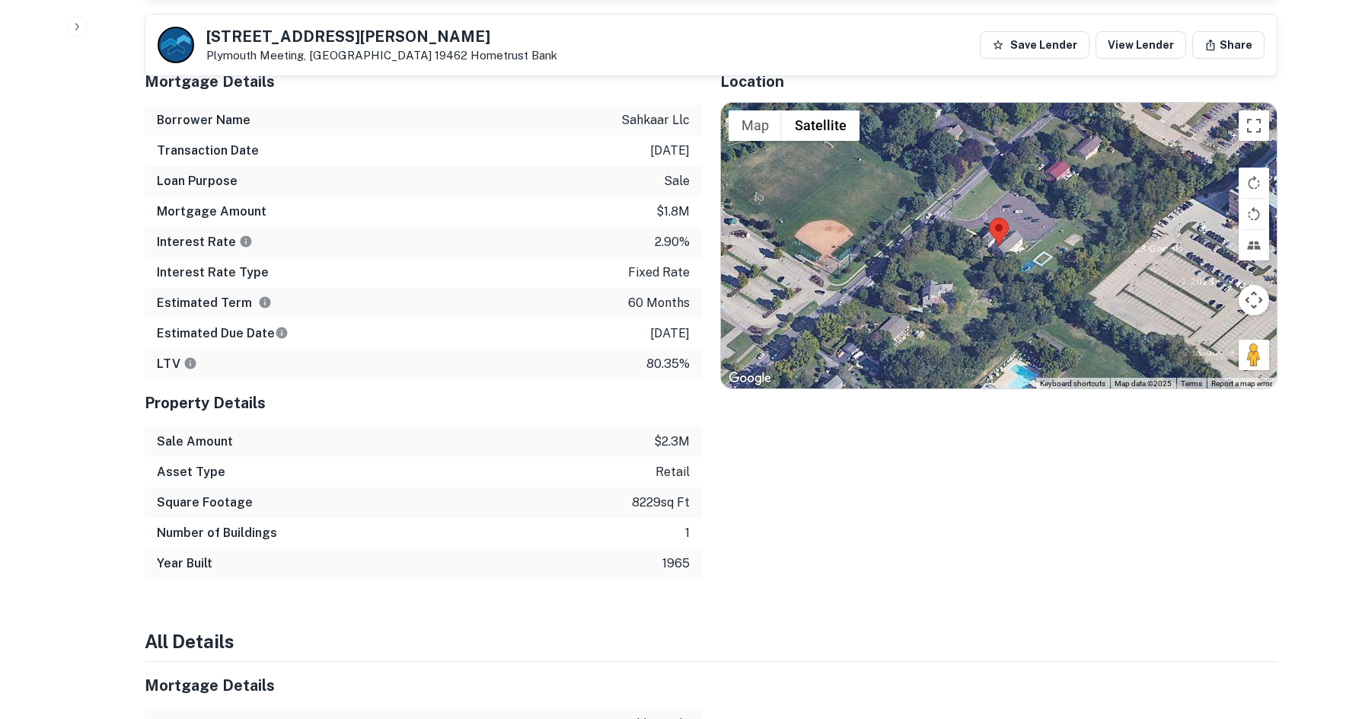
scroll to position [1142, 0]
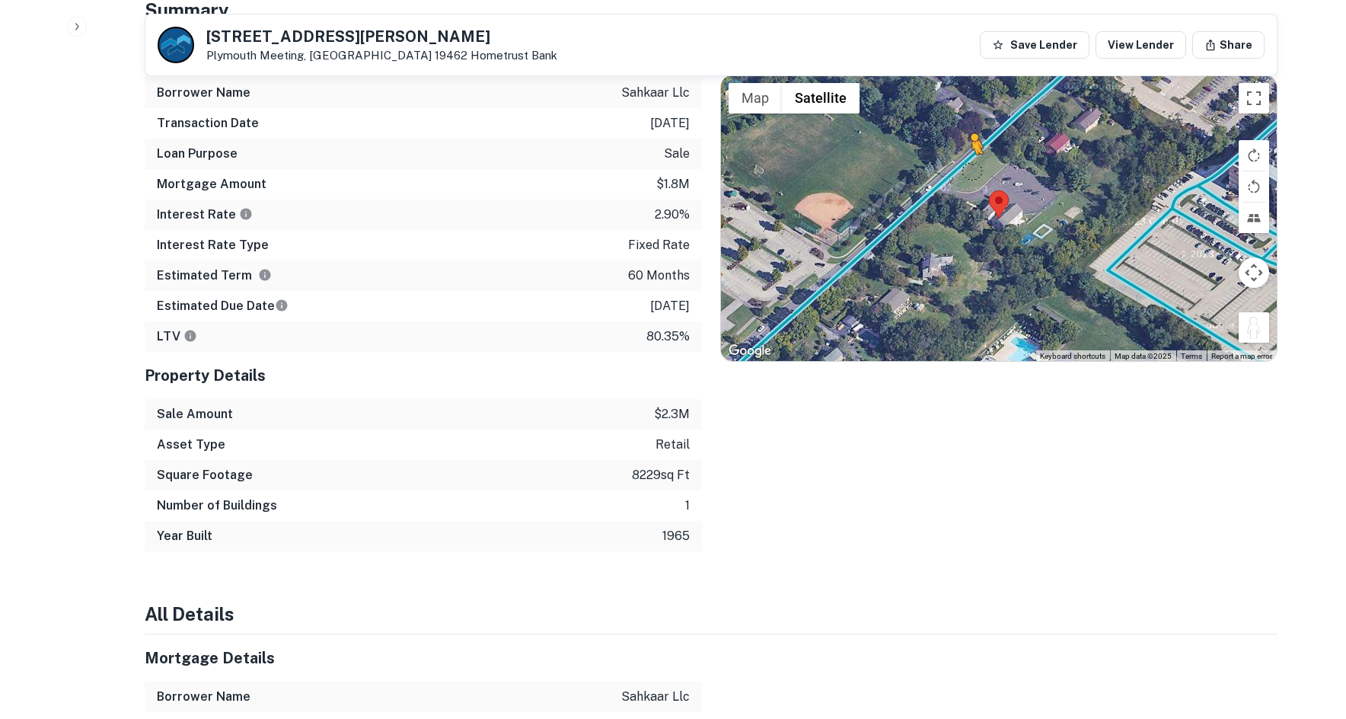
drag, startPoint x: 1264, startPoint y: 327, endPoint x: 955, endPoint y: 177, distance: 342.9
click at [955, 177] on div "To activate drag with keyboard, press Alt + Enter. Once in keyboard drag state,…" at bounding box center [999, 218] width 556 height 286
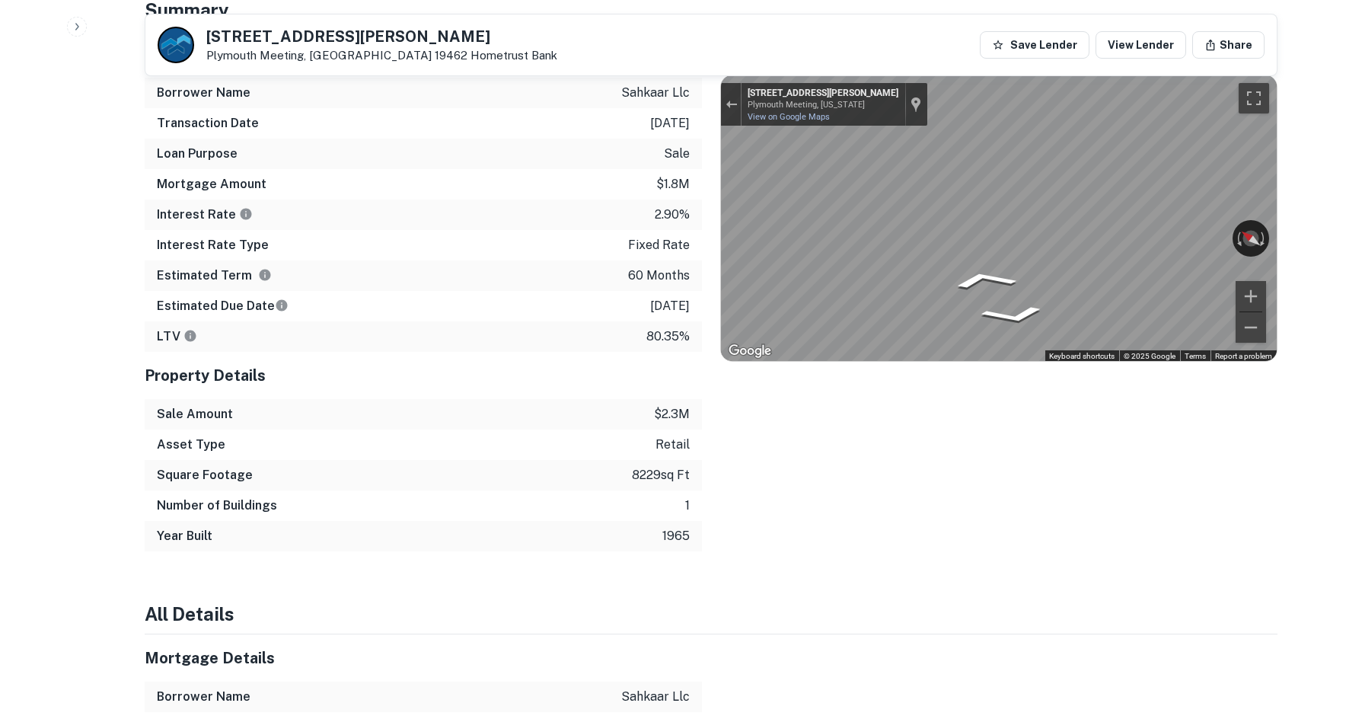
click at [694, 199] on div "Mortgage Details Borrower Name sahkaar llc Transaction Date [DATE] Loan Purpose…" at bounding box center [701, 290] width 1151 height 521
click at [694, 222] on div "Mortgage Details Borrower Name sahkaar llc Transaction Date [DATE] Loan Purpose…" at bounding box center [701, 290] width 1151 height 521
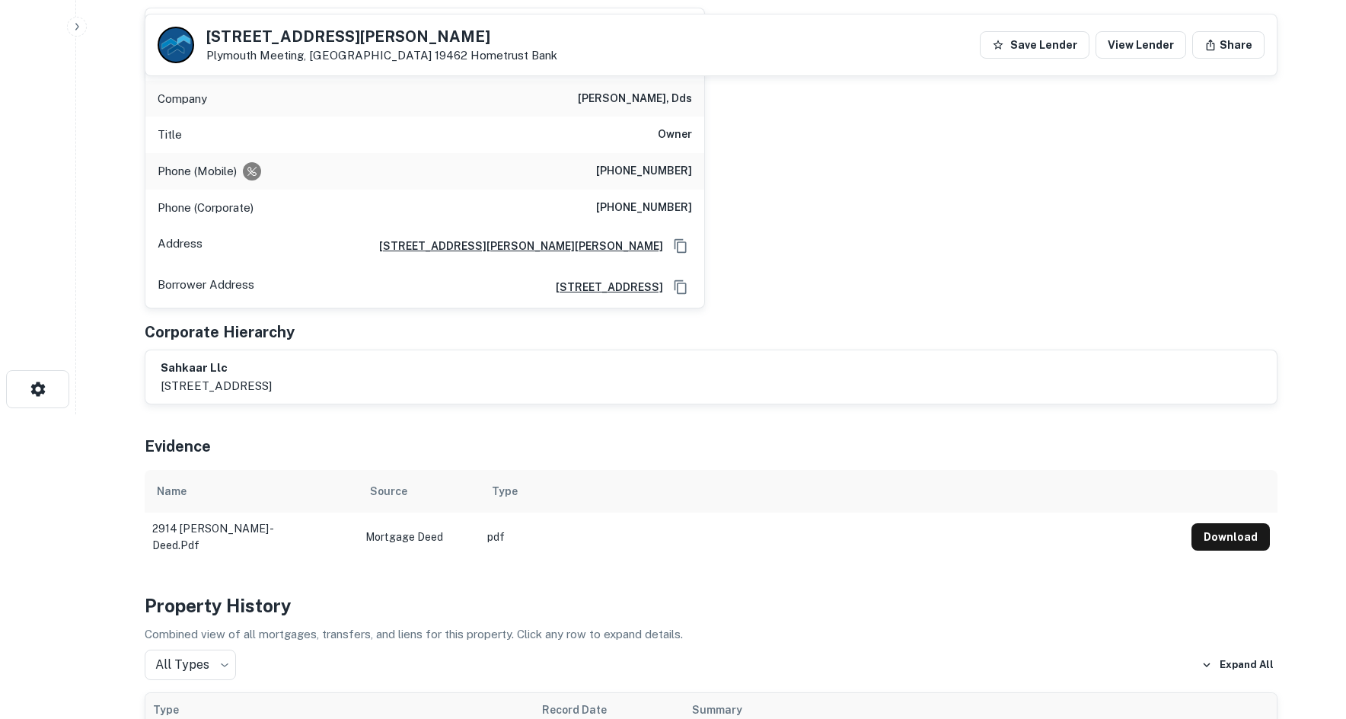
scroll to position [152, 0]
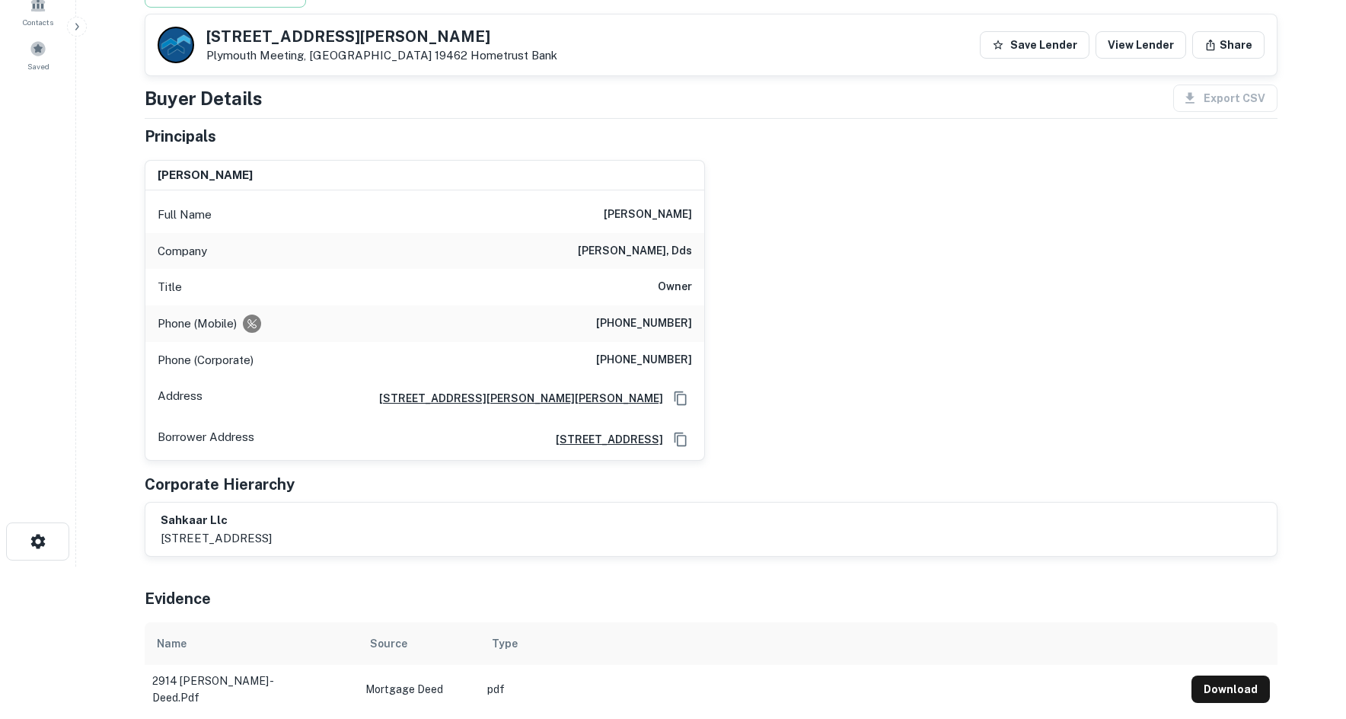
click at [667, 327] on h6 "[PHONE_NUMBER]" at bounding box center [644, 323] width 96 height 18
copy h6 "[PHONE_NUMBER]"
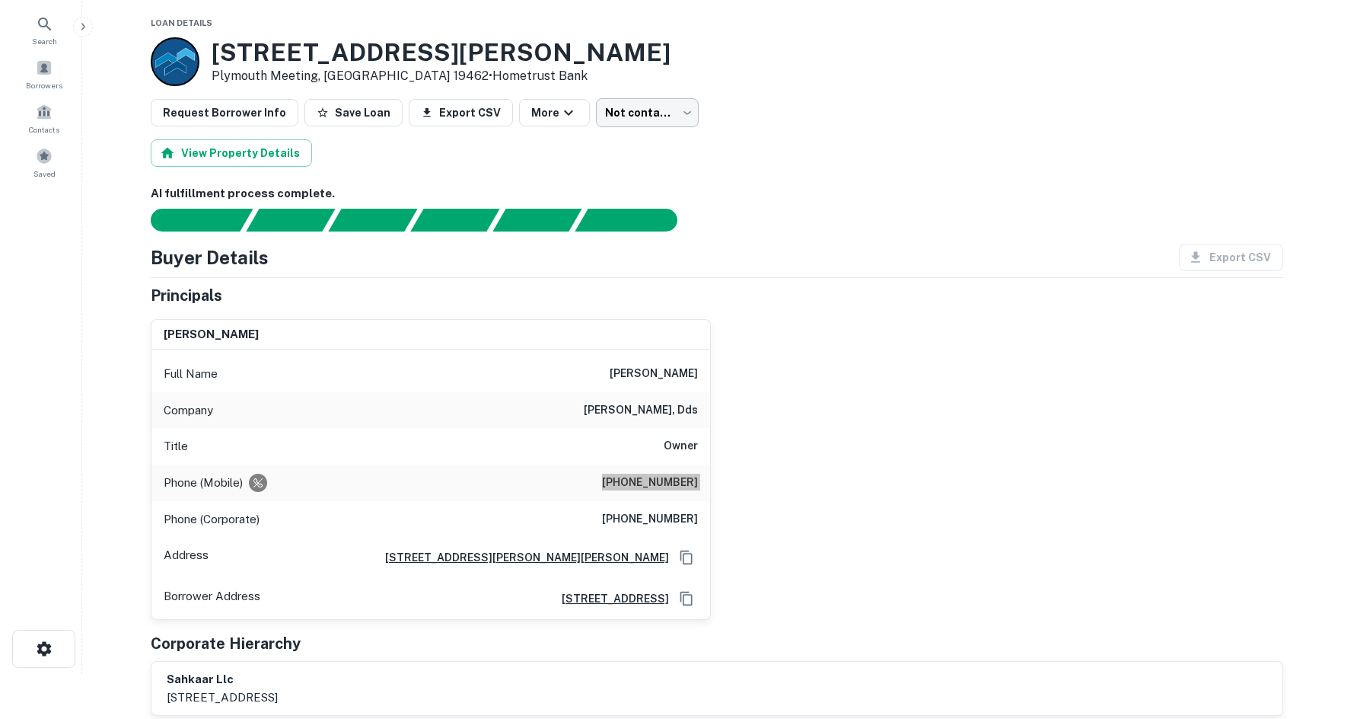
scroll to position [0, 0]
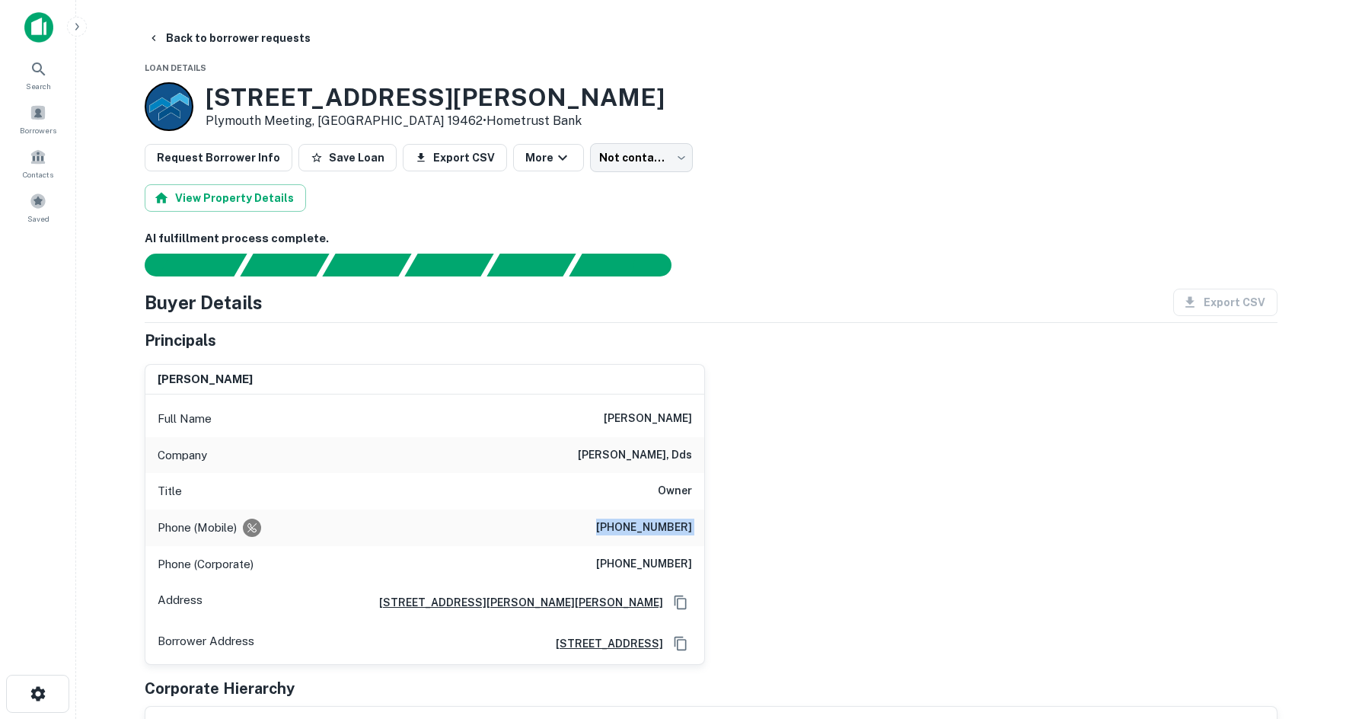
click at [643, 145] on body "Search Borrowers Contacts Saved Back to borrower requests Loan Details [STREET_…" at bounding box center [673, 359] width 1346 height 719
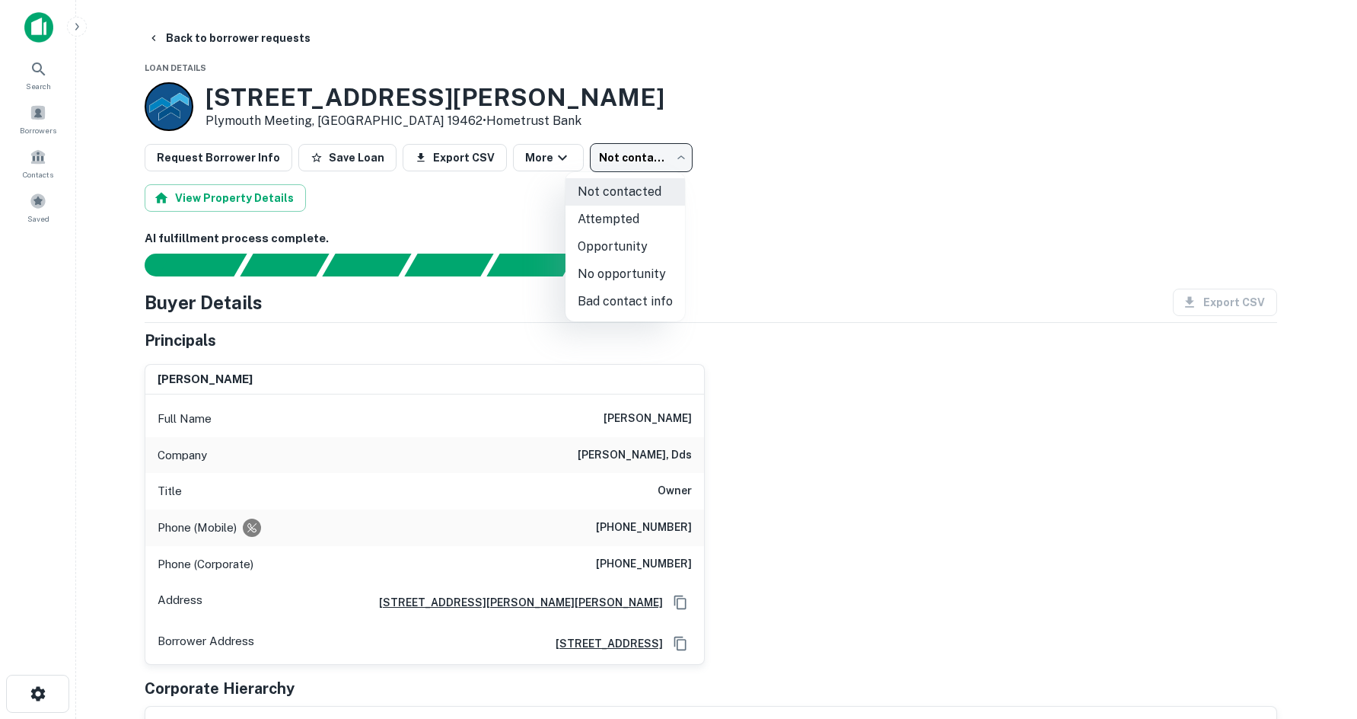
drag, startPoint x: 644, startPoint y: 311, endPoint x: 522, endPoint y: 195, distance: 168.6
click at [640, 301] on li "Bad contact info" at bounding box center [626, 301] width 120 height 27
type input "**********"
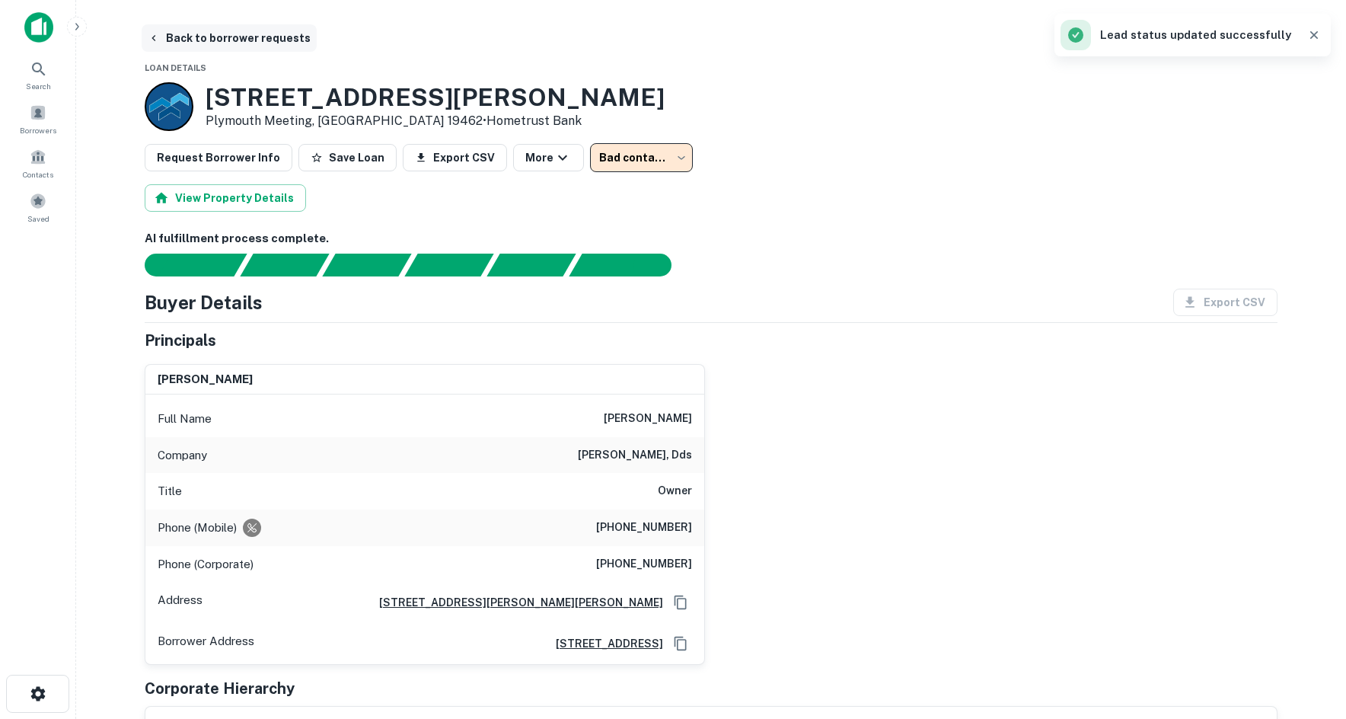
click at [195, 35] on button "Back to borrower requests" at bounding box center [229, 37] width 175 height 27
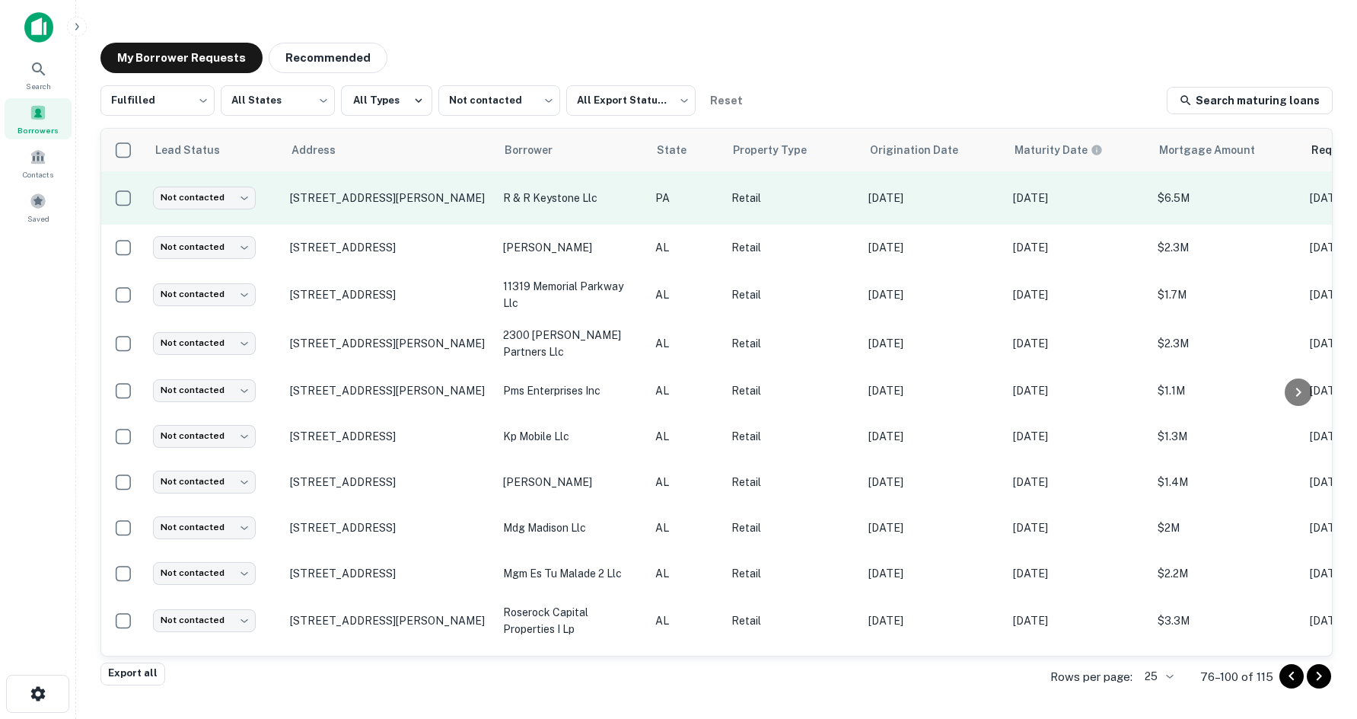
click at [406, 193] on td "[STREET_ADDRESS][PERSON_NAME]" at bounding box center [388, 197] width 213 height 53
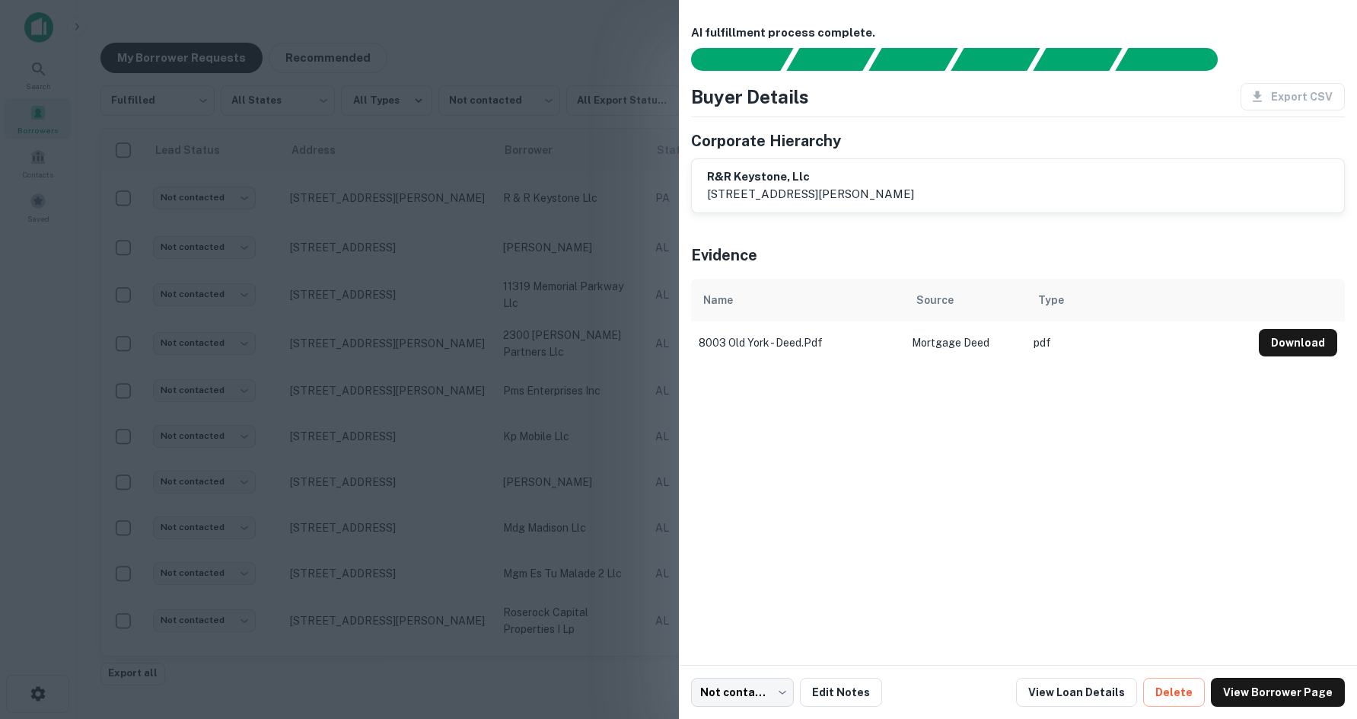
click at [406, 212] on div at bounding box center [678, 359] width 1357 height 719
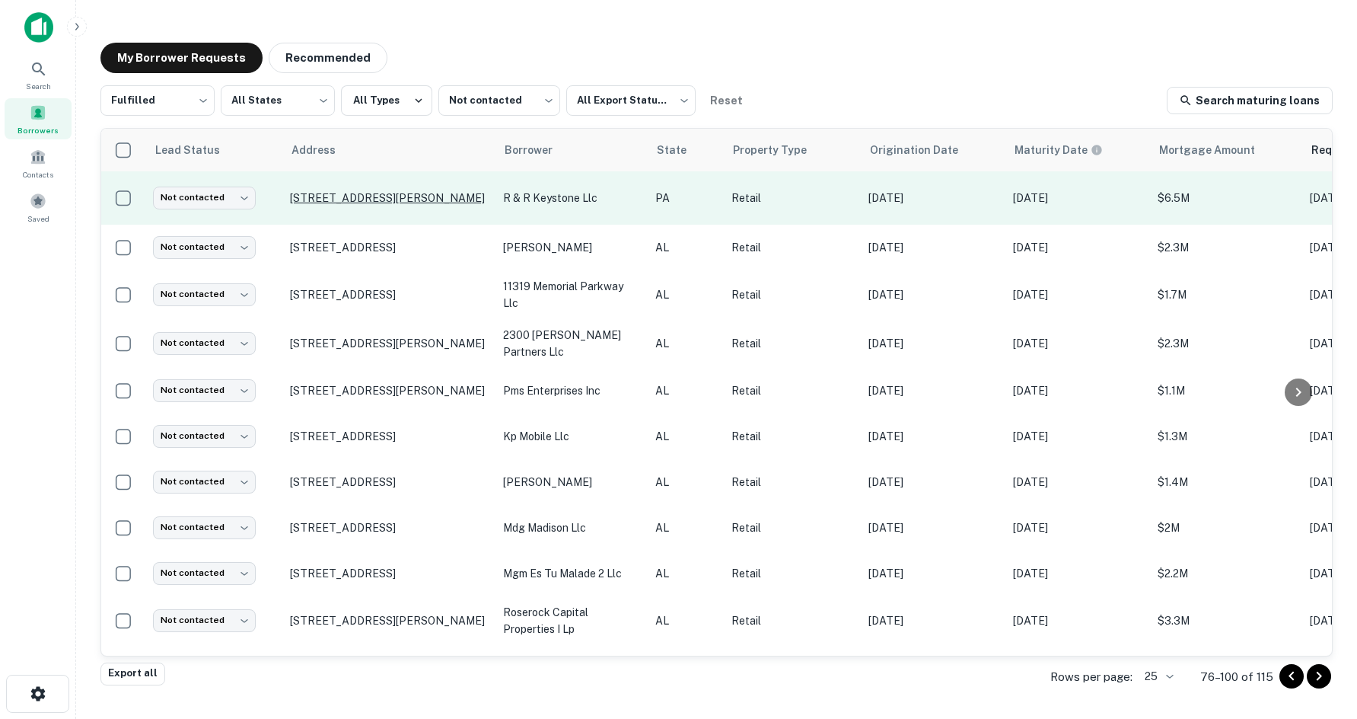
click at [412, 205] on p "[STREET_ADDRESS][PERSON_NAME]" at bounding box center [389, 198] width 198 height 14
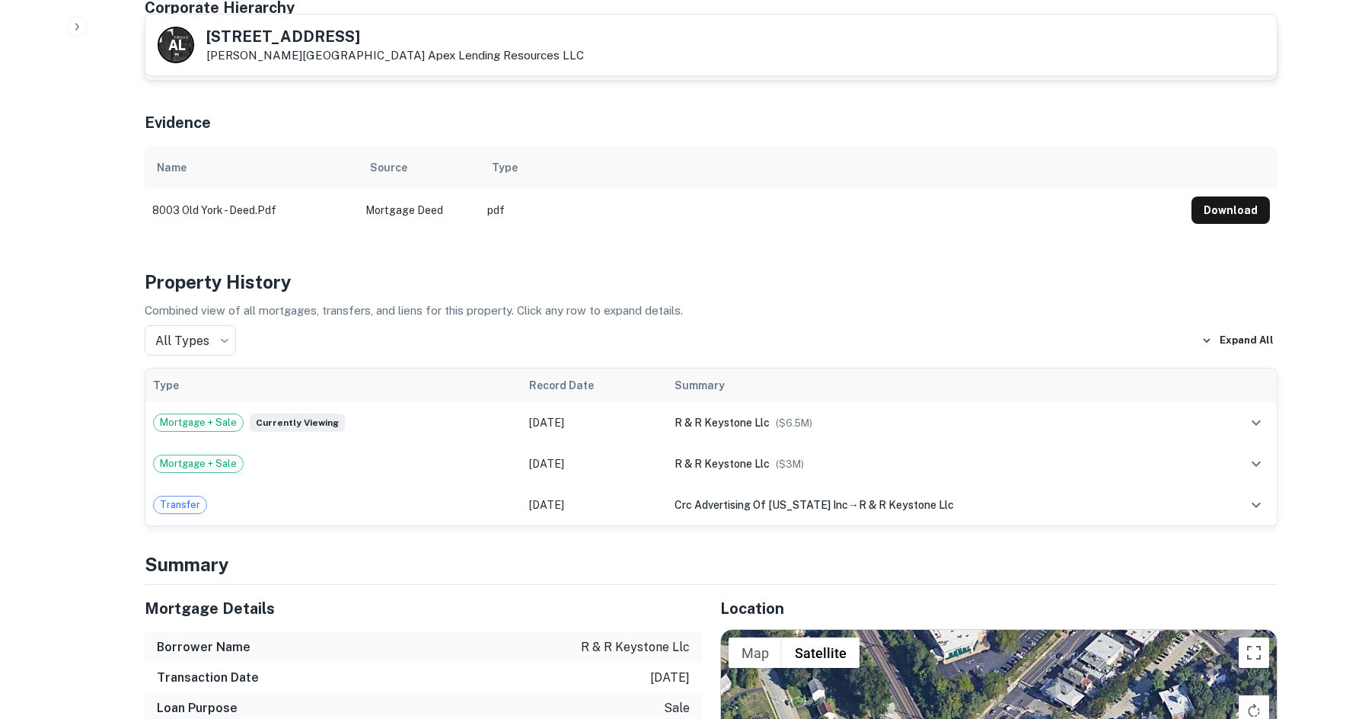
scroll to position [1294, 0]
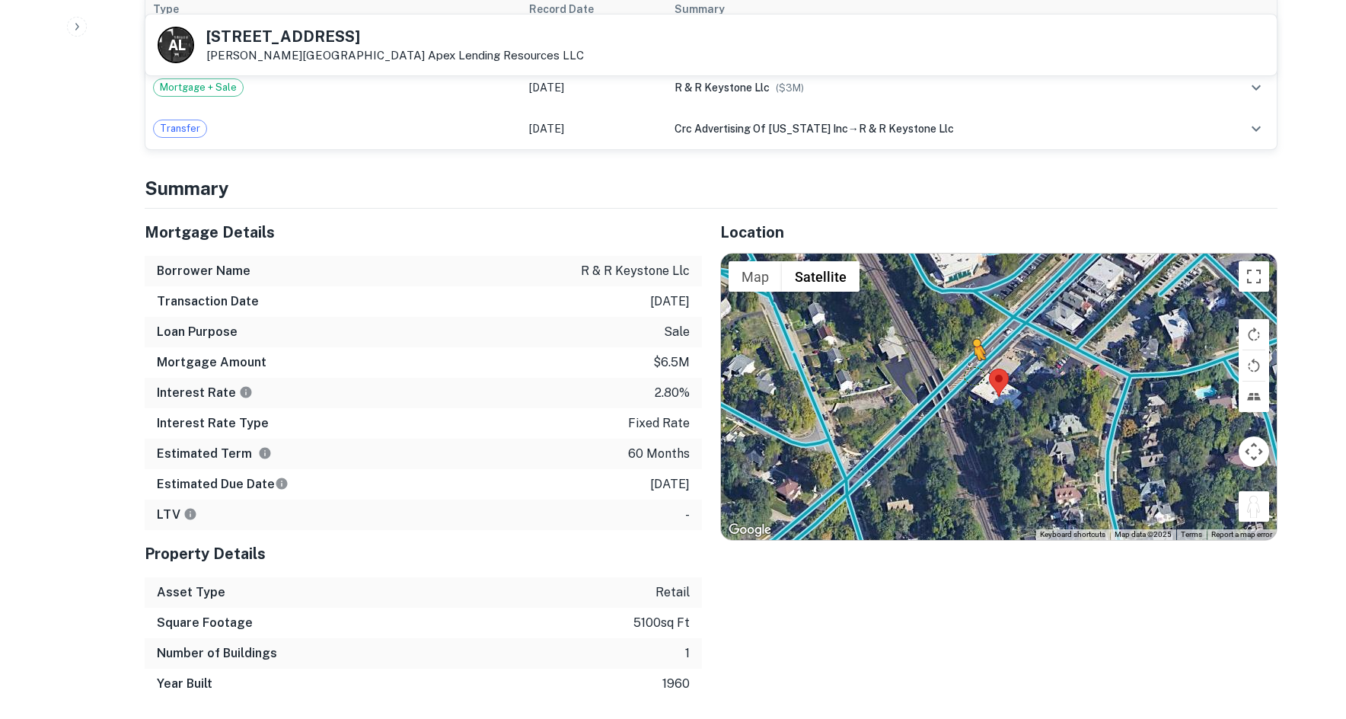
drag, startPoint x: 1251, startPoint y: 506, endPoint x: 971, endPoint y: 373, distance: 309.5
click at [971, 373] on div "To activate drag with keyboard, press Alt + Enter. Once in keyboard drag state,…" at bounding box center [999, 397] width 556 height 286
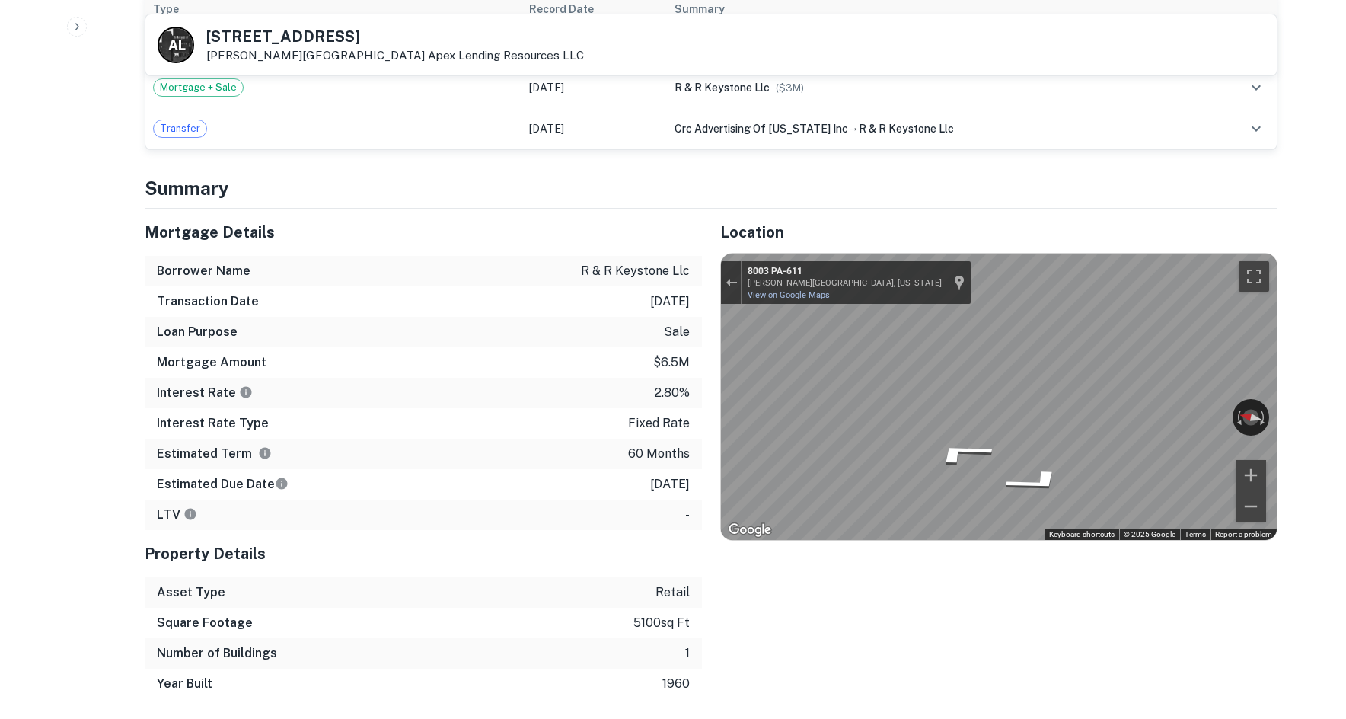
click at [684, 358] on div "Mortgage Details Borrower Name r & r keystone llc Transaction Date [DATE] Loan …" at bounding box center [701, 454] width 1151 height 490
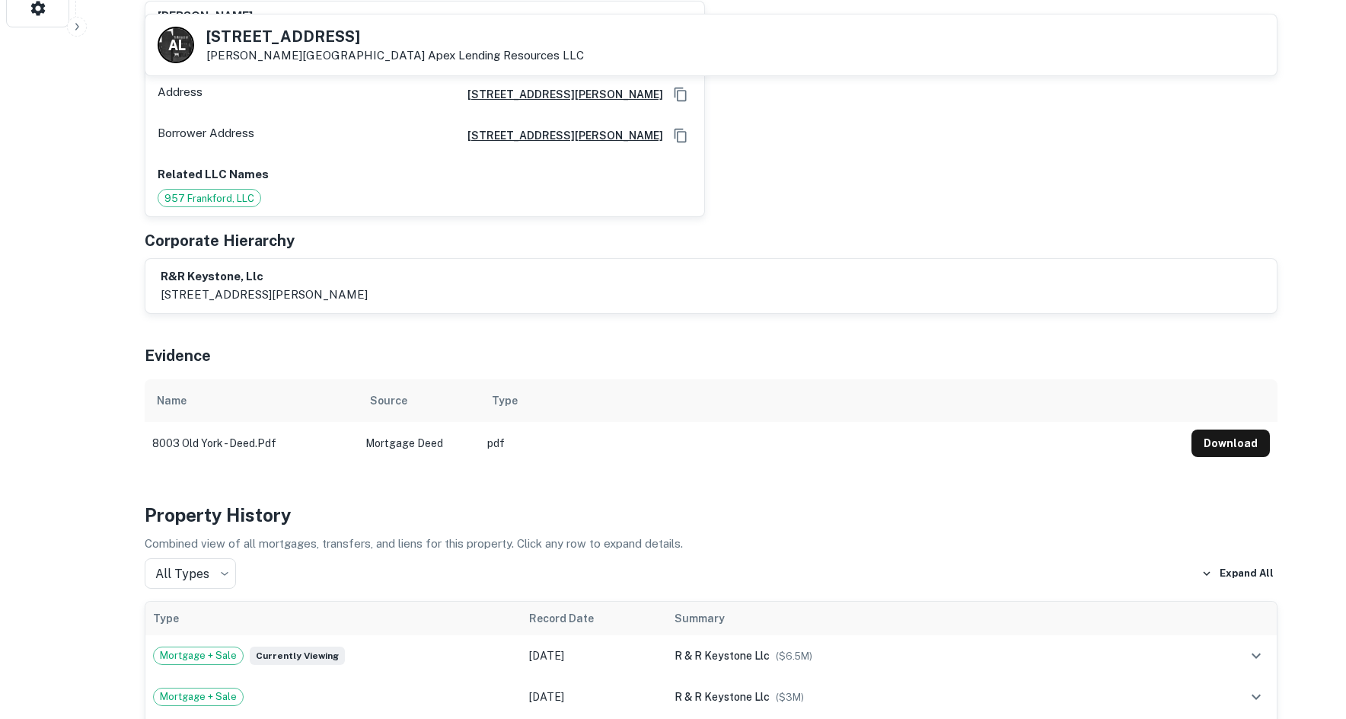
scroll to position [152, 0]
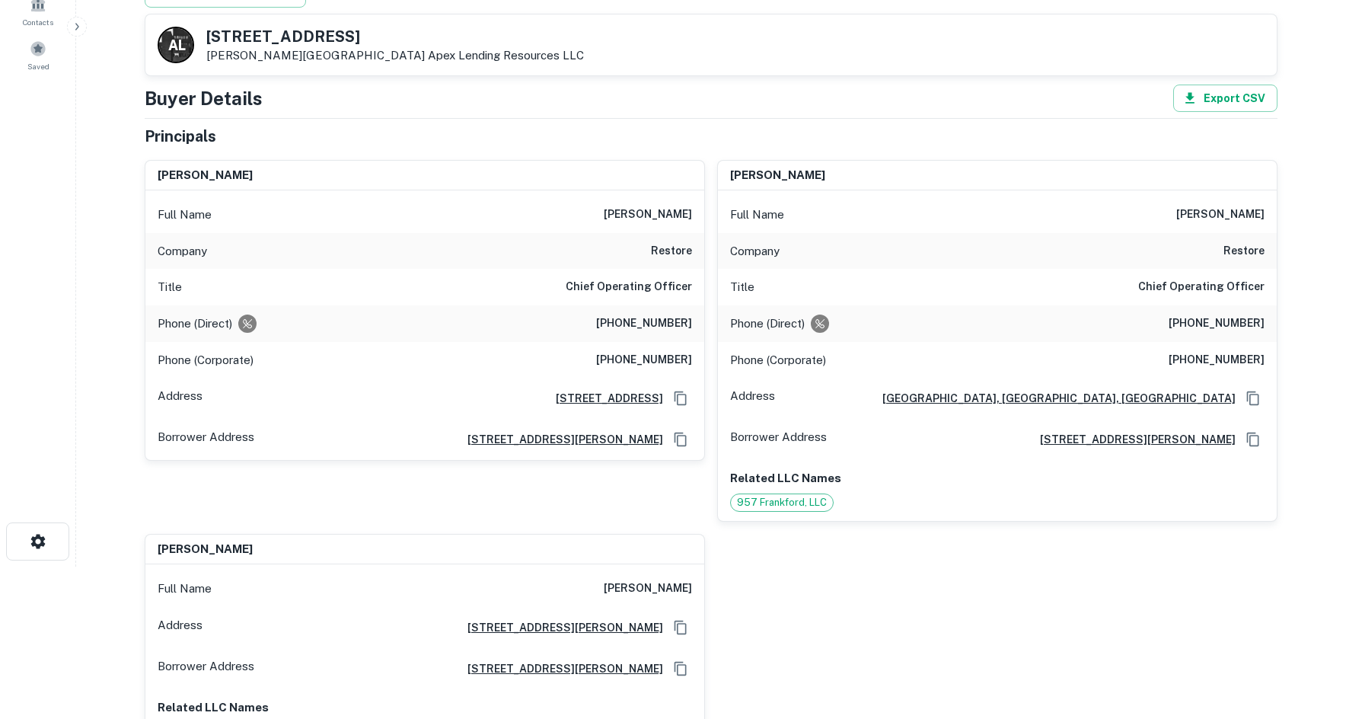
click at [620, 324] on h6 "[PHONE_NUMBER]" at bounding box center [644, 323] width 96 height 18
copy h6 "[PHONE_NUMBER]"
